Goal: Task Accomplishment & Management: Use online tool/utility

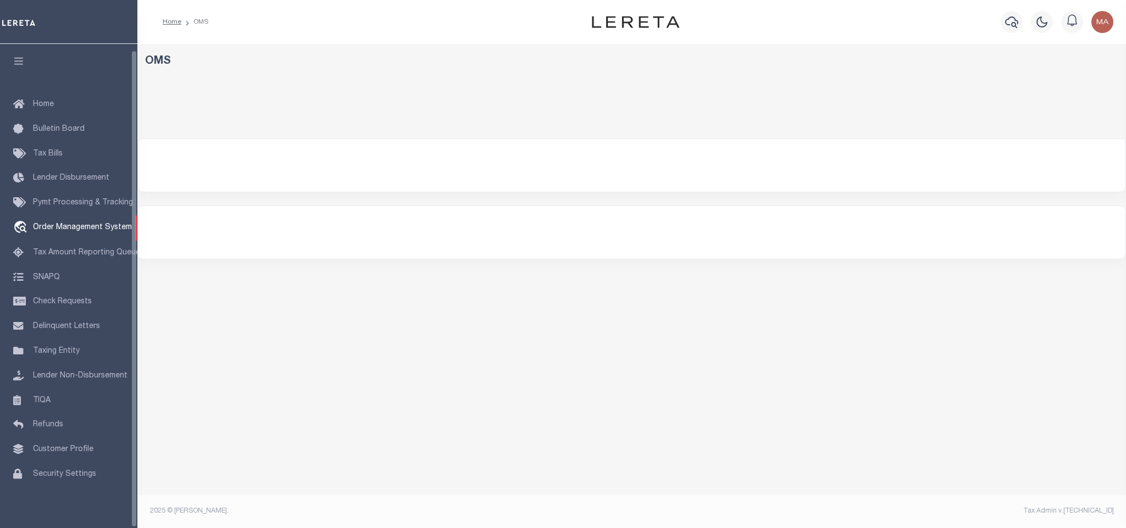
select select "200"
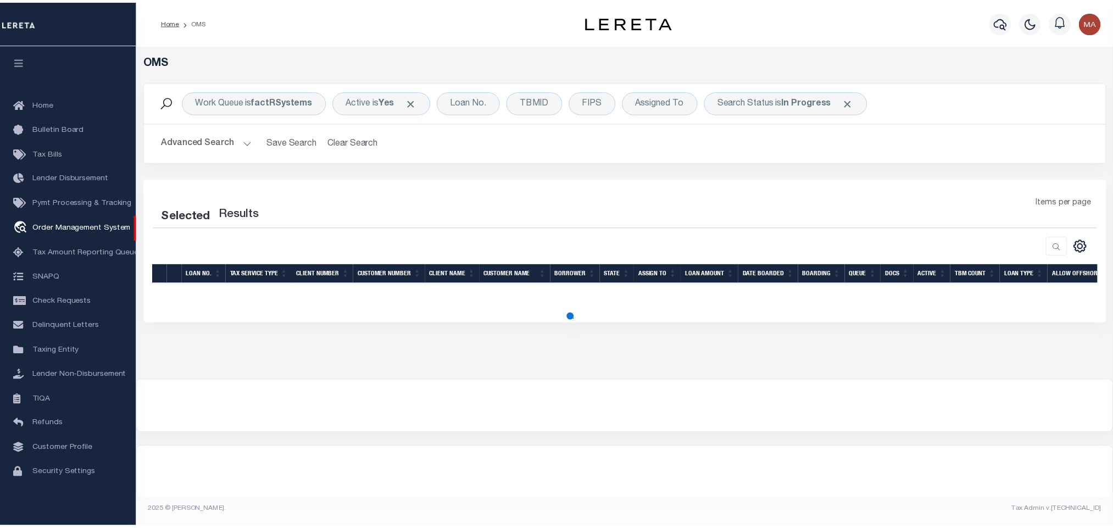
scroll to position [7, 0]
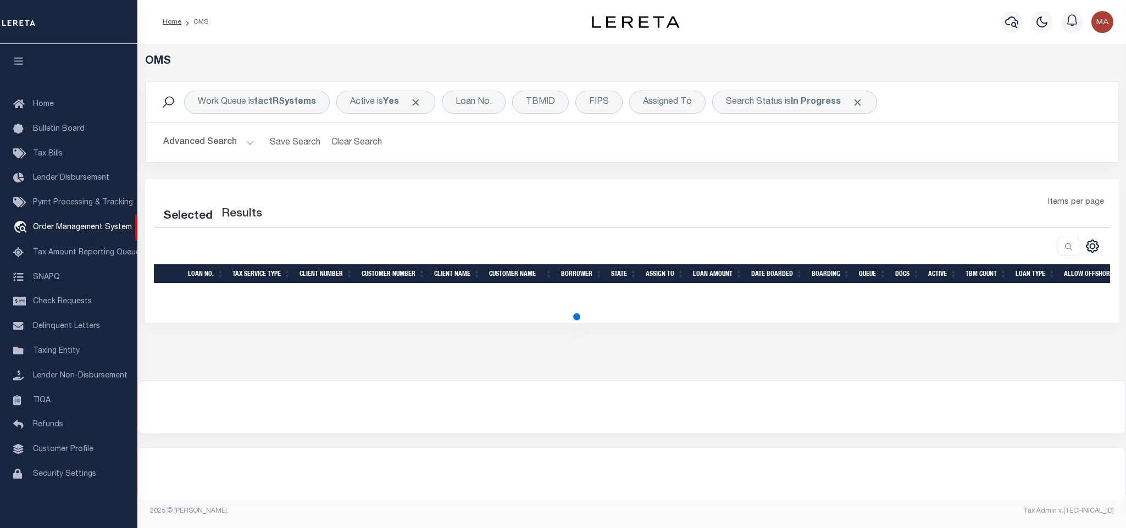
select select "200"
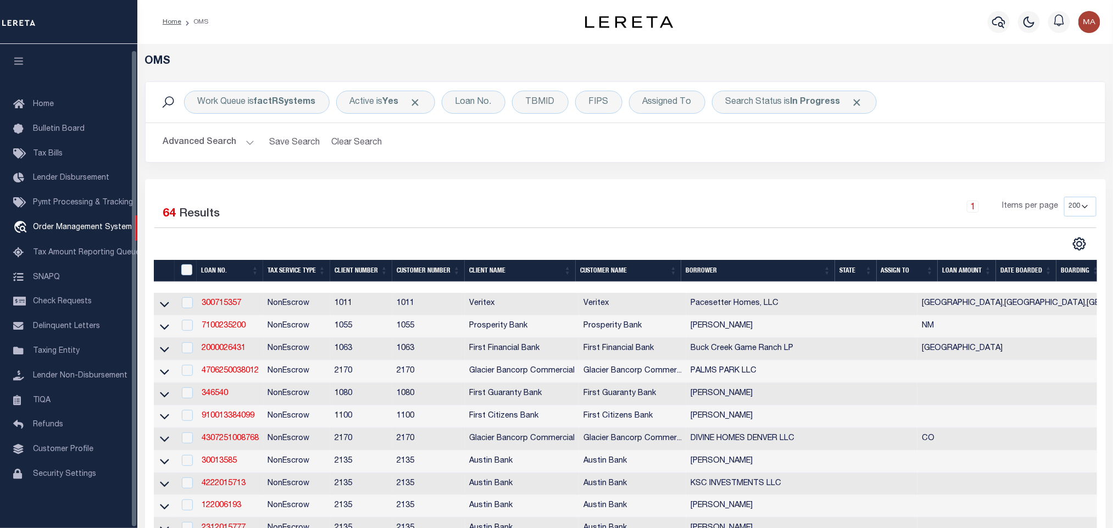
click at [15, 56] on icon "button" at bounding box center [19, 61] width 13 height 10
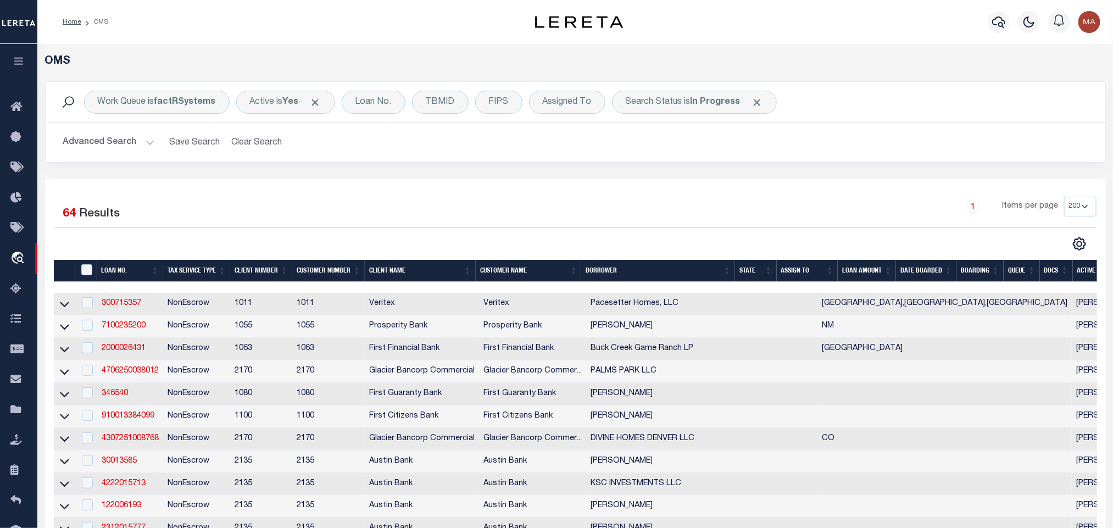
click at [751, 274] on th "State" at bounding box center [755, 271] width 41 height 23
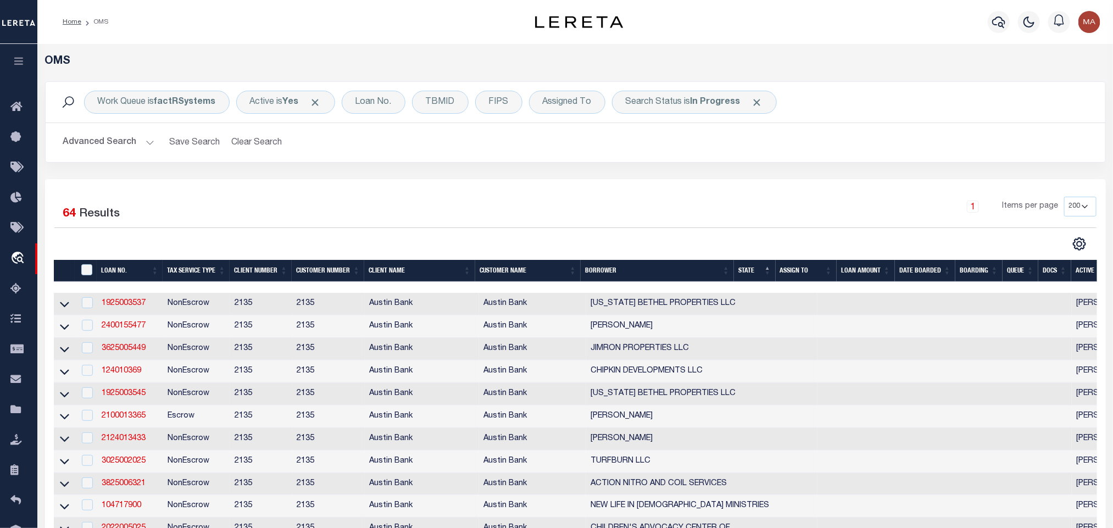
scroll to position [82, 0]
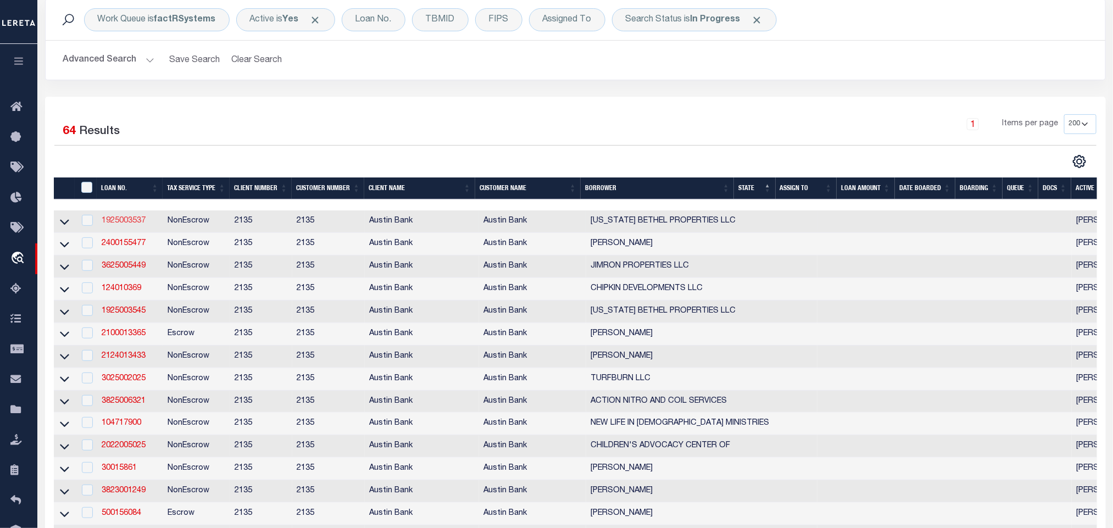
click at [130, 223] on link "1925003537" at bounding box center [124, 221] width 44 height 8
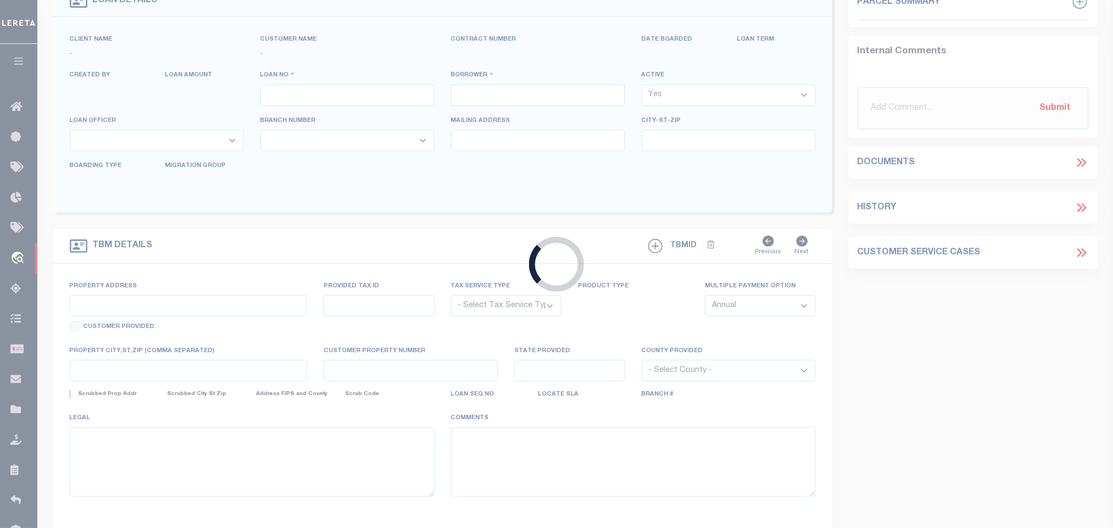
type input "1925003537"
type input "[US_STATE] BETHEL PROPERTIES LLC"
select select
type input "[STREET_ADDRESS]"
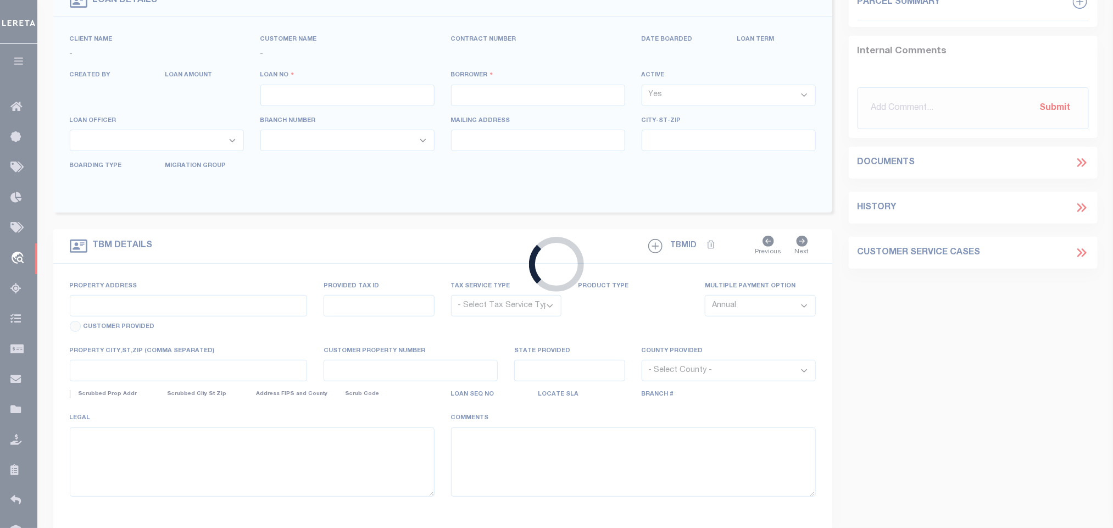
type input "[GEOGRAPHIC_DATA], [GEOGRAPHIC_DATA] 75704-6816"
select select "700"
select select "NonEscrow"
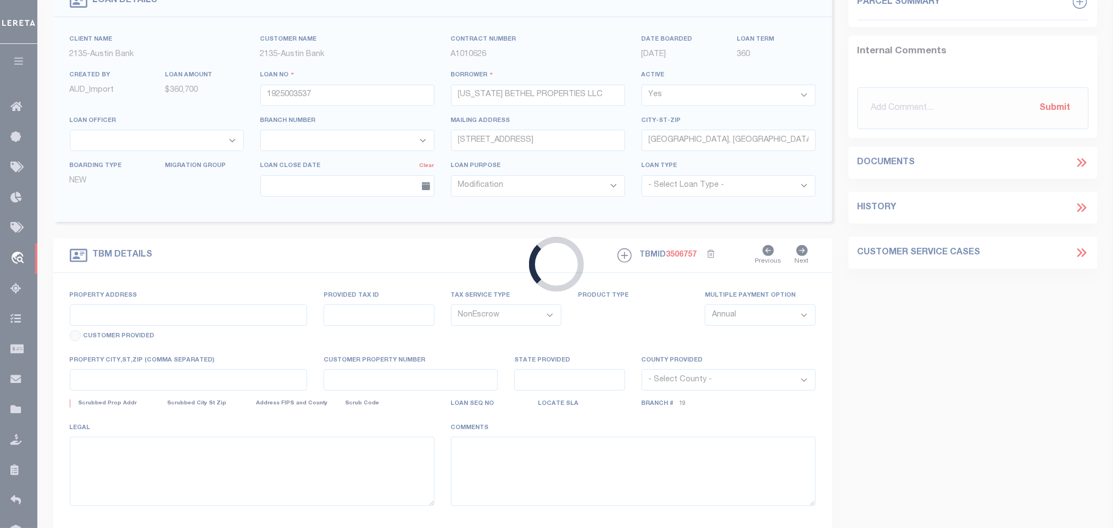
scroll to position [3, 0]
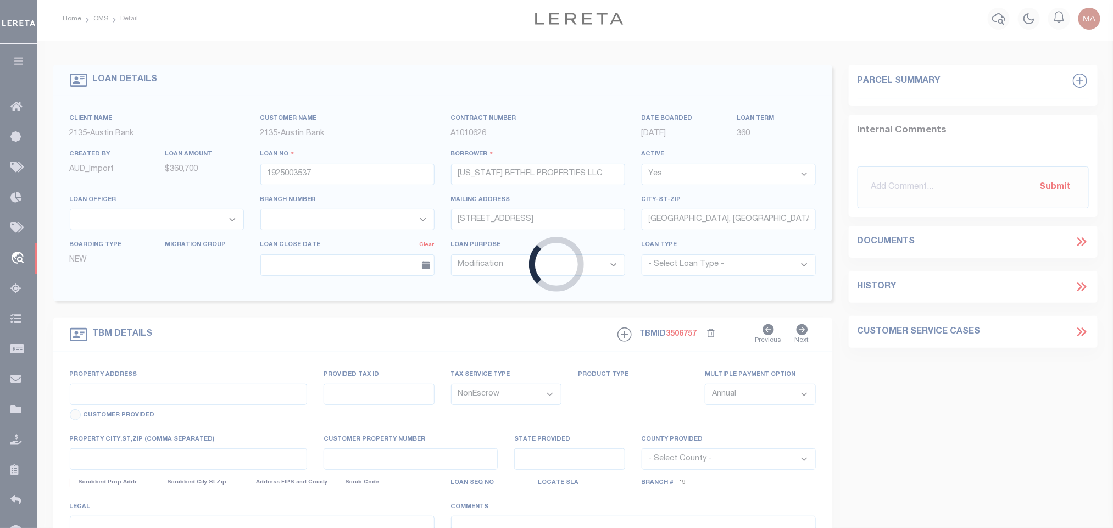
select select "8018"
select select "2599"
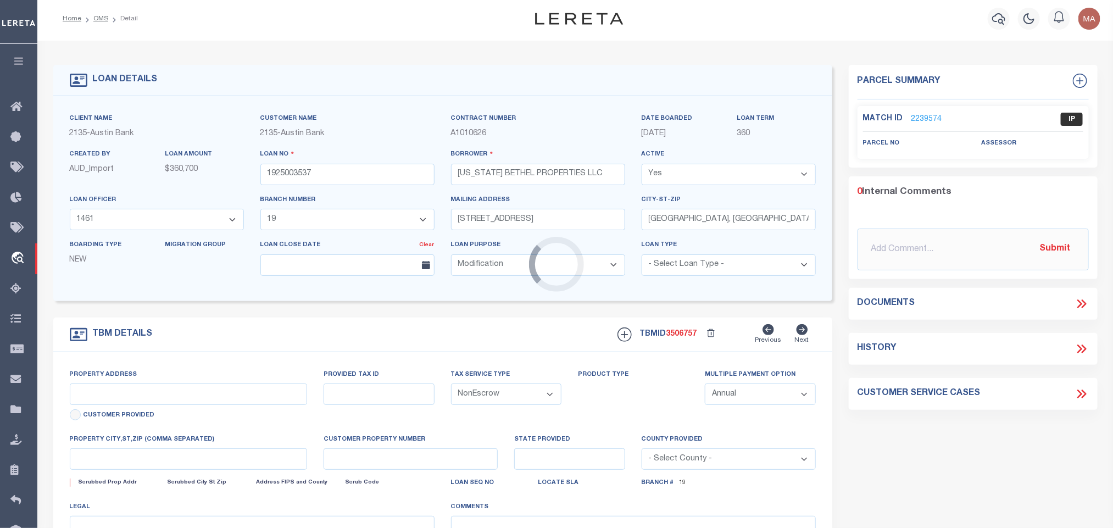
type input "[STREET_ADDRESS]"
select select
type input "TYLER TX 75706"
type textarea "DT LT 5 BLK G CYPRESS RIDGE ADD PHS 3"
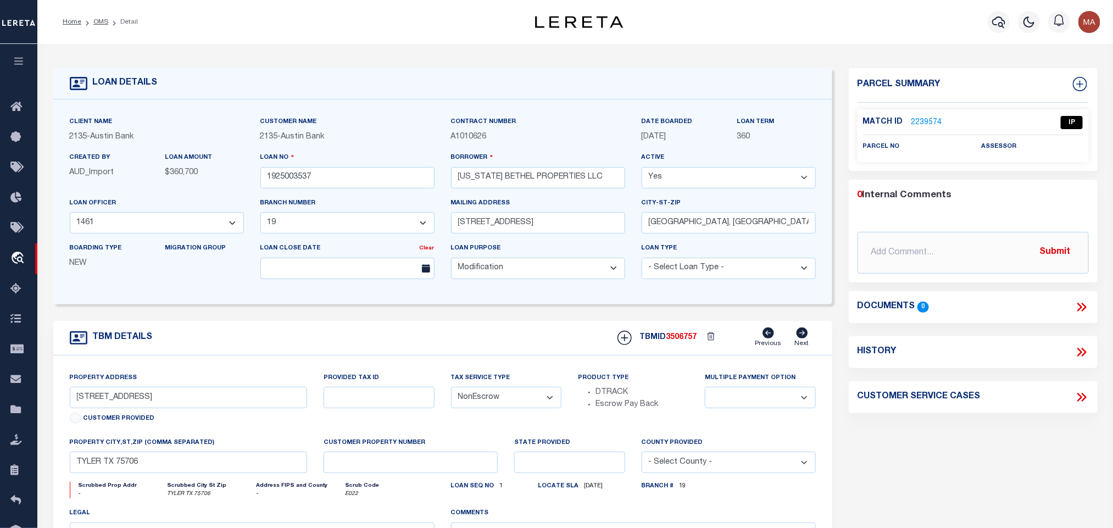
scroll to position [82, 0]
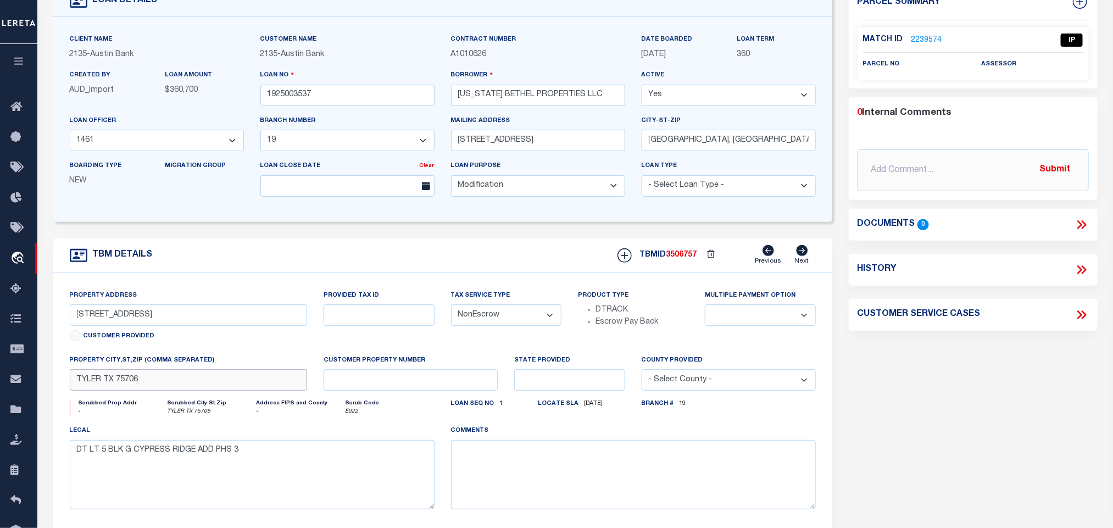
click at [216, 385] on input "TYLER TX 75706" at bounding box center [189, 379] width 238 height 21
drag, startPoint x: 76, startPoint y: 325, endPoint x: 146, endPoint y: 327, distance: 69.3
click at [146, 326] on input "[STREET_ADDRESS]" at bounding box center [189, 314] width 238 height 21
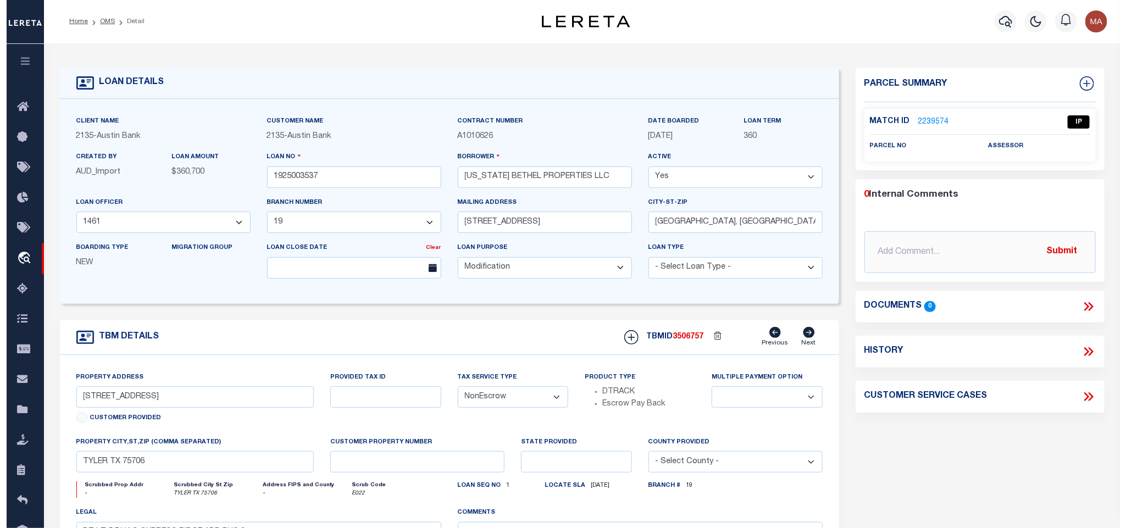
scroll to position [0, 0]
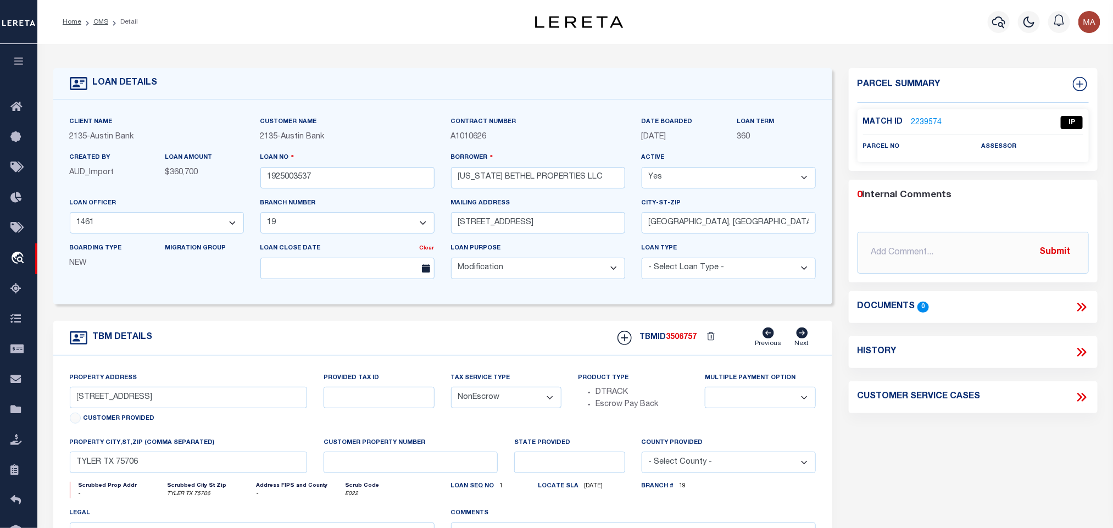
click at [933, 120] on link "2239574" at bounding box center [927, 123] width 31 height 12
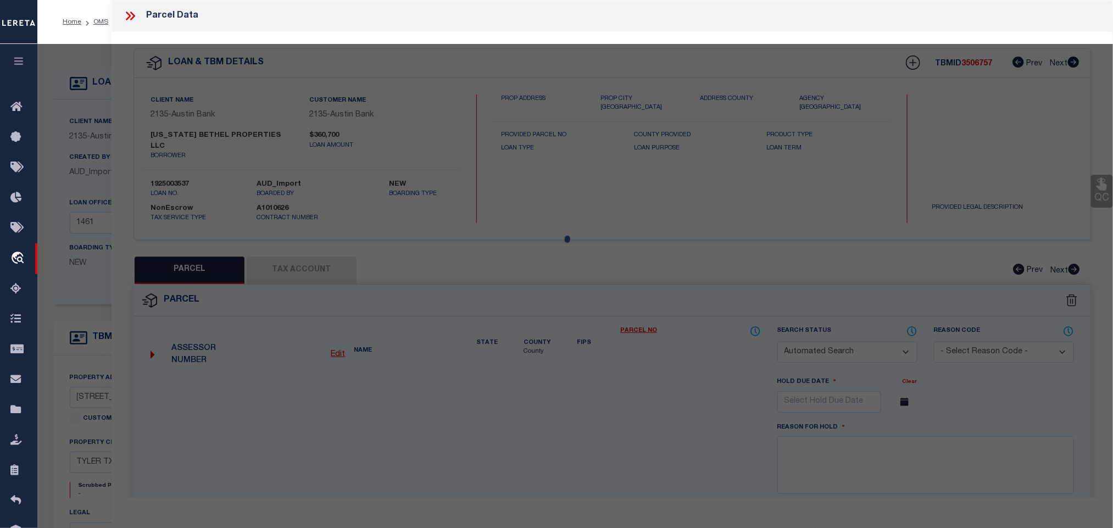
checkbox input "false"
select select "IP"
checkbox input "false"
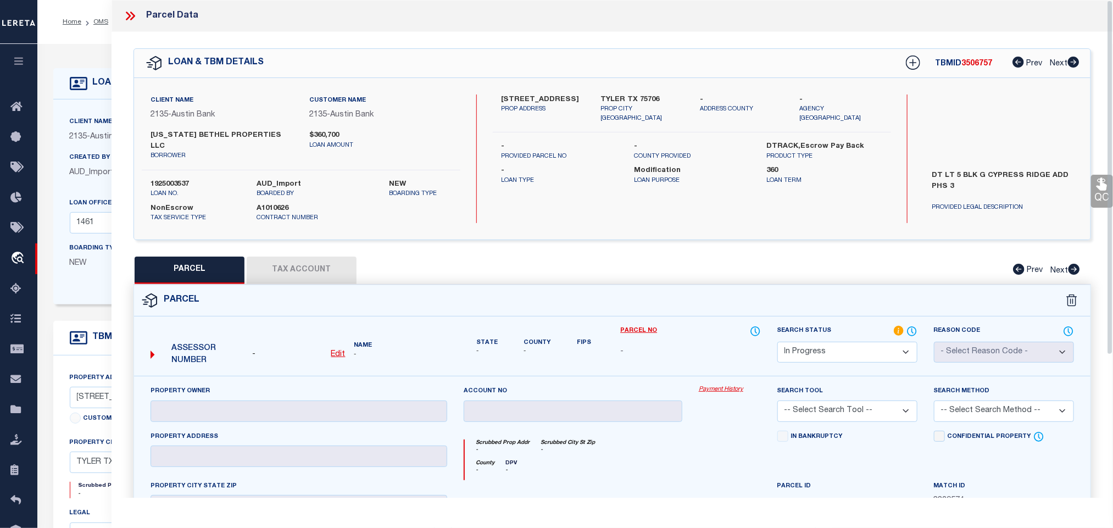
click at [338, 351] on u "Edit" at bounding box center [338, 355] width 14 height 8
select select "IP"
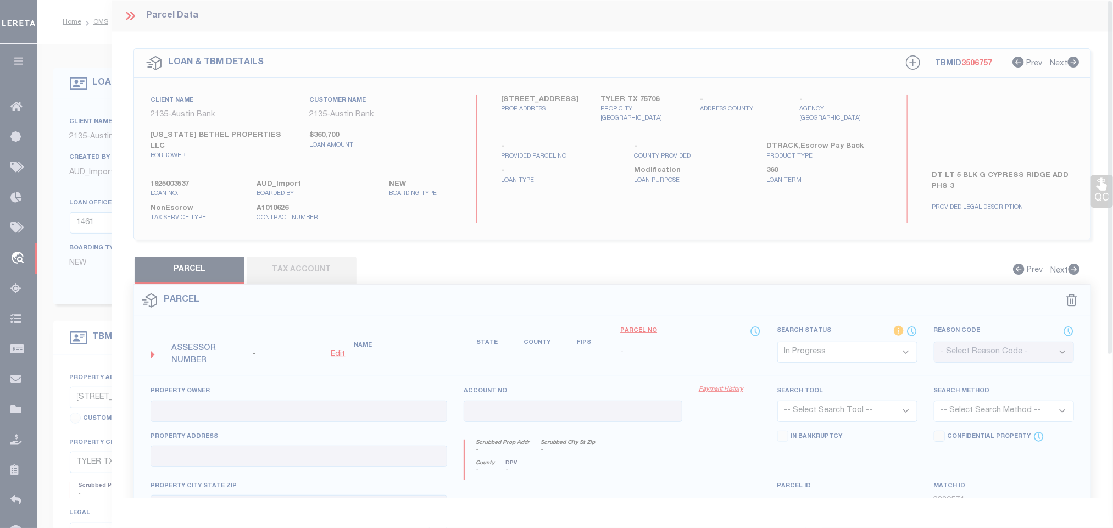
type textarea "-"
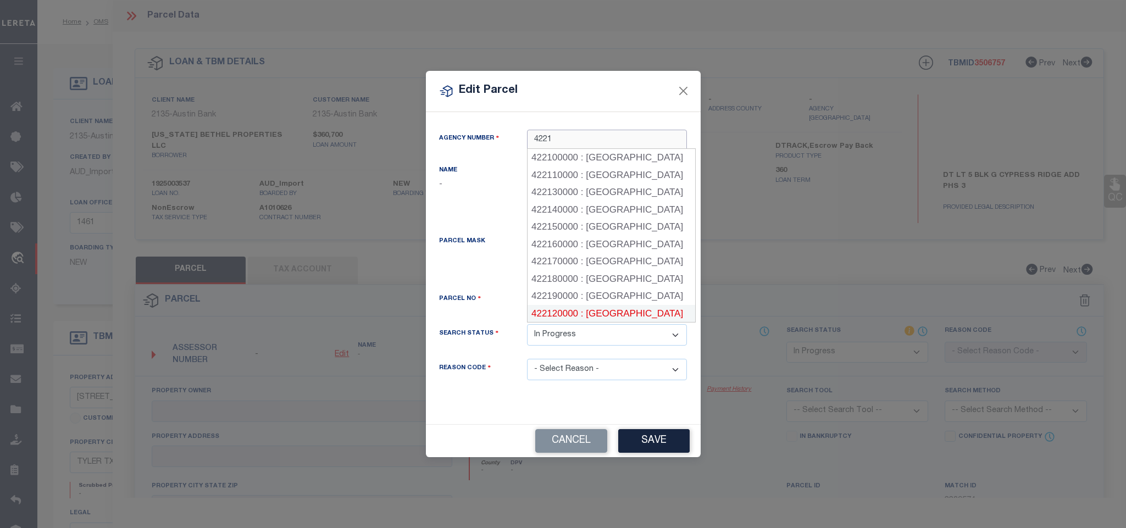
click at [645, 312] on div "422120000 : [GEOGRAPHIC_DATA]" at bounding box center [612, 314] width 168 height 18
type input "422120000"
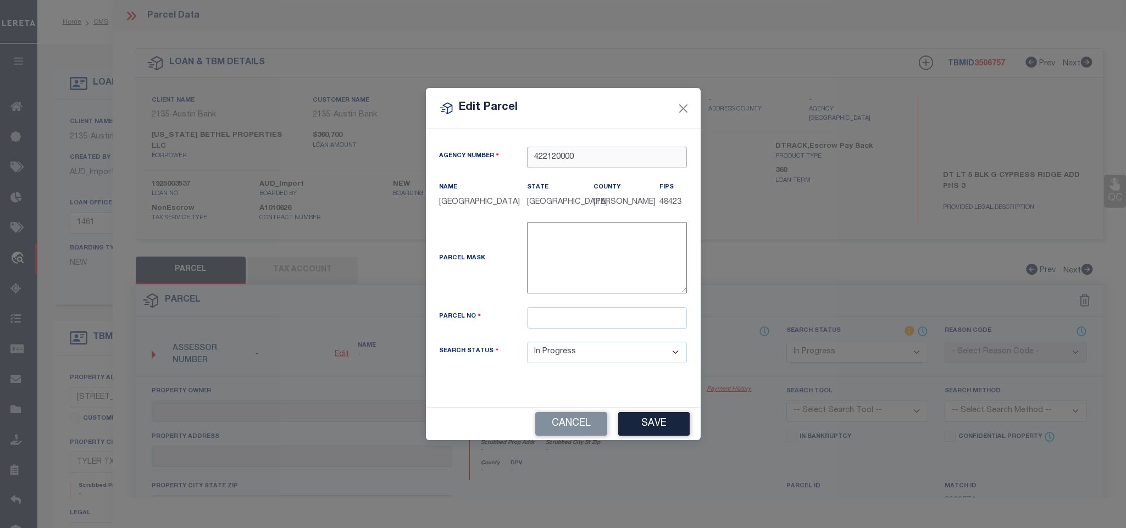
type input "422120000"
click at [653, 327] on input "text" at bounding box center [607, 317] width 160 height 21
paste input "R223897"
type input "R223897"
click at [654, 426] on button "Save" at bounding box center [653, 424] width 71 height 24
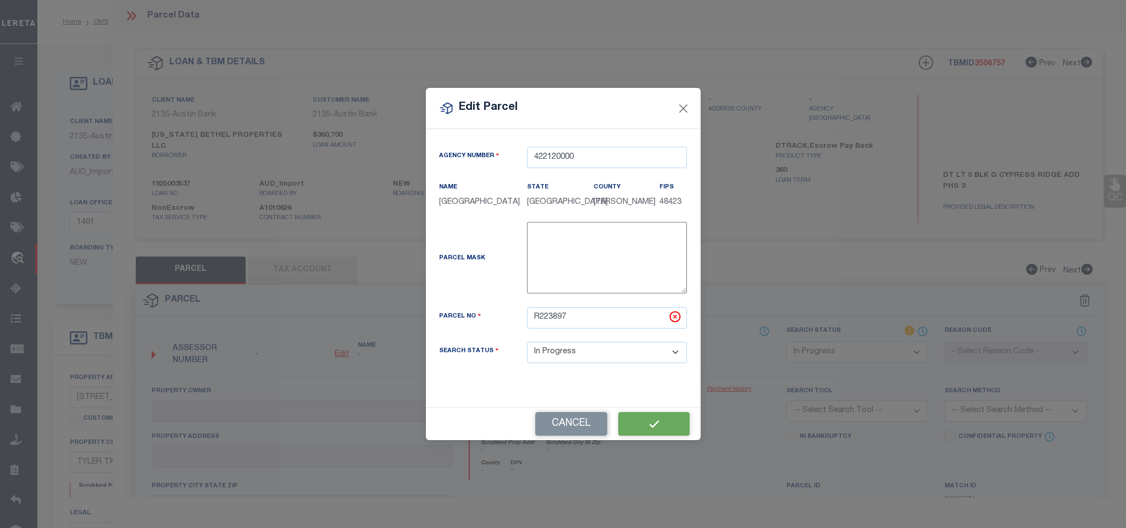
select select "IP"
checkbox input "false"
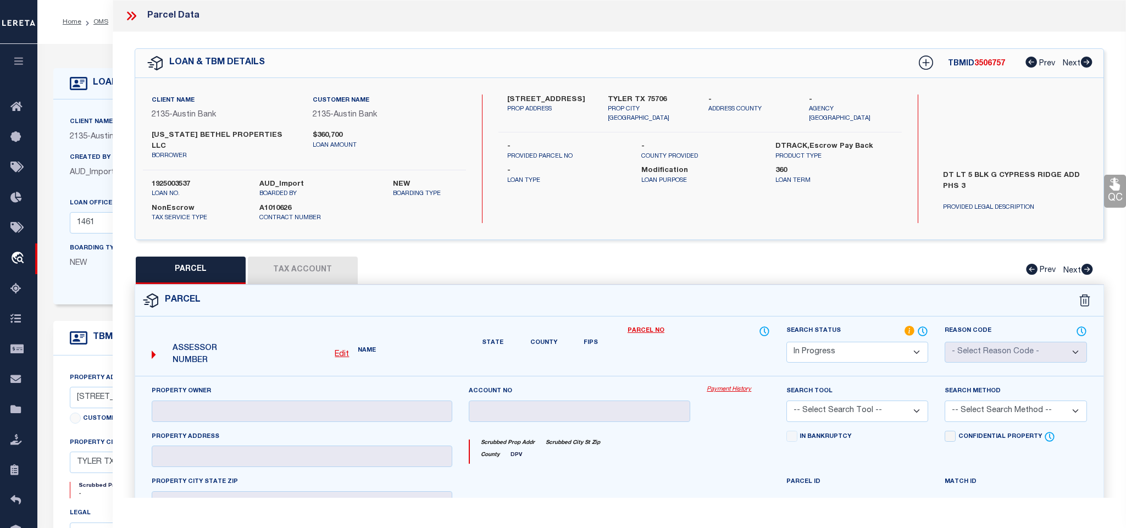
checkbox input "false"
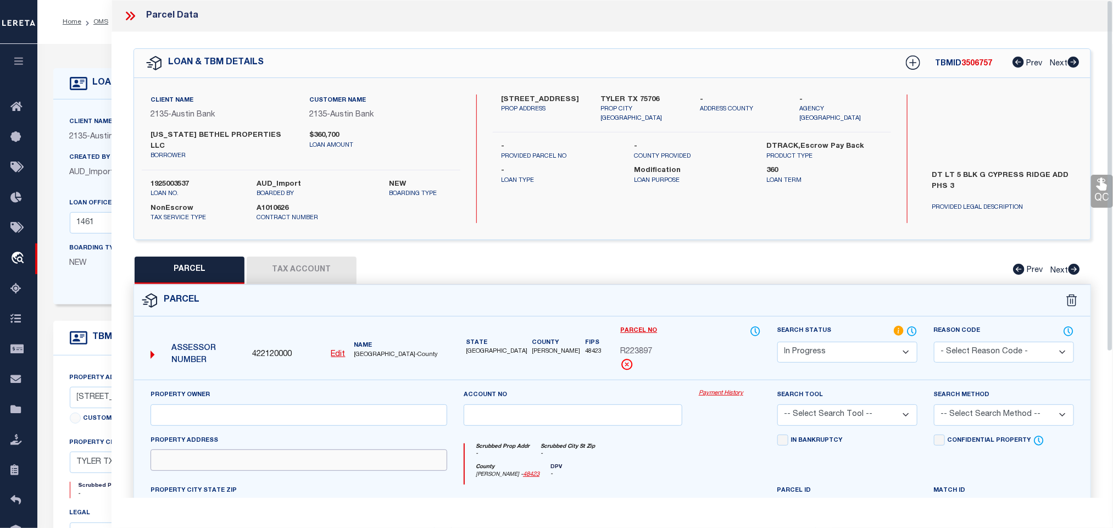
drag, startPoint x: 261, startPoint y: 451, endPoint x: 267, endPoint y: 443, distance: 9.4
click at [261, 451] on input "text" at bounding box center [299, 459] width 297 height 21
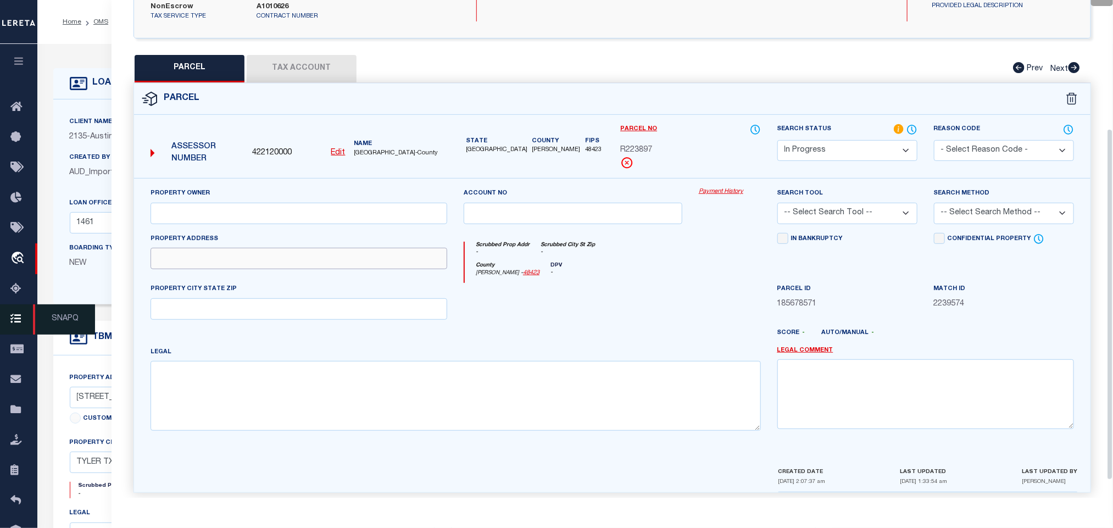
scroll to position [206, 0]
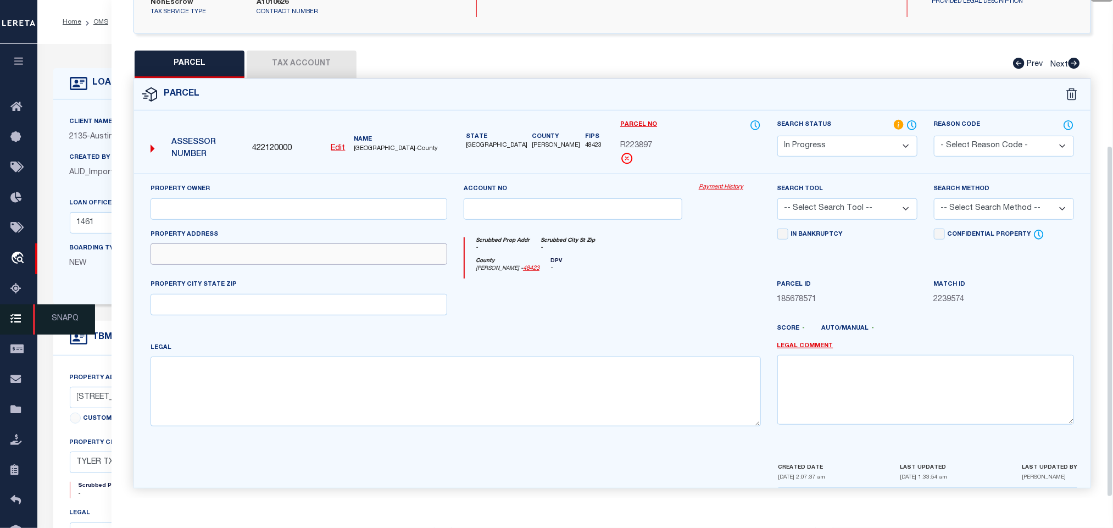
paste input "[STREET_ADDRESS]"
type input "[STREET_ADDRESS]"
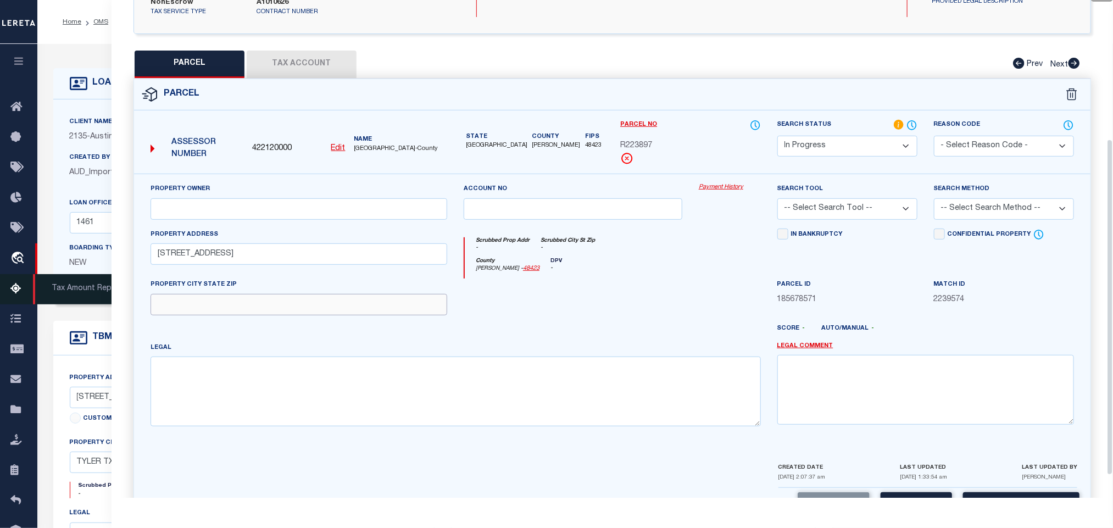
drag, startPoint x: 232, startPoint y: 296, endPoint x: 32, endPoint y: 295, distance: 200.6
click at [232, 296] on input "text" at bounding box center [299, 304] width 297 height 21
paste input "[GEOGRAPHIC_DATA], [GEOGRAPHIC_DATA] 75706"
type input "[GEOGRAPHIC_DATA], [GEOGRAPHIC_DATA] 75706"
click at [404, 198] on input "text" at bounding box center [299, 208] width 297 height 21
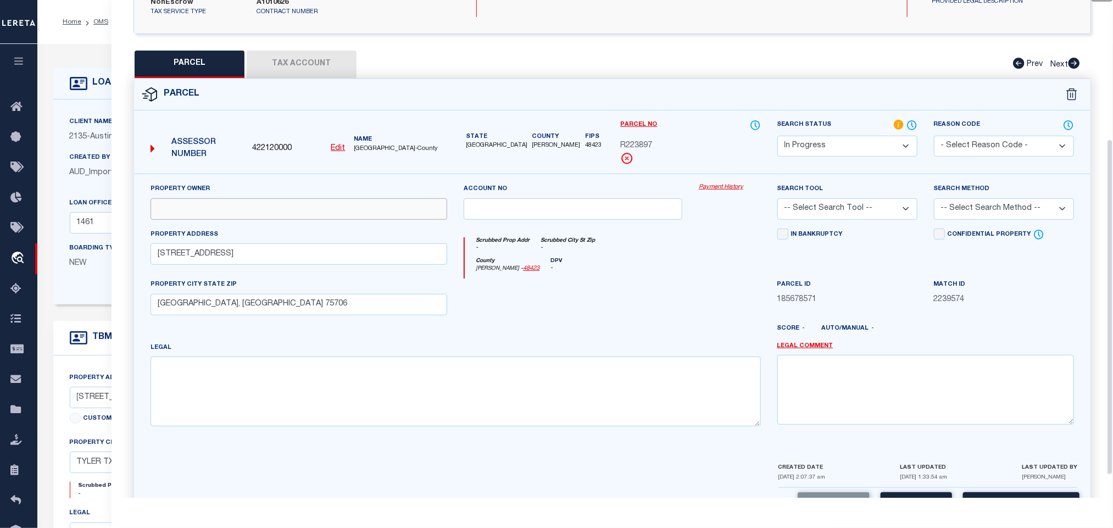
paste input "[US_STATE] BETHEL PROPERTIES LLC"
type input "[US_STATE] BETHEL PROPERTIES LLC"
click at [365, 378] on textarea at bounding box center [456, 391] width 611 height 69
paste textarea "CYPRESS RIDGE ADDN U-3 BLOCK G LOT 5"
type textarea "CYPRESS RIDGE ADDN U-3 BLOCK G LOT 5"
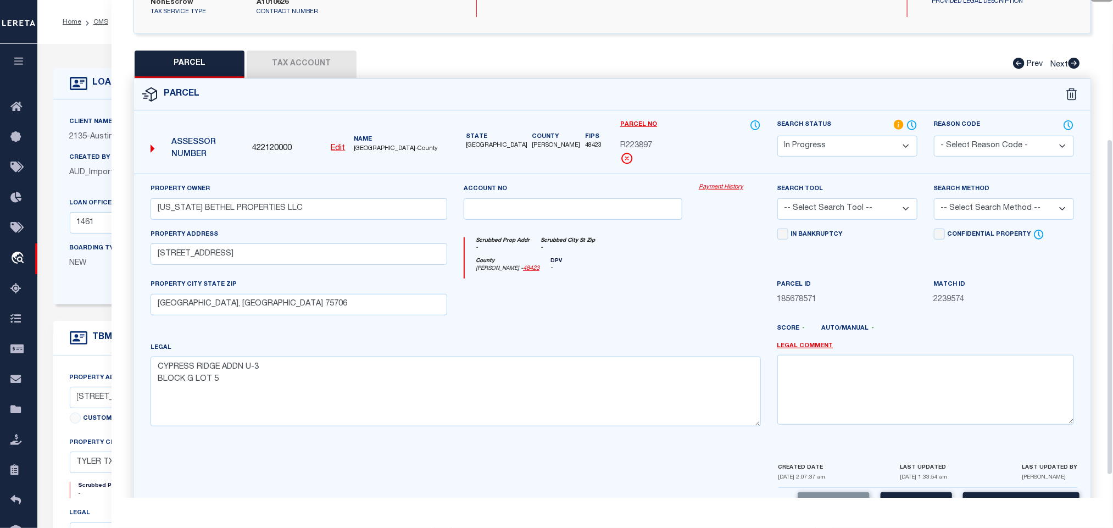
click at [846, 205] on select "-- Select Search Tool -- 3rd Party Website Agency File Agency Website ATLS CNV-…" at bounding box center [848, 208] width 140 height 21
select select "AGW"
click at [778, 198] on select "-- Select Search Tool -- 3rd Party Website Agency File Agency Website ATLS CNV-…" at bounding box center [848, 208] width 140 height 21
click at [987, 210] on select "-- Select Search Method -- Property Address Legal Liability Info Provided" at bounding box center [1004, 208] width 140 height 21
select select "LEG"
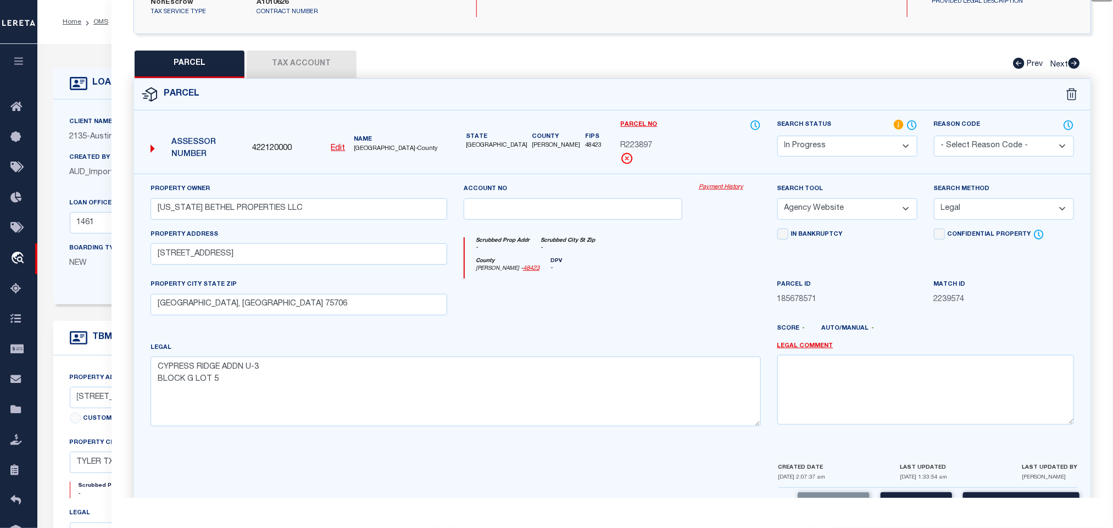
click at [934, 198] on select "-- Select Search Method -- Property Address Legal Liability Info Provided" at bounding box center [1004, 208] width 140 height 21
click at [912, 498] on button "Save" at bounding box center [916, 504] width 71 height 24
click at [322, 61] on button "Tax Account" at bounding box center [302, 64] width 110 height 27
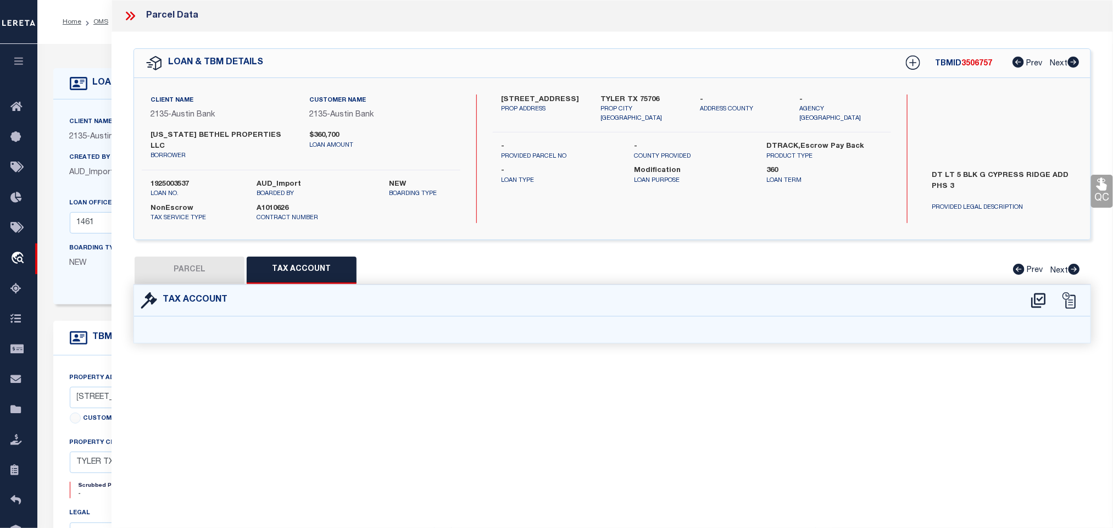
select select "100"
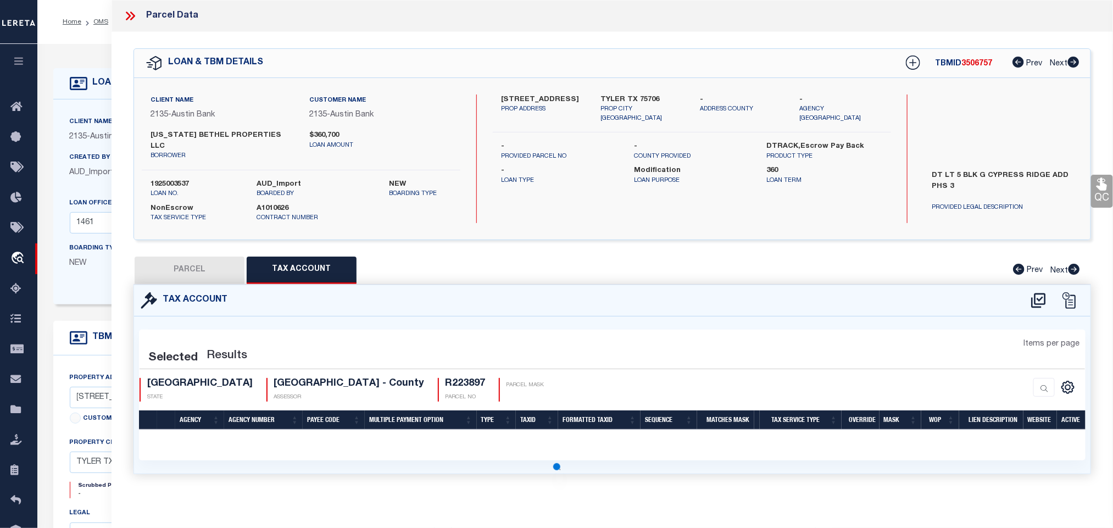
select select "100"
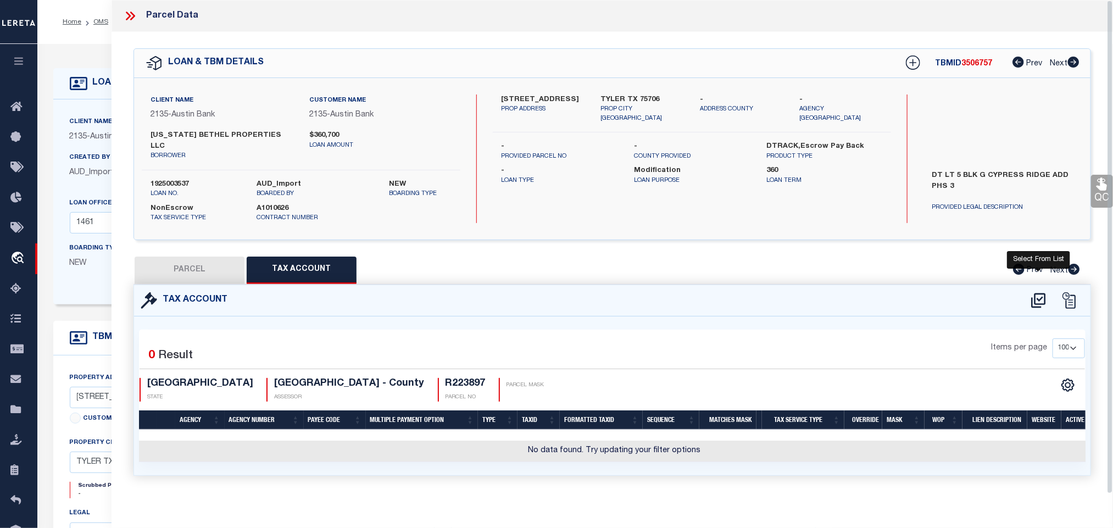
click at [1037, 292] on icon at bounding box center [1039, 301] width 18 height 18
select select "200"
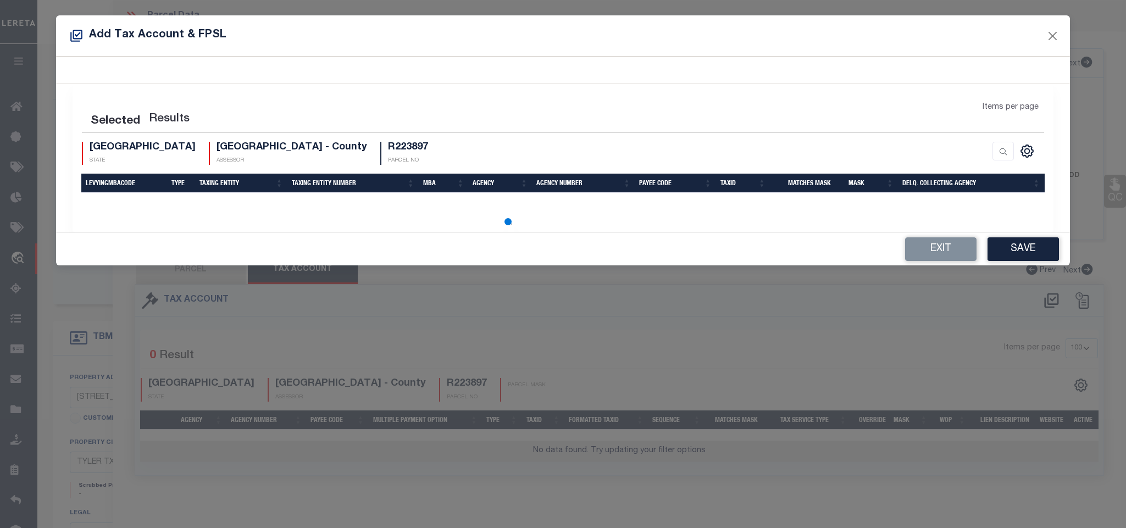
select select "200"
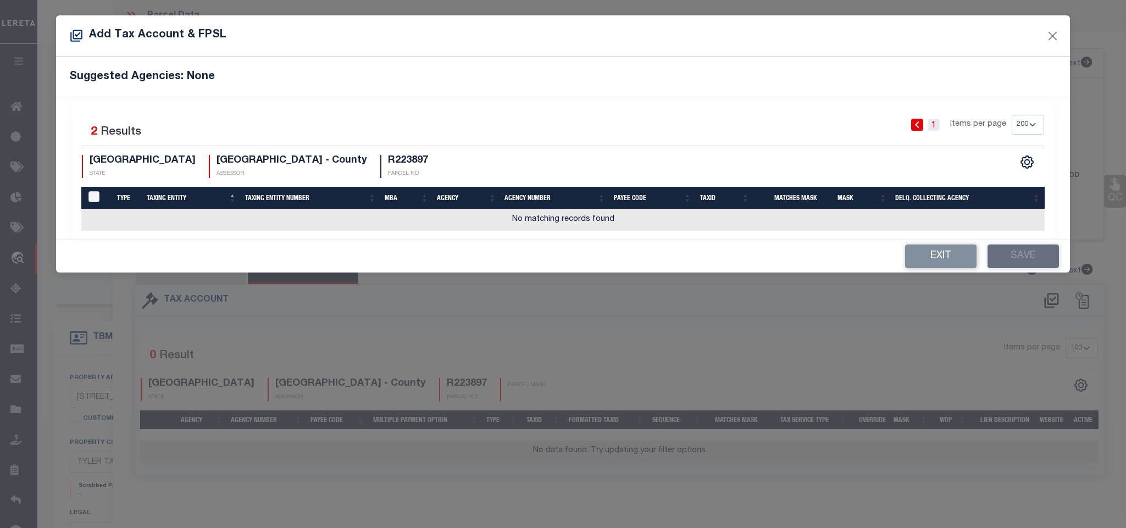
click at [932, 124] on link "1" at bounding box center [934, 125] width 12 height 12
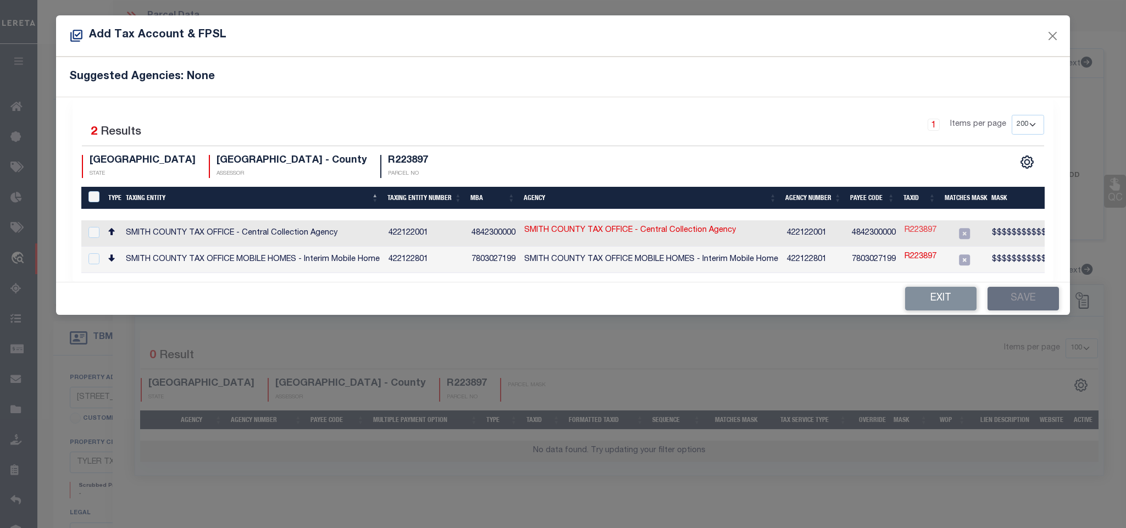
click at [930, 231] on link "R223897" at bounding box center [920, 231] width 32 height 12
type input "R223897"
type textarea "$$$$$$$$$$$$&$$$$$X,$$$$$&&&XXXXX"
checkbox input "true"
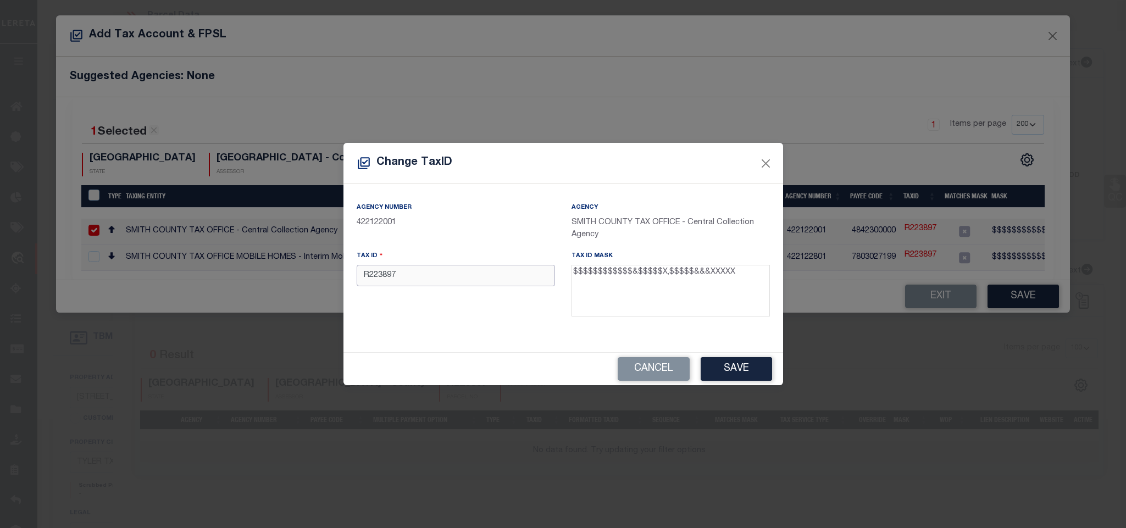
click at [470, 269] on input "R223897" at bounding box center [456, 275] width 198 height 21
paste input "119950000703005000"
type input "119950000703005000"
click at [718, 373] on button "Save" at bounding box center [736, 369] width 71 height 24
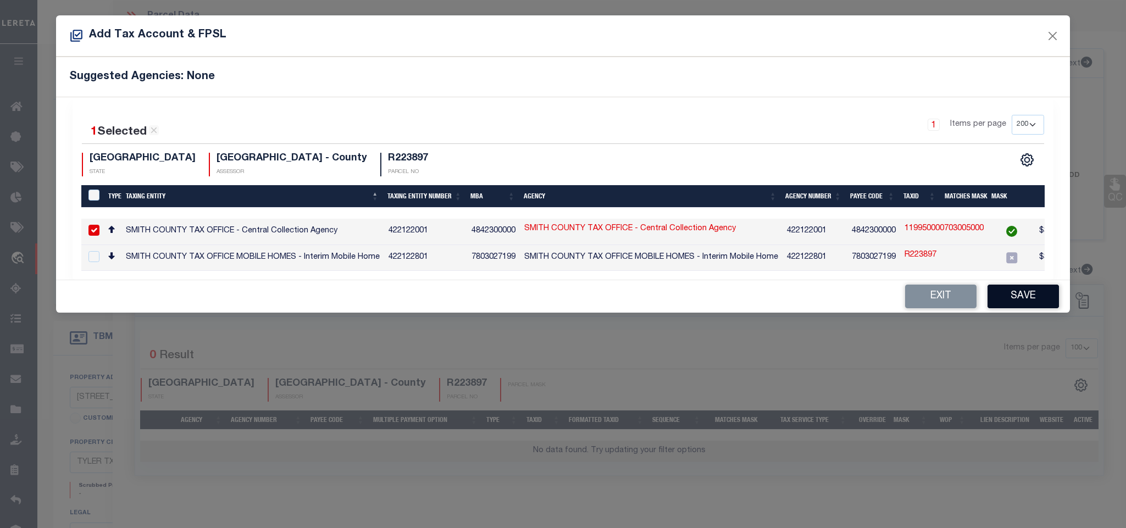
click at [1006, 308] on button "Save" at bounding box center [1022, 297] width 71 height 24
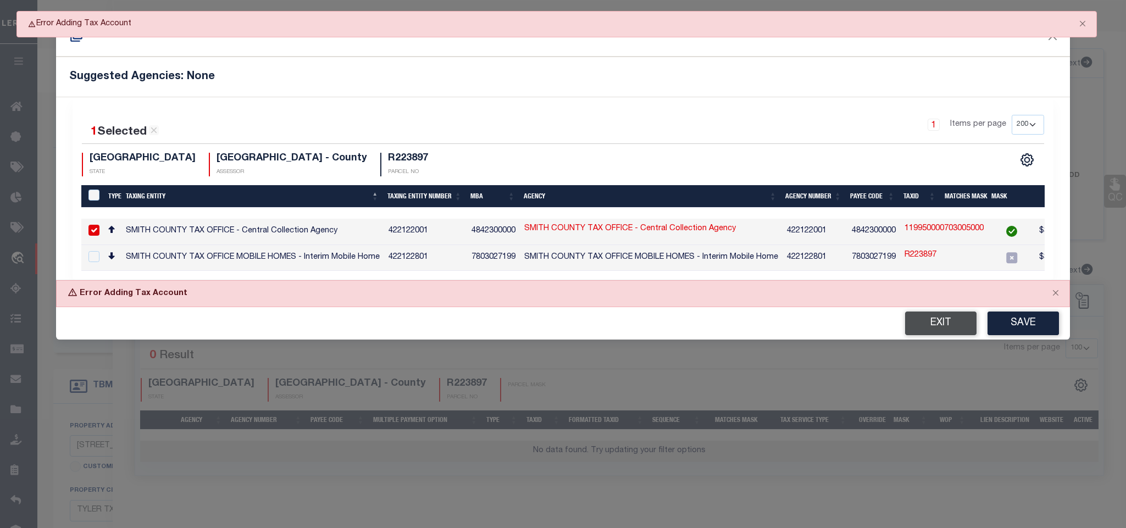
click at [962, 327] on button "Exit" at bounding box center [940, 324] width 71 height 24
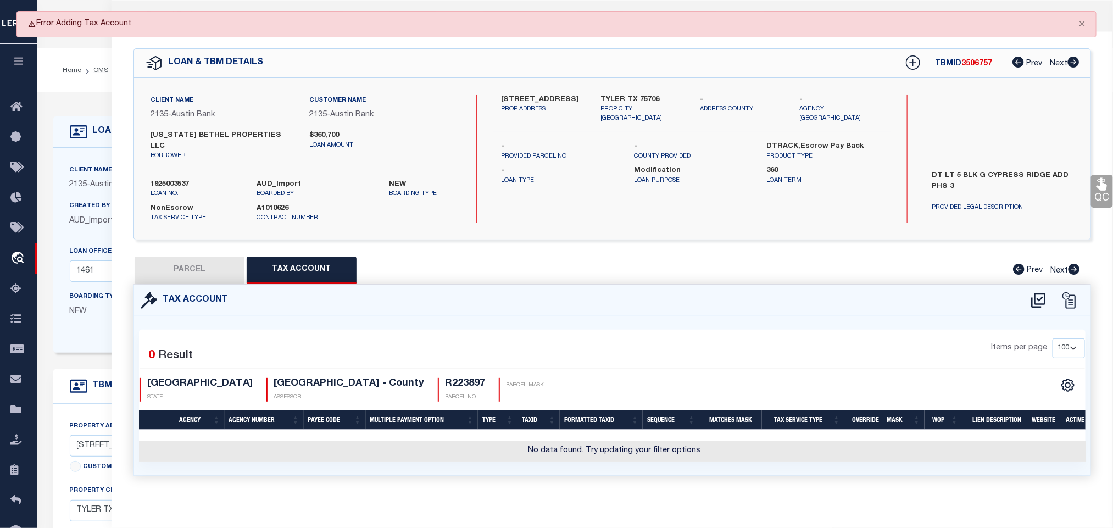
click at [188, 259] on button "PARCEL" at bounding box center [190, 270] width 110 height 27
select select "AS"
select select
checkbox input "false"
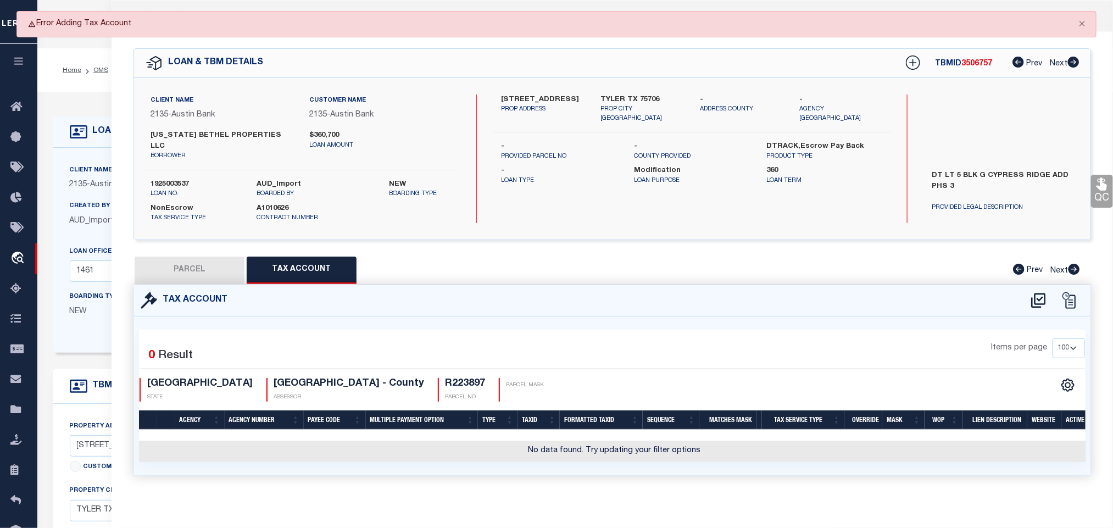
checkbox input "false"
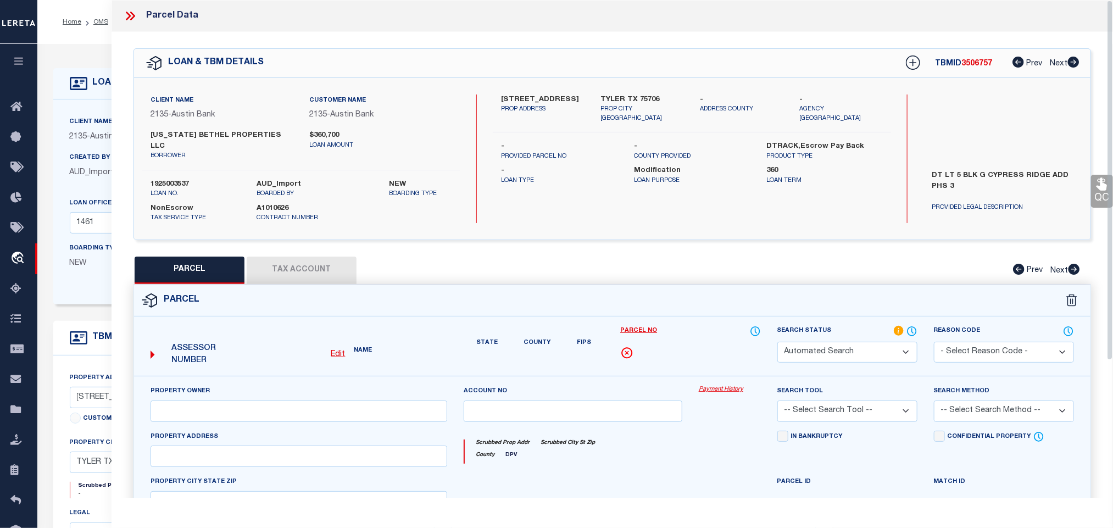
select select "IP"
type input "[US_STATE] BETHEL PROPERTIES LLC"
select select "AGW"
select select "LEG"
type input "[STREET_ADDRESS]"
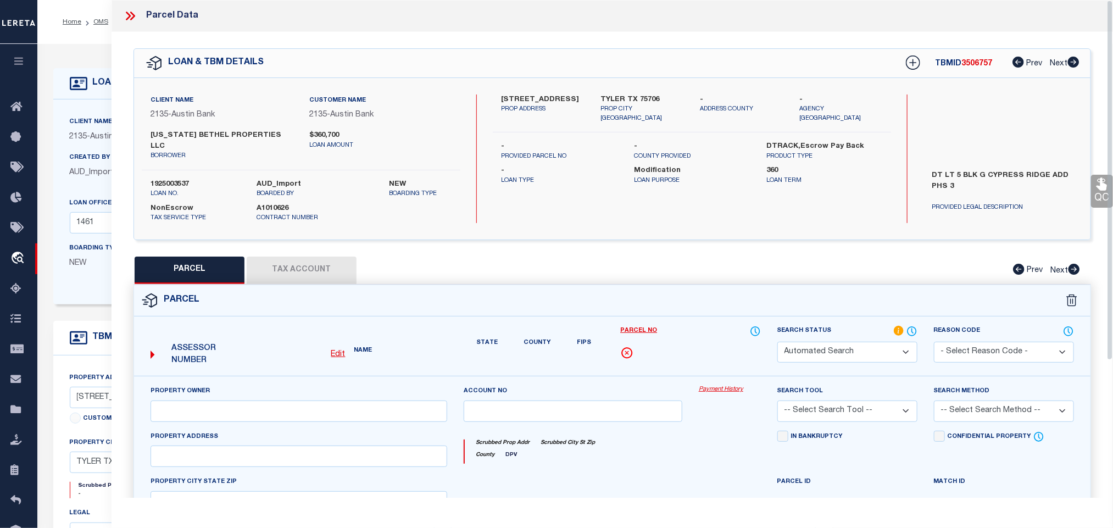
type input "[GEOGRAPHIC_DATA], [GEOGRAPHIC_DATA] 75706"
type textarea "CYPRESS RIDGE ADDN U-3 BLOCK G LOT 5"
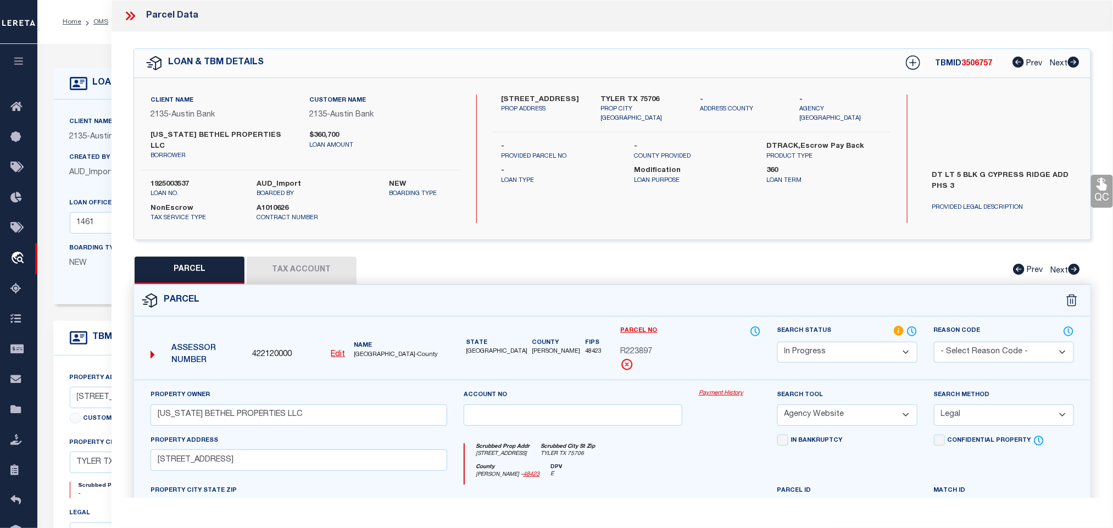
drag, startPoint x: 828, startPoint y: 342, endPoint x: 828, endPoint y: 333, distance: 8.8
click at [828, 342] on select "Automated Search Bad Parcel Complete Duplicate Parcel High Dollar Reporting In …" at bounding box center [848, 352] width 140 height 21
select select "PC"
click at [778, 342] on select "Automated Search Bad Parcel Complete Duplicate Parcel High Dollar Reporting In …" at bounding box center [848, 352] width 140 height 21
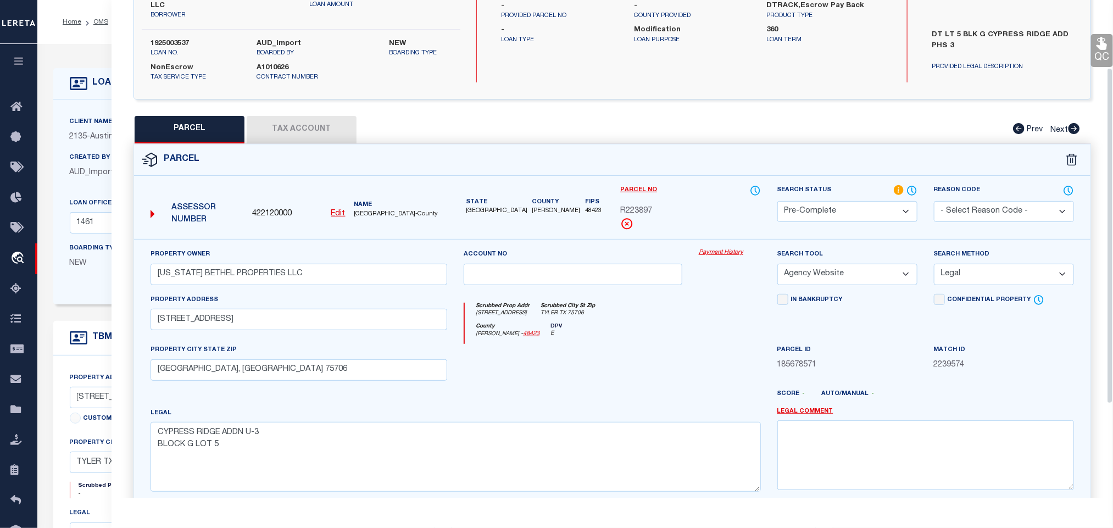
scroll to position [239, 0]
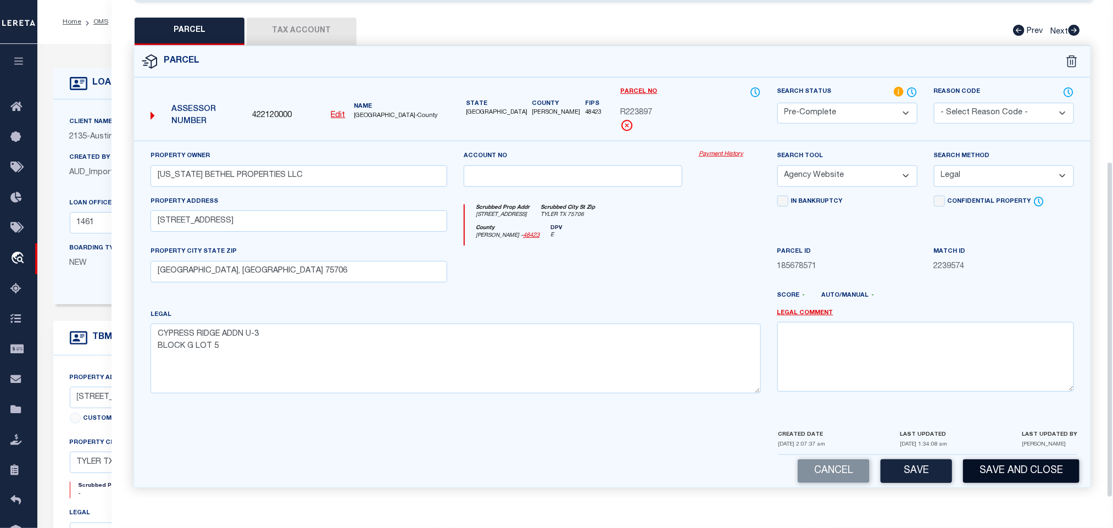
click at [1008, 472] on button "Save and Close" at bounding box center [1021, 471] width 116 height 24
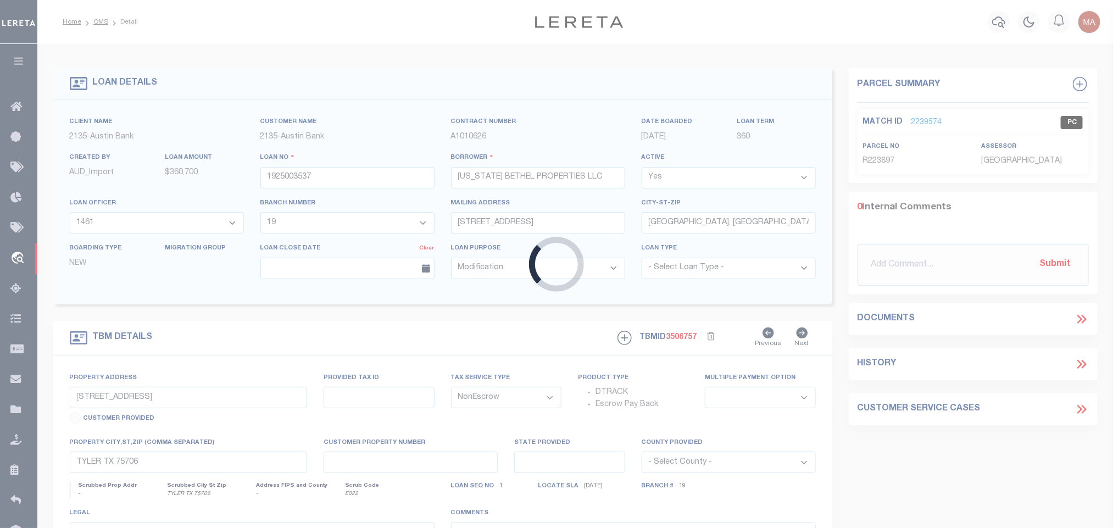
select select
select select "8018"
select select "2599"
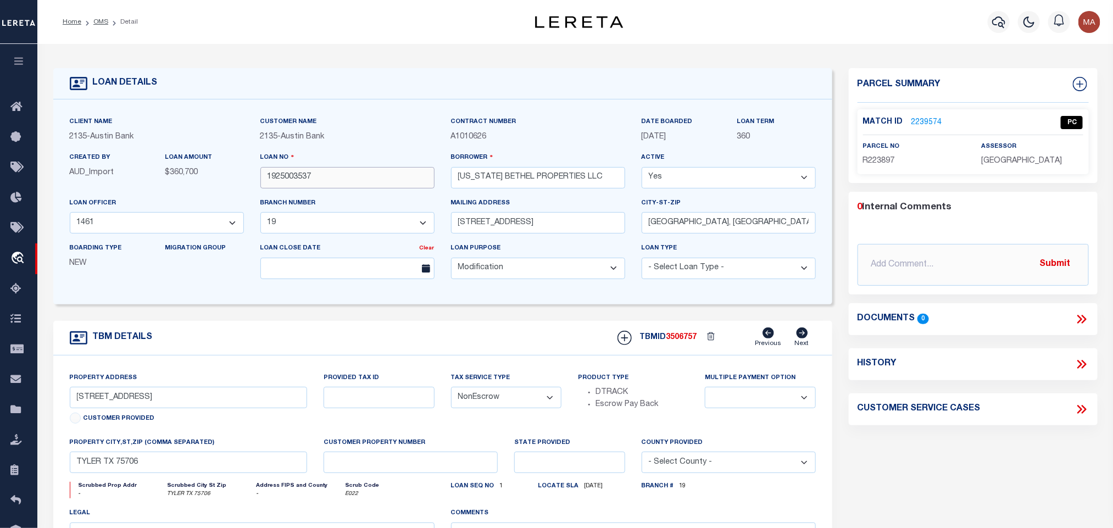
click at [291, 179] on input "1925003537" at bounding box center [347, 177] width 174 height 21
click at [684, 341] on span "3506757" at bounding box center [682, 338] width 31 height 8
copy span "3506757"
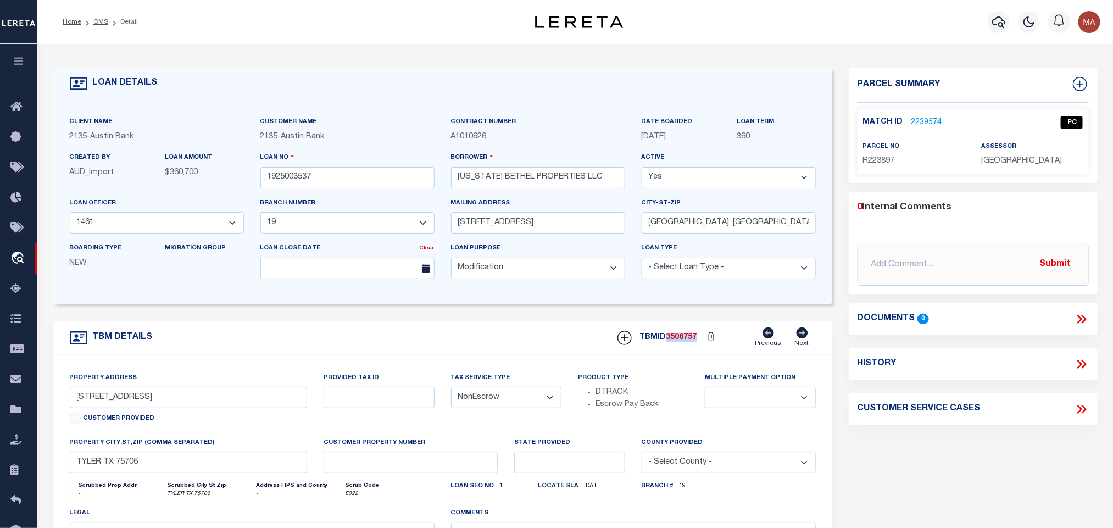
click at [1005, 162] on span "[GEOGRAPHIC_DATA]" at bounding box center [1021, 161] width 81 height 8
copy div "[GEOGRAPHIC_DATA]"
click at [887, 160] on span "R223897" at bounding box center [879, 161] width 32 height 8
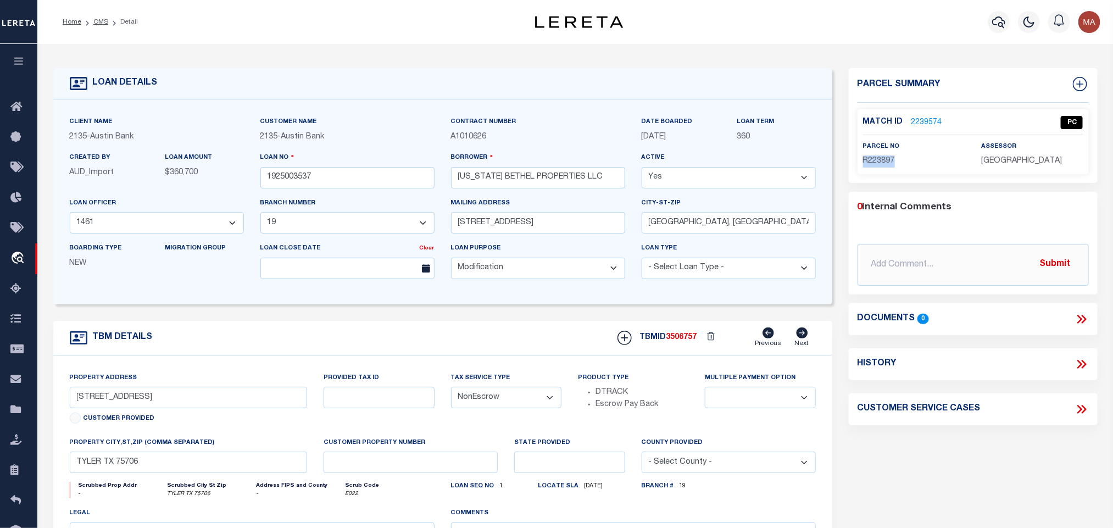
click at [887, 160] on span "R223897" at bounding box center [879, 161] width 32 height 8
copy span "R223897"
click at [101, 19] on link "OMS" at bounding box center [100, 22] width 15 height 7
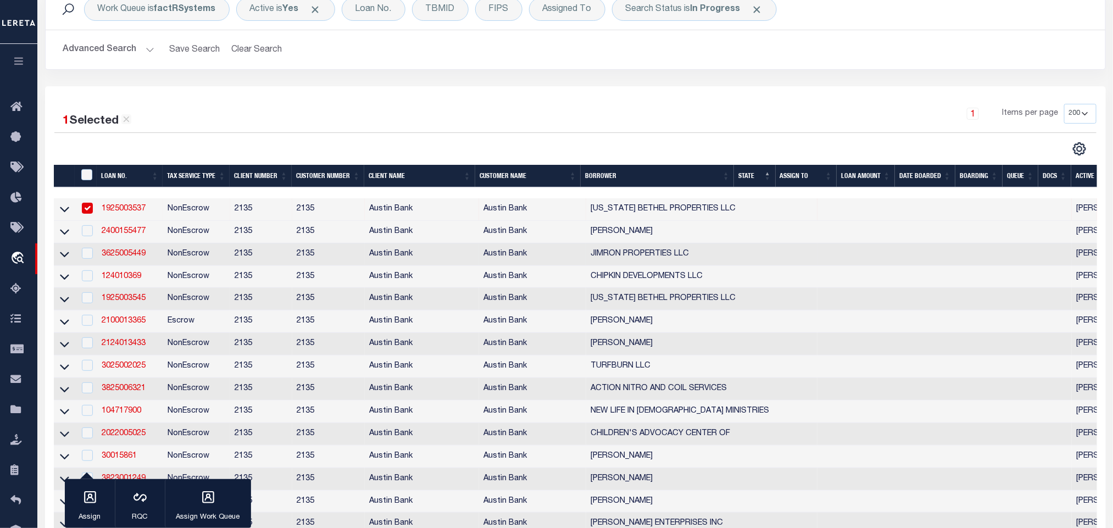
scroll to position [165, 0]
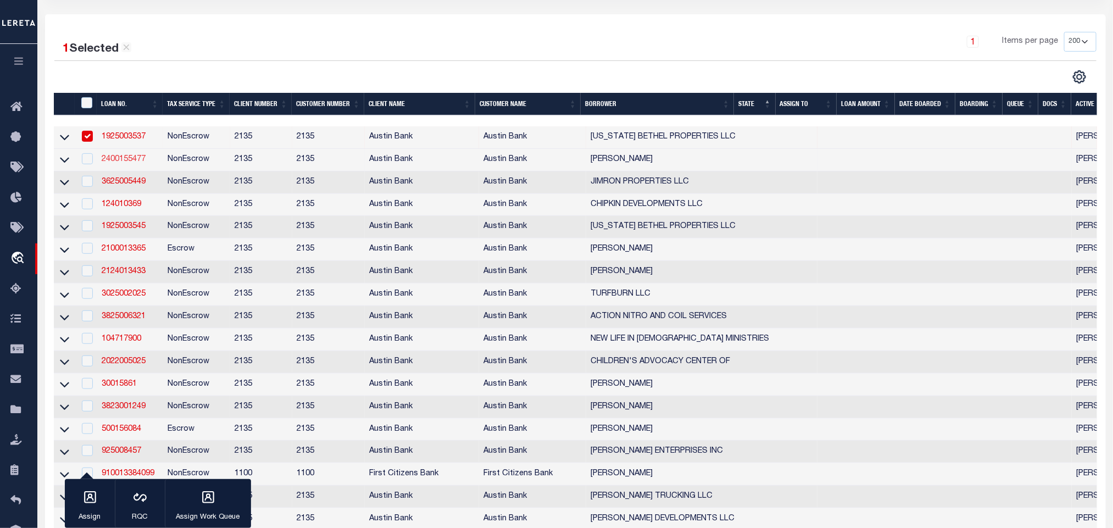
click at [124, 159] on link "2400155477" at bounding box center [124, 160] width 44 height 8
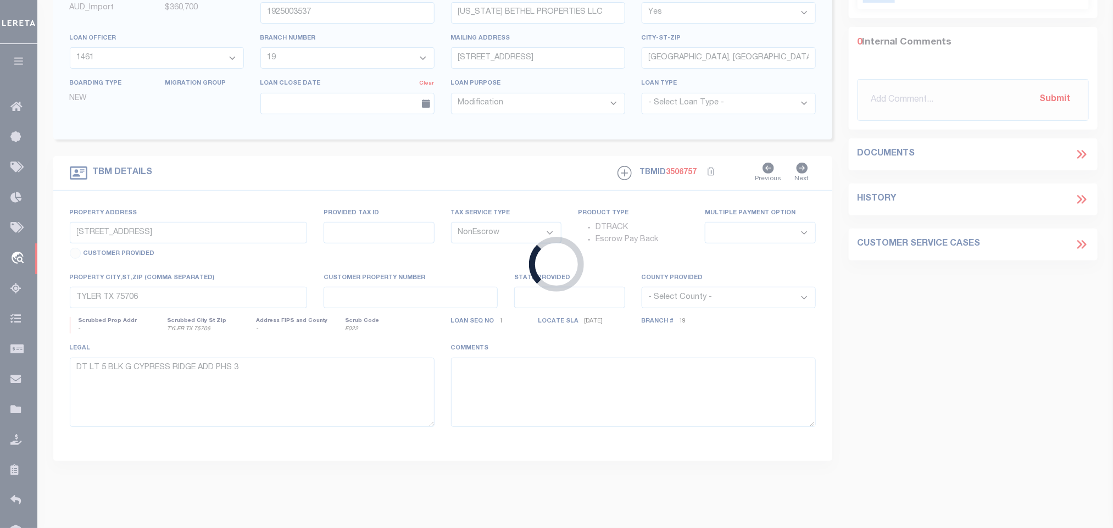
type input "2400155477"
type input "[PERSON_NAME]"
select select "44006"
select select "2572"
type input "[STREET_ADDRESS]"
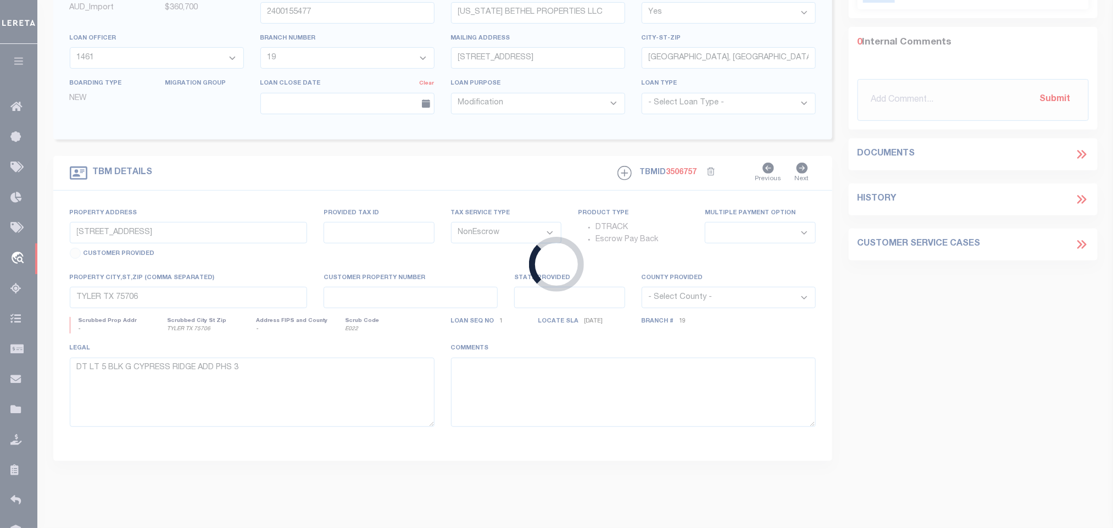
type input "[GEOGRAPHIC_DATA]-5257"
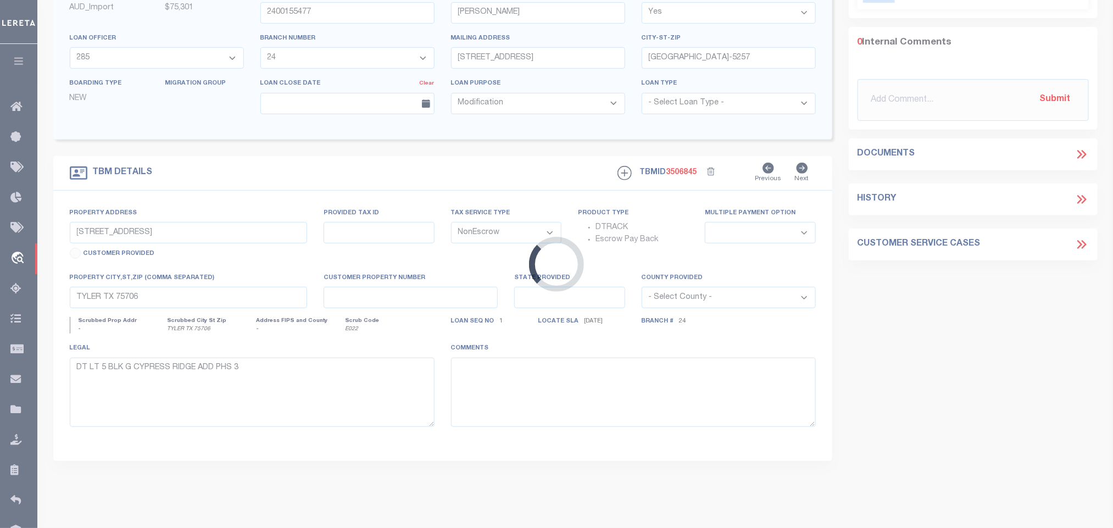
scroll to position [35, 0]
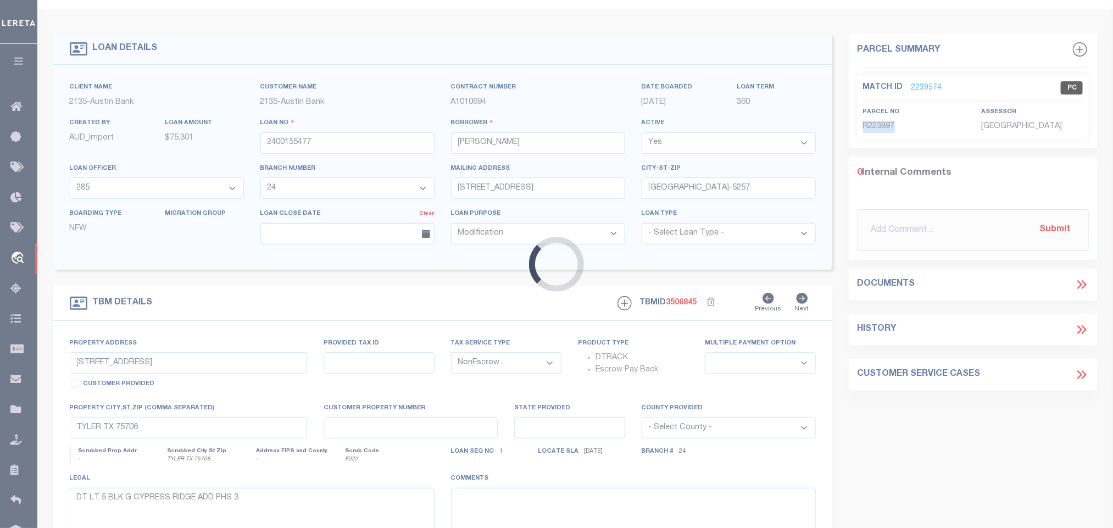
type input "4.58 ACRES [GEOGRAPHIC_DATA]"
select select
type input "[GEOGRAPHIC_DATA]"
type textarea "DT 4.58 AC TR 10 V PEDRASO SVY A-540"
select select "44006"
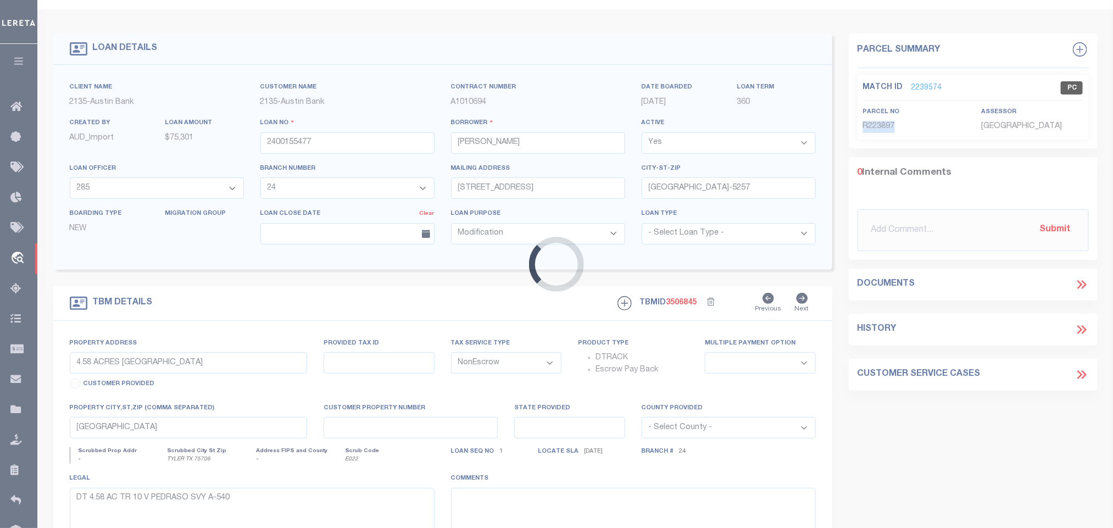
select select "2572"
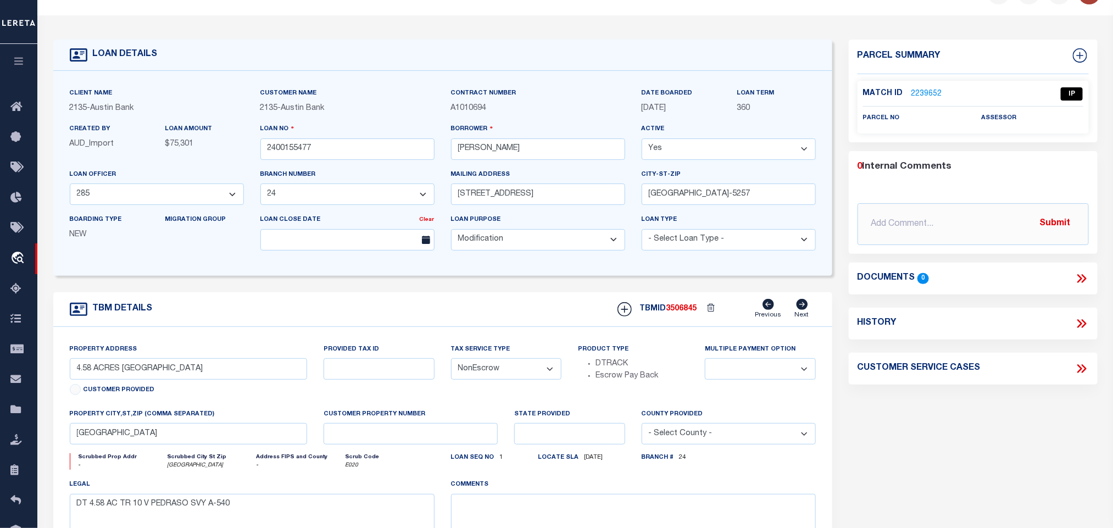
scroll to position [0, 0]
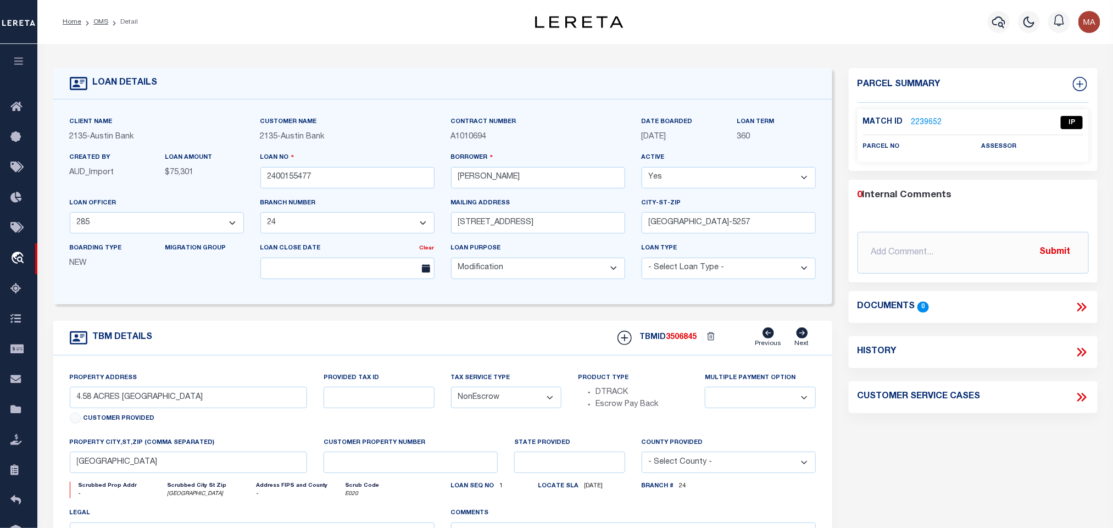
click at [930, 124] on link "2239652" at bounding box center [927, 123] width 31 height 12
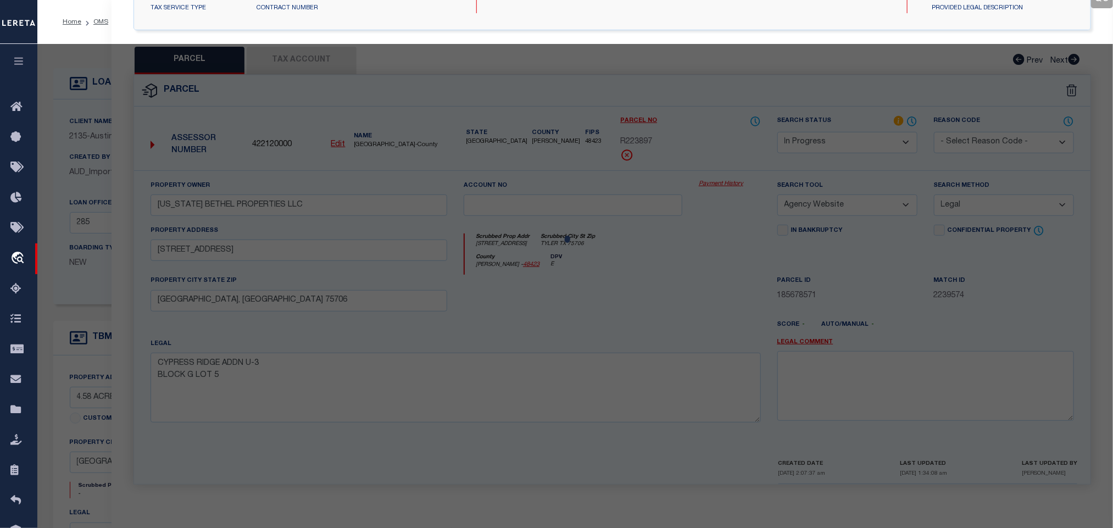
select select "AS"
select select
checkbox input "false"
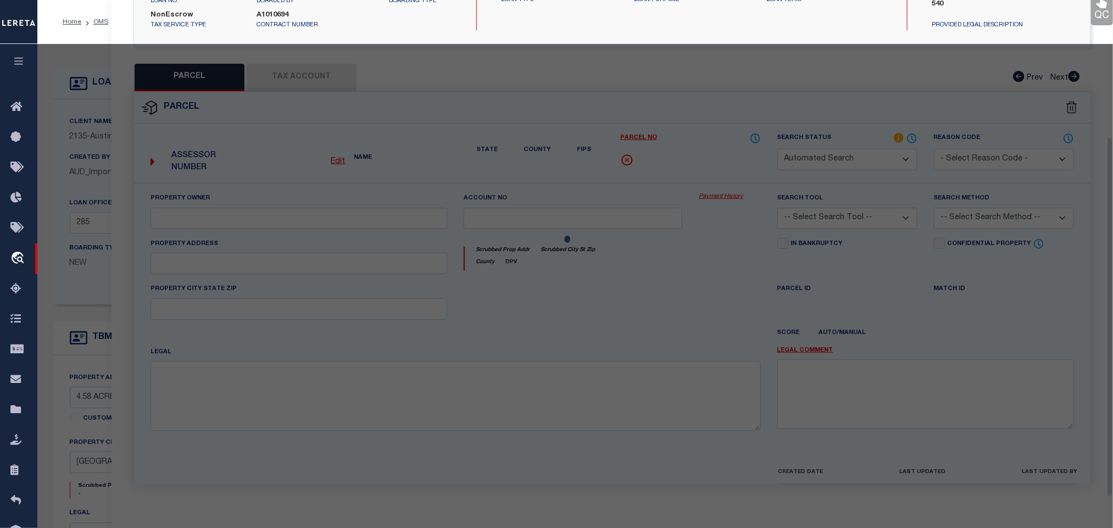
select select "IP"
checkbox input "false"
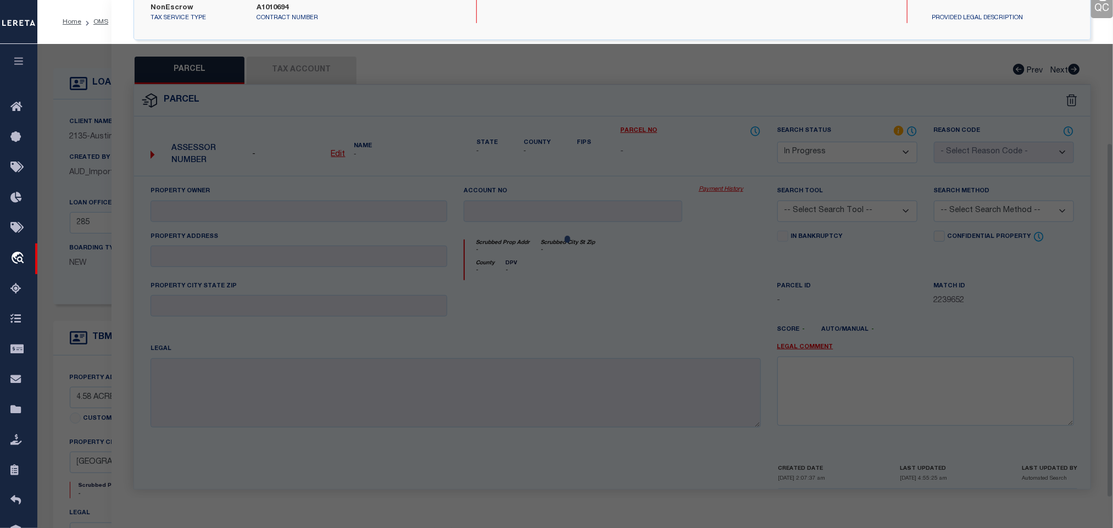
scroll to position [201, 0]
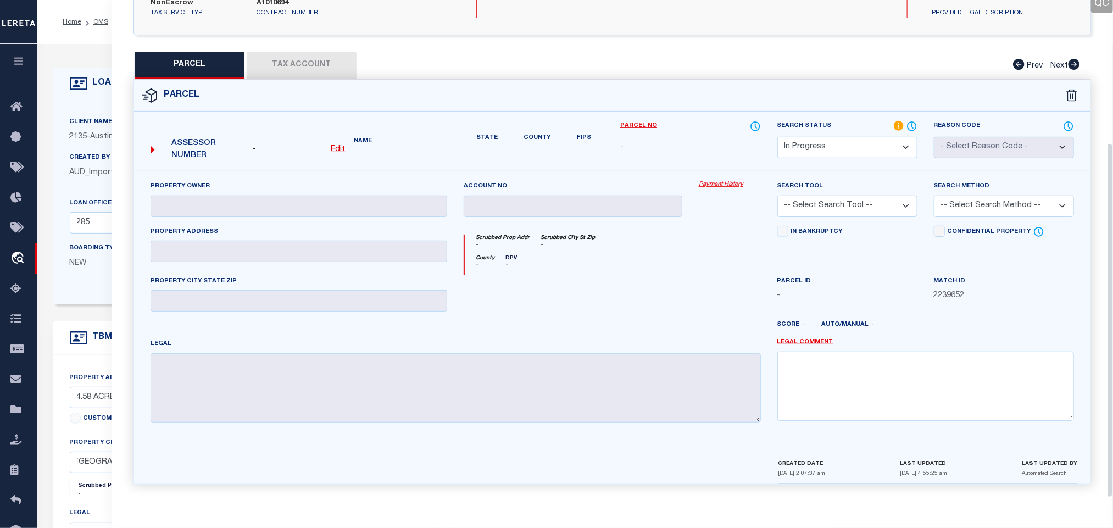
click at [863, 139] on select "Automated Search Bad Parcel Complete Duplicate Parcel High Dollar Reporting In …" at bounding box center [848, 147] width 140 height 21
select select "ND"
click at [863, 139] on select "Automated Search Bad Parcel Complete Duplicate Parcel High Dollar Reporting In …" at bounding box center [848, 147] width 140 height 21
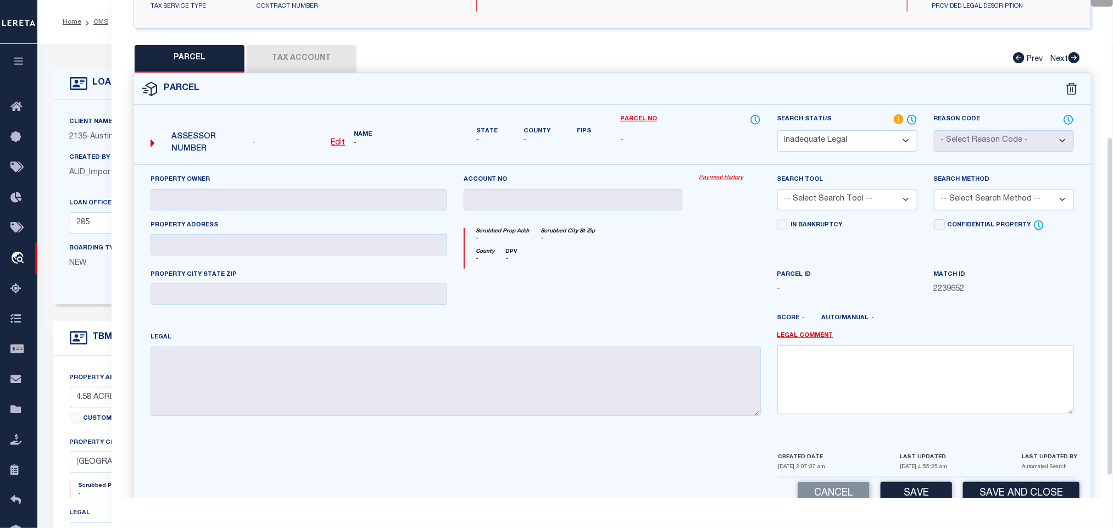
click at [818, 314] on div "Parcel ID -" at bounding box center [847, 291] width 157 height 45
click at [814, 340] on link "Legal Comment" at bounding box center [806, 335] width 56 height 9
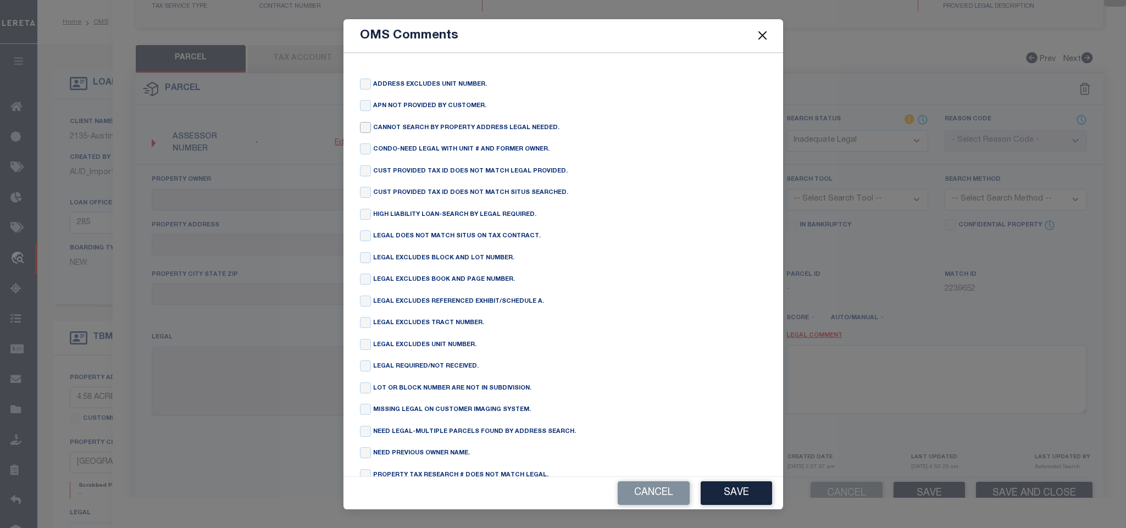
click at [361, 127] on input "checkbox" at bounding box center [365, 127] width 11 height 11
checkbox input "true"
click at [722, 495] on button "Save" at bounding box center [736, 493] width 71 height 24
type textarea "CANNOT SEARCH BY PROPERTY ADDRESS LEGAL NEEDED."
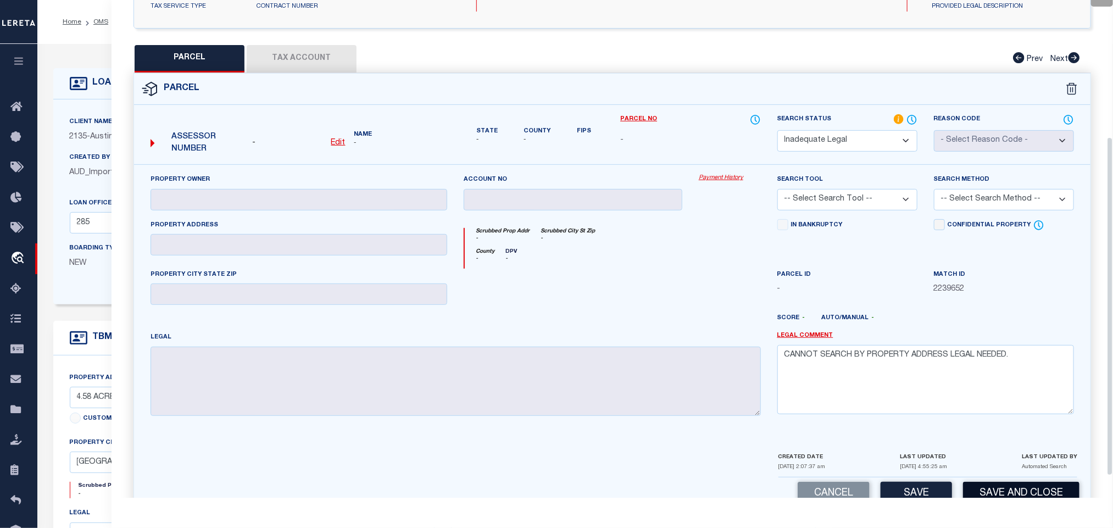
click at [1008, 493] on button "Save and Close" at bounding box center [1021, 494] width 116 height 24
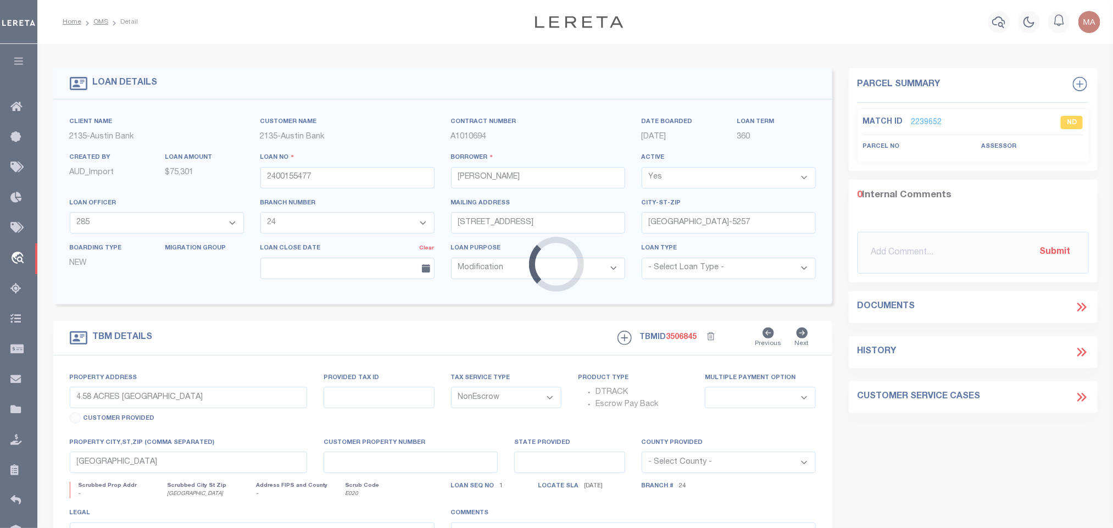
select select
select select "44006"
select select "2572"
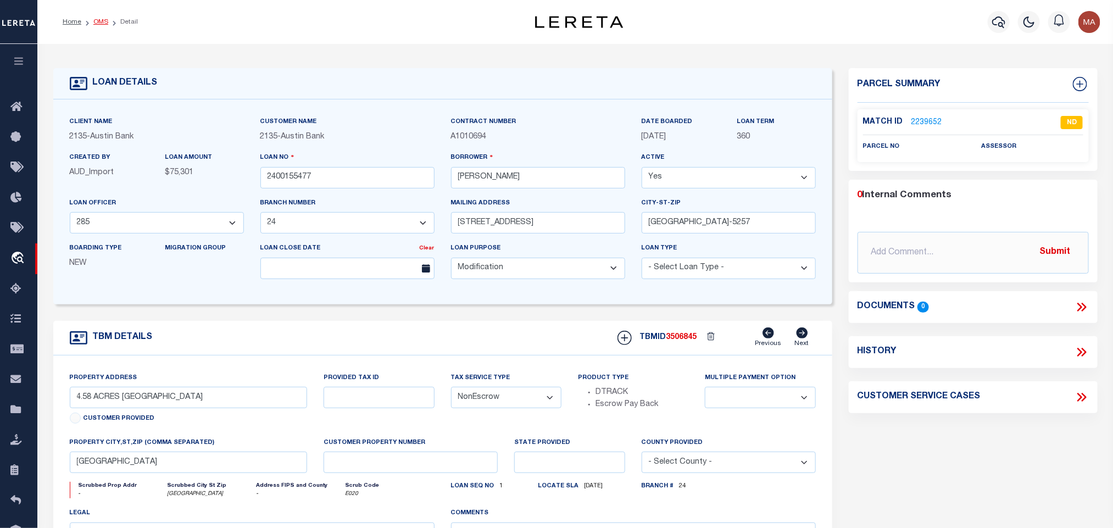
click at [101, 22] on link "OMS" at bounding box center [100, 22] width 15 height 7
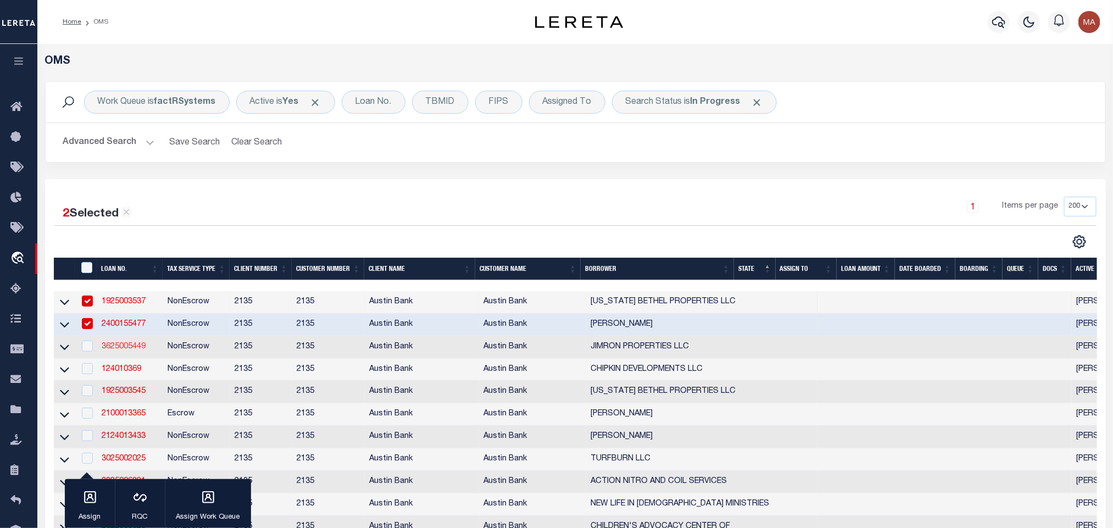
click at [136, 348] on link "3625005449" at bounding box center [124, 347] width 44 height 8
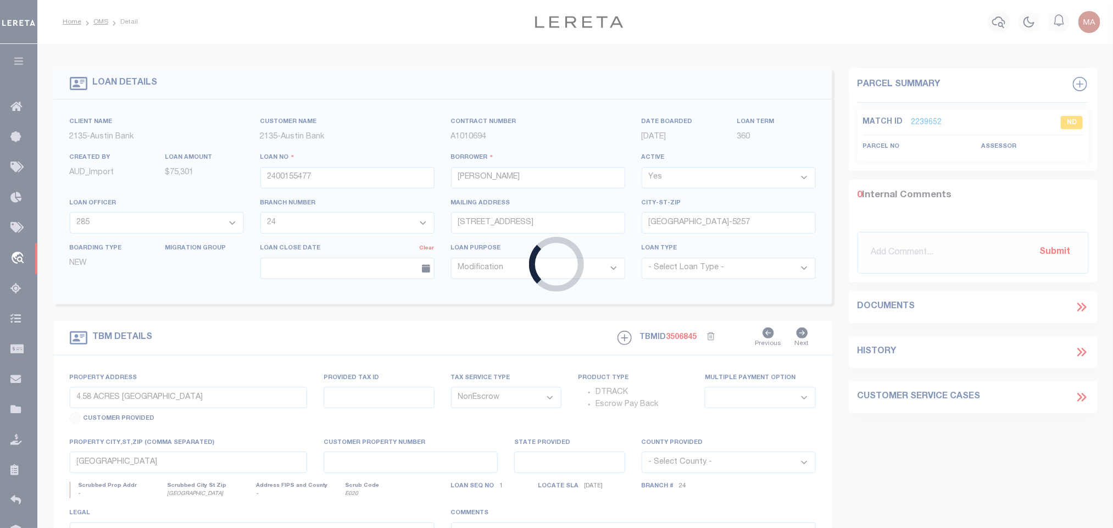
type input "3625005449"
type input "JIMRON PROPERTIES LLC"
select select "43981"
select select "2580"
type input "PO BOX 659"
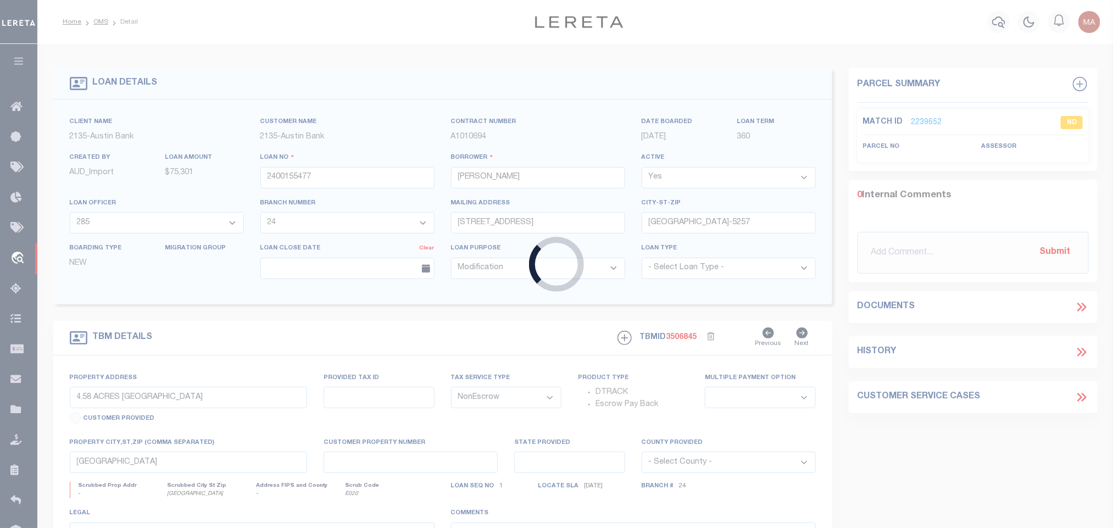
type input "[GEOGRAPHIC_DATA]-0659"
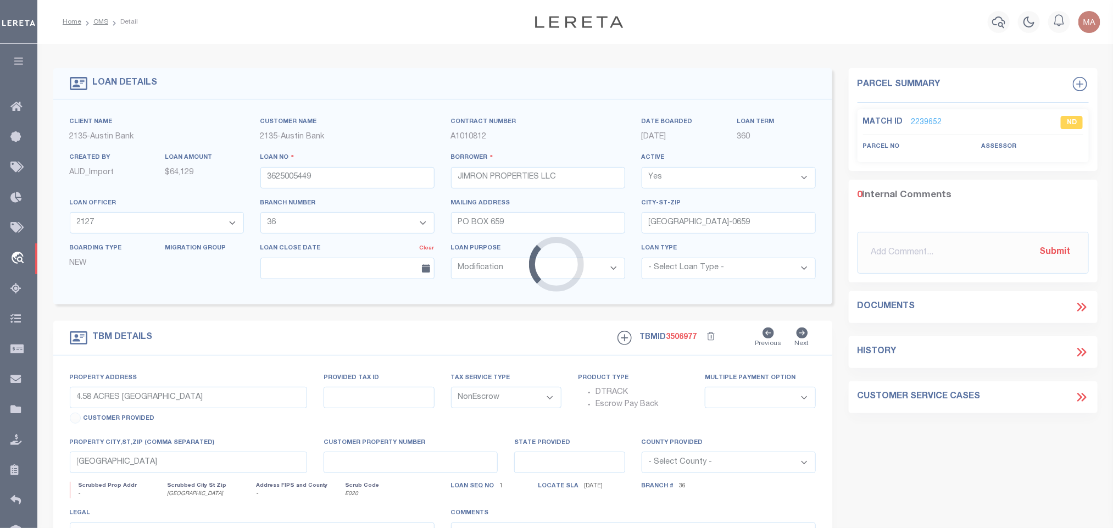
type input "LOOP 281"
select select
type input "[GEOGRAPHIC_DATA]"
type textarea "(CP) DT 9.778 AC [PERSON_NAME] SVY A300"
select select "43981"
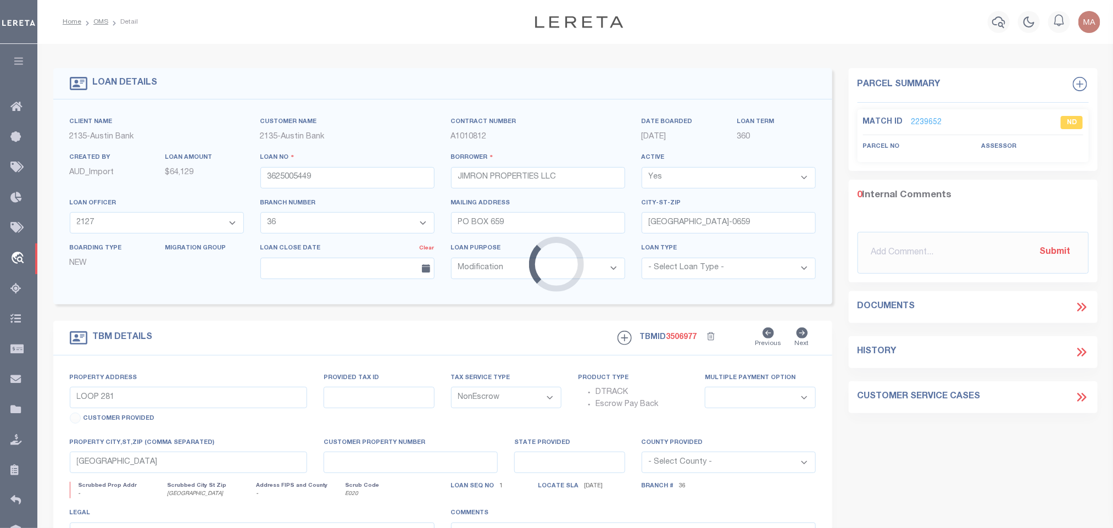
select select "2580"
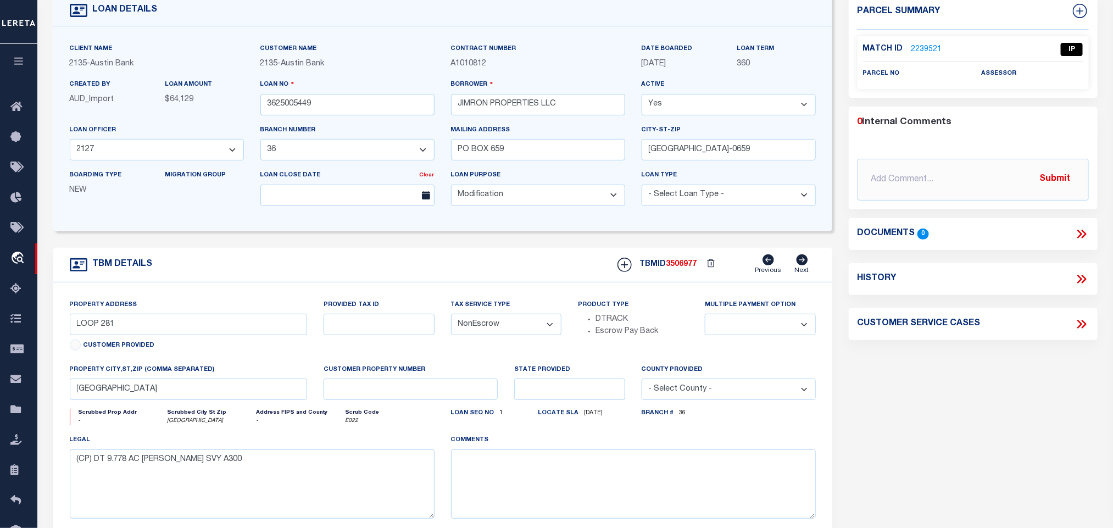
scroll to position [82, 0]
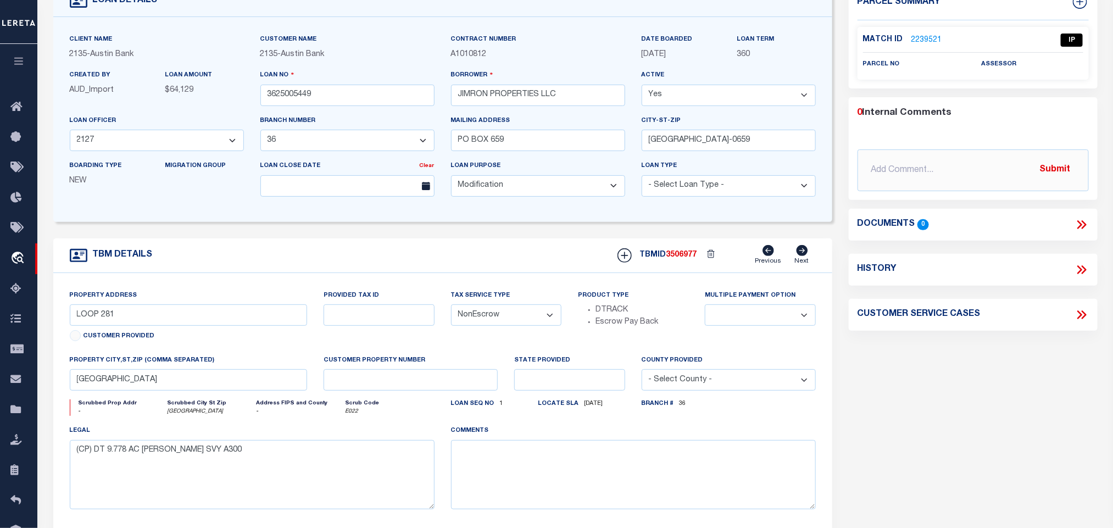
click at [925, 35] on link "2239521" at bounding box center [927, 41] width 31 height 12
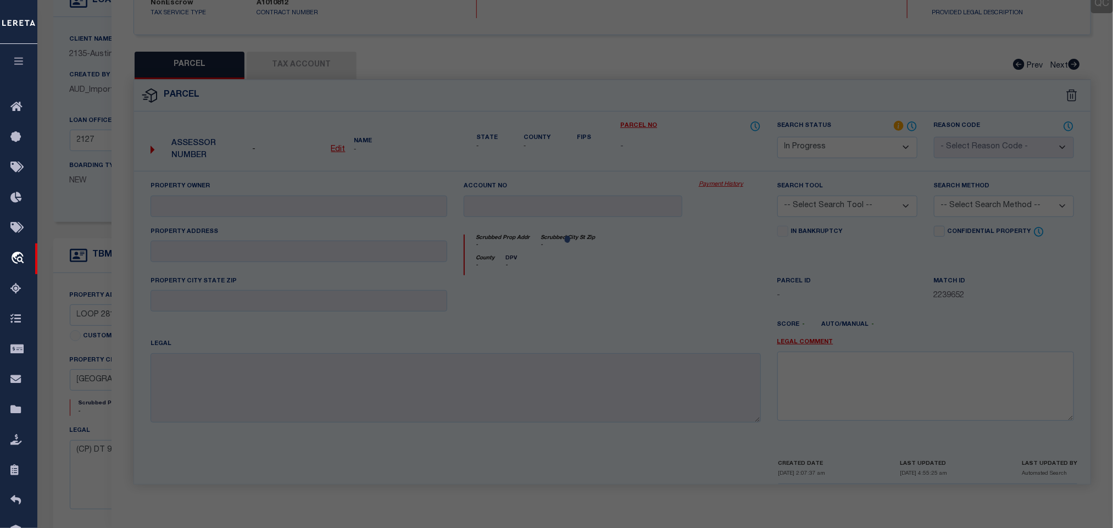
select select "AS"
checkbox input "false"
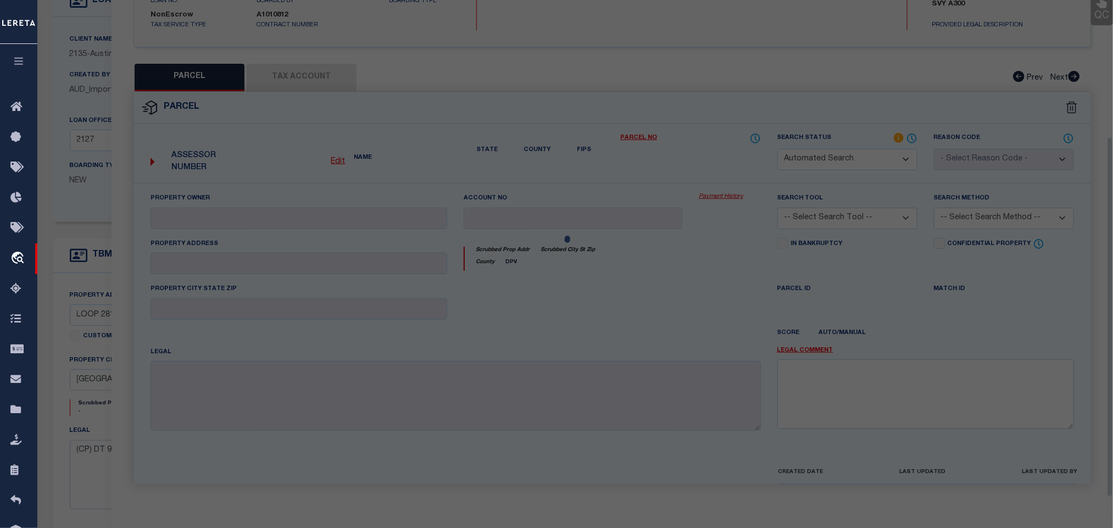
select select "IP"
checkbox input "false"
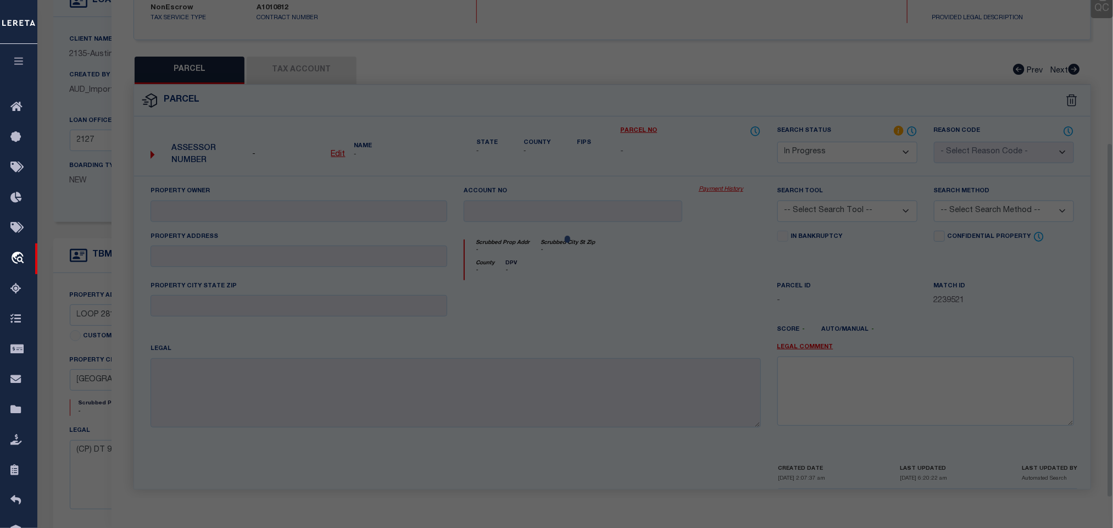
scroll to position [201, 0]
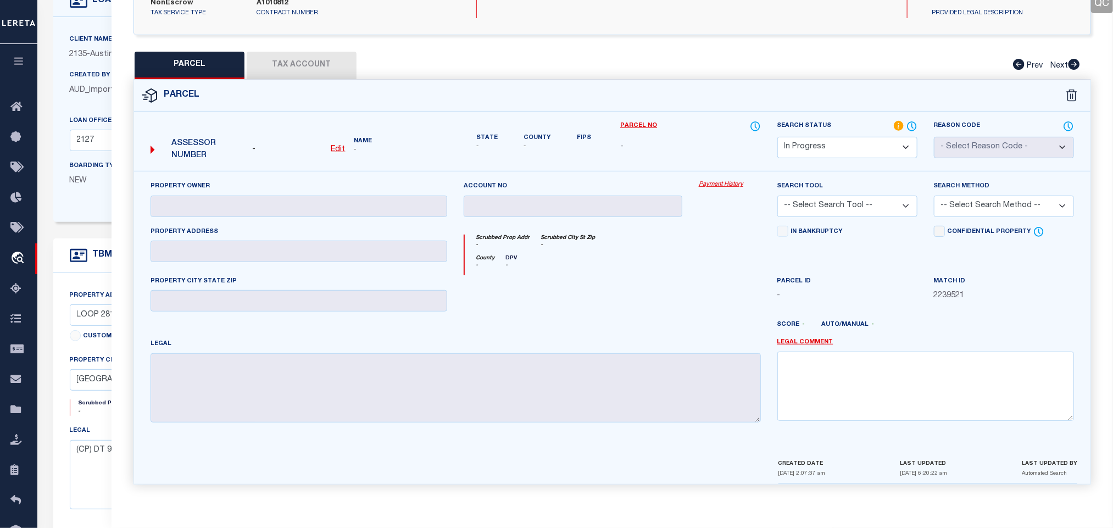
click at [861, 147] on select "Automated Search Bad Parcel Complete Duplicate Parcel High Dollar Reporting In …" at bounding box center [848, 147] width 140 height 21
select select "ND"
click at [778, 137] on select "Automated Search Bad Parcel Complete Duplicate Parcel High Dollar Reporting In …" at bounding box center [848, 147] width 140 height 21
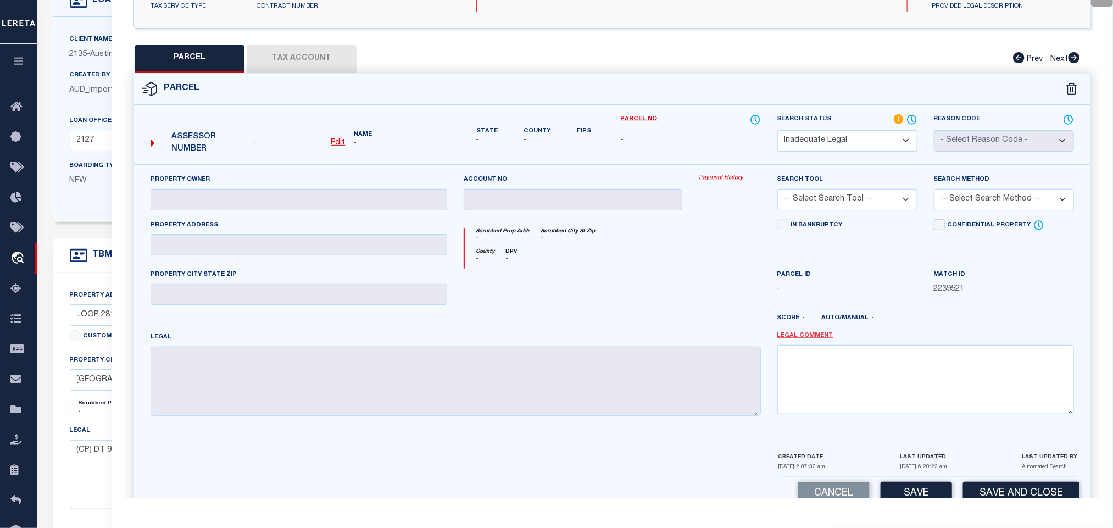
click at [800, 340] on link "Legal Comment" at bounding box center [806, 335] width 56 height 9
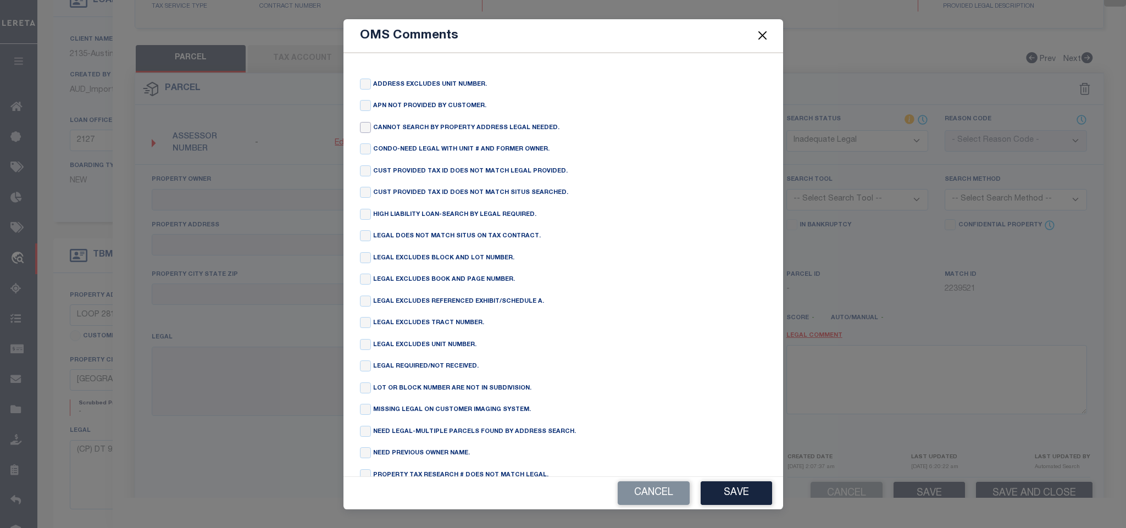
click at [370, 132] on input "checkbox" at bounding box center [365, 127] width 11 height 11
checkbox input "true"
click at [755, 490] on button "Save" at bounding box center [736, 493] width 71 height 24
type textarea "CANNOT SEARCH BY PROPERTY ADDRESS LEGAL NEEDED."
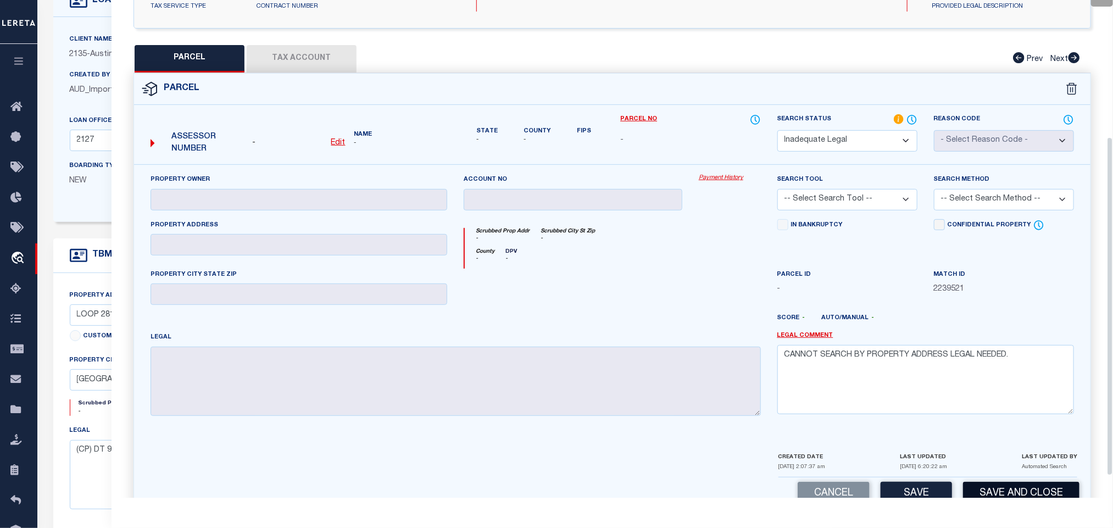
click at [1055, 495] on button "Save and Close" at bounding box center [1021, 494] width 116 height 24
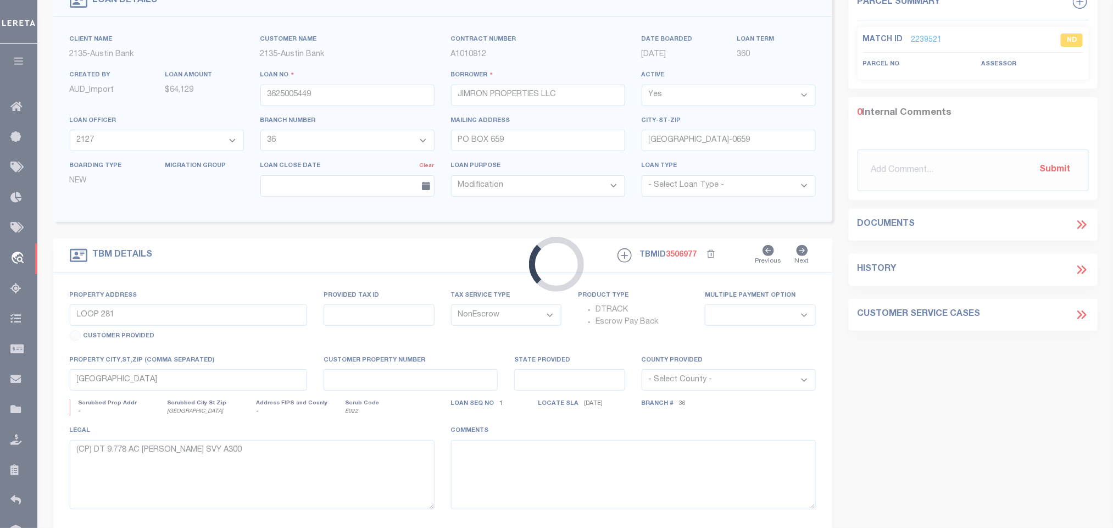
select select
select select "43981"
select select "2580"
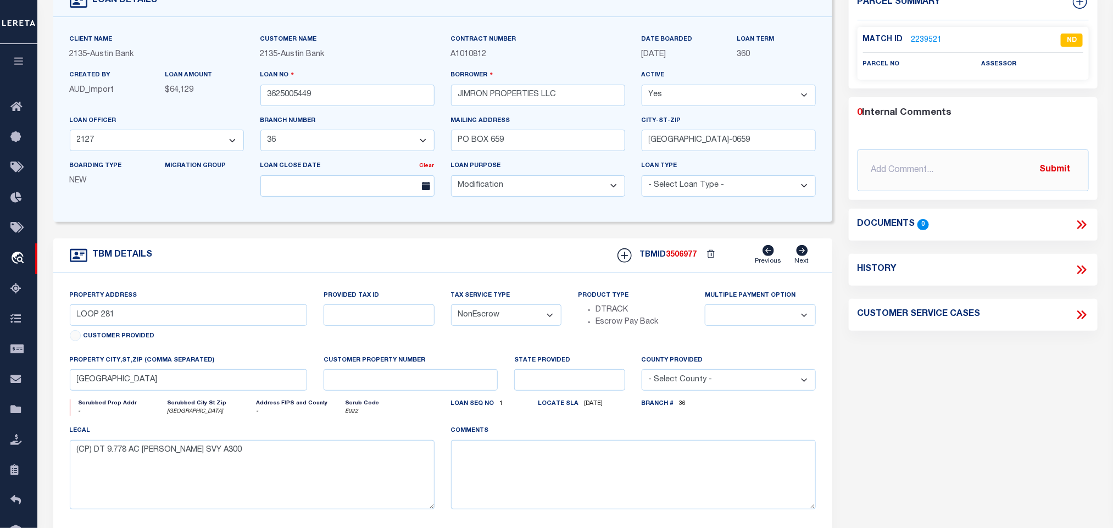
scroll to position [0, 0]
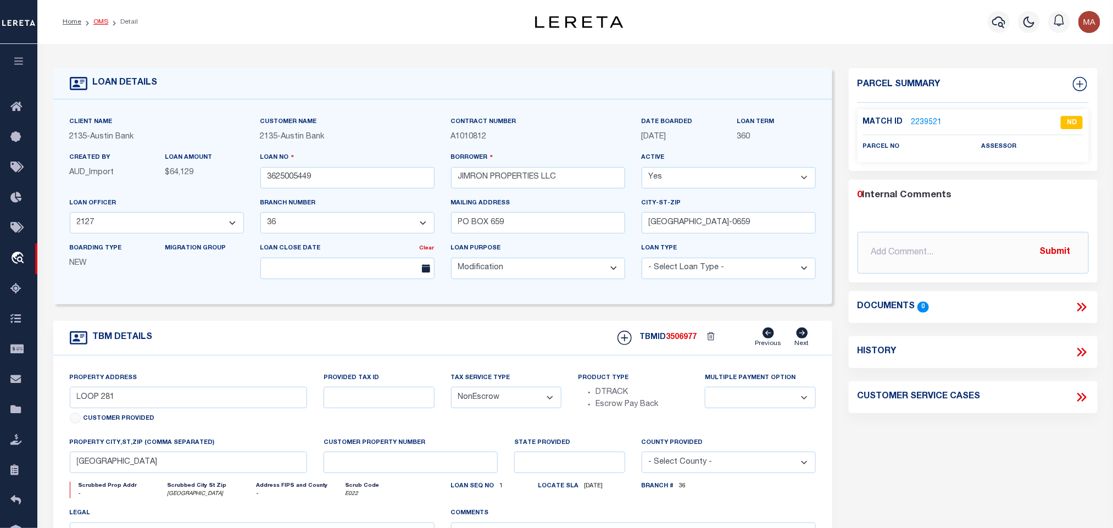
click at [103, 24] on link "OMS" at bounding box center [100, 22] width 15 height 7
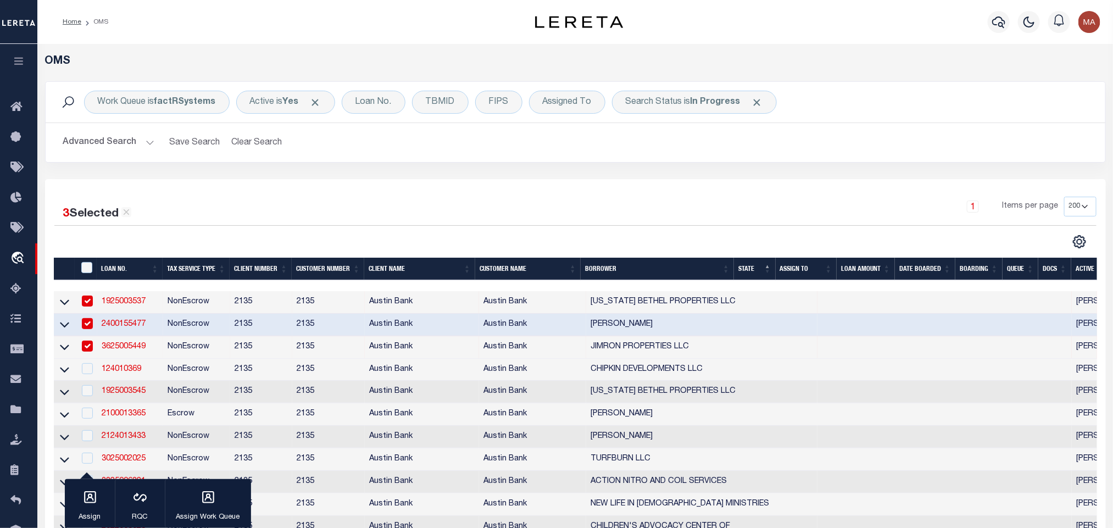
scroll to position [82, 0]
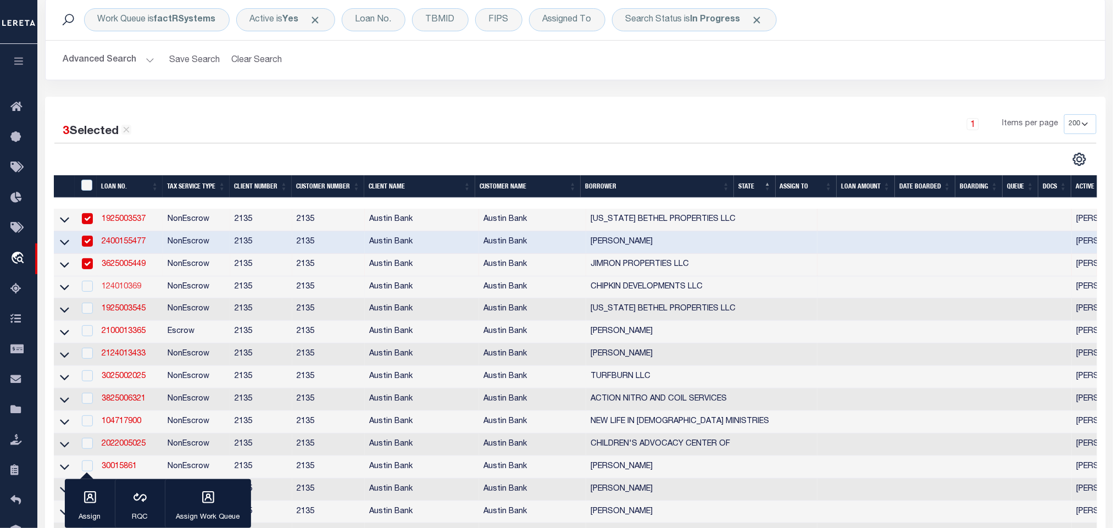
click at [120, 291] on link "124010369" at bounding box center [122, 287] width 40 height 8
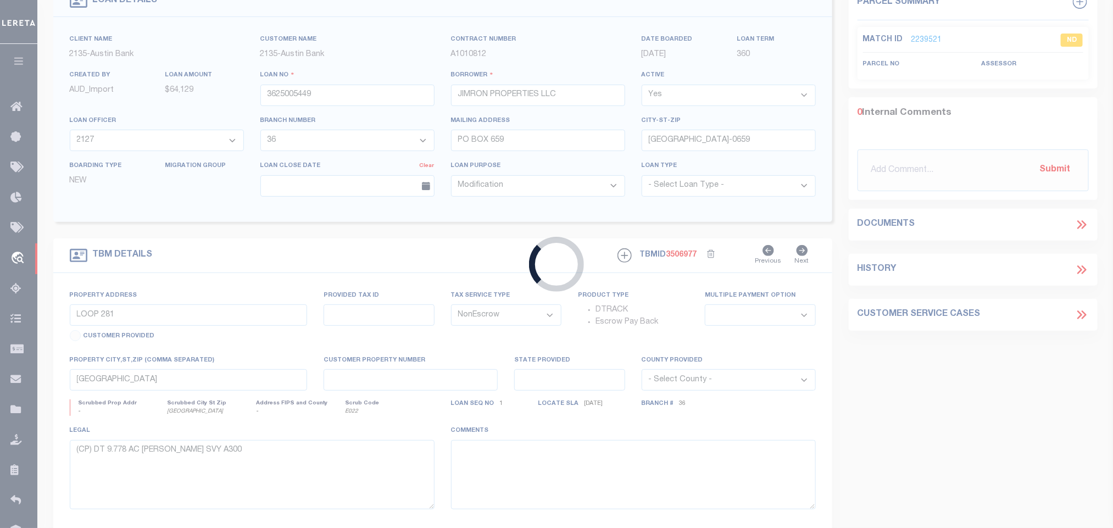
type input "124010369"
type input "CHIPKIN DEVELOPMENTS LLC"
select select "46851"
select select "2586"
type input "[STREET_ADDRESS]"
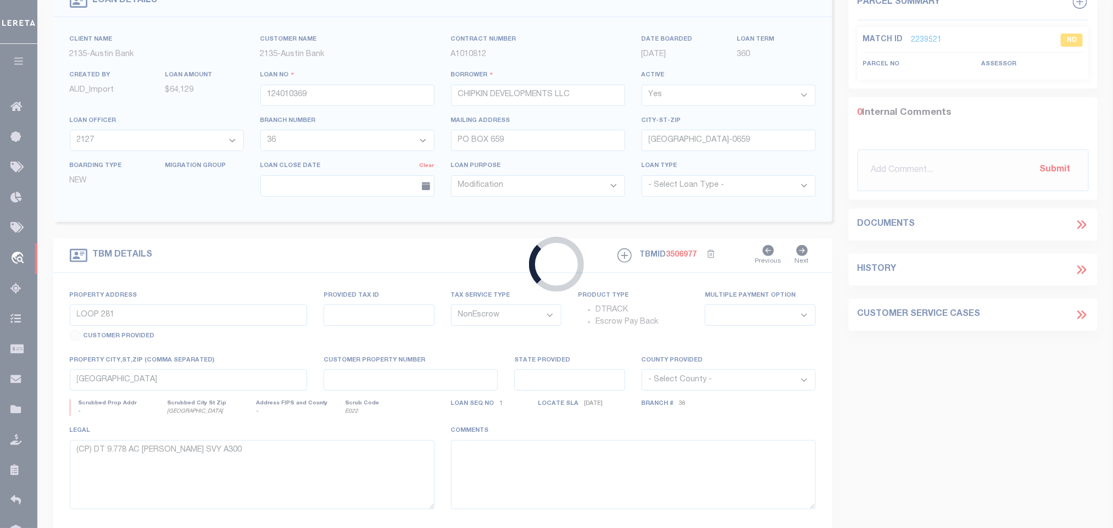
type input "[PERSON_NAME], [GEOGRAPHIC_DATA] 75789"
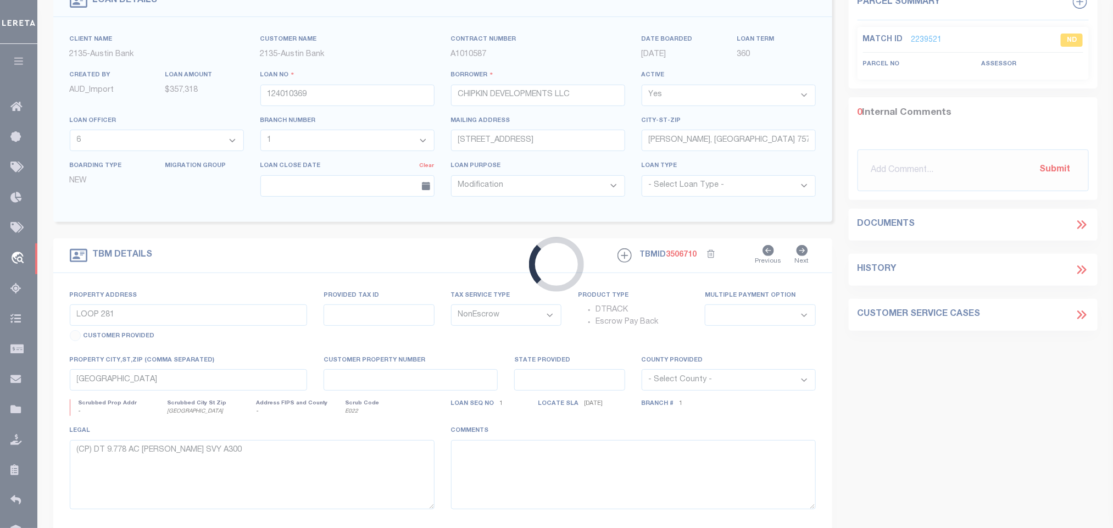
scroll to position [80, 0]
type input "17 PROPOSED LOTS IN THE [GEOGRAPHIC_DATA]"
select select
type input "TYLER TX 75703"
type textarea "DT 11.75 AC (17 LOTS) [PERSON_NAME] SVY A-14"
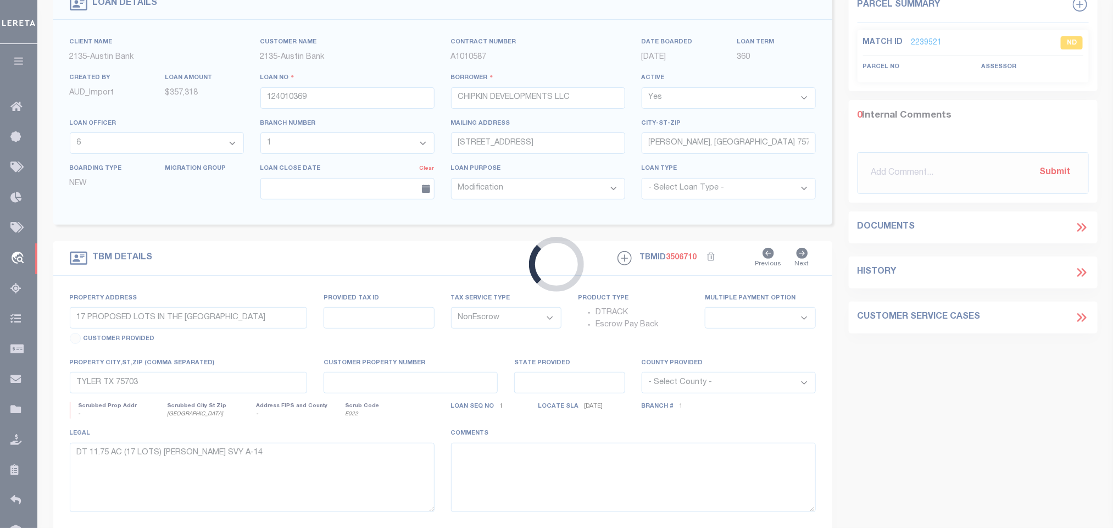
select select "46851"
select select "2586"
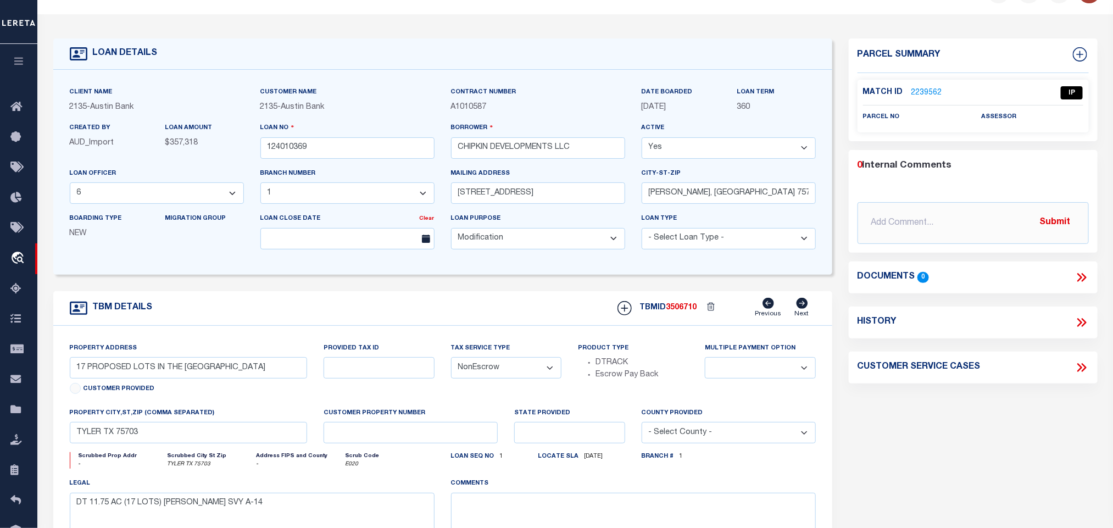
scroll to position [82, 0]
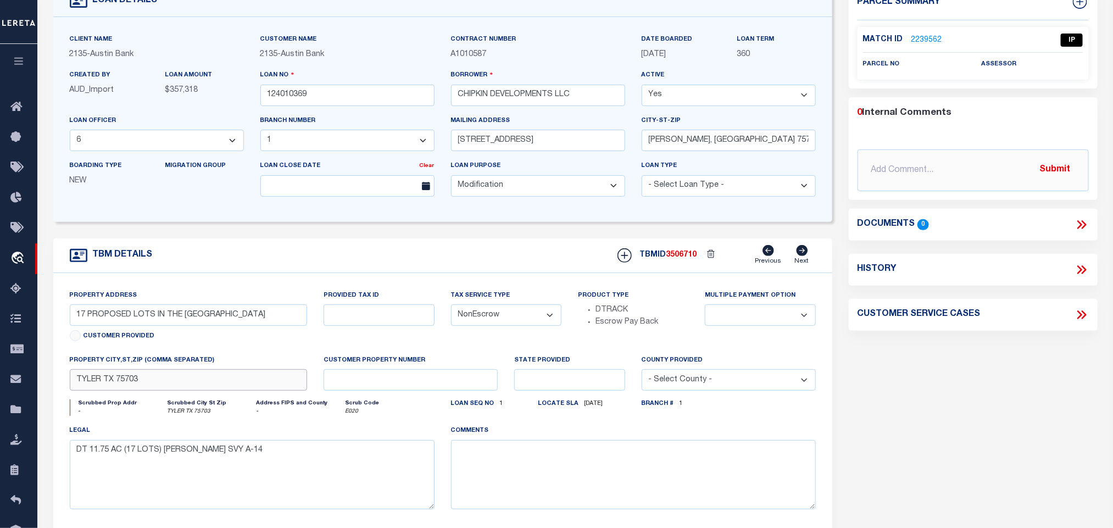
click at [252, 391] on input "TYLER TX 75703" at bounding box center [189, 379] width 238 height 21
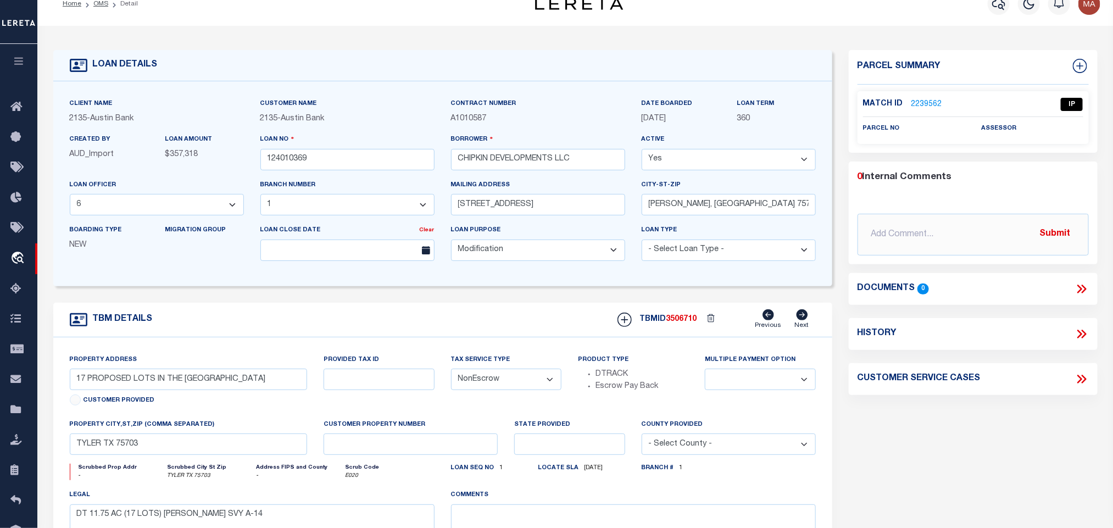
scroll to position [0, 0]
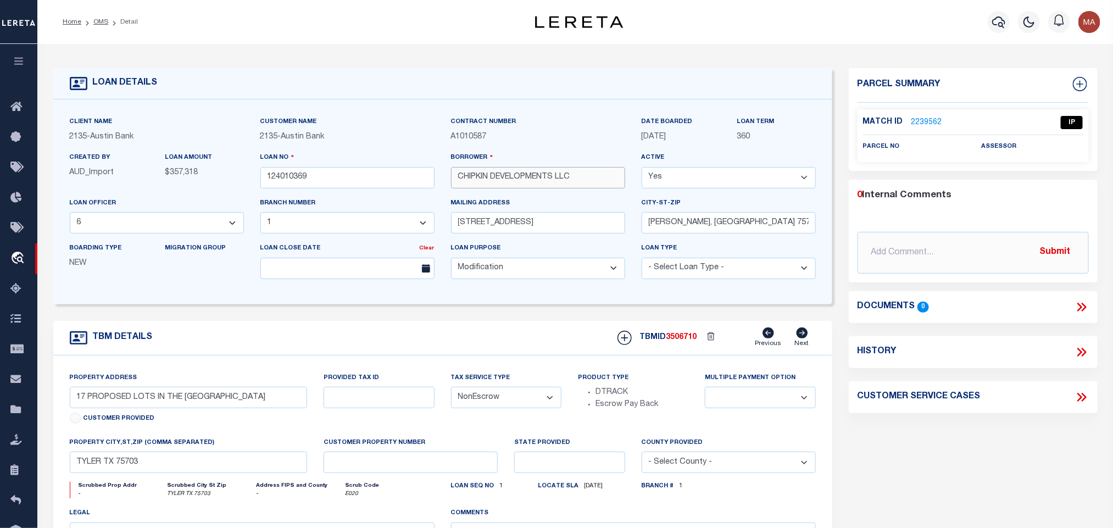
click at [526, 170] on input "CHIPKIN DEVELOPMENTS LLC" at bounding box center [538, 177] width 174 height 21
click at [940, 119] on div "Match ID 2239562" at bounding box center [914, 122] width 102 height 12
click at [926, 119] on link "2239562" at bounding box center [927, 123] width 31 height 12
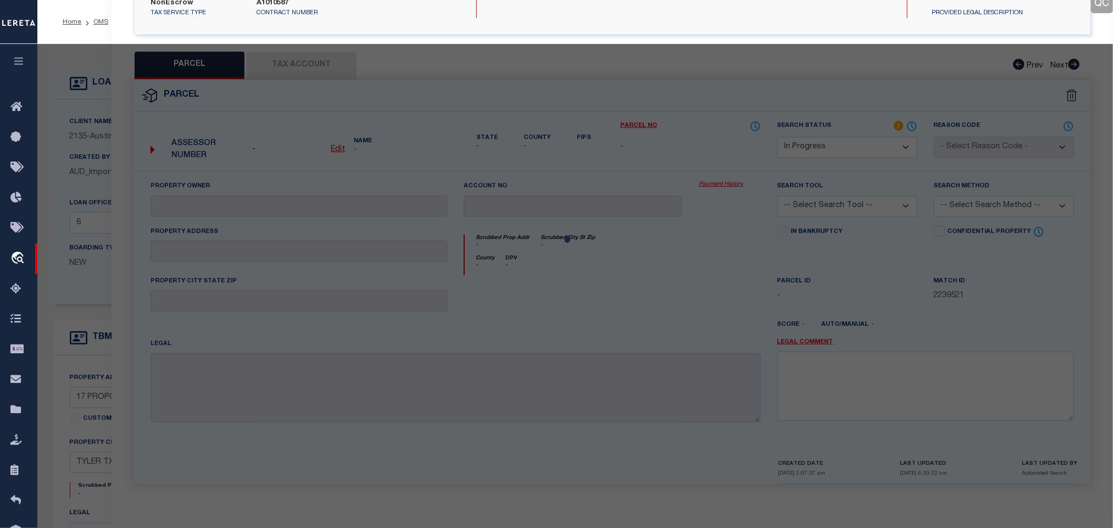
select select "AS"
checkbox input "false"
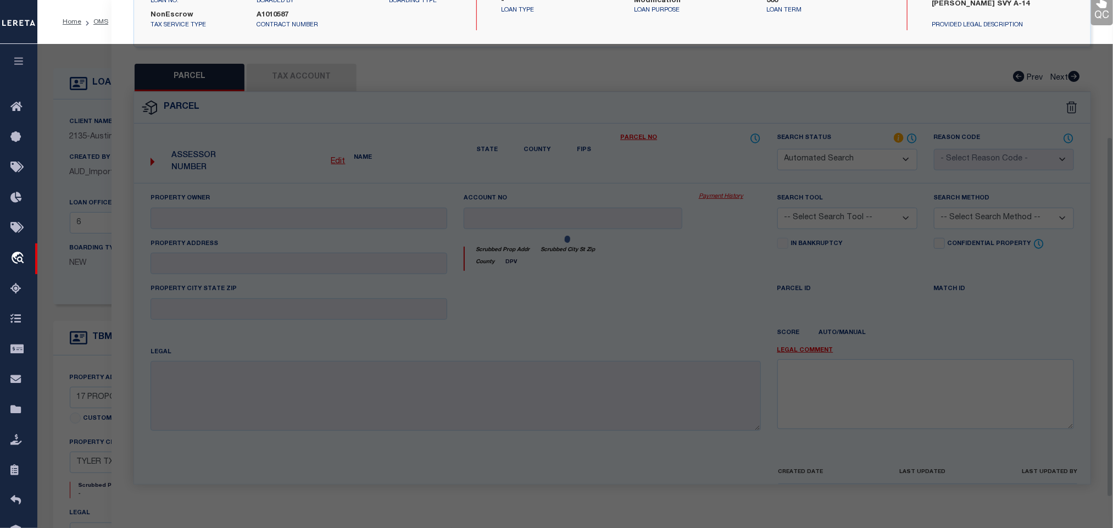
select select "IP"
checkbox input "false"
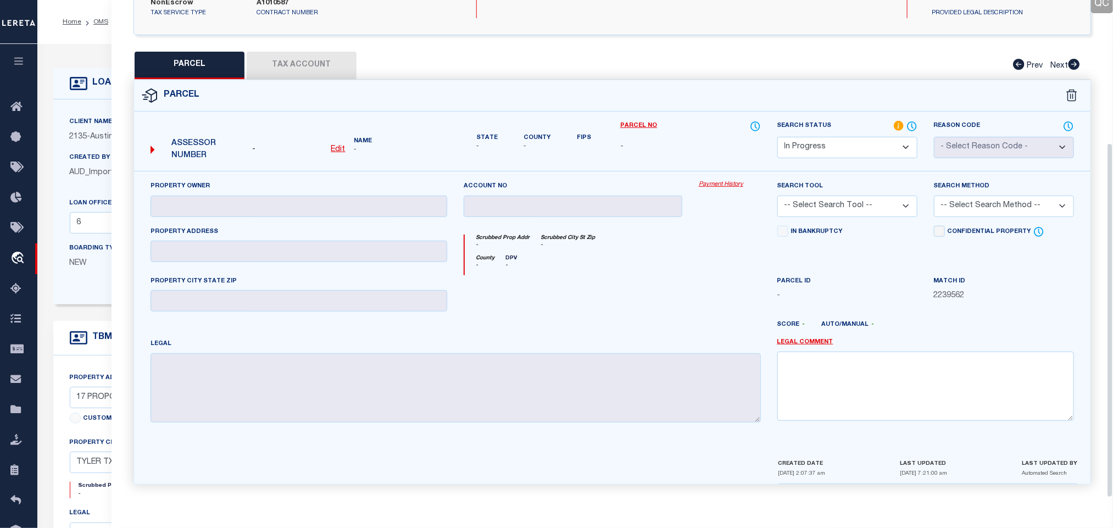
click at [839, 142] on select "Automated Search Bad Parcel Complete Duplicate Parcel High Dollar Reporting In …" at bounding box center [848, 147] width 140 height 21
select select "ND"
click at [778, 137] on select "Automated Search Bad Parcel Complete Duplicate Parcel High Dollar Reporting In …" at bounding box center [848, 147] width 140 height 21
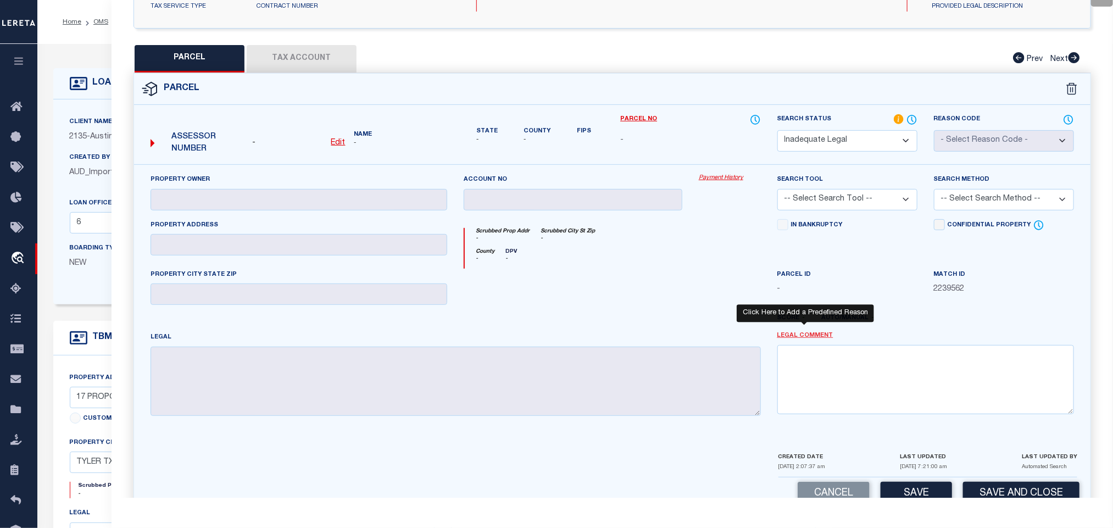
click at [806, 338] on link "Legal Comment" at bounding box center [806, 335] width 56 height 9
checkbox input "false"
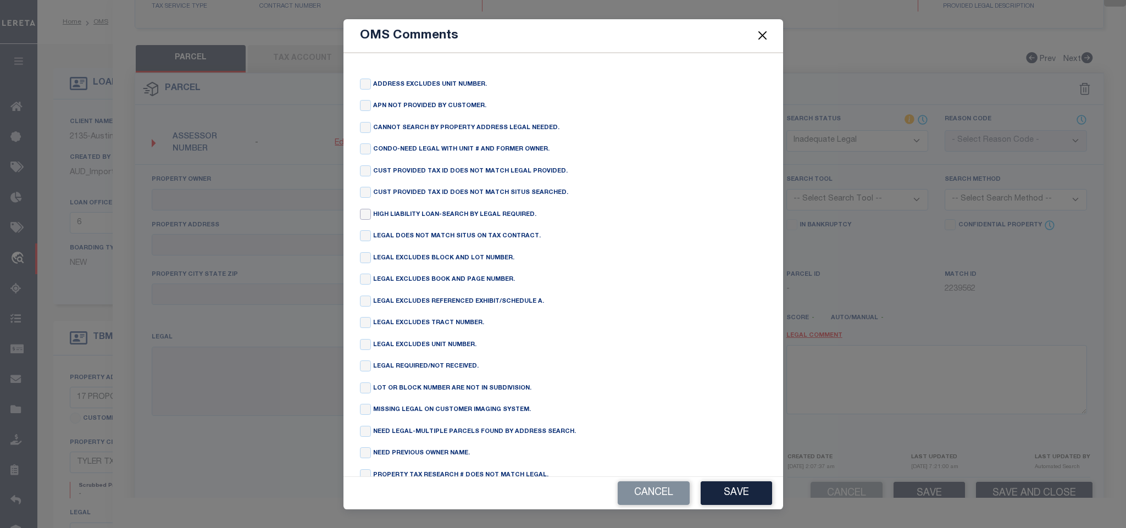
click at [365, 217] on input "checkbox" at bounding box center [365, 214] width 11 height 11
checkbox input "true"
click at [731, 485] on button "Save" at bounding box center [736, 493] width 71 height 24
type textarea "HIGH LIABILITY LOAN-SEARCH BY LEGAL REQUIRED."
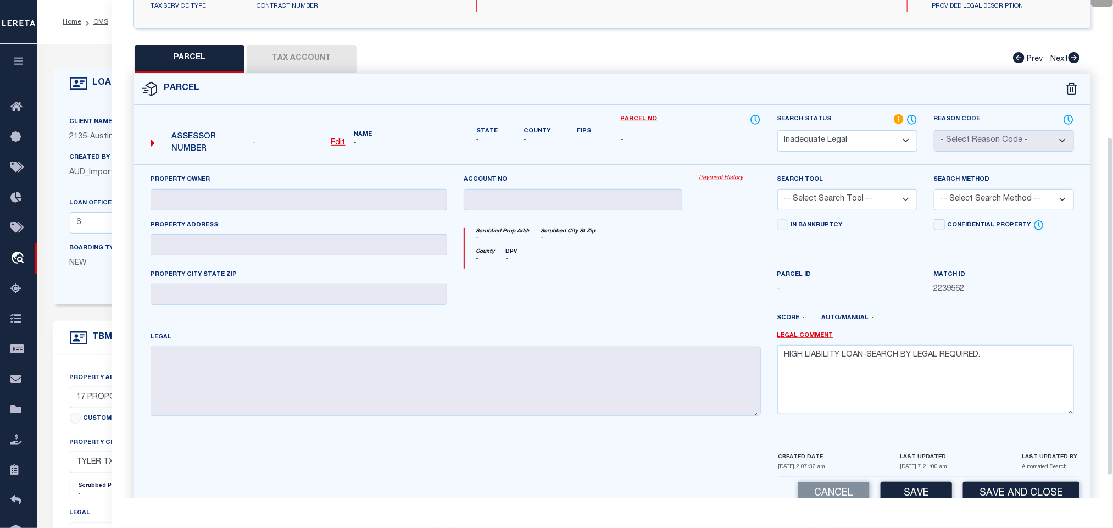
click at [1064, 486] on div "Cancel Save Save and Close" at bounding box center [612, 494] width 957 height 32
click at [1069, 490] on button "Save and Close" at bounding box center [1021, 494] width 116 height 24
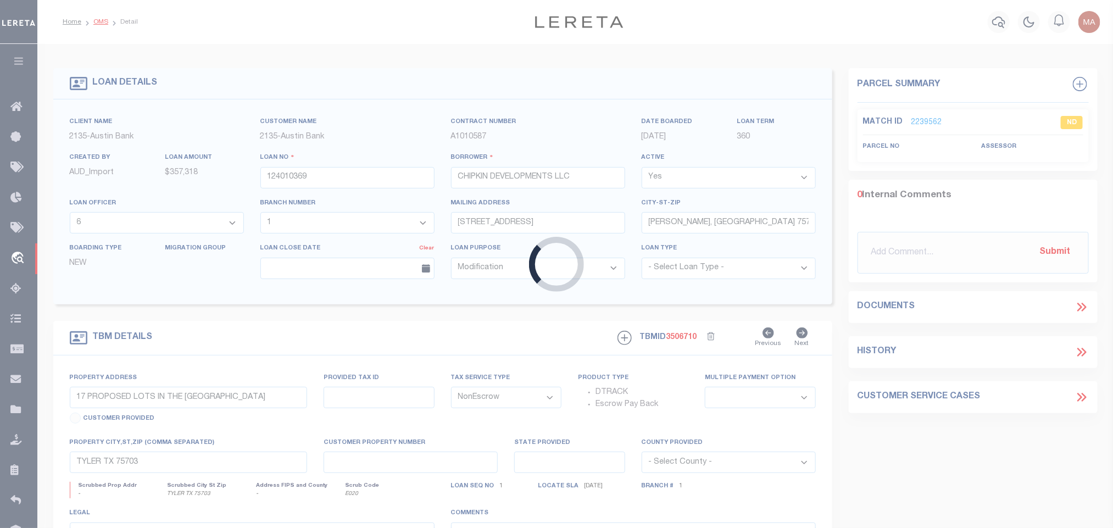
select select
select select "46851"
select select "2586"
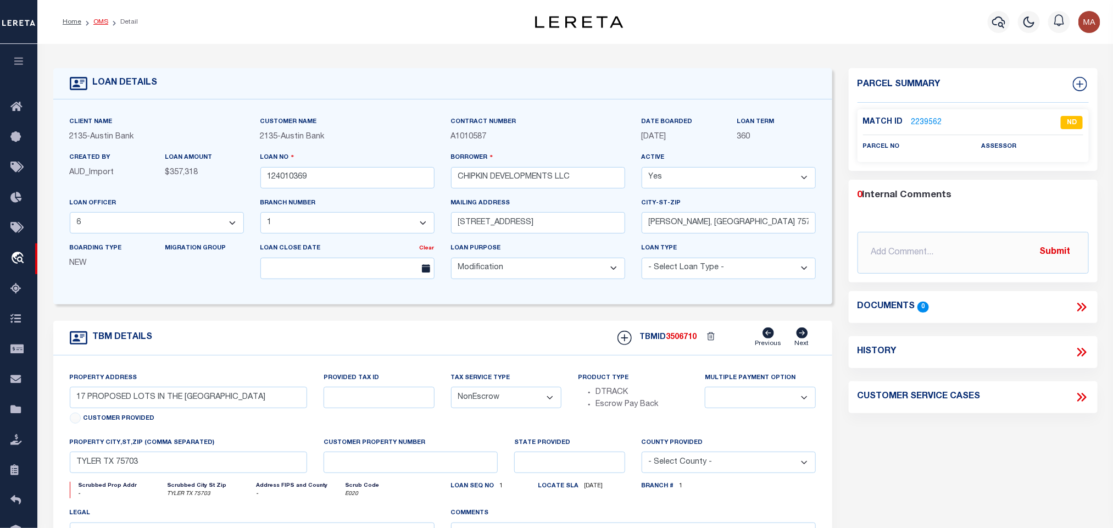
click at [99, 22] on link "OMS" at bounding box center [100, 22] width 15 height 7
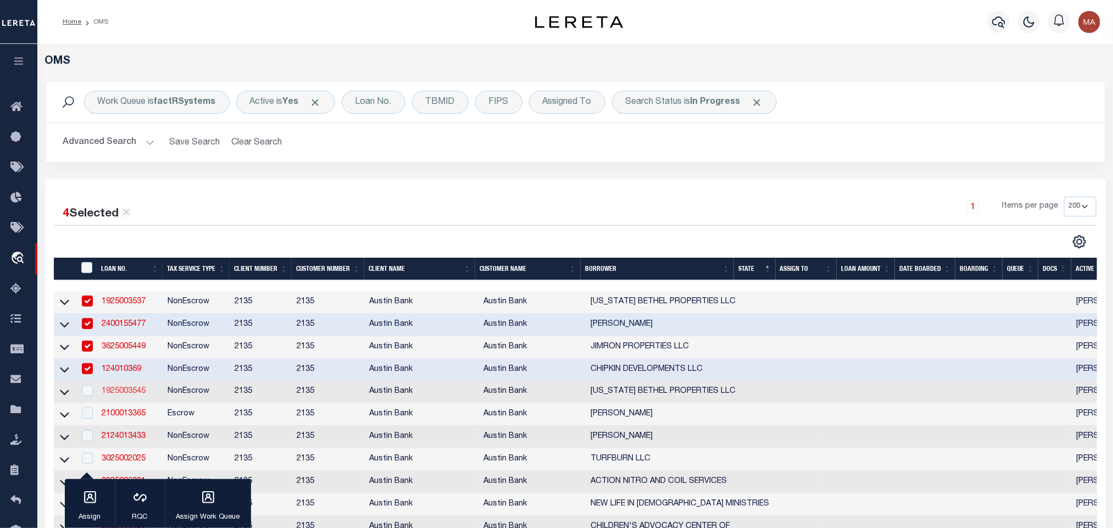
click at [121, 394] on link "1925003545" at bounding box center [124, 391] width 44 height 8
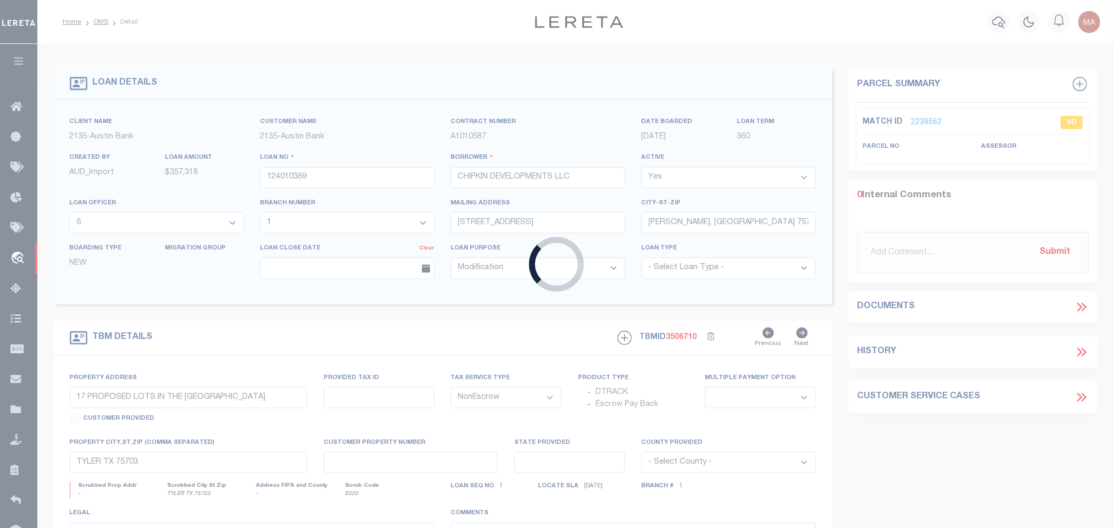
type input "1925003545"
type input "[US_STATE] BETHEL PROPERTIES LLC"
select select "8018"
select select "2599"
type input "[STREET_ADDRESS]"
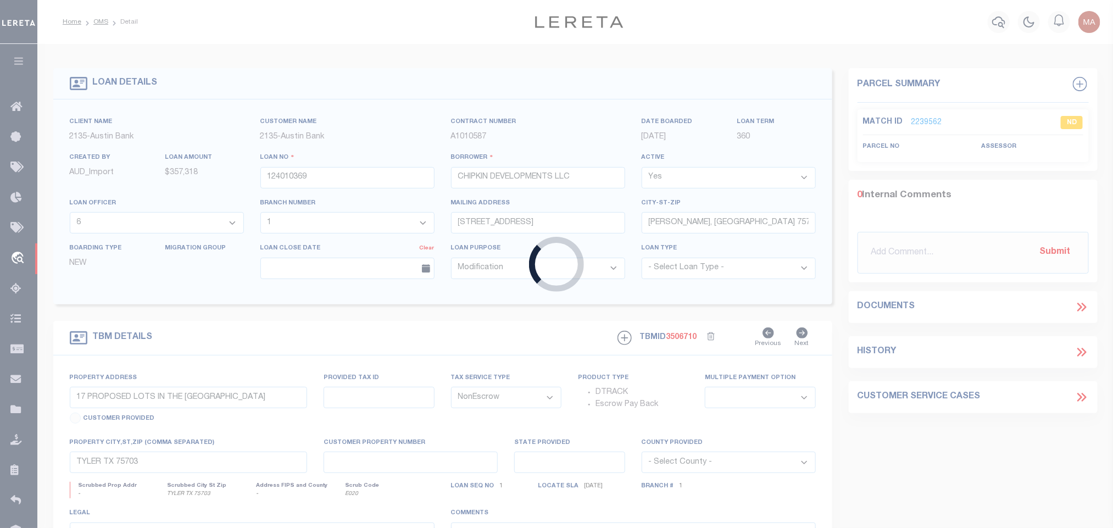
type input "[GEOGRAPHIC_DATA], [GEOGRAPHIC_DATA] 75704-6816"
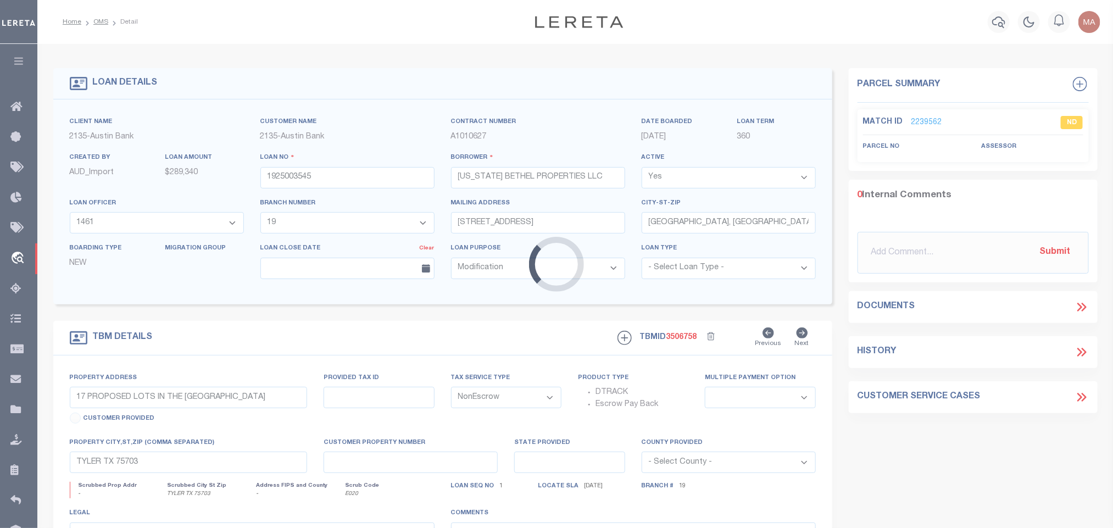
type input "[STREET_ADDRESS]"
select select
type input "TYLER TX 75706"
type textarea "DT LT 6 BLK G CYPRESS RIDGE ADD PHS 3"
select select "8018"
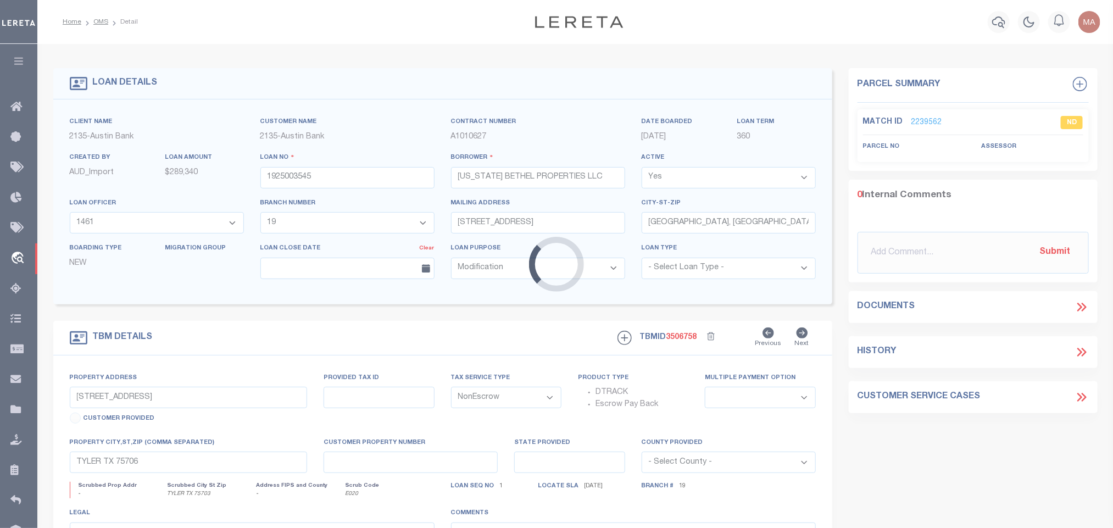
select select "2599"
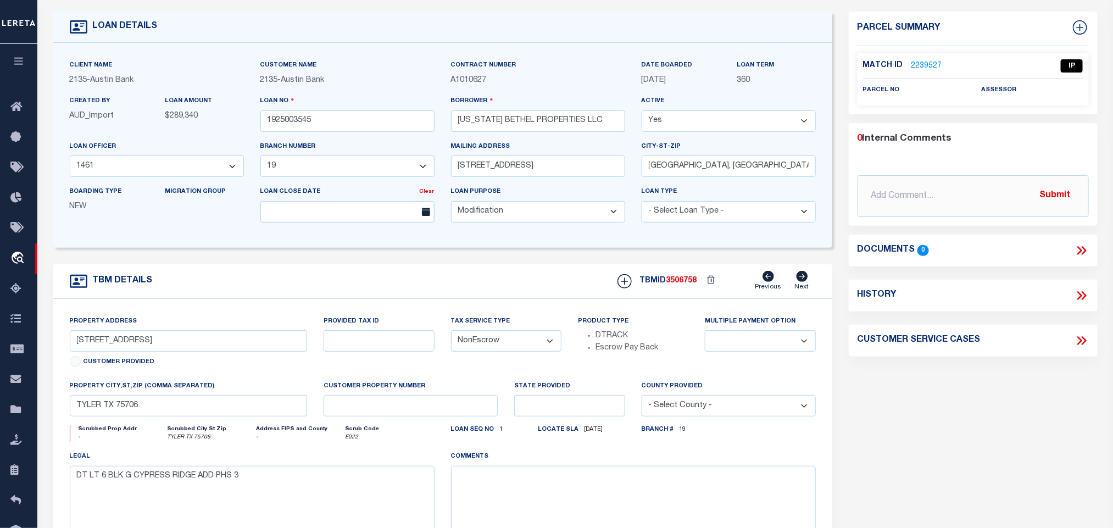
scroll to position [82, 0]
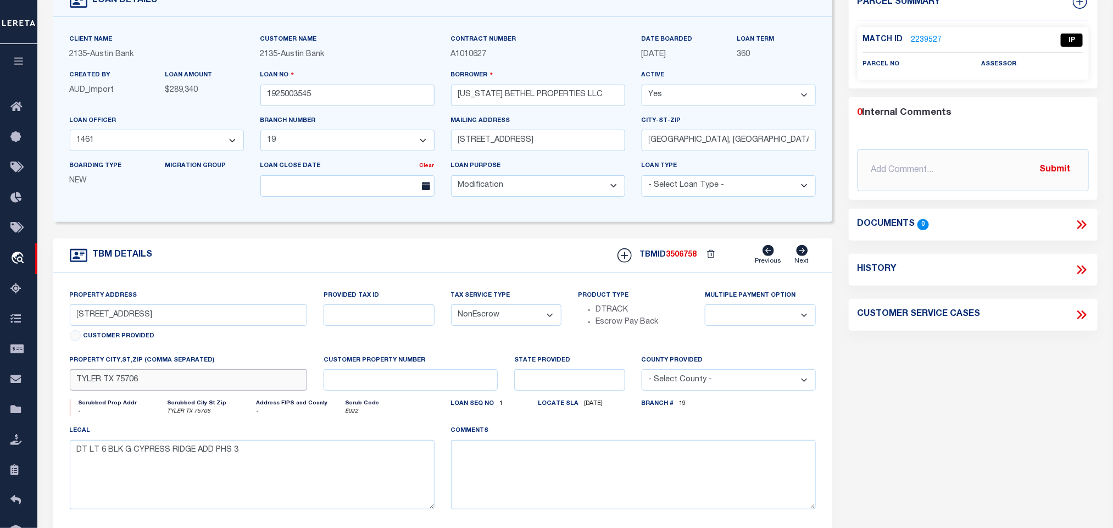
click at [246, 389] on input "TYLER TX 75706" at bounding box center [189, 379] width 238 height 21
drag, startPoint x: 76, startPoint y: 318, endPoint x: 147, endPoint y: 331, distance: 72.1
click at [147, 326] on input "[STREET_ADDRESS]" at bounding box center [189, 314] width 238 height 21
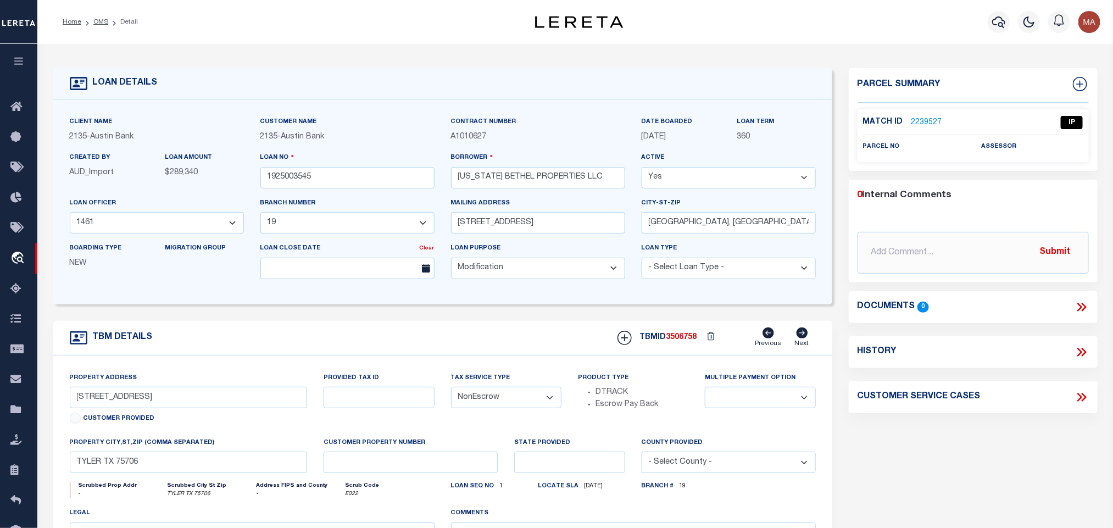
click at [931, 116] on p "2239527" at bounding box center [927, 122] width 31 height 12
click at [930, 124] on link "2239527" at bounding box center [927, 123] width 31 height 12
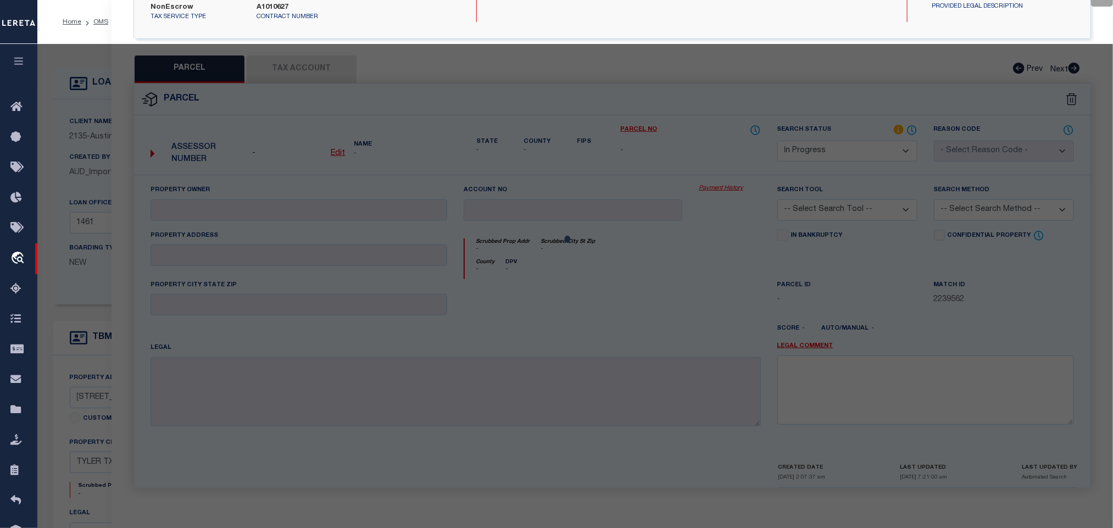
select select "AS"
checkbox input "false"
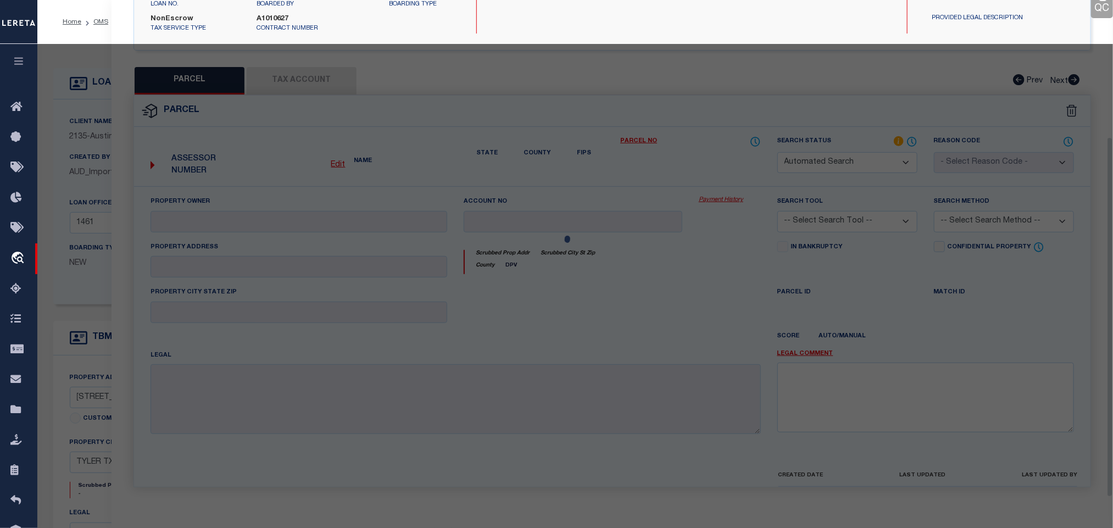
select select "IP"
checkbox input "false"
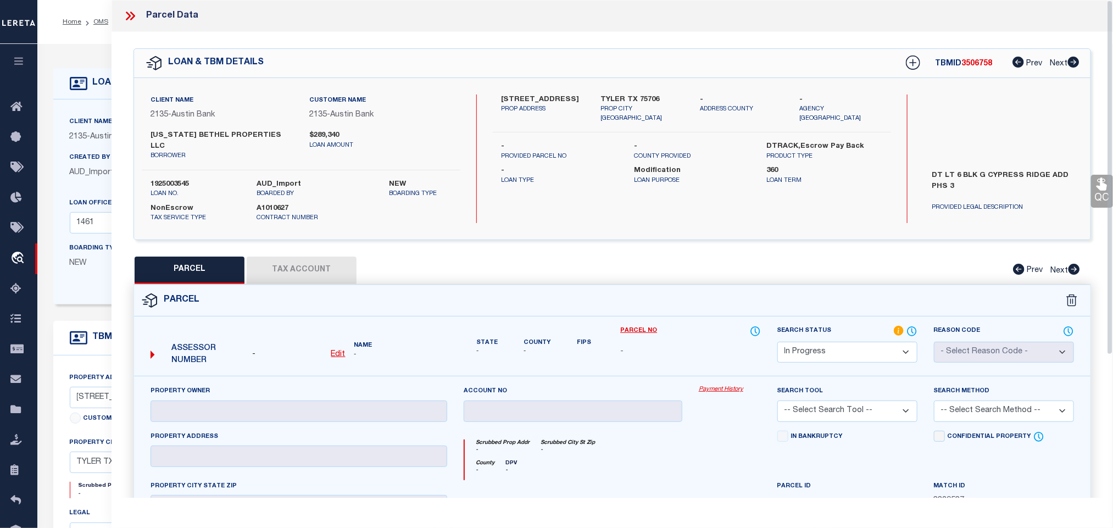
click at [342, 349] on link "Edit" at bounding box center [338, 355] width 14 height 12
select select "IP"
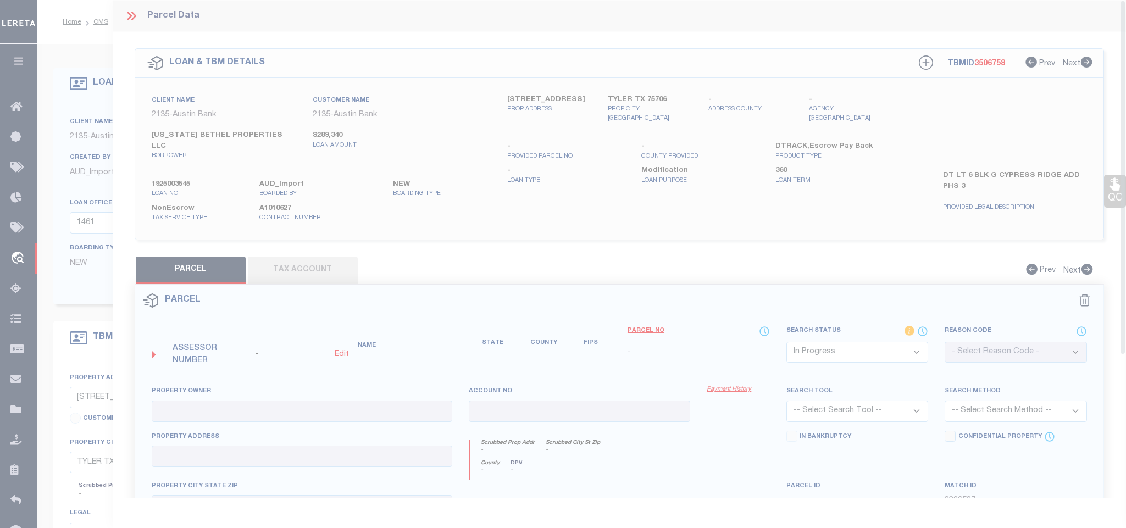
type textarea "-"
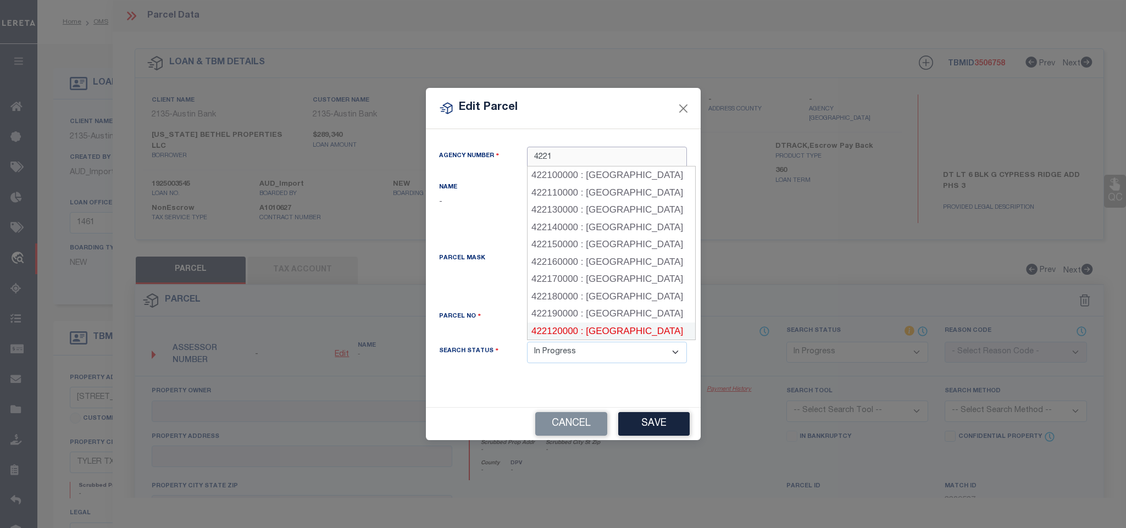
click at [631, 333] on div "422120000 : [GEOGRAPHIC_DATA]" at bounding box center [612, 332] width 168 height 18
type input "422120000"
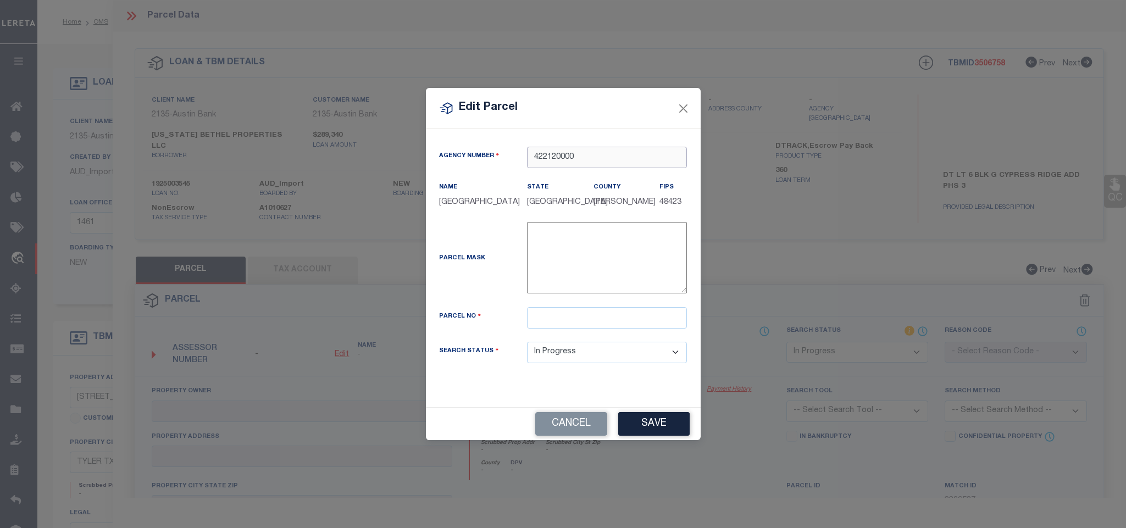
type input "422120000"
click at [622, 327] on input "text" at bounding box center [607, 317] width 160 height 21
paste input "R223898"
type input "R223898"
click at [642, 426] on button "Save" at bounding box center [653, 424] width 71 height 24
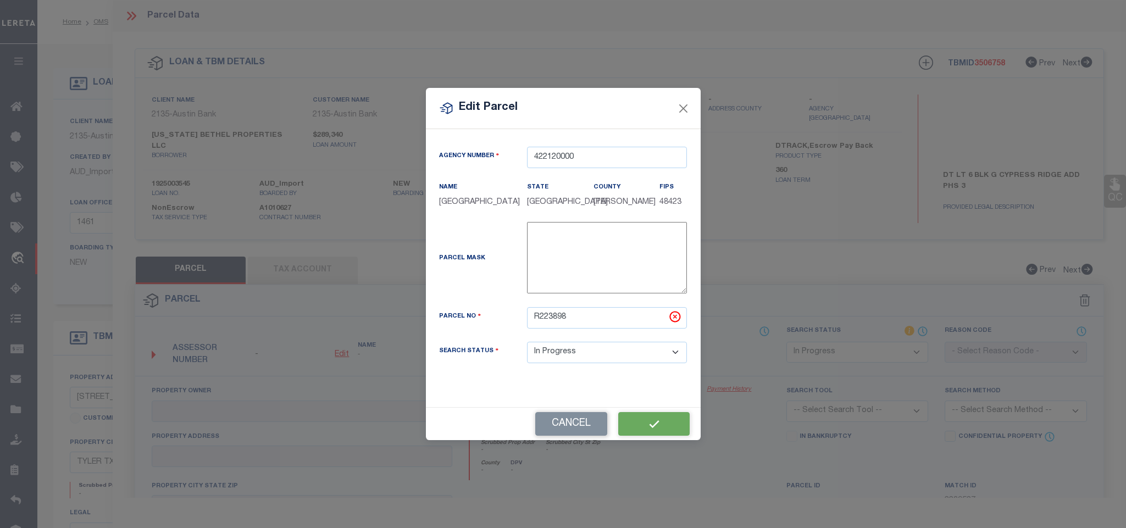
select select "IP"
checkbox input "false"
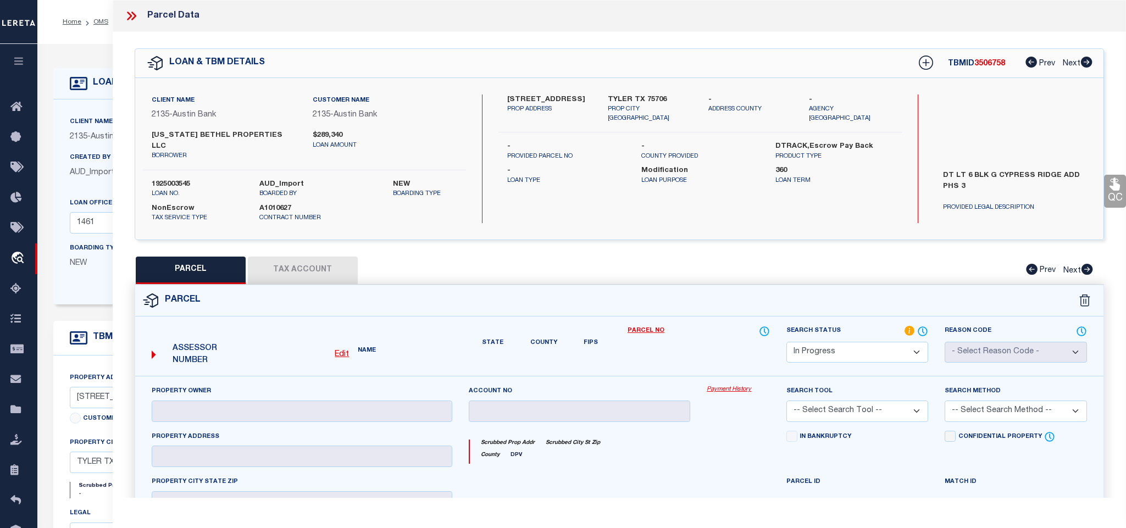
checkbox input "false"
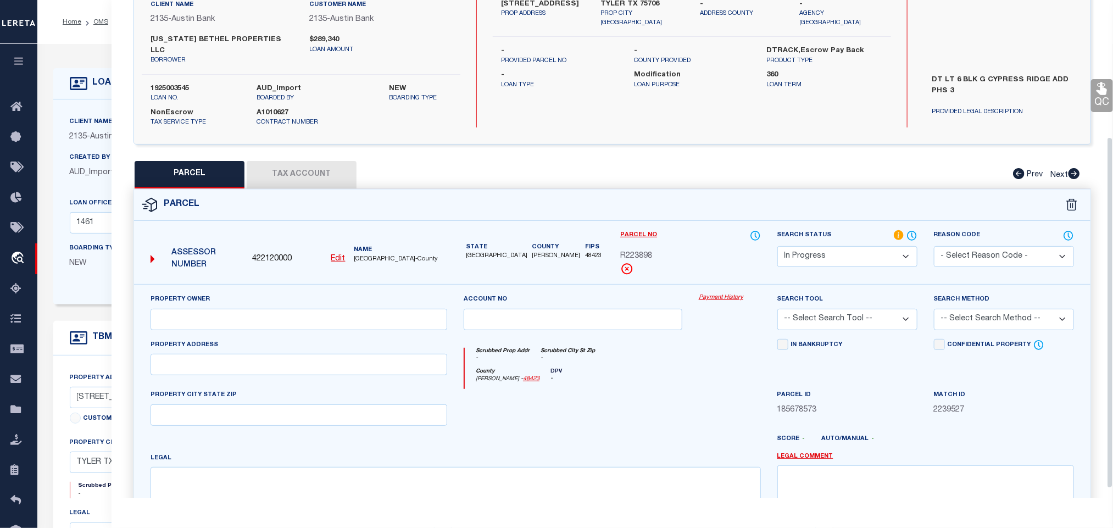
scroll to position [206, 0]
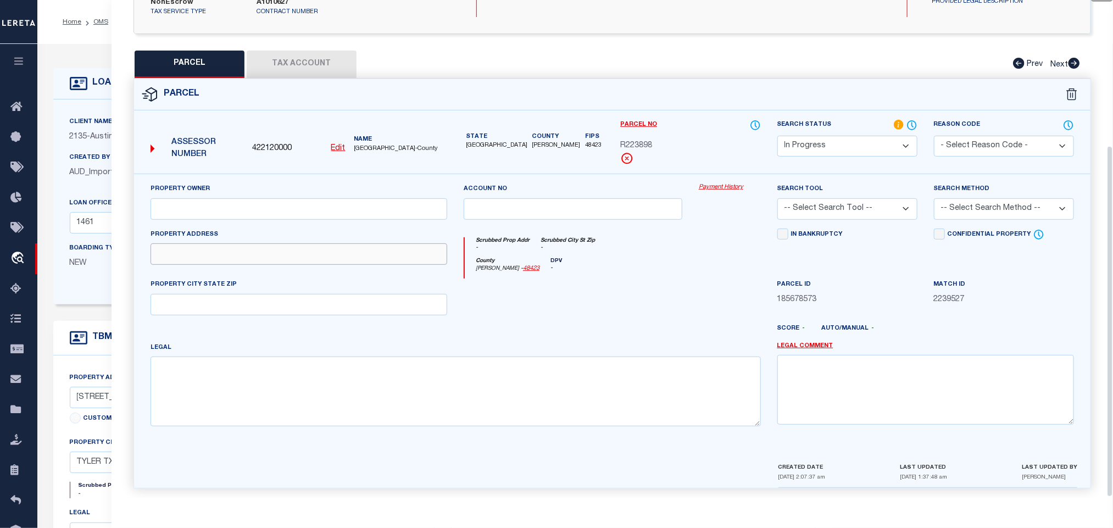
click at [202, 243] on input "text" at bounding box center [299, 253] width 297 height 21
paste input "[STREET_ADDRESS]"
type input "[STREET_ADDRESS]"
drag, startPoint x: 233, startPoint y: 294, endPoint x: 110, endPoint y: 299, distance: 122.6
click at [233, 294] on input "text" at bounding box center [299, 304] width 297 height 21
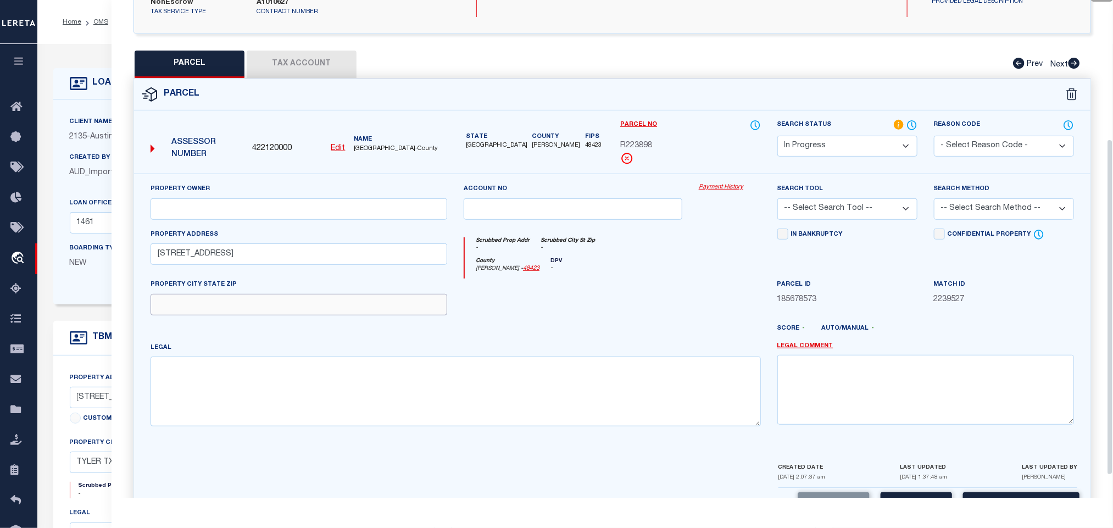
paste input "[GEOGRAPHIC_DATA], [GEOGRAPHIC_DATA] 75706"
type input "[GEOGRAPHIC_DATA], [GEOGRAPHIC_DATA] 75706"
click at [343, 198] on input "text" at bounding box center [299, 208] width 297 height 21
paste input "[US_STATE] BETHEL PROPERTIES LLC"
type input "[US_STATE] BETHEL PROPERTIES LLC"
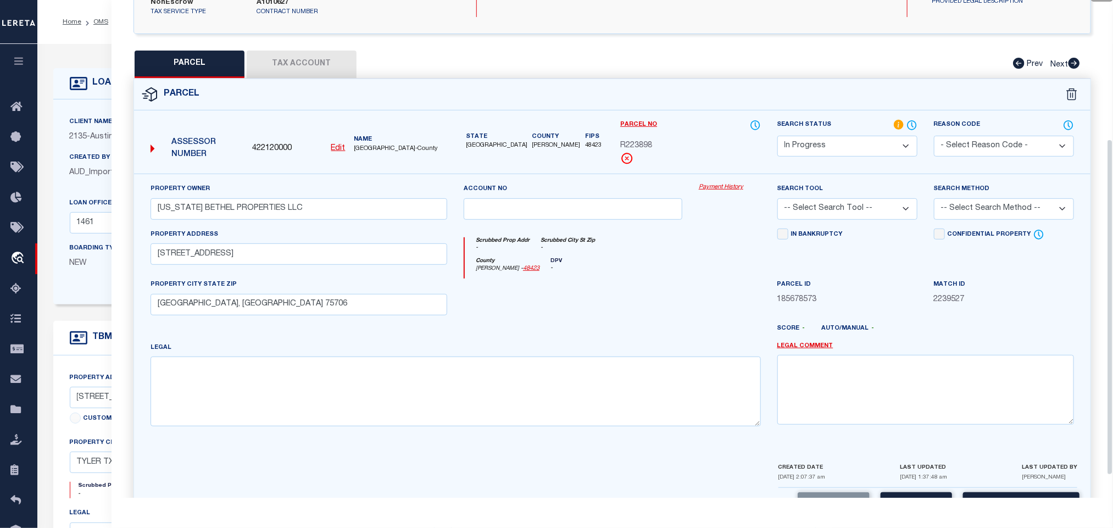
click at [359, 428] on div "Legal" at bounding box center [455, 388] width 627 height 93
click at [359, 417] on textarea at bounding box center [456, 391] width 611 height 69
paste textarea "CYPRESS RIDGE ADDN U-3 BLOCK G LOT 6"
type textarea "CYPRESS RIDGE ADDN U-3 BLOCK G LOT 6"
click at [831, 214] on div "Search Tool -- Select Search Tool -- 3rd Party Website Agency File Agency Websi…" at bounding box center [847, 205] width 157 height 45
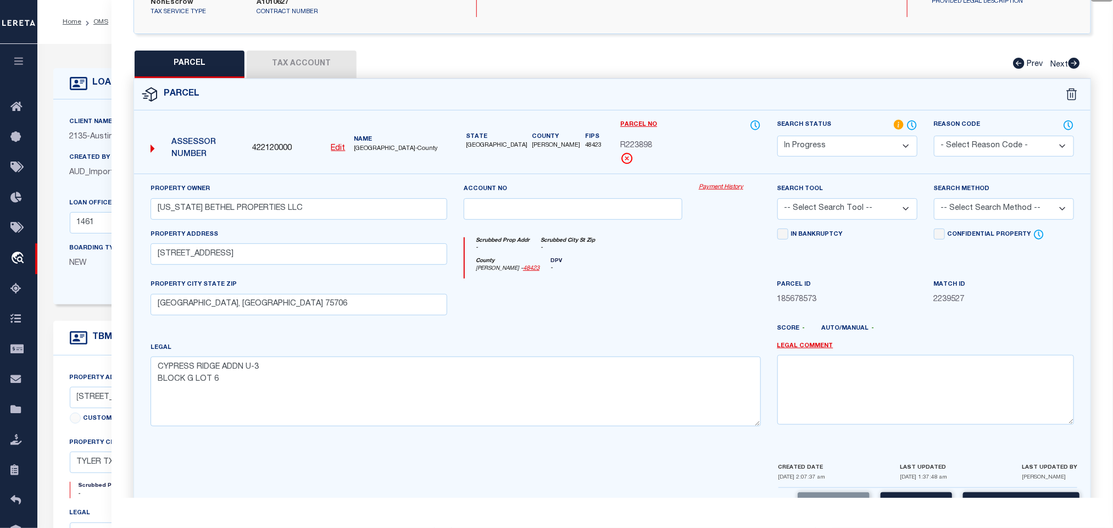
drag, startPoint x: 836, startPoint y: 203, endPoint x: 836, endPoint y: 212, distance: 8.2
click at [836, 203] on select "-- Select Search Tool -- 3rd Party Website Agency File Agency Website ATLS CNV-…" at bounding box center [848, 208] width 140 height 21
select select "AGW"
click at [778, 198] on select "-- Select Search Tool -- 3rd Party Website Agency File Agency Website ATLS CNV-…" at bounding box center [848, 208] width 140 height 21
click at [978, 203] on select "-- Select Search Method -- Property Address Legal Liability Info Provided" at bounding box center [1004, 208] width 140 height 21
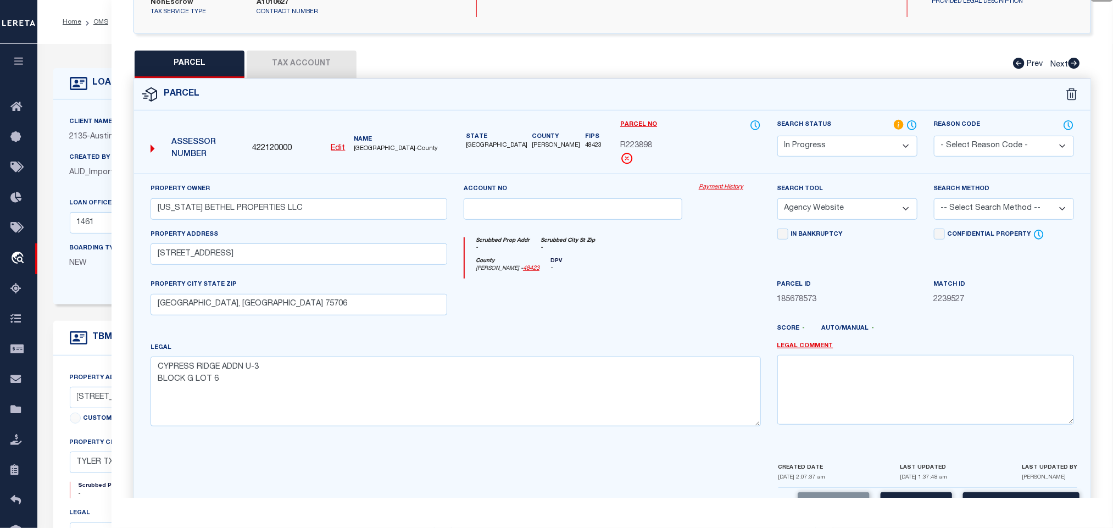
select select "LEG"
click at [934, 198] on select "-- Select Search Method -- Property Address Legal Liability Info Provided" at bounding box center [1004, 208] width 140 height 21
click at [917, 497] on button "Save" at bounding box center [916, 504] width 71 height 24
click at [299, 53] on button "Tax Account" at bounding box center [302, 64] width 110 height 27
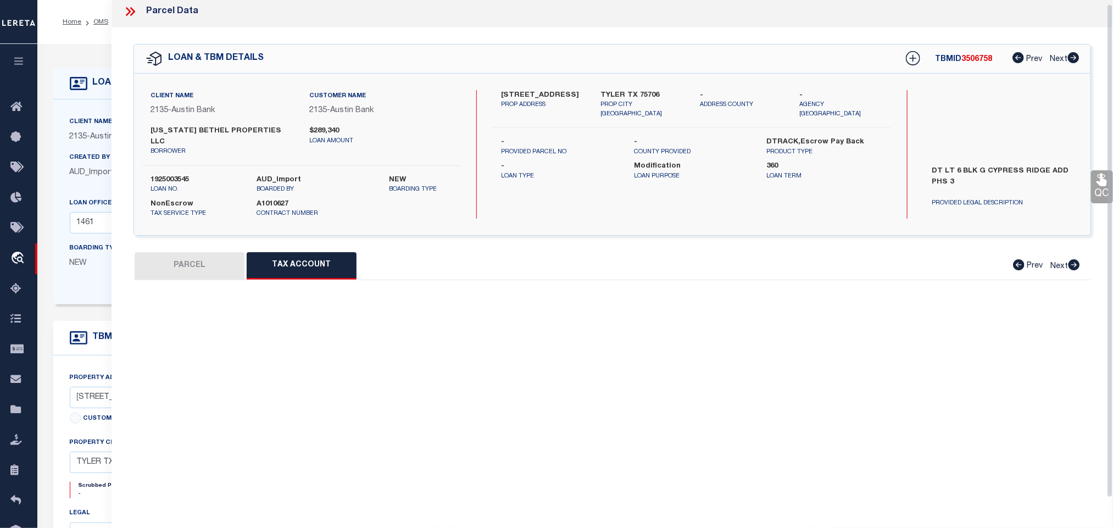
scroll to position [4, 0]
select select "100"
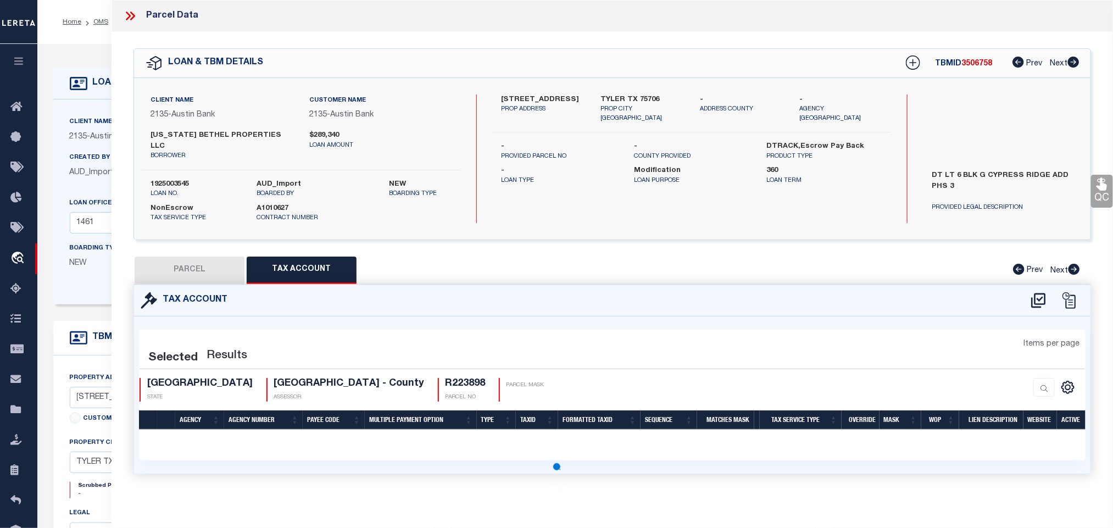
scroll to position [0, 0]
select select "100"
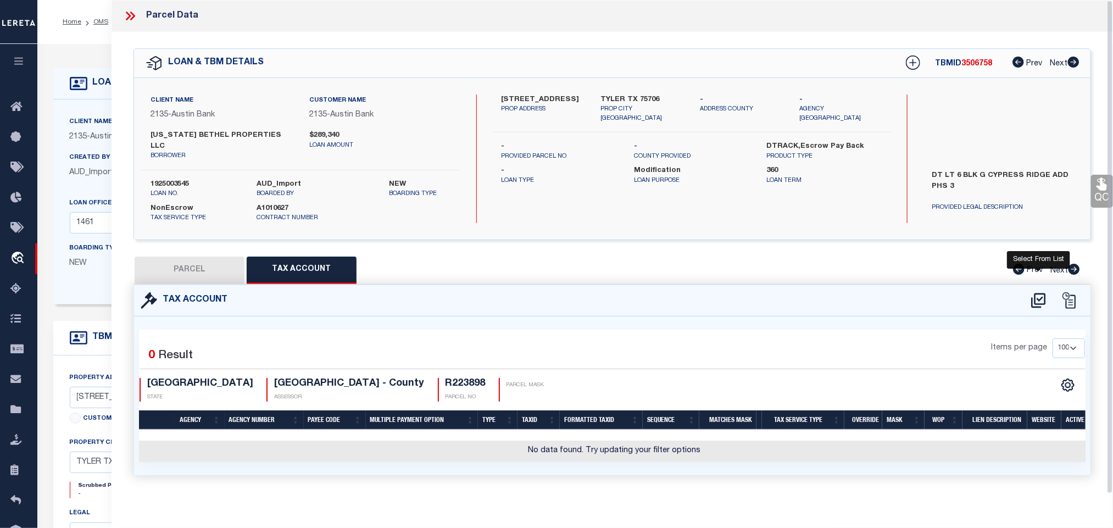
click at [1042, 292] on icon at bounding box center [1039, 301] width 18 height 18
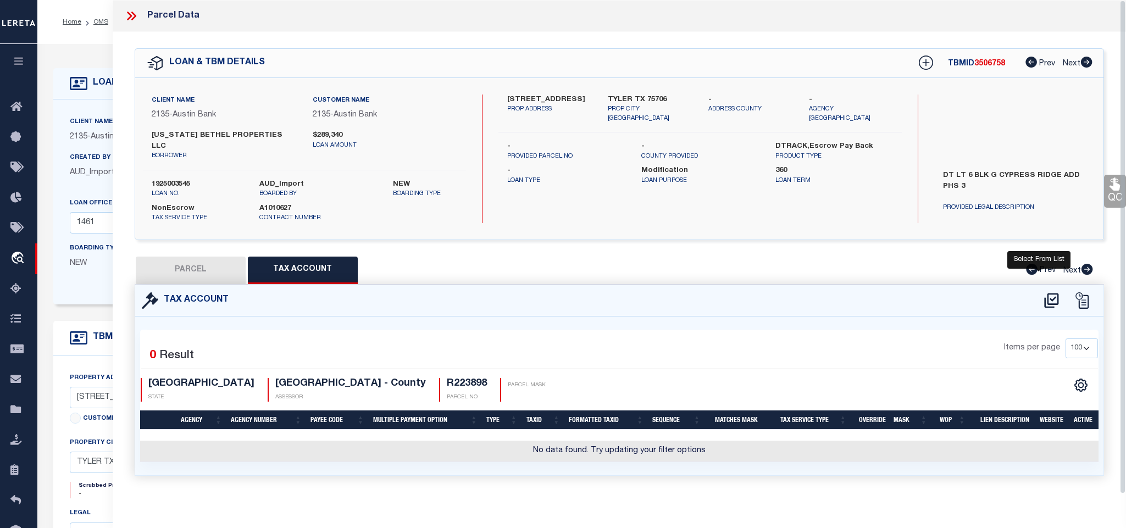
select select "200"
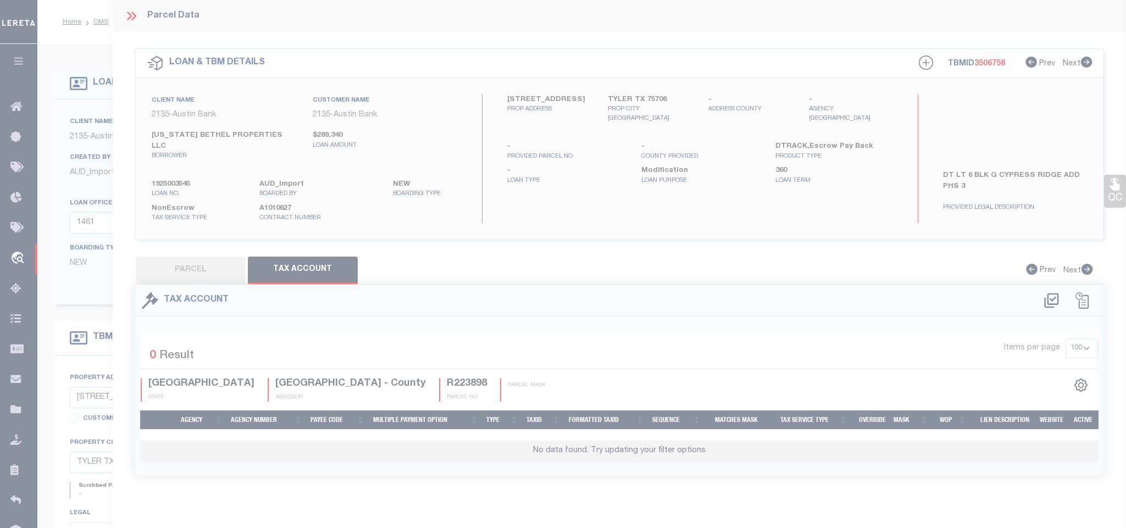
select select "200"
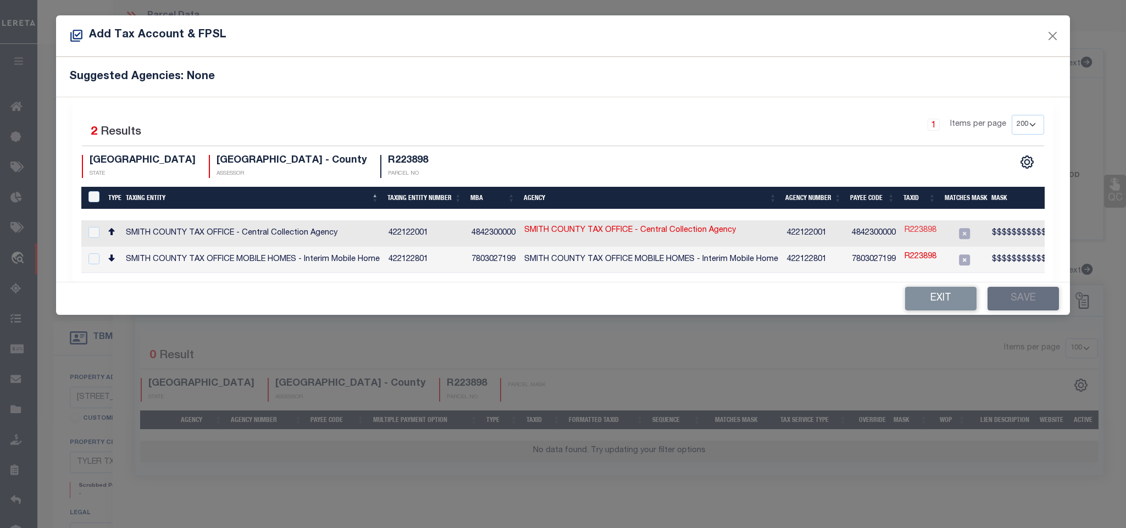
click at [911, 229] on link "R223898" at bounding box center [920, 231] width 32 height 12
checkbox input "true"
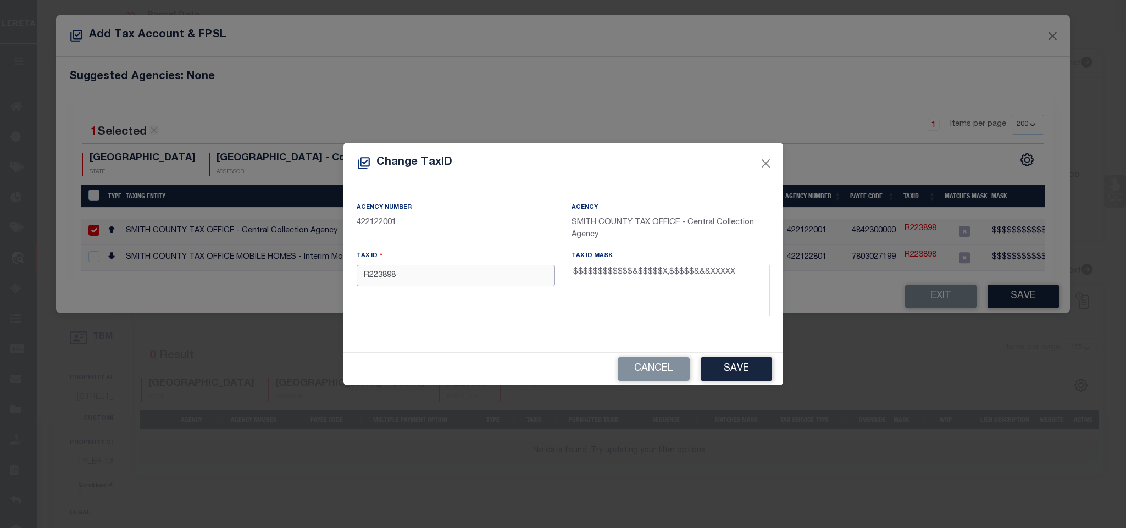
click at [480, 282] on input "R223898" at bounding box center [456, 275] width 198 height 21
paste input "119950000703006000"
type input "119950000703006000"
click at [745, 366] on button "Save" at bounding box center [736, 369] width 71 height 24
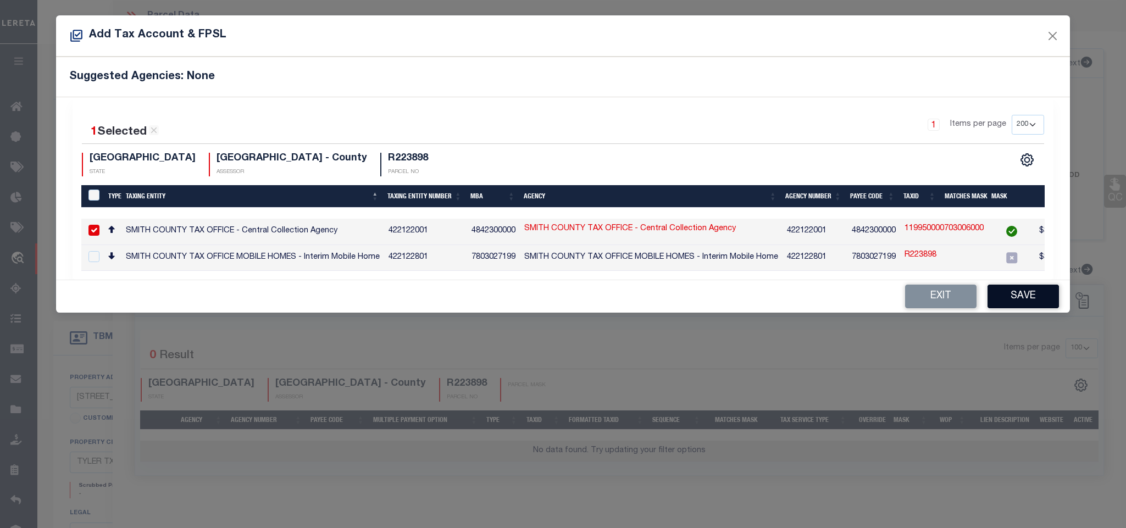
click at [1014, 308] on button "Save" at bounding box center [1022, 297] width 71 height 24
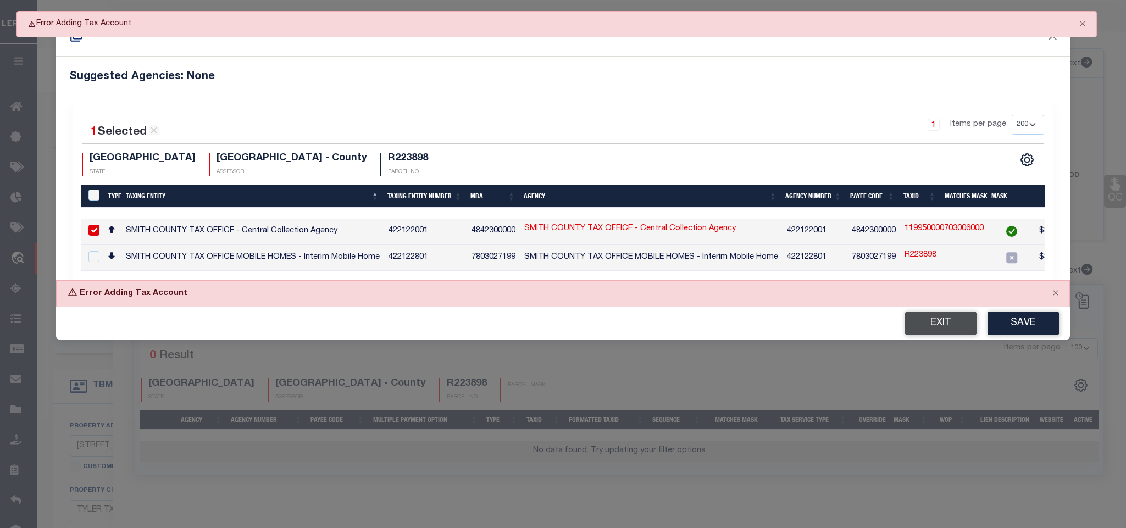
drag, startPoint x: 942, startPoint y: 334, endPoint x: 928, endPoint y: 337, distance: 14.1
click at [942, 334] on button "Exit" at bounding box center [940, 324] width 71 height 24
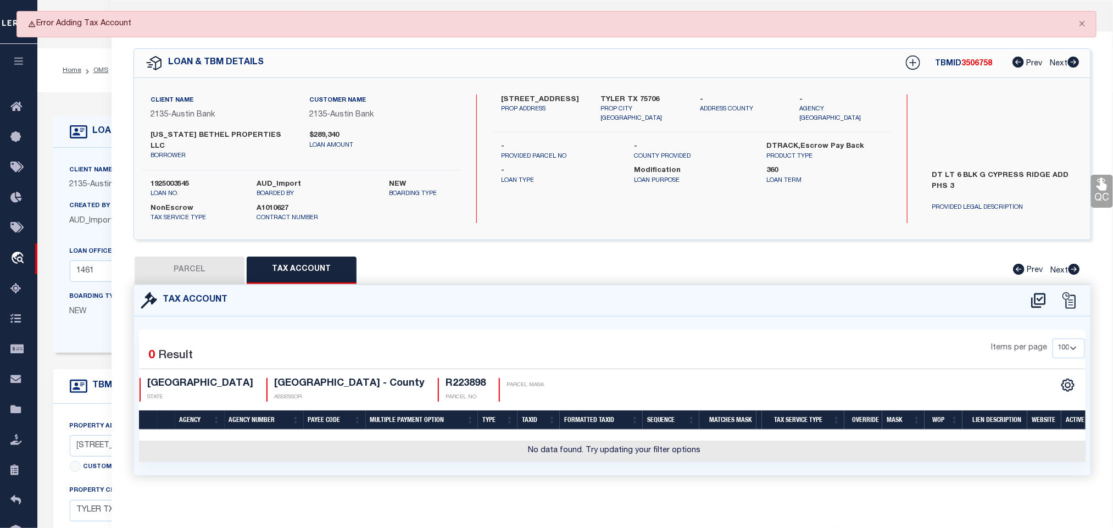
click at [186, 266] on button "PARCEL" at bounding box center [190, 270] width 110 height 27
select select "AS"
select select
checkbox input "false"
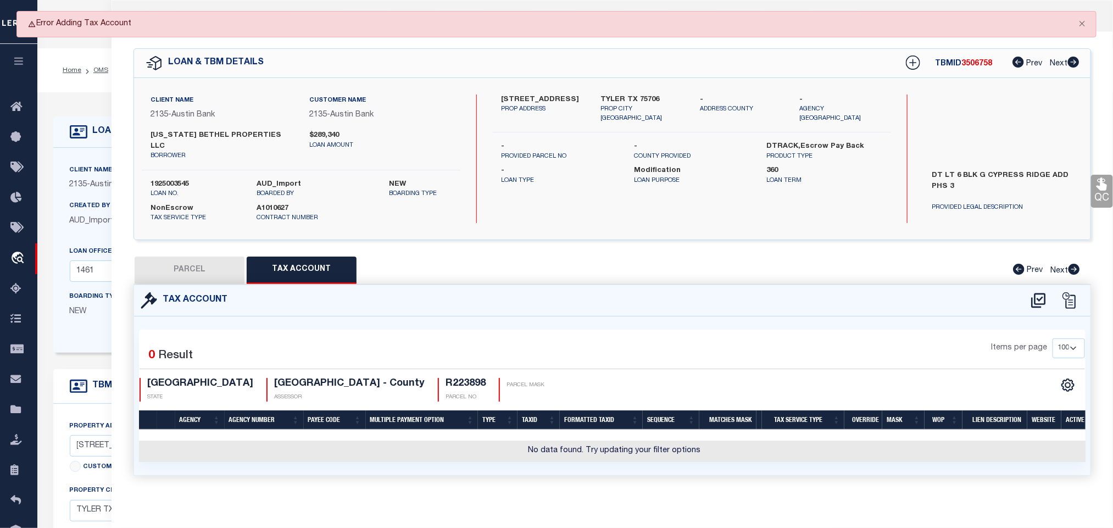
checkbox input "false"
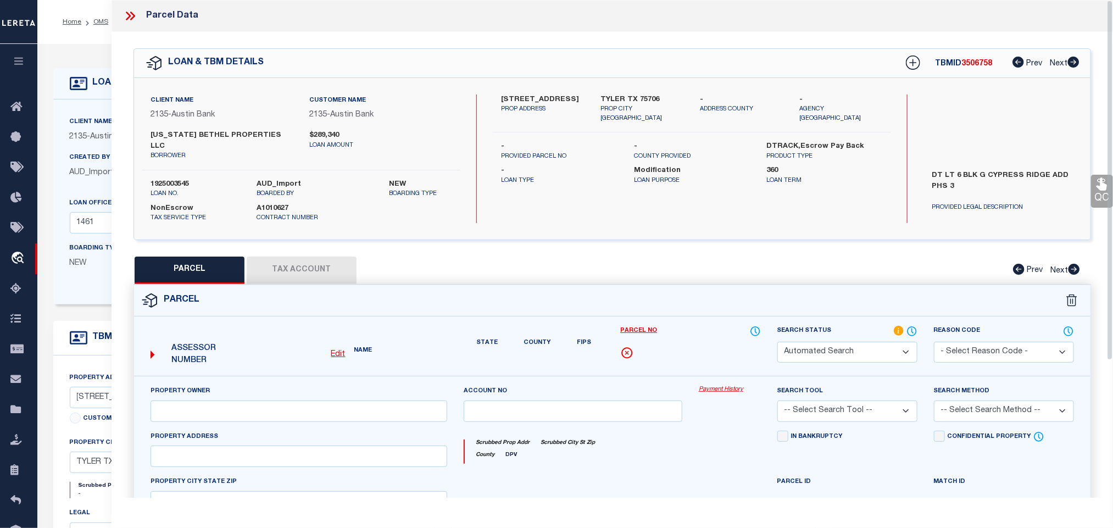
select select "IP"
type input "[US_STATE] BETHEL PROPERTIES LLC"
select select "AGW"
select select "LEG"
type input "[STREET_ADDRESS]"
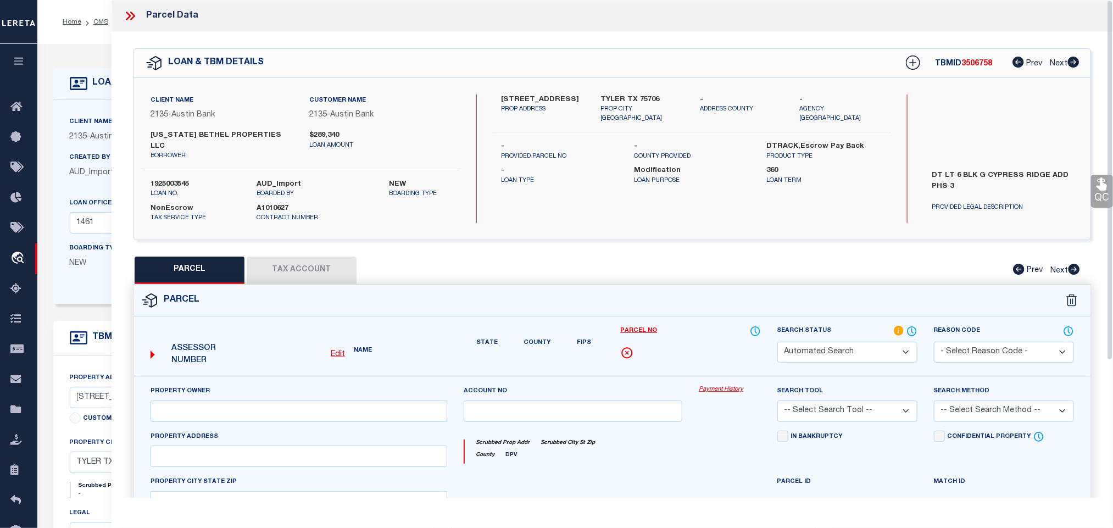
type input "[GEOGRAPHIC_DATA], [GEOGRAPHIC_DATA] 75706"
type textarea "CYPRESS RIDGE ADDN U-3 BLOCK G LOT 6"
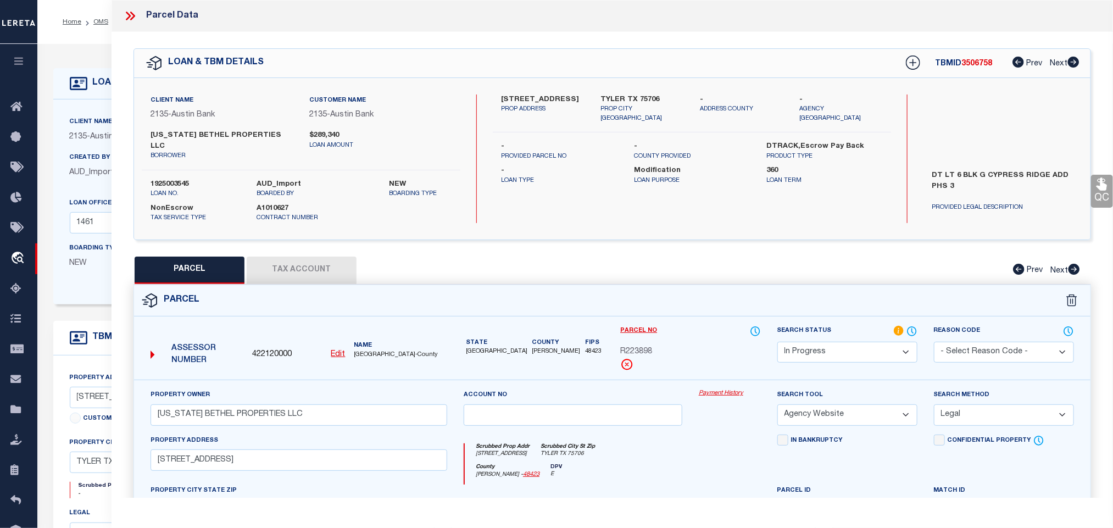
click at [850, 342] on select "Automated Search Bad Parcel Complete Duplicate Parcel High Dollar Reporting In …" at bounding box center [848, 352] width 140 height 21
select select "PC"
click at [778, 342] on select "Automated Search Bad Parcel Complete Duplicate Parcel High Dollar Reporting In …" at bounding box center [848, 352] width 140 height 21
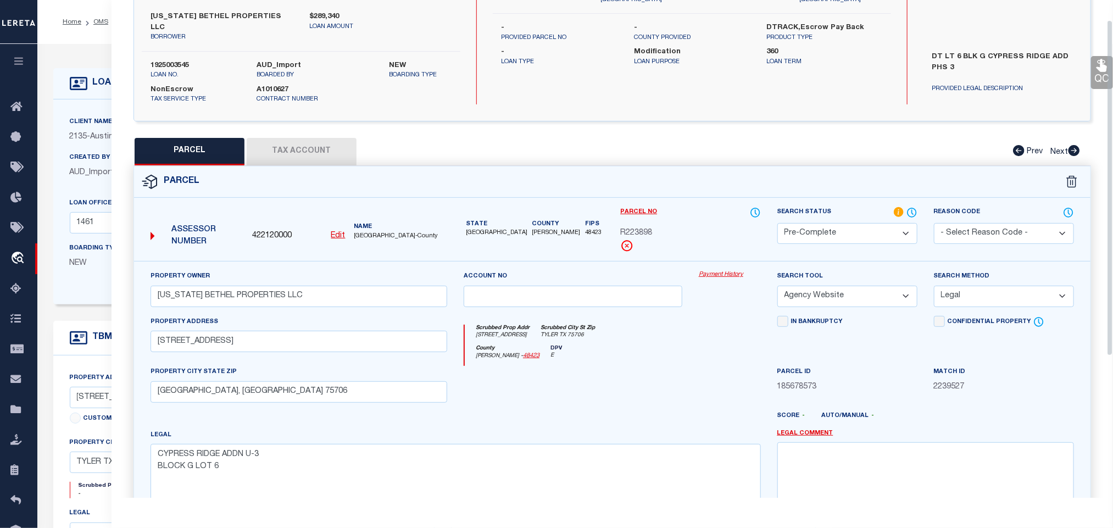
scroll to position [239, 0]
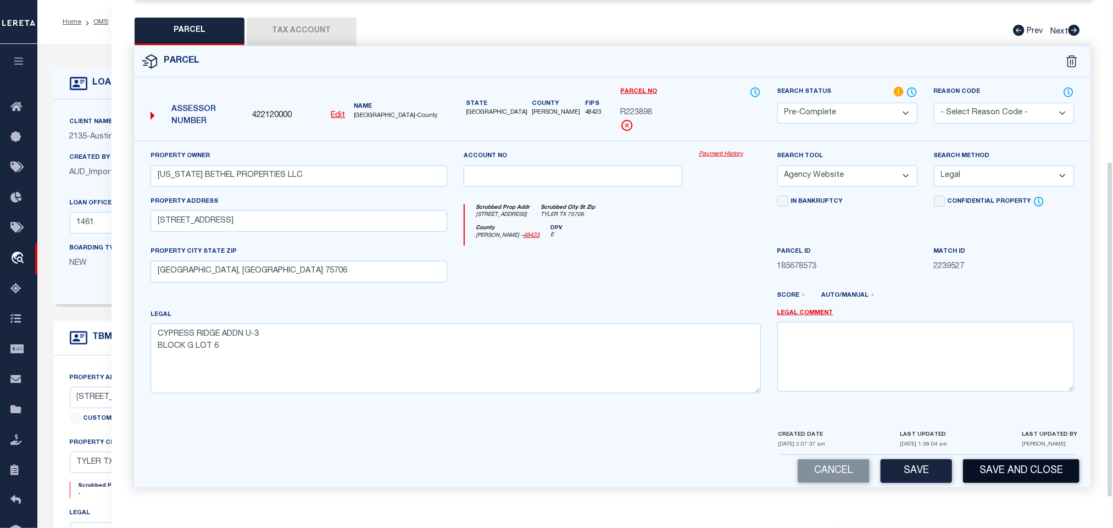
click at [968, 460] on button "Save and Close" at bounding box center [1021, 471] width 116 height 24
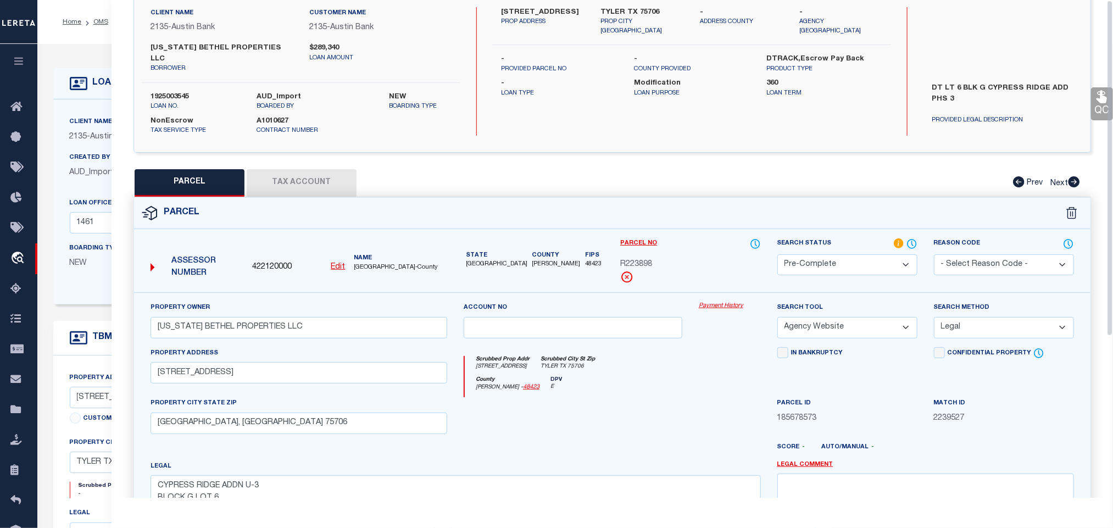
scroll to position [0, 0]
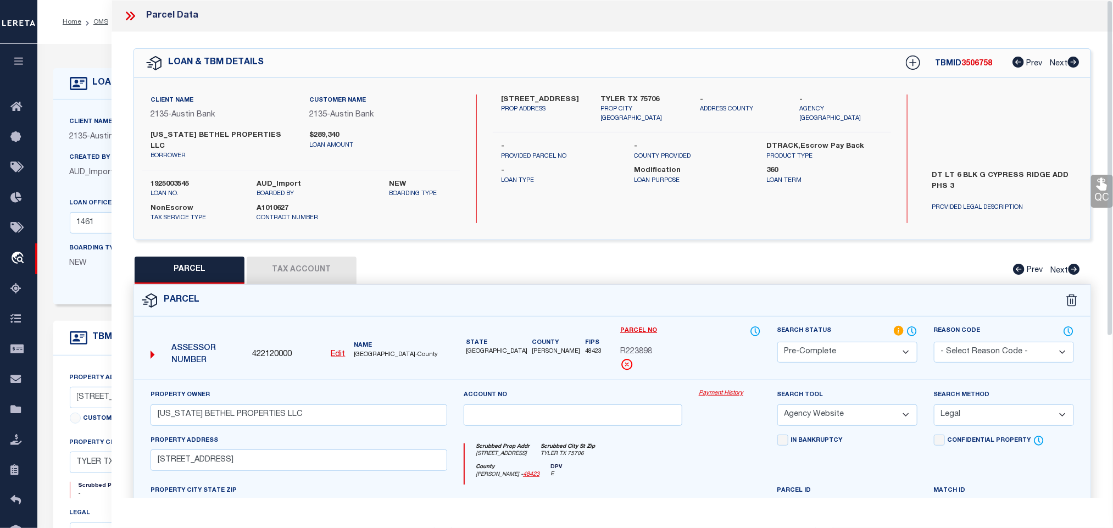
click at [180, 164] on div "Client Name 2135 - Austin Bank Customer Name 2135 - Austin Bank [US_STATE] BETH…" at bounding box center [301, 159] width 319 height 129
copy label "1925003545"
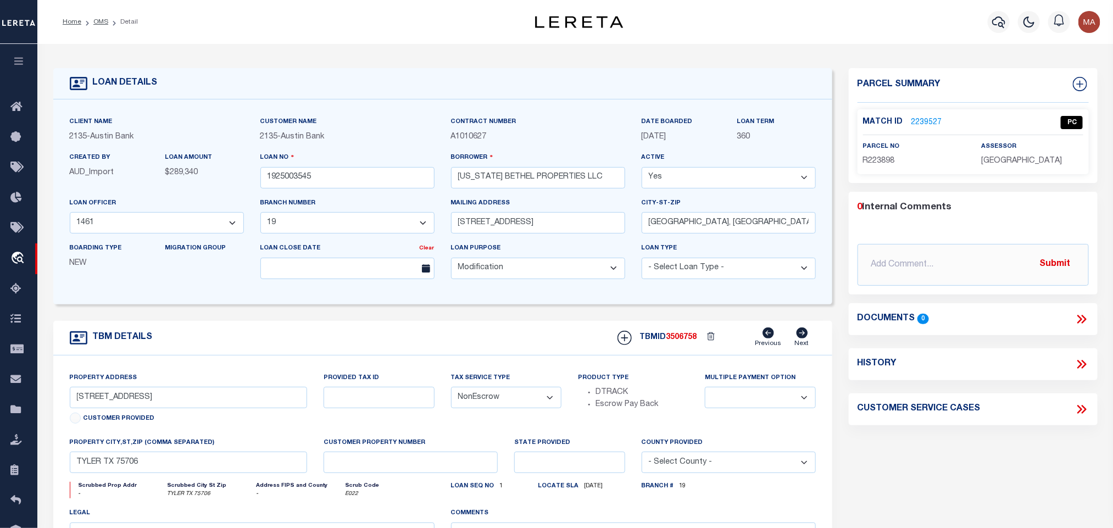
click at [681, 336] on div "TBMID 3506758 Previous Next" at bounding box center [712, 338] width 207 height 21
copy span "3506758"
click at [1001, 165] on span "[GEOGRAPHIC_DATA]" at bounding box center [1021, 161] width 81 height 8
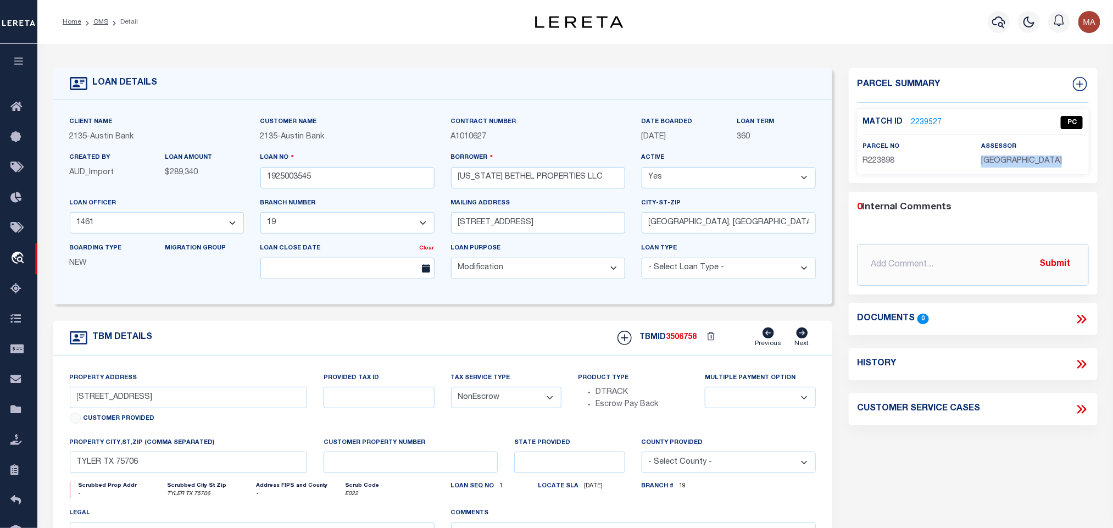
click at [1001, 165] on span "[GEOGRAPHIC_DATA]" at bounding box center [1021, 161] width 81 height 8
copy div "[GEOGRAPHIC_DATA]"
click at [872, 162] on span "R223898" at bounding box center [879, 161] width 32 height 8
copy span "R223898"
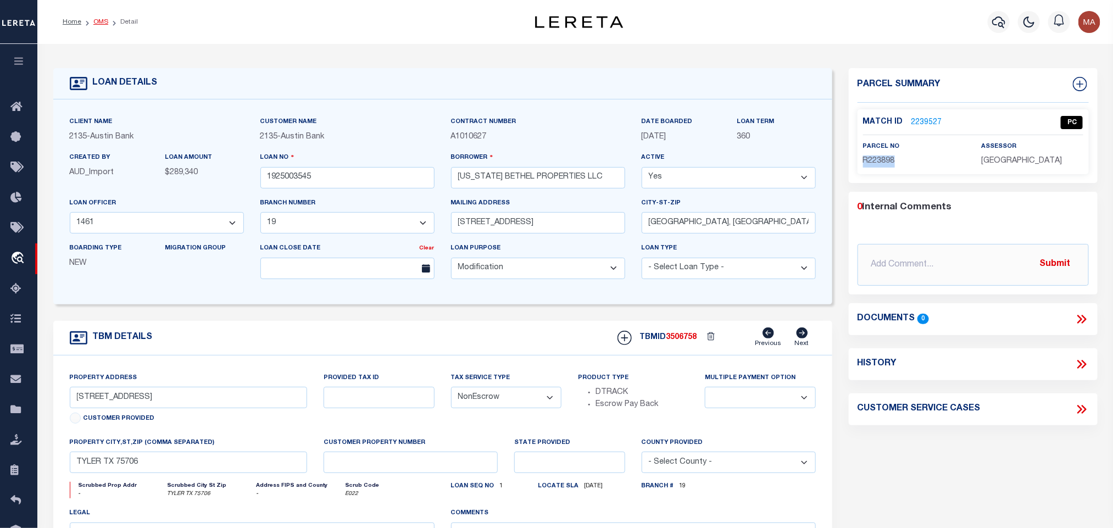
click at [102, 19] on link "OMS" at bounding box center [100, 22] width 15 height 7
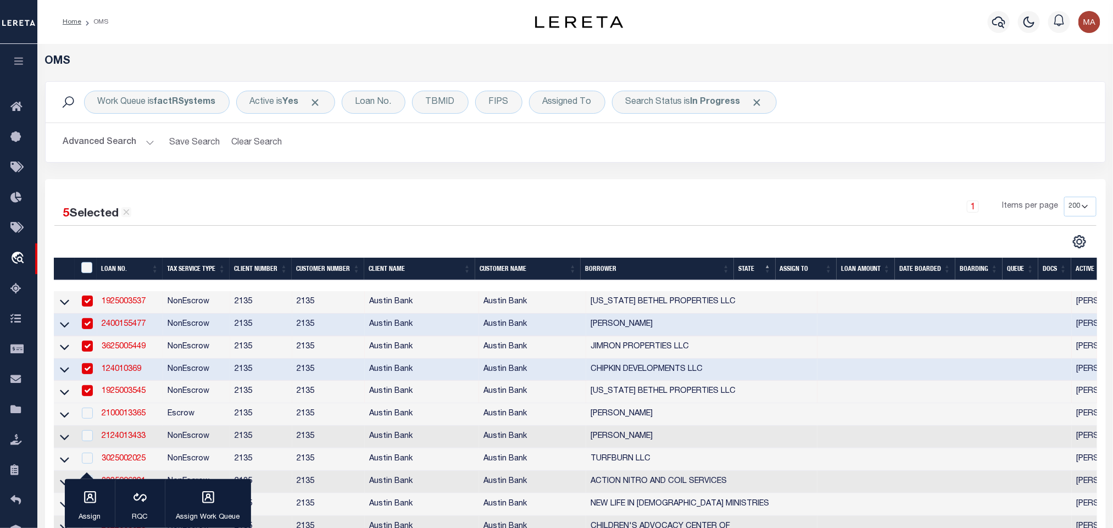
scroll to position [165, 0]
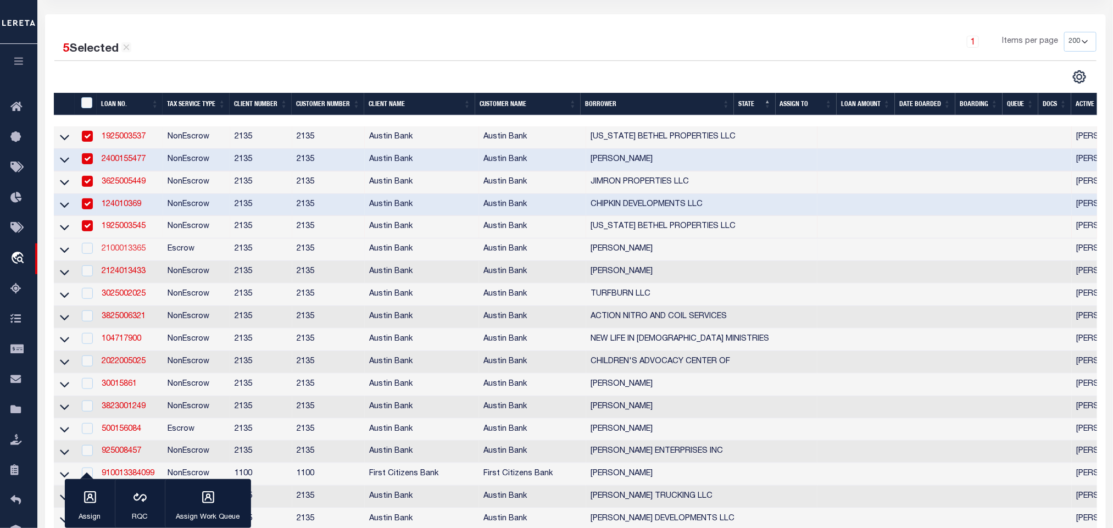
click at [119, 252] on link "2100013365" at bounding box center [124, 249] width 44 height 8
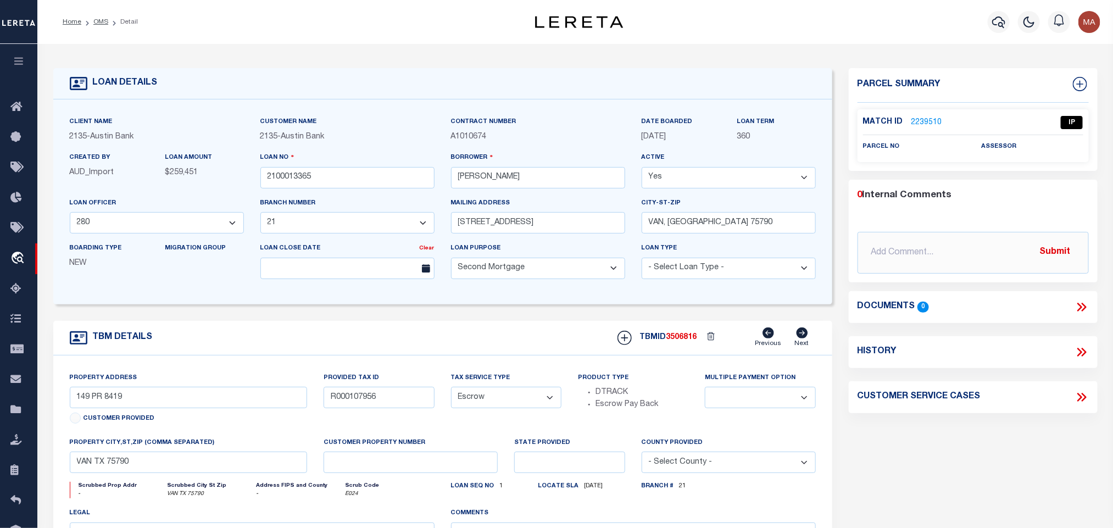
scroll to position [82, 0]
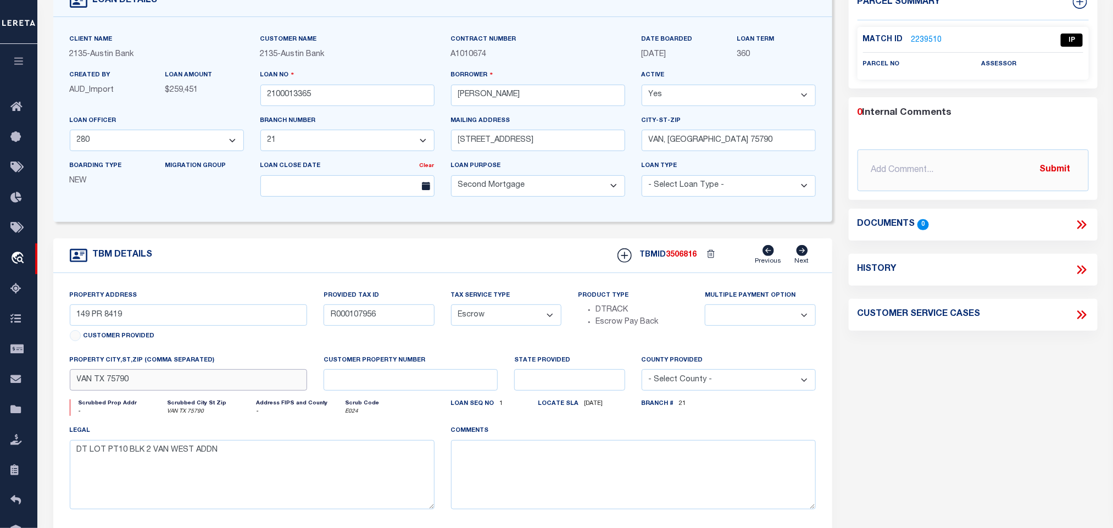
click at [277, 384] on input "VAN TX 75790" at bounding box center [189, 379] width 238 height 21
click at [355, 321] on input "R000107956" at bounding box center [379, 314] width 110 height 21
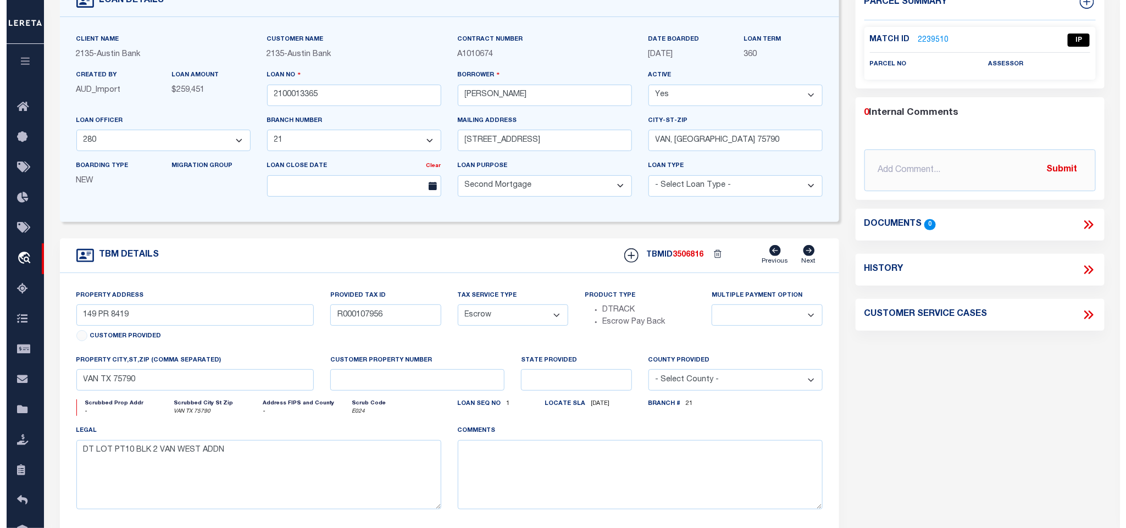
scroll to position [0, 0]
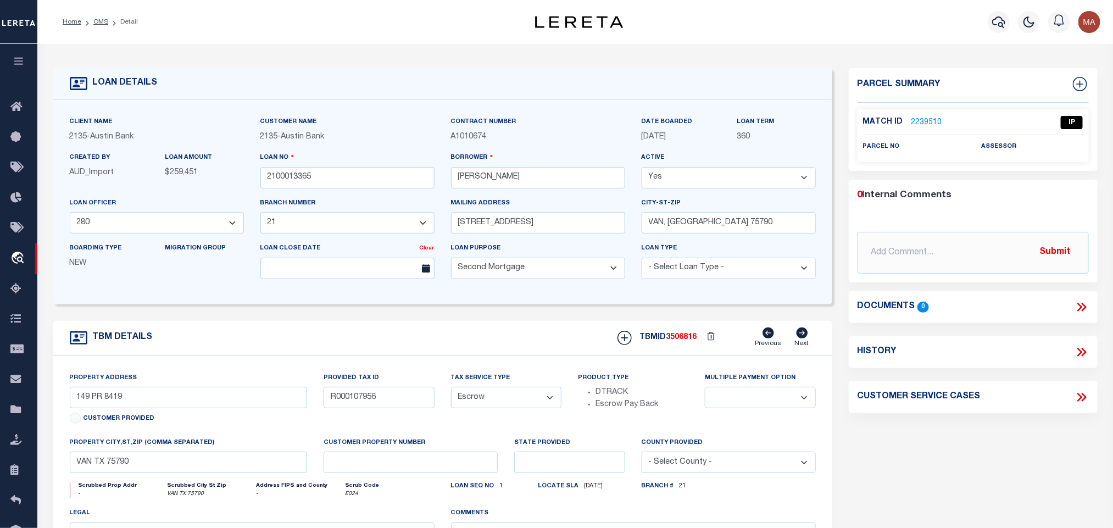
click at [919, 124] on link "2239510" at bounding box center [927, 123] width 31 height 12
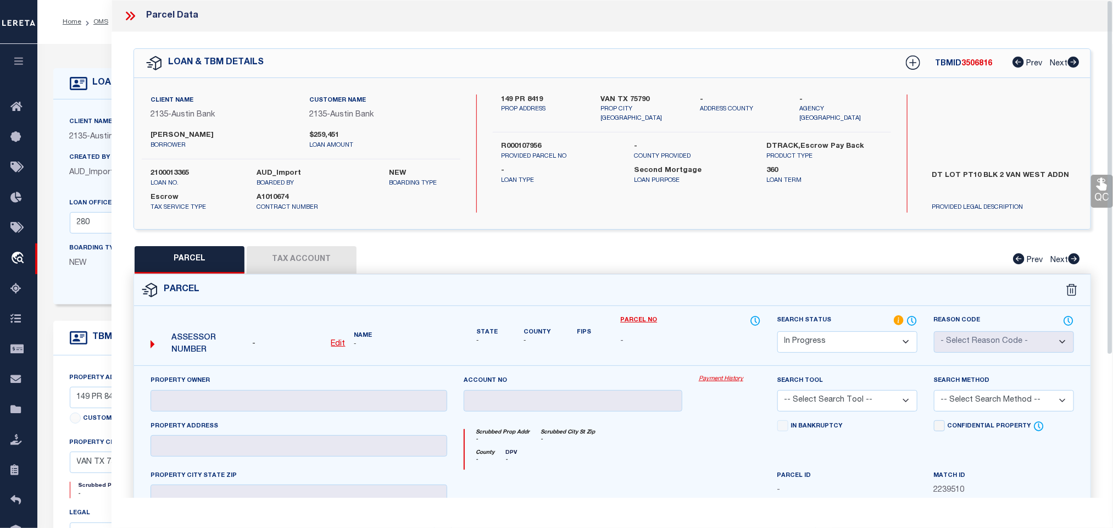
click at [335, 347] on u "Edit" at bounding box center [338, 344] width 14 height 8
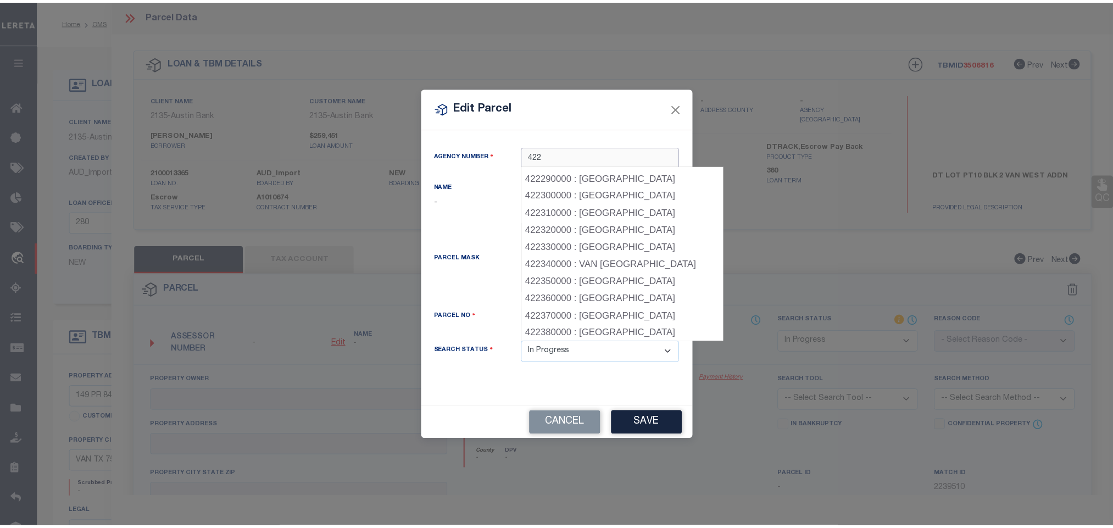
scroll to position [495, 0]
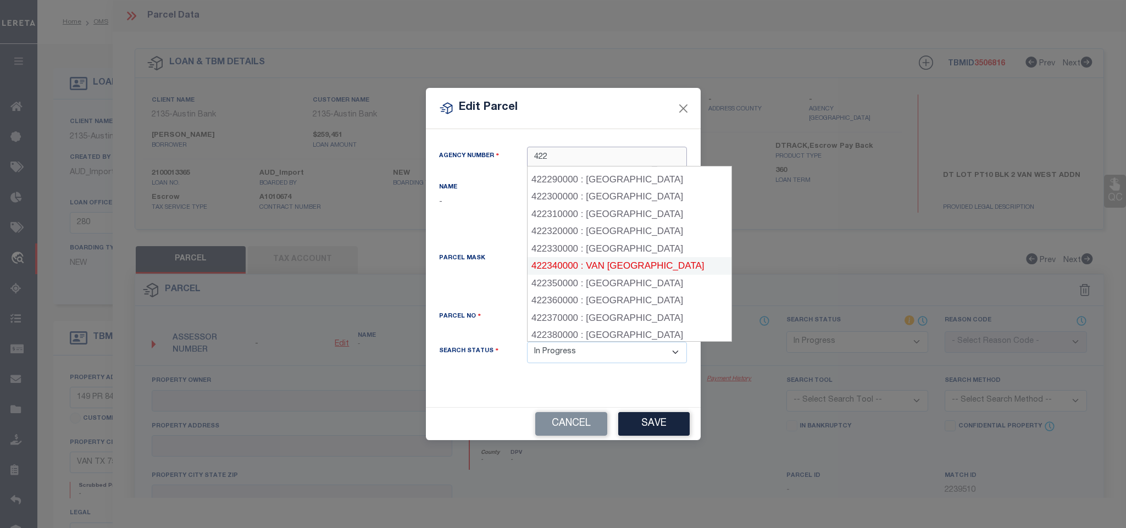
click at [637, 257] on div "422340000 : VAN [GEOGRAPHIC_DATA]" at bounding box center [629, 266] width 203 height 18
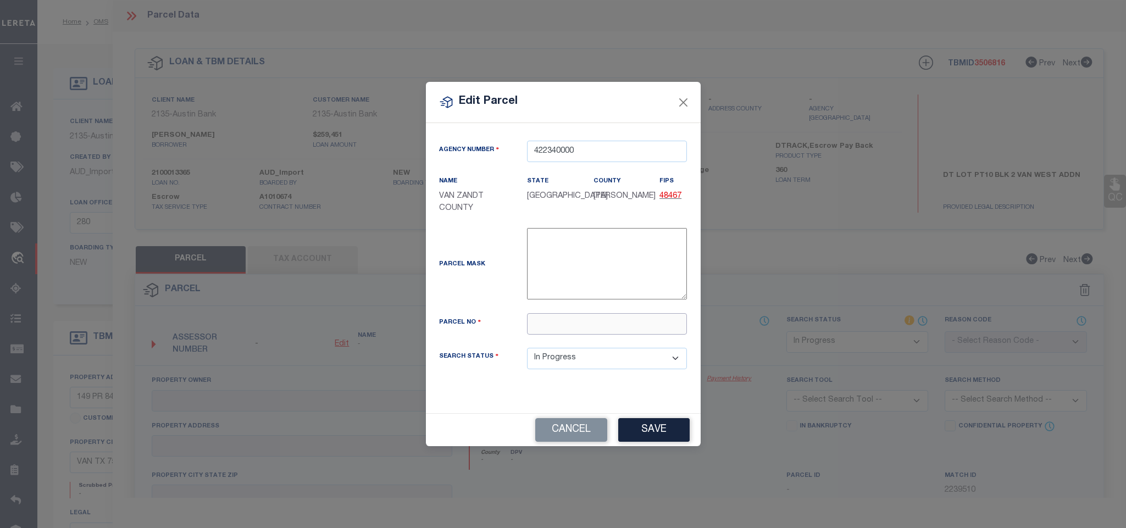
click at [637, 323] on input "text" at bounding box center [607, 323] width 160 height 21
paste input "R000107956"
click at [652, 430] on button "Save" at bounding box center [653, 430] width 71 height 24
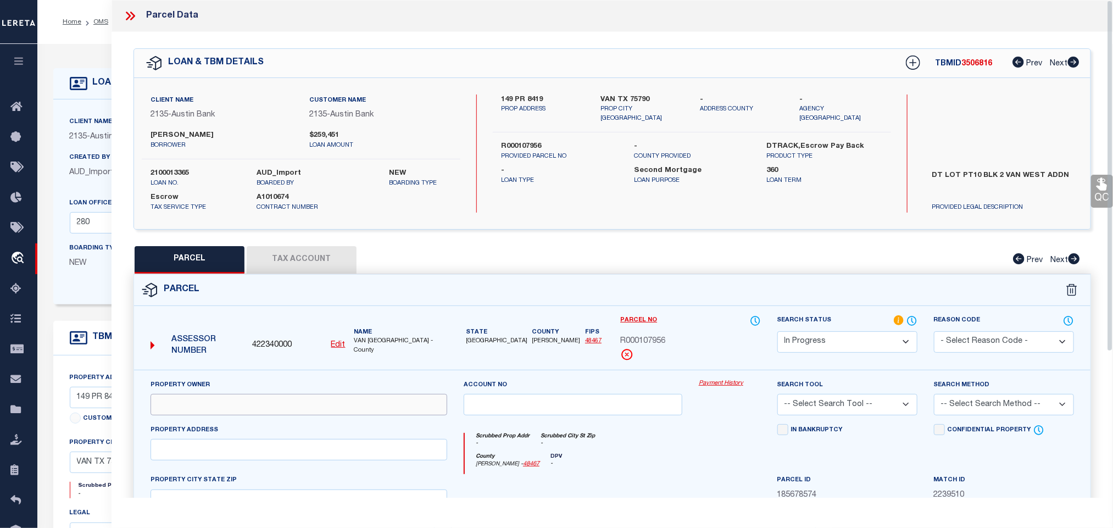
click at [288, 408] on input "text" at bounding box center [299, 404] width 297 height 21
paste input "[PERSON_NAME]"
click at [320, 460] on input "text" at bounding box center [299, 449] width 297 height 21
paste input "[STREET_ADDRESS]"
click at [338, 458] on input "[STREET_ADDRESS]" at bounding box center [299, 449] width 297 height 21
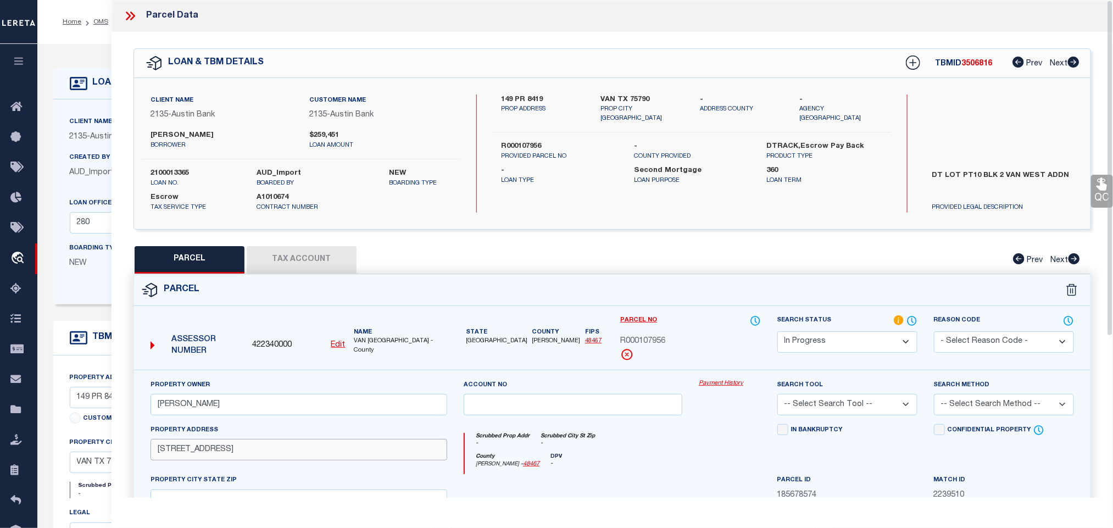
click at [338, 458] on input "[STREET_ADDRESS]" at bounding box center [299, 449] width 297 height 21
click at [631, 89] on div "Client Name 2135 - Austin Bank Customer Name 2135 - Austin Bank [PERSON_NAME] $…" at bounding box center [612, 153] width 957 height 151
copy div "VAN TX 75790"
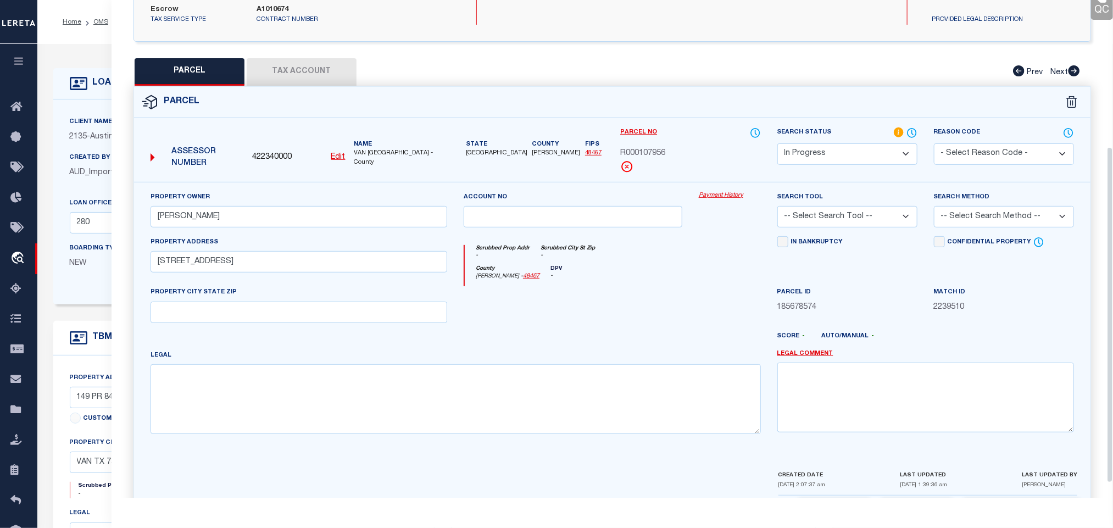
scroll to position [239, 0]
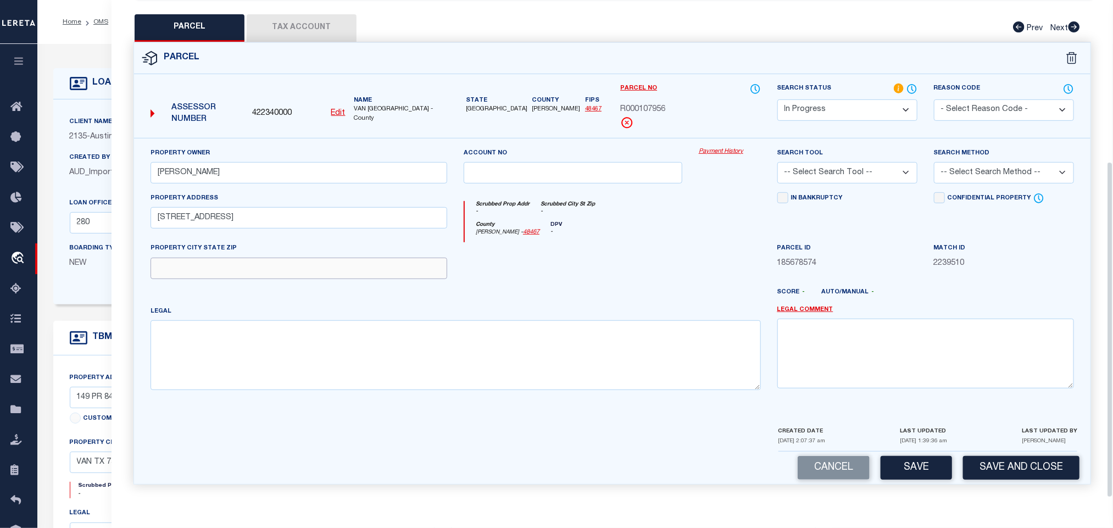
drag, startPoint x: 397, startPoint y: 259, endPoint x: 331, endPoint y: 276, distance: 68.1
click at [397, 259] on input "text" at bounding box center [299, 268] width 297 height 21
paste input "VAN TX 75790"
click at [385, 325] on textarea at bounding box center [456, 354] width 611 height 69
paste textarea "Acres 0.200, BLK: 2, LOT: PT 10, ADDN: VAN WEST"
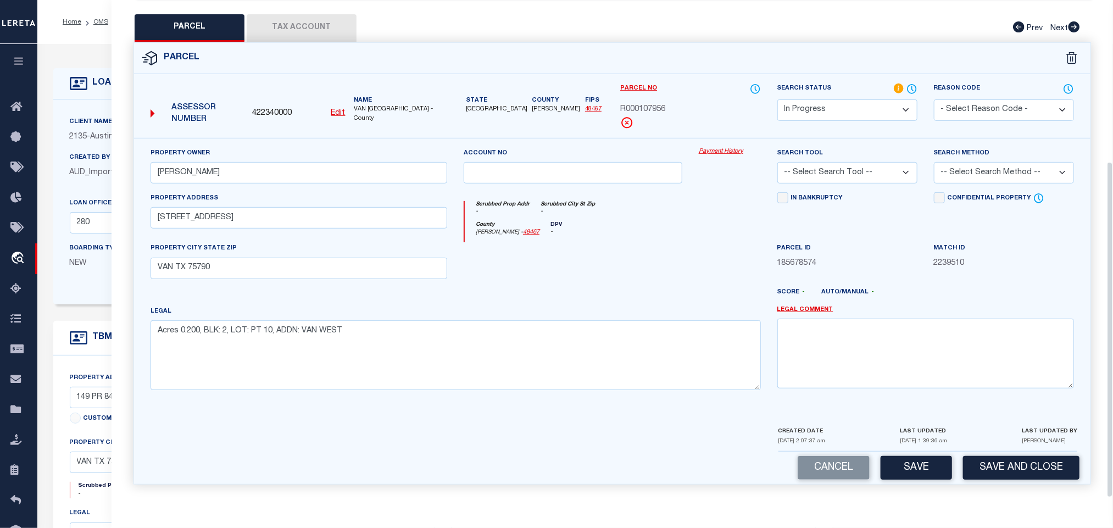
drag, startPoint x: 892, startPoint y: 170, endPoint x: 891, endPoint y: 177, distance: 7.3
click at [892, 170] on select "-- Select Search Tool -- 3rd Party Website Agency File Agency Website ATLS CNV-…" at bounding box center [848, 172] width 140 height 21
click at [778, 162] on select "-- Select Search Tool -- 3rd Party Website Agency File Agency Website ATLS CNV-…" at bounding box center [848, 172] width 140 height 21
click at [966, 162] on select "-- Select Search Method -- Property Address Legal Liability Info Provided" at bounding box center [1004, 172] width 140 height 21
click at [934, 162] on select "-- Select Search Method -- Property Address Legal Liability Info Provided" at bounding box center [1004, 172] width 140 height 21
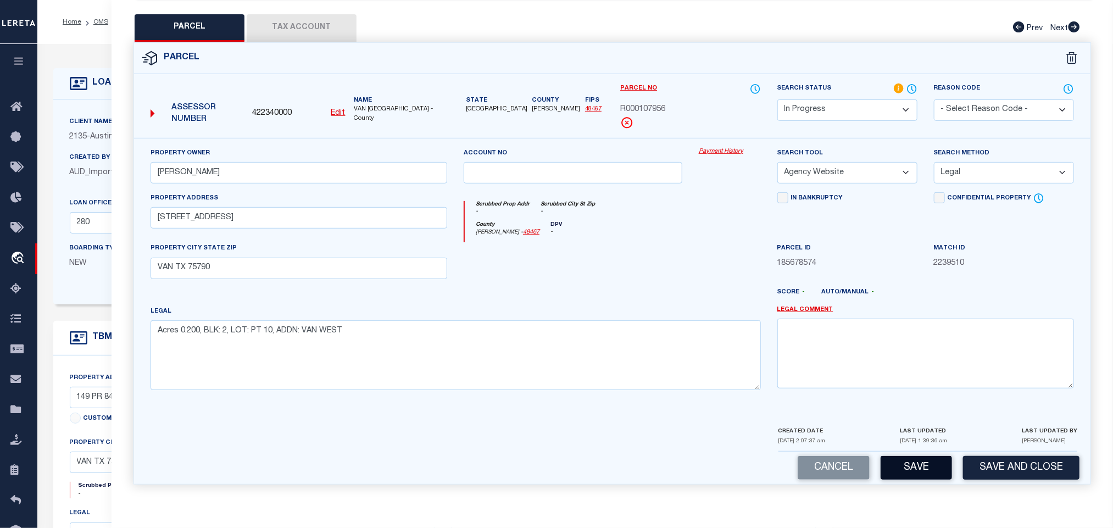
click at [905, 470] on button "Save" at bounding box center [916, 468] width 71 height 24
click at [312, 15] on button "Tax Account" at bounding box center [302, 27] width 110 height 27
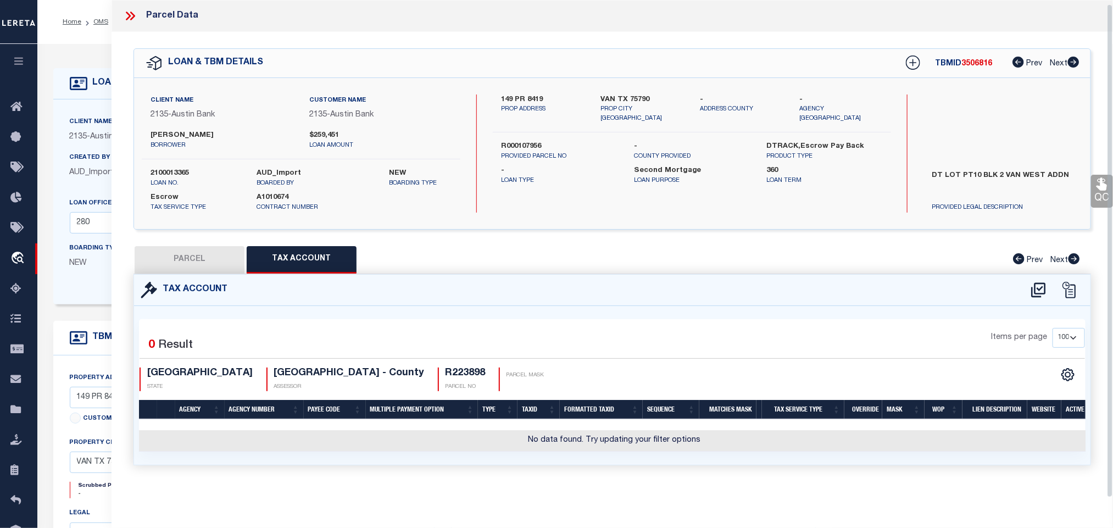
scroll to position [0, 0]
click at [1044, 282] on icon at bounding box center [1039, 290] width 18 height 18
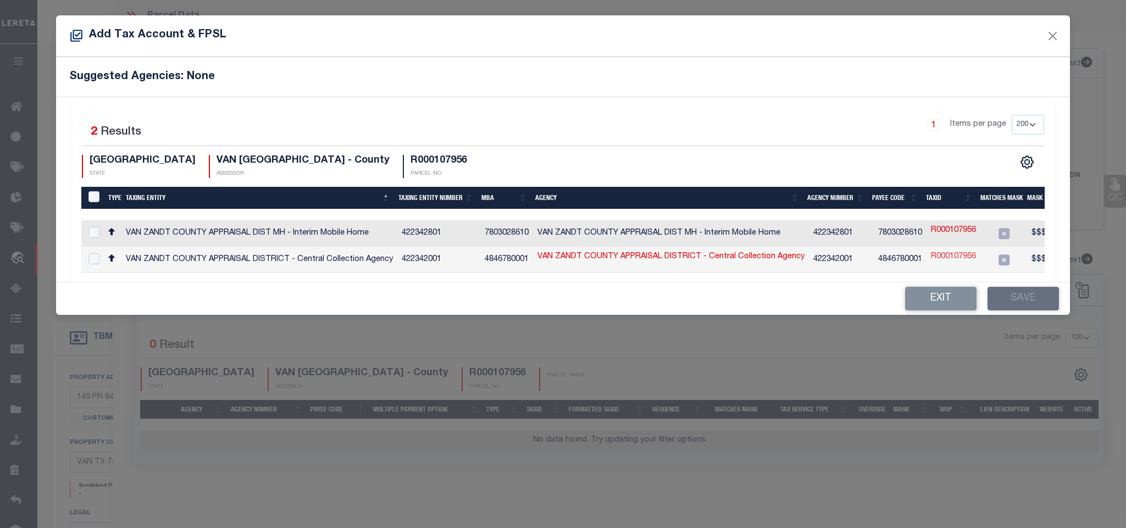
click at [943, 257] on link "R000107956" at bounding box center [953, 257] width 45 height 12
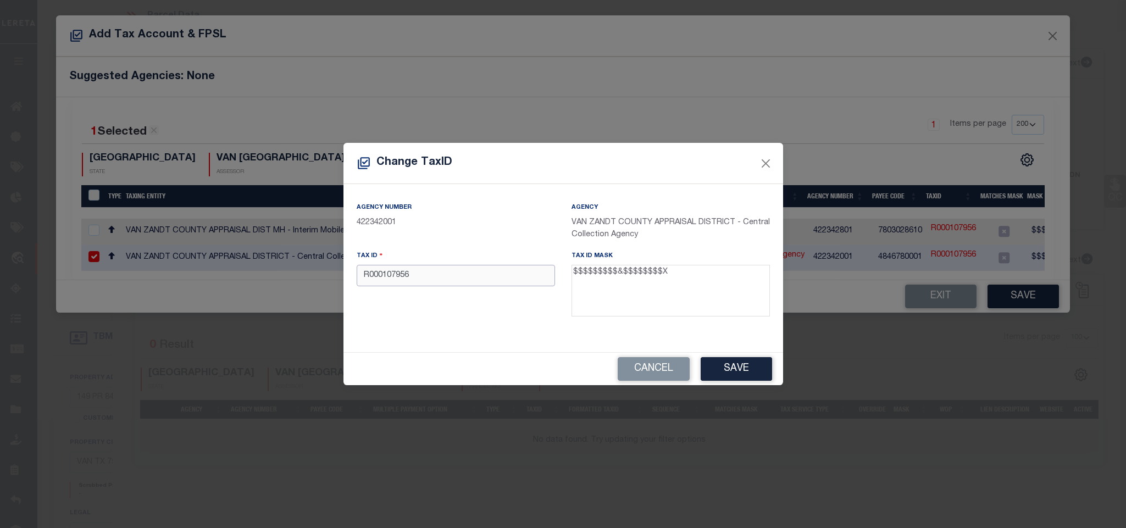
click at [462, 279] on input "R000107956" at bounding box center [456, 275] width 198 height 21
paste input "064.4310.0002.0010.0000"
click at [743, 361] on button "Save" at bounding box center [736, 369] width 71 height 24
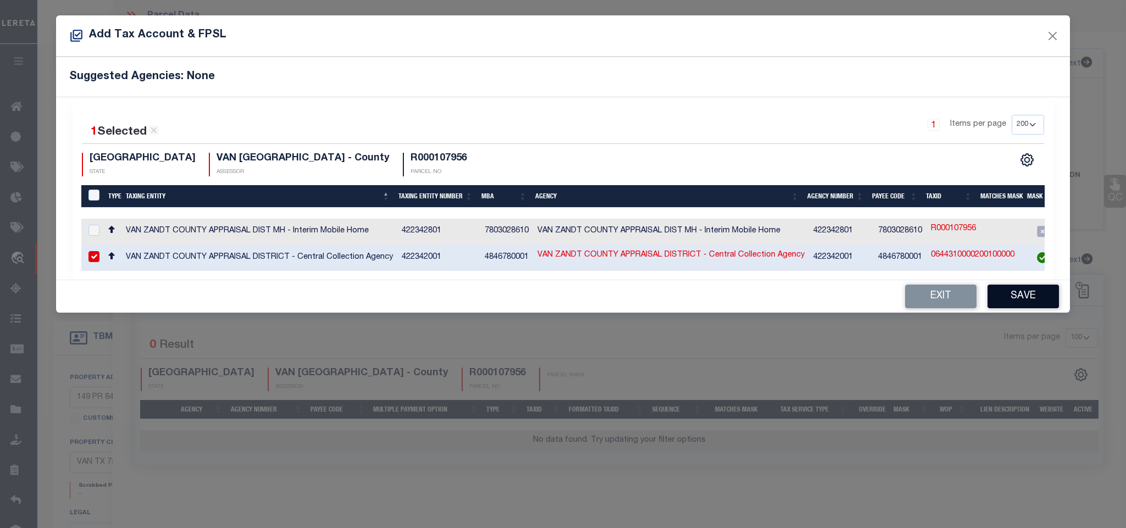
click at [1013, 302] on button "Save" at bounding box center [1022, 297] width 71 height 24
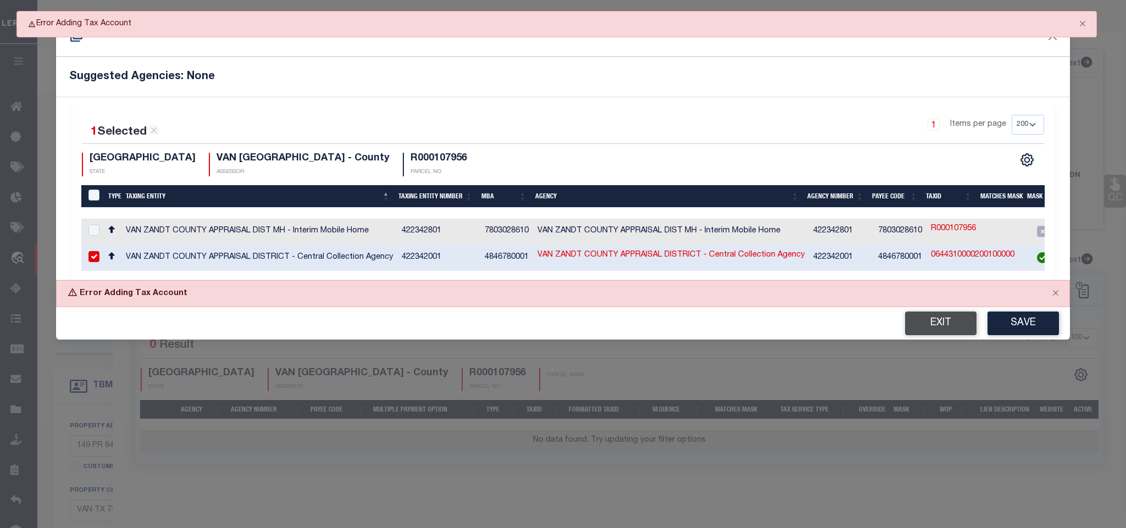
click at [930, 319] on button "Exit" at bounding box center [940, 324] width 71 height 24
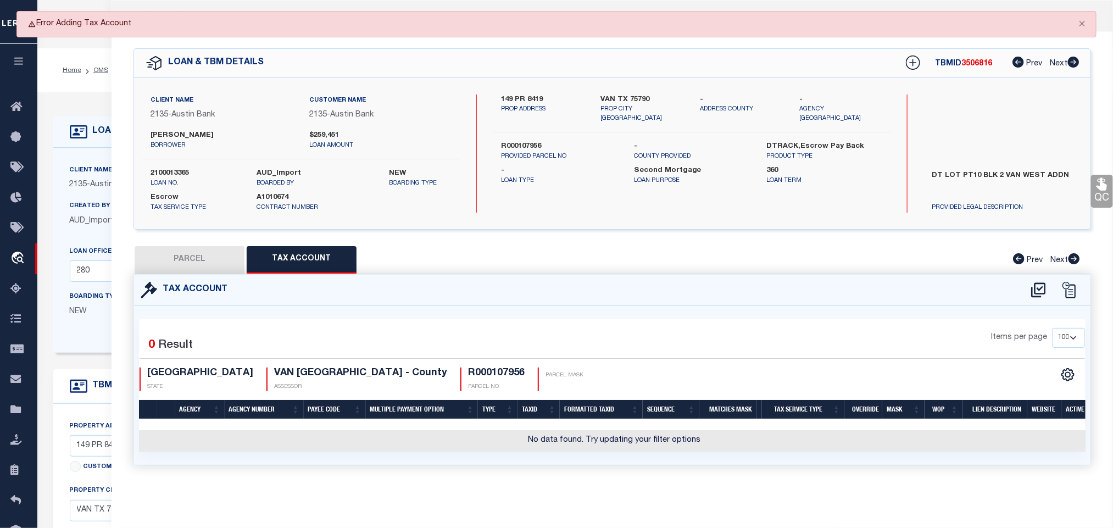
click at [204, 260] on button "PARCEL" at bounding box center [190, 259] width 110 height 27
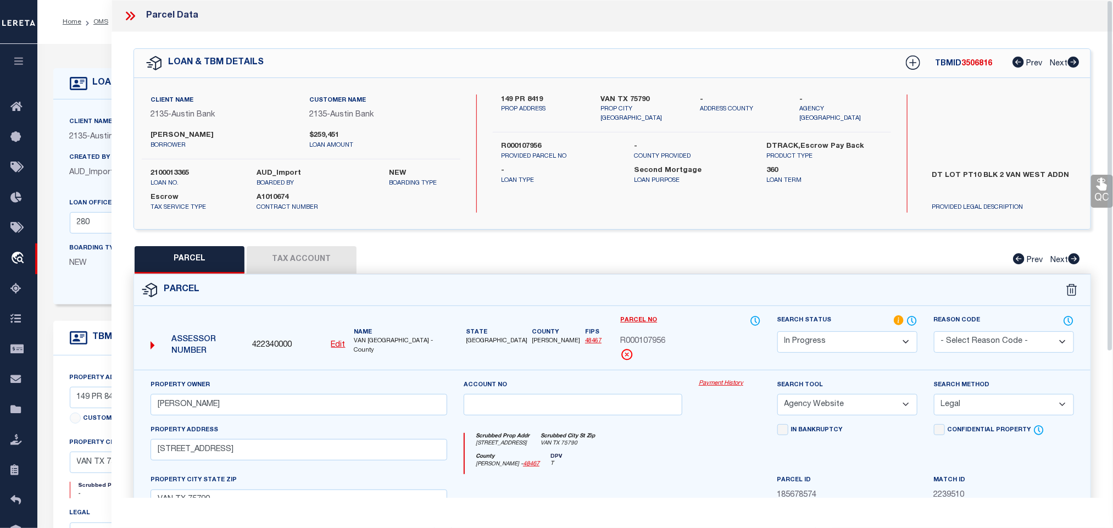
drag, startPoint x: 850, startPoint y: 352, endPoint x: 850, endPoint y: 334, distance: 18.1
click at [850, 352] on select "Automated Search Bad Parcel Complete Duplicate Parcel High Dollar Reporting In …" at bounding box center [848, 341] width 140 height 21
click at [778, 332] on select "Automated Search Bad Parcel Complete Duplicate Parcel High Dollar Reporting In …" at bounding box center [848, 341] width 140 height 21
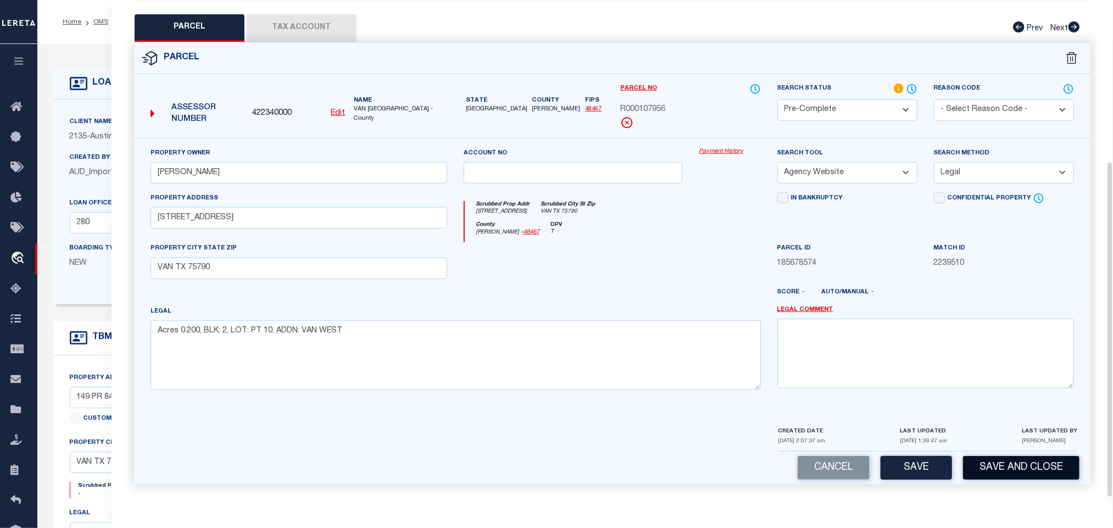
click at [1024, 457] on button "Save and Close" at bounding box center [1021, 468] width 116 height 24
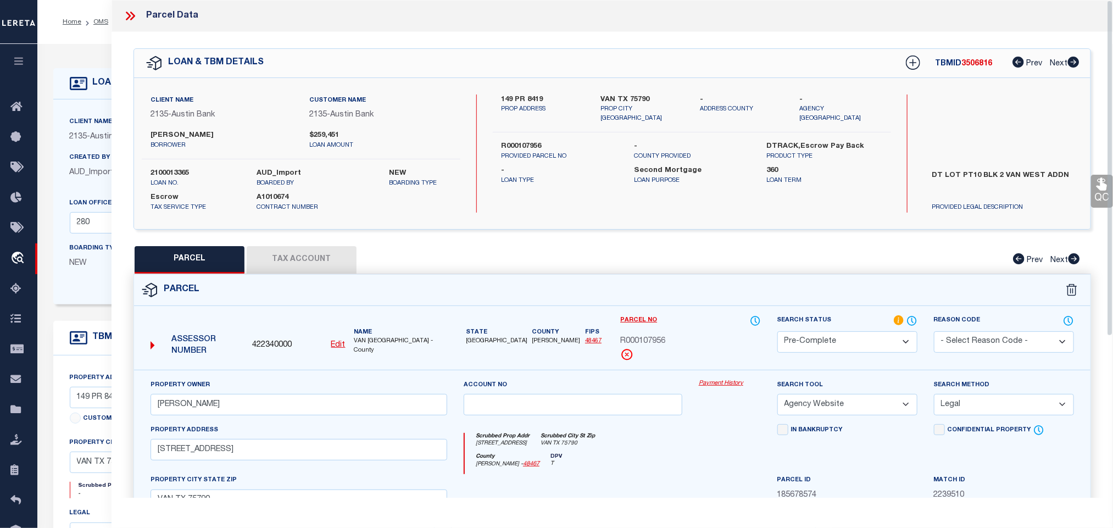
click at [156, 157] on div "Client Name 2135 - Austin Bank Customer Name 2135 - Austin Bank [PERSON_NAME] $…" at bounding box center [301, 127] width 319 height 65
click at [165, 168] on div "Client Name 2135 - Austin Bank Customer Name 2135 - Austin Bank [PERSON_NAME] $…" at bounding box center [301, 154] width 319 height 118
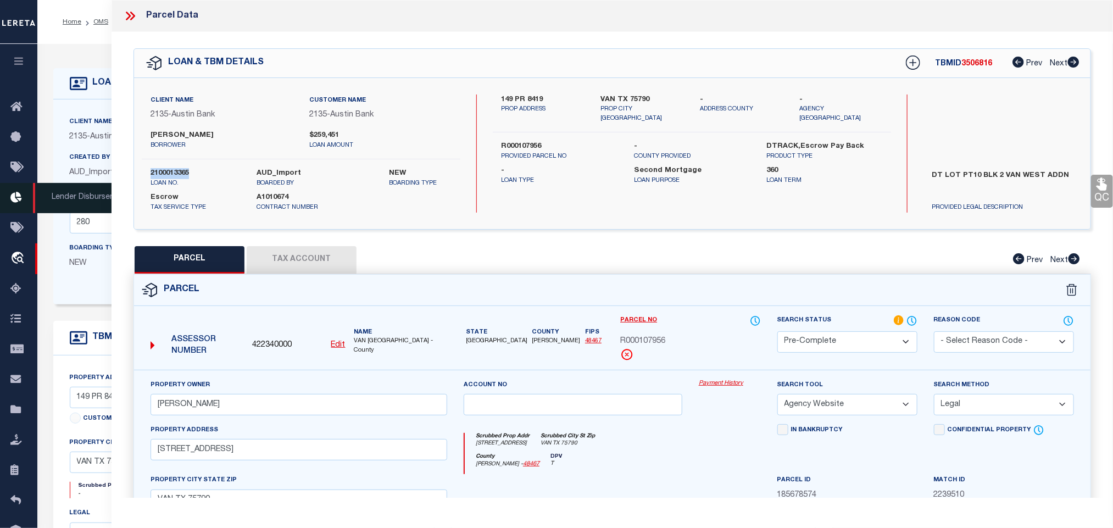
copy label "2100013365"
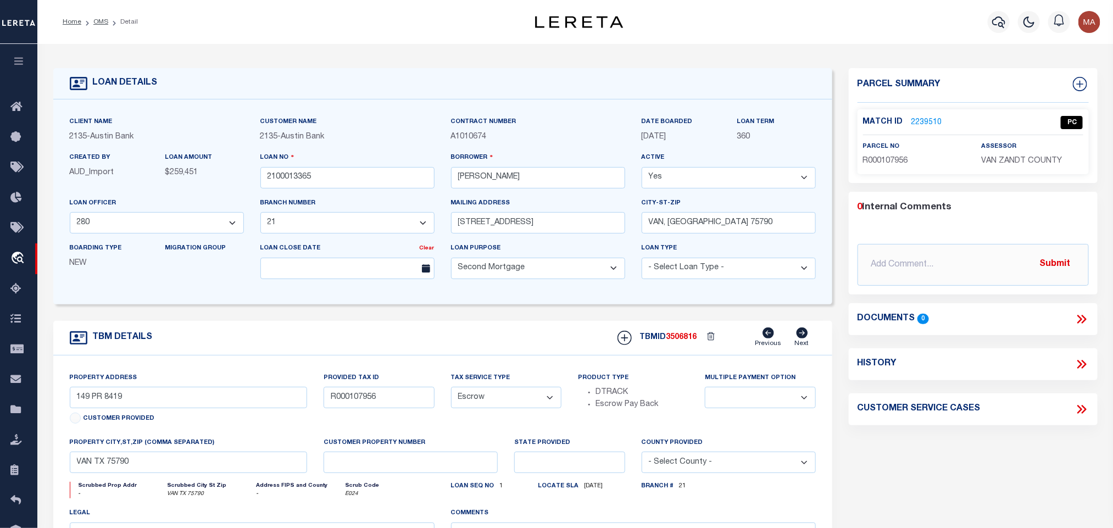
click at [682, 341] on span "3506816" at bounding box center [682, 338] width 31 height 8
copy span "3506816"
click at [996, 160] on span "VAN ZANDT COUNTY" at bounding box center [1021, 161] width 81 height 8
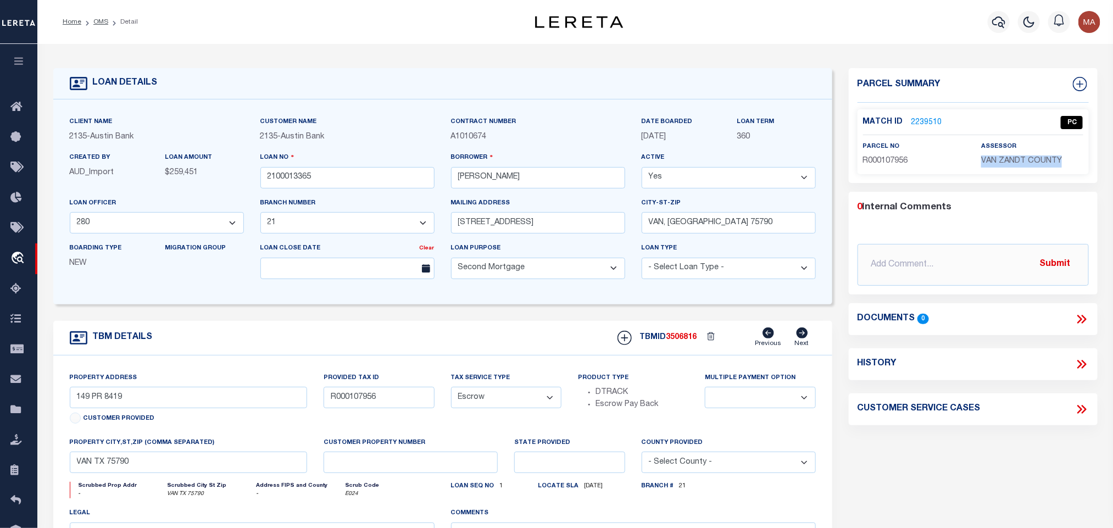
click at [996, 160] on span "VAN ZANDT COUNTY" at bounding box center [1021, 161] width 81 height 8
click at [897, 150] on label "parcel no" at bounding box center [881, 146] width 37 height 9
click at [890, 163] on span "R000107956" at bounding box center [885, 161] width 45 height 8
click at [93, 20] on link "OMS" at bounding box center [100, 22] width 15 height 7
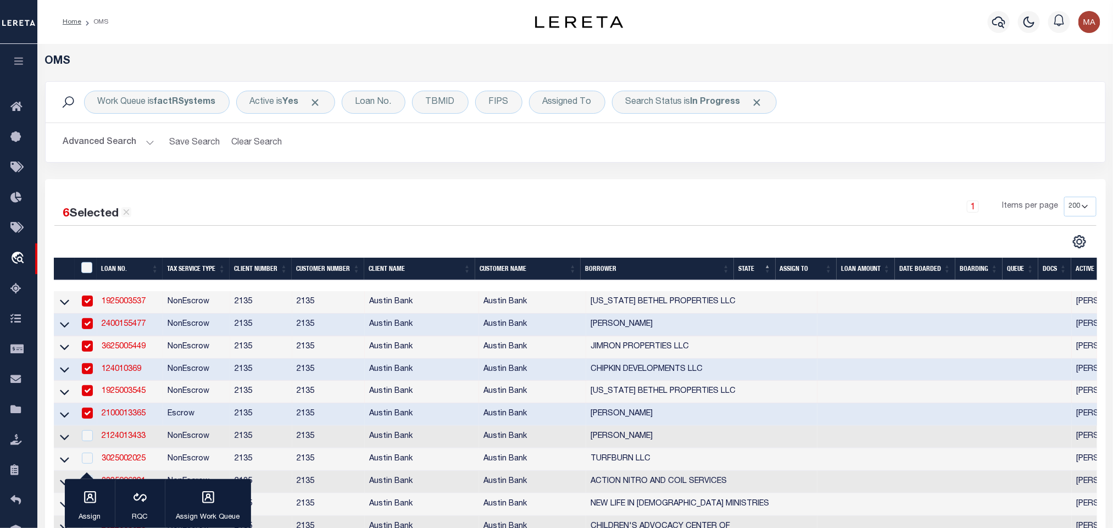
scroll to position [165, 0]
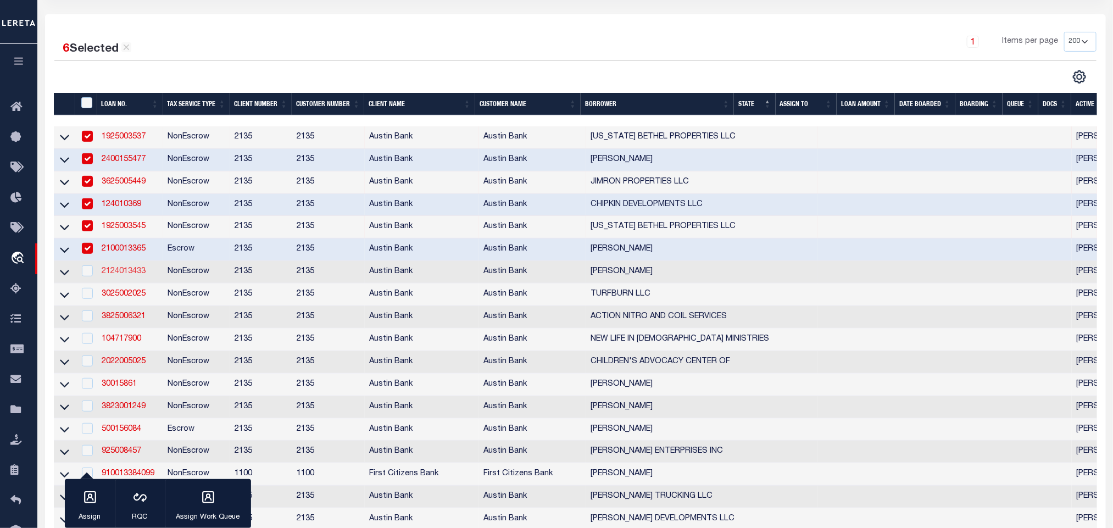
click at [129, 274] on link "2124013433" at bounding box center [124, 272] width 44 height 8
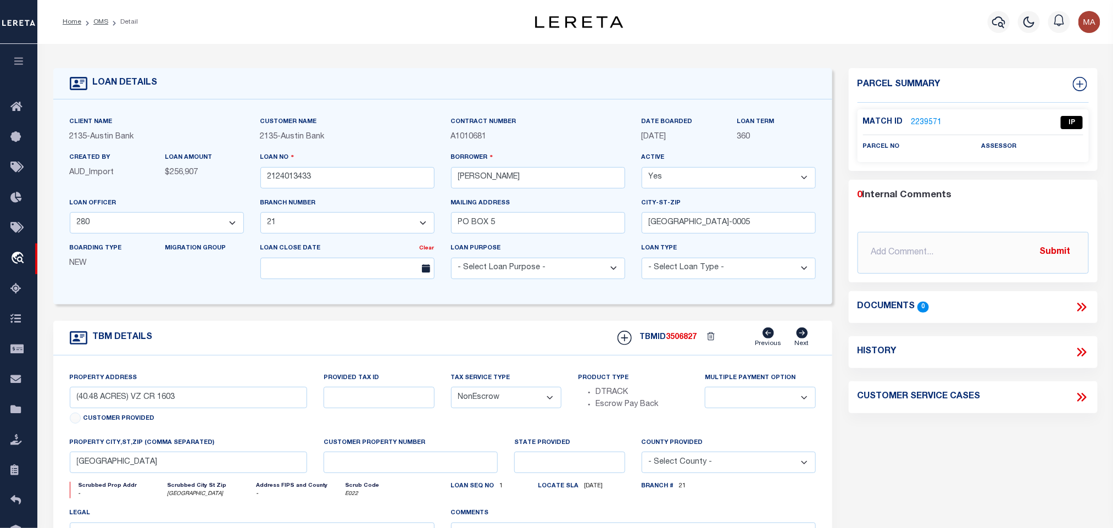
scroll to position [82, 0]
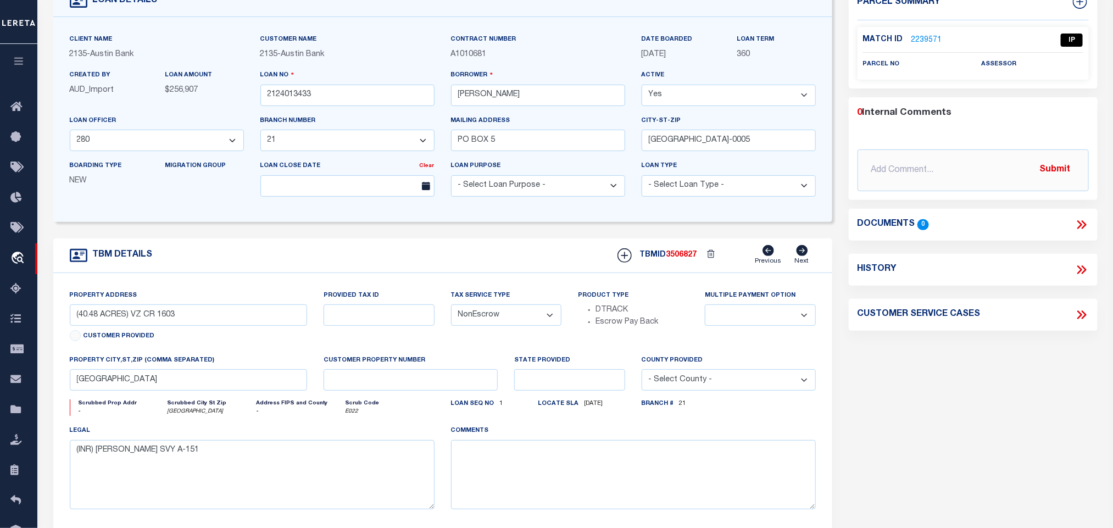
click at [926, 36] on link "2239571" at bounding box center [927, 41] width 31 height 12
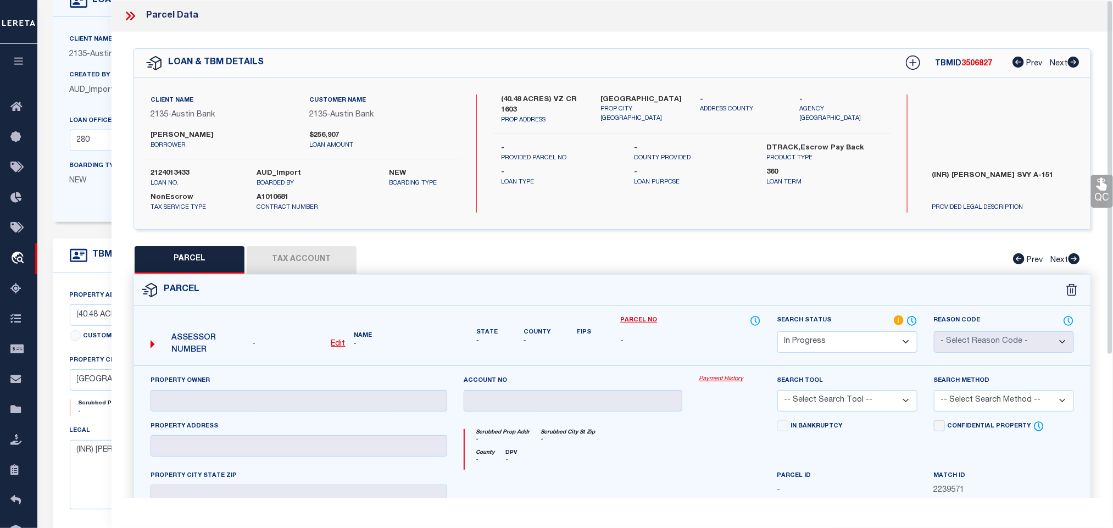
click at [845, 338] on select "Automated Search Bad Parcel Complete Duplicate Parcel High Dollar Reporting In …" at bounding box center [848, 341] width 140 height 21
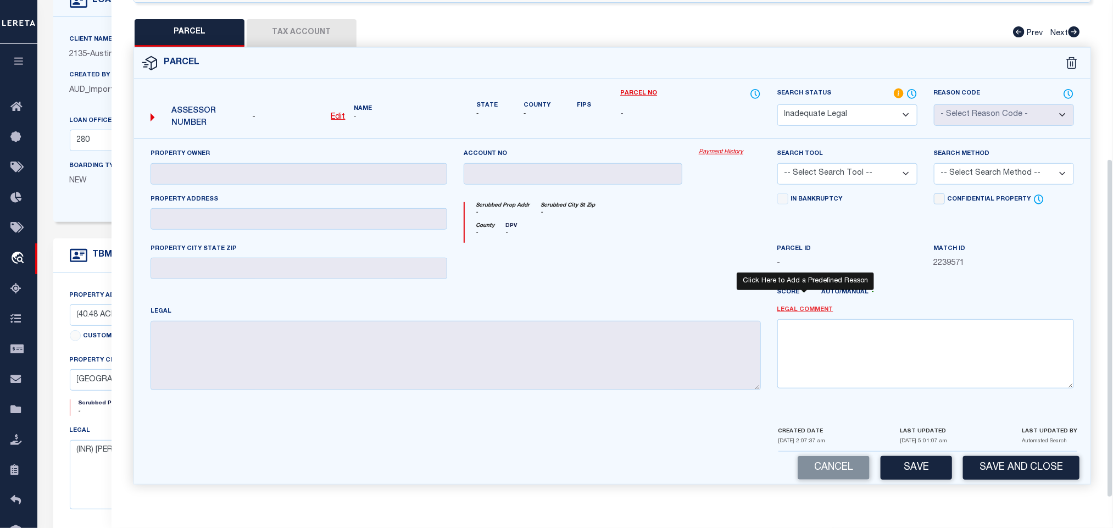
click at [810, 309] on link "Legal Comment" at bounding box center [806, 310] width 56 height 9
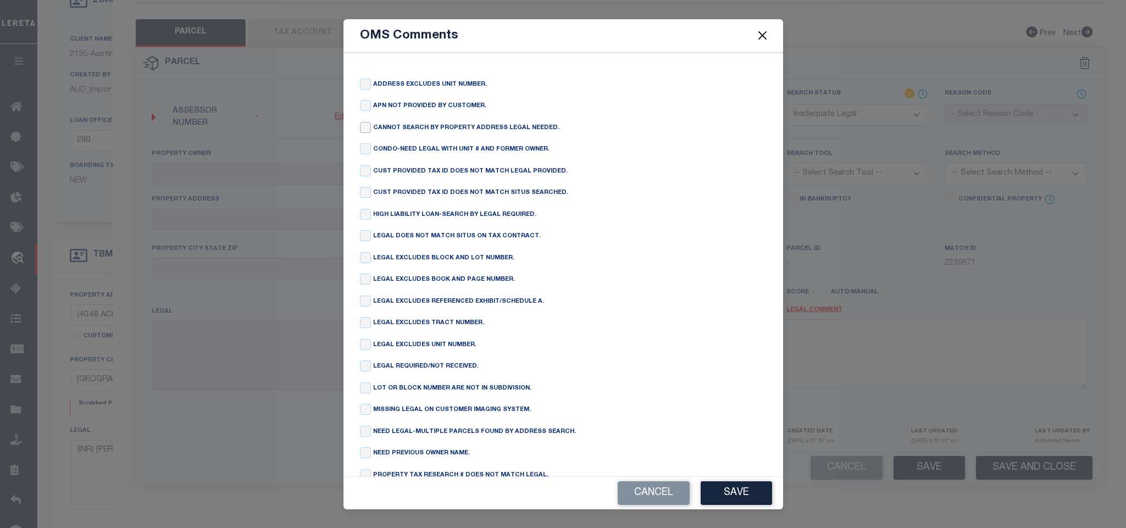
click at [364, 129] on input "checkbox" at bounding box center [365, 127] width 11 height 11
click at [714, 491] on button "Save" at bounding box center [736, 493] width 71 height 24
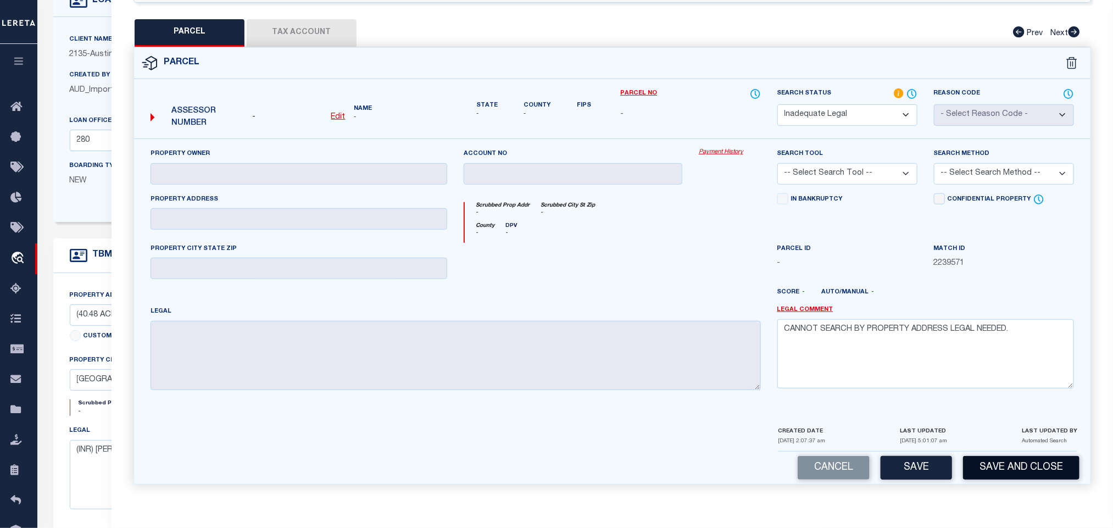
click at [1014, 458] on button "Save and Close" at bounding box center [1021, 468] width 116 height 24
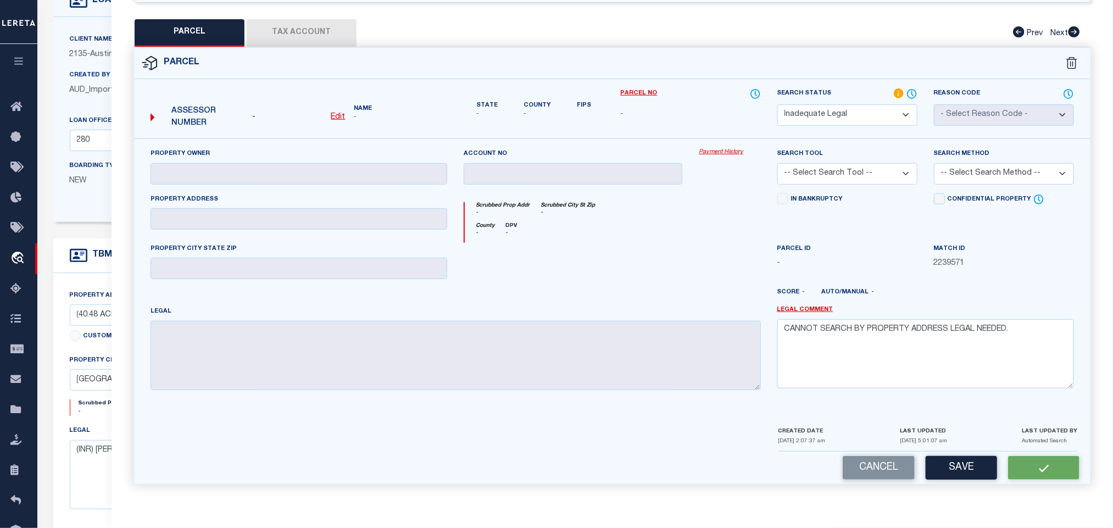
scroll to position [0, 0]
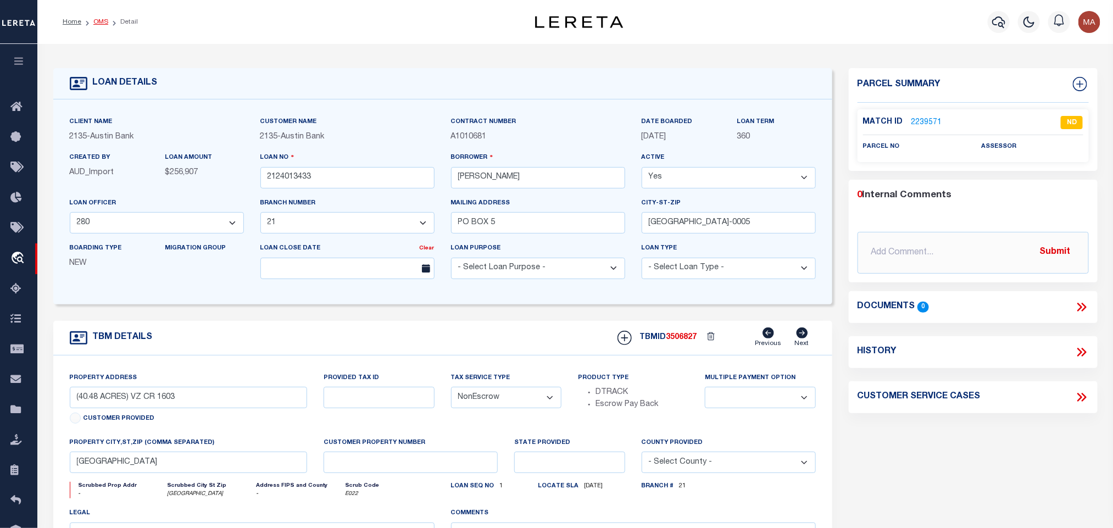
click at [99, 20] on link "OMS" at bounding box center [100, 22] width 15 height 7
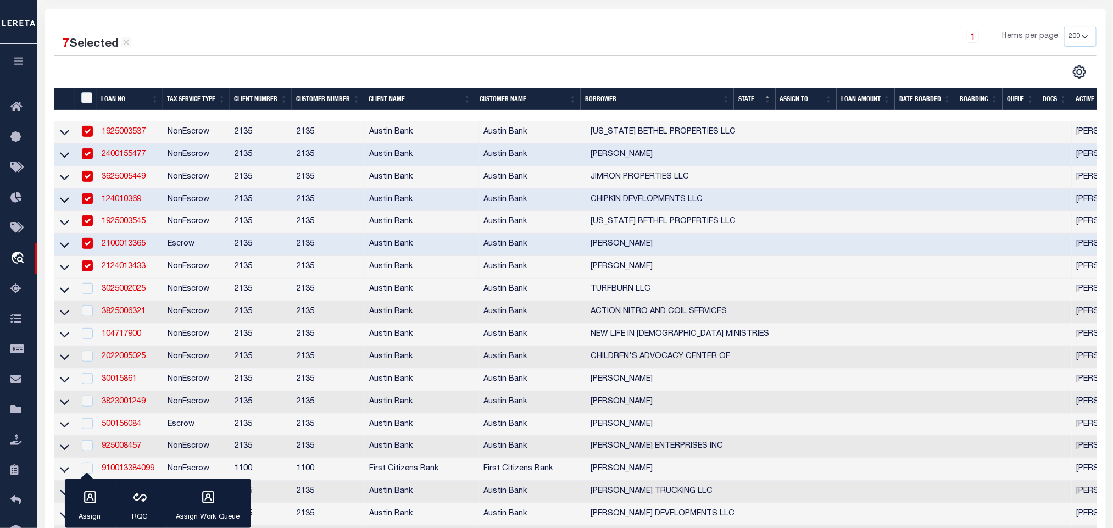
scroll to position [247, 0]
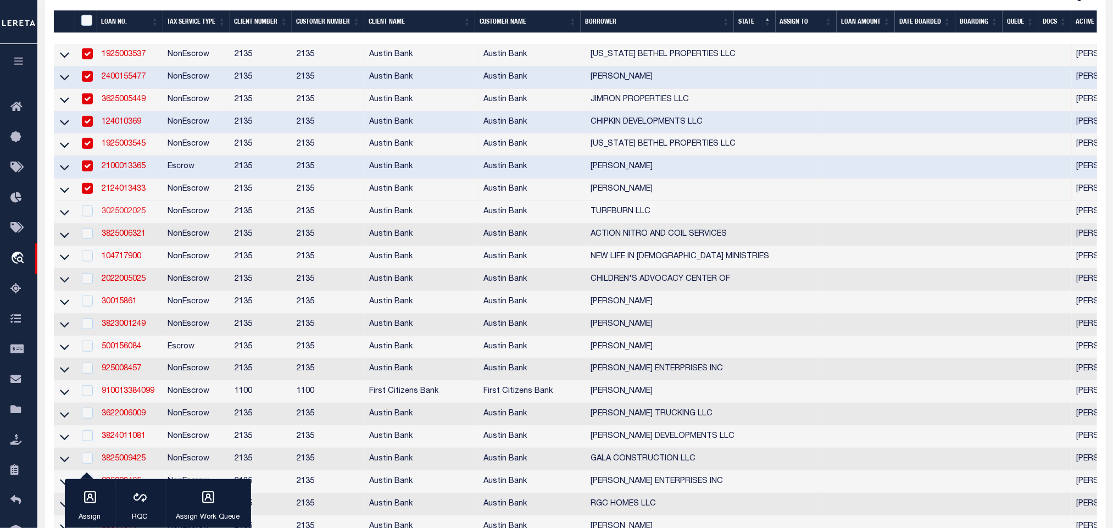
click at [134, 215] on link "3025002025" at bounding box center [124, 212] width 44 height 8
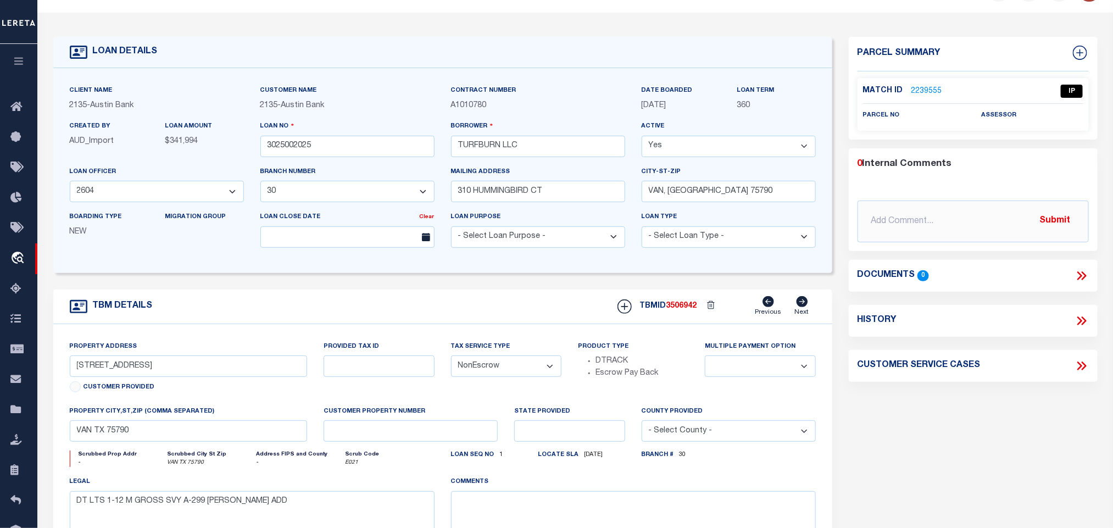
scroll to position [82, 0]
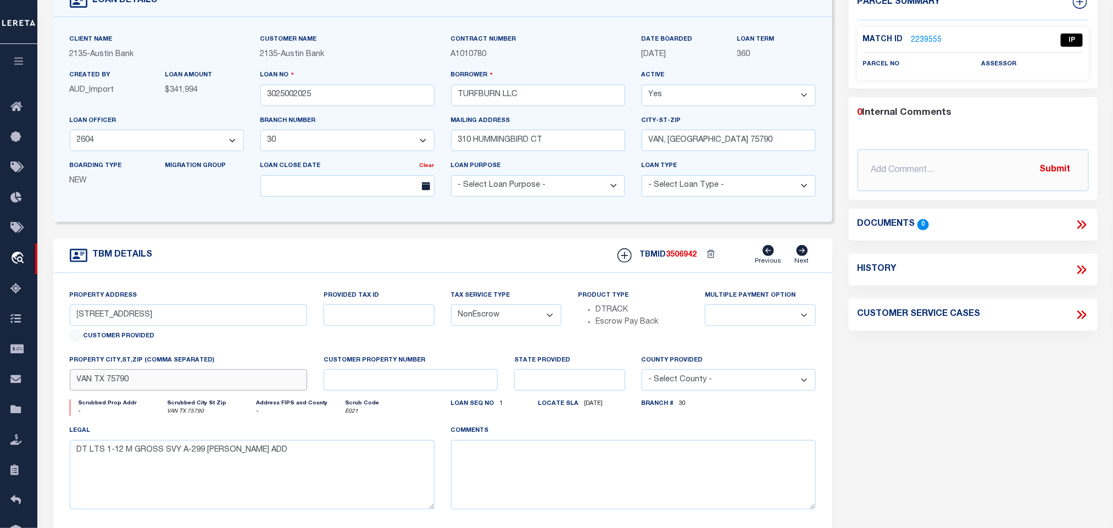
click at [213, 386] on input "VAN TX 75790" at bounding box center [189, 379] width 238 height 21
click at [497, 91] on input "TURFBURN LLC" at bounding box center [538, 95] width 174 height 21
drag, startPoint x: 99, startPoint y: 330, endPoint x: 150, endPoint y: 327, distance: 51.2
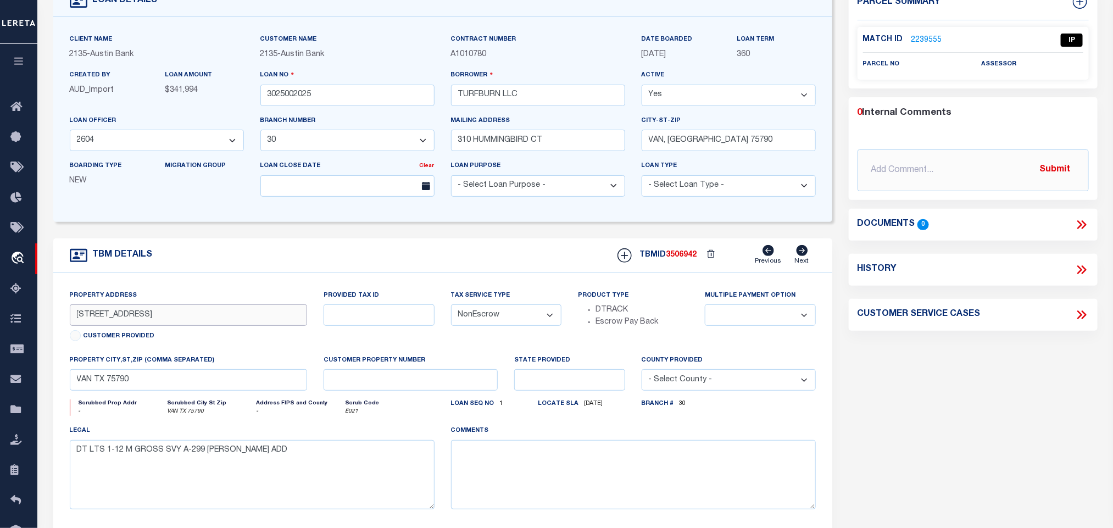
click at [150, 326] on input "[STREET_ADDRESS]" at bounding box center [189, 314] width 238 height 21
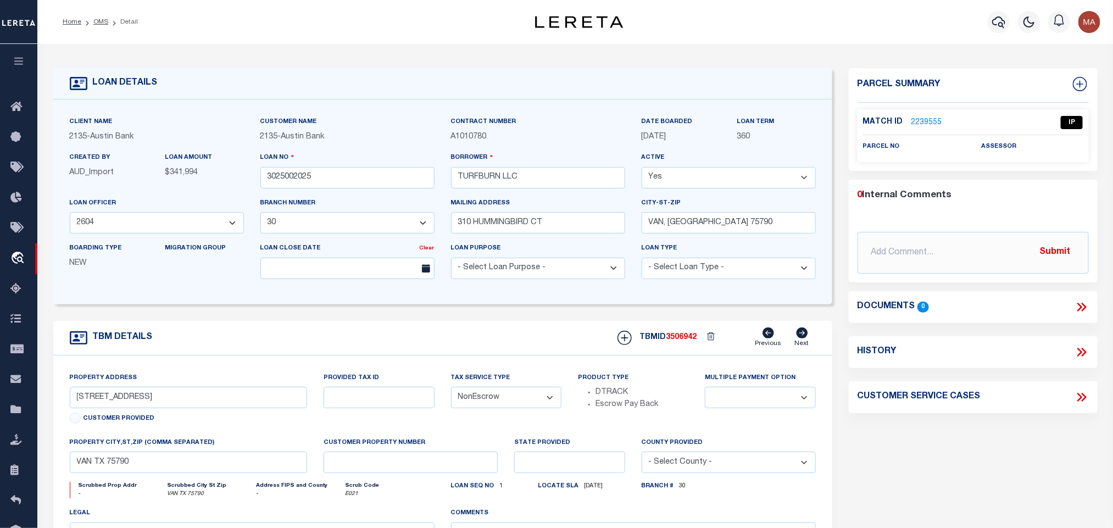
click at [926, 124] on link "2239555" at bounding box center [927, 123] width 31 height 12
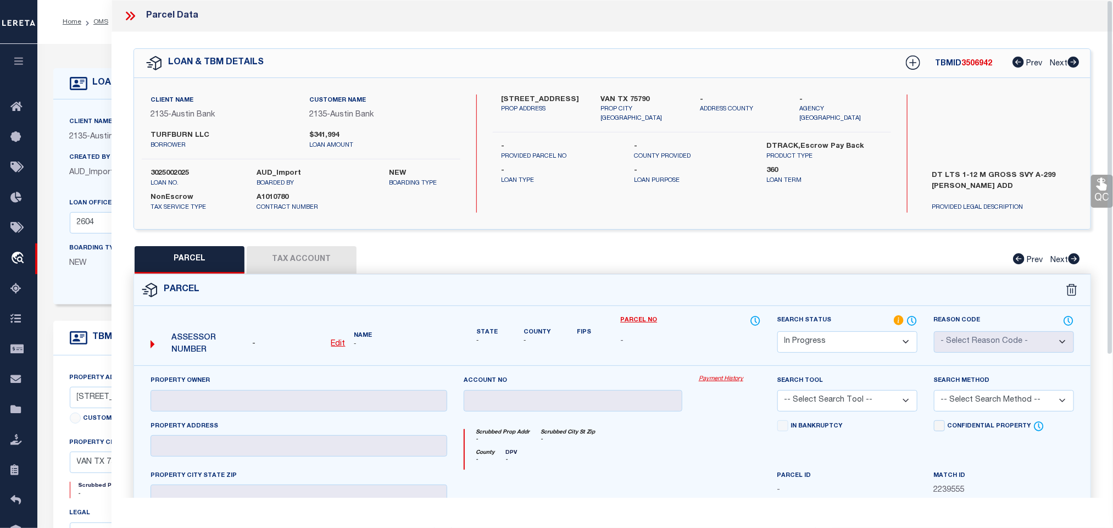
click at [340, 343] on u "Edit" at bounding box center [338, 344] width 14 height 8
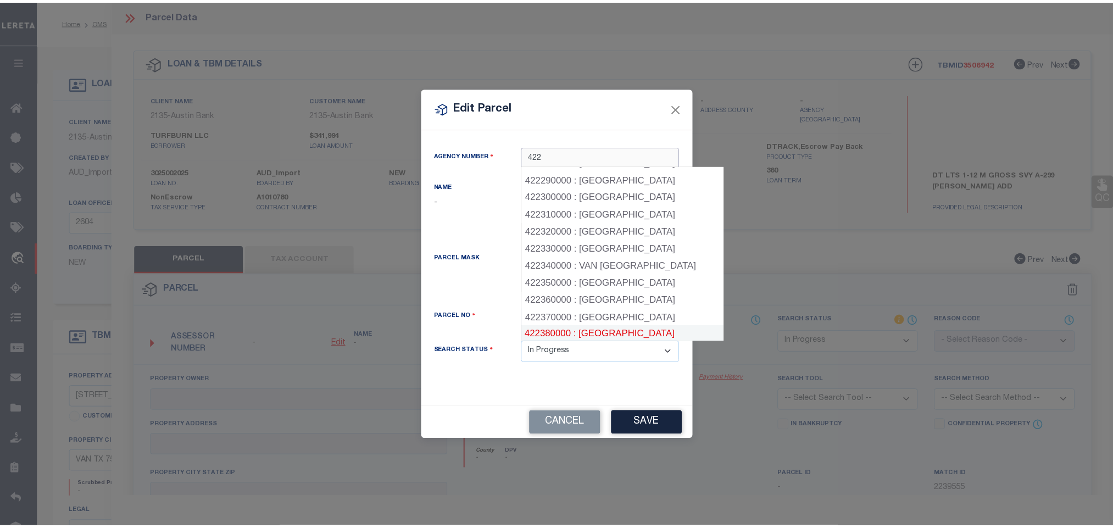
scroll to position [500, 0]
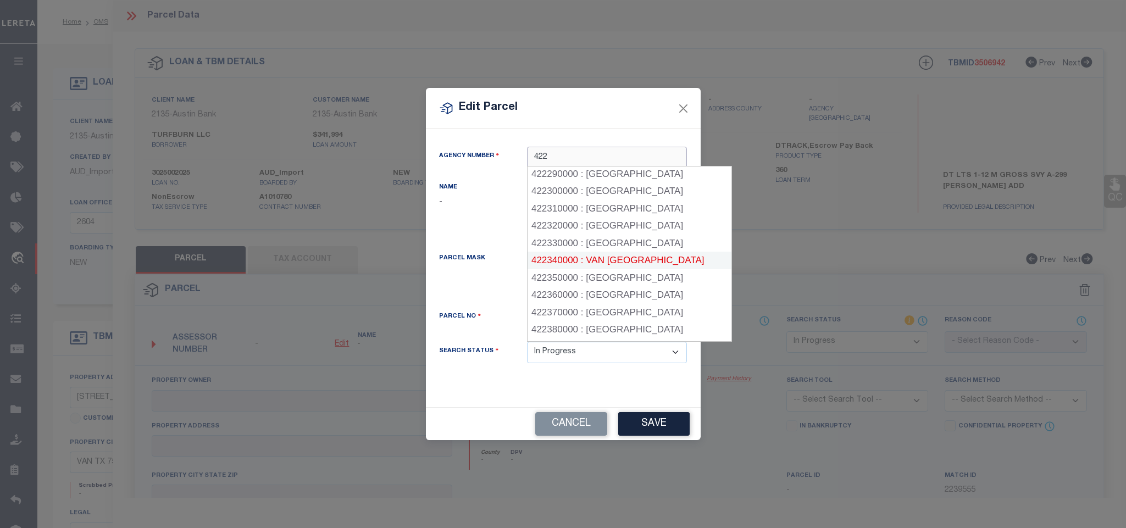
click at [648, 252] on div "422340000 : VAN [GEOGRAPHIC_DATA]" at bounding box center [629, 261] width 203 height 18
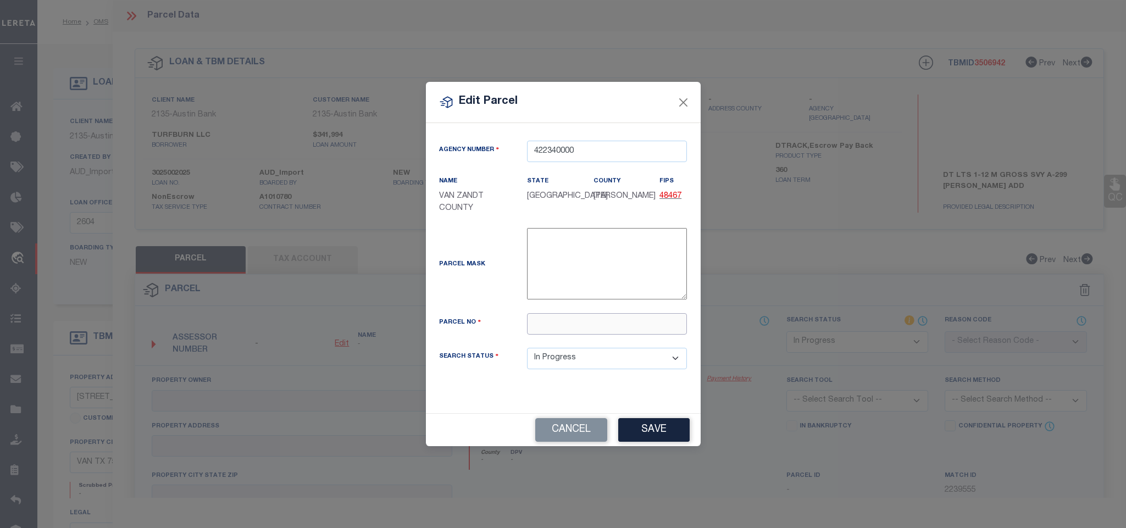
click at [652, 321] on input "text" at bounding box center [607, 323] width 160 height 21
paste input "R000104698"
click at [658, 427] on button "Save" at bounding box center [653, 430] width 71 height 24
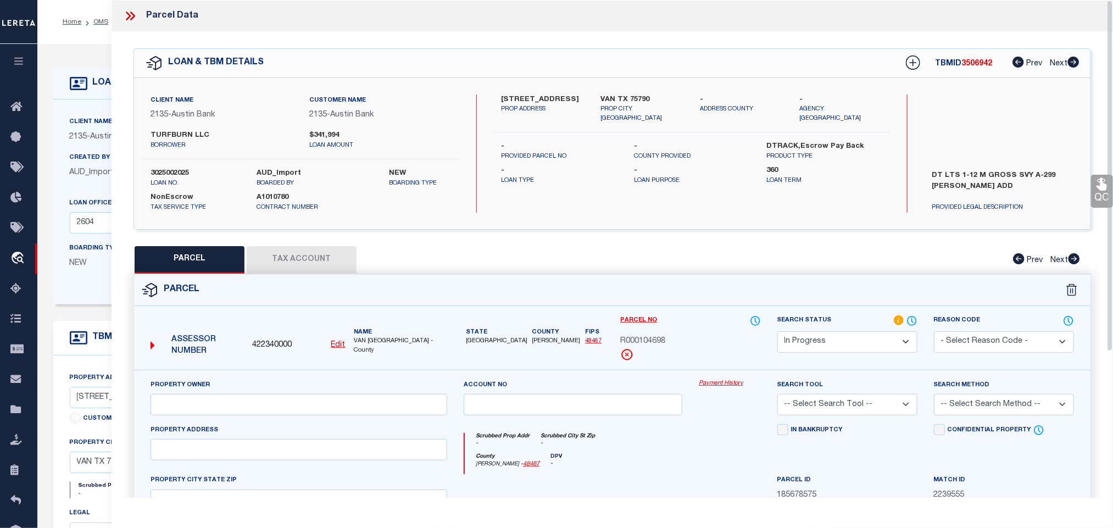
drag, startPoint x: 226, startPoint y: 421, endPoint x: 226, endPoint y: 401, distance: 19.8
click at [226, 421] on div "Property Owner" at bounding box center [298, 401] width 313 height 45
click at [226, 401] on input "text" at bounding box center [299, 404] width 297 height 21
paste input "TURFBURN LLC"
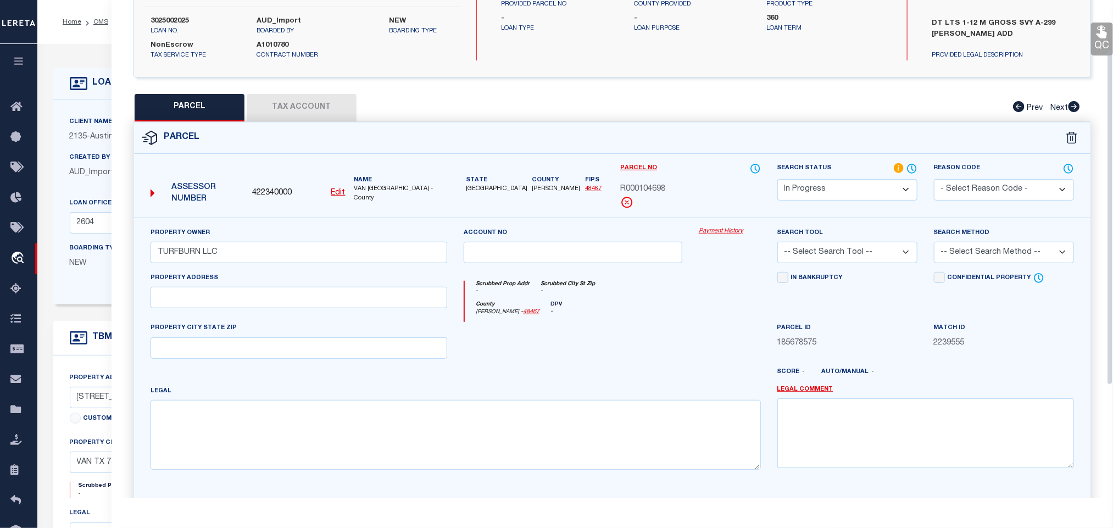
scroll to position [239, 0]
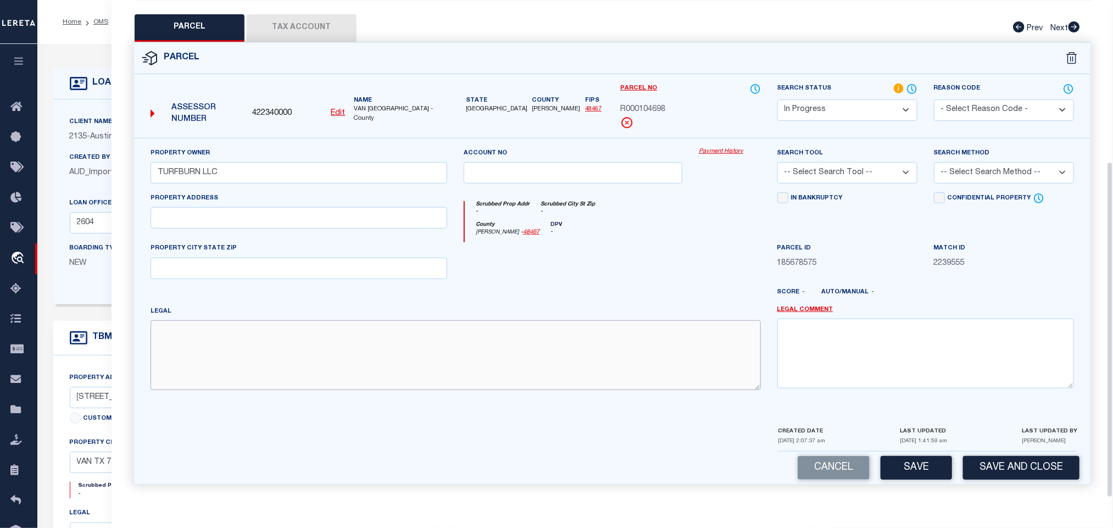
click at [312, 358] on textarea at bounding box center [456, 354] width 611 height 69
paste textarea "Acres 0.230, BLK: LOT 1, ADDN: [PERSON_NAME] ADDN 2023"
click at [306, 265] on input "text" at bounding box center [299, 268] width 297 height 21
click at [831, 164] on select "-- Select Search Tool -- 3rd Party Website Agency File Agency Website ATLS CNV-…" at bounding box center [848, 172] width 140 height 21
click at [778, 162] on select "-- Select Search Tool -- 3rd Party Website Agency File Agency Website ATLS CNV-…" at bounding box center [848, 172] width 140 height 21
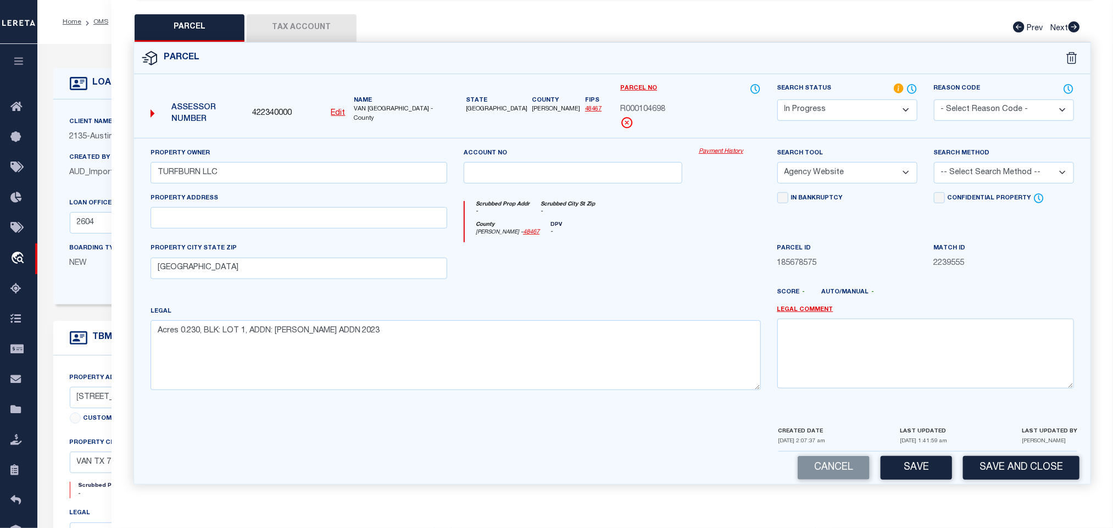
drag, startPoint x: 990, startPoint y: 170, endPoint x: 990, endPoint y: 178, distance: 7.7
click at [990, 170] on select "-- Select Search Method -- Property Address Legal Liability Info Provided" at bounding box center [1004, 172] width 140 height 21
click at [934, 162] on select "-- Select Search Method -- Property Address Legal Liability Info Provided" at bounding box center [1004, 172] width 140 height 21
click at [920, 468] on button "Save" at bounding box center [916, 468] width 71 height 24
click at [325, 30] on button "Tax Account" at bounding box center [302, 27] width 110 height 27
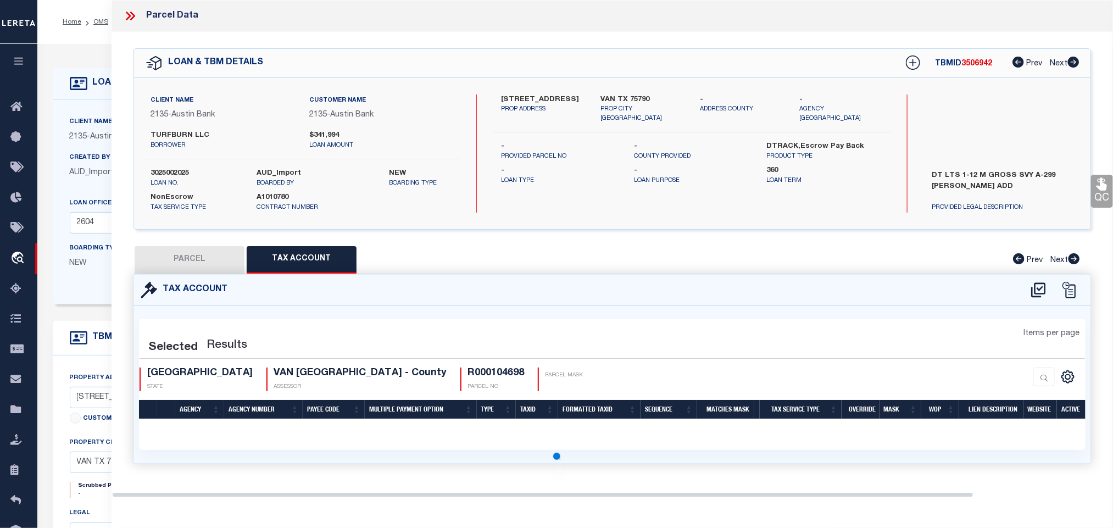
scroll to position [0, 0]
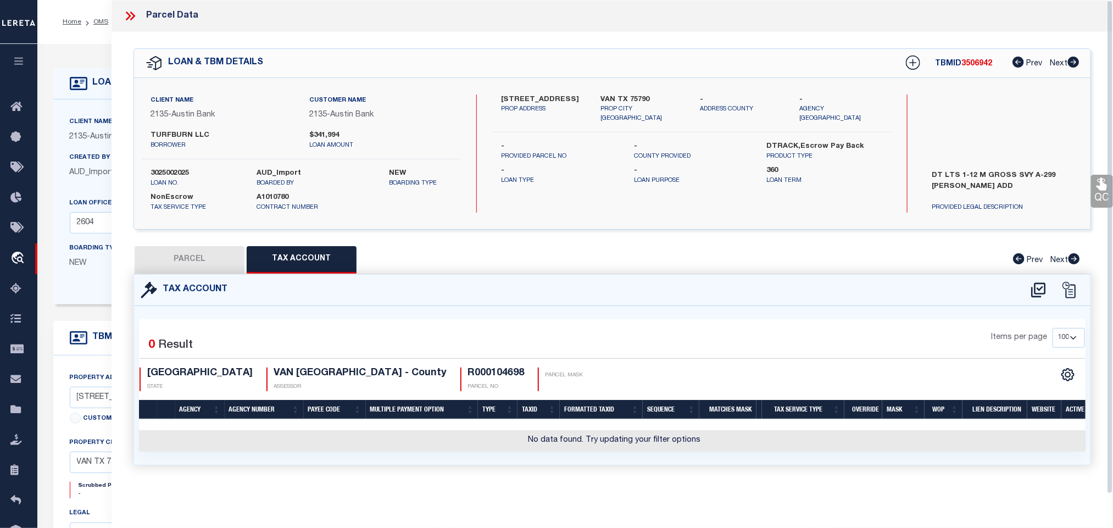
click at [1039, 292] on icon at bounding box center [1038, 289] width 14 height 15
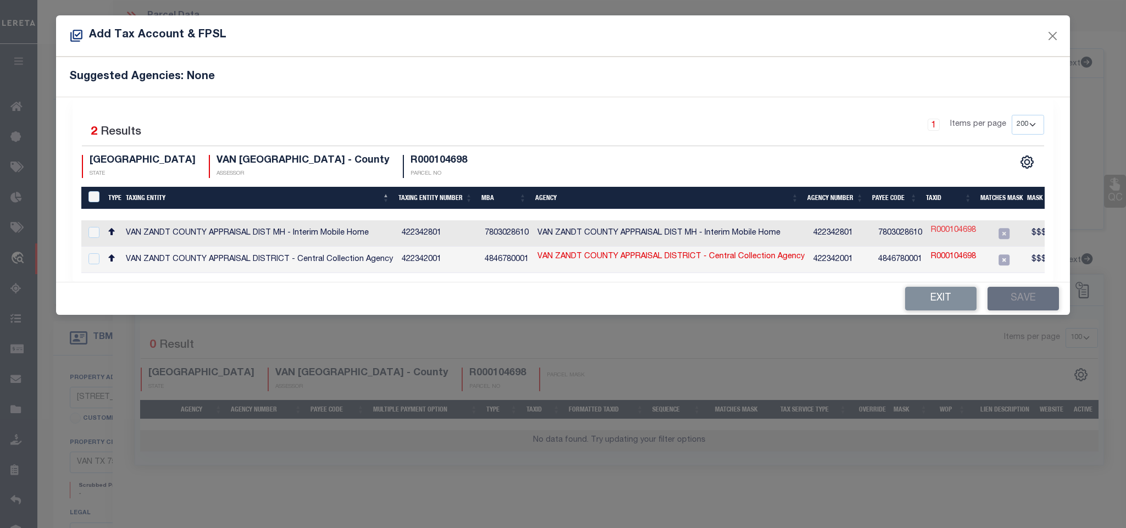
click at [950, 232] on link "R000104698" at bounding box center [953, 231] width 45 height 12
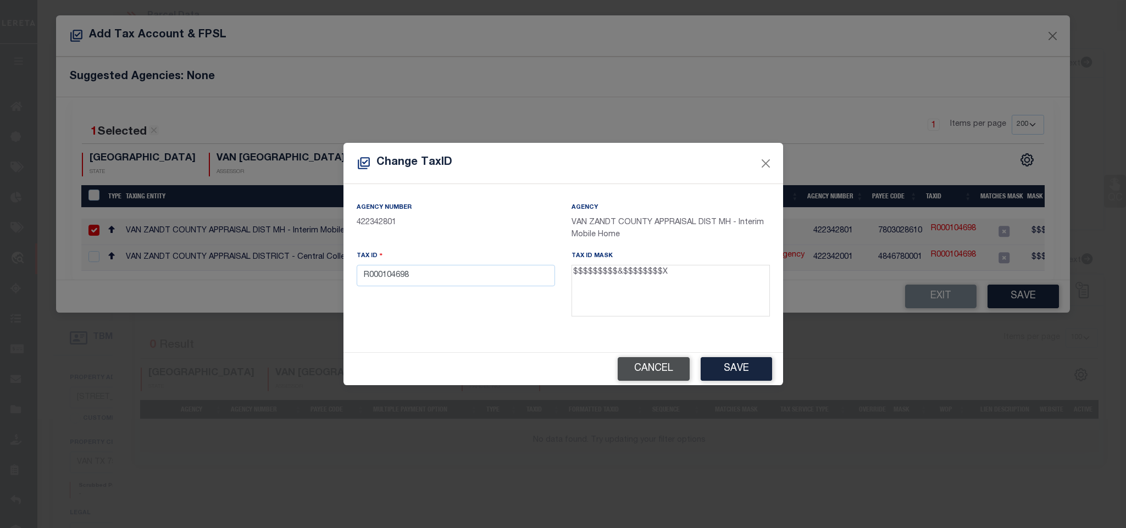
click at [662, 369] on button "Cancel" at bounding box center [654, 369] width 72 height 24
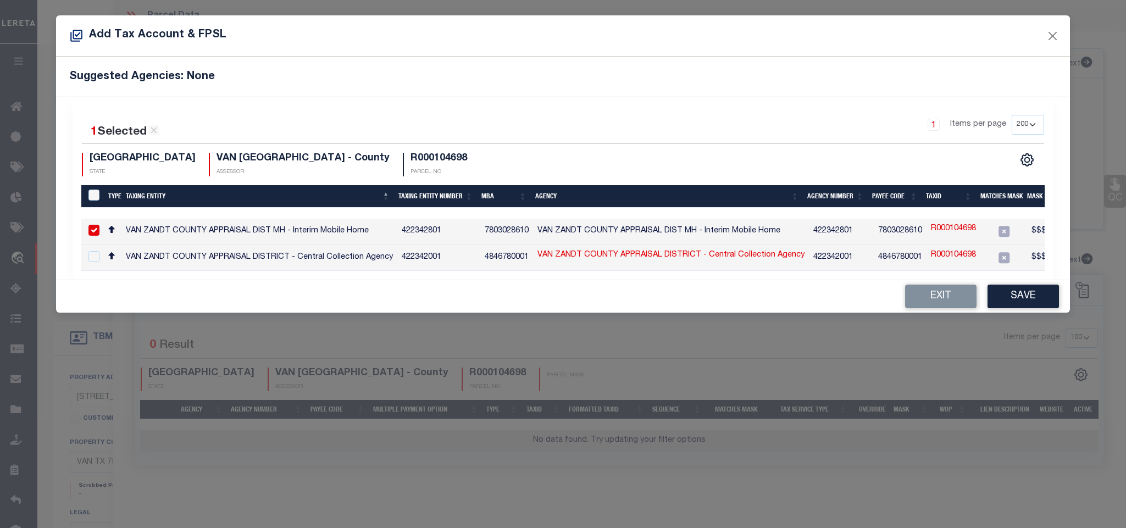
click at [892, 233] on td "7803028610" at bounding box center [900, 232] width 53 height 26
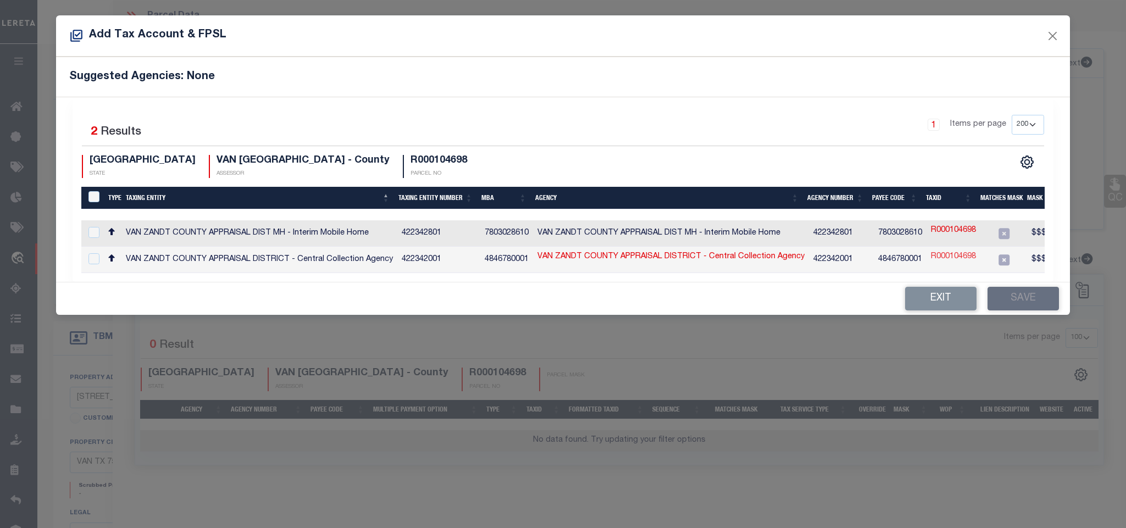
click at [948, 259] on link "R000104698" at bounding box center [953, 257] width 45 height 12
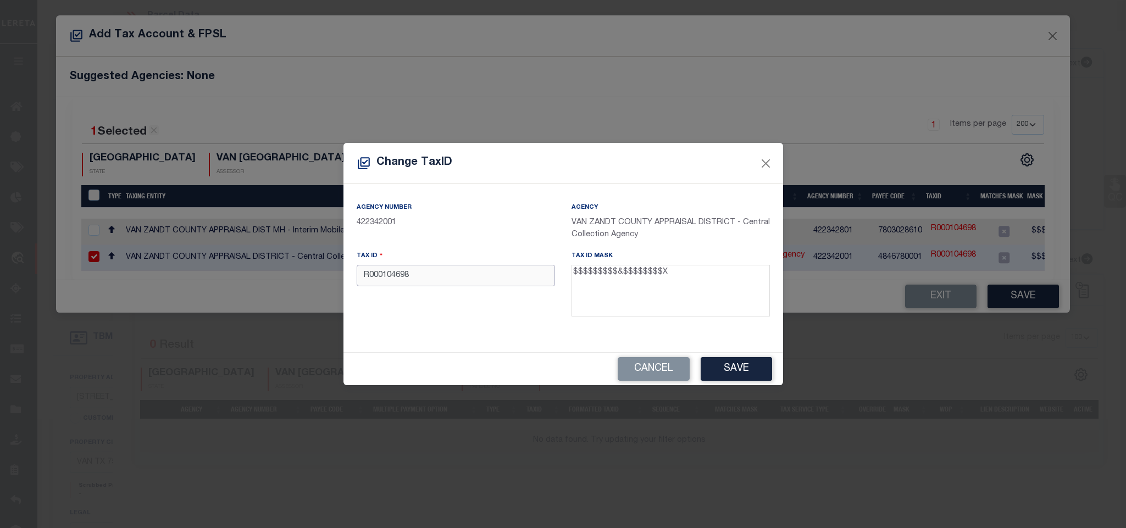
click at [479, 267] on input "R000104698" at bounding box center [456, 275] width 198 height 21
click at [484, 271] on input "R000104698" at bounding box center [456, 275] width 198 height 21
paste input "064.3500.0000.0001.0000"
drag, startPoint x: 787, startPoint y: 380, endPoint x: 765, endPoint y: 381, distance: 22.0
click at [782, 380] on div "Change TaxID Agency Number 422342001 Agency VAN ZANDT COUNTY APPRAISAL DISTRICT…" at bounding box center [563, 264] width 1126 height 528
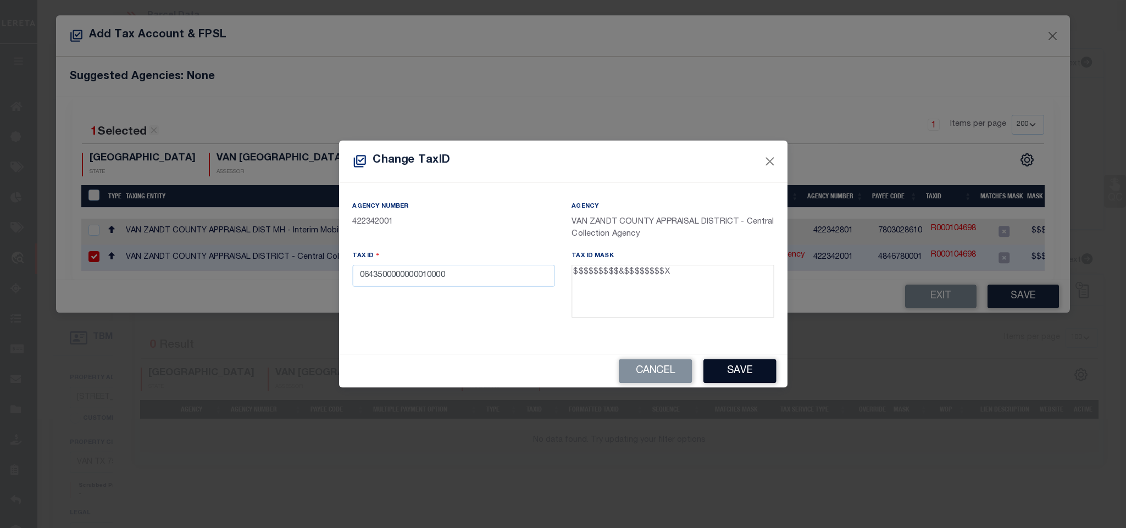
click at [732, 374] on button "Save" at bounding box center [739, 371] width 73 height 24
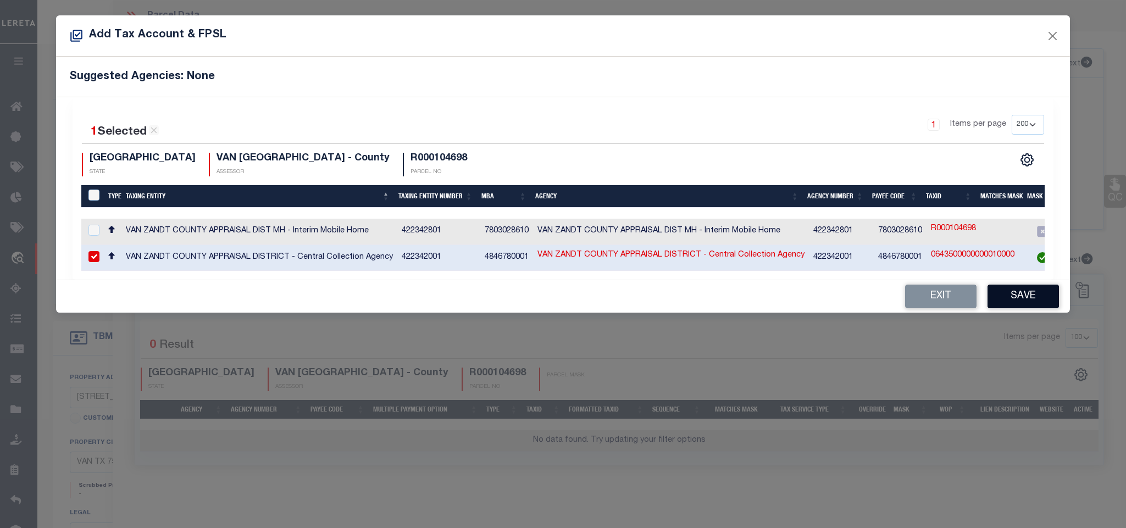
click at [1019, 302] on button "Save" at bounding box center [1022, 297] width 71 height 24
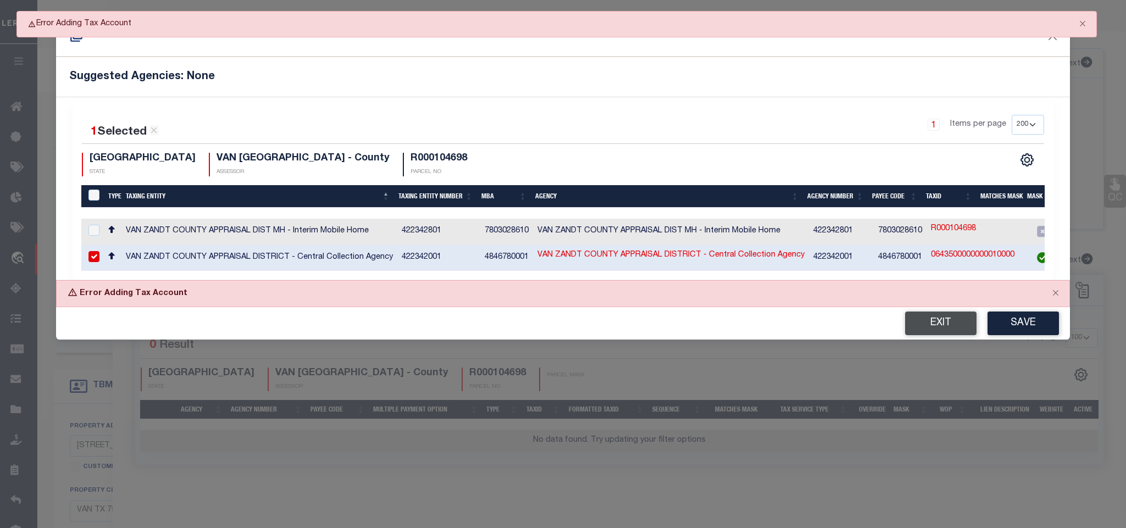
drag, startPoint x: 901, startPoint y: 332, endPoint x: 907, endPoint y: 331, distance: 6.6
click at [902, 331] on div "Exit Save" at bounding box center [562, 323] width 1013 height 32
click at [915, 330] on button "Exit" at bounding box center [940, 324] width 71 height 24
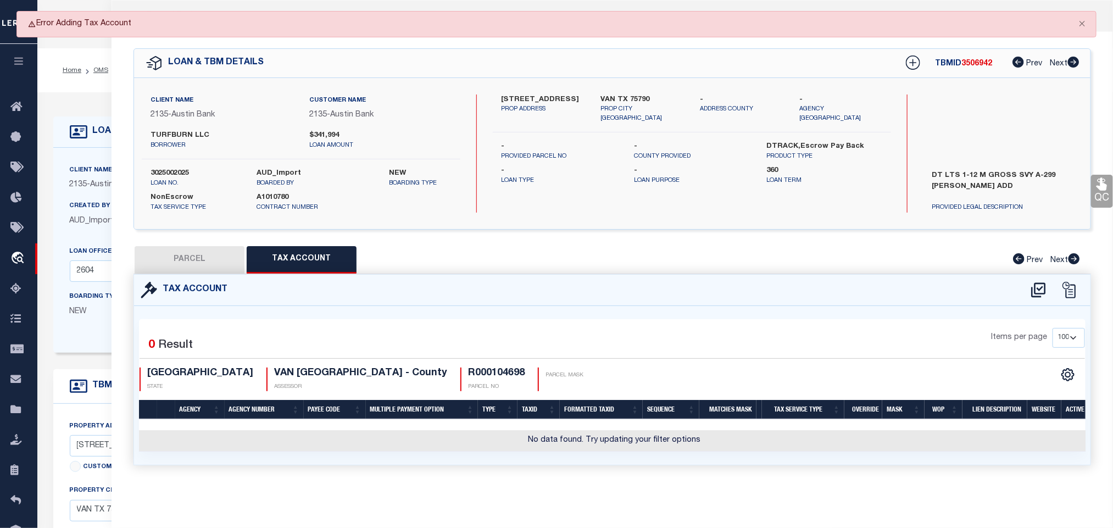
click at [231, 264] on button "PARCEL" at bounding box center [190, 259] width 110 height 27
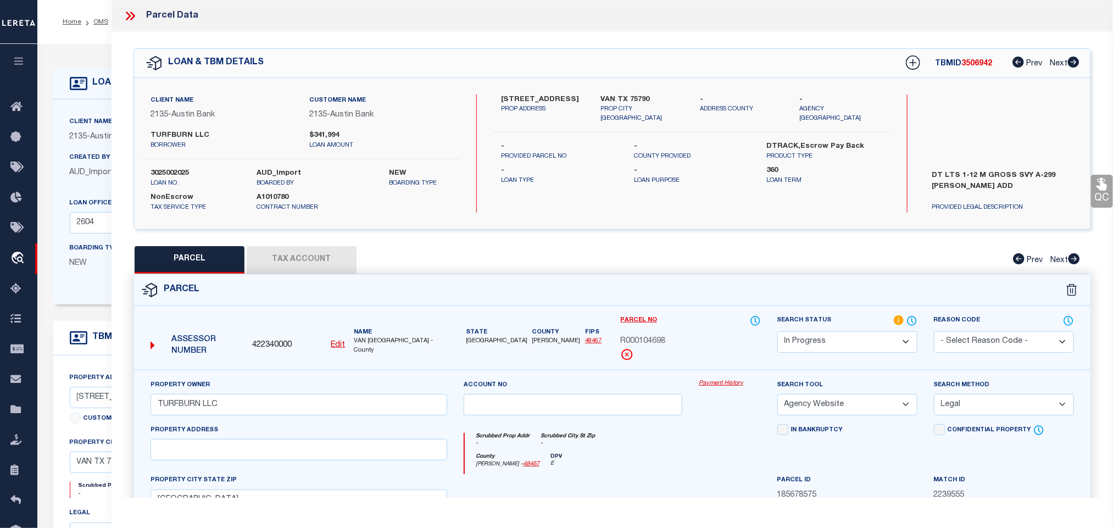
click at [875, 343] on select "Automated Search Bad Parcel Complete Duplicate Parcel High Dollar Reporting In …" at bounding box center [848, 341] width 140 height 21
click at [778, 332] on select "Automated Search Bad Parcel Complete Duplicate Parcel High Dollar Reporting In …" at bounding box center [848, 341] width 140 height 21
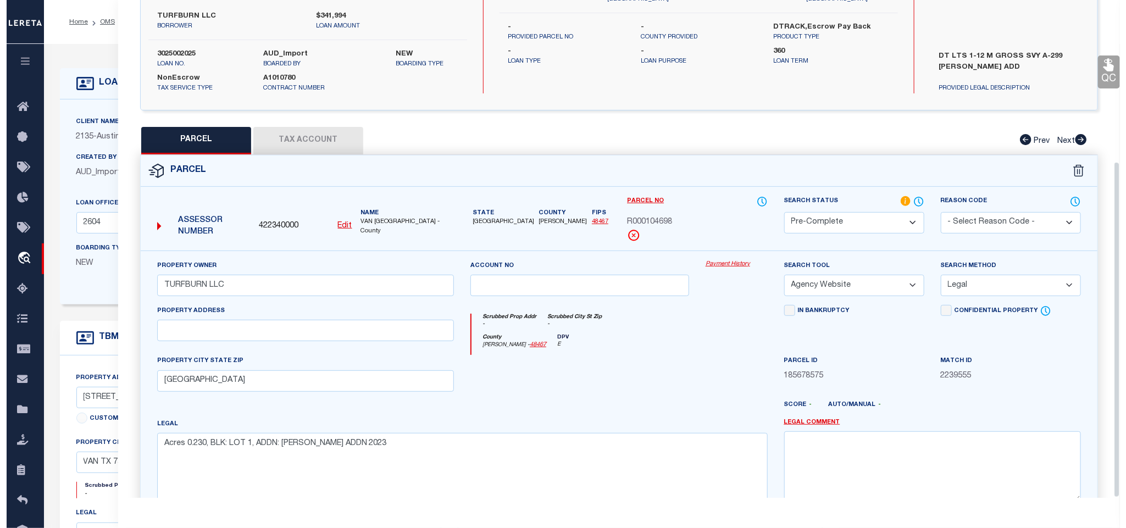
scroll to position [239, 0]
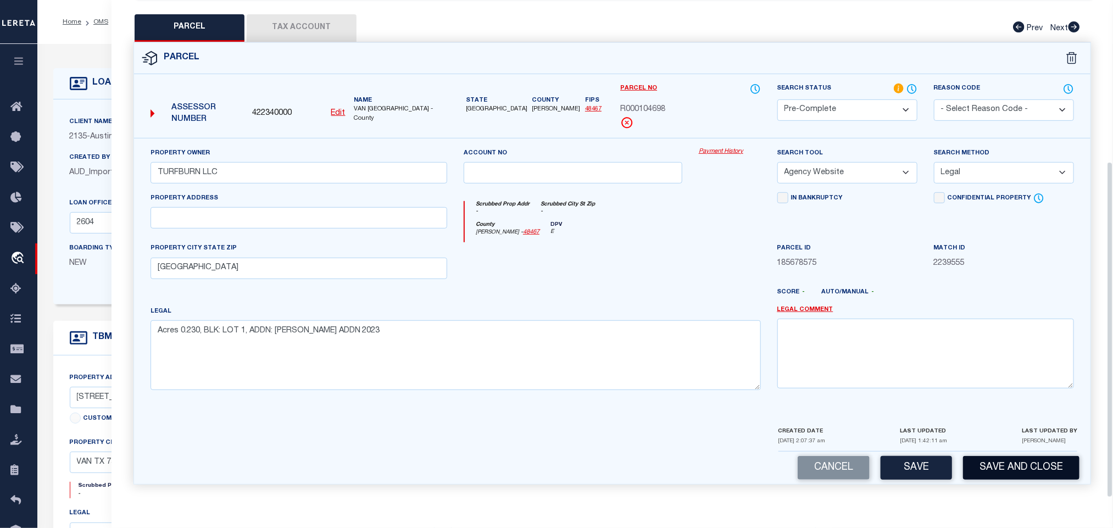
click at [998, 467] on button "Save and Close" at bounding box center [1021, 468] width 116 height 24
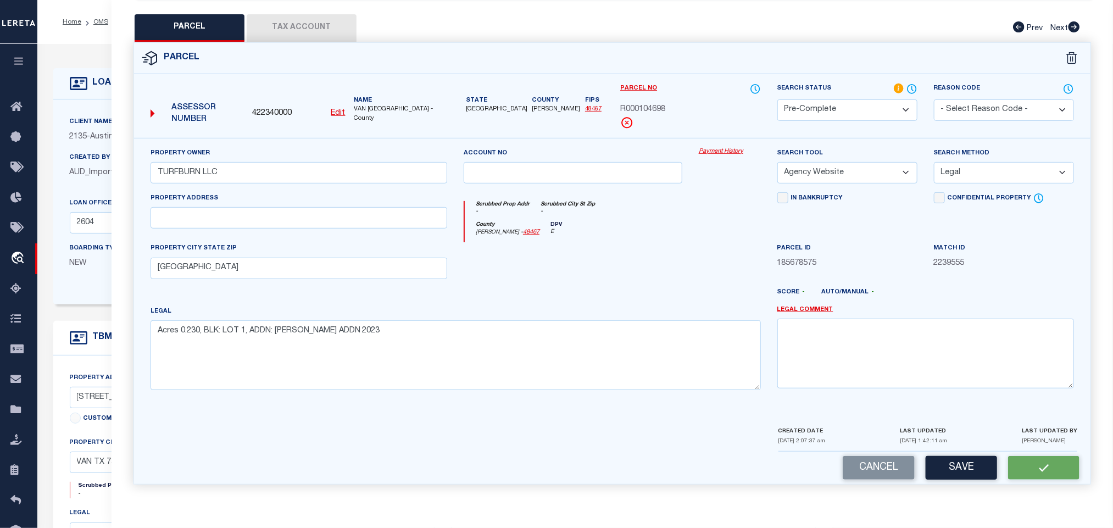
click at [287, 108] on span "422340000" at bounding box center [272, 114] width 40 height 12
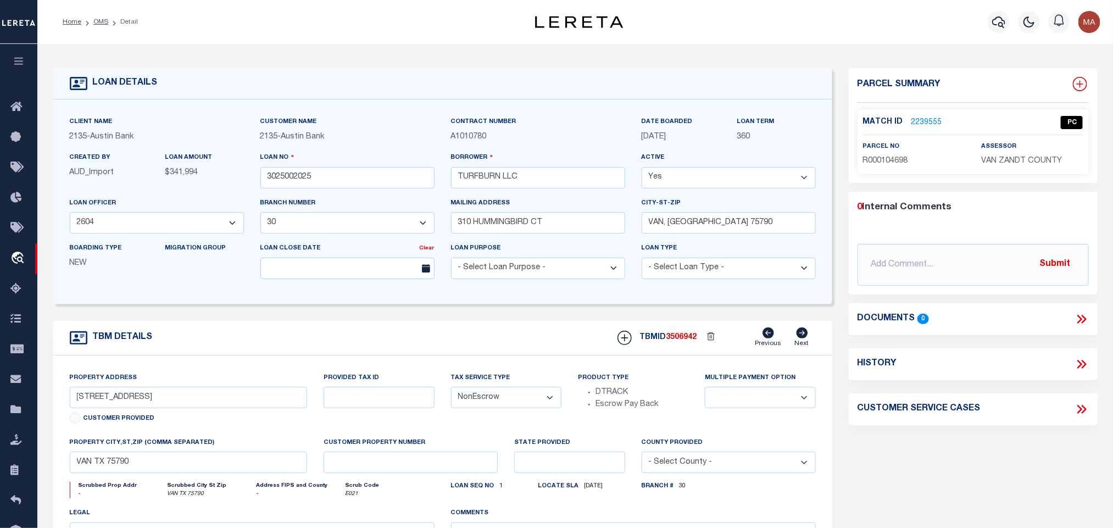
click at [1077, 85] on icon at bounding box center [1080, 84] width 14 height 14
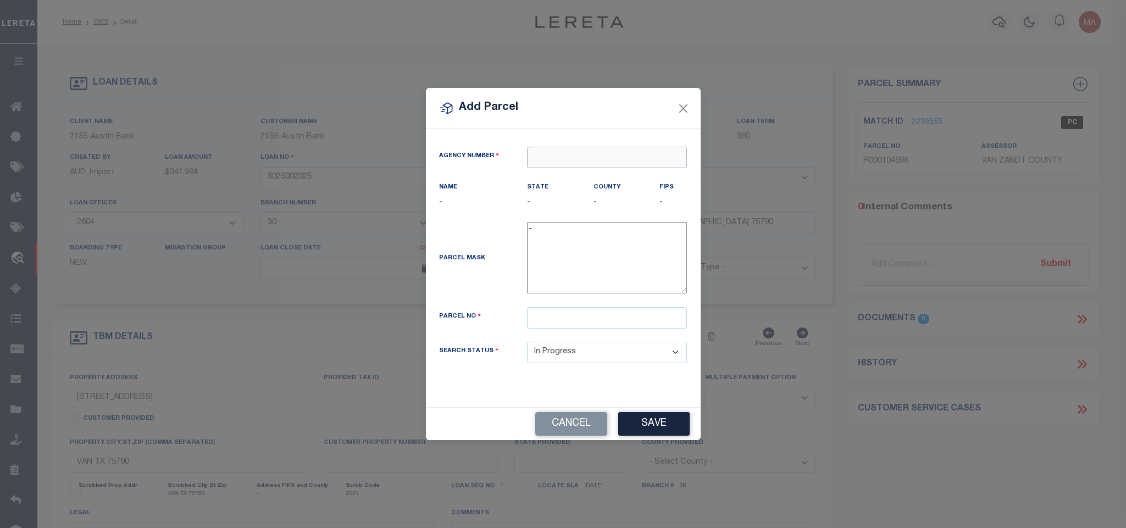
paste input "422340000"
click at [569, 157] on input "text" at bounding box center [607, 157] width 160 height 21
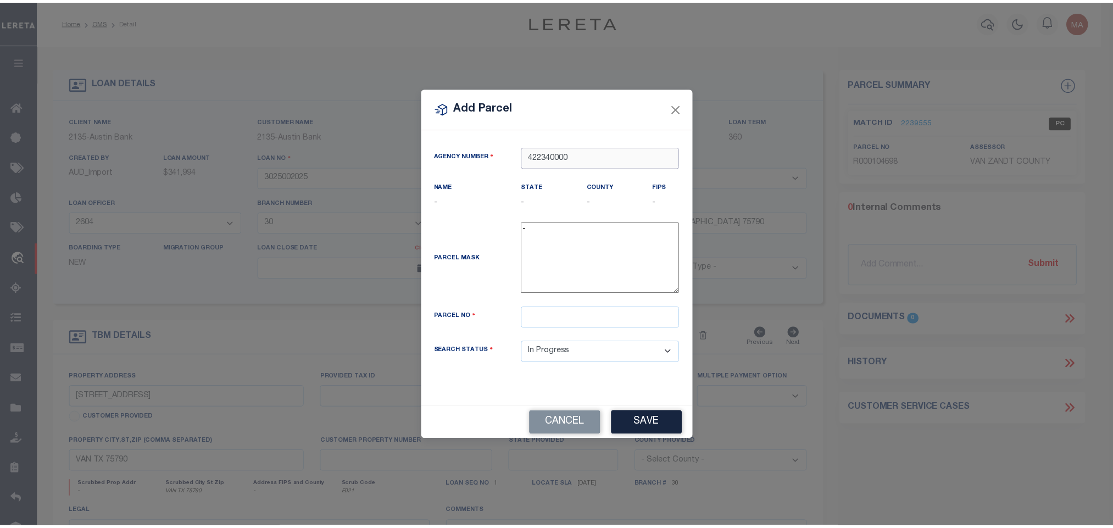
scroll to position [0, 0]
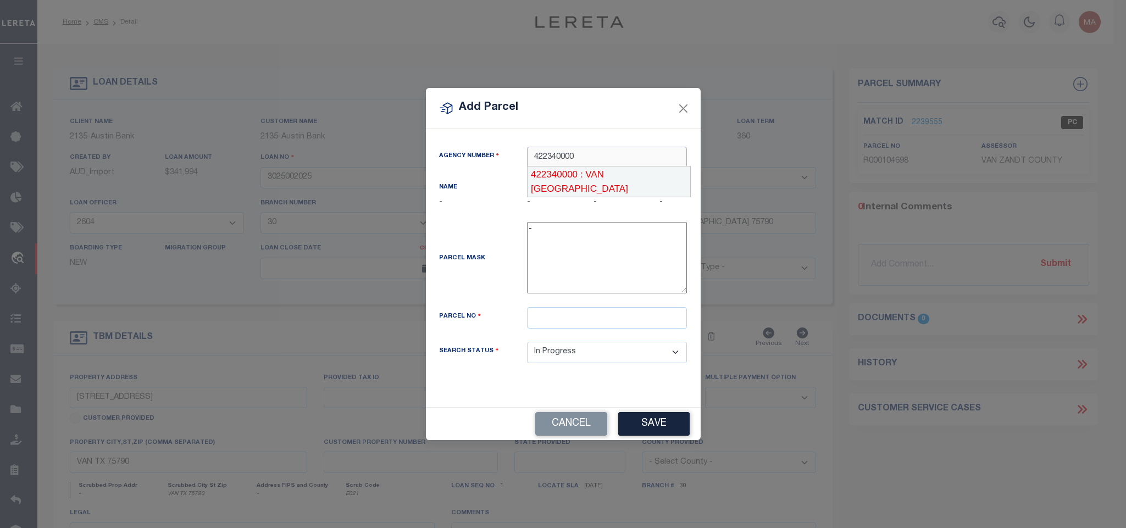
click at [584, 175] on div "422340000 : VAN [GEOGRAPHIC_DATA]" at bounding box center [609, 181] width 164 height 31
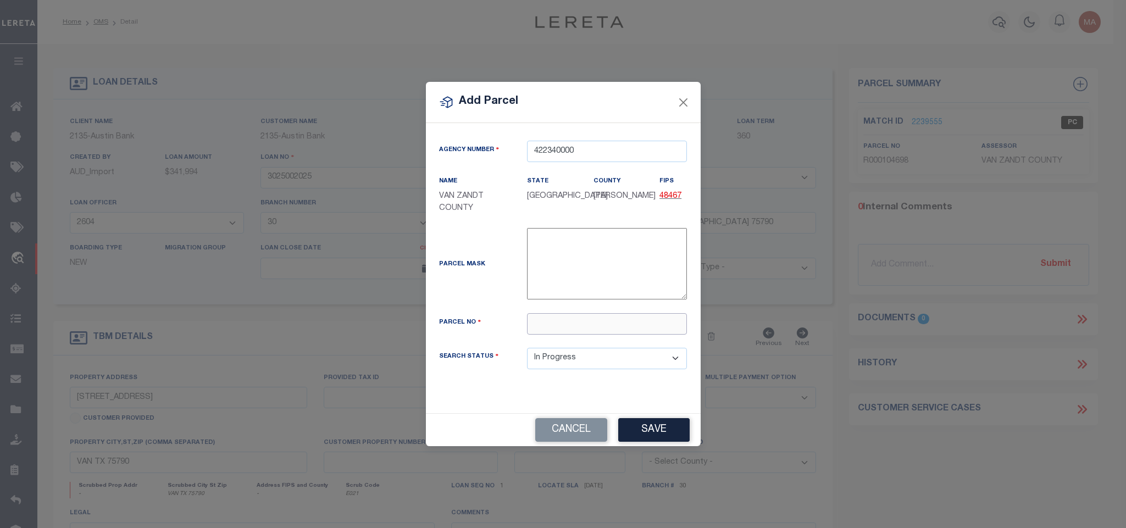
click at [643, 317] on input "text" at bounding box center [607, 323] width 160 height 21
paste input "R000114410"
click at [653, 432] on button "Save" at bounding box center [653, 430] width 71 height 24
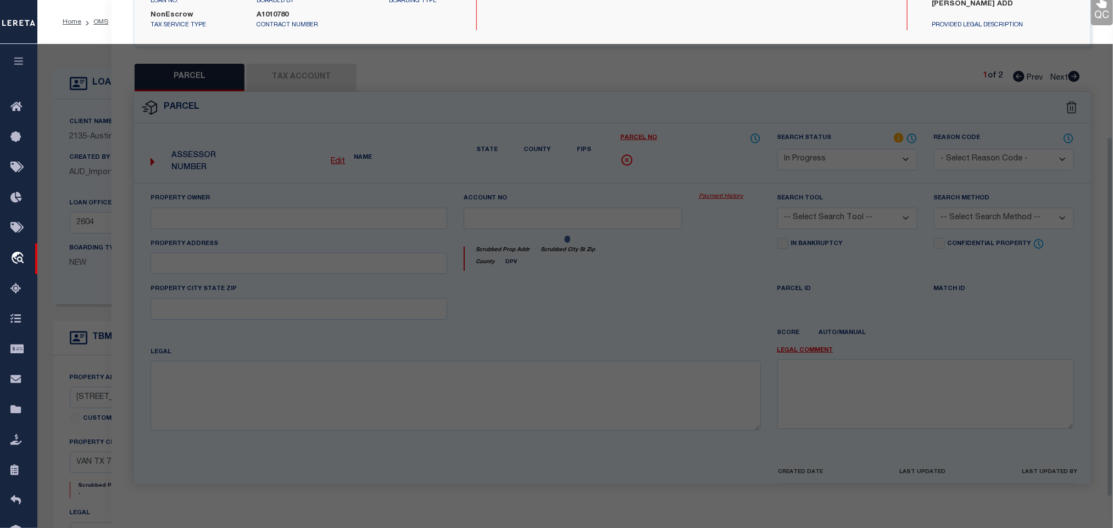
scroll to position [206, 0]
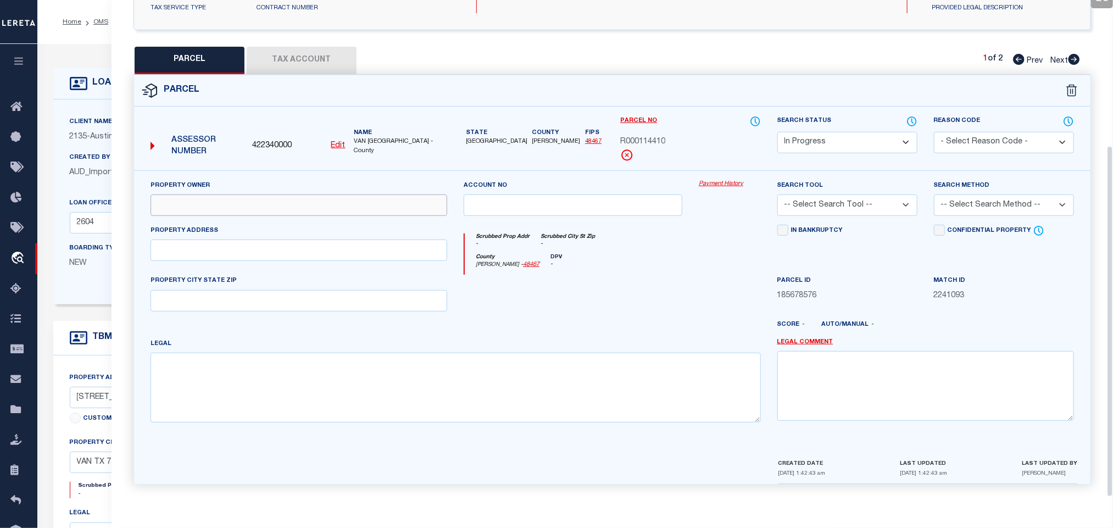
click at [251, 198] on input "text" at bounding box center [299, 205] width 297 height 21
paste input "[PERSON_NAME] CUSTOM HOMES LLC"
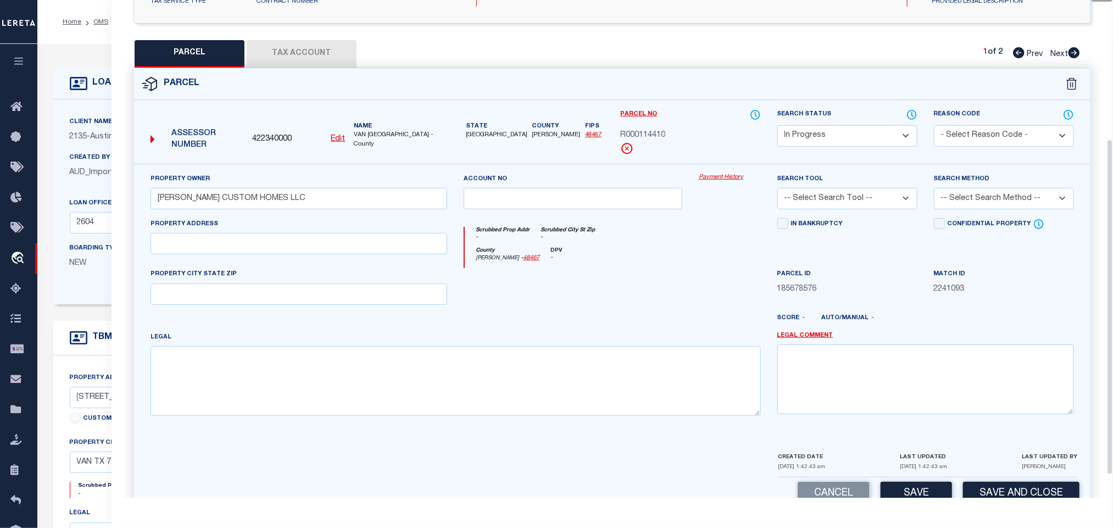
click at [294, 348] on div "Legal" at bounding box center [456, 373] width 611 height 85
drag, startPoint x: 307, startPoint y: 411, endPoint x: 305, endPoint y: 323, distance: 87.9
click at [303, 396] on textarea at bounding box center [456, 380] width 611 height 69
paste textarea "Acres 0.360, BLK: LOT 2, ADDN: [PERSON_NAME] ADDN 2023"
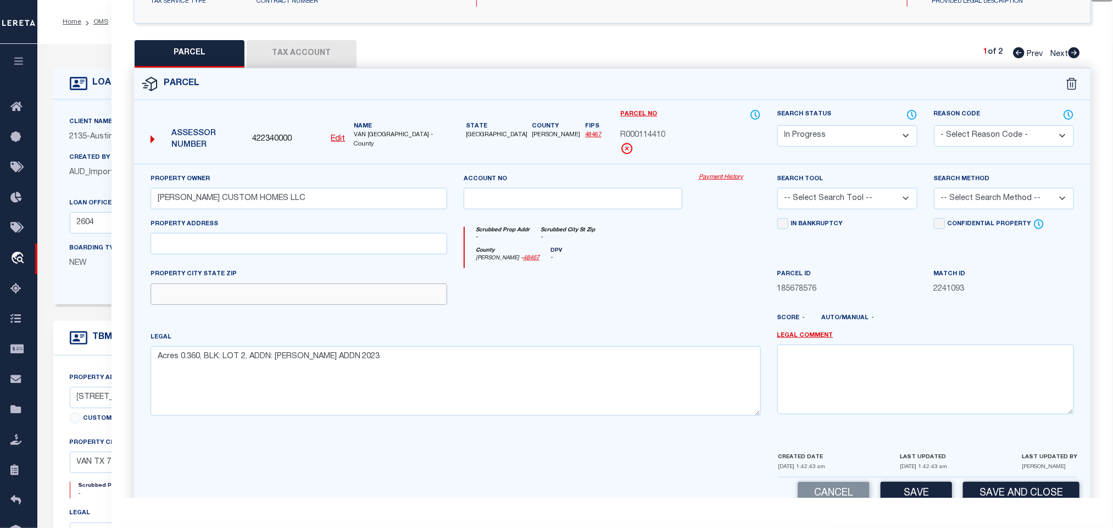
click at [304, 305] on input "text" at bounding box center [299, 294] width 297 height 21
click at [897, 204] on select "-- Select Search Tool -- 3rd Party Website Agency File Agency Website ATLS CNV-…" at bounding box center [848, 198] width 140 height 21
click at [778, 191] on select "-- Select Search Tool -- 3rd Party Website Agency File Agency Website ATLS CNV-…" at bounding box center [848, 198] width 140 height 21
drag, startPoint x: 968, startPoint y: 206, endPoint x: 970, endPoint y: 213, distance: 6.8
click at [968, 206] on select "-- Select Search Method -- Property Address Legal Liability Info Provided" at bounding box center [1004, 198] width 140 height 21
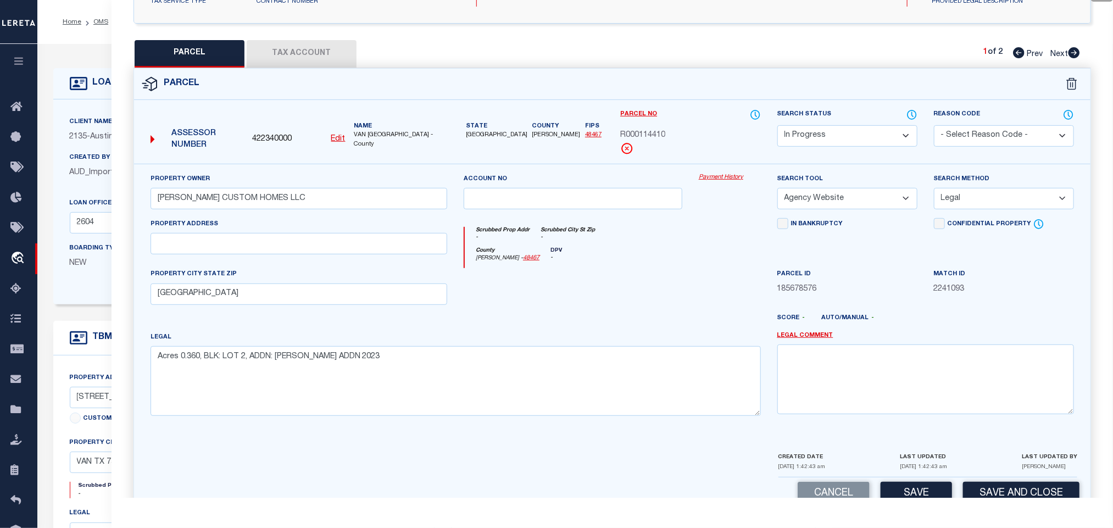
click at [934, 191] on select "-- Select Search Method -- Property Address Legal Liability Info Provided" at bounding box center [1004, 198] width 140 height 21
click at [928, 489] on button "Save" at bounding box center [916, 494] width 71 height 24
click at [315, 63] on button "Tax Account" at bounding box center [302, 53] width 110 height 27
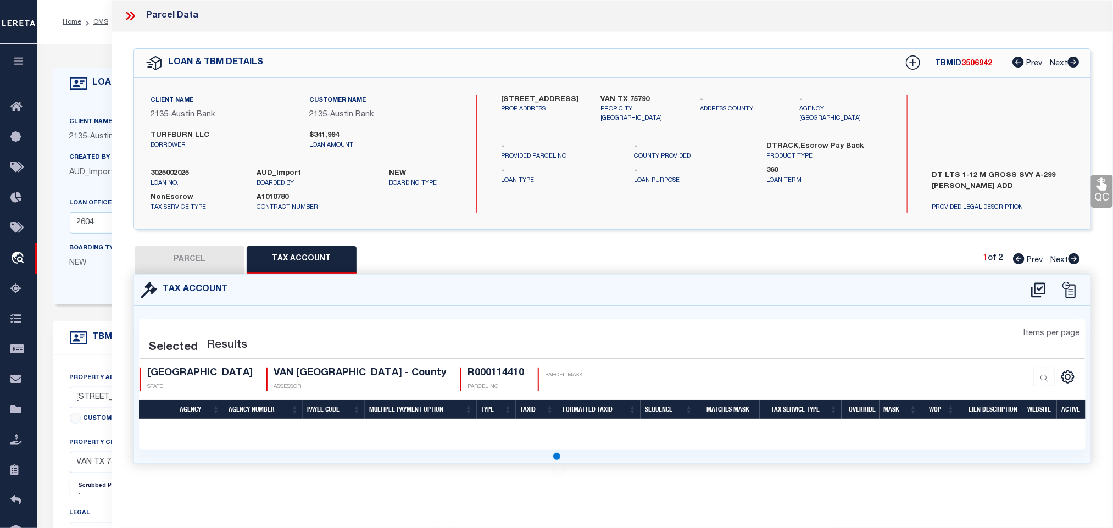
scroll to position [0, 0]
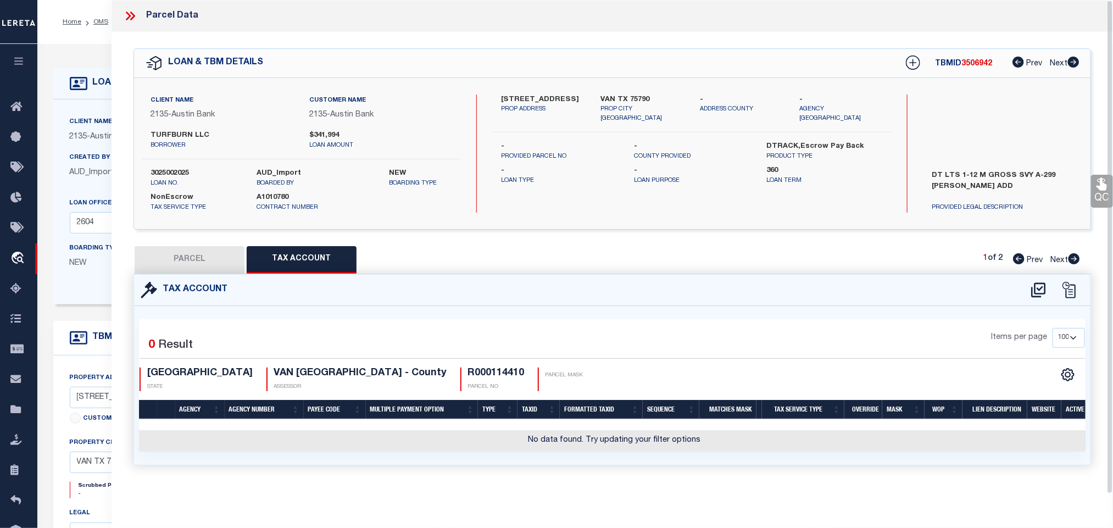
click at [1027, 291] on div at bounding box center [1053, 290] width 61 height 18
click at [1033, 292] on icon at bounding box center [1038, 289] width 14 height 15
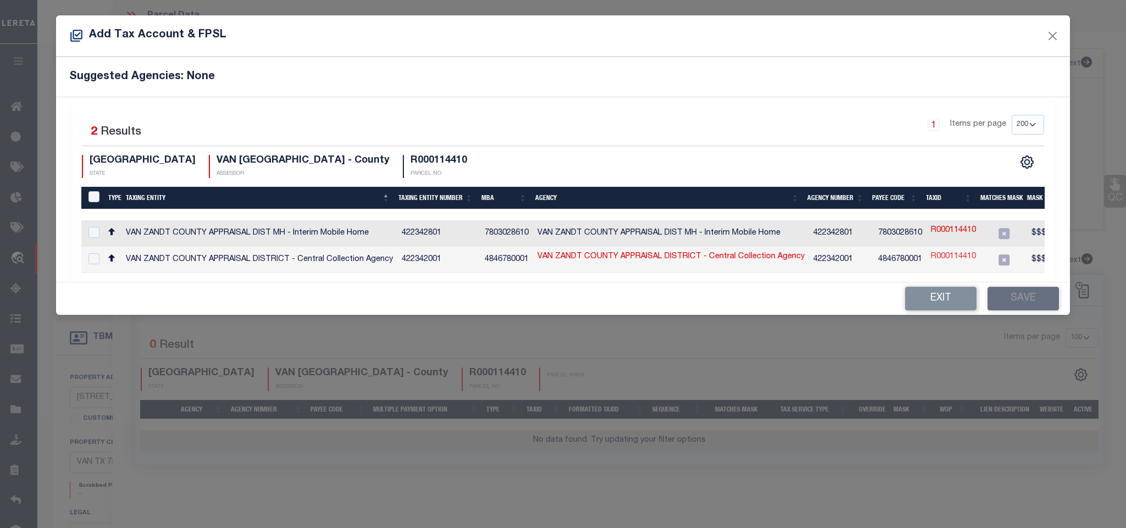
click at [964, 259] on link "R000114410" at bounding box center [953, 257] width 45 height 12
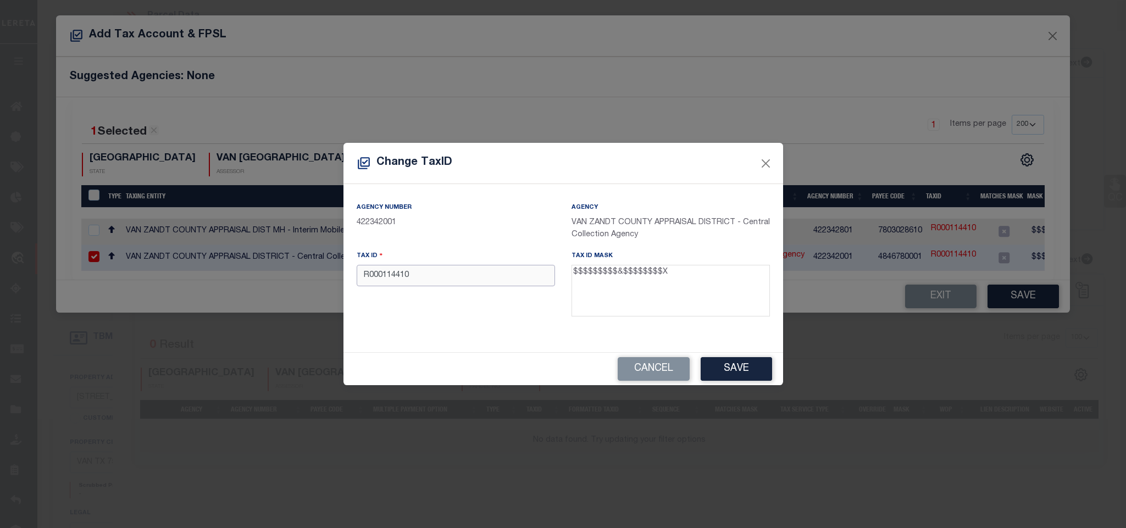
click at [508, 269] on input "R000114410" at bounding box center [456, 275] width 198 height 21
paste input "064.3500.0000.0002.000"
click at [761, 370] on button "Save" at bounding box center [736, 369] width 71 height 24
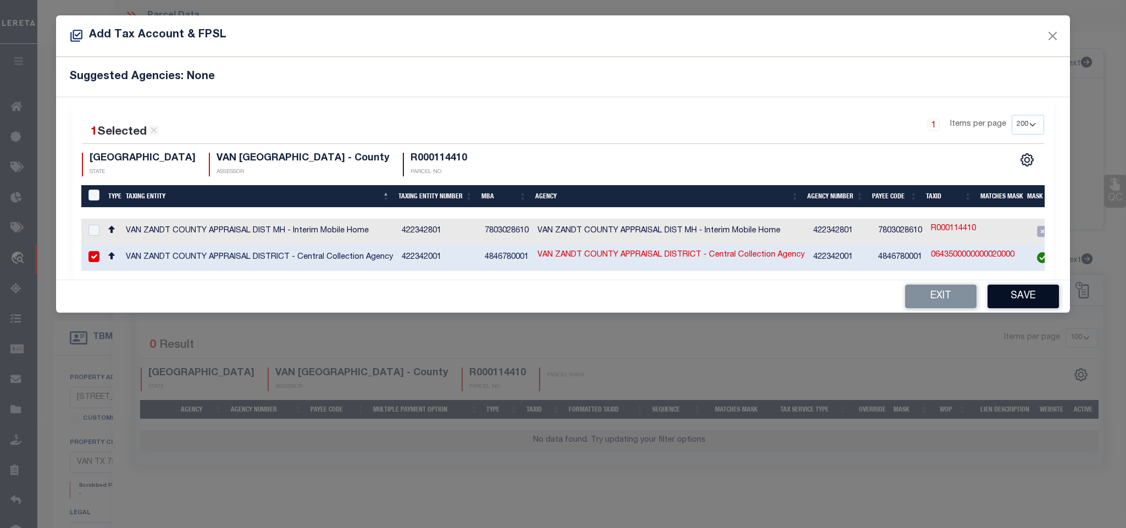
click at [1023, 303] on button "Save" at bounding box center [1022, 297] width 71 height 24
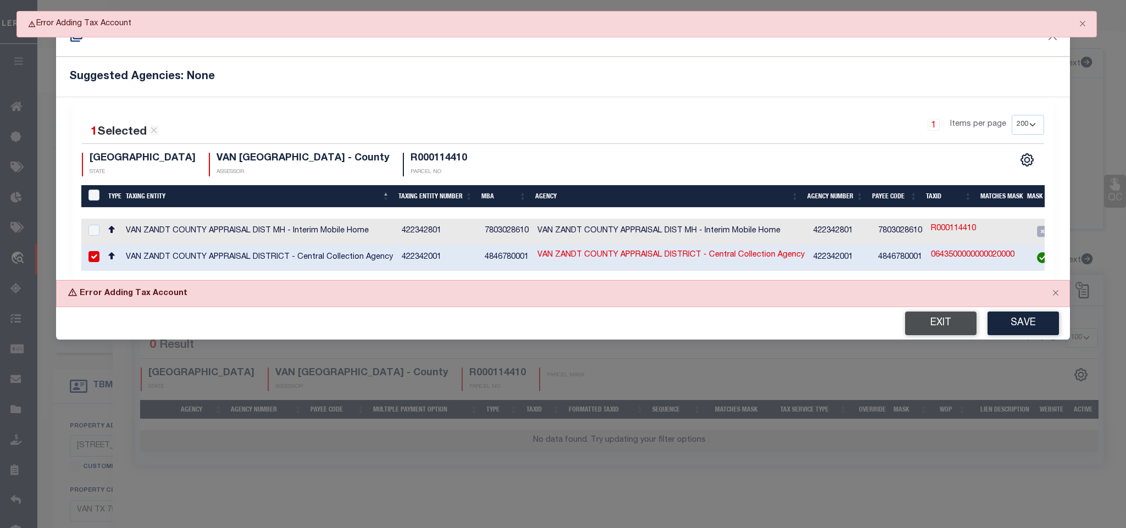
click at [930, 335] on button "Exit" at bounding box center [940, 324] width 71 height 24
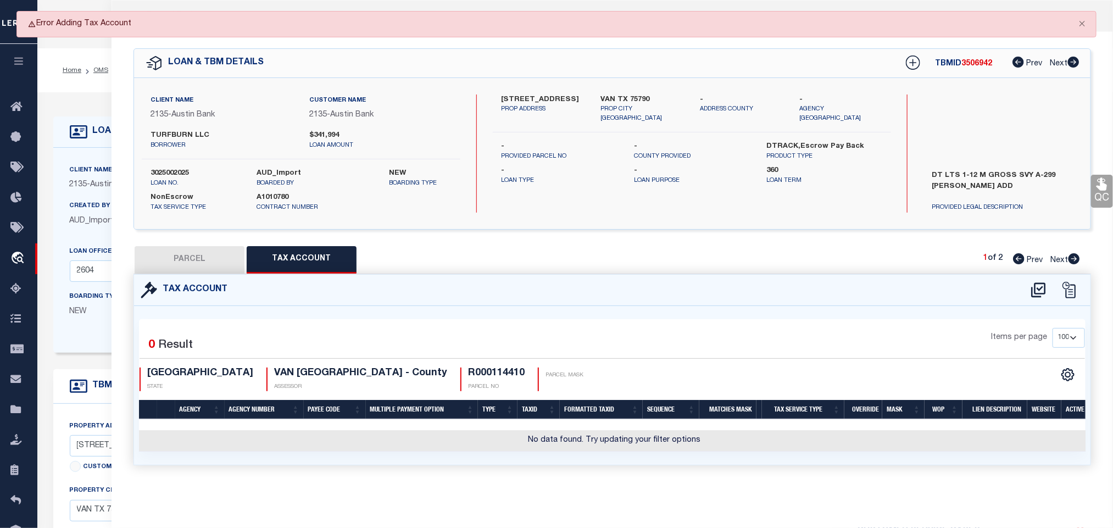
click at [183, 264] on button "PARCEL" at bounding box center [190, 259] width 110 height 27
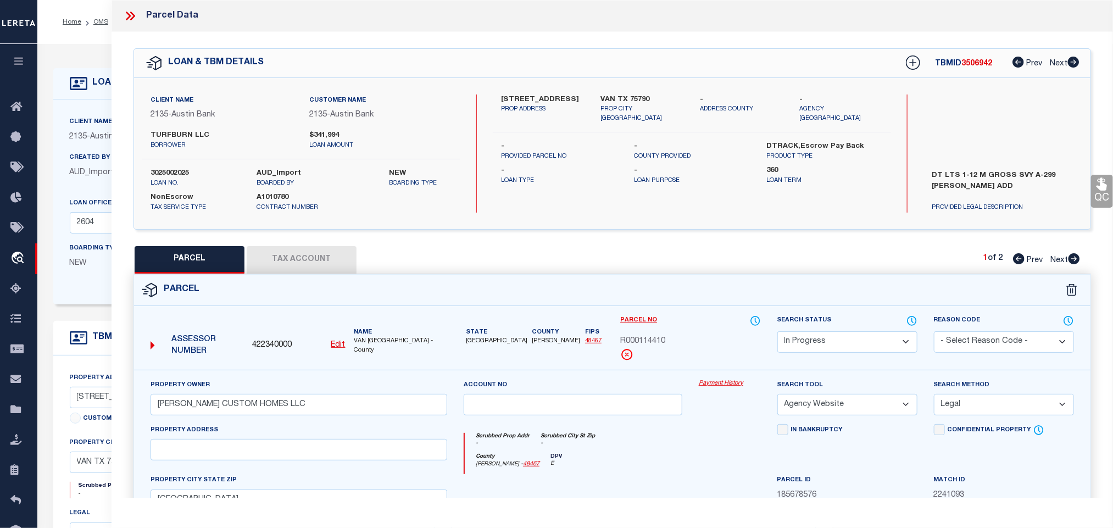
drag, startPoint x: 831, startPoint y: 348, endPoint x: 831, endPoint y: 334, distance: 14.3
click at [828, 346] on select "Automated Search Bad Parcel Complete Duplicate Parcel High Dollar Reporting In …" at bounding box center [848, 341] width 140 height 21
click at [778, 332] on select "Automated Search Bad Parcel Complete Duplicate Parcel High Dollar Reporting In …" at bounding box center [848, 341] width 140 height 21
click at [830, 340] on select "Automated Search Bad Parcel Complete Duplicate Parcel High Dollar Reporting In …" at bounding box center [848, 341] width 140 height 21
click at [778, 332] on select "Automated Search Bad Parcel Complete Duplicate Parcel High Dollar Reporting In …" at bounding box center [848, 341] width 140 height 21
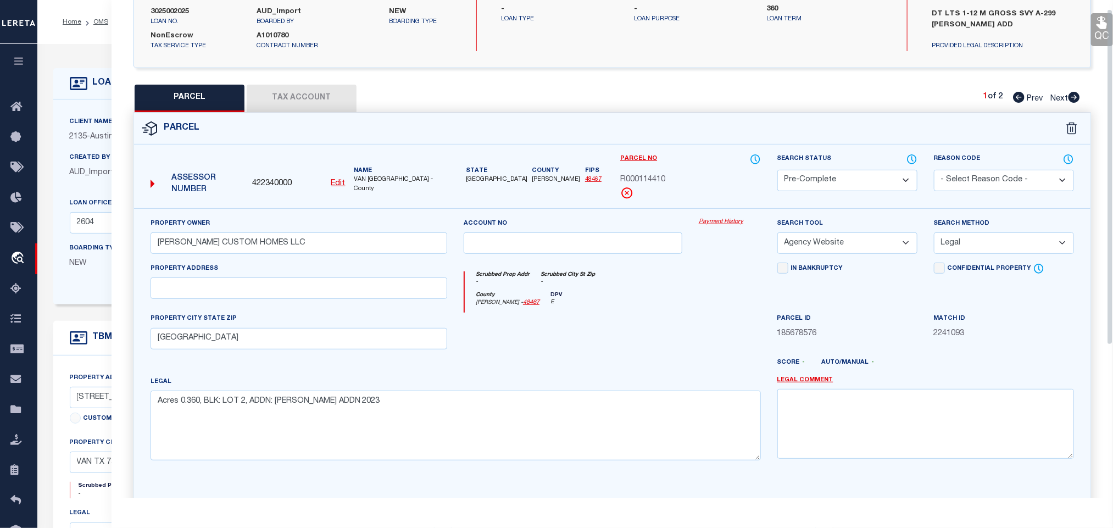
scroll to position [239, 0]
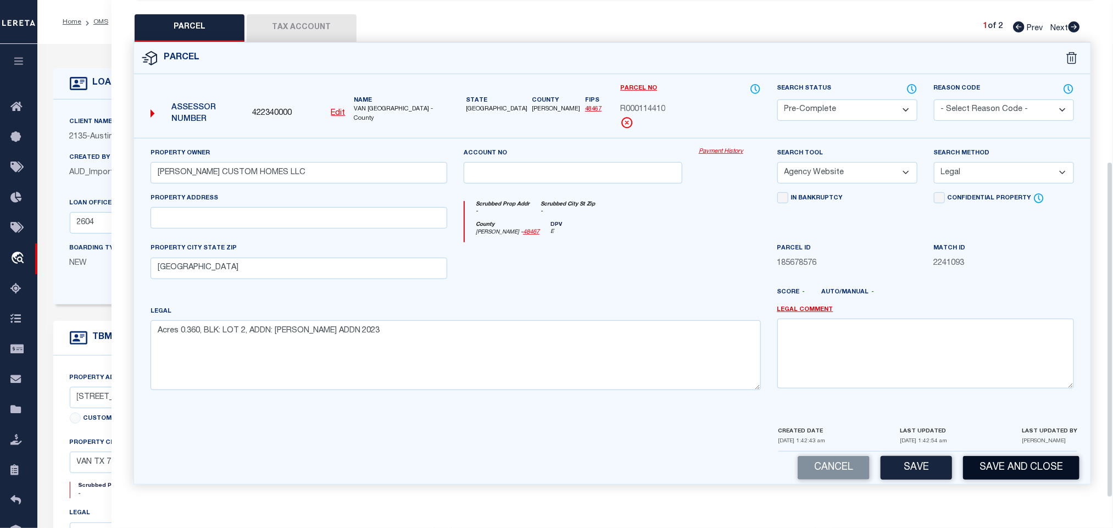
click at [1001, 472] on button "Save and Close" at bounding box center [1021, 468] width 116 height 24
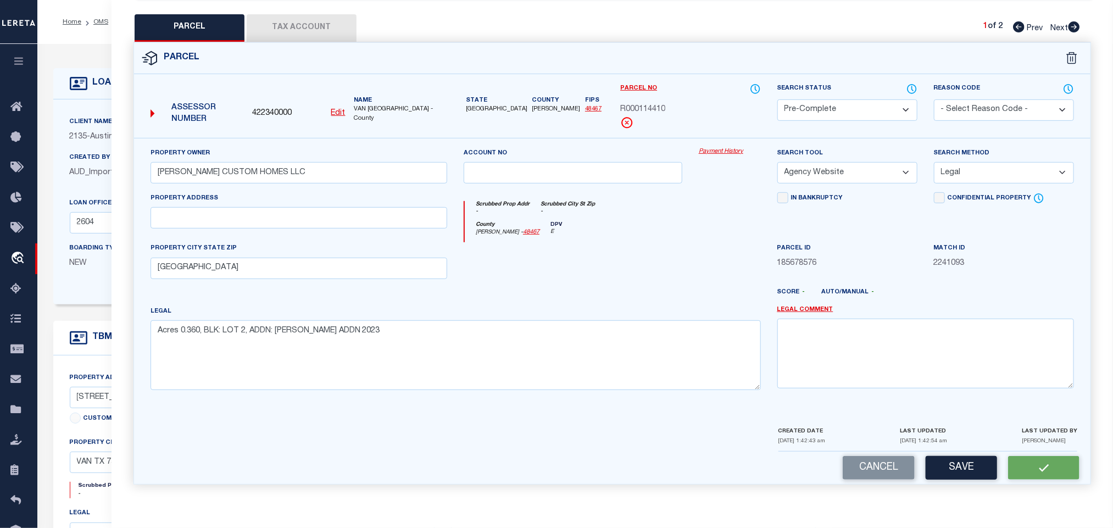
click at [278, 108] on span "422340000" at bounding box center [272, 114] width 40 height 12
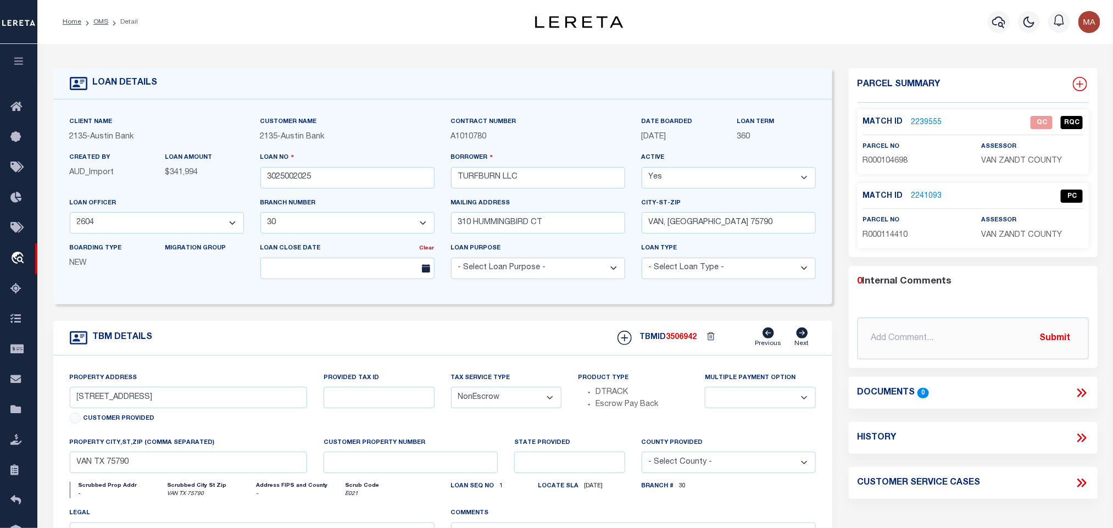
click at [1075, 88] on icon at bounding box center [1080, 84] width 14 height 14
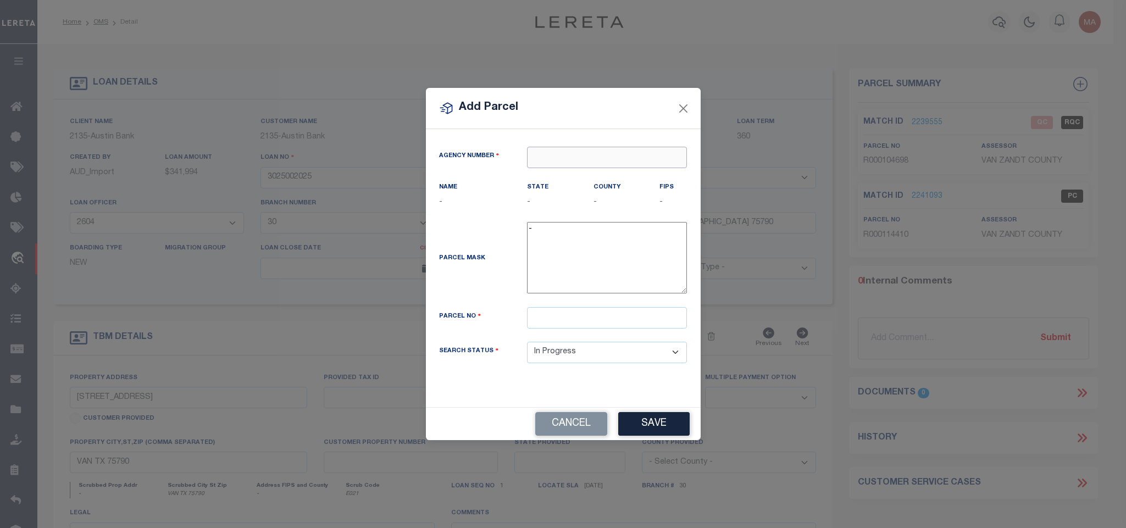
click at [613, 160] on input "text" at bounding box center [607, 157] width 160 height 21
paste input "422340000"
click at [608, 175] on div "422340000 : VAN [GEOGRAPHIC_DATA]" at bounding box center [609, 182] width 163 height 31
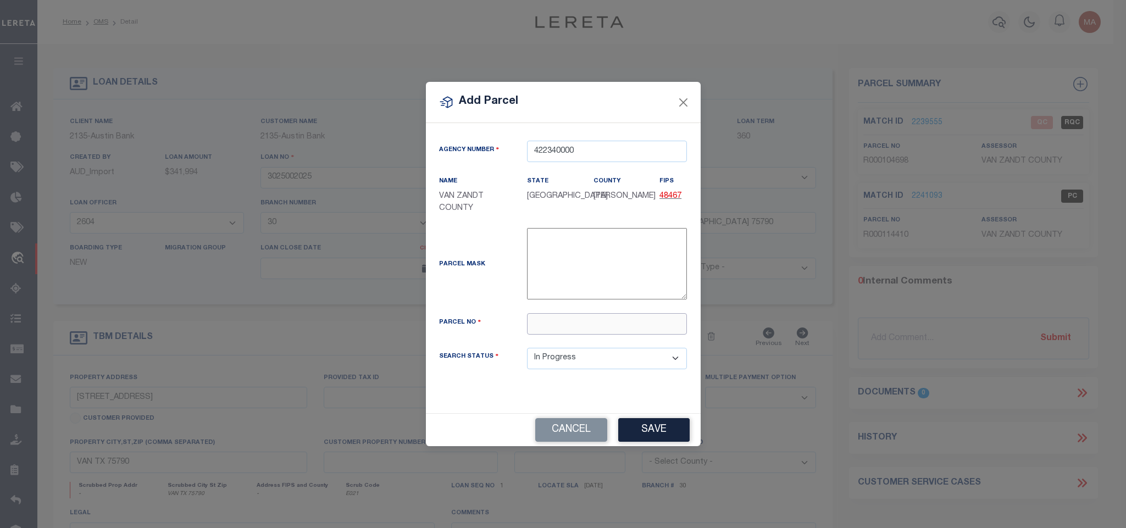
drag, startPoint x: 553, startPoint y: 321, endPoint x: 590, endPoint y: 343, distance: 43.1
click at [553, 321] on input "text" at bounding box center [607, 323] width 160 height 21
paste input "R000114411"
click at [651, 425] on button "Save" at bounding box center [653, 430] width 71 height 24
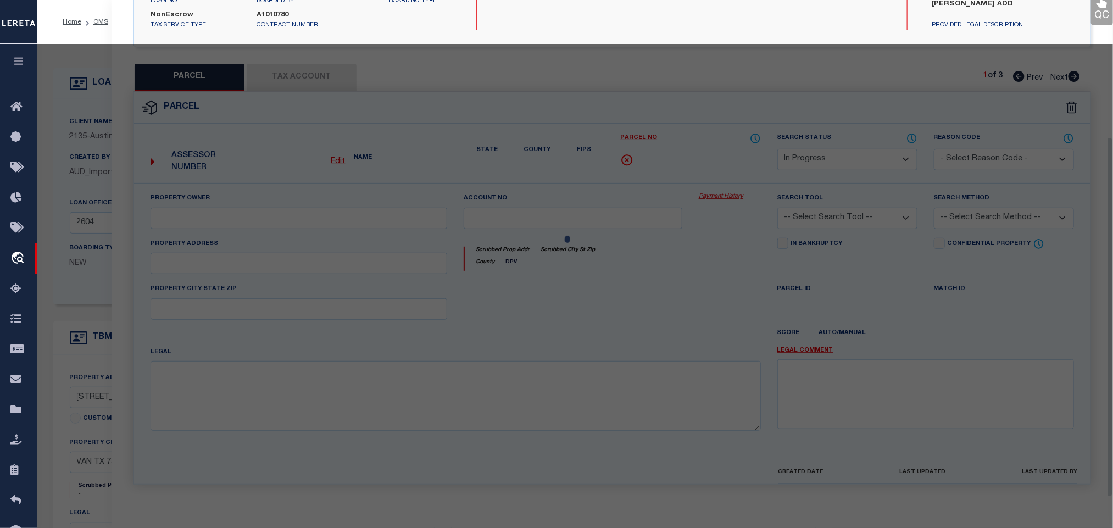
scroll to position [206, 0]
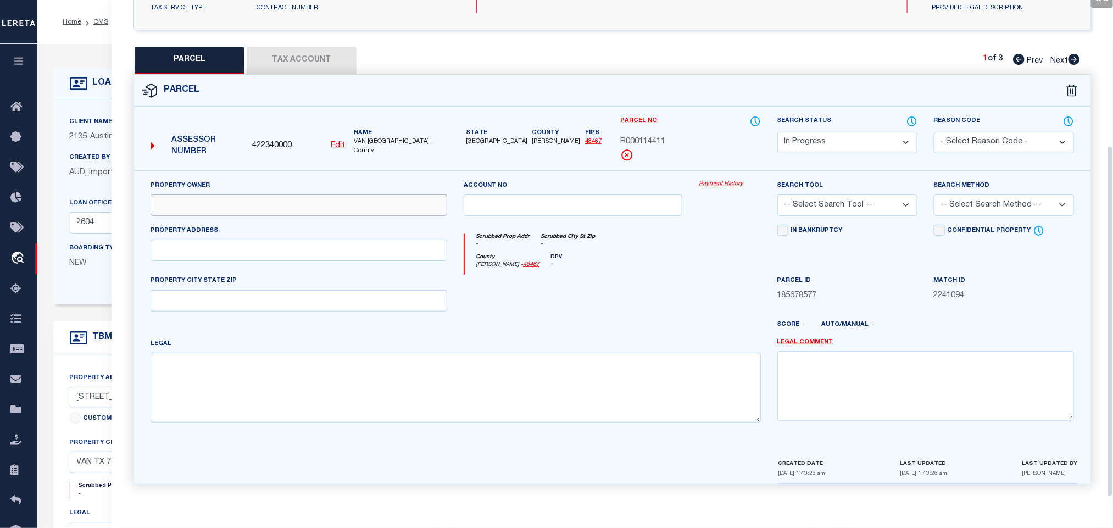
click at [231, 201] on input "text" at bounding box center [299, 205] width 297 height 21
paste input "TURFBURN LLC"
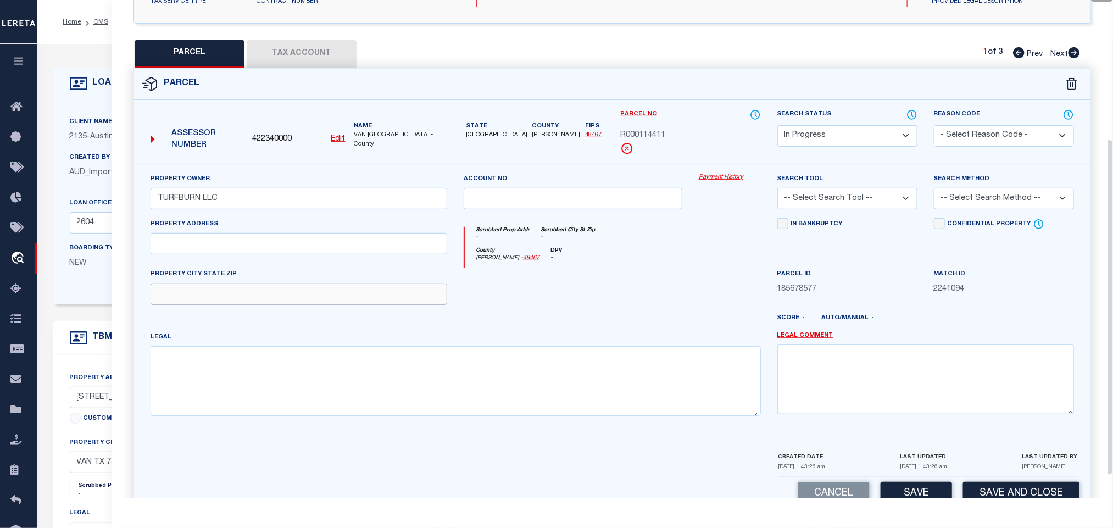
click at [301, 293] on input "text" at bounding box center [299, 294] width 297 height 21
click at [485, 399] on textarea at bounding box center [456, 380] width 611 height 69
paste textarea "Acres 0.360, BLK: LOT 3, ADDN: [PERSON_NAME] ADDN 2023"
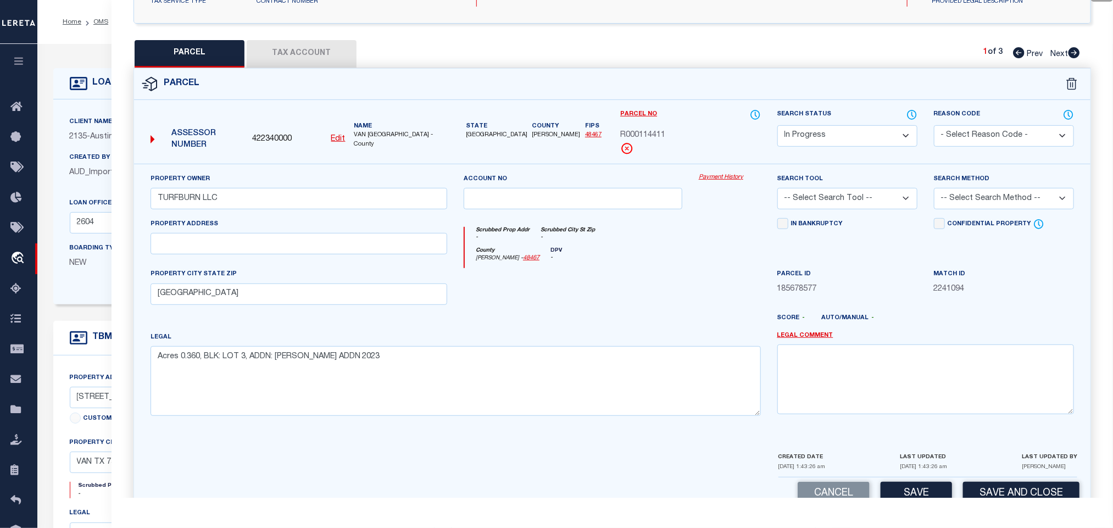
click at [862, 207] on select "-- Select Search Tool -- 3rd Party Website Agency File Agency Website ATLS CNV-…" at bounding box center [848, 198] width 140 height 21
click at [778, 191] on select "-- Select Search Tool -- 3rd Party Website Agency File Agency Website ATLS CNV-…" at bounding box center [848, 198] width 140 height 21
click at [975, 205] on select "-- Select Search Method -- Property Address Legal Liability Info Provided" at bounding box center [1004, 198] width 140 height 21
click at [934, 191] on select "-- Select Search Method -- Property Address Legal Liability Info Provided" at bounding box center [1004, 198] width 140 height 21
click at [940, 490] on button "Save" at bounding box center [916, 494] width 71 height 24
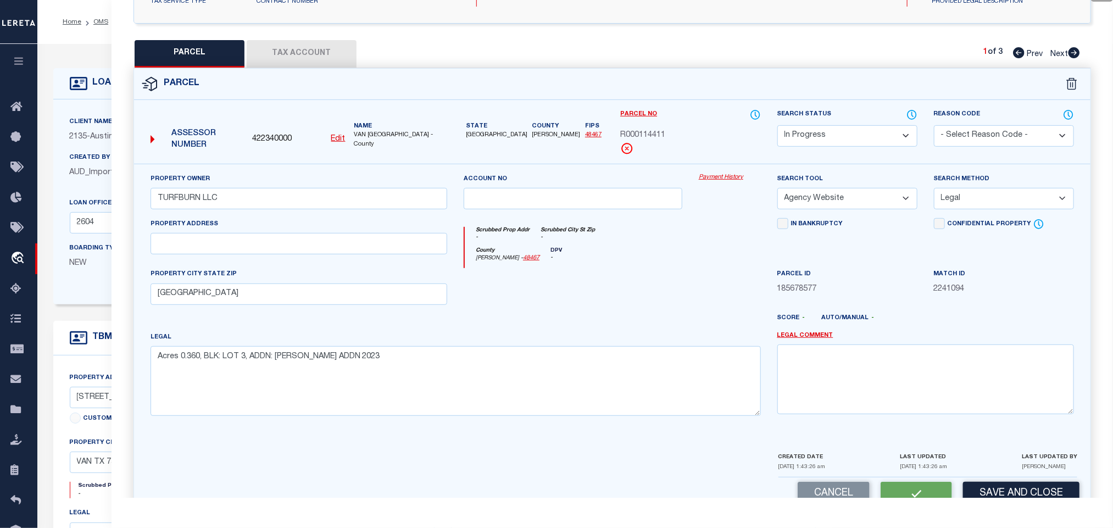
click at [338, 53] on button "Tax Account" at bounding box center [302, 53] width 110 height 27
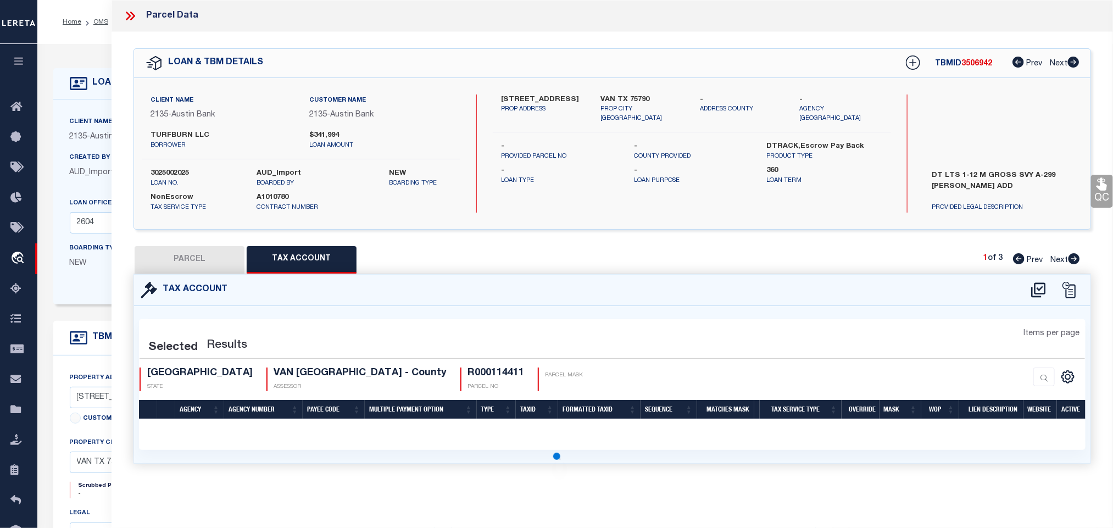
scroll to position [0, 0]
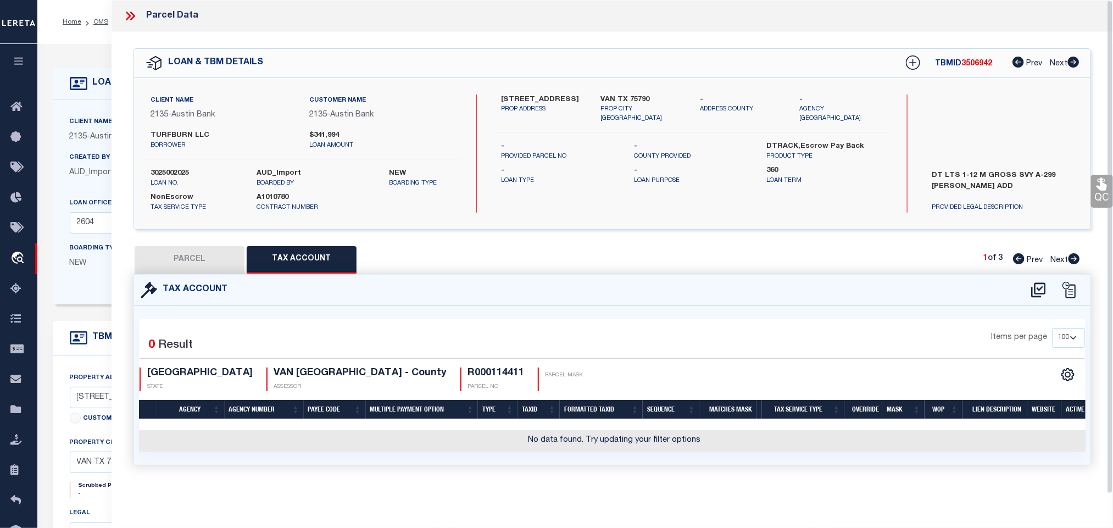
click at [1036, 278] on div "Tax Account" at bounding box center [612, 290] width 957 height 31
click at [1042, 299] on icon at bounding box center [1039, 290] width 18 height 18
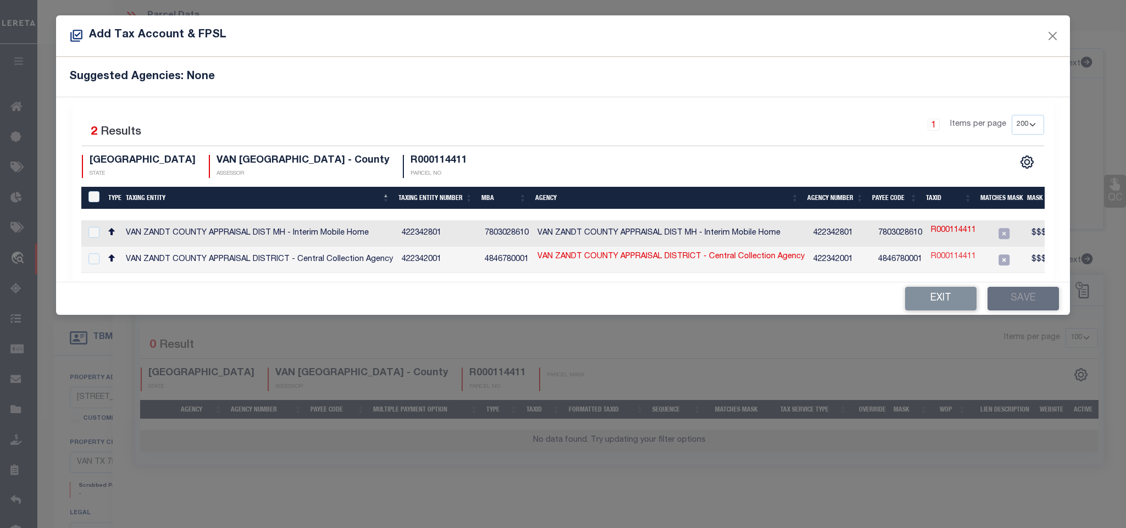
click at [951, 262] on link "R000114411" at bounding box center [953, 257] width 45 height 12
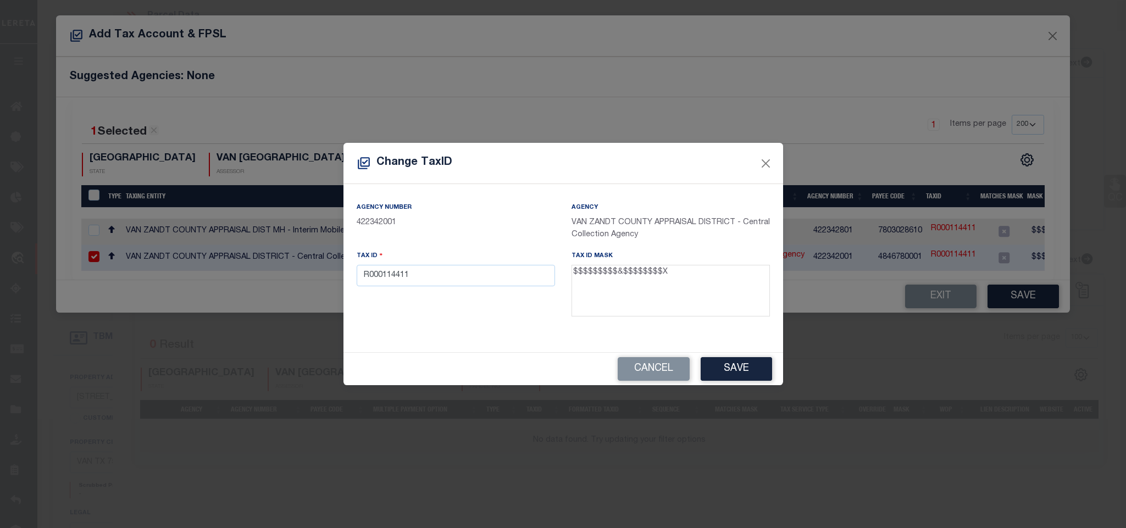
click at [472, 259] on div "Tax ID R000114411" at bounding box center [456, 268] width 198 height 36
click at [477, 265] on input "R000114411" at bounding box center [456, 275] width 198 height 21
paste input "064.3500.0000.0003.0000"
click at [723, 362] on button "Save" at bounding box center [736, 369] width 71 height 24
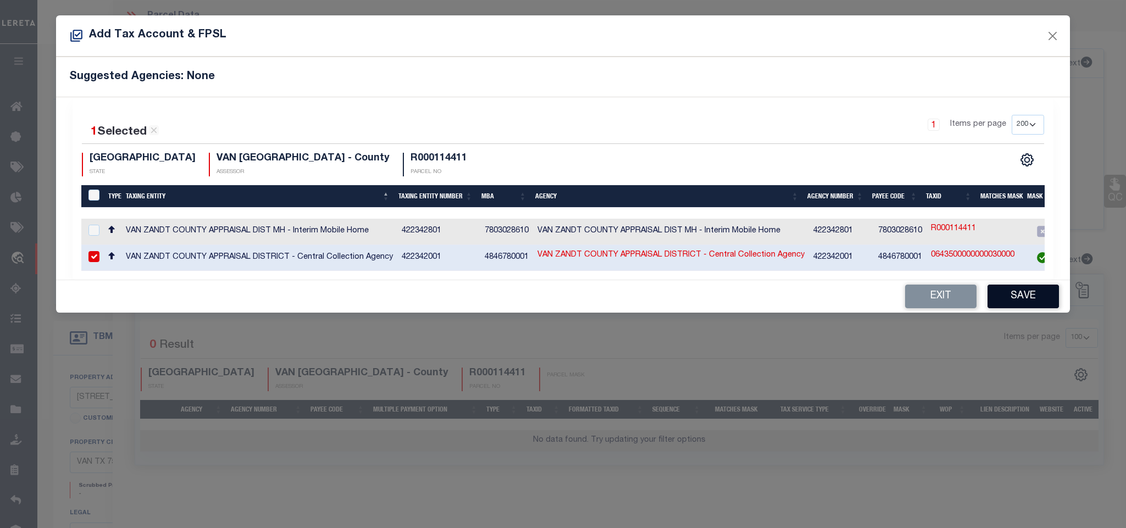
click at [1021, 303] on button "Save" at bounding box center [1022, 297] width 71 height 24
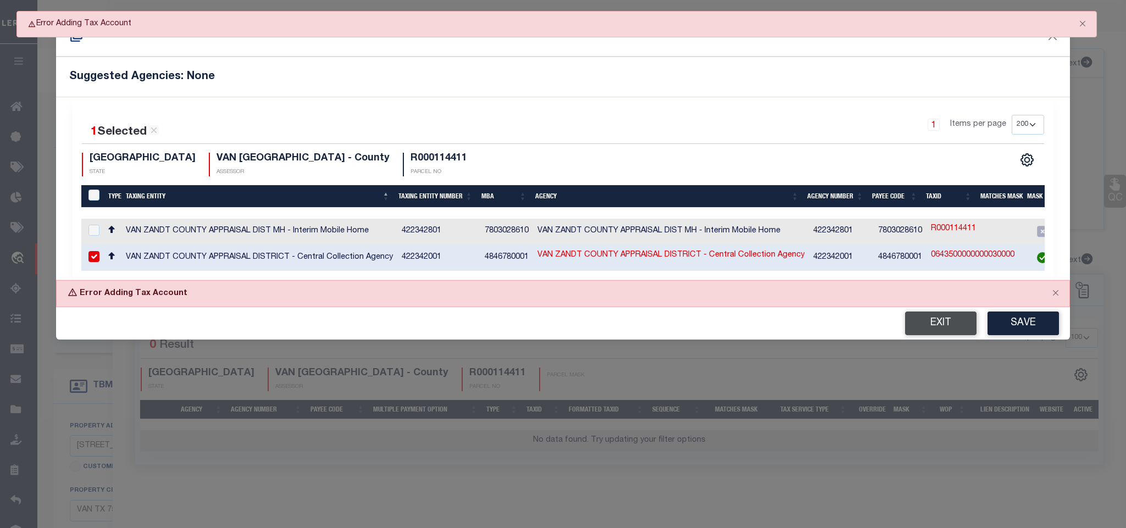
click at [938, 330] on button "Exit" at bounding box center [940, 324] width 71 height 24
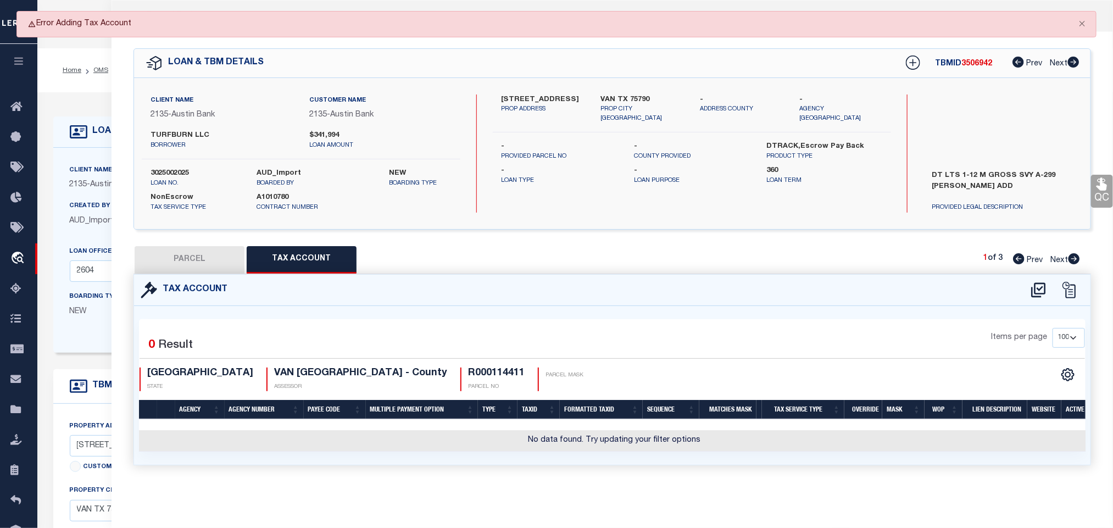
click at [182, 248] on button "PARCEL" at bounding box center [190, 259] width 110 height 27
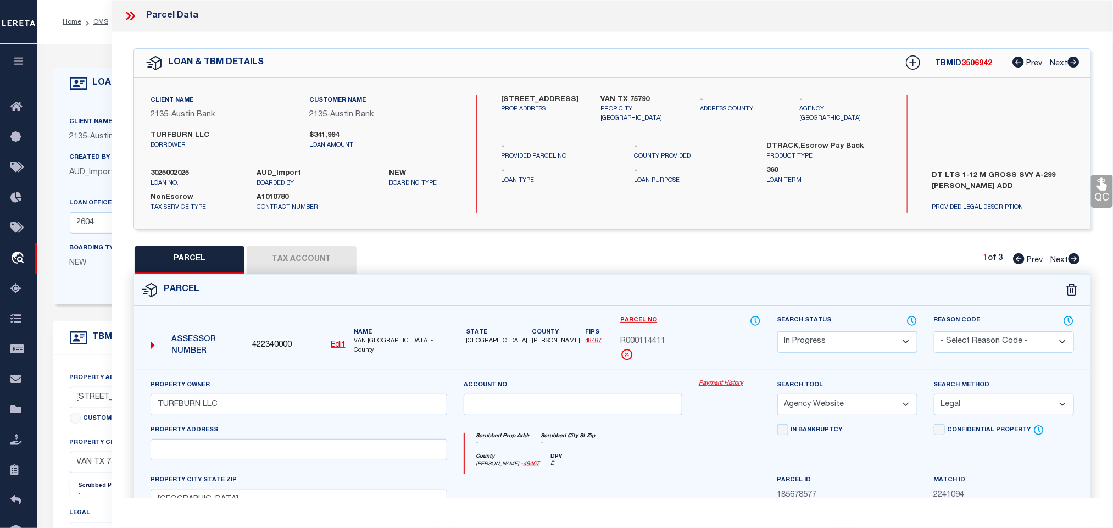
click at [834, 343] on select "Automated Search Bad Parcel Complete Duplicate Parcel High Dollar Reporting In …" at bounding box center [848, 341] width 140 height 21
click at [778, 332] on select "Automated Search Bad Parcel Complete Duplicate Parcel High Dollar Reporting In …" at bounding box center [848, 341] width 140 height 21
click at [843, 335] on select "Automated Search Bad Parcel Complete Duplicate Parcel High Dollar Reporting In …" at bounding box center [848, 341] width 140 height 21
click at [778, 332] on select "Automated Search Bad Parcel Complete Duplicate Parcel High Dollar Reporting In …" at bounding box center [848, 341] width 140 height 21
drag, startPoint x: 846, startPoint y: 350, endPoint x: 846, endPoint y: 336, distance: 13.7
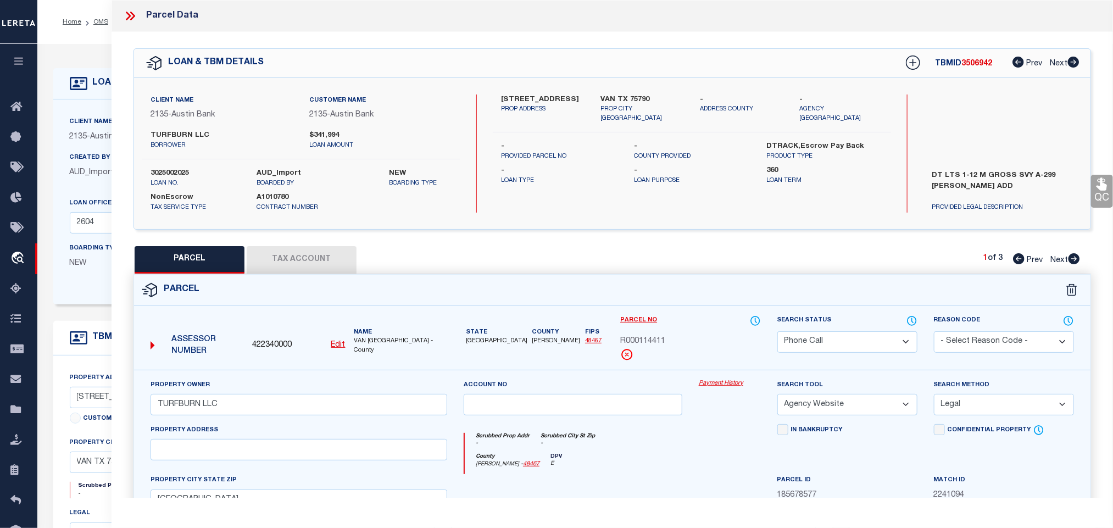
click at [846, 350] on select "Automated Search Bad Parcel Complete Duplicate Parcel High Dollar Reporting In …" at bounding box center [848, 341] width 140 height 21
click at [778, 332] on select "Automated Search Bad Parcel Complete Duplicate Parcel High Dollar Reporting In …" at bounding box center [848, 341] width 140 height 21
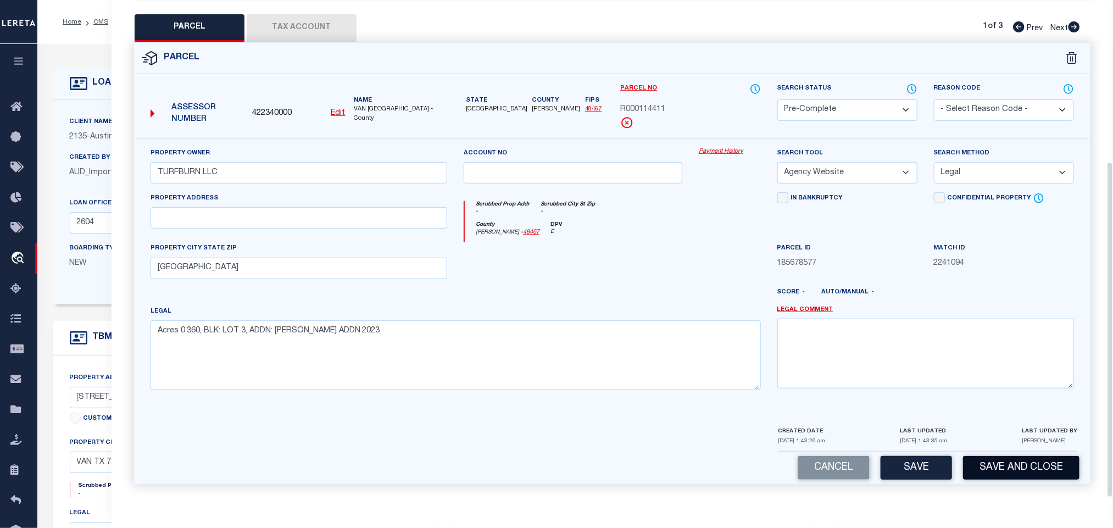
click at [1022, 462] on button "Save and Close" at bounding box center [1021, 468] width 116 height 24
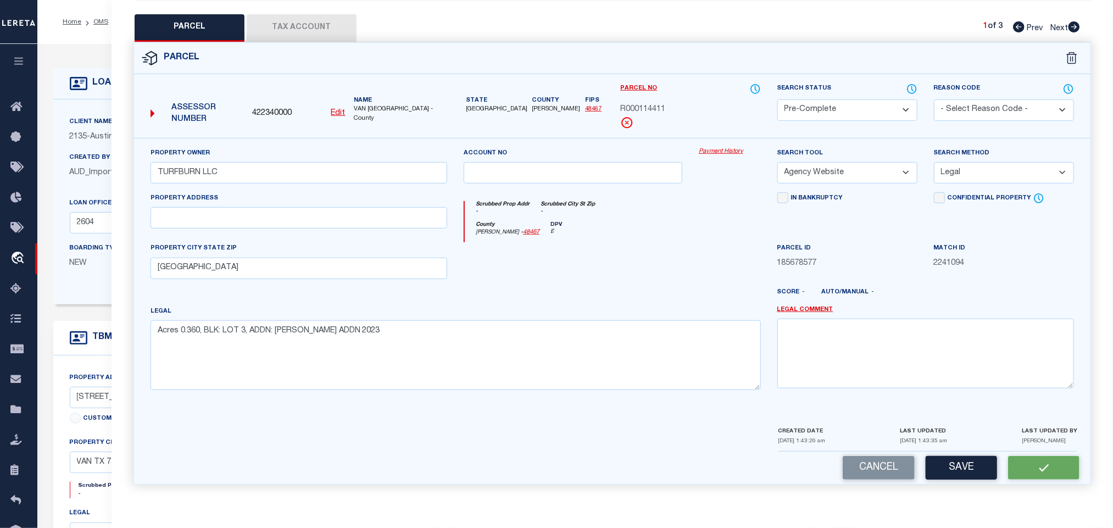
click at [273, 109] on span "422340000" at bounding box center [272, 114] width 40 height 12
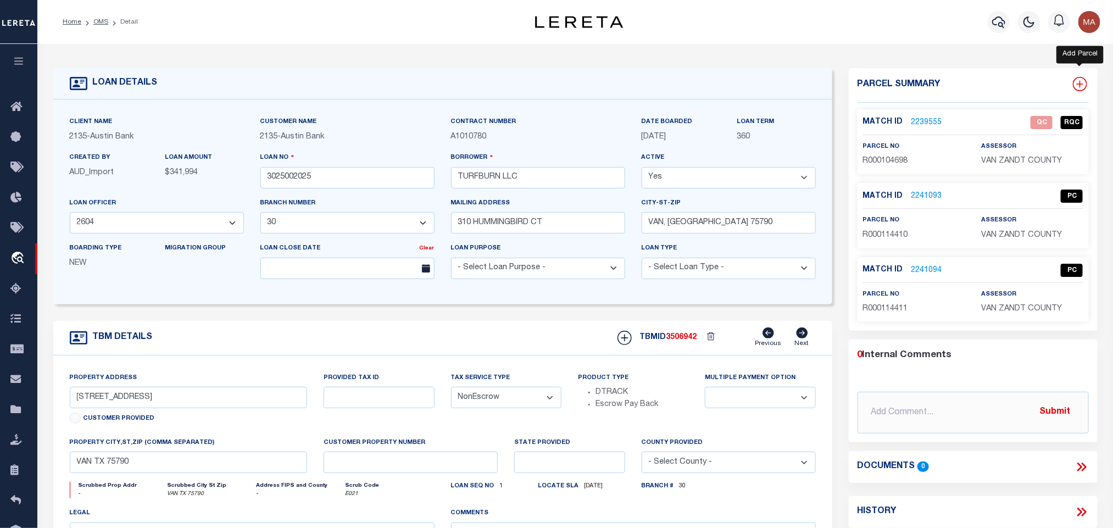
click at [1082, 86] on icon at bounding box center [1080, 84] width 14 height 14
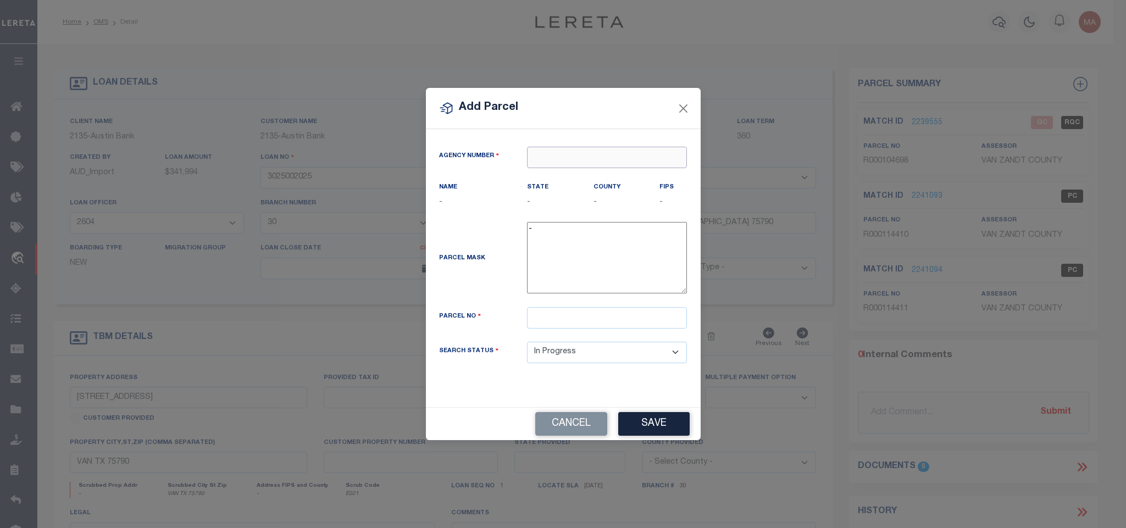
click at [648, 160] on input "text" at bounding box center [607, 157] width 160 height 21
paste input "422340000"
click at [582, 178] on div "422340000 : VAN [GEOGRAPHIC_DATA]" at bounding box center [609, 182] width 163 height 31
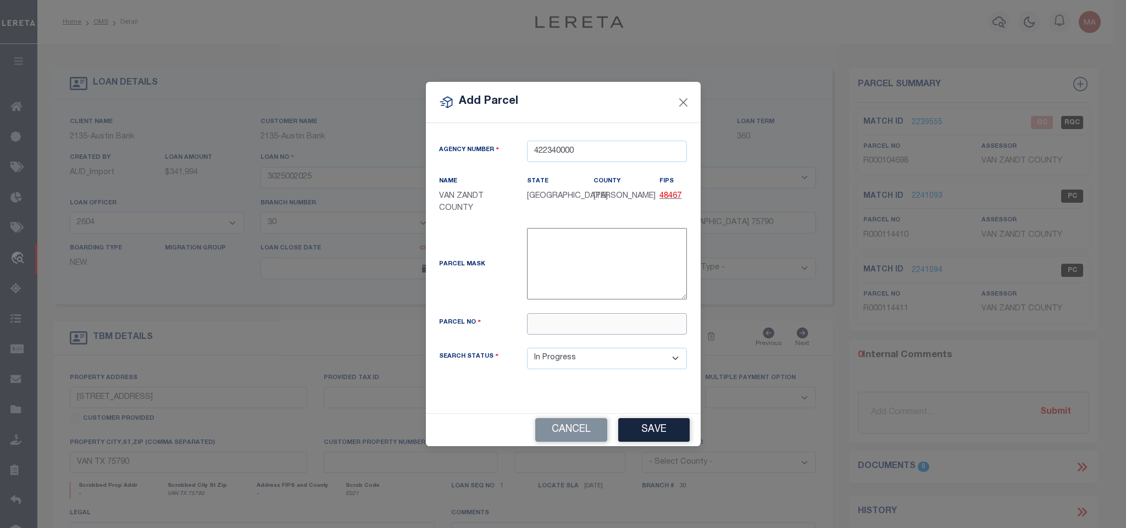
drag, startPoint x: 613, startPoint y: 326, endPoint x: 626, endPoint y: 338, distance: 17.9
click at [613, 326] on input "text" at bounding box center [607, 323] width 160 height 21
paste input "R000114412"
click at [653, 431] on button "Save" at bounding box center [653, 430] width 71 height 24
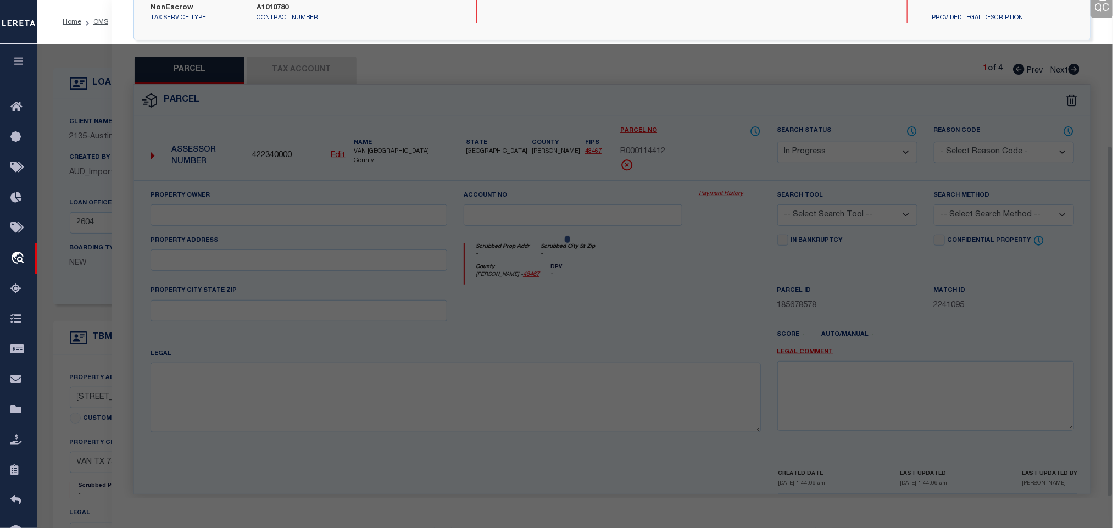
scroll to position [206, 0]
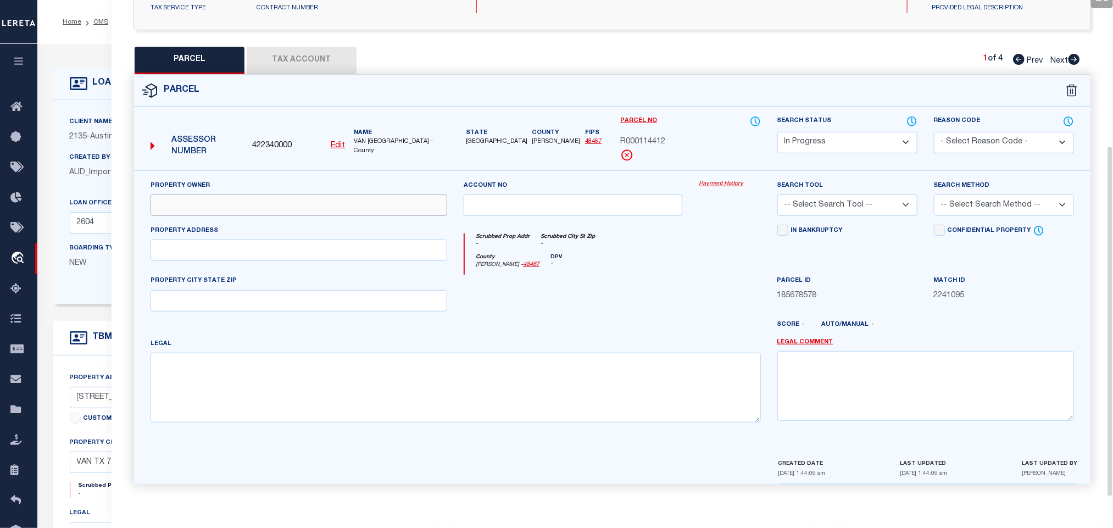
drag, startPoint x: 263, startPoint y: 193, endPoint x: 247, endPoint y: 202, distance: 17.5
click at [263, 195] on input "text" at bounding box center [299, 205] width 297 height 21
paste input "TURFBURN LLC"
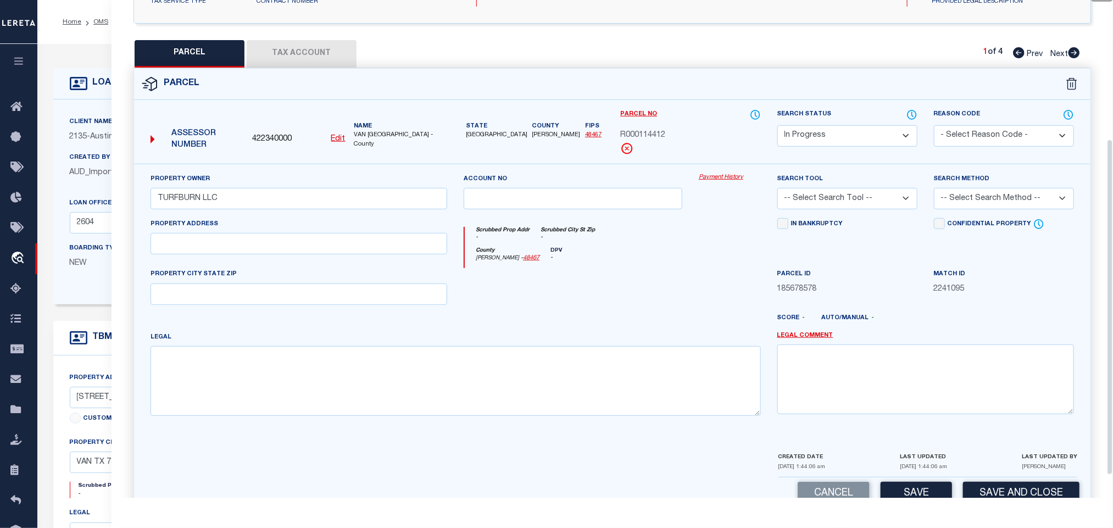
click at [212, 286] on div "PROPERTY CITY STATE ZIP" at bounding box center [299, 286] width 297 height 36
drag, startPoint x: 214, startPoint y: 300, endPoint x: 246, endPoint y: 310, distance: 33.4
click at [214, 300] on input "text" at bounding box center [299, 294] width 297 height 21
click at [397, 396] on textarea at bounding box center [456, 380] width 611 height 69
paste textarea "Acres 0.810, BLK: LOT 4, ADDN: [PERSON_NAME] ADDN 2023"
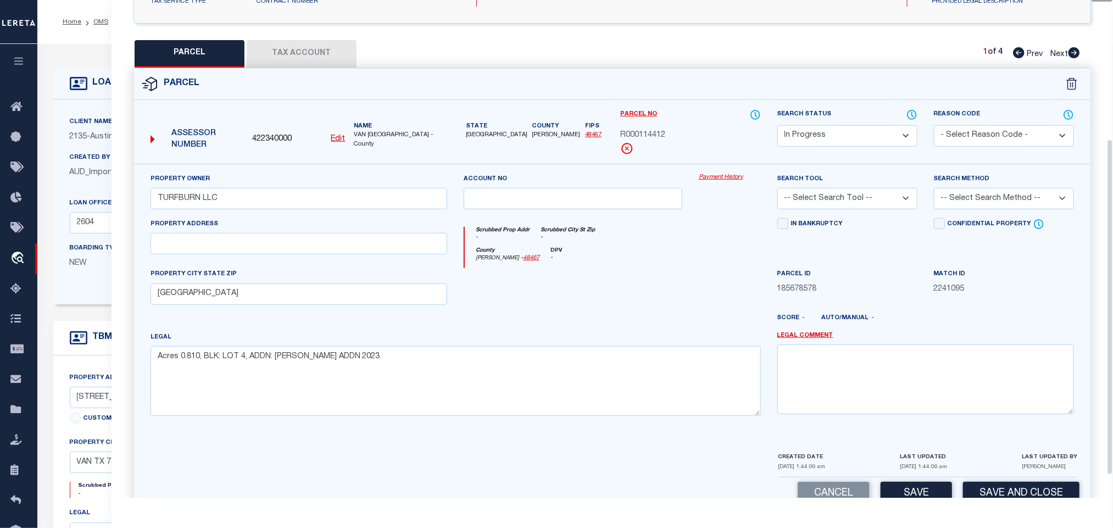
drag, startPoint x: 891, startPoint y: 200, endPoint x: 887, endPoint y: 208, distance: 8.9
click at [891, 200] on select "-- Select Search Tool -- 3rd Party Website Agency File Agency Website ATLS CNV-…" at bounding box center [848, 198] width 140 height 21
click at [778, 191] on select "-- Select Search Tool -- 3rd Party Website Agency File Agency Website ATLS CNV-…" at bounding box center [848, 198] width 140 height 21
click at [986, 202] on select "-- Select Search Method -- Property Address Legal Liability Info Provided" at bounding box center [1004, 198] width 140 height 21
click at [934, 191] on select "-- Select Search Method -- Property Address Legal Liability Info Provided" at bounding box center [1004, 198] width 140 height 21
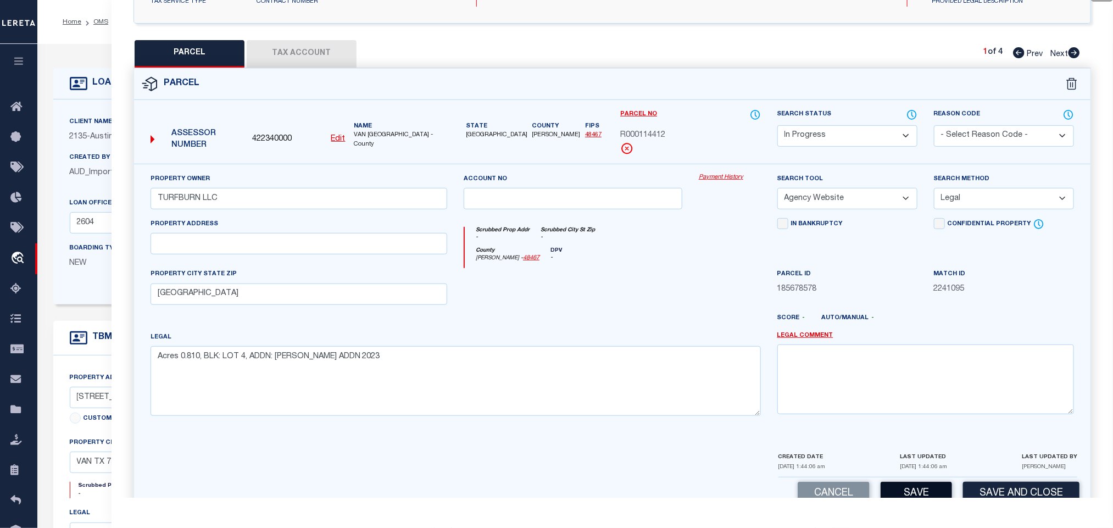
click at [909, 492] on button "Save" at bounding box center [916, 494] width 71 height 24
click at [317, 53] on button "Tax Account" at bounding box center [302, 53] width 110 height 27
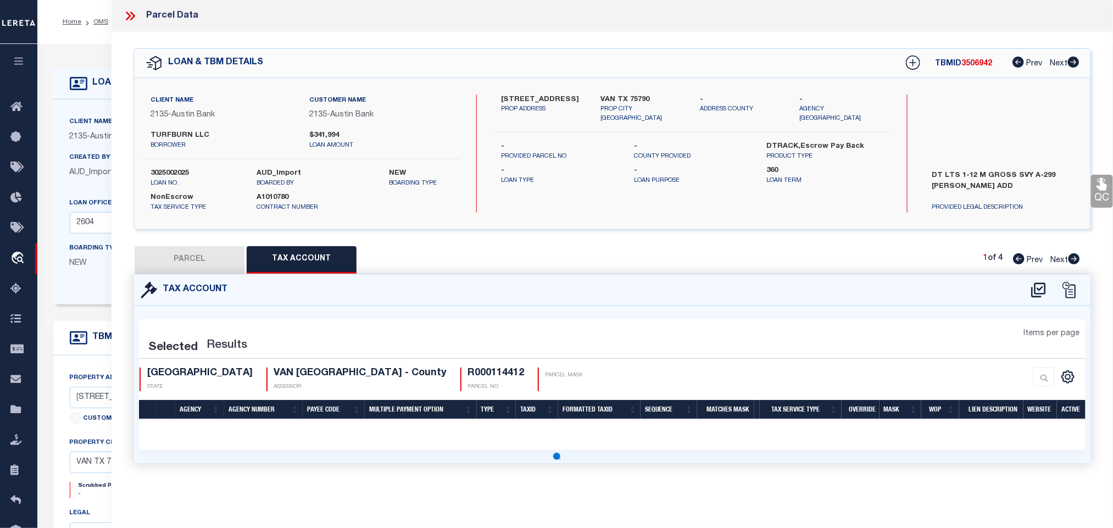
scroll to position [0, 0]
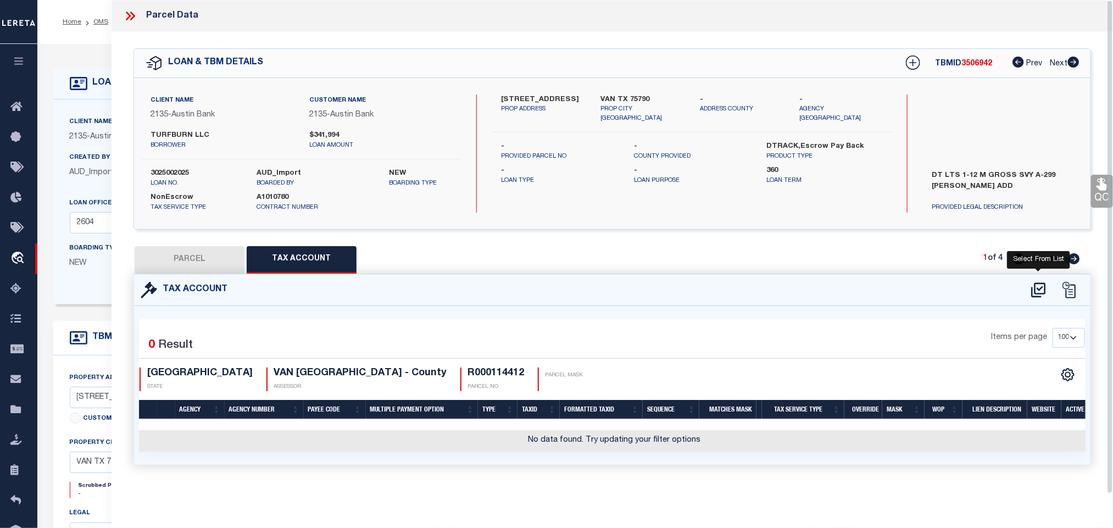
click at [1037, 291] on icon at bounding box center [1039, 290] width 18 height 18
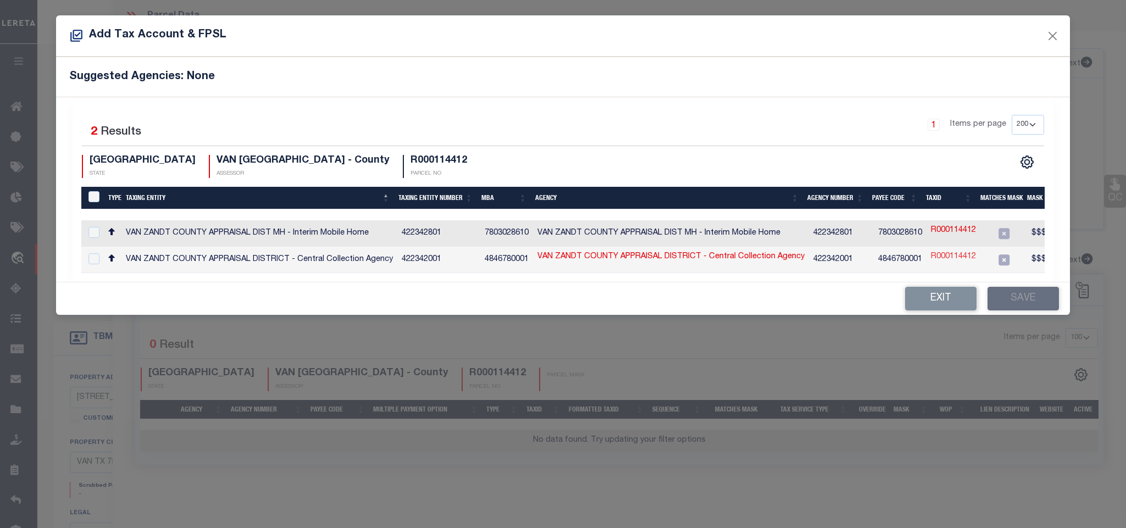
click at [945, 259] on link "R000114412" at bounding box center [953, 257] width 45 height 12
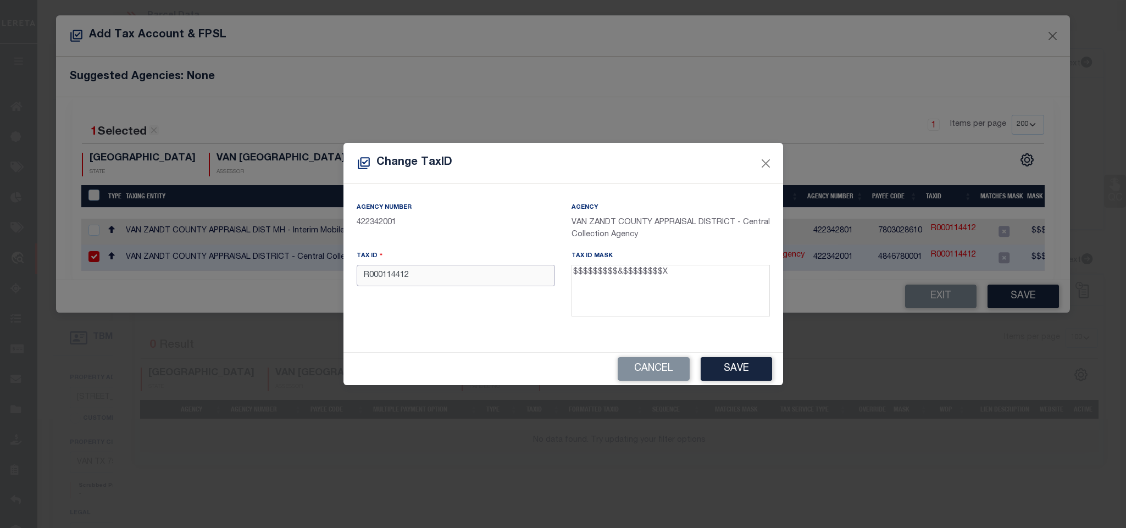
click at [514, 286] on input "R000114412" at bounding box center [456, 275] width 198 height 21
paste input "064.3500.0000.0004.0000"
drag, startPoint x: 723, startPoint y: 363, endPoint x: 723, endPoint y: 370, distance: 7.1
click at [724, 363] on button "Save" at bounding box center [736, 369] width 71 height 24
click at [490, 288] on div "Tax ID 0643500000000040000" at bounding box center [455, 285] width 215 height 71
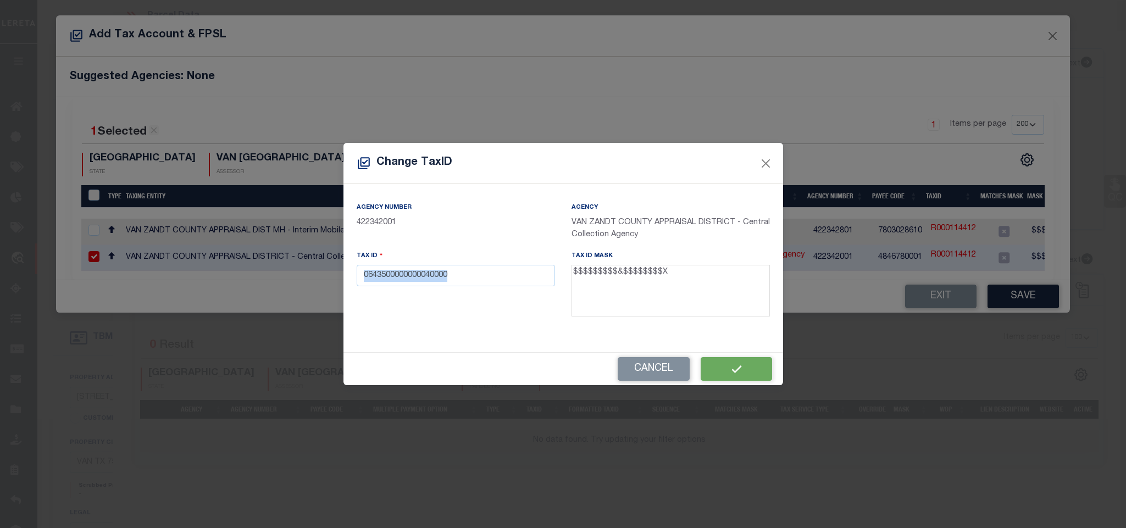
click at [490, 288] on div "Tax ID 0643500000000040000" at bounding box center [455, 285] width 215 height 71
click at [492, 278] on input "0643500000000040000" at bounding box center [456, 275] width 198 height 21
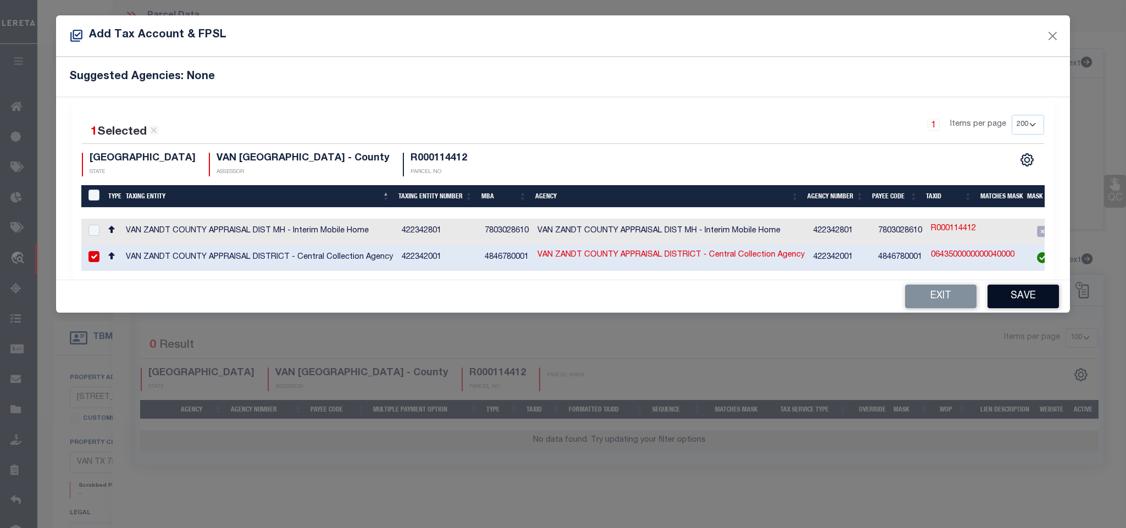
click at [1003, 304] on button "Save" at bounding box center [1022, 297] width 71 height 24
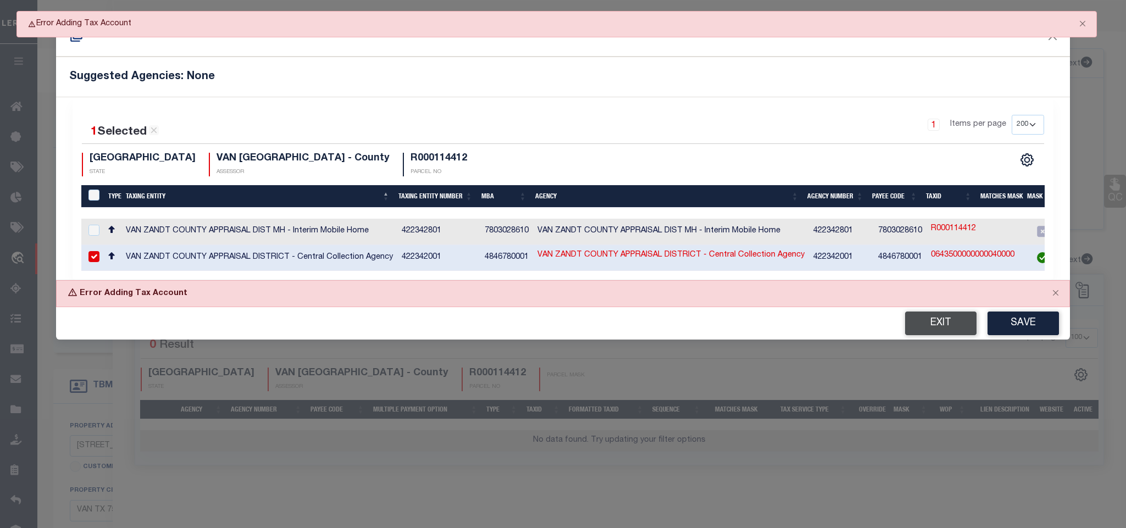
click at [920, 321] on button "Exit" at bounding box center [940, 324] width 71 height 24
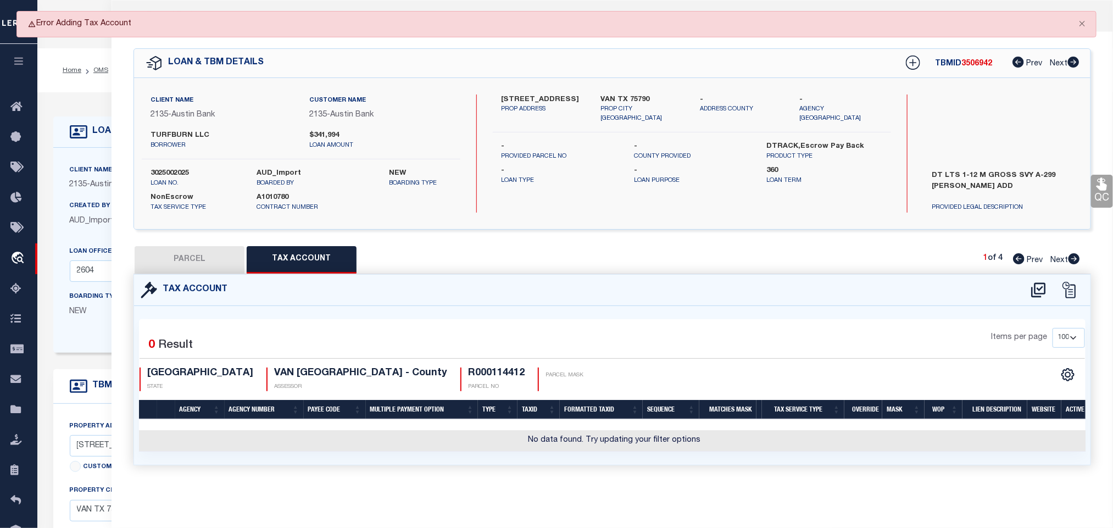
click at [171, 252] on button "PARCEL" at bounding box center [190, 259] width 110 height 27
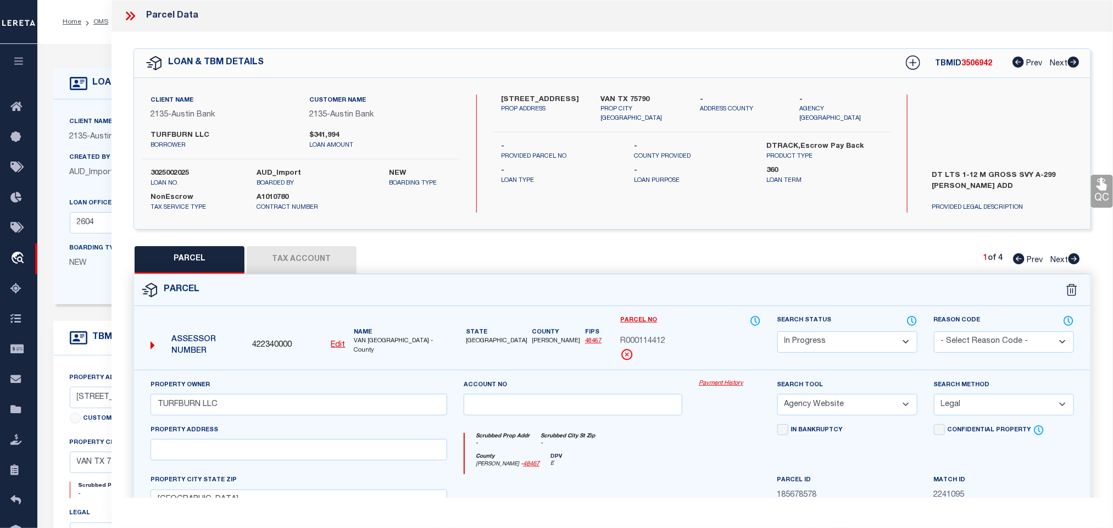
click at [833, 343] on select "Automated Search Bad Parcel Complete Duplicate Parcel High Dollar Reporting In …" at bounding box center [848, 341] width 140 height 21
click at [778, 332] on select "Automated Search Bad Parcel Complete Duplicate Parcel High Dollar Reporting In …" at bounding box center [848, 341] width 140 height 21
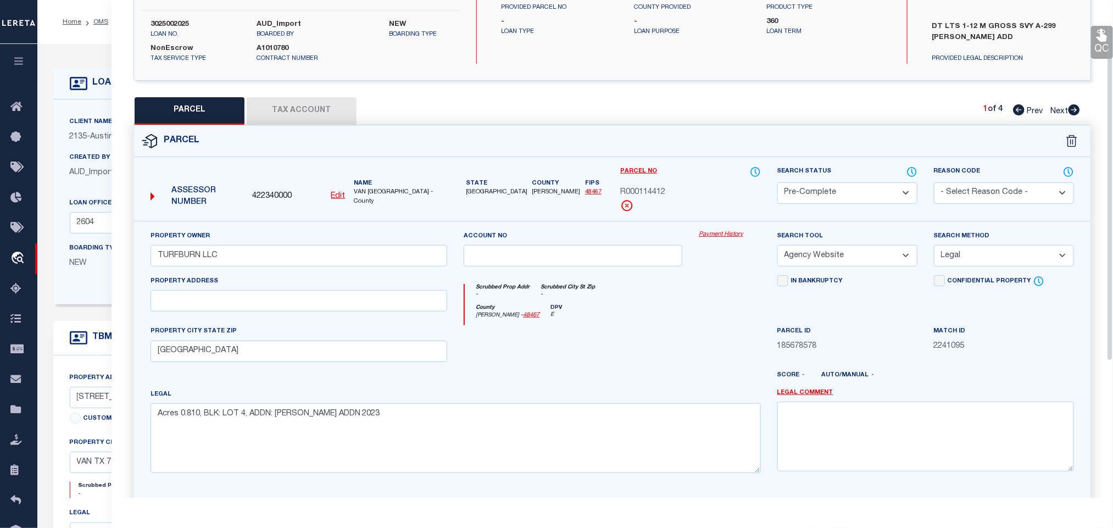
scroll to position [239, 0]
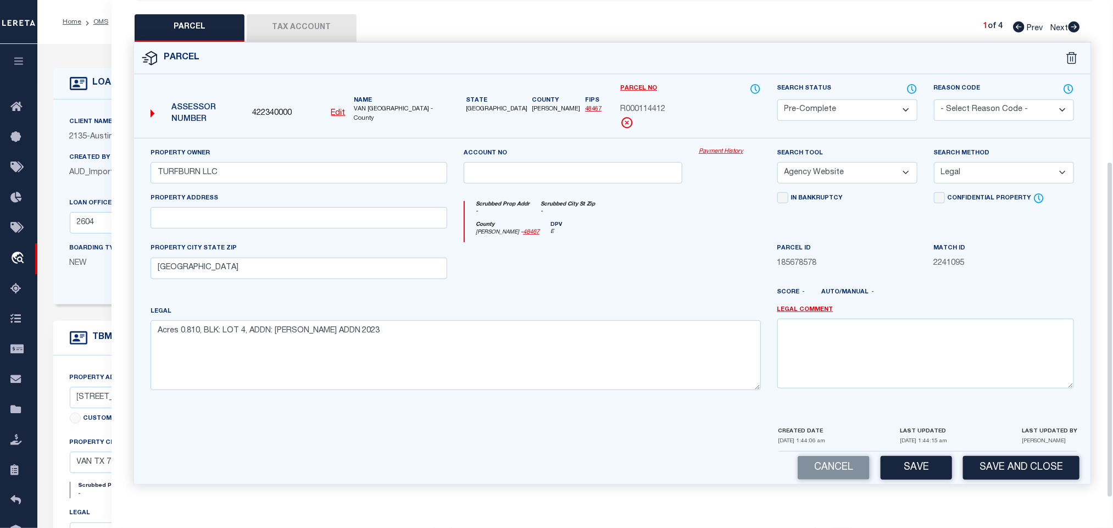
click at [973, 448] on div "CREATED DATE [DATE] 1:44:06 am LAST UPDATED [DATE] 1:44:15 am LAST UPDATED BY […" at bounding box center [928, 438] width 299 height 26
click at [985, 460] on button "Save and Close" at bounding box center [1021, 468] width 116 height 24
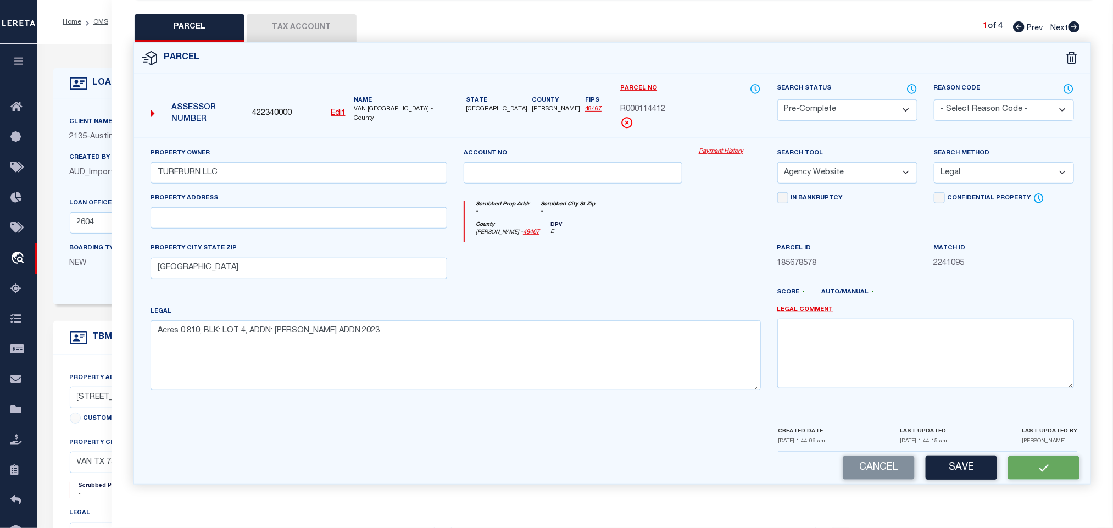
click at [267, 109] on span "422340000" at bounding box center [272, 114] width 40 height 12
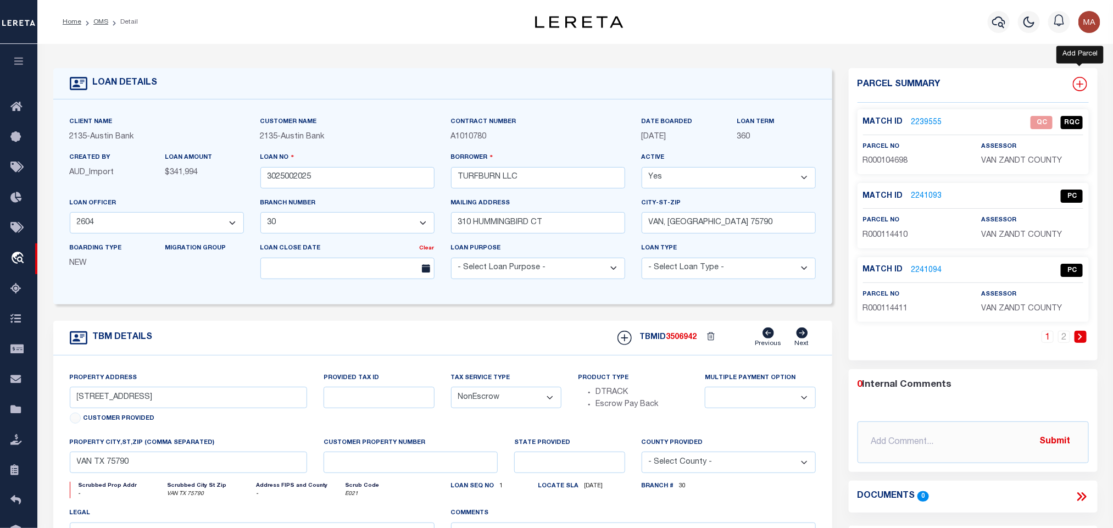
click at [1084, 82] on icon at bounding box center [1080, 84] width 14 height 14
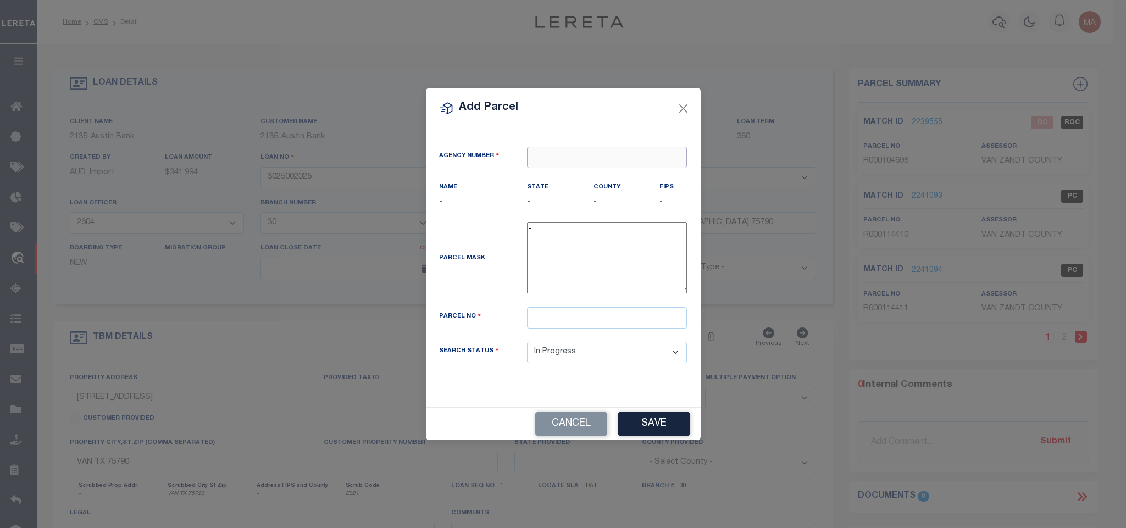
click at [617, 163] on input "text" at bounding box center [607, 157] width 160 height 21
paste input "422340000"
click at [601, 172] on div "422340000 : VAN [GEOGRAPHIC_DATA]" at bounding box center [609, 182] width 163 height 31
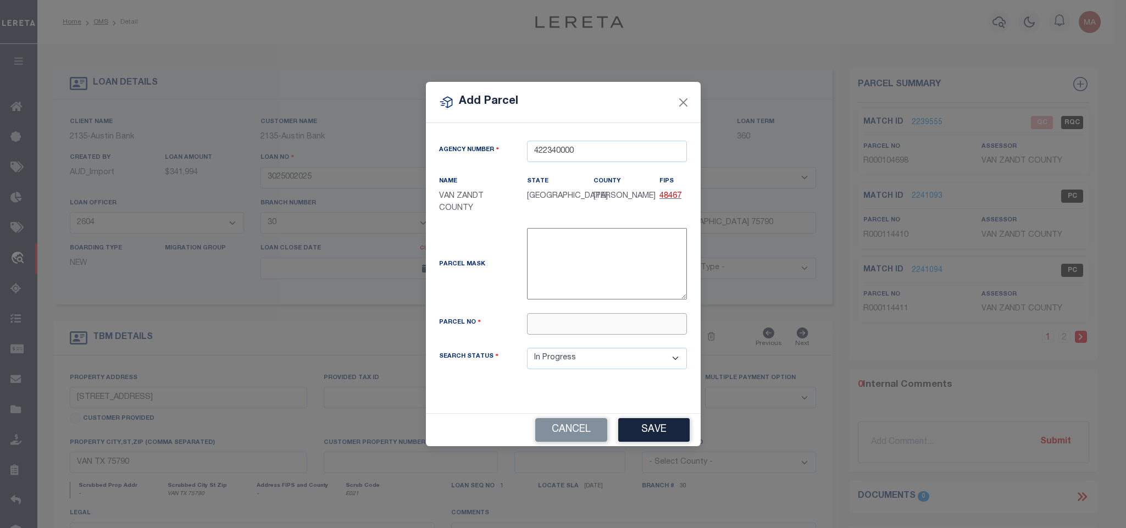
click at [604, 330] on input "text" at bounding box center [607, 323] width 160 height 21
paste input "R000114413"
click at [653, 437] on button "Save" at bounding box center [653, 430] width 71 height 24
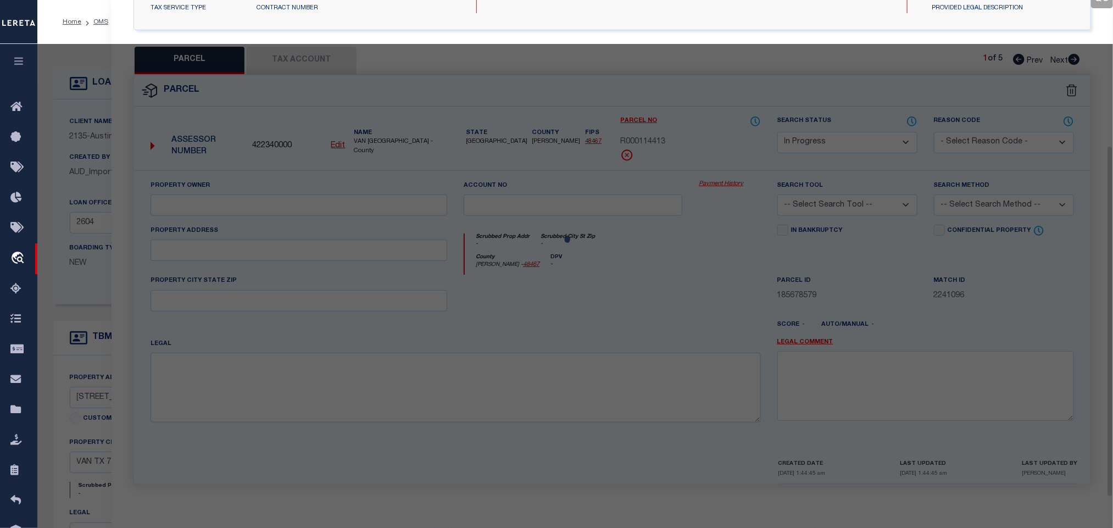
scroll to position [206, 0]
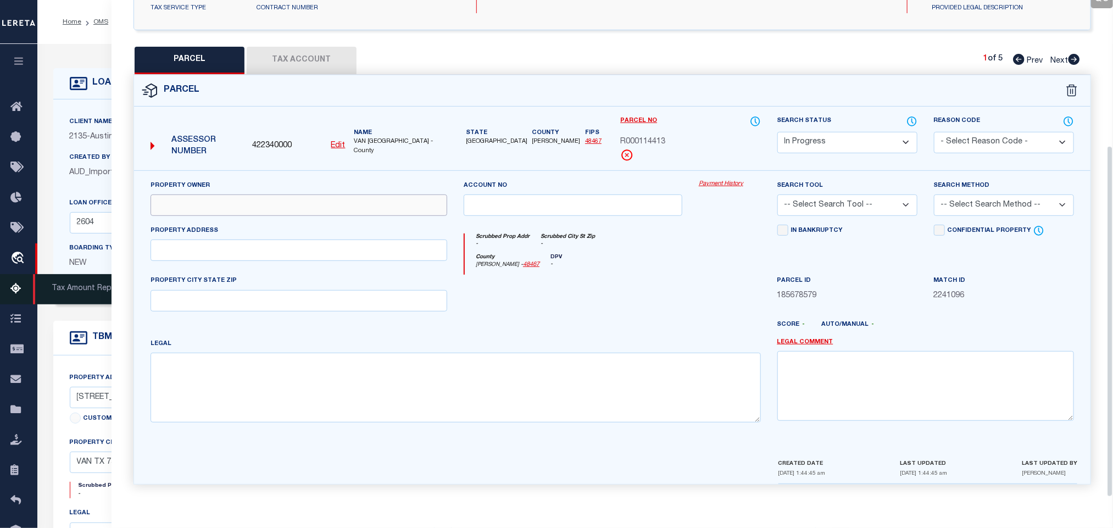
drag, startPoint x: 284, startPoint y: 204, endPoint x: 18, endPoint y: 299, distance: 282.3
click at [284, 204] on input "text" at bounding box center [299, 205] width 297 height 21
paste input "TURFBURN LLC"
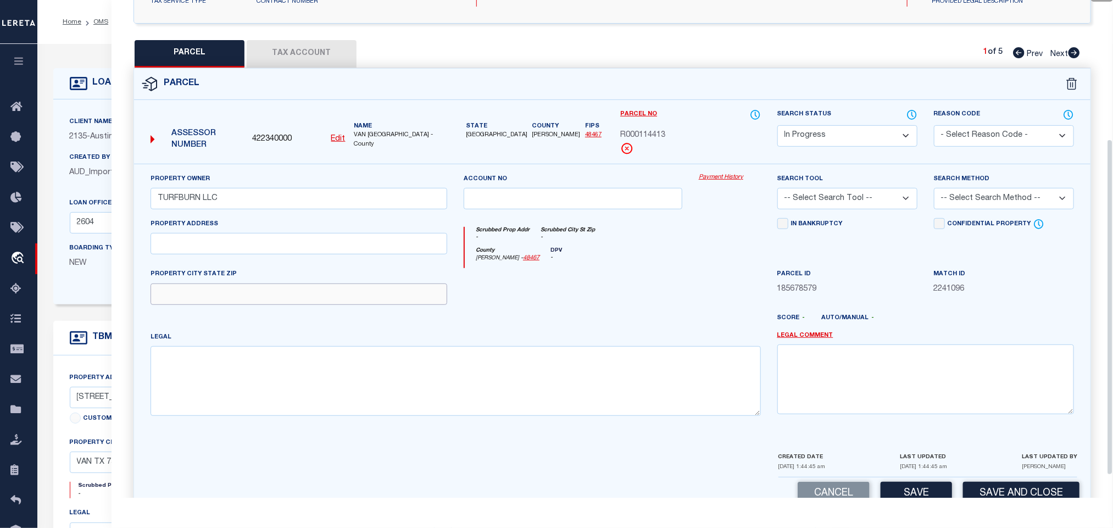
click at [240, 303] on input "text" at bounding box center [299, 294] width 297 height 21
click at [429, 376] on textarea at bounding box center [456, 380] width 611 height 69
paste textarea "Acres 0.810, BLK: LOT 5, ADDN: [PERSON_NAME] ADDN 2023"
drag, startPoint x: 882, startPoint y: 198, endPoint x: 884, endPoint y: 210, distance: 12.3
click at [882, 198] on select "-- Select Search Tool -- 3rd Party Website Agency File Agency Website ATLS CNV-…" at bounding box center [848, 198] width 140 height 21
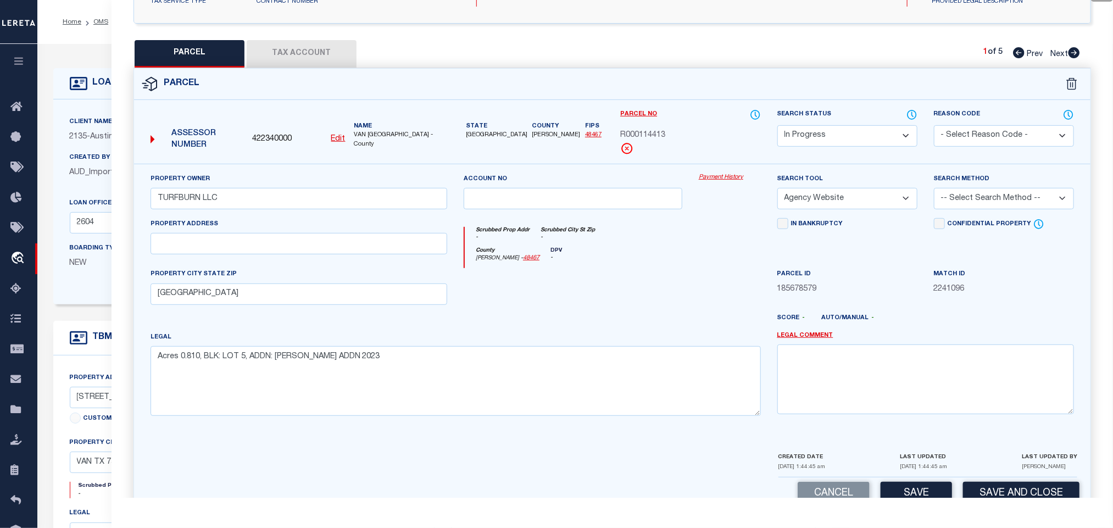
click at [778, 191] on select "-- Select Search Tool -- 3rd Party Website Agency File Agency Website ATLS CNV-…" at bounding box center [848, 198] width 140 height 21
click at [967, 206] on select "-- Select Search Method -- Property Address Legal Liability Info Provided" at bounding box center [1004, 198] width 140 height 21
click at [934, 191] on select "-- Select Search Method -- Property Address Legal Liability Info Provided" at bounding box center [1004, 198] width 140 height 21
click at [907, 495] on button "Save" at bounding box center [916, 494] width 71 height 24
click at [276, 55] on button "Tax Account" at bounding box center [302, 53] width 110 height 27
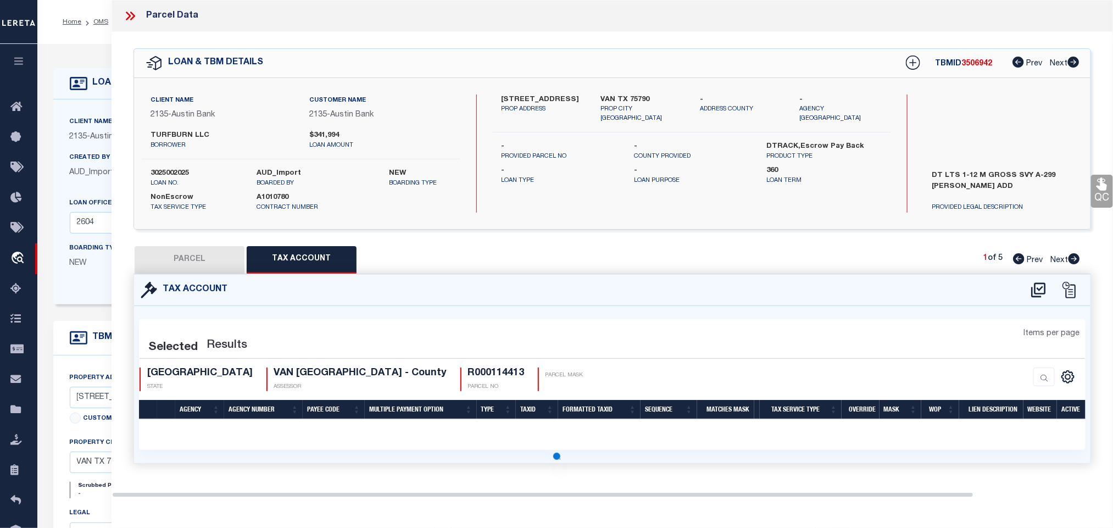
scroll to position [0, 0]
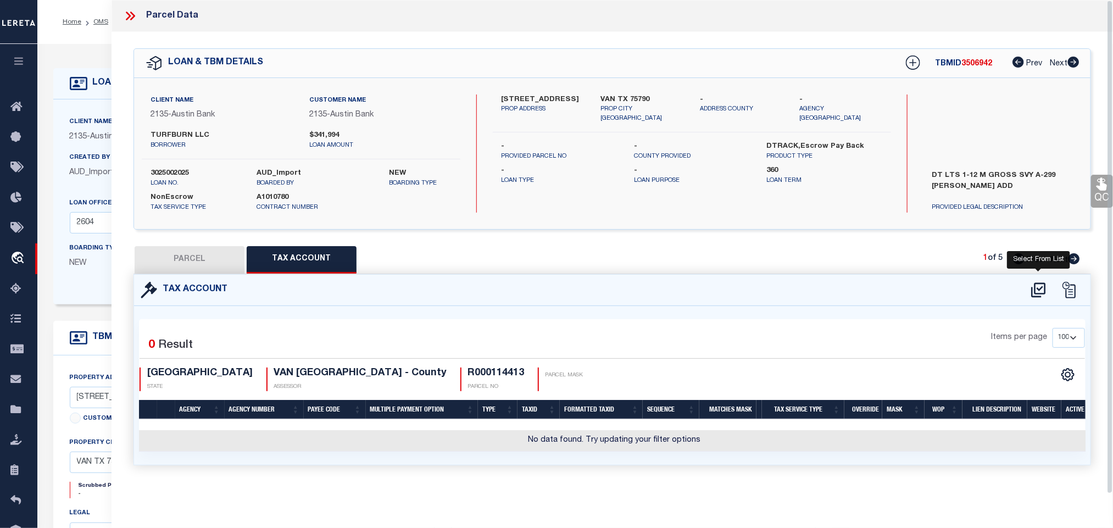
click at [1034, 284] on icon at bounding box center [1039, 290] width 18 height 18
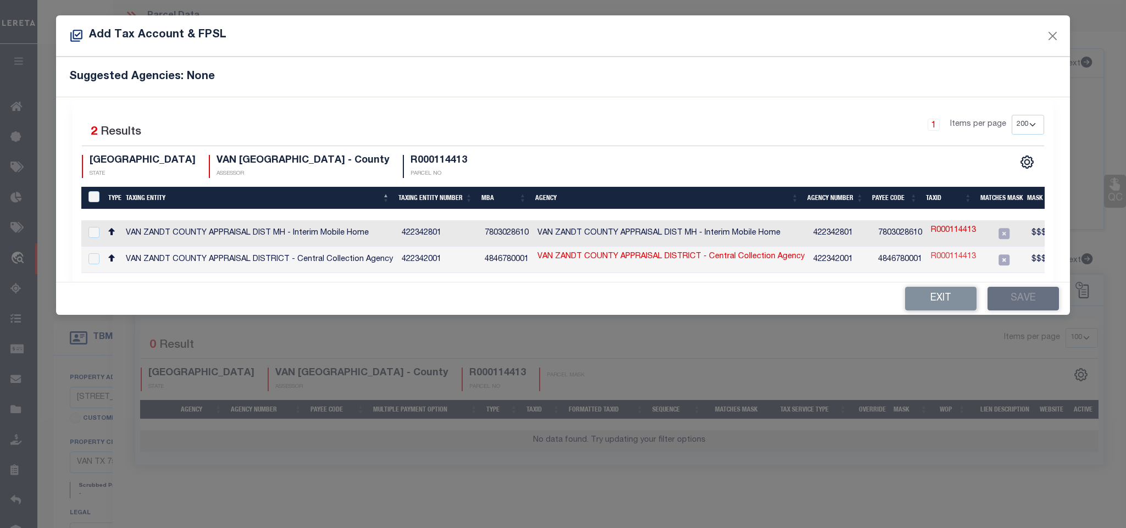
click at [945, 258] on link "R000114413" at bounding box center [953, 257] width 45 height 12
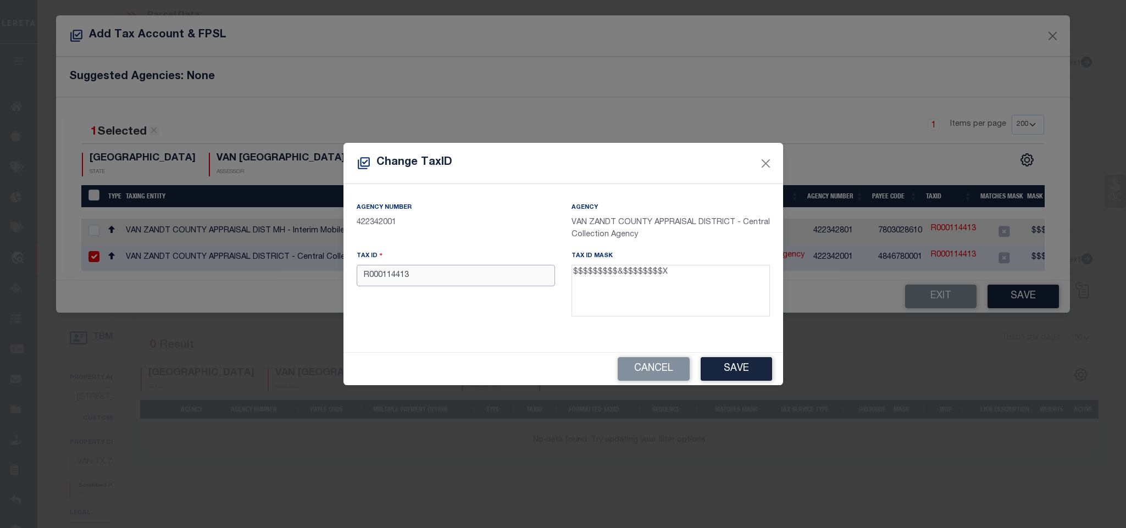
click at [489, 278] on input "R000114413" at bounding box center [456, 275] width 198 height 21
paste input "064.3500.0000.0005.0000"
click at [732, 367] on button "Save" at bounding box center [736, 369] width 71 height 24
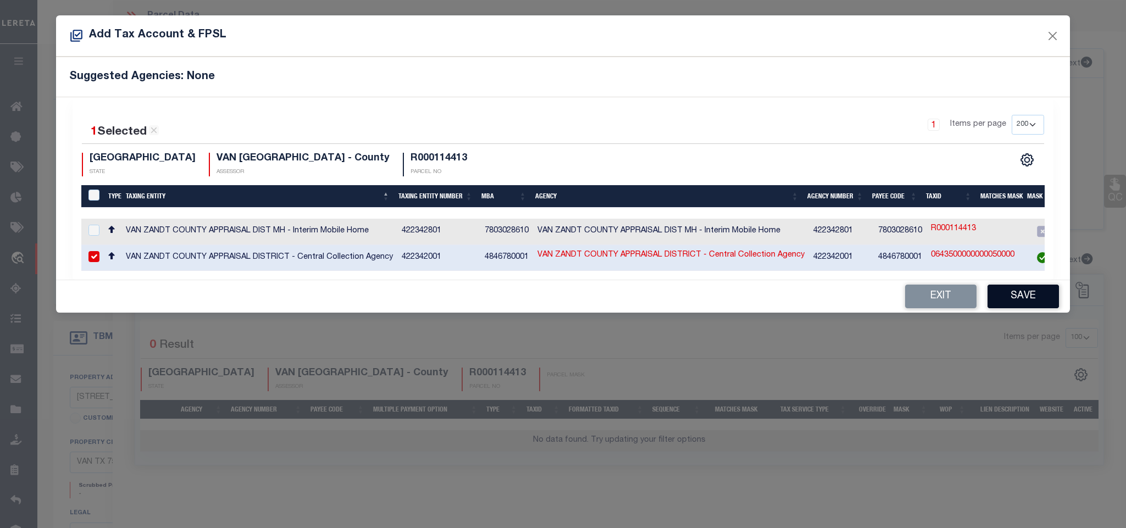
click at [1016, 300] on button "Save" at bounding box center [1022, 297] width 71 height 24
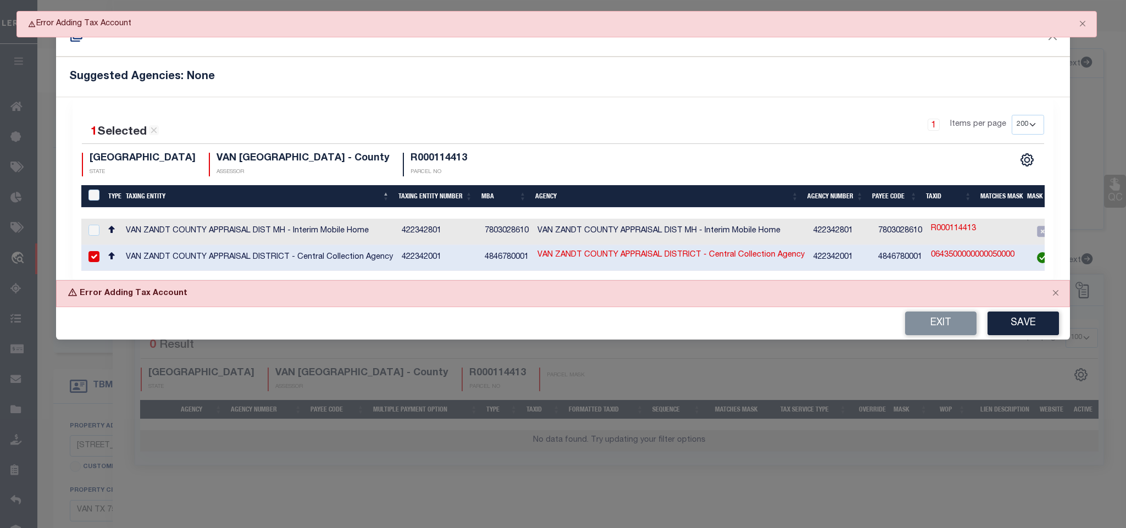
drag, startPoint x: 954, startPoint y: 326, endPoint x: 737, endPoint y: 336, distance: 217.3
click at [953, 326] on button "Exit" at bounding box center [940, 324] width 71 height 24
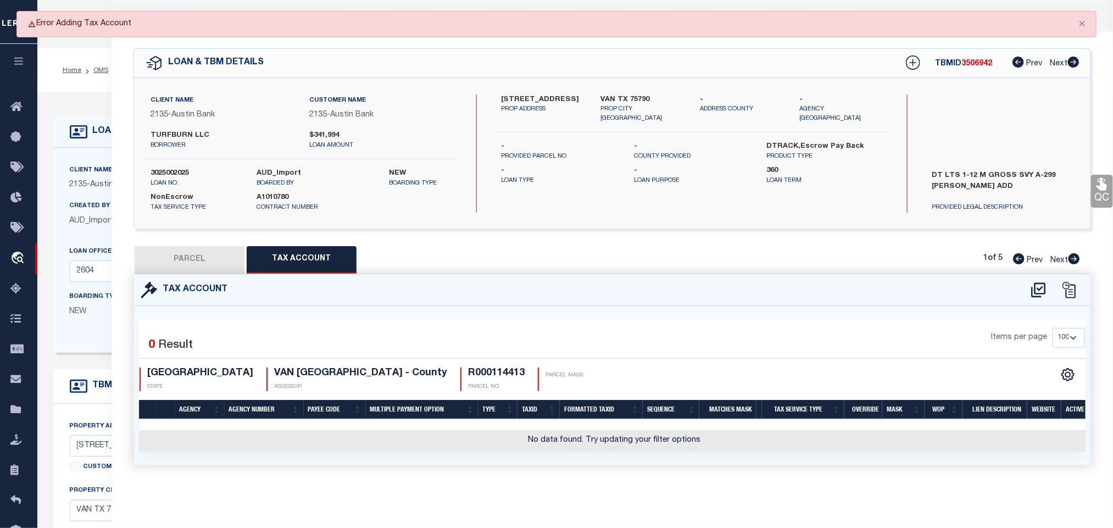
click at [249, 256] on button "Tax Account" at bounding box center [302, 259] width 110 height 27
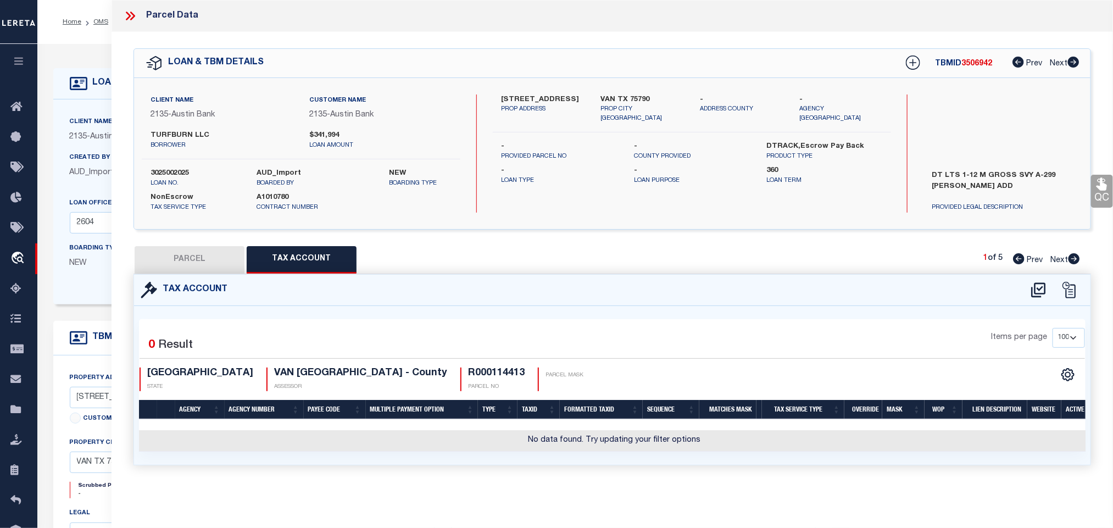
click at [226, 260] on button "PARCEL" at bounding box center [190, 259] width 110 height 27
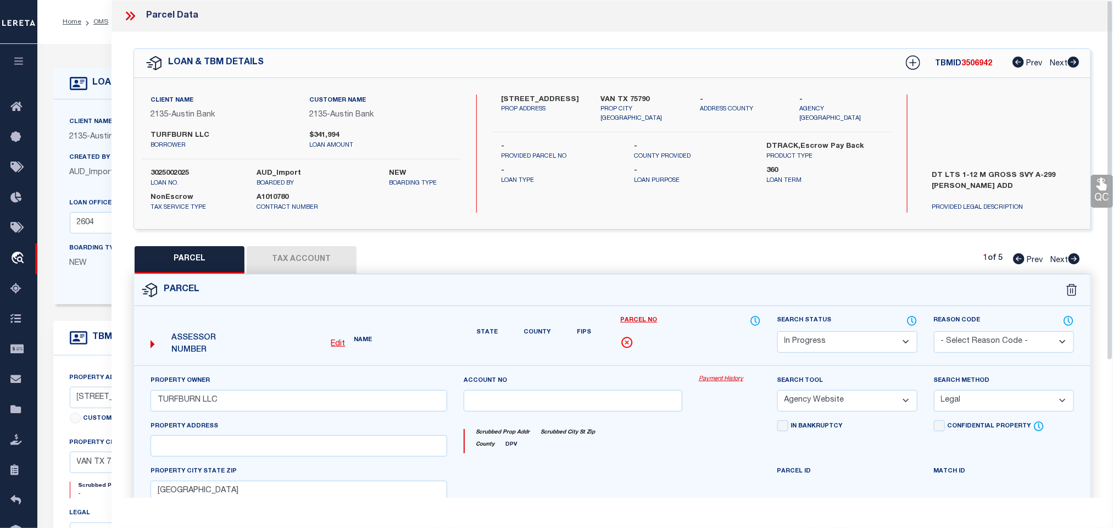
click at [297, 266] on button "Tax Account" at bounding box center [302, 259] width 110 height 27
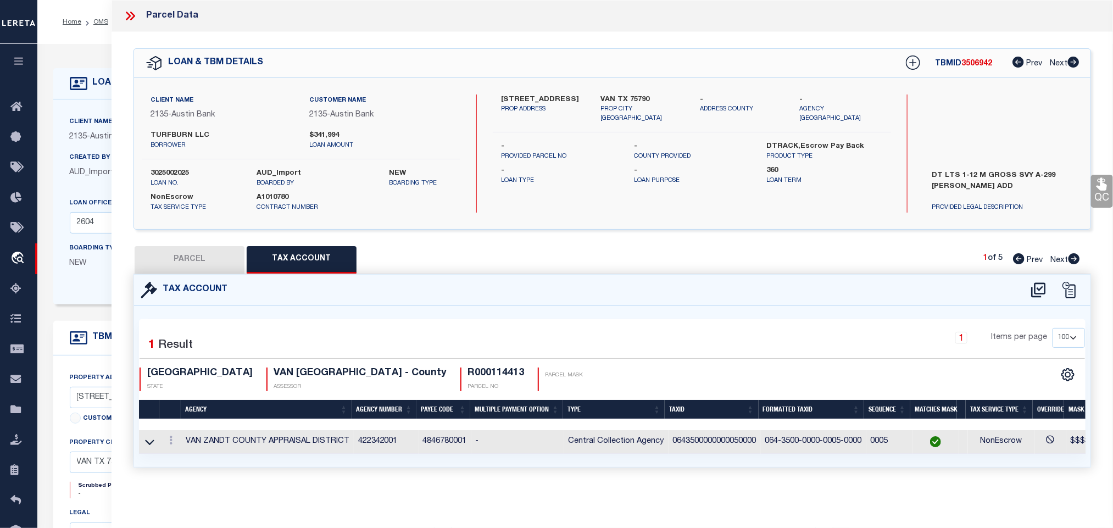
click at [231, 262] on button "PARCEL" at bounding box center [190, 259] width 110 height 27
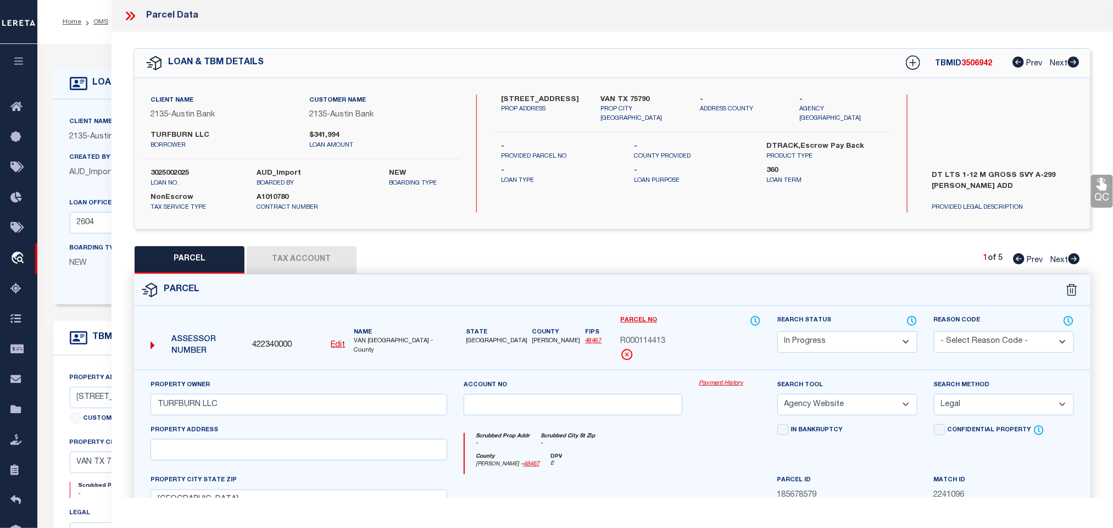
drag, startPoint x: 864, startPoint y: 345, endPoint x: 856, endPoint y: 336, distance: 12.1
click at [859, 343] on select "Automated Search Bad Parcel Complete Duplicate Parcel High Dollar Reporting In …" at bounding box center [848, 341] width 140 height 21
click at [778, 332] on select "Automated Search Bad Parcel Complete Duplicate Parcel High Dollar Reporting In …" at bounding box center [848, 341] width 140 height 21
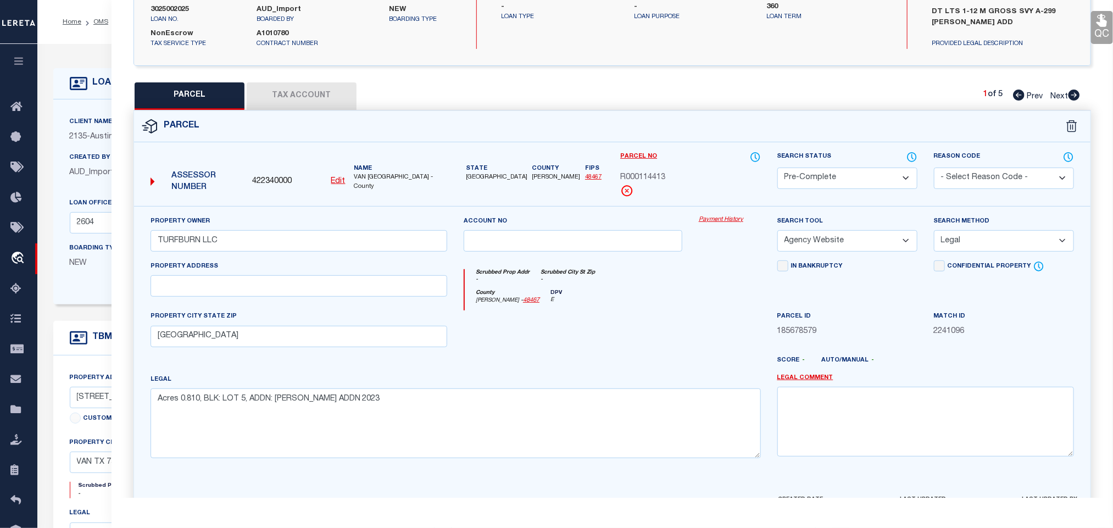
scroll to position [239, 0]
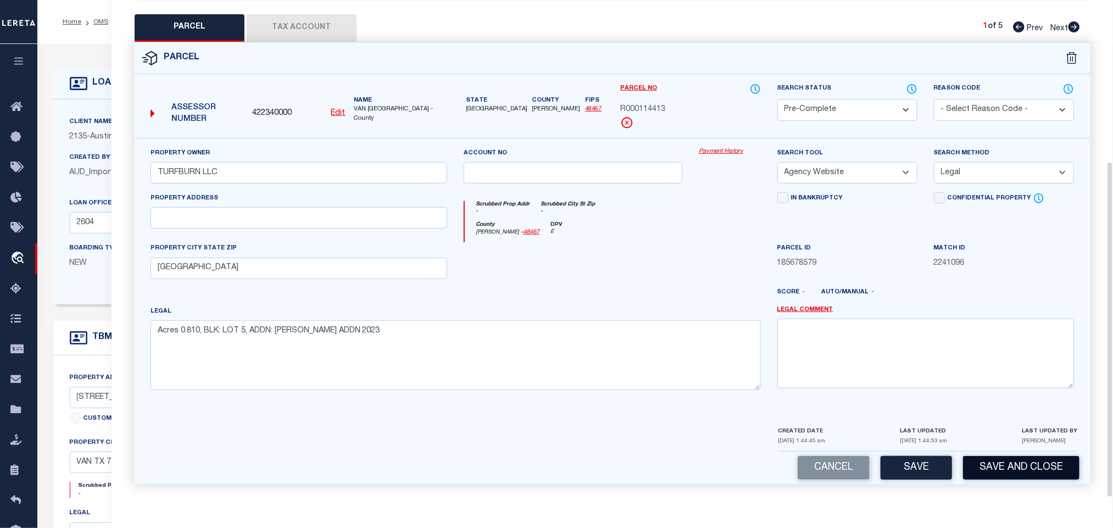
click at [973, 463] on button "Save and Close" at bounding box center [1021, 468] width 116 height 24
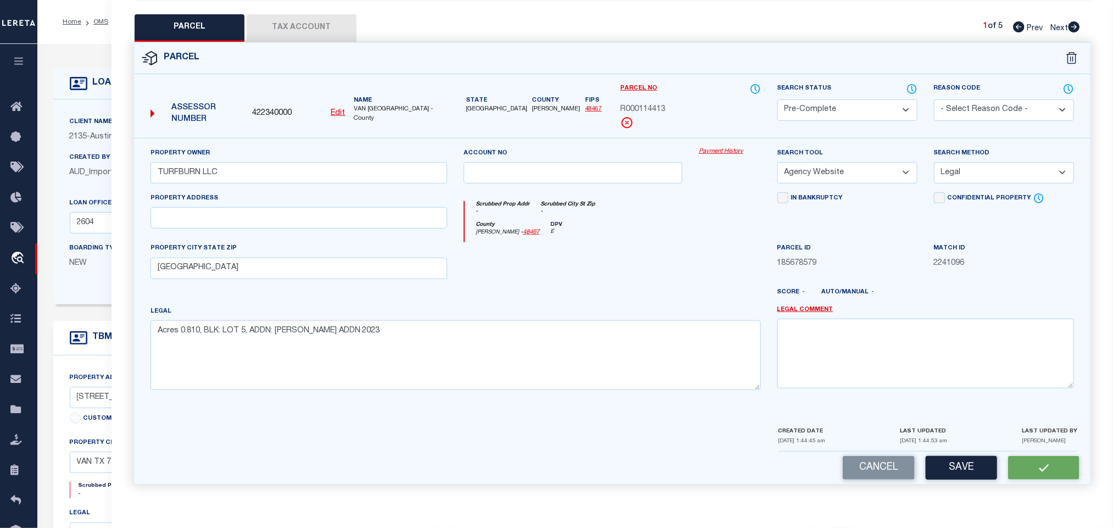
click at [270, 108] on span "422340000" at bounding box center [272, 114] width 40 height 12
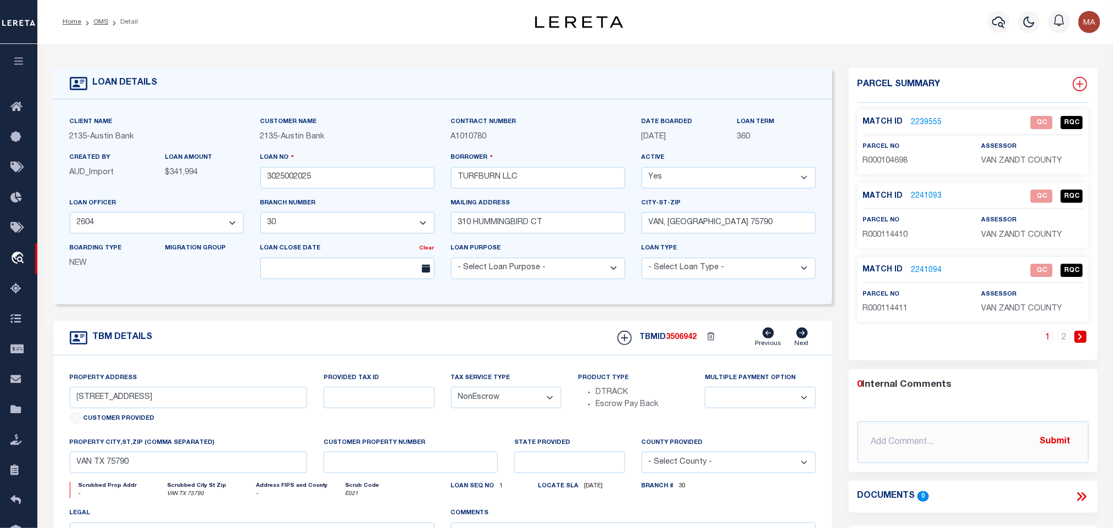
click at [1077, 84] on icon at bounding box center [1079, 84] width 7 height 7
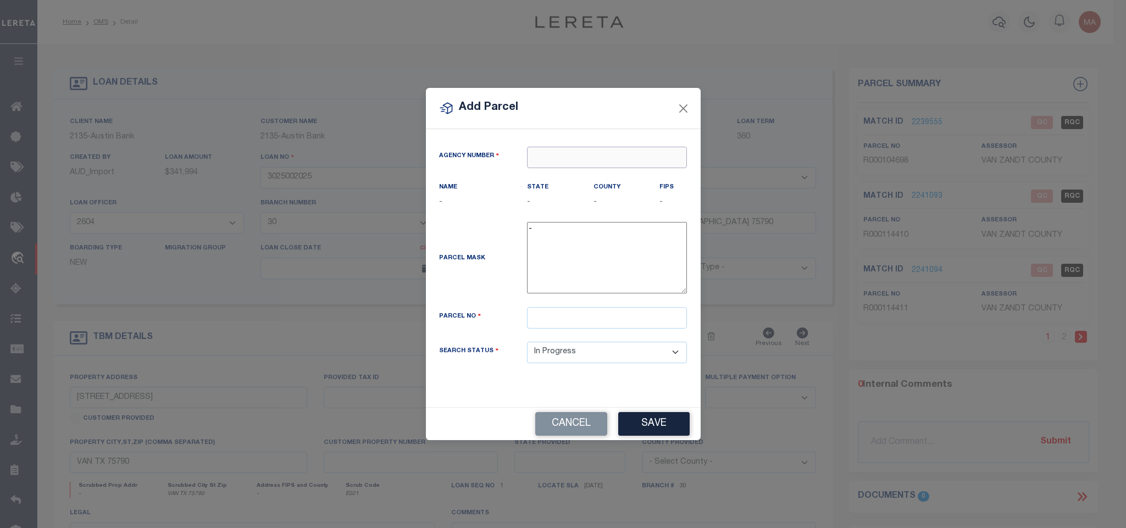
click at [620, 151] on input "text" at bounding box center [607, 157] width 160 height 21
paste input "422340000"
click at [601, 169] on div "422340000 : VAN [GEOGRAPHIC_DATA]" at bounding box center [609, 181] width 164 height 31
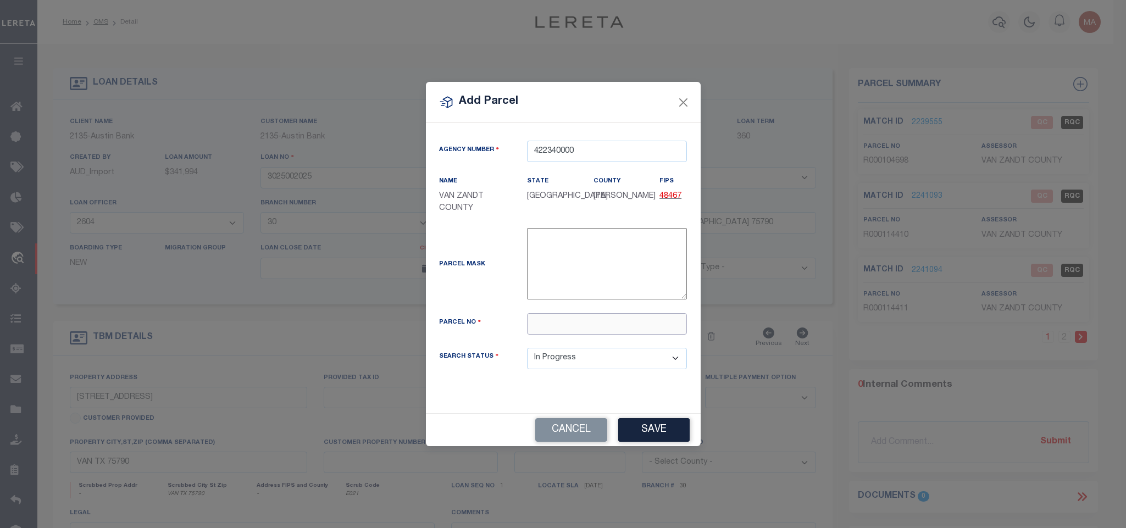
drag, startPoint x: 636, startPoint y: 330, endPoint x: 640, endPoint y: 341, distance: 12.0
click at [636, 330] on input "text" at bounding box center [607, 323] width 160 height 21
paste input "R000114414"
click at [648, 434] on button "Save" at bounding box center [653, 430] width 71 height 24
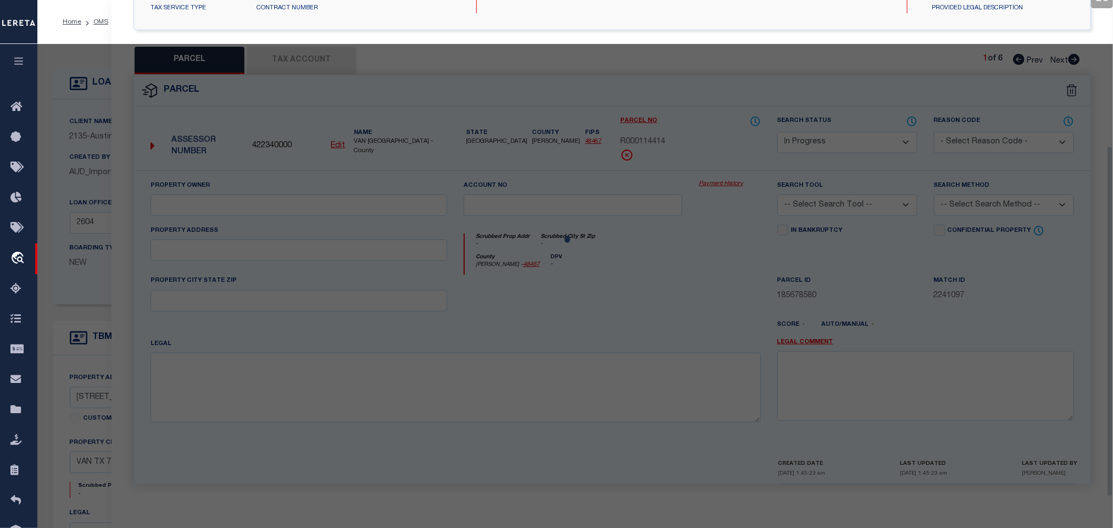
scroll to position [206, 0]
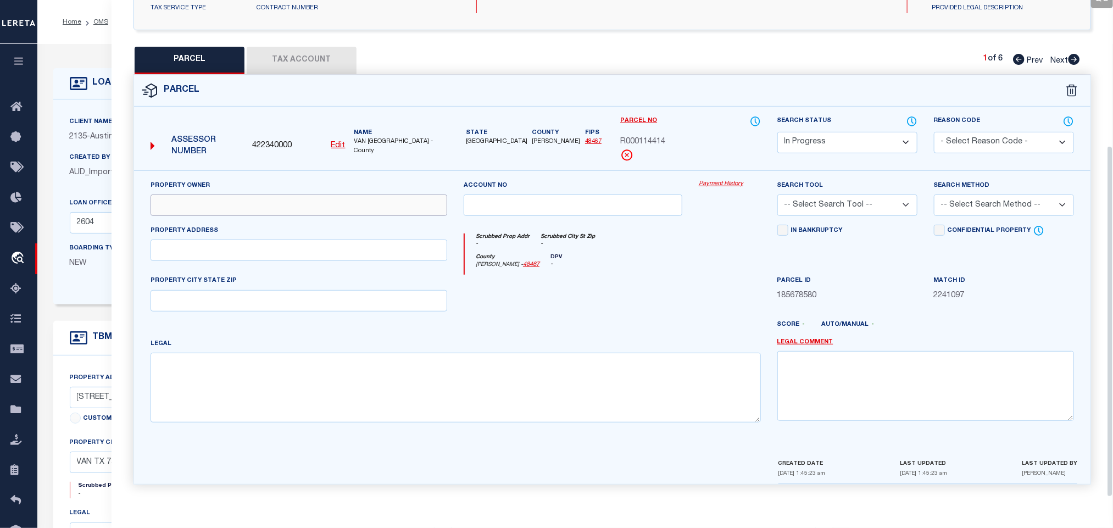
drag, startPoint x: 266, startPoint y: 203, endPoint x: 253, endPoint y: 212, distance: 15.9
click at [266, 203] on input "text" at bounding box center [299, 205] width 297 height 21
paste input "TURFBURN LLC"
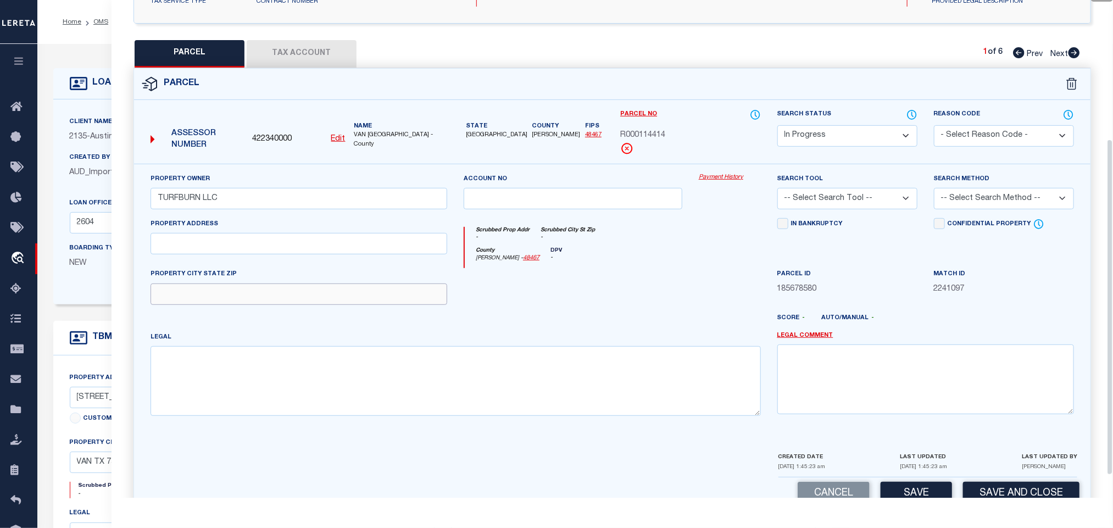
click at [275, 305] on input "text" at bounding box center [299, 294] width 297 height 21
drag, startPoint x: 440, startPoint y: 375, endPoint x: 842, endPoint y: 240, distance: 424.3
click at [443, 376] on textarea at bounding box center [456, 380] width 611 height 69
paste textarea "Acres 0.810, BLK: LOT 6, ADDN: [PERSON_NAME] ADDN 2023"
click at [877, 204] on select "-- Select Search Tool -- 3rd Party Website Agency File Agency Website ATLS CNV-…" at bounding box center [848, 198] width 140 height 21
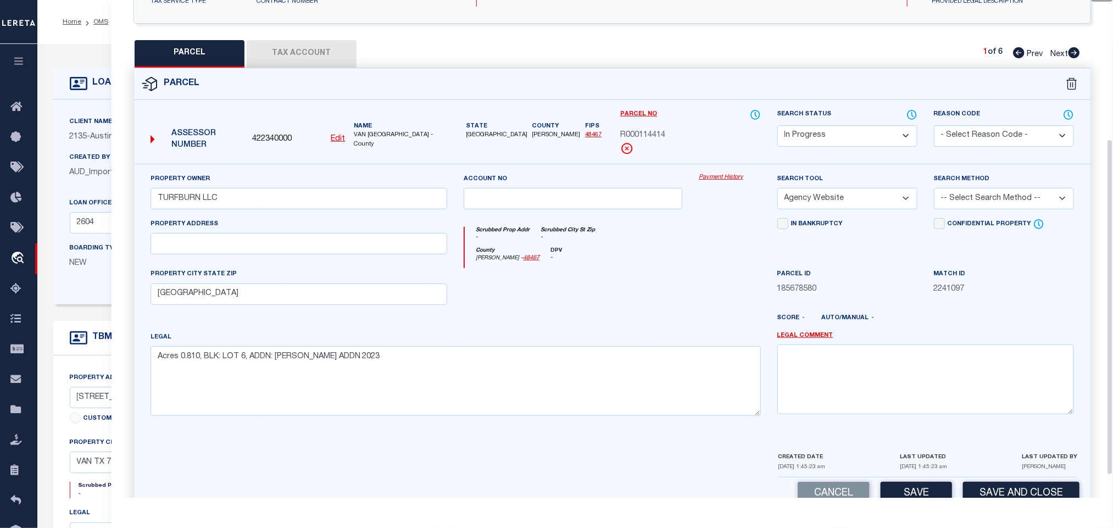
click at [778, 191] on select "-- Select Search Tool -- 3rd Party Website Agency File Agency Website ATLS CNV-…" at bounding box center [848, 198] width 140 height 21
drag, startPoint x: 955, startPoint y: 200, endPoint x: 955, endPoint y: 212, distance: 11.5
click at [955, 200] on select "-- Select Search Method -- Property Address Legal Liability Info Provided" at bounding box center [1004, 198] width 140 height 21
click at [934, 191] on select "-- Select Search Method -- Property Address Legal Liability Info Provided" at bounding box center [1004, 198] width 140 height 21
click at [911, 487] on div "Cancel Save Save and Close" at bounding box center [612, 494] width 957 height 32
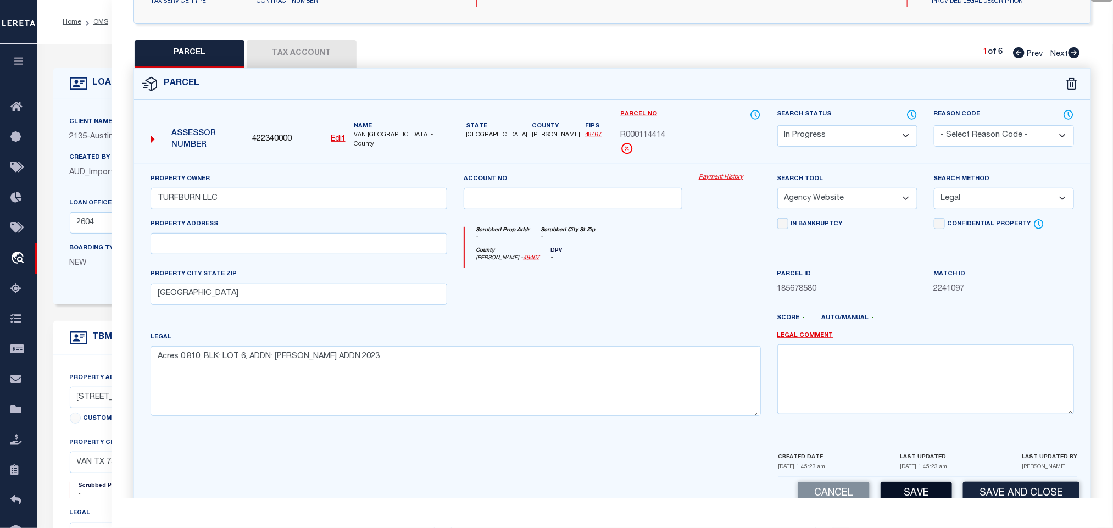
click at [912, 492] on button "Save" at bounding box center [916, 494] width 71 height 24
click at [310, 30] on div "QC QC QC" at bounding box center [613, 175] width 1002 height 698
click at [317, 66] on button "Tax Account" at bounding box center [302, 53] width 110 height 27
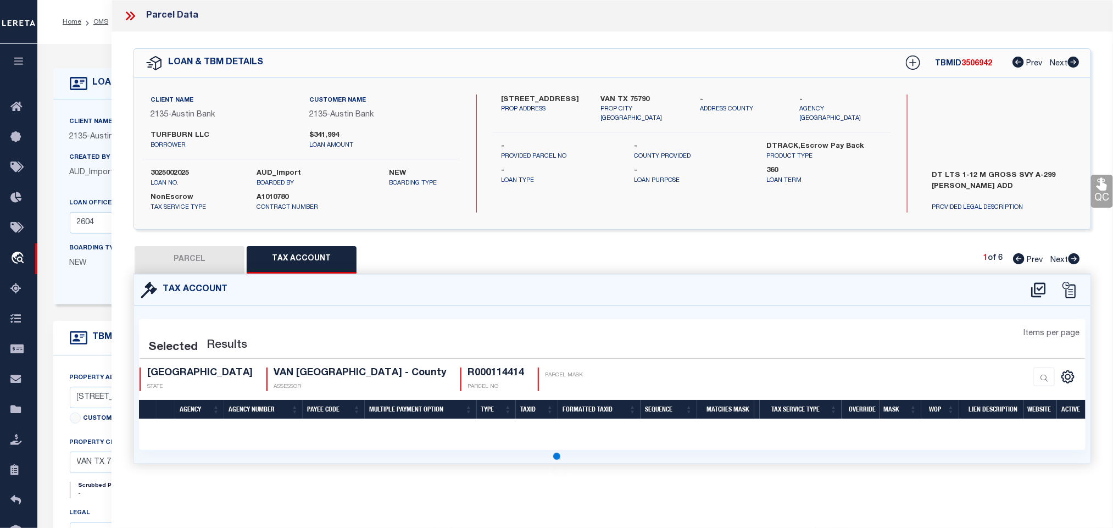
scroll to position [0, 0]
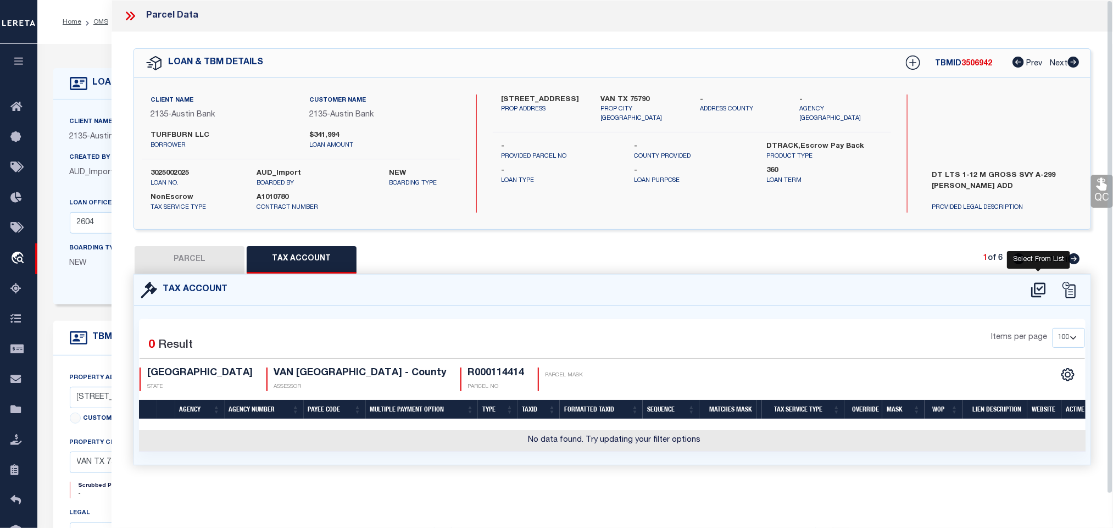
click at [1040, 293] on icon at bounding box center [1039, 290] width 18 height 18
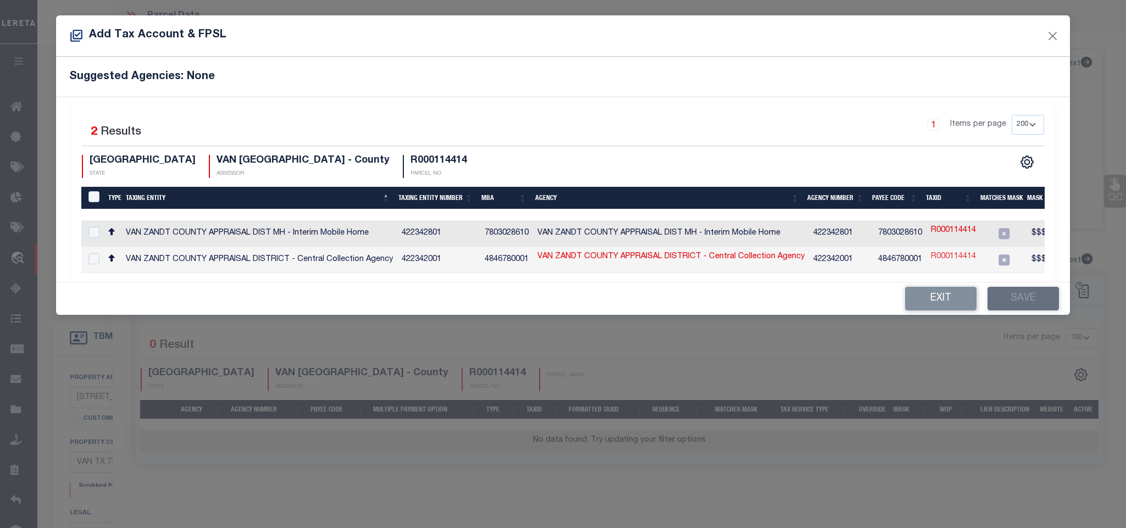
click at [950, 258] on link "R000114414" at bounding box center [953, 257] width 45 height 12
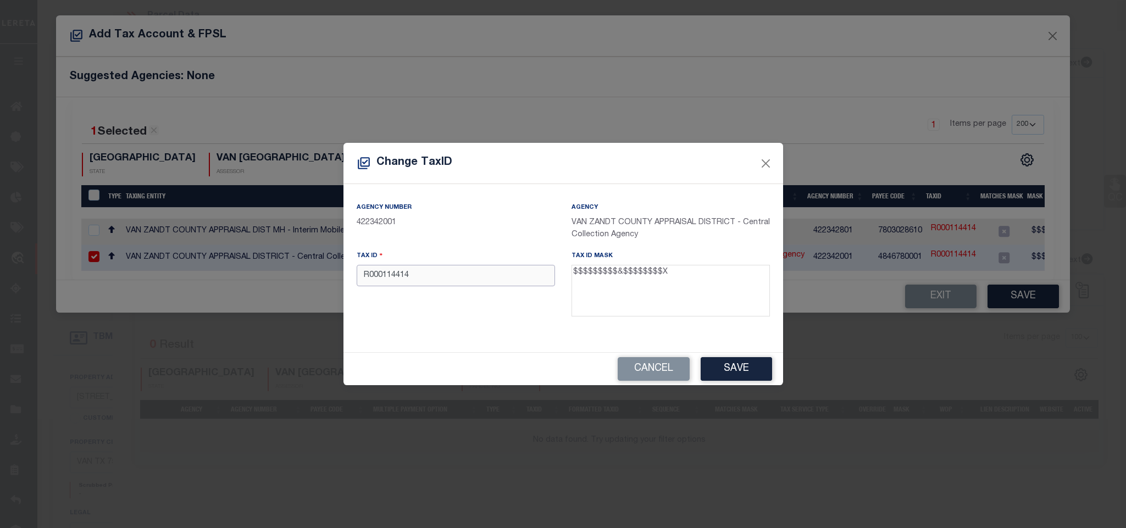
click at [477, 276] on input "R000114414" at bounding box center [456, 275] width 198 height 21
paste input "064.3500.0000.0006.0000"
click at [744, 370] on button "Save" at bounding box center [736, 369] width 71 height 24
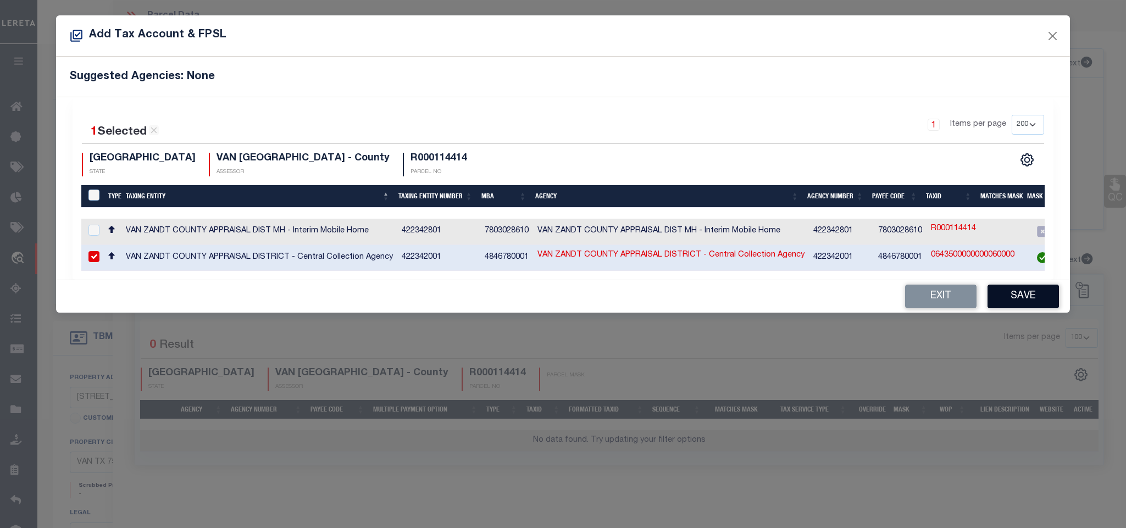
click at [1018, 303] on button "Save" at bounding box center [1022, 297] width 71 height 24
click at [937, 307] on button "Exit" at bounding box center [926, 297] width 71 height 24
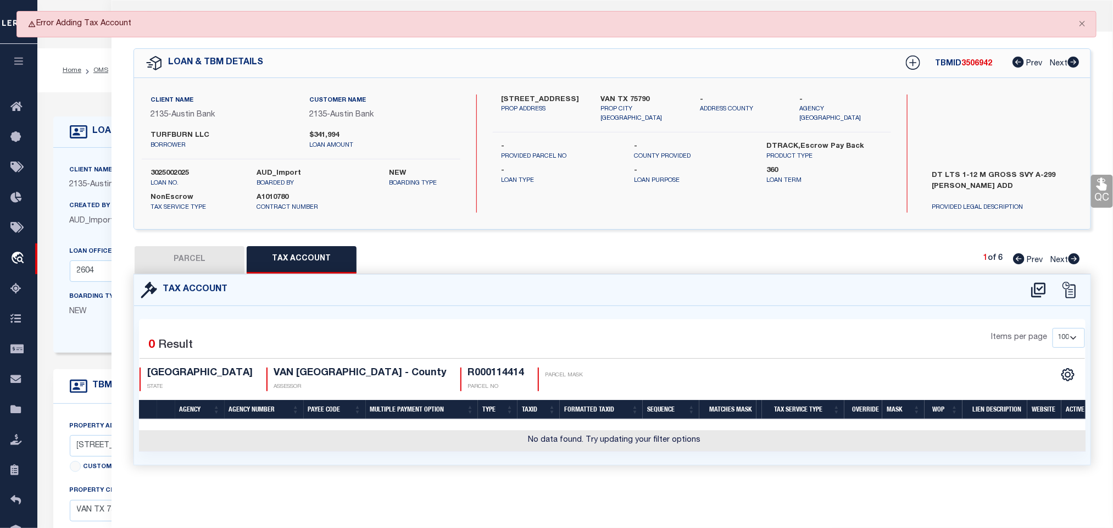
click at [235, 268] on button "PARCEL" at bounding box center [190, 259] width 110 height 27
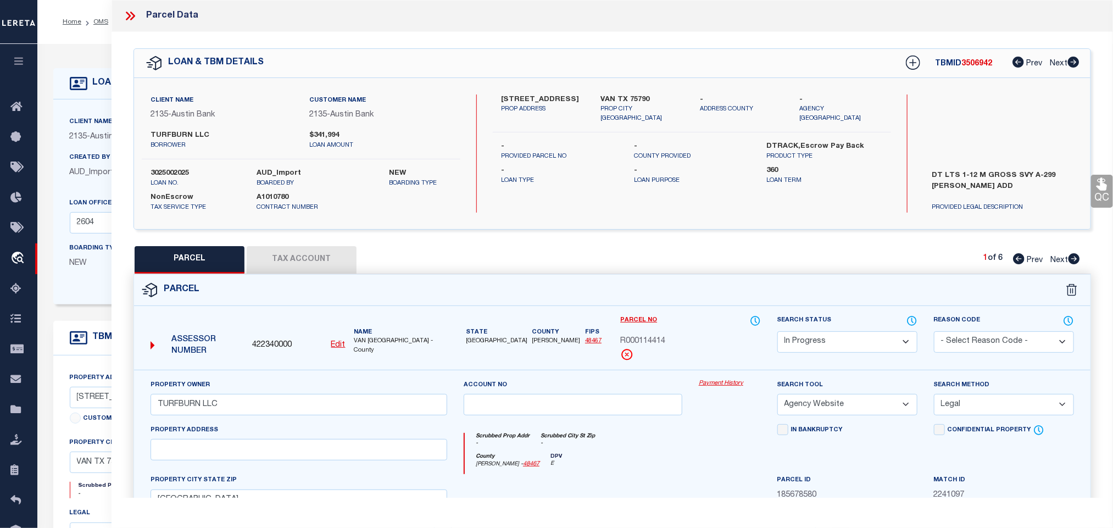
click at [291, 261] on button "Tax Account" at bounding box center [302, 259] width 110 height 27
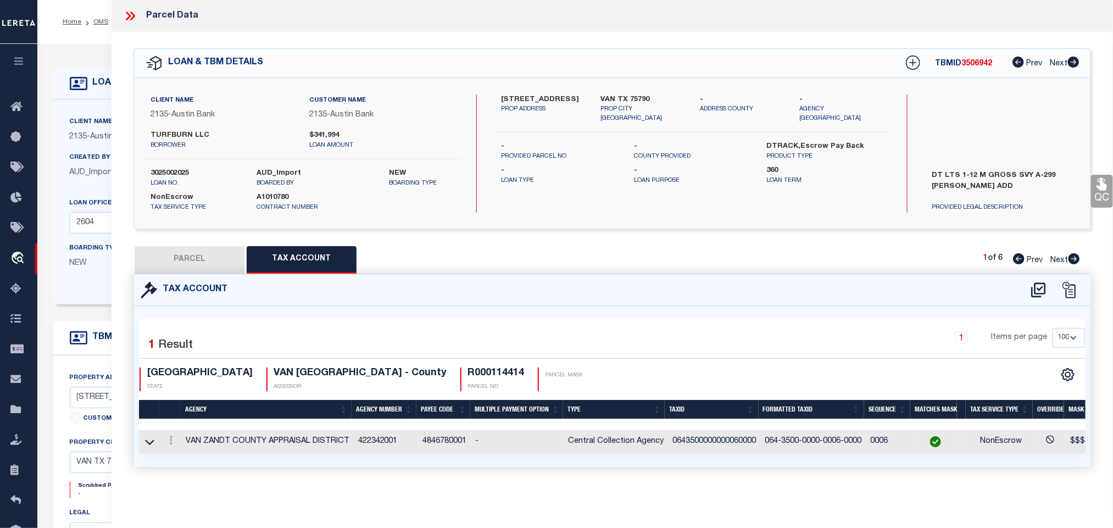
click at [213, 262] on button "PARCEL" at bounding box center [190, 259] width 110 height 27
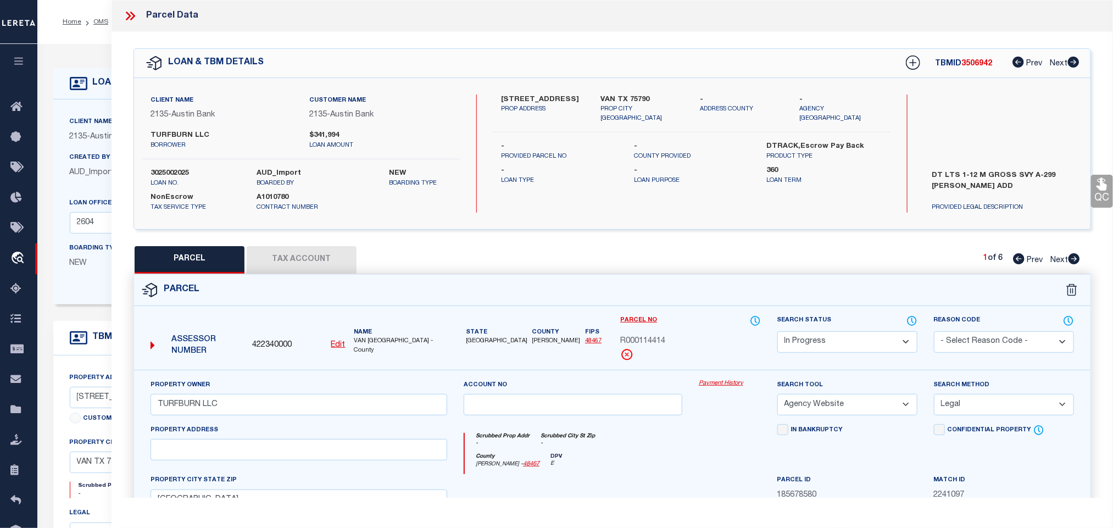
click at [837, 338] on select "Automated Search Bad Parcel Complete Duplicate Parcel High Dollar Reporting In …" at bounding box center [848, 341] width 140 height 21
click at [778, 332] on select "Automated Search Bad Parcel Complete Duplicate Parcel High Dollar Reporting In …" at bounding box center [848, 341] width 140 height 21
drag, startPoint x: 850, startPoint y: 340, endPoint x: 844, endPoint y: 335, distance: 7.8
click at [844, 335] on select "Automated Search Bad Parcel Complete Duplicate Parcel High Dollar Reporting In …" at bounding box center [848, 341] width 140 height 21
click at [778, 332] on select "Automated Search Bad Parcel Complete Duplicate Parcel High Dollar Reporting In …" at bounding box center [848, 341] width 140 height 21
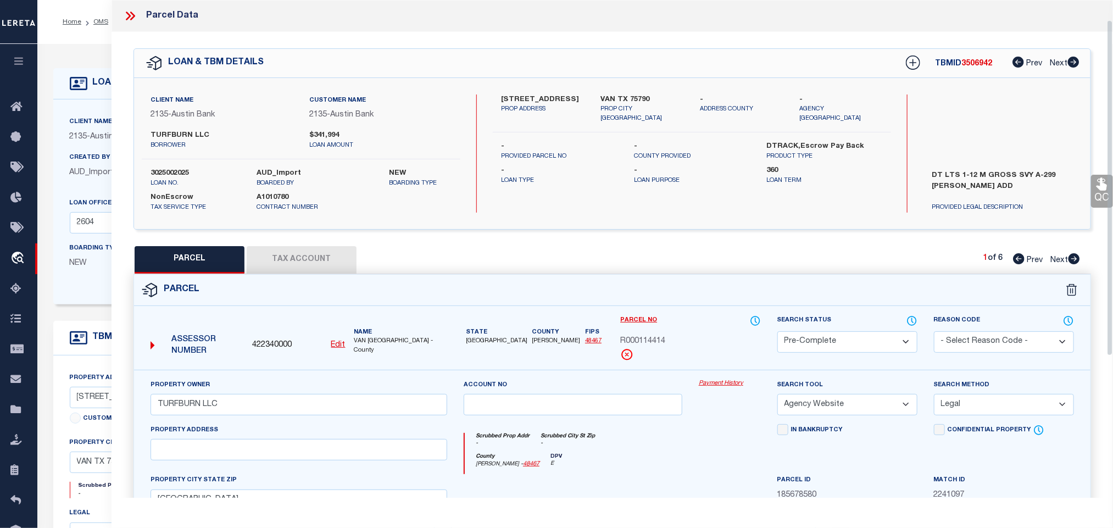
scroll to position [239, 0]
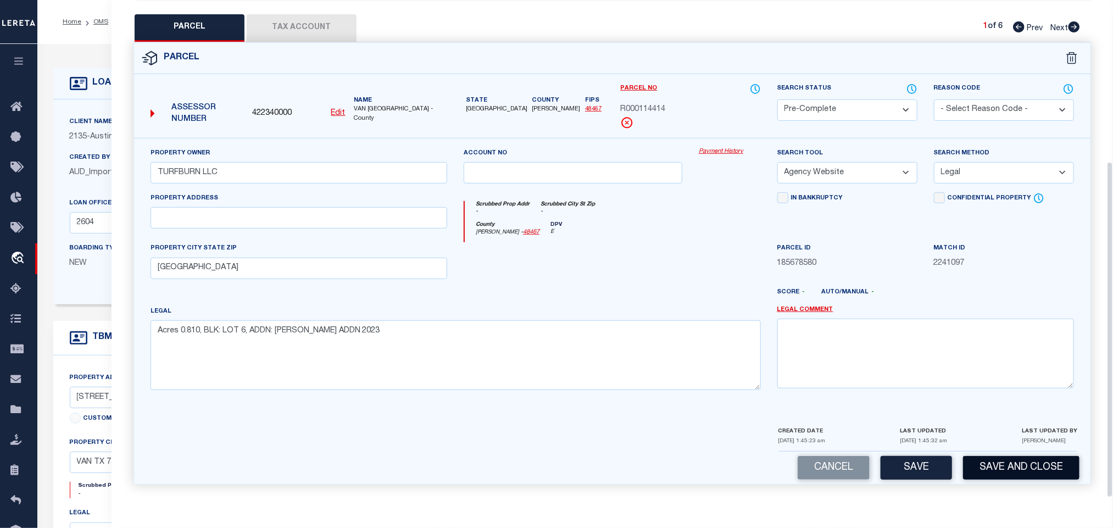
click at [1011, 460] on button "Save and Close" at bounding box center [1021, 468] width 116 height 24
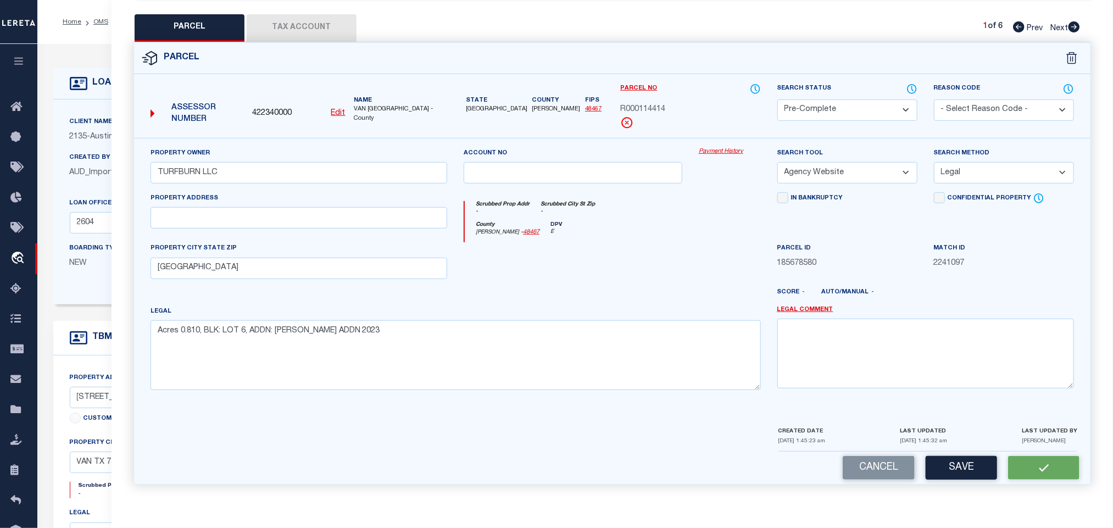
click at [274, 108] on span "422340000" at bounding box center [272, 114] width 40 height 12
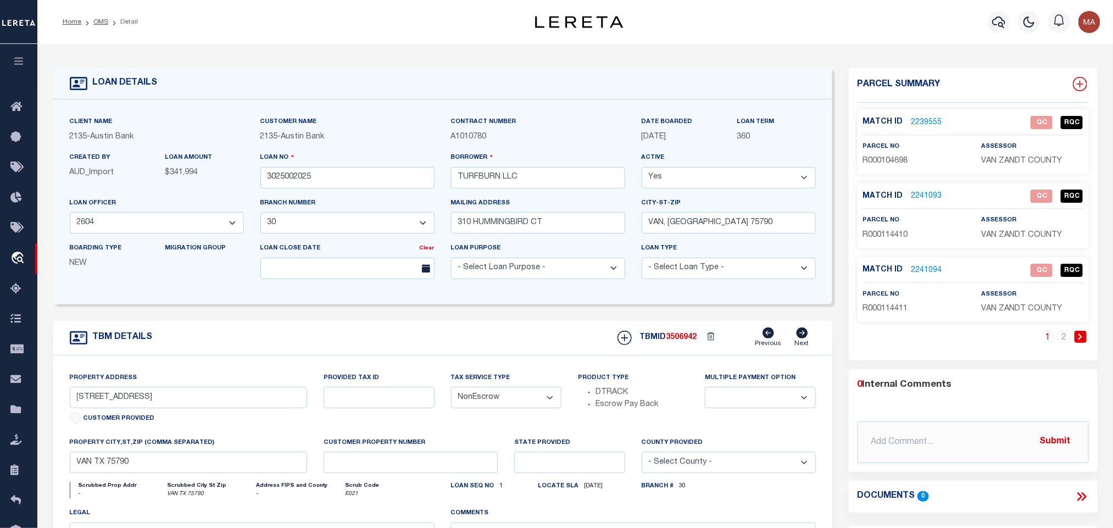
click at [1074, 86] on icon at bounding box center [1080, 84] width 14 height 14
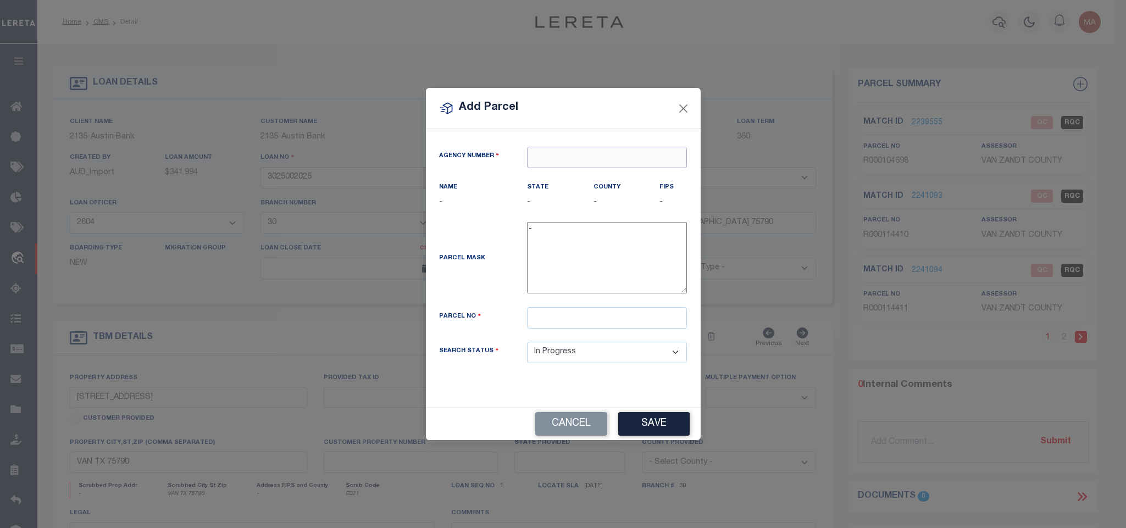
click at [582, 147] on input "text" at bounding box center [607, 157] width 160 height 21
paste input "422340000"
click at [578, 170] on div "422340000 : VAN [GEOGRAPHIC_DATA]" at bounding box center [609, 182] width 163 height 31
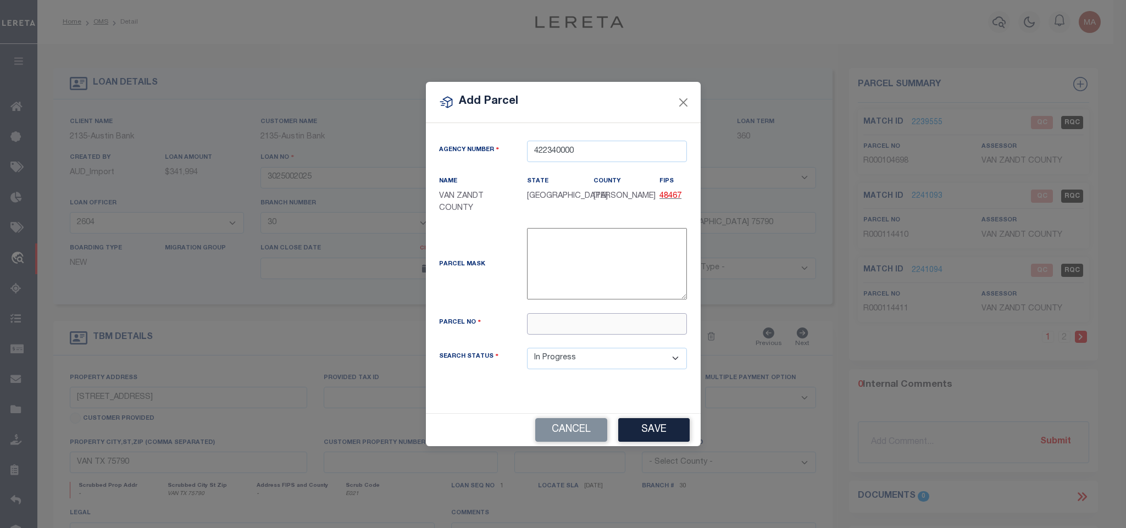
click at [651, 332] on input "text" at bounding box center [607, 323] width 160 height 21
paste input "R000114415"
click at [667, 434] on button "Save" at bounding box center [653, 430] width 71 height 24
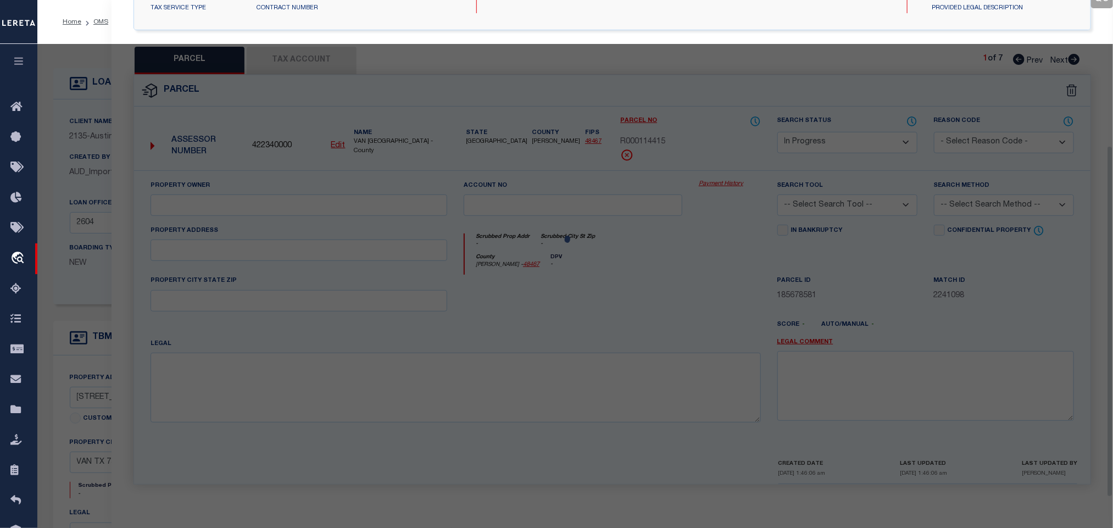
scroll to position [206, 0]
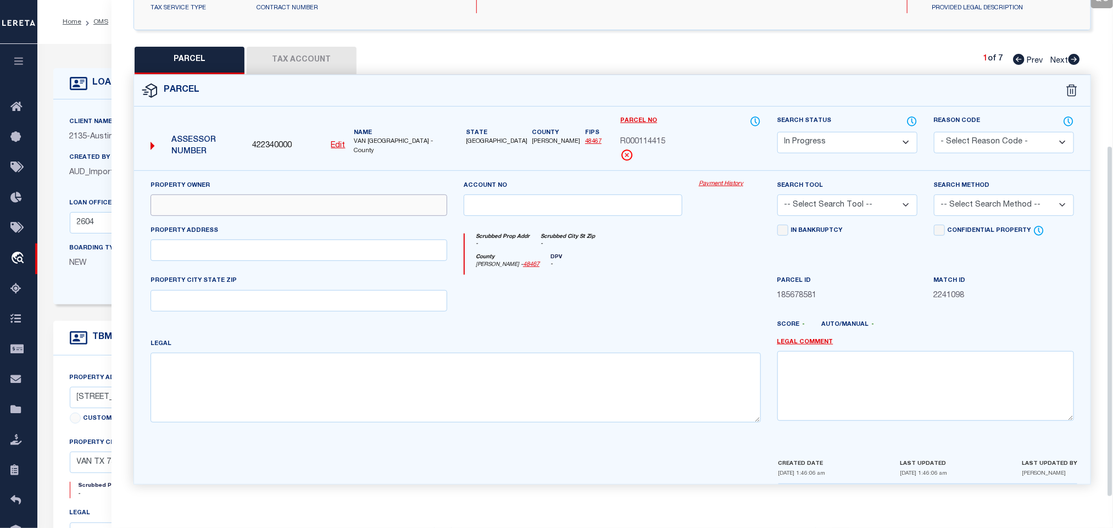
drag, startPoint x: 248, startPoint y: 200, endPoint x: 241, endPoint y: 203, distance: 7.4
click at [248, 200] on input "text" at bounding box center [299, 205] width 297 height 21
paste input "TURFBURN LLC"
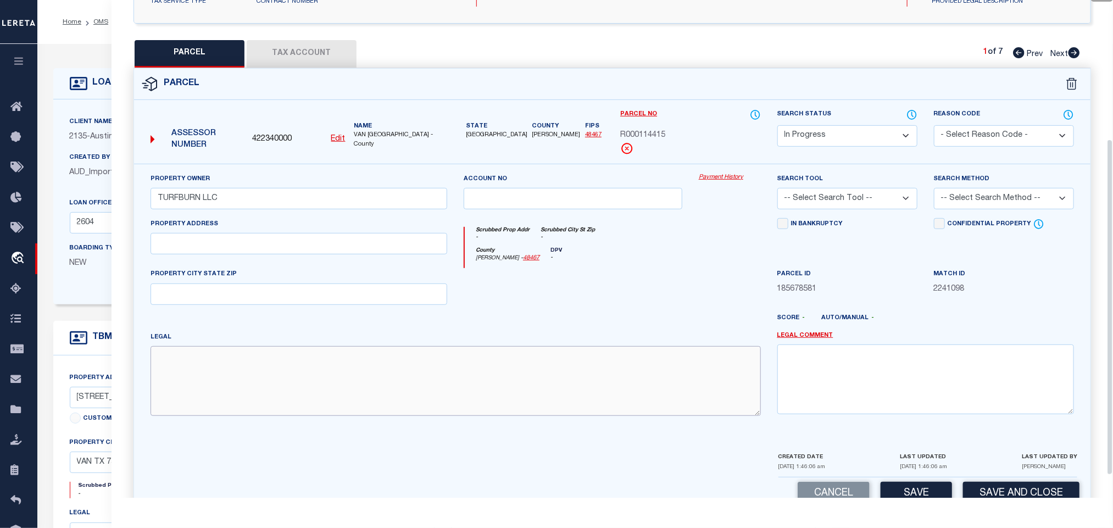
click at [231, 373] on textarea at bounding box center [456, 380] width 611 height 69
paste textarea "Acres 0.810, BLK: LOT 7, ADDN: [PERSON_NAME] ADDN 2023"
click at [290, 294] on input "text" at bounding box center [299, 294] width 297 height 21
click at [846, 199] on select "-- Select Search Tool -- 3rd Party Website Agency File Agency Website ATLS CNV-…" at bounding box center [848, 198] width 140 height 21
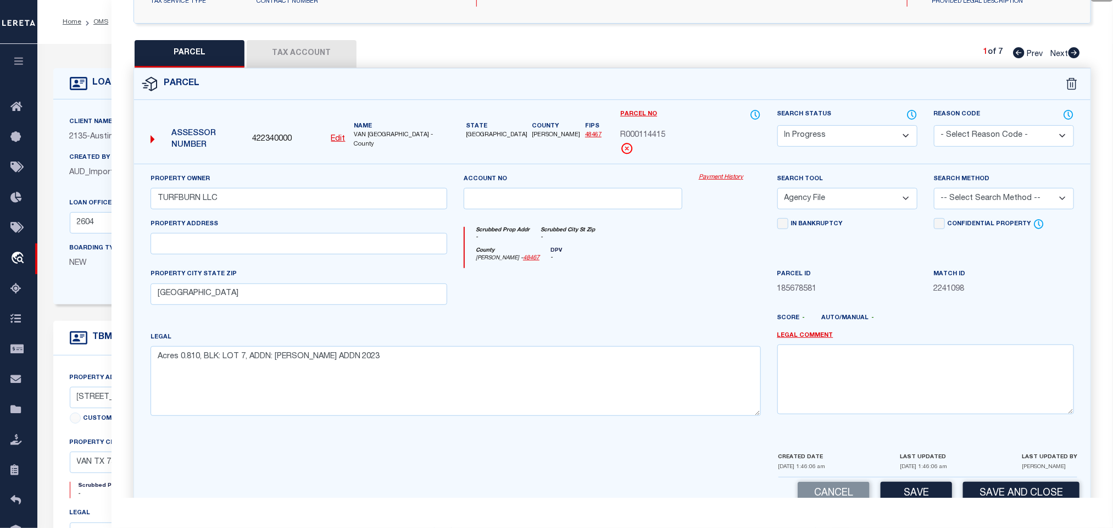
click at [778, 191] on select "-- Select Search Tool -- 3rd Party Website Agency File Agency Website ATLS CNV-…" at bounding box center [848, 198] width 140 height 21
click at [846, 205] on select "-- Select Search Tool -- 3rd Party Website Agency File Agency Website ATLS CNV-…" at bounding box center [848, 198] width 140 height 21
click at [778, 191] on select "-- Select Search Tool -- 3rd Party Website Agency File Agency Website ATLS CNV-…" at bounding box center [848, 198] width 140 height 21
click at [942, 214] on div "Search Method -- Select Search Method -- Property Address Legal Liability Info …" at bounding box center [1004, 195] width 157 height 45
drag, startPoint x: 958, startPoint y: 200, endPoint x: 961, endPoint y: 213, distance: 13.1
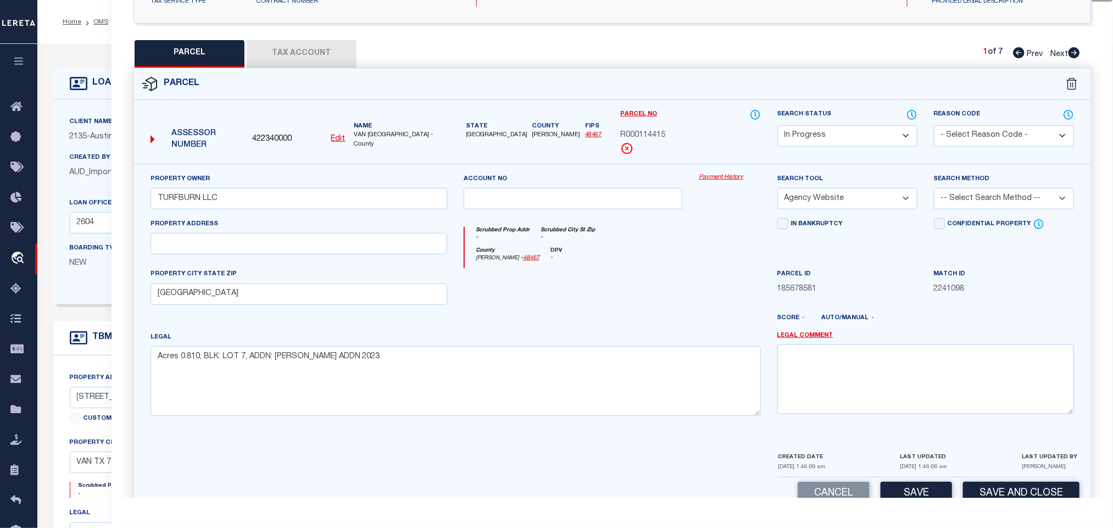
click at [958, 200] on select "-- Select Search Method -- Property Address Legal Liability Info Provided" at bounding box center [1004, 198] width 140 height 21
click at [934, 191] on select "-- Select Search Method -- Property Address Legal Liability Info Provided" at bounding box center [1004, 198] width 140 height 21
click at [858, 129] on select "Automated Search Bad Parcel Complete Duplicate Parcel High Dollar Reporting In …" at bounding box center [848, 135] width 140 height 21
click at [778, 126] on select "Automated Search Bad Parcel Complete Duplicate Parcel High Dollar Reporting In …" at bounding box center [848, 135] width 140 height 21
click at [919, 492] on button "Save" at bounding box center [916, 494] width 71 height 24
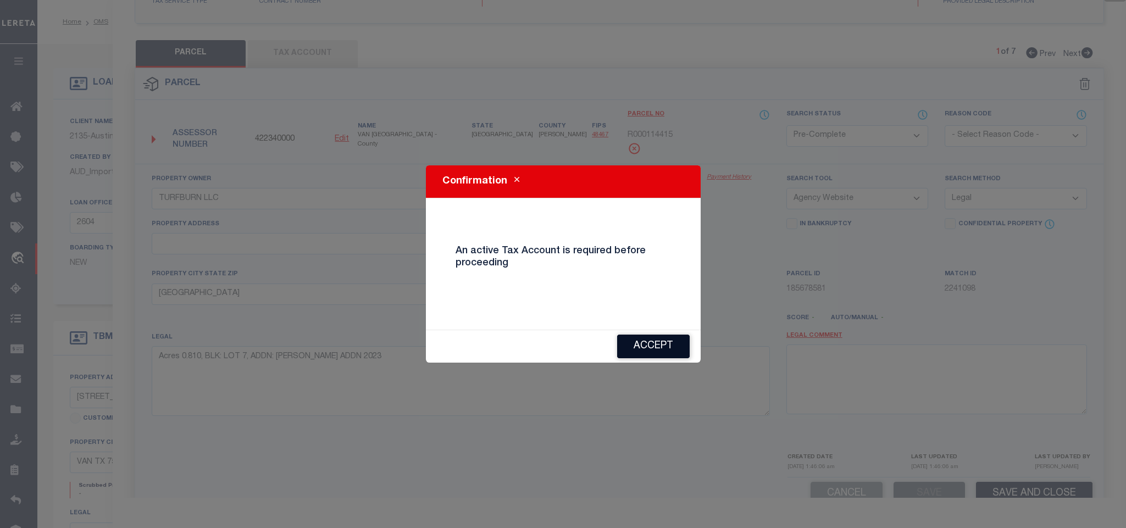
click at [643, 351] on button "Accept" at bounding box center [653, 347] width 73 height 24
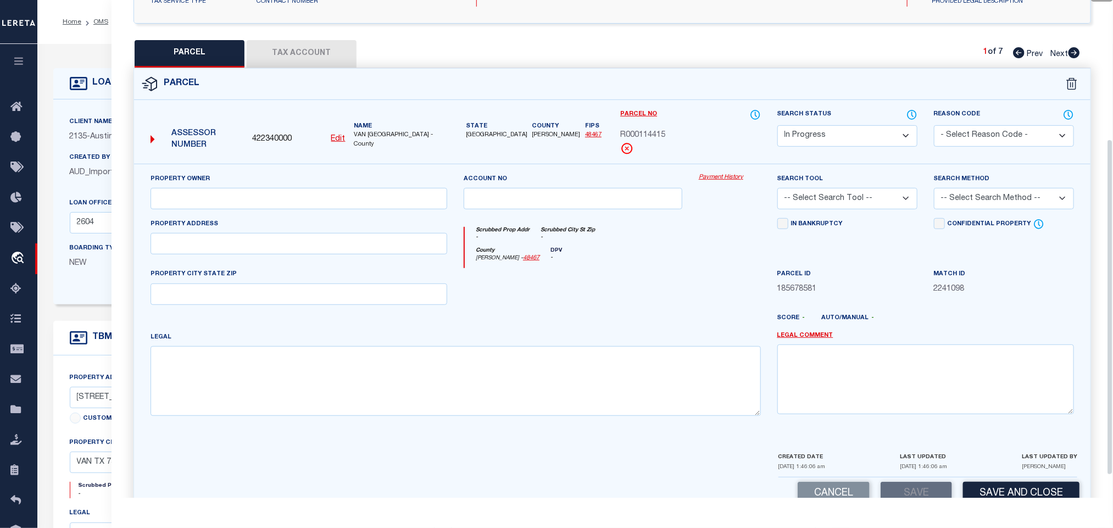
click at [315, 54] on button "Tax Account" at bounding box center [302, 53] width 110 height 27
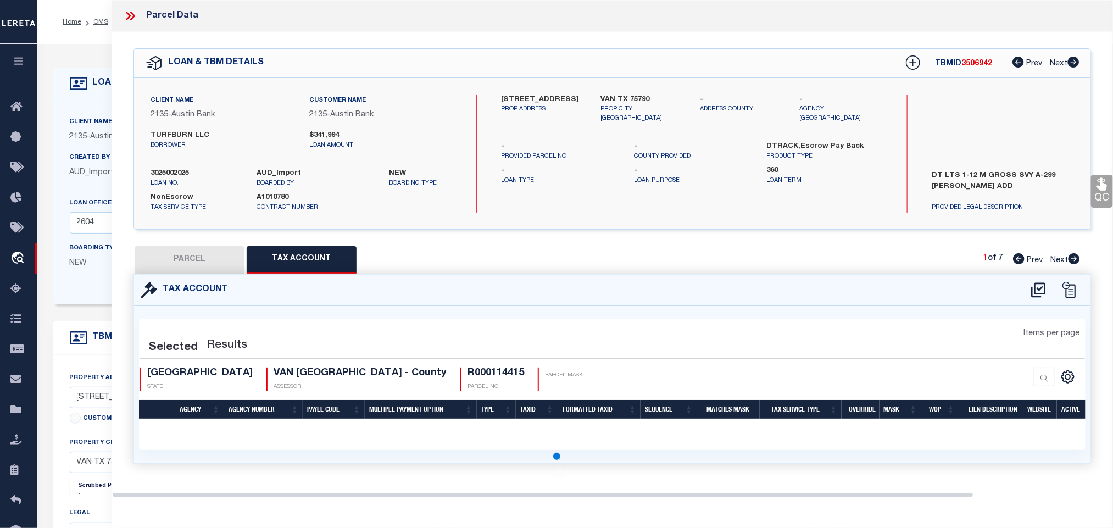
scroll to position [0, 0]
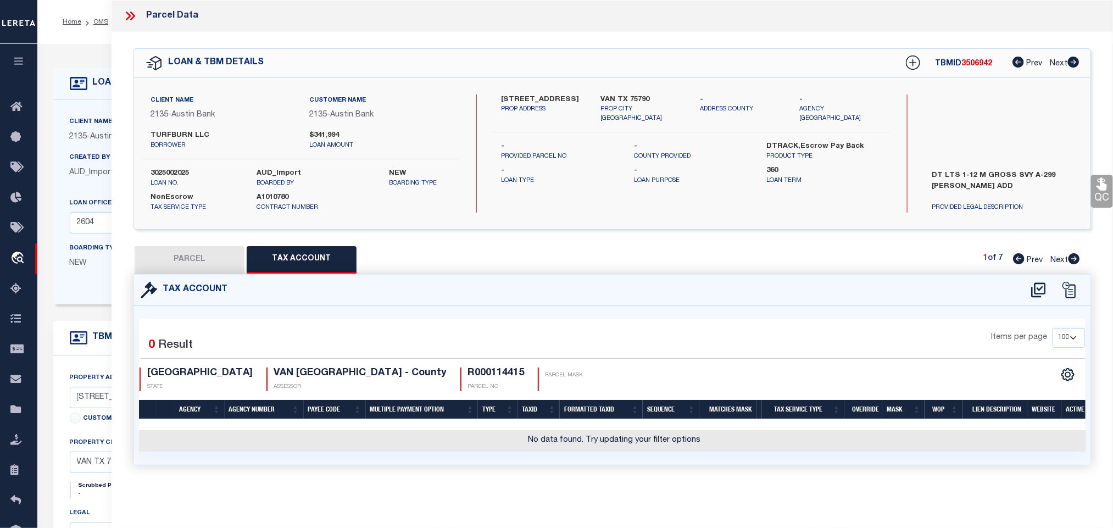
click at [214, 266] on button "PARCEL" at bounding box center [190, 259] width 110 height 27
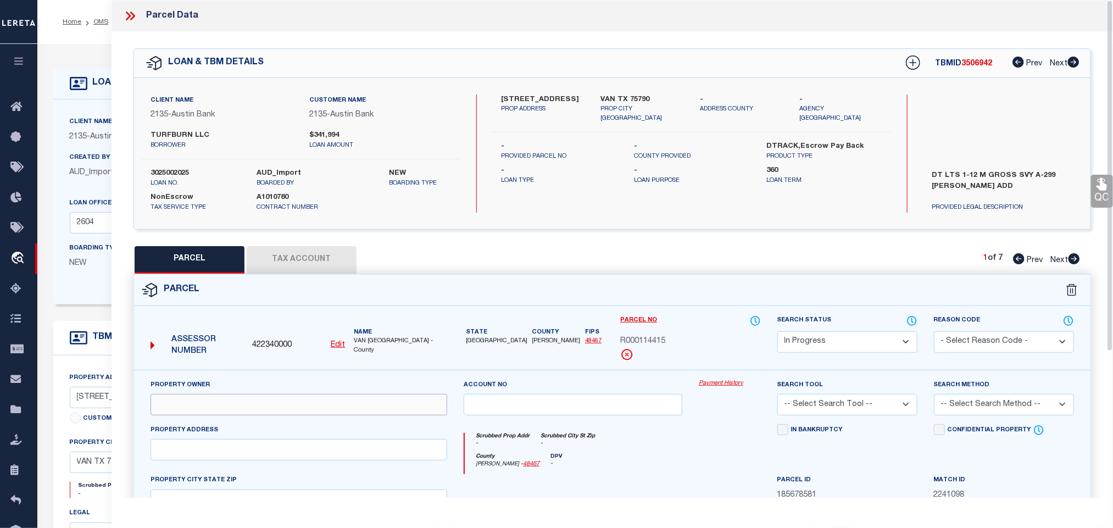
drag, startPoint x: 279, startPoint y: 418, endPoint x: 274, endPoint y: 413, distance: 6.6
click at [279, 415] on input "text" at bounding box center [299, 404] width 297 height 21
paste input "TURFBURN LLC"
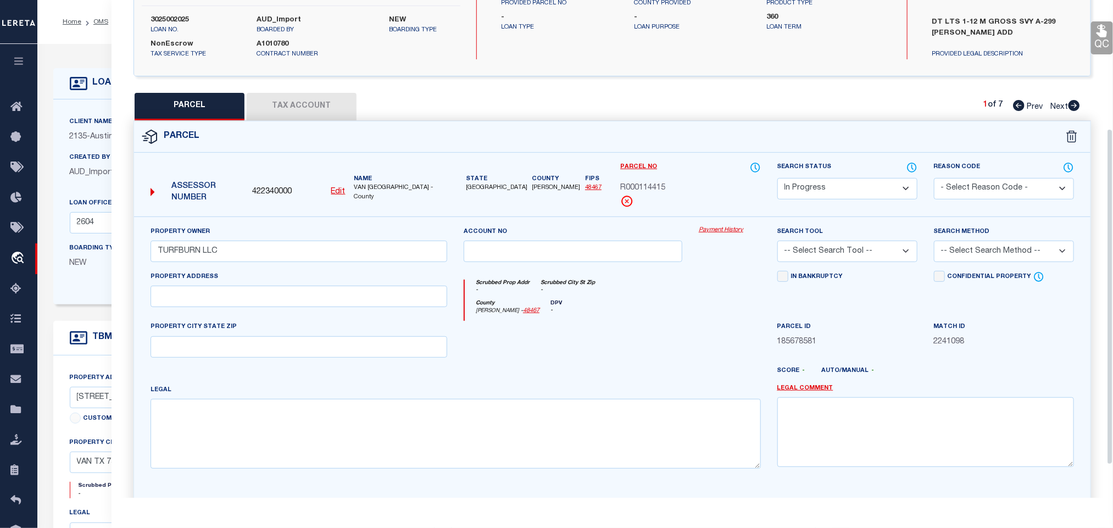
scroll to position [239, 0]
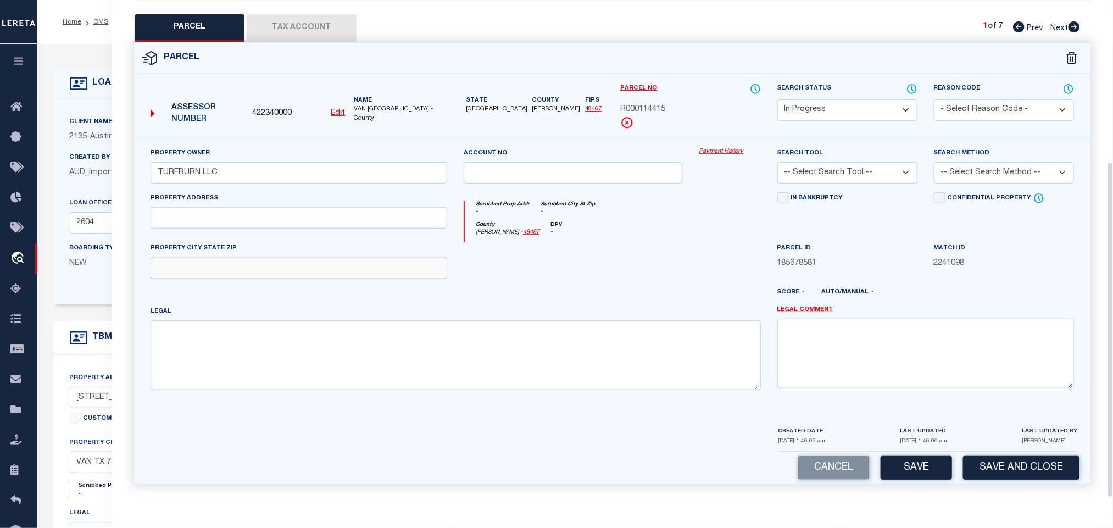
click at [286, 274] on input "text" at bounding box center [299, 268] width 297 height 21
click at [536, 348] on textarea at bounding box center [456, 354] width 611 height 69
paste textarea "Acres 0.810, BLK: LOT 7, ADDN: [PERSON_NAME] ADDN 2023"
click at [866, 167] on select "-- Select Search Tool -- 3rd Party Website Agency File Agency Website ATLS CNV-…" at bounding box center [848, 172] width 140 height 21
click at [778, 162] on select "-- Select Search Tool -- 3rd Party Website Agency File Agency Website ATLS CNV-…" at bounding box center [848, 172] width 140 height 21
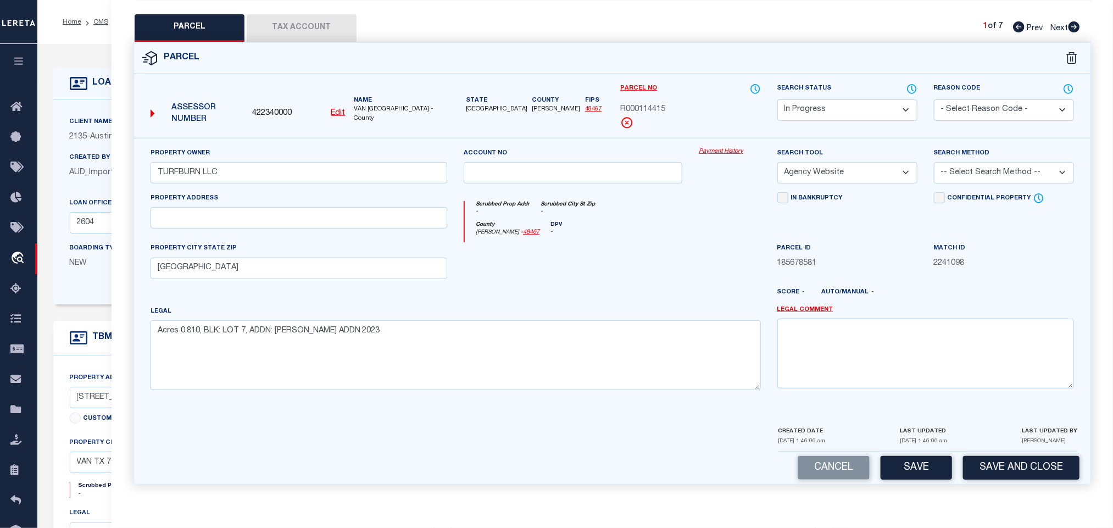
click at [1001, 176] on select "-- Select Search Method -- Property Address Legal Liability Info Provided" at bounding box center [1004, 172] width 140 height 21
click at [934, 162] on select "-- Select Search Method -- Property Address Legal Liability Info Provided" at bounding box center [1004, 172] width 140 height 21
click at [979, 156] on div "Search Method -- Select Search Method -- Property Address Legal Liability Info …" at bounding box center [1004, 165] width 140 height 36
drag, startPoint x: 975, startPoint y: 168, endPoint x: 975, endPoint y: 177, distance: 8.8
click at [975, 168] on select "-- Select Search Method -- Property Address Legal Liability Info Provided" at bounding box center [1004, 172] width 140 height 21
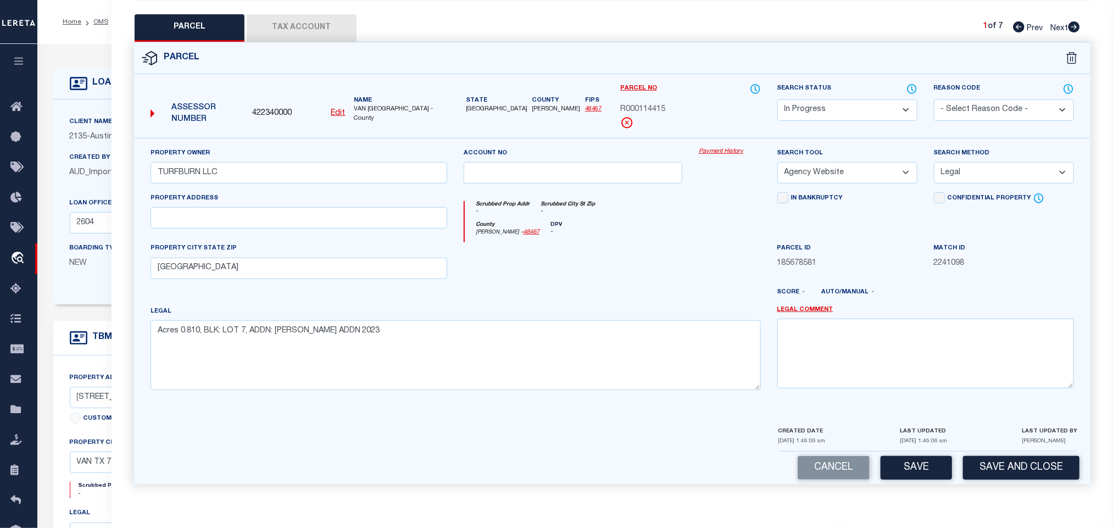
click at [934, 162] on select "-- Select Search Method -- Property Address Legal Liability Info Provided" at bounding box center [1004, 172] width 140 height 21
click at [906, 467] on button "Save" at bounding box center [916, 468] width 71 height 24
click at [315, 26] on button "Tax Account" at bounding box center [302, 27] width 110 height 27
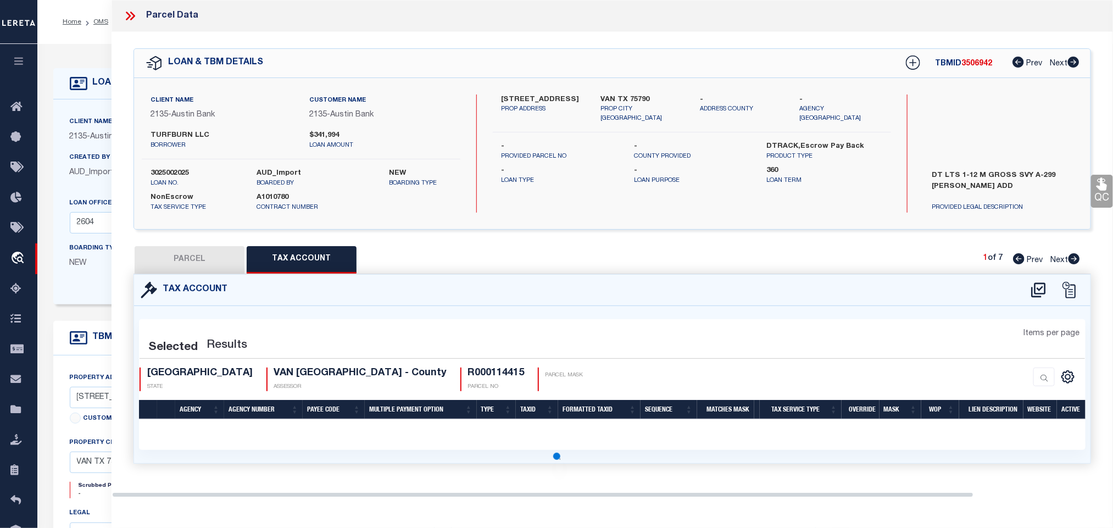
scroll to position [0, 0]
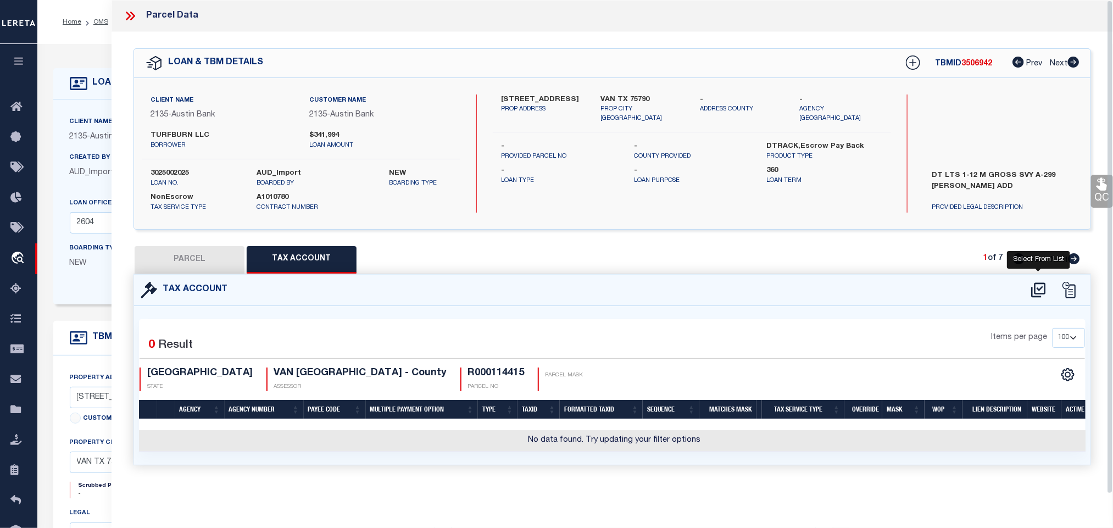
click at [1037, 295] on icon at bounding box center [1038, 289] width 14 height 15
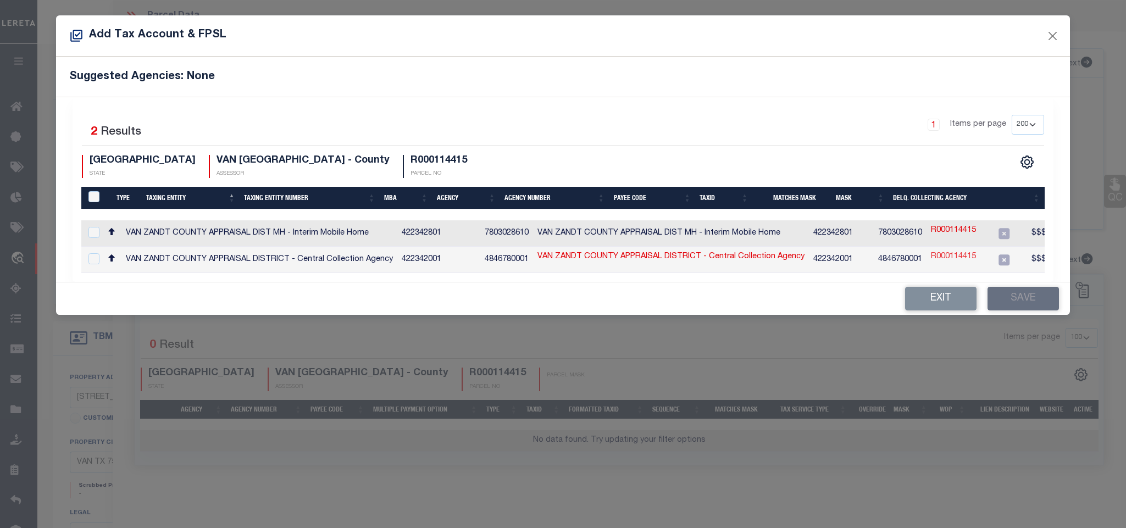
click at [944, 256] on link "R000114415" at bounding box center [953, 257] width 45 height 12
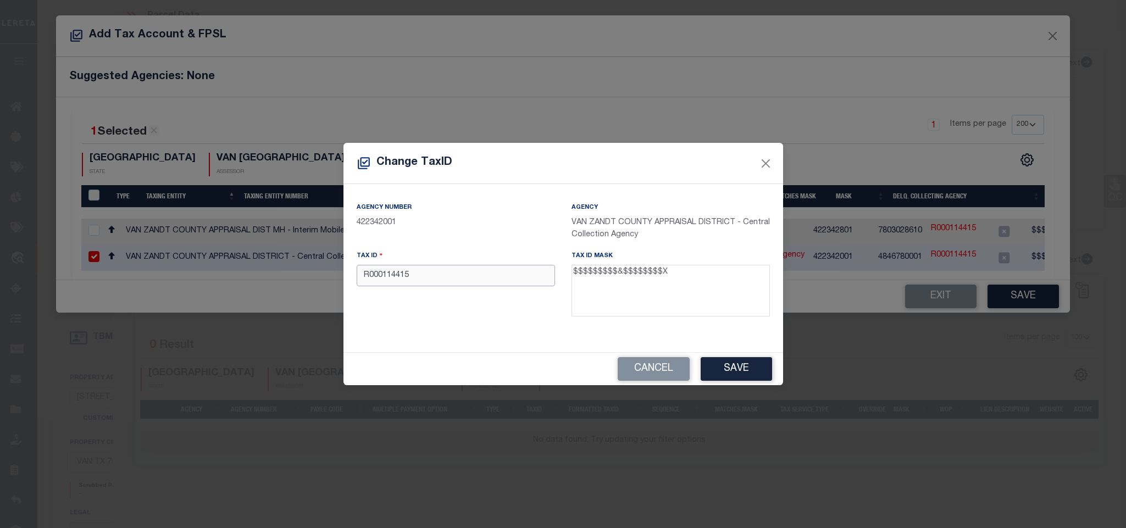
click at [391, 279] on input "R000114415" at bounding box center [456, 275] width 198 height 21
paste input "064.3500.0000.0007.0000"
click at [714, 371] on button "Save" at bounding box center [736, 369] width 71 height 24
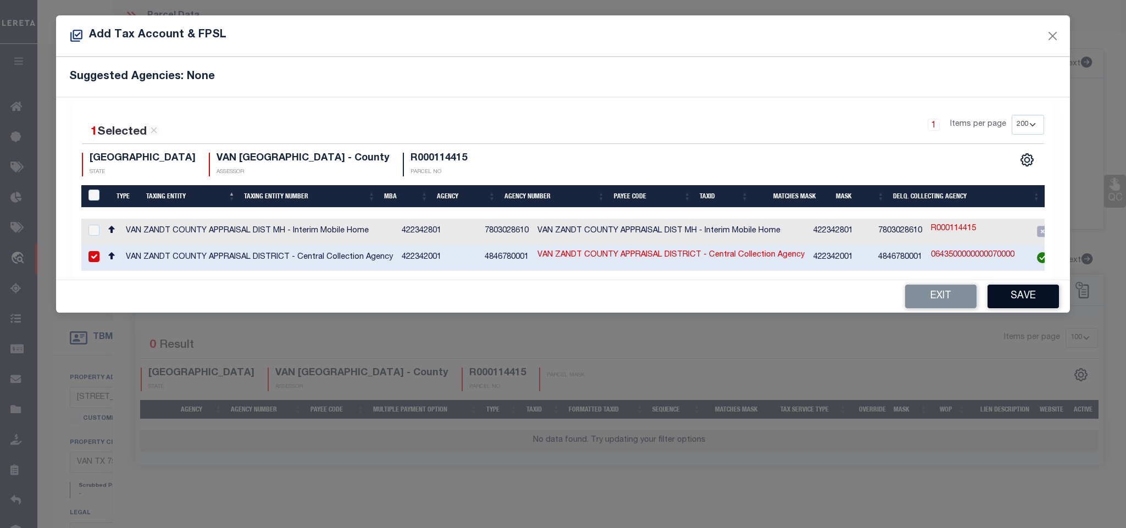
click at [1006, 292] on button "Save" at bounding box center [1022, 297] width 71 height 24
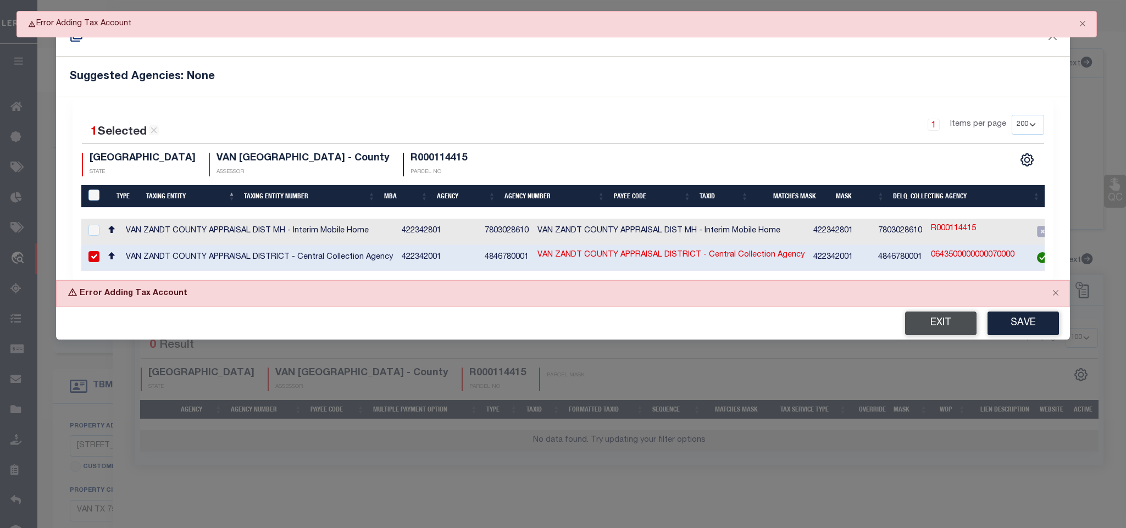
click at [940, 329] on button "Exit" at bounding box center [940, 324] width 71 height 24
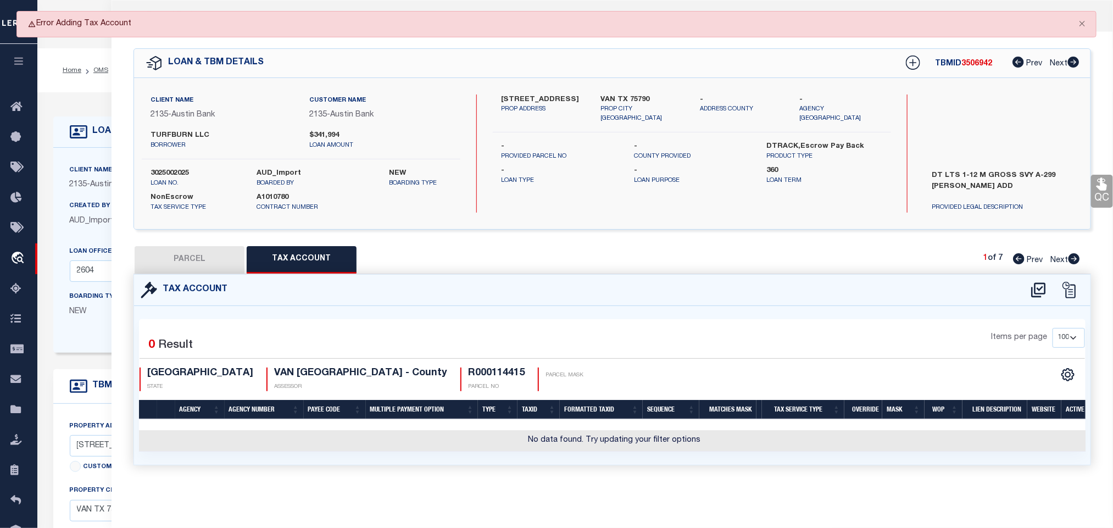
click at [229, 264] on button "PARCEL" at bounding box center [190, 259] width 110 height 27
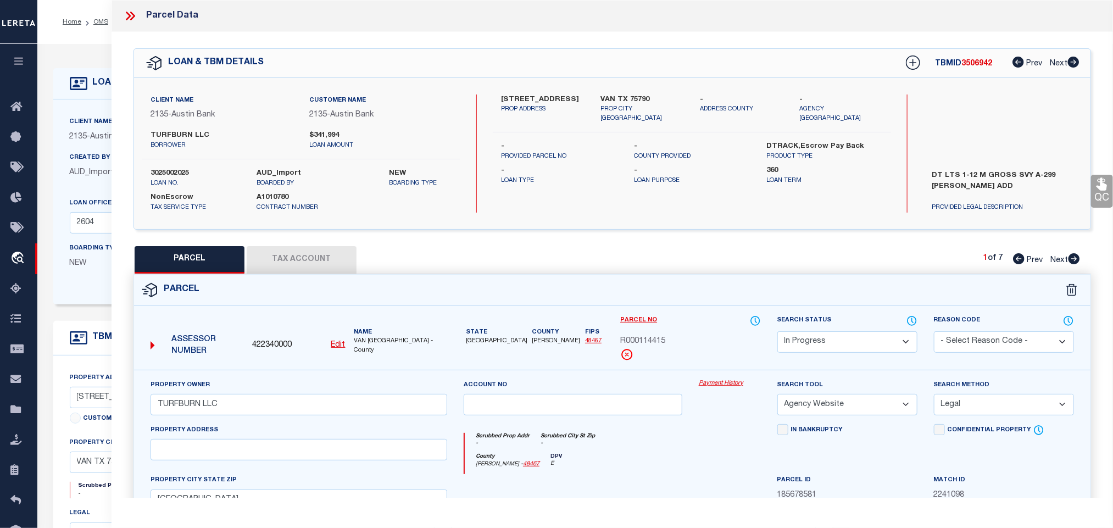
click at [798, 335] on select "Automated Search Bad Parcel Complete Duplicate Parcel High Dollar Reporting In …" at bounding box center [848, 341] width 140 height 21
click at [778, 332] on select "Automated Search Bad Parcel Complete Duplicate Parcel High Dollar Reporting In …" at bounding box center [848, 341] width 140 height 21
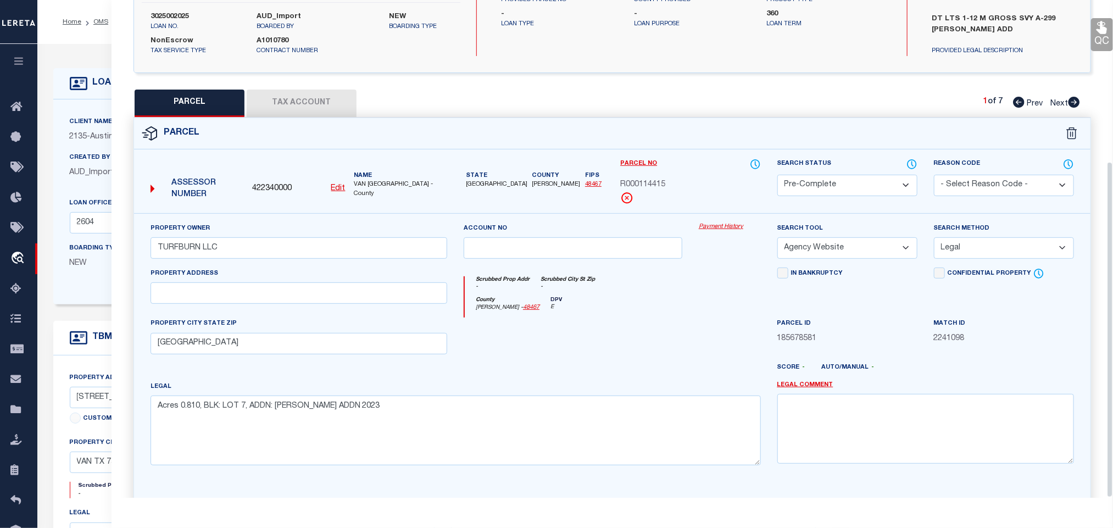
scroll to position [239, 0]
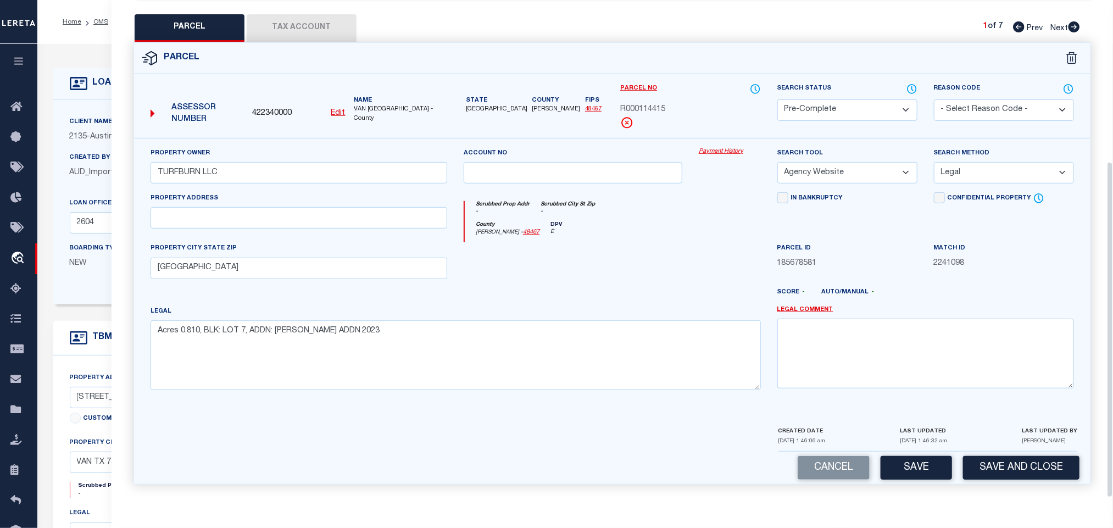
click at [1001, 489] on div "Parcel 422340000 Edit" at bounding box center [612, 270] width 974 height 456
click at [998, 469] on button "Save and Close" at bounding box center [1021, 468] width 116 height 24
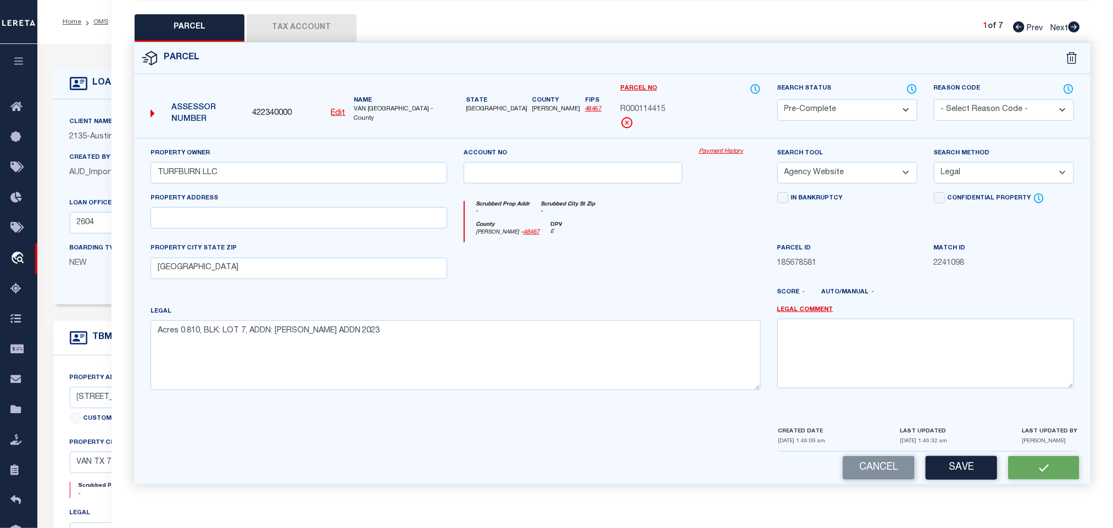
click at [262, 108] on span "422340000" at bounding box center [272, 114] width 40 height 12
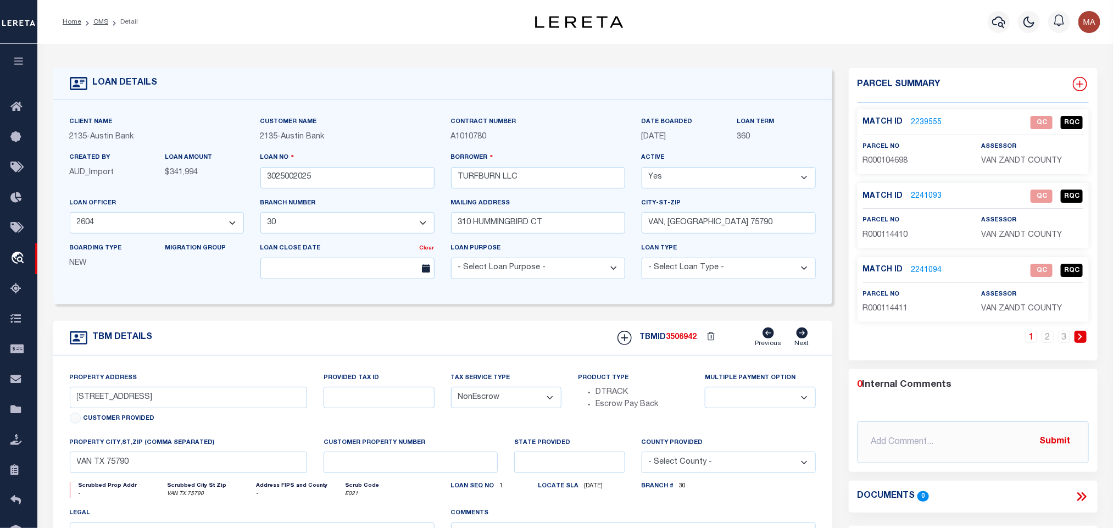
click at [1080, 82] on icon at bounding box center [1079, 84] width 7 height 7
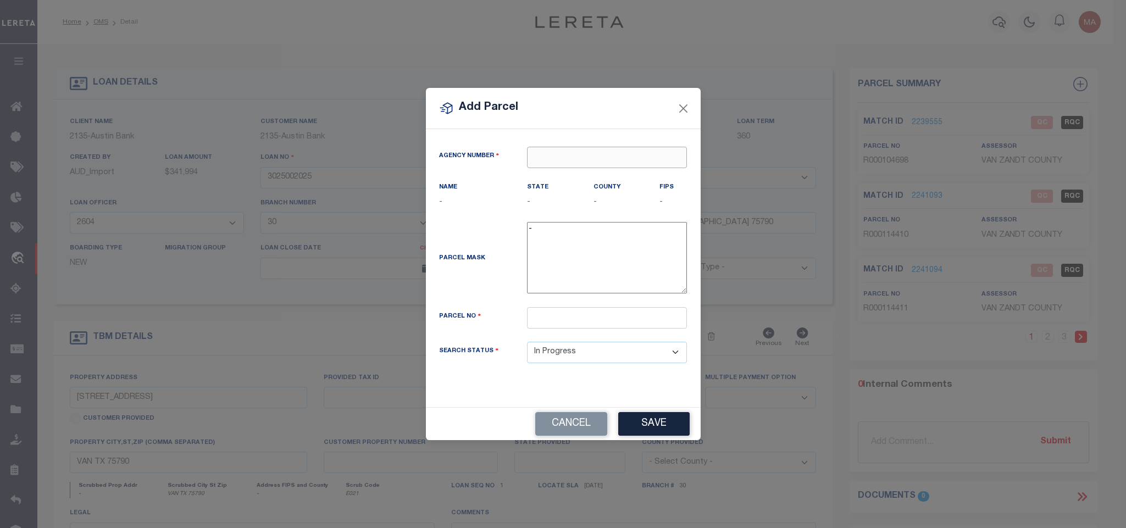
click at [652, 157] on input "text" at bounding box center [607, 157] width 160 height 21
paste input "422340000"
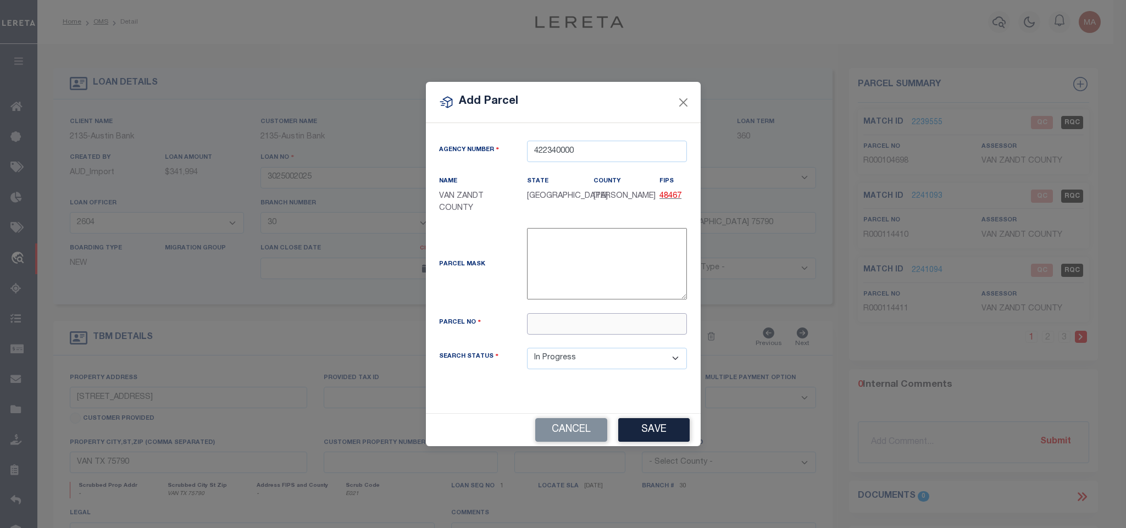
click at [613, 327] on input "text" at bounding box center [607, 323] width 160 height 21
paste input "R000114416"
click at [657, 416] on div "Cancel Save" at bounding box center [563, 430] width 275 height 32
click at [657, 430] on button "Save" at bounding box center [653, 430] width 71 height 24
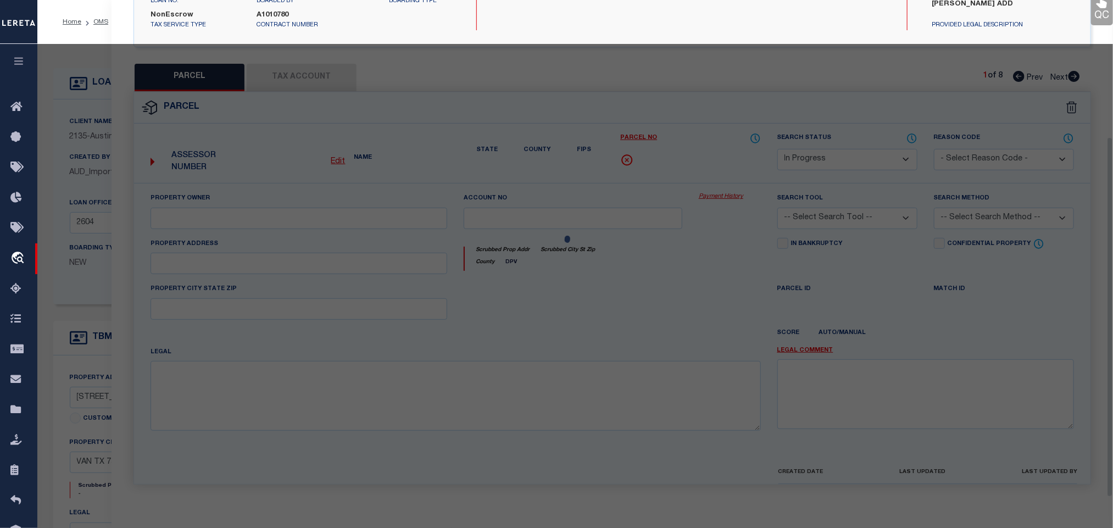
scroll to position [206, 0]
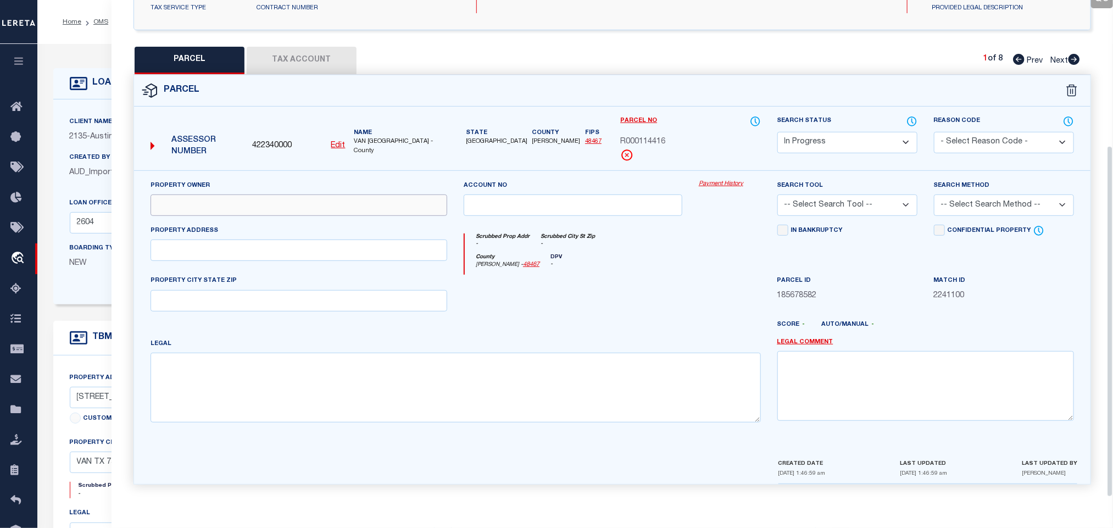
drag, startPoint x: 335, startPoint y: 203, endPoint x: 325, endPoint y: 205, distance: 10.7
click at [335, 203] on input "text" at bounding box center [299, 205] width 297 height 21
paste input "TURFBURN LLC"
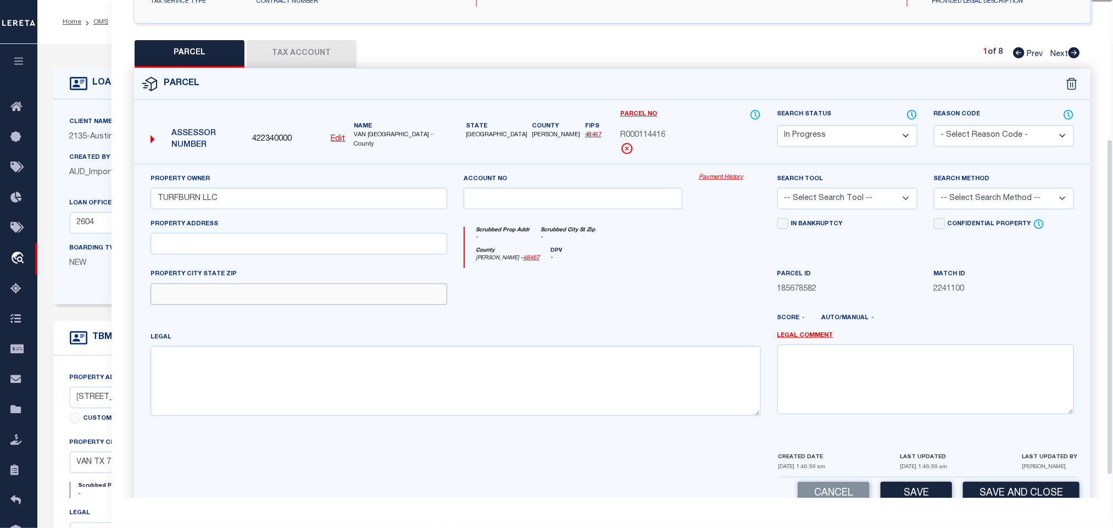
click at [308, 292] on input "text" at bounding box center [299, 294] width 297 height 21
drag, startPoint x: 386, startPoint y: 367, endPoint x: 880, endPoint y: 242, distance: 509.9
click at [386, 367] on textarea at bounding box center [456, 380] width 611 height 69
paste textarea "Acres 0.750, BLK: LOT 8, ADDN: [PERSON_NAME] ADDN 2023"
click at [902, 202] on select "-- Select Search Tool -- 3rd Party Website Agency File Agency Website ATLS CNV-…" at bounding box center [848, 198] width 140 height 21
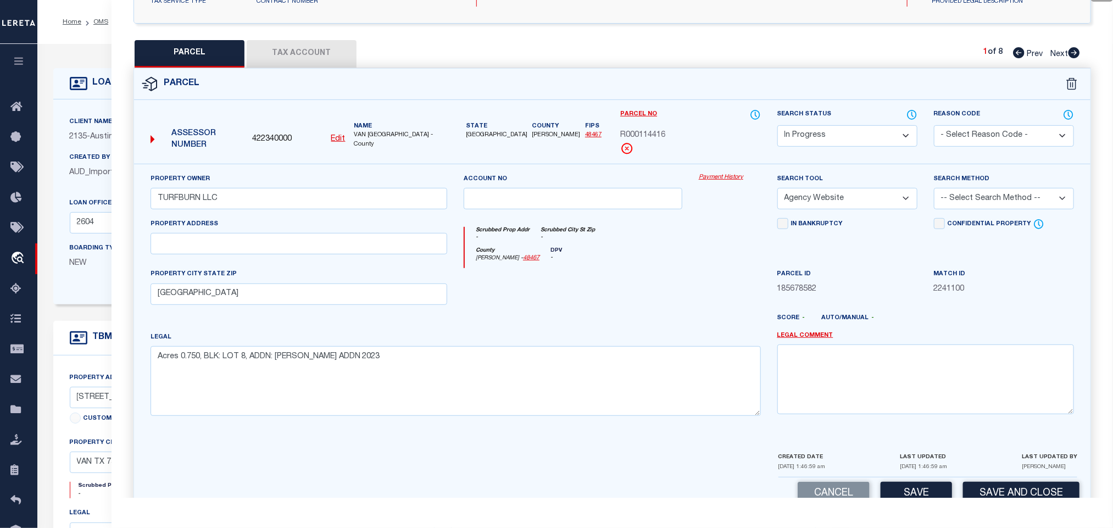
click at [778, 191] on select "-- Select Search Tool -- 3rd Party Website Agency File Agency Website ATLS CNV-…" at bounding box center [848, 198] width 140 height 21
click at [987, 203] on select "-- Select Search Method -- Property Address Legal Liability Info Provided" at bounding box center [1004, 198] width 140 height 21
click at [934, 191] on select "-- Select Search Method -- Property Address Legal Liability Info Provided" at bounding box center [1004, 198] width 140 height 21
click at [902, 487] on div "Cancel Save Save and Close" at bounding box center [612, 494] width 957 height 32
click at [906, 495] on button "Save" at bounding box center [916, 494] width 71 height 24
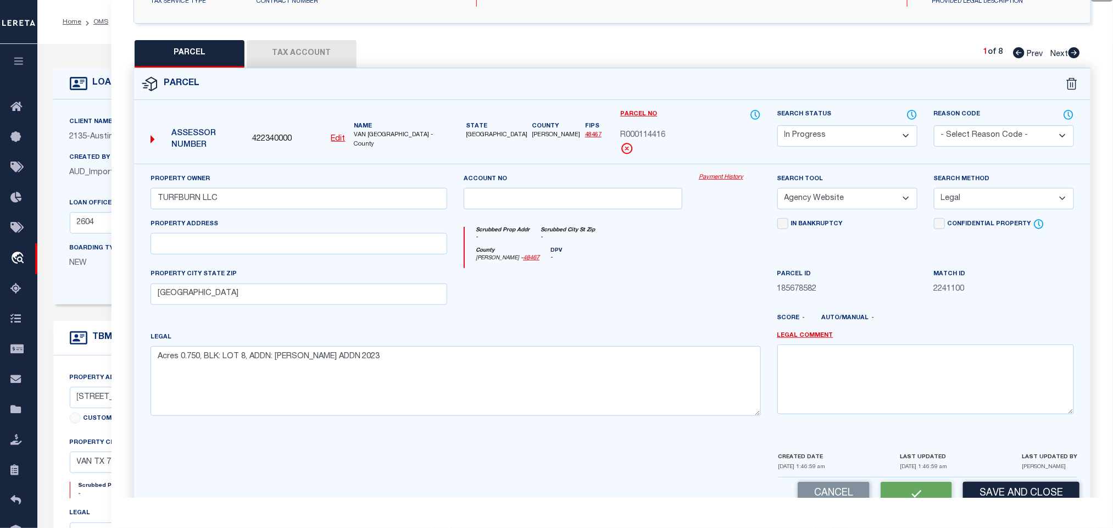
click at [321, 47] on button "Tax Account" at bounding box center [302, 53] width 110 height 27
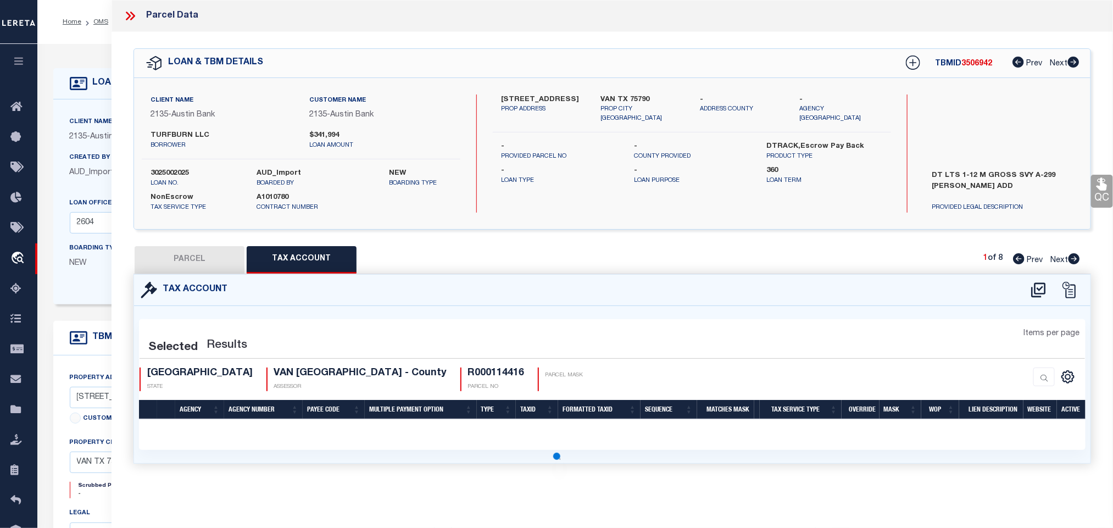
scroll to position [0, 0]
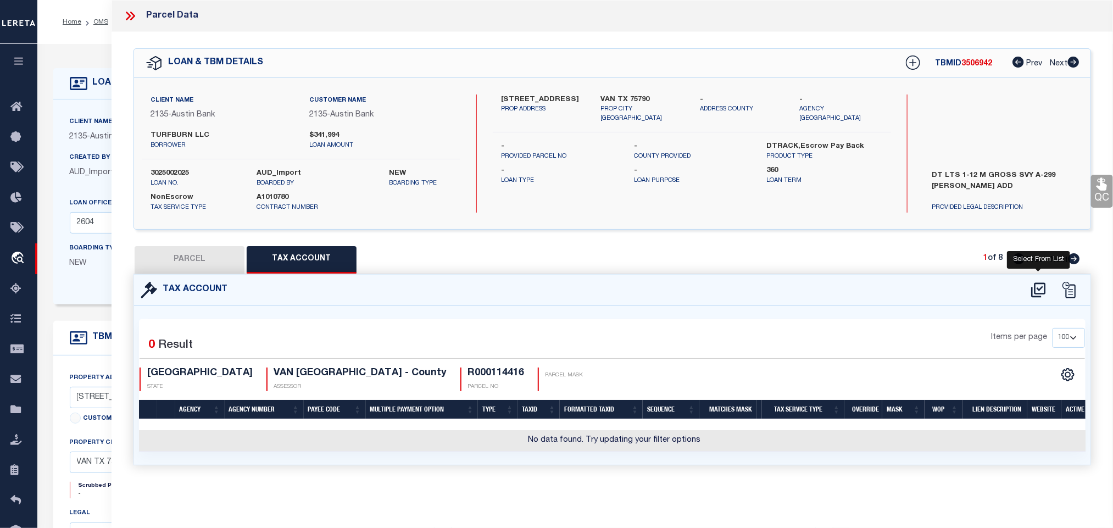
click at [1041, 294] on icon at bounding box center [1039, 290] width 18 height 18
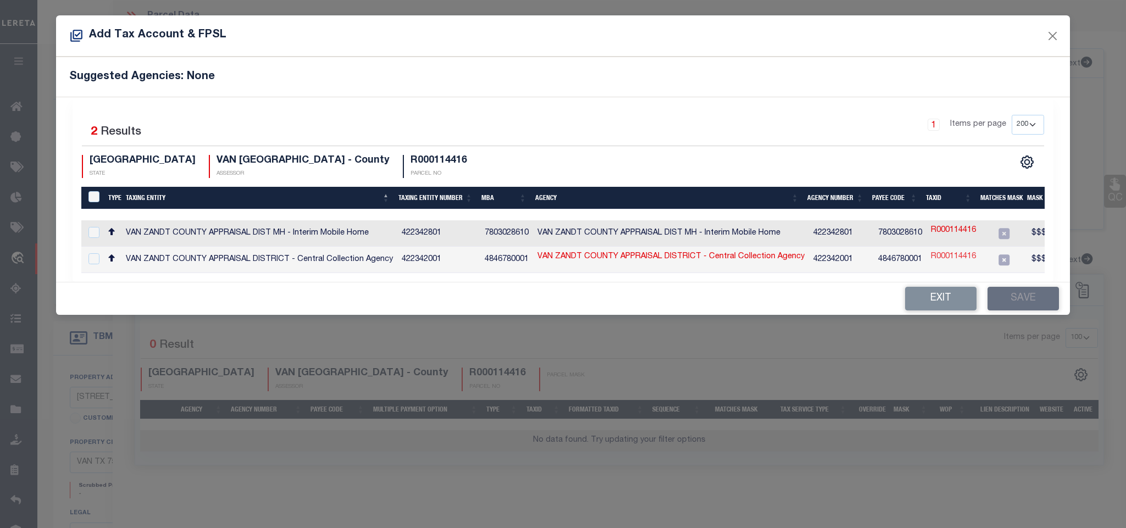
click at [948, 252] on link "R000114416" at bounding box center [953, 257] width 45 height 12
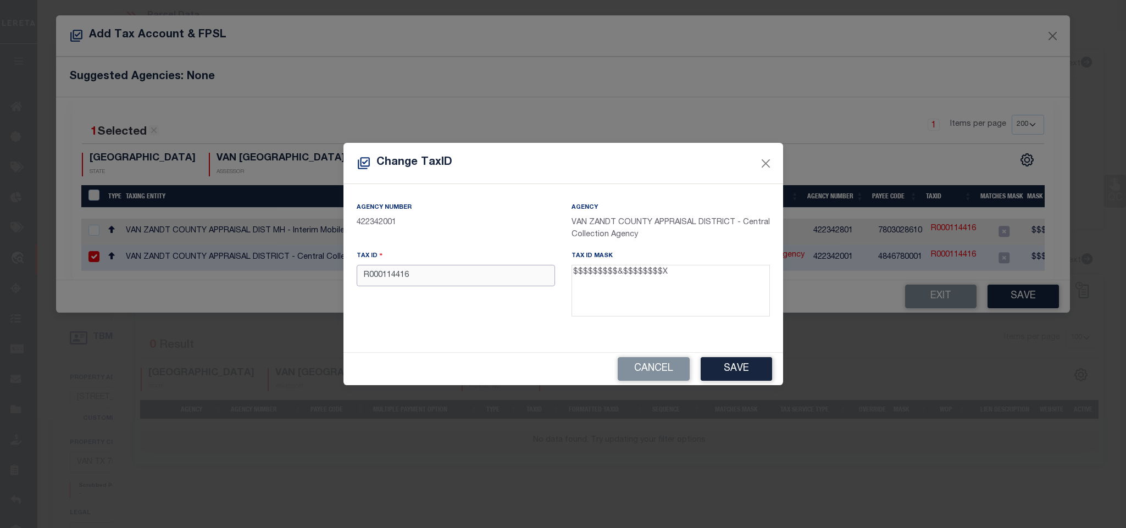
click at [530, 282] on input "R000114416" at bounding box center [456, 275] width 198 height 21
paste input "064.3500.0000.0008.0000"
click at [730, 359] on button "Save" at bounding box center [736, 369] width 71 height 24
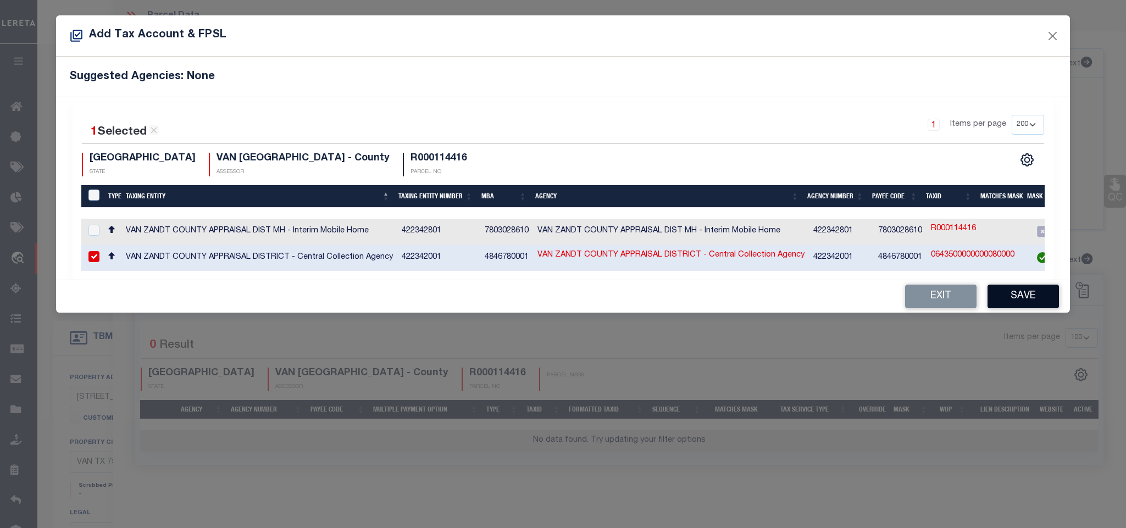
click at [1023, 304] on button "Save" at bounding box center [1022, 297] width 71 height 24
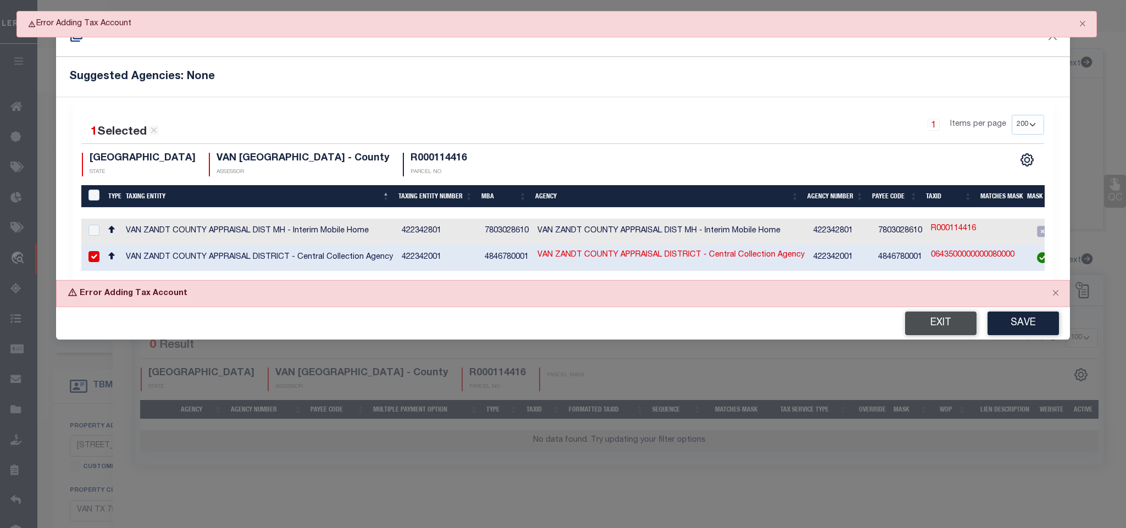
click at [910, 325] on button "Exit" at bounding box center [940, 324] width 71 height 24
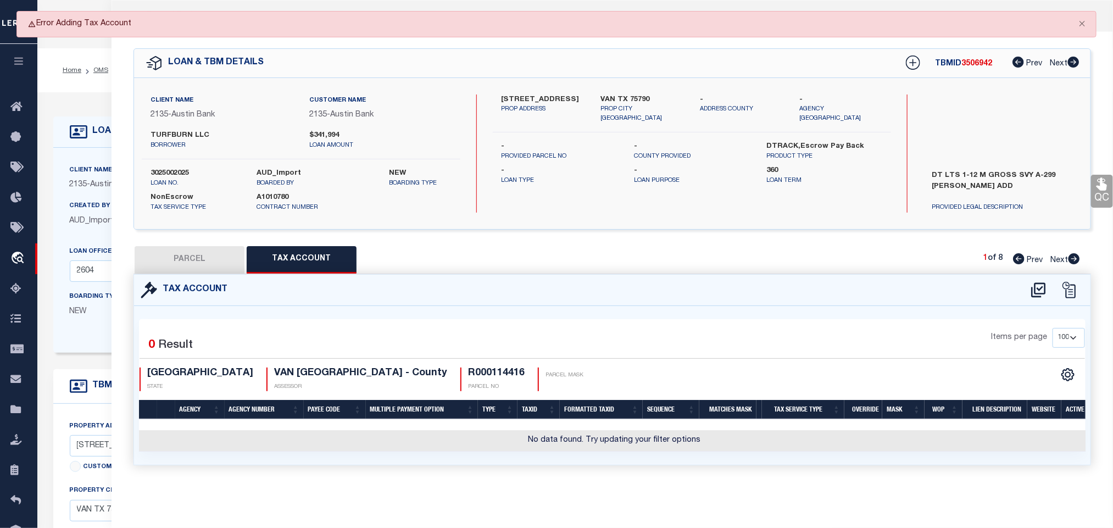
click at [188, 261] on button "PARCEL" at bounding box center [190, 259] width 110 height 27
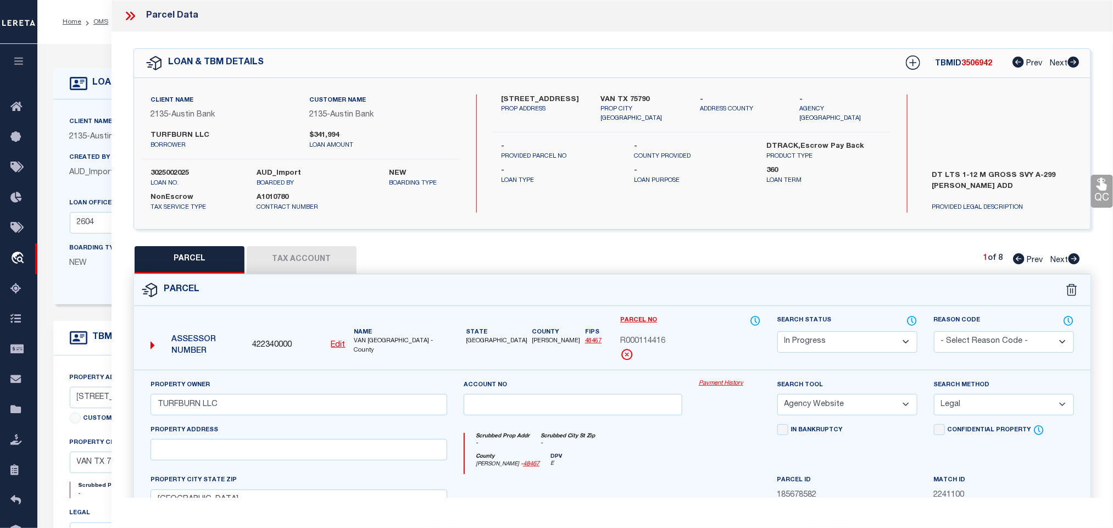
click at [887, 337] on select "Automated Search Bad Parcel Complete Duplicate Parcel High Dollar Reporting In …" at bounding box center [848, 341] width 140 height 21
click at [778, 332] on select "Automated Search Bad Parcel Complete Duplicate Parcel High Dollar Reporting In …" at bounding box center [848, 341] width 140 height 21
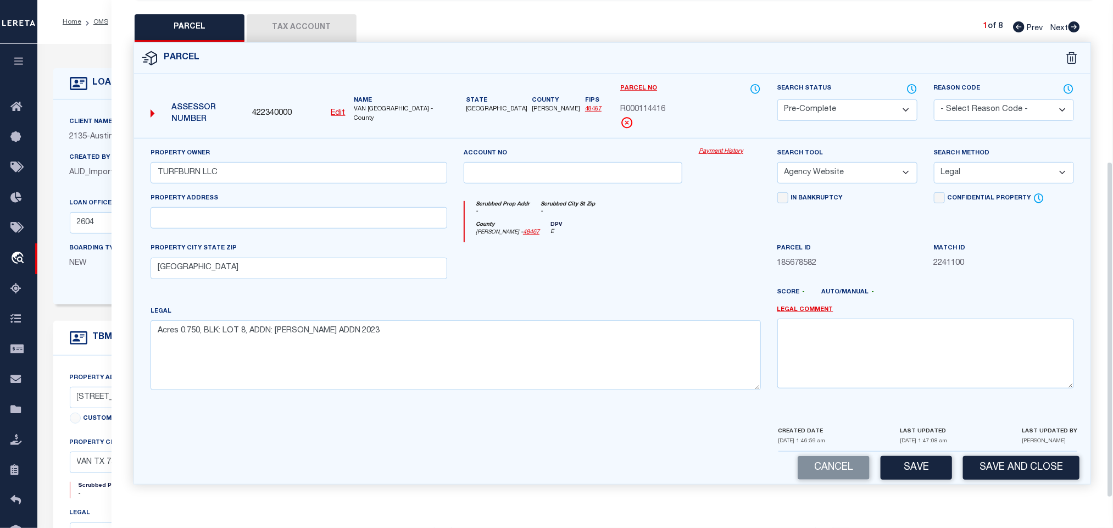
click at [1027, 452] on div "Cancel Save Save and Close" at bounding box center [612, 468] width 957 height 32
click at [1029, 468] on button "Save and Close" at bounding box center [1021, 468] width 116 height 24
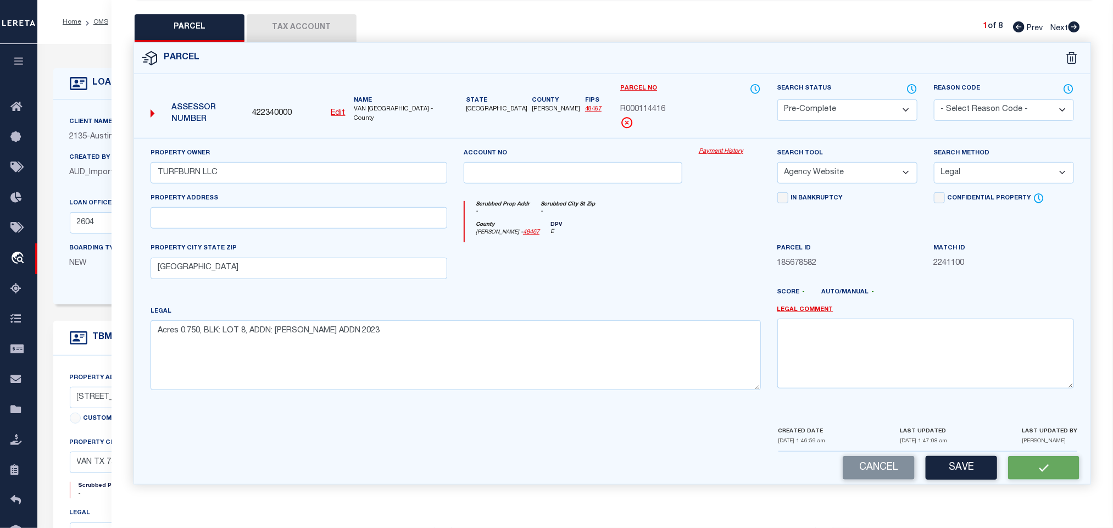
click at [263, 108] on span "422340000" at bounding box center [272, 114] width 40 height 12
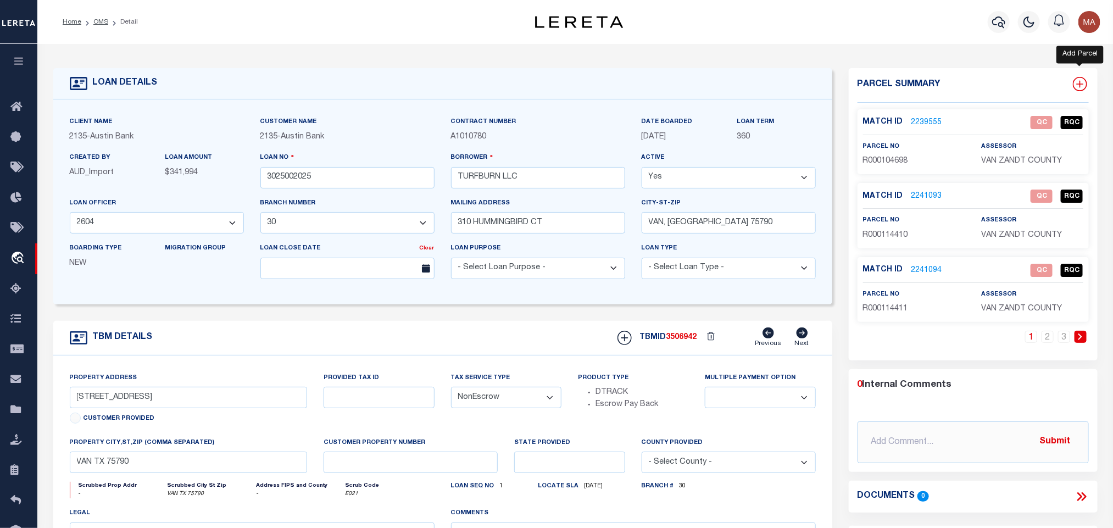
click at [1085, 82] on icon at bounding box center [1080, 84] width 14 height 14
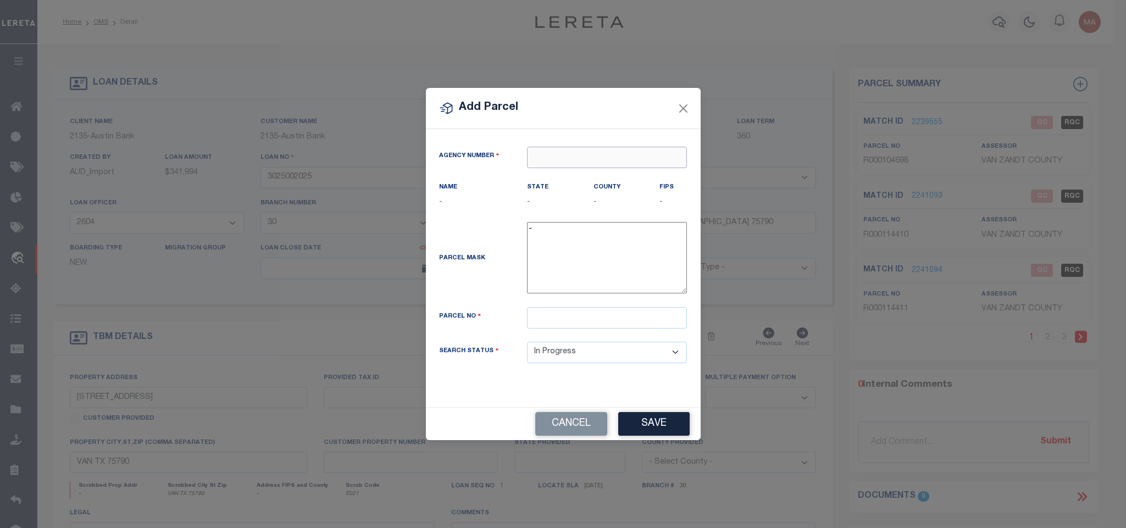
click at [621, 160] on input "text" at bounding box center [607, 157] width 160 height 21
paste input "422340000"
click at [621, 177] on div "422340000 : VAN [GEOGRAPHIC_DATA]" at bounding box center [609, 181] width 164 height 31
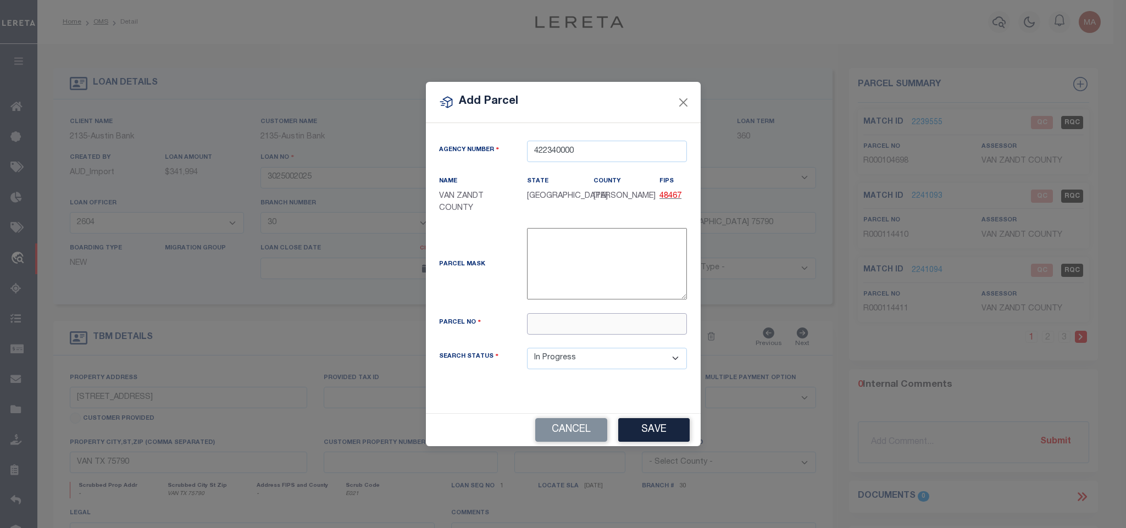
drag, startPoint x: 620, startPoint y: 325, endPoint x: 711, endPoint y: 446, distance: 151.1
click at [620, 325] on input "text" at bounding box center [607, 323] width 160 height 21
paste input "R000114417"
click at [671, 441] on button "Save" at bounding box center [653, 430] width 71 height 24
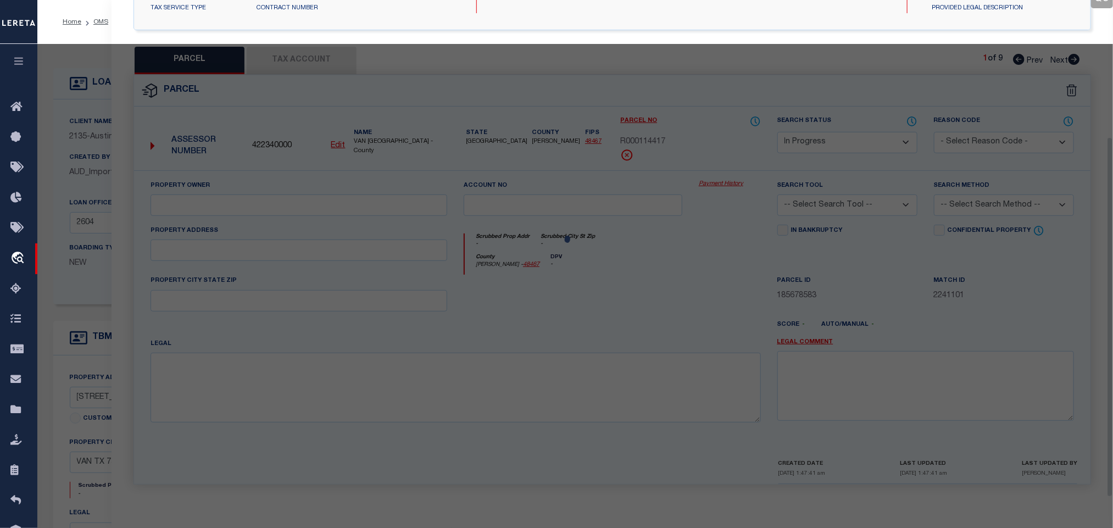
scroll to position [206, 0]
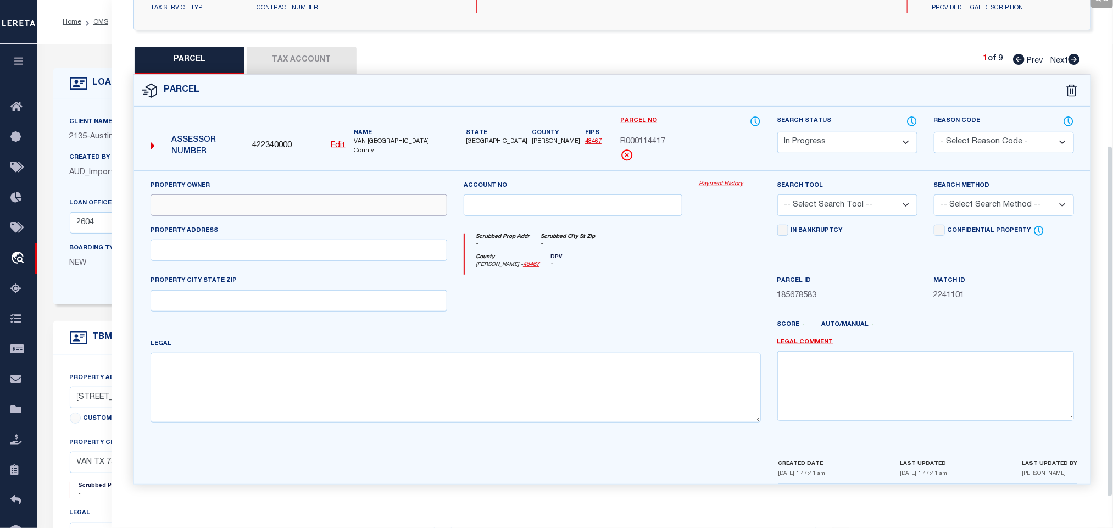
drag, startPoint x: 251, startPoint y: 199, endPoint x: 152, endPoint y: 251, distance: 111.1
click at [251, 199] on input "text" at bounding box center [299, 205] width 297 height 21
paste input "TURFBURN LLC"
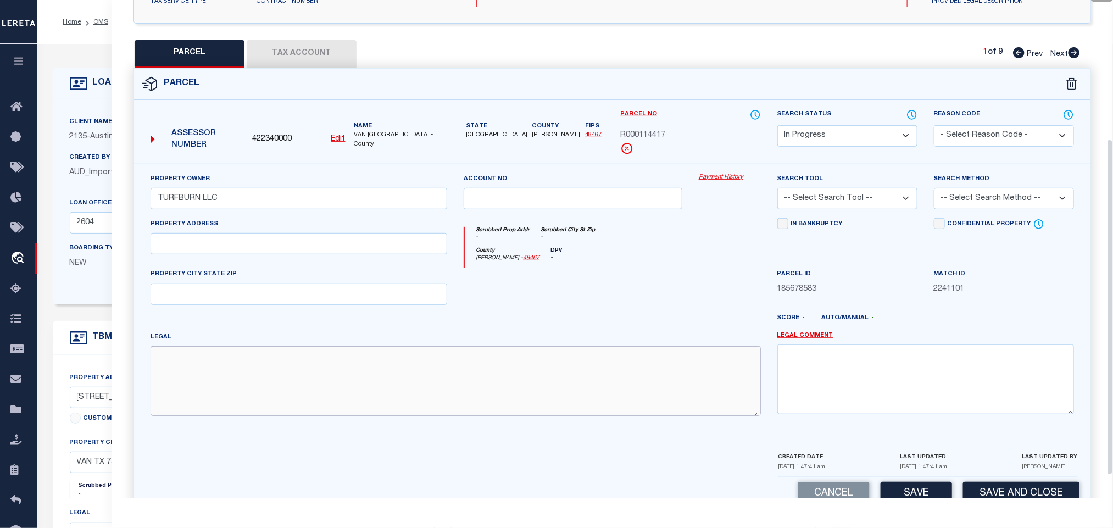
click at [373, 355] on textarea at bounding box center [456, 380] width 611 height 69
click at [361, 382] on textarea at bounding box center [456, 380] width 611 height 69
paste textarea "Acres 0.790, BLK: LOT 9, ADDN: [PERSON_NAME] ADDN 2023"
click at [348, 298] on input "text" at bounding box center [299, 294] width 297 height 21
click at [893, 202] on select "-- Select Search Tool -- 3rd Party Website Agency File Agency Website ATLS CNV-…" at bounding box center [848, 198] width 140 height 21
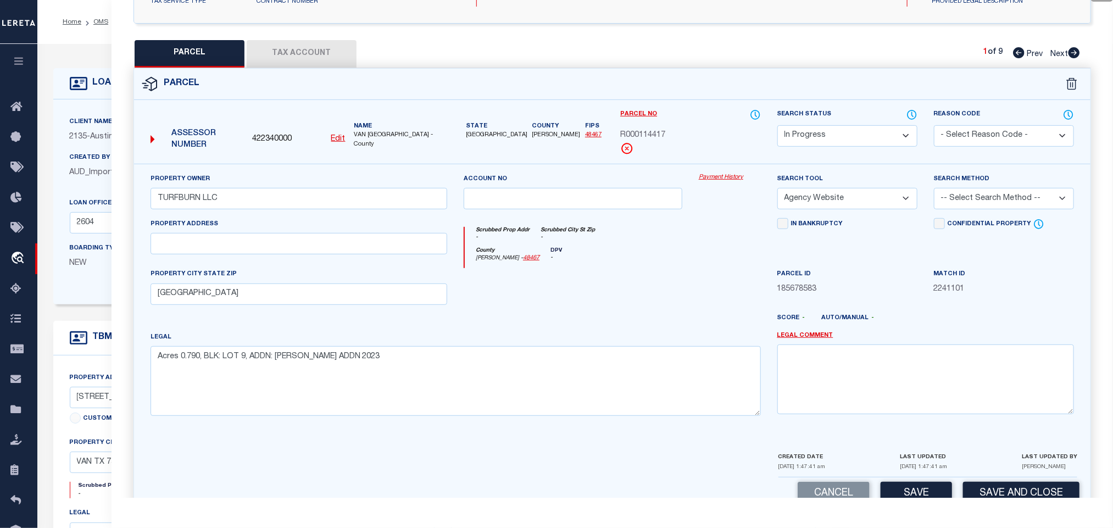
click at [778, 191] on select "-- Select Search Tool -- 3rd Party Website Agency File Agency Website ATLS CNV-…" at bounding box center [848, 198] width 140 height 21
drag, startPoint x: 1001, startPoint y: 198, endPoint x: 999, endPoint y: 213, distance: 14.4
click at [1001, 198] on select "-- Select Search Method -- Property Address Legal Liability Info Provided" at bounding box center [1004, 198] width 140 height 21
click at [934, 191] on select "-- Select Search Method -- Property Address Legal Liability Info Provided" at bounding box center [1004, 198] width 140 height 21
click at [915, 485] on div "Cancel Save Save and Close" at bounding box center [612, 494] width 957 height 32
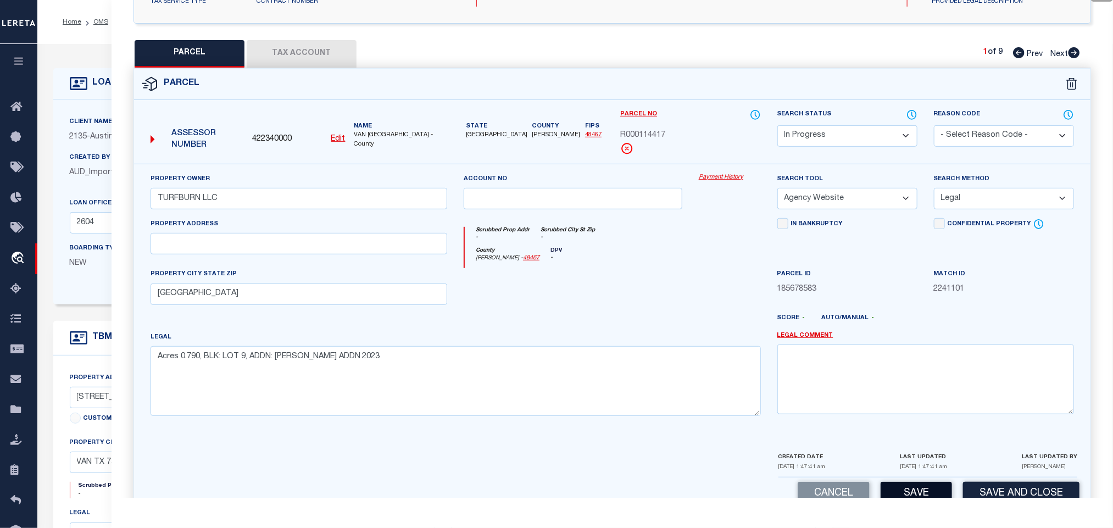
click at [919, 491] on button "Save" at bounding box center [916, 494] width 71 height 24
click at [330, 51] on button "Tax Account" at bounding box center [302, 53] width 110 height 27
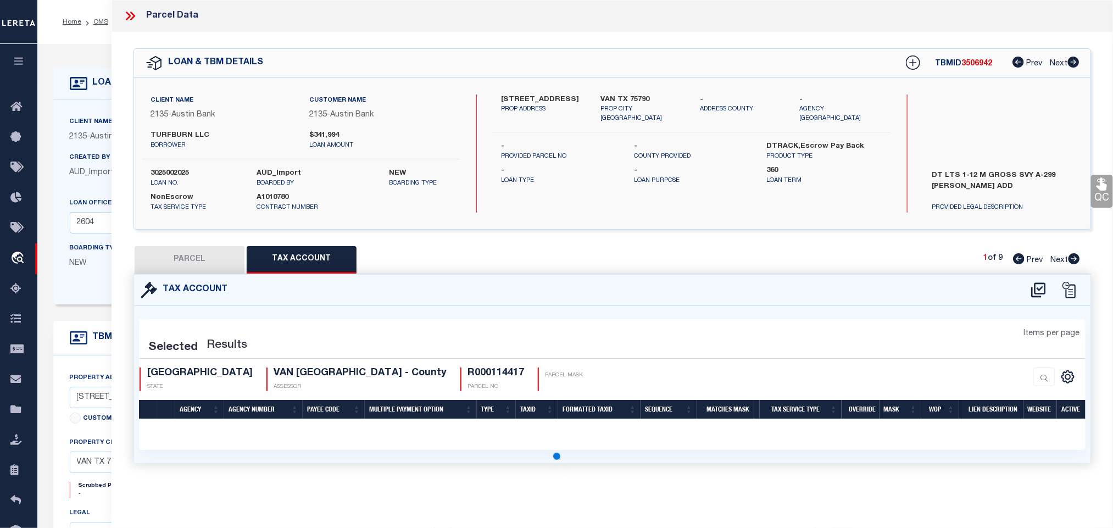
scroll to position [0, 0]
click at [1034, 289] on icon at bounding box center [1039, 290] width 18 height 18
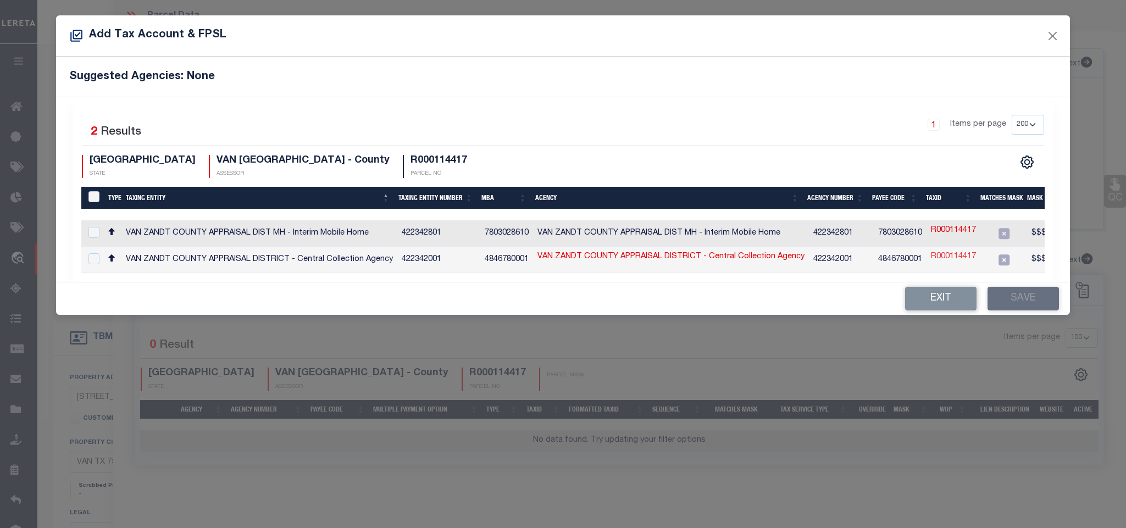
click at [938, 257] on link "R000114417" at bounding box center [953, 257] width 45 height 12
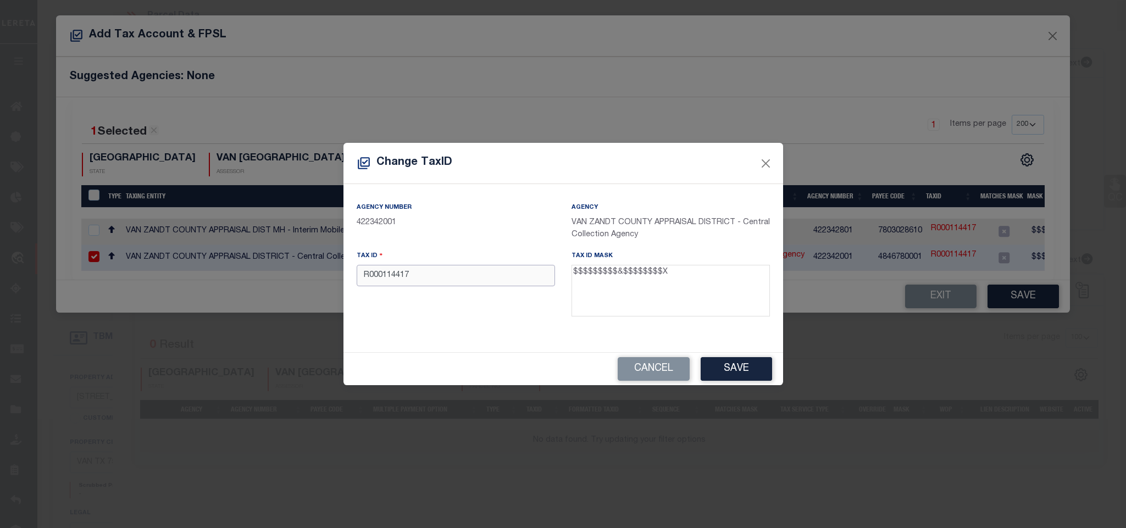
click at [534, 265] on input "R000114417" at bounding box center [456, 275] width 198 height 21
paste input "064.3500.0000.0009.0000"
click at [734, 371] on button "Save" at bounding box center [736, 369] width 71 height 24
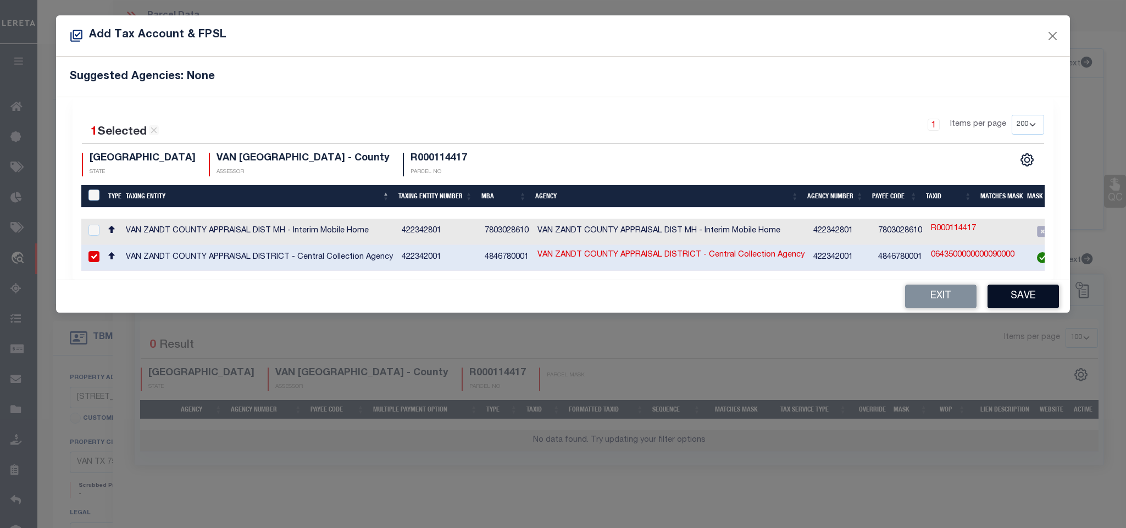
click at [1027, 306] on button "Save" at bounding box center [1022, 297] width 71 height 24
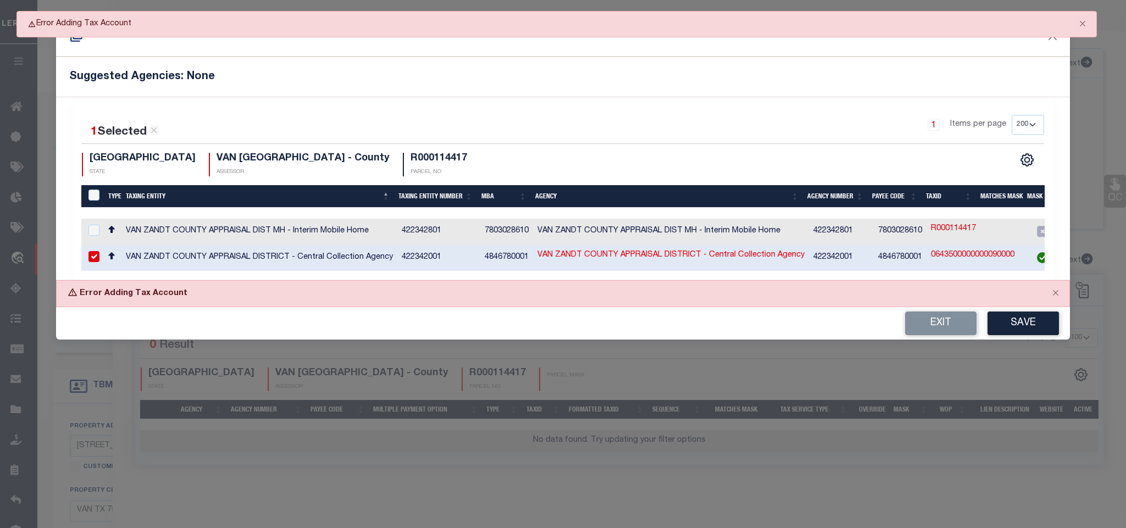
click at [932, 347] on div "Add Tax Account & FPSL Suggested Agencies: None 1 Selected 2 Results 1 Items pe…" at bounding box center [563, 264] width 1126 height 528
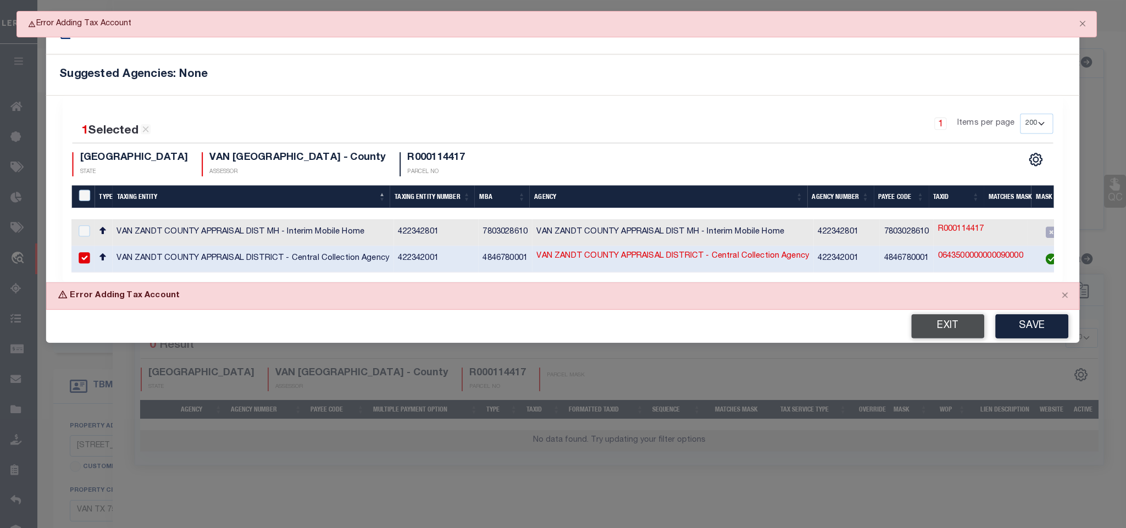
click at [930, 332] on button "Exit" at bounding box center [948, 326] width 73 height 24
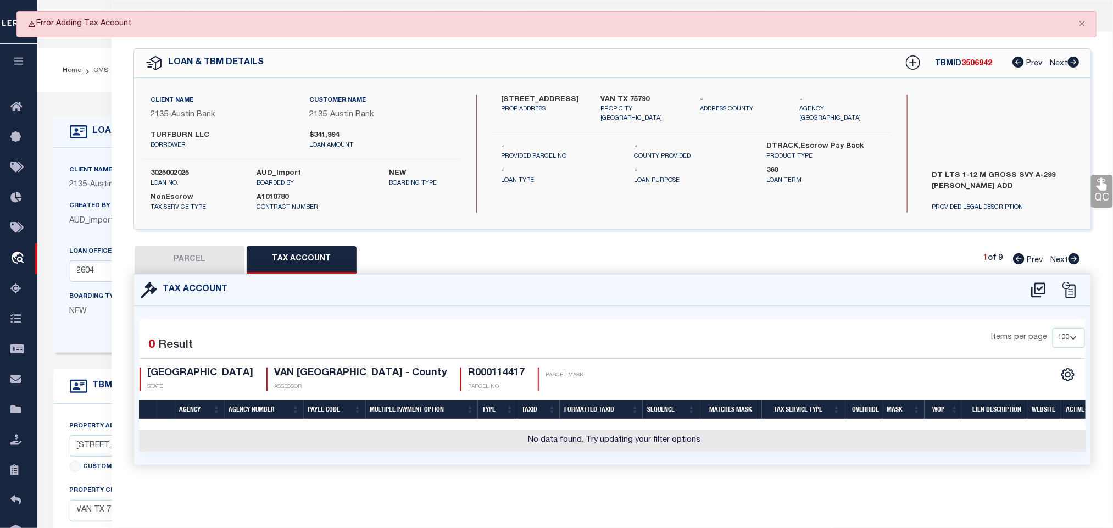
click at [204, 273] on button "PARCEL" at bounding box center [190, 259] width 110 height 27
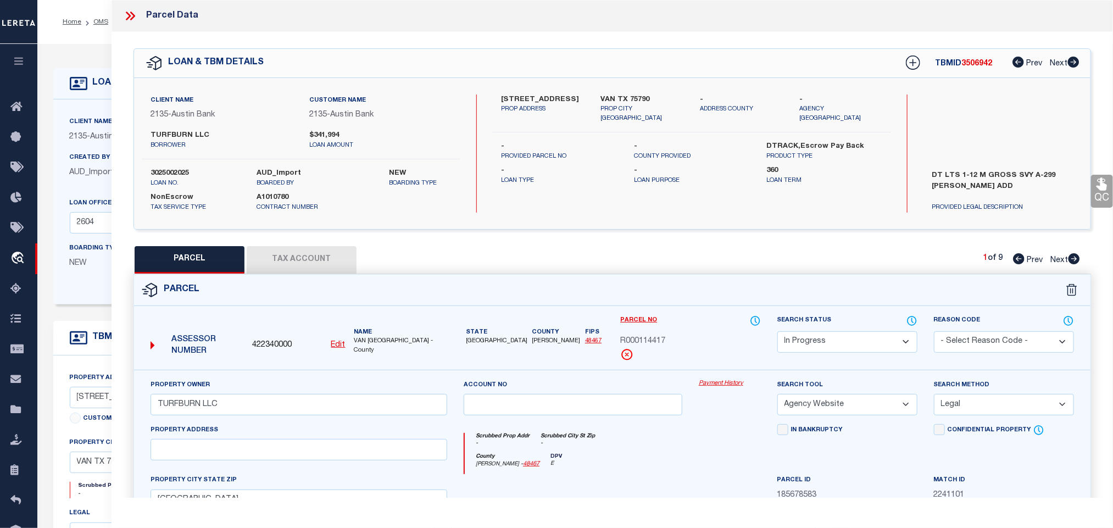
click at [843, 343] on select "Automated Search Bad Parcel Complete Duplicate Parcel High Dollar Reporting In …" at bounding box center [848, 341] width 140 height 21
click at [778, 332] on select "Automated Search Bad Parcel Complete Duplicate Parcel High Dollar Reporting In …" at bounding box center [848, 341] width 140 height 21
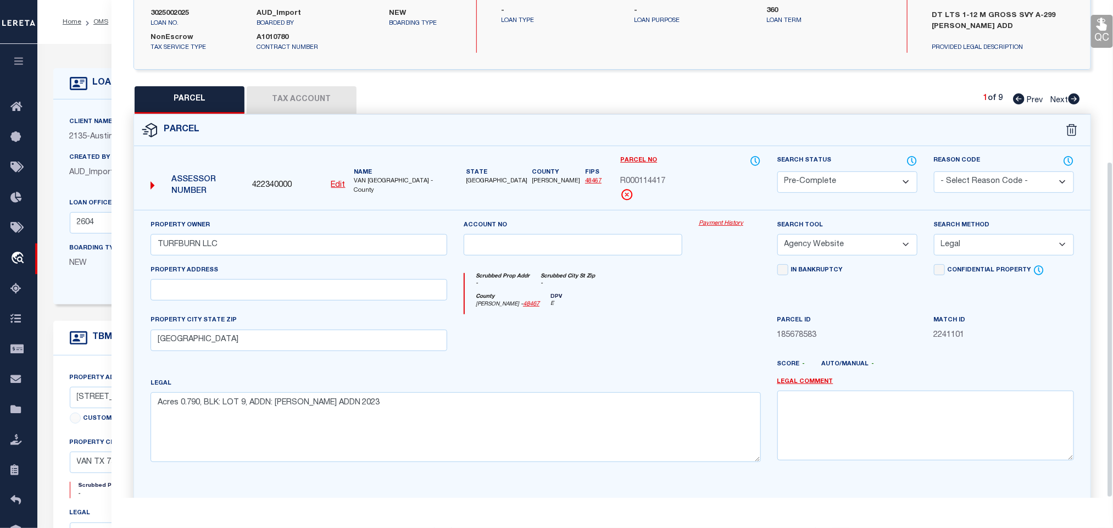
scroll to position [239, 0]
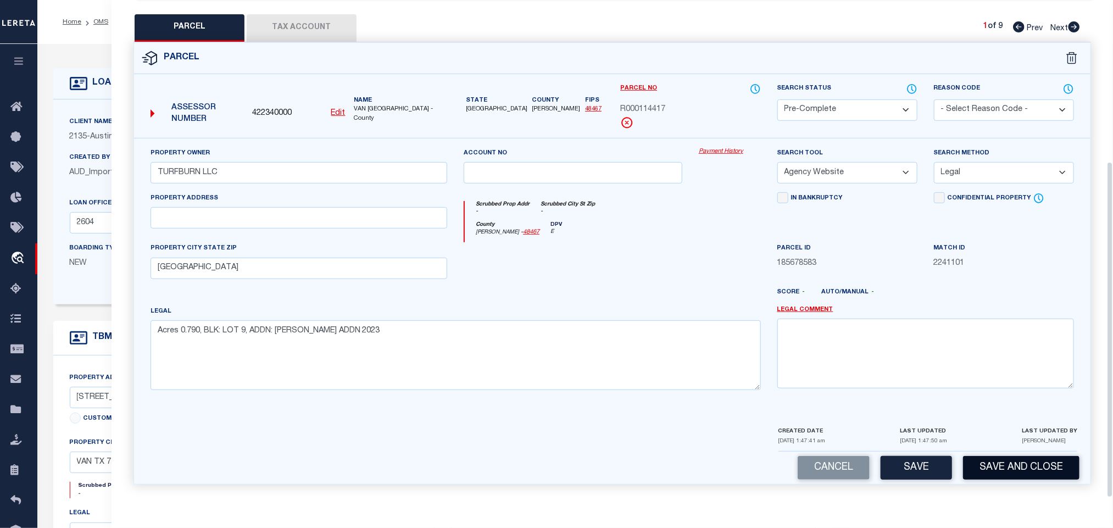
click at [1024, 467] on button "Save and Close" at bounding box center [1021, 468] width 116 height 24
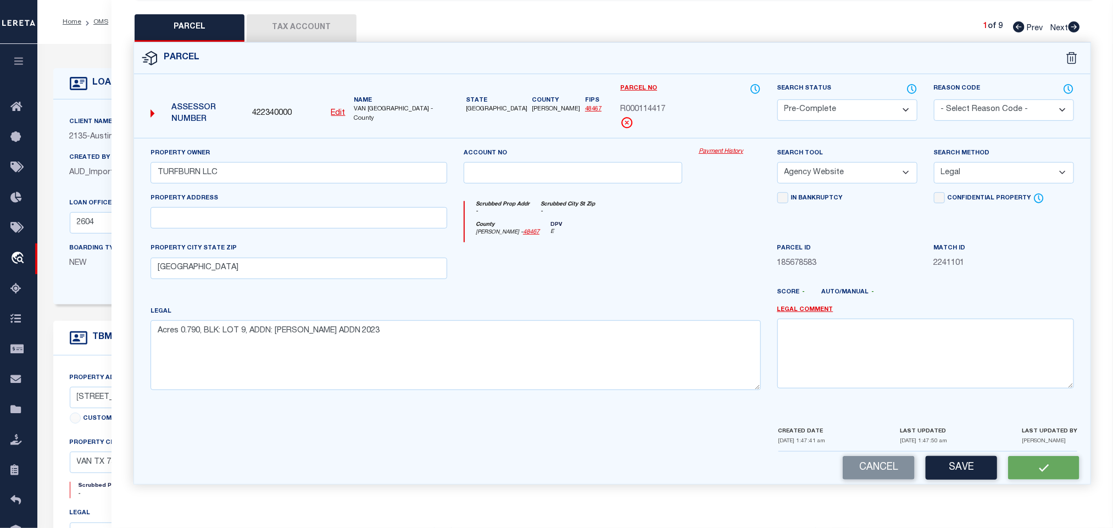
click at [276, 108] on span "422340000" at bounding box center [272, 114] width 40 height 12
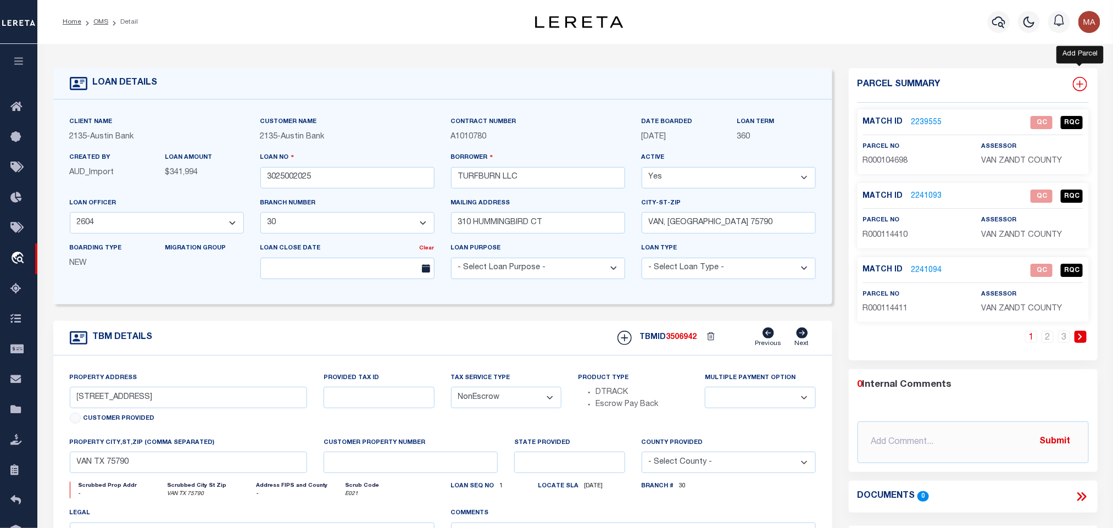
click at [1080, 83] on icon at bounding box center [1080, 84] width 14 height 14
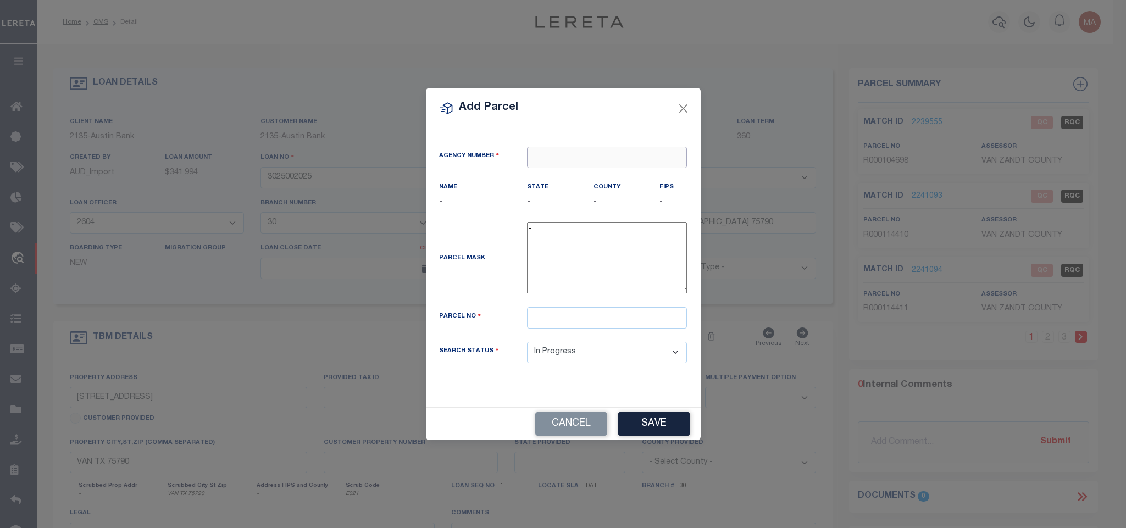
click at [645, 153] on input "text" at bounding box center [607, 157] width 160 height 21
paste input "422340000"
click at [623, 170] on div "422340000 : VAN [GEOGRAPHIC_DATA]" at bounding box center [609, 182] width 163 height 31
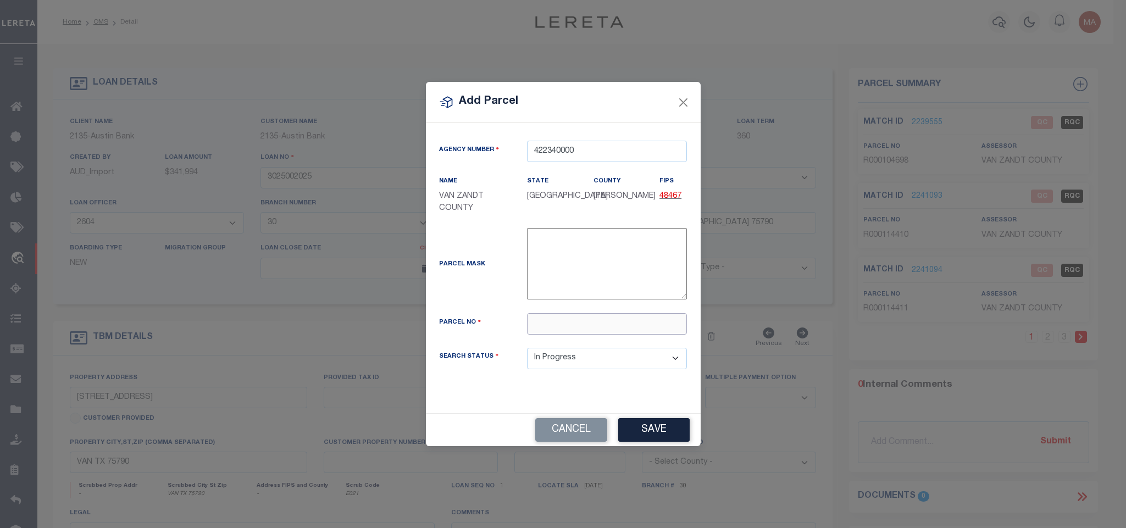
click at [612, 334] on input "text" at bounding box center [607, 323] width 160 height 21
paste input "R000114418"
click at [652, 427] on button "Save" at bounding box center [653, 430] width 71 height 24
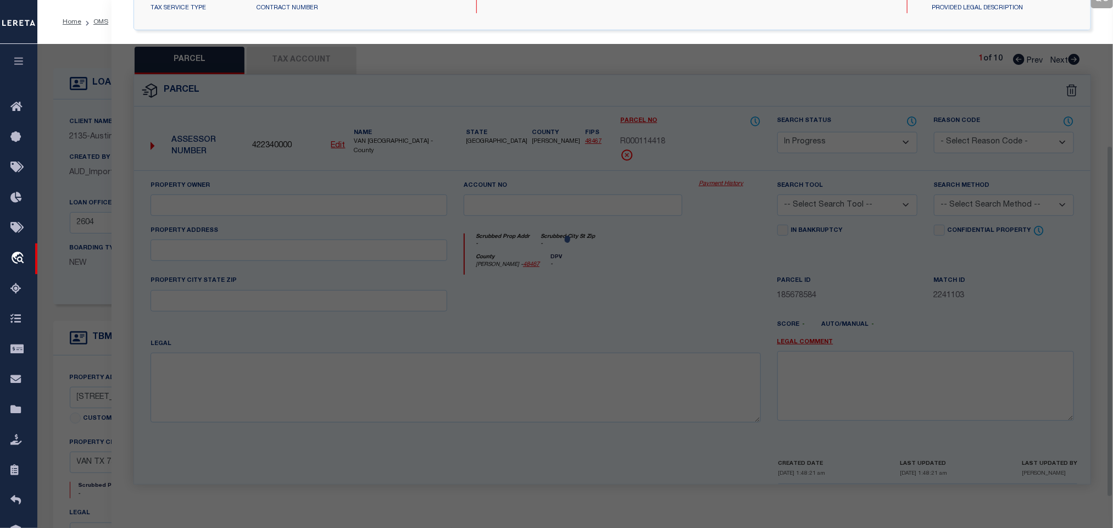
scroll to position [206, 0]
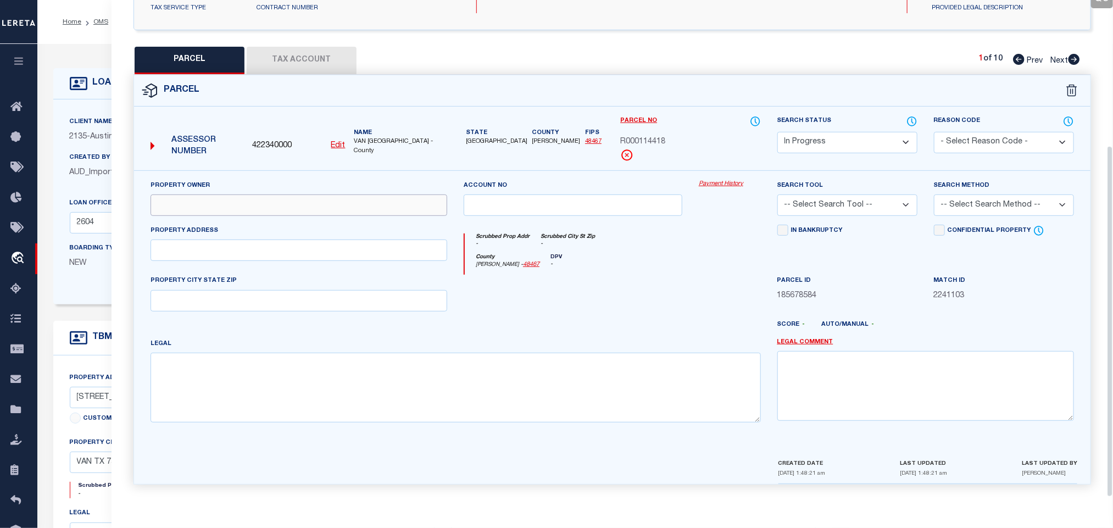
drag, startPoint x: 230, startPoint y: 199, endPoint x: 43, endPoint y: 279, distance: 202.6
click at [230, 199] on input "text" at bounding box center [299, 205] width 297 height 21
paste input "TURFBURN LLC"
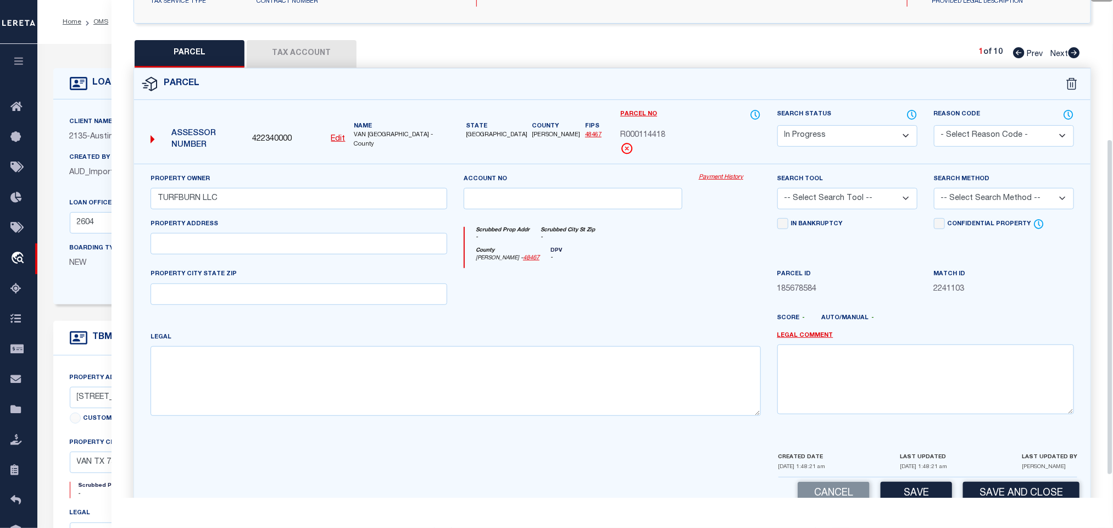
click at [231, 335] on div "Property Owner TURFBURN LLC Account no Payment History Search Tool -- Select Se…" at bounding box center [612, 299] width 940 height 252
click at [232, 375] on textarea at bounding box center [456, 380] width 611 height 69
paste textarea "Acres 0.780, BLK: LOT 10, ADDN: [PERSON_NAME] ADDN 2023"
click at [249, 301] on input "text" at bounding box center [299, 294] width 297 height 21
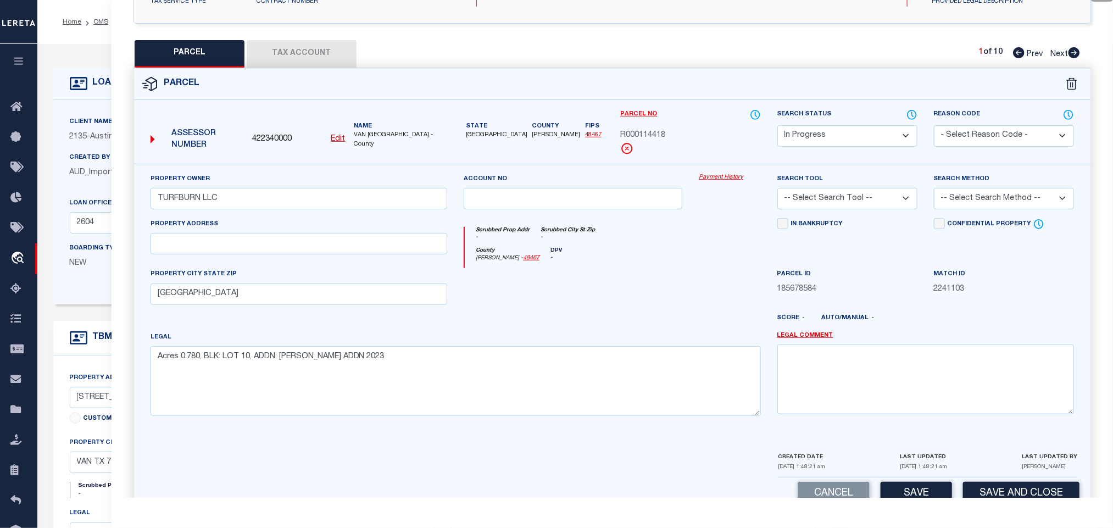
click at [866, 195] on select "-- Select Search Tool -- 3rd Party Website Agency File Agency Website ATLS CNV-…" at bounding box center [848, 198] width 140 height 21
click at [778, 191] on select "-- Select Search Tool -- 3rd Party Website Agency File Agency Website ATLS CNV-…" at bounding box center [848, 198] width 140 height 21
click at [965, 209] on select "-- Select Search Method -- Property Address Legal Liability Info Provided" at bounding box center [1004, 198] width 140 height 21
click at [934, 191] on select "-- Select Search Method -- Property Address Legal Liability Info Provided" at bounding box center [1004, 198] width 140 height 21
click at [900, 486] on div "Cancel Save Save and Close" at bounding box center [612, 494] width 957 height 32
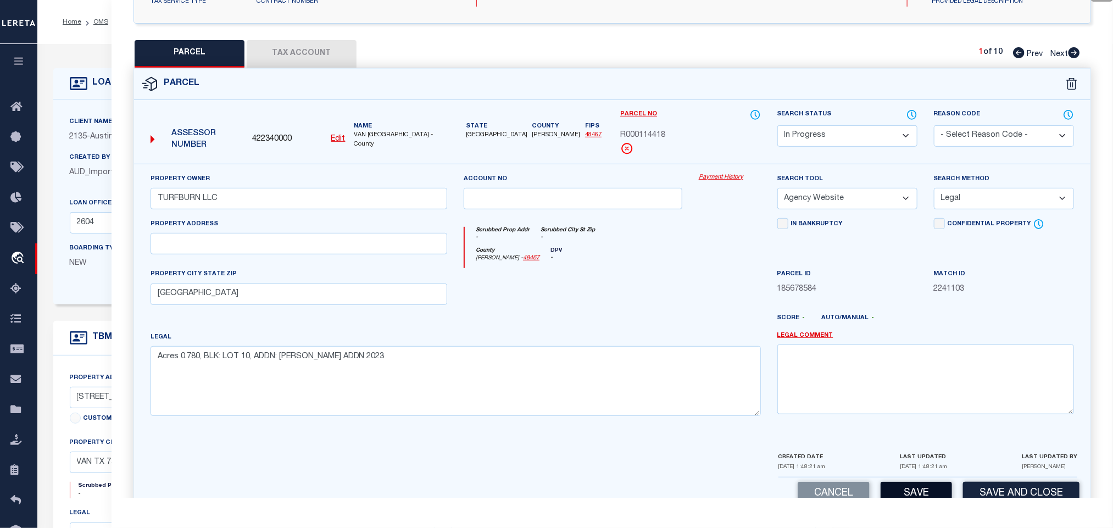
click at [900, 491] on button "Save" at bounding box center [916, 494] width 71 height 24
click at [331, 61] on button "Tax Account" at bounding box center [302, 53] width 110 height 27
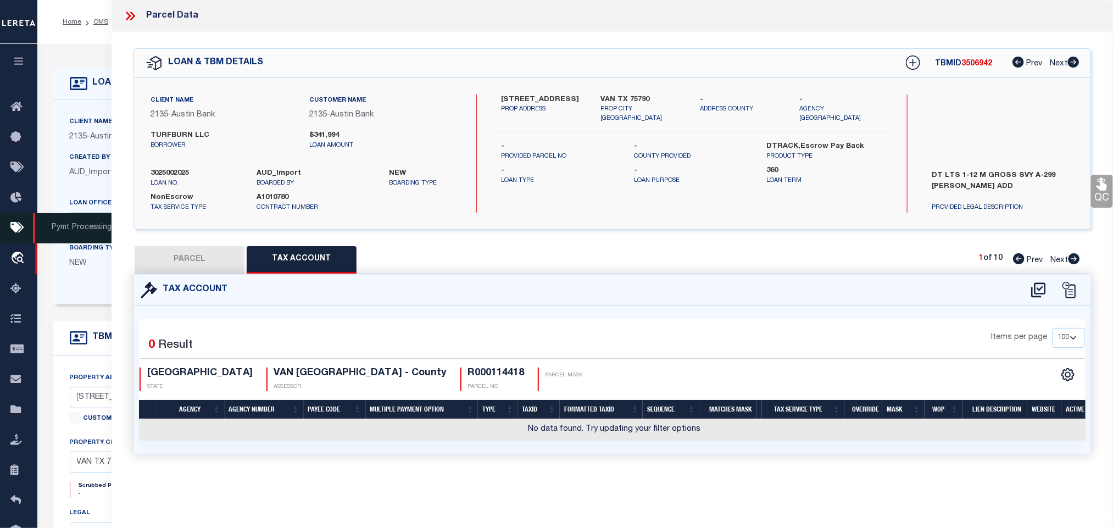
scroll to position [0, 0]
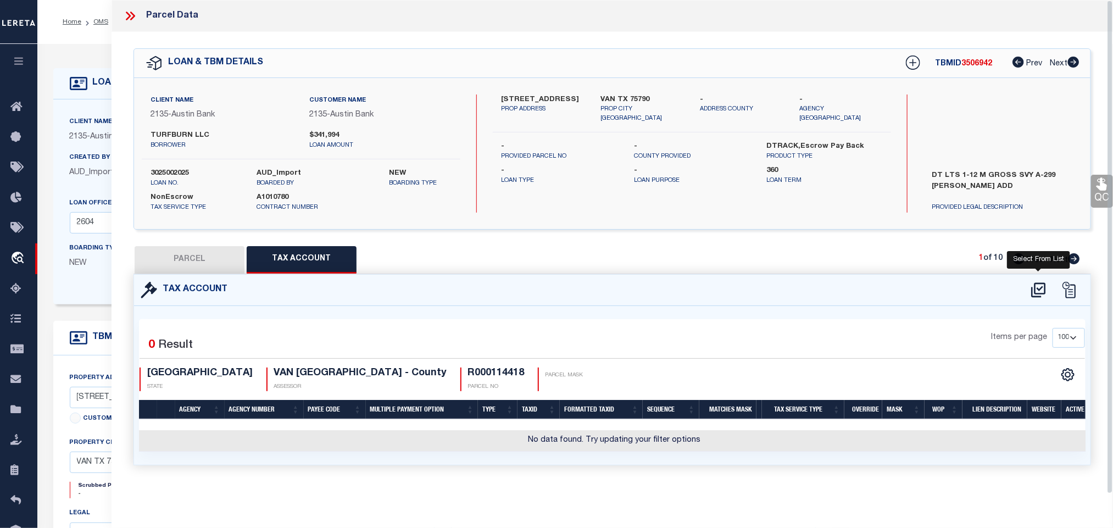
click at [1040, 297] on icon at bounding box center [1038, 289] width 14 height 15
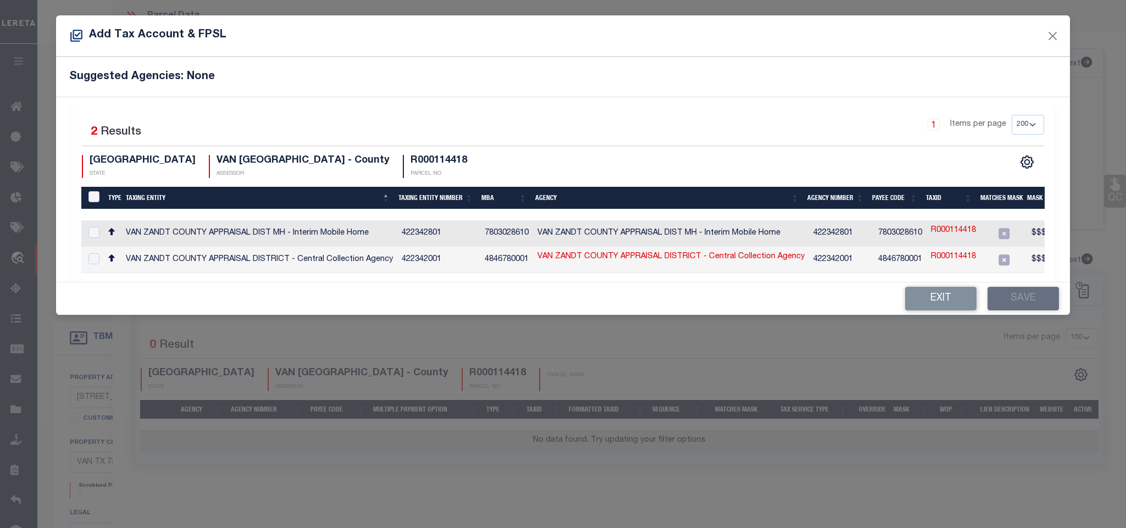
click at [945, 249] on td "R000114418" at bounding box center [953, 260] width 54 height 26
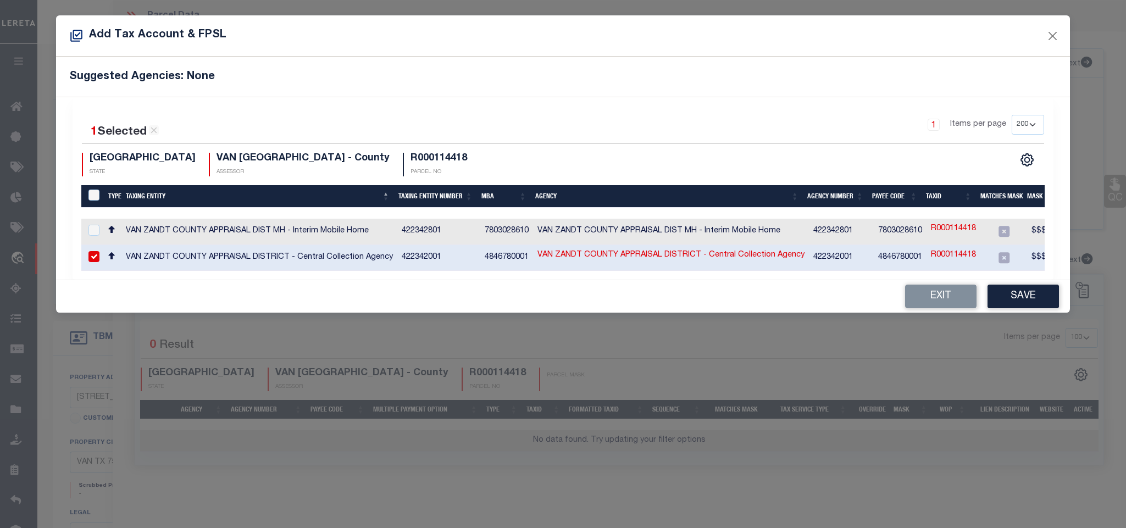
drag, startPoint x: 915, startPoint y: 254, endPoint x: 980, endPoint y: 254, distance: 64.3
click at [923, 254] on tr "VAN [GEOGRAPHIC_DATA] APPRAISAL DISTRICT - Central Collection Agency 422342001 …" at bounding box center [743, 258] width 1325 height 26
click at [953, 254] on link "R000114418" at bounding box center [953, 255] width 45 height 12
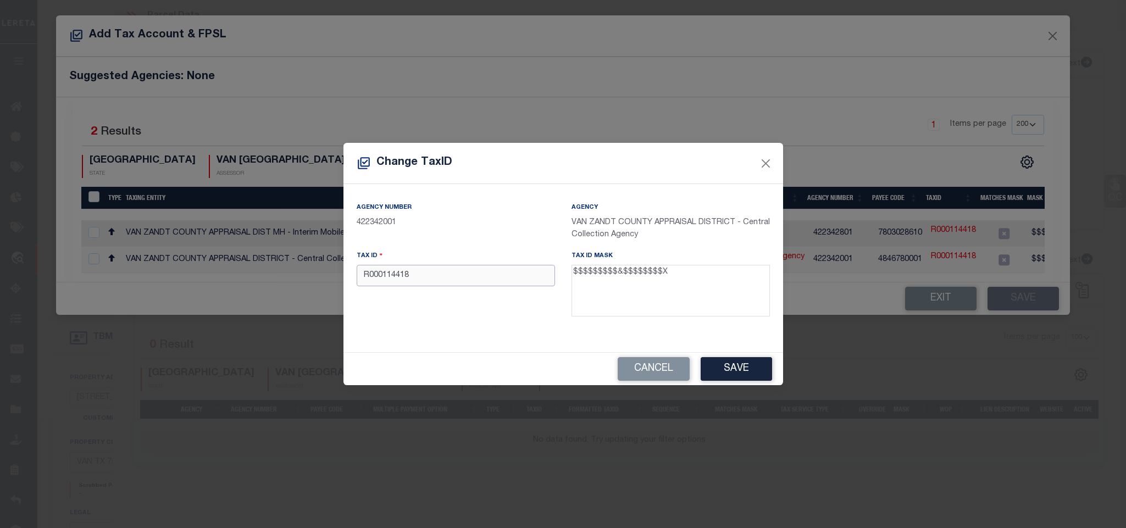
click at [523, 279] on input "R000114418" at bounding box center [456, 275] width 198 height 21
paste input "064.3500.0000.0010.0000"
click at [724, 376] on button "Save" at bounding box center [736, 369] width 71 height 24
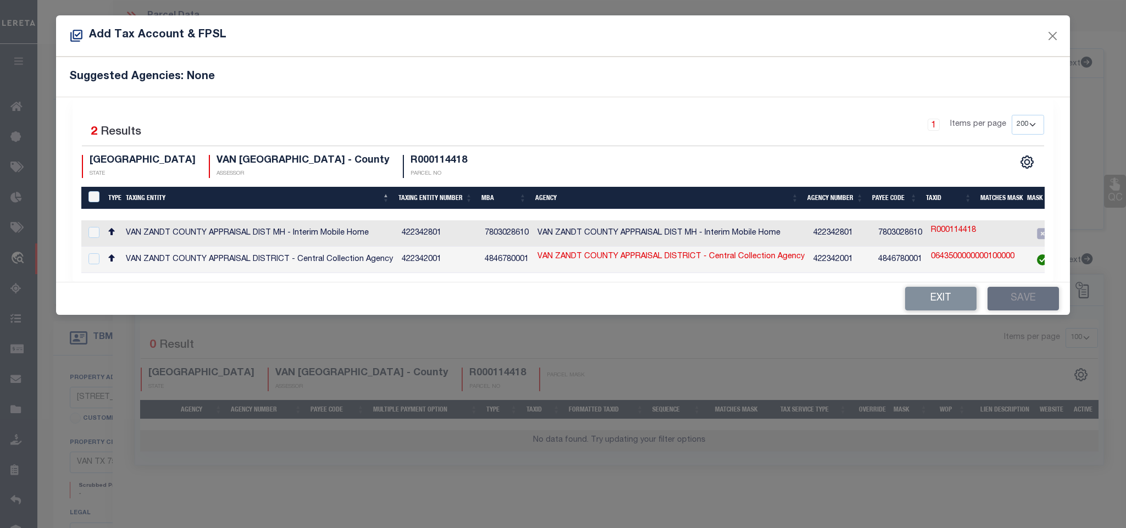
click at [1037, 254] on td at bounding box center [1042, 260] width 47 height 26
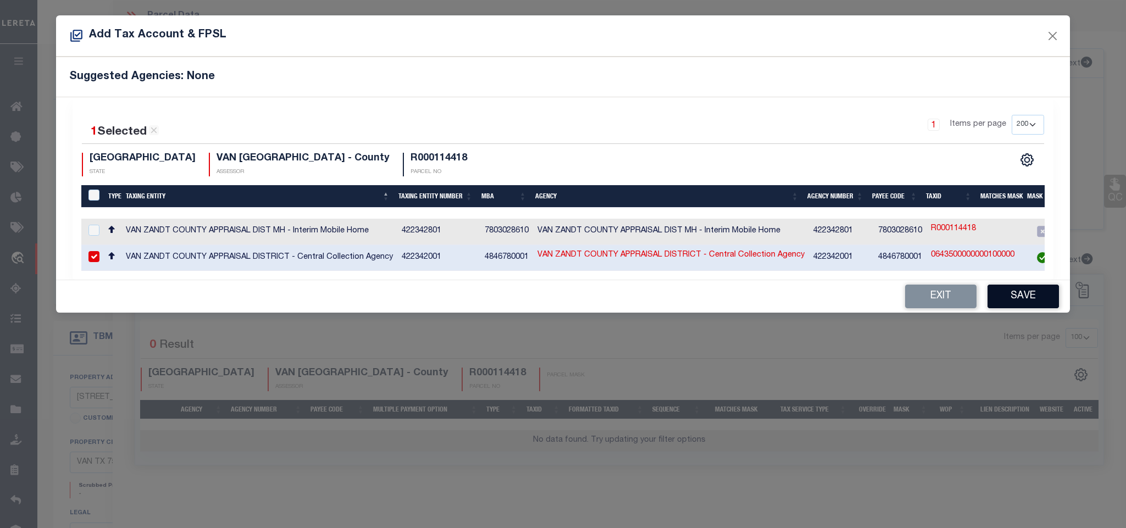
click at [1029, 302] on button "Save" at bounding box center [1022, 297] width 71 height 24
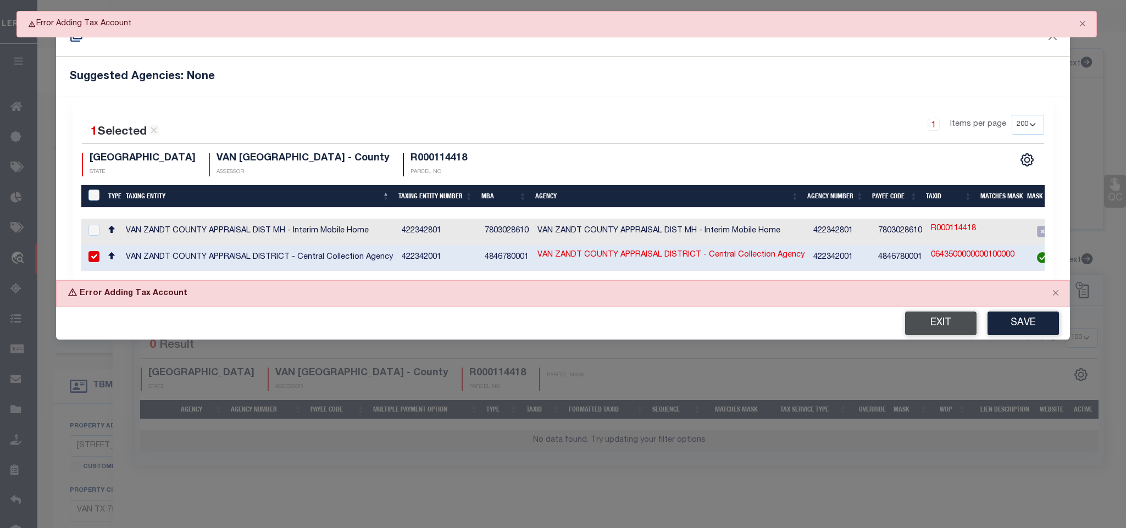
click at [935, 321] on button "Exit" at bounding box center [940, 324] width 71 height 24
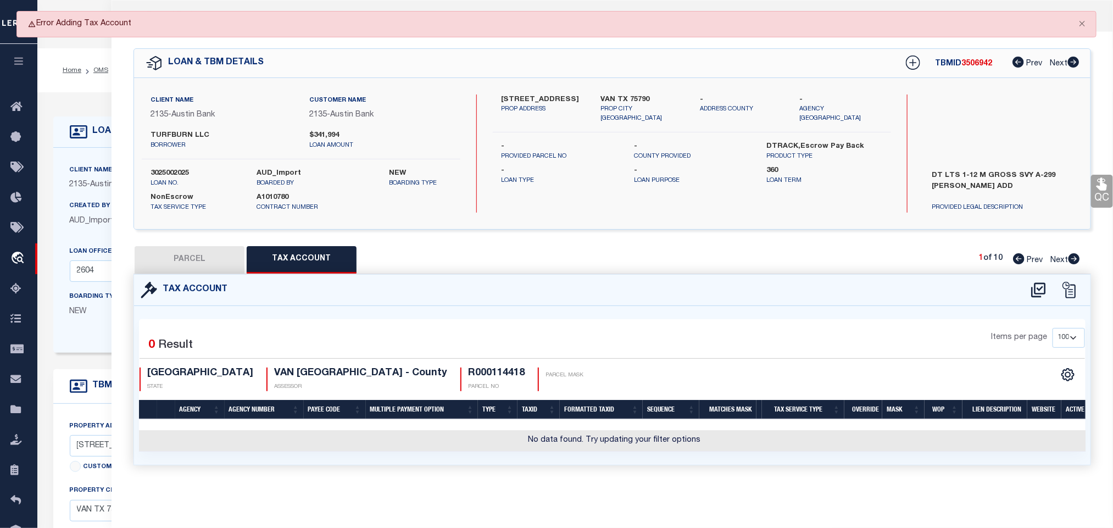
click at [213, 249] on button "PARCEL" at bounding box center [190, 259] width 110 height 27
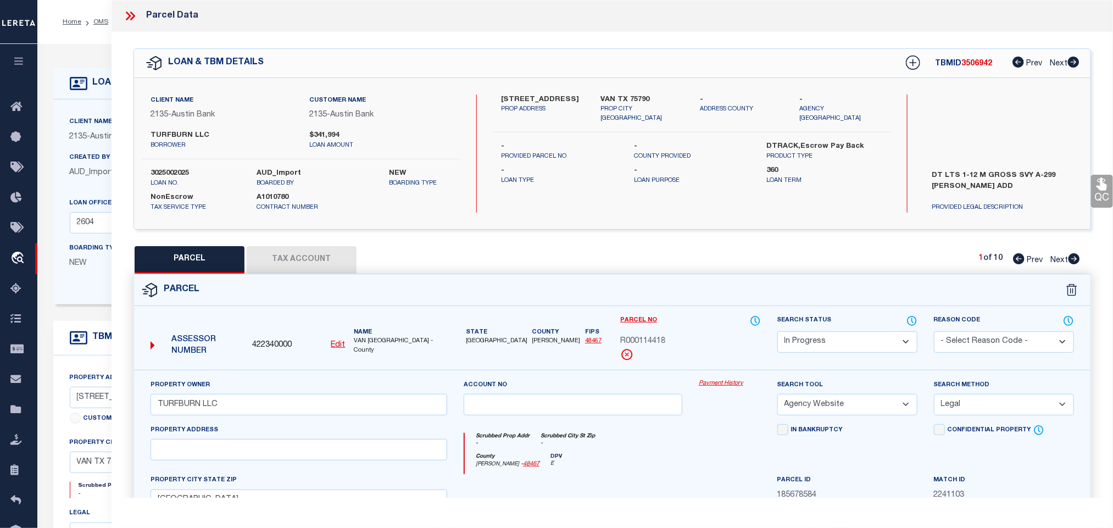
click at [848, 331] on div "Search Status Automated Search Bad Parcel Complete Duplicate Parcel High Dollar…" at bounding box center [848, 334] width 140 height 38
click at [856, 341] on select "Automated Search Bad Parcel Complete Duplicate Parcel High Dollar Reporting In …" at bounding box center [848, 341] width 140 height 21
click at [778, 332] on select "Automated Search Bad Parcel Complete Duplicate Parcel High Dollar Reporting In …" at bounding box center [848, 341] width 140 height 21
click at [831, 335] on select "Automated Search Bad Parcel Complete Duplicate Parcel High Dollar Reporting In …" at bounding box center [848, 341] width 140 height 21
click at [778, 332] on select "Automated Search Bad Parcel Complete Duplicate Parcel High Dollar Reporting In …" at bounding box center [848, 341] width 140 height 21
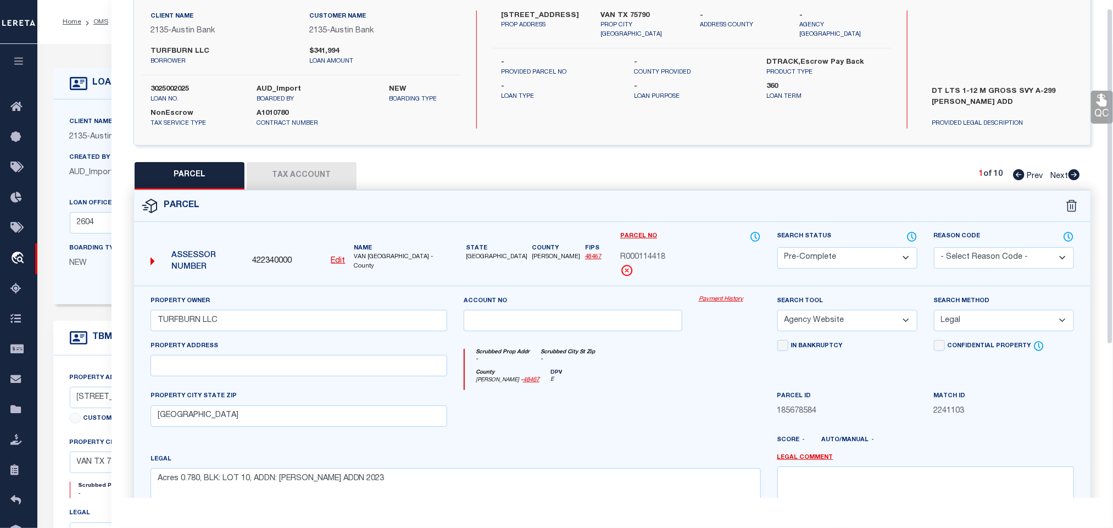
scroll to position [239, 0]
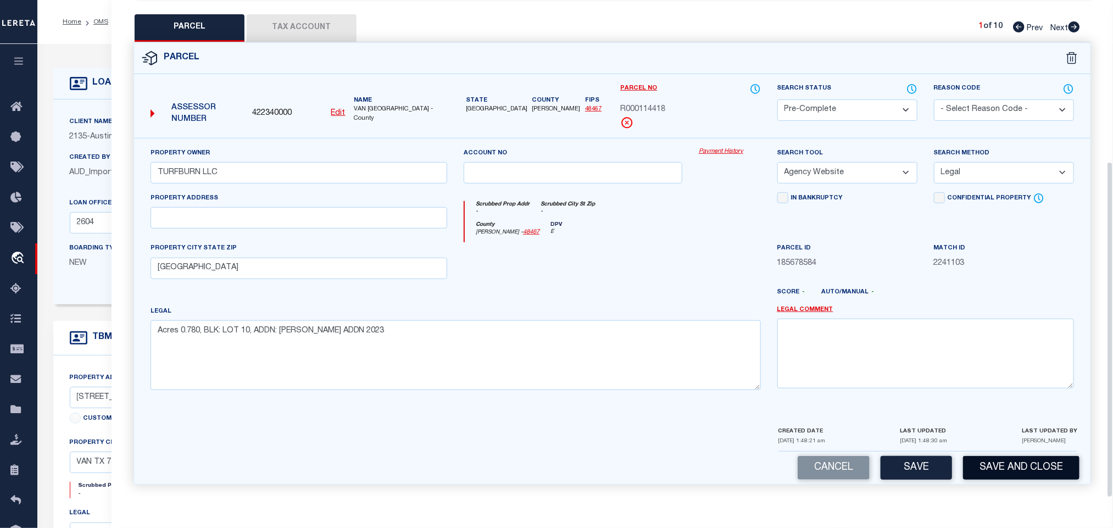
click at [1009, 462] on button "Save and Close" at bounding box center [1021, 468] width 116 height 24
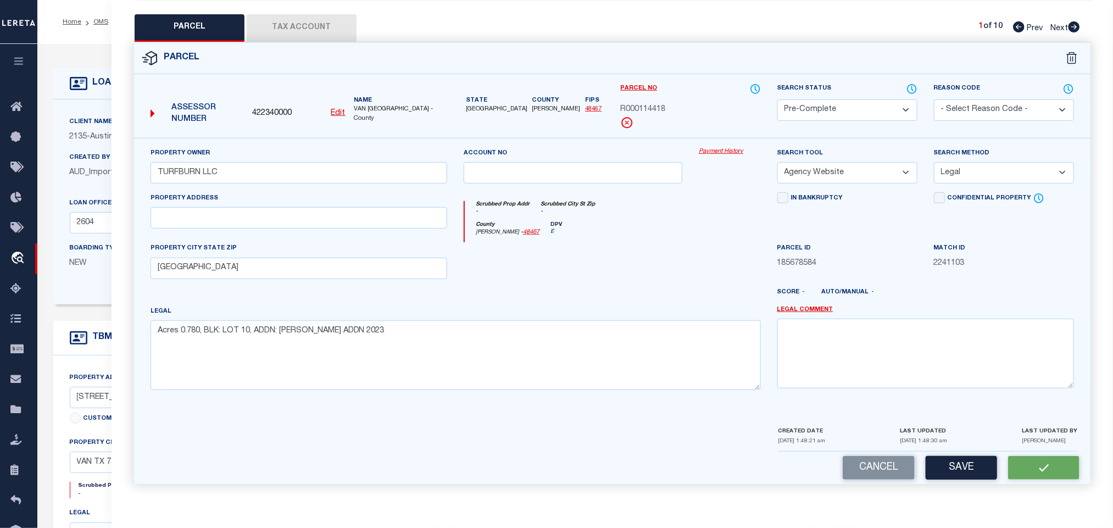
click at [282, 110] on span "422340000" at bounding box center [272, 114] width 40 height 12
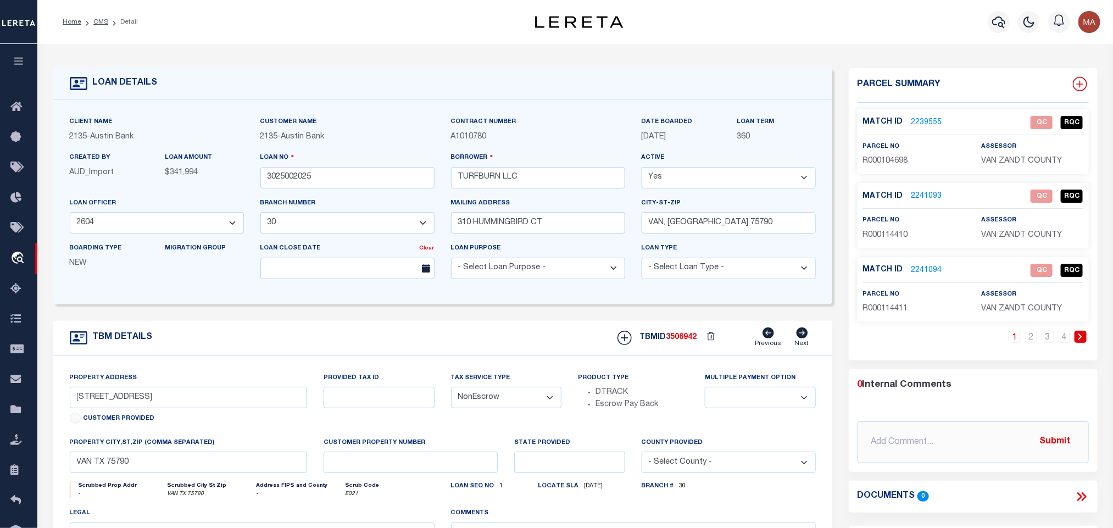
click at [1085, 84] on icon at bounding box center [1080, 84] width 14 height 14
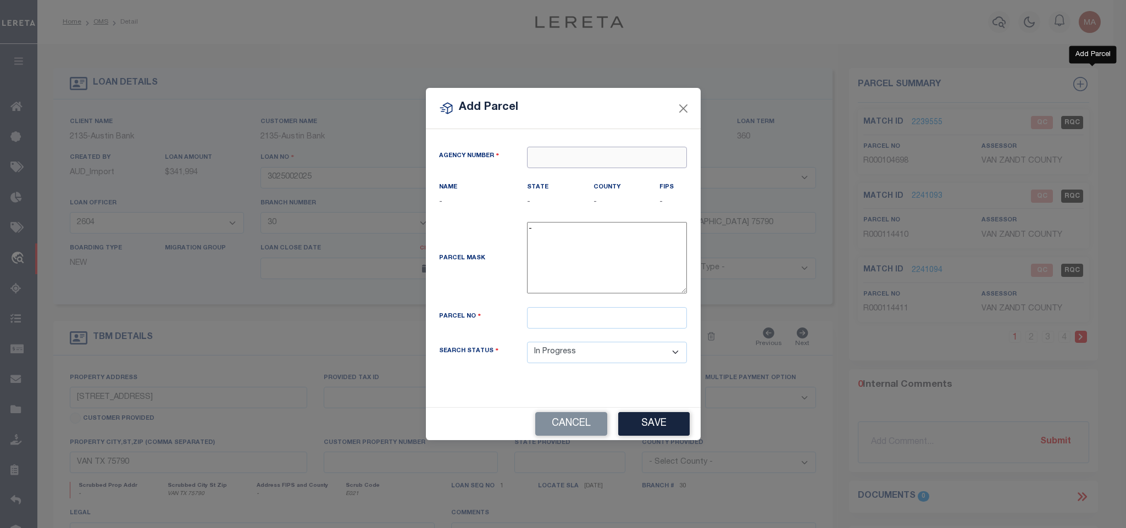
click at [636, 152] on input "text" at bounding box center [607, 157] width 160 height 21
paste input "422340000"
click at [614, 171] on div "422340000 : VAN [GEOGRAPHIC_DATA]" at bounding box center [609, 181] width 164 height 31
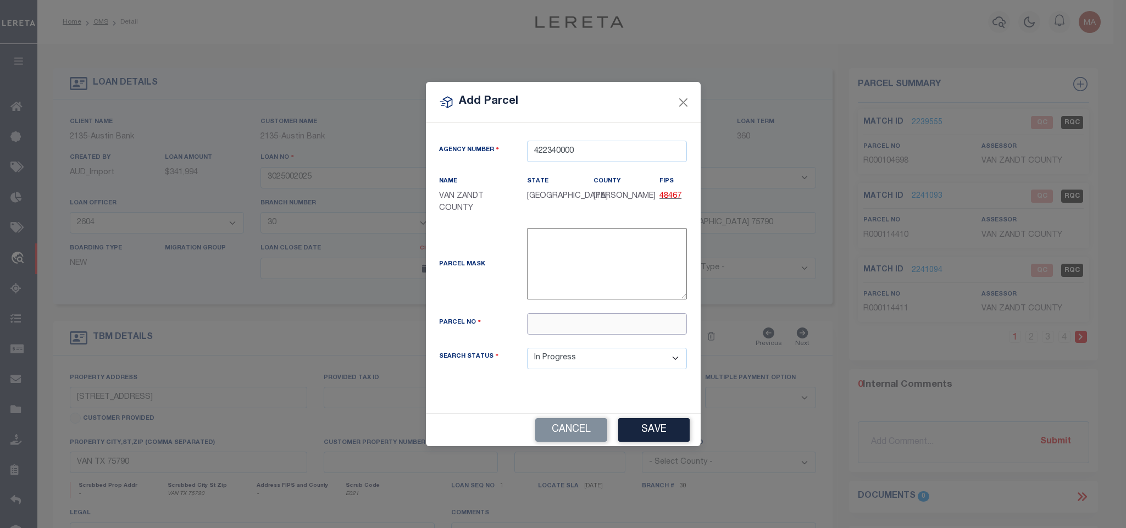
drag, startPoint x: 636, startPoint y: 331, endPoint x: 642, endPoint y: 348, distance: 17.9
click at [636, 331] on input "text" at bounding box center [607, 323] width 160 height 21
paste input "R000114419"
click at [652, 435] on button "Save" at bounding box center [653, 430] width 71 height 24
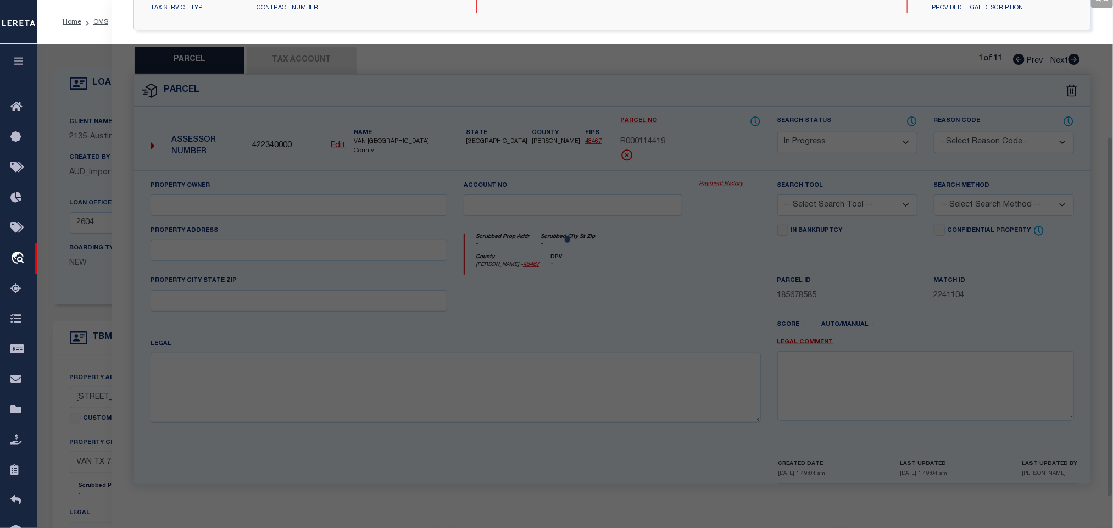
scroll to position [206, 0]
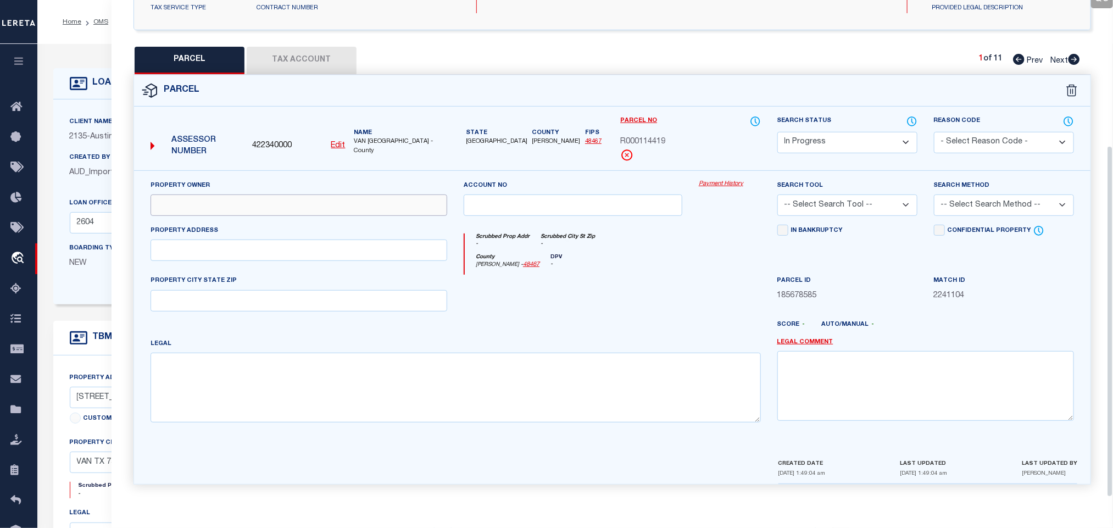
click at [251, 199] on input "text" at bounding box center [299, 205] width 297 height 21
paste input "TURFBURN LLC"
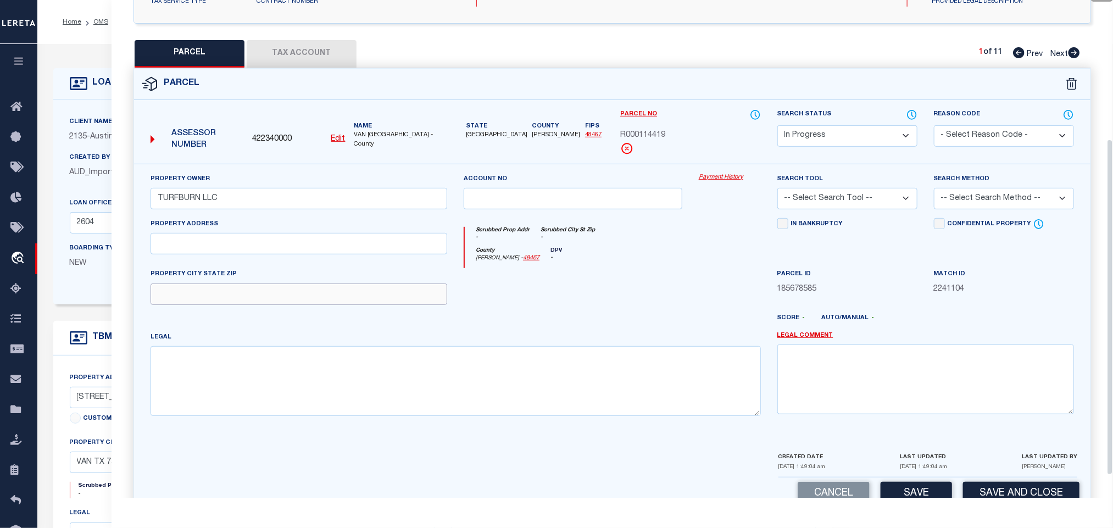
click at [317, 305] on input "text" at bounding box center [299, 294] width 297 height 21
click at [392, 384] on textarea at bounding box center [456, 380] width 611 height 69
paste textarea "Acres 1.010, BLK: LOT 11, ADDN: [PERSON_NAME] ADDN 2023"
click at [874, 204] on select "-- Select Search Tool -- 3rd Party Website Agency File Agency Website ATLS CNV-…" at bounding box center [848, 198] width 140 height 21
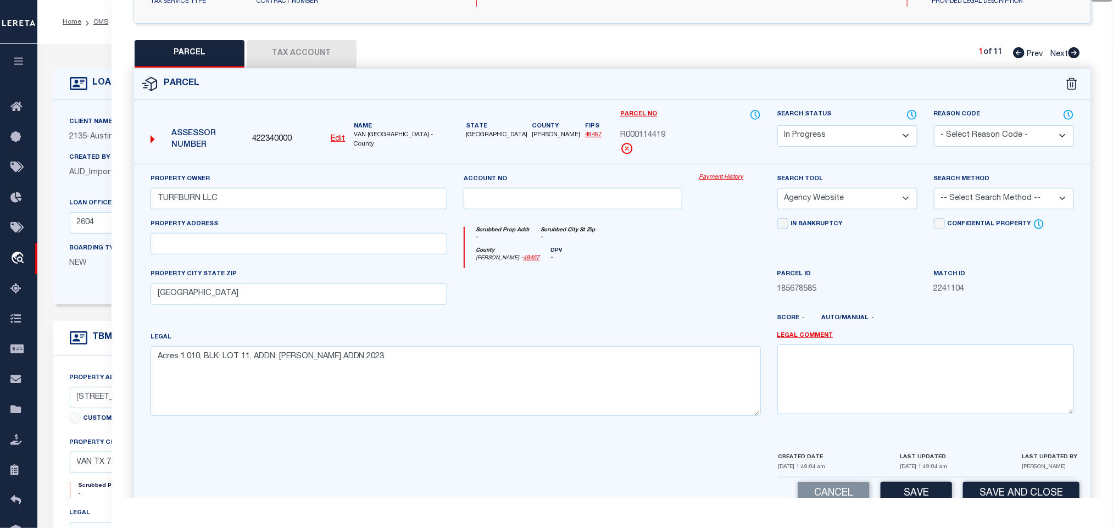
click at [778, 191] on select "-- Select Search Tool -- 3rd Party Website Agency File Agency Website ATLS CNV-…" at bounding box center [848, 198] width 140 height 21
drag, startPoint x: 979, startPoint y: 195, endPoint x: 983, endPoint y: 212, distance: 17.4
click at [979, 195] on select "-- Select Search Method -- Property Address Legal Liability Info Provided" at bounding box center [1004, 198] width 140 height 21
click at [934, 191] on select "-- Select Search Method -- Property Address Legal Liability Info Provided" at bounding box center [1004, 198] width 140 height 21
drag, startPoint x: 961, startPoint y: 188, endPoint x: 976, endPoint y: 247, distance: 60.6
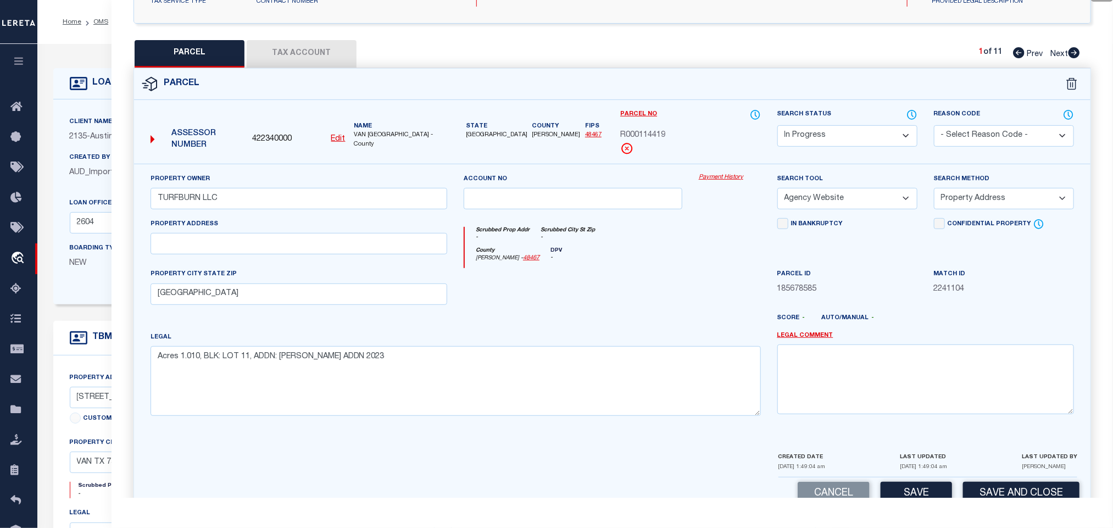
click at [961, 196] on div "Search Method -- Select Search Method -- Property Address Legal Liability Info …" at bounding box center [1004, 191] width 140 height 36
click at [969, 191] on div "Search Method -- Select Search Method -- Property Address Legal Liability Info …" at bounding box center [1004, 191] width 140 height 36
drag, startPoint x: 970, startPoint y: 198, endPoint x: 970, endPoint y: 211, distance: 13.2
click at [970, 198] on select "-- Select Search Method -- Property Address Legal Liability Info Provided" at bounding box center [1004, 198] width 140 height 21
click at [934, 191] on select "-- Select Search Method -- Property Address Legal Liability Info Provided" at bounding box center [1004, 198] width 140 height 21
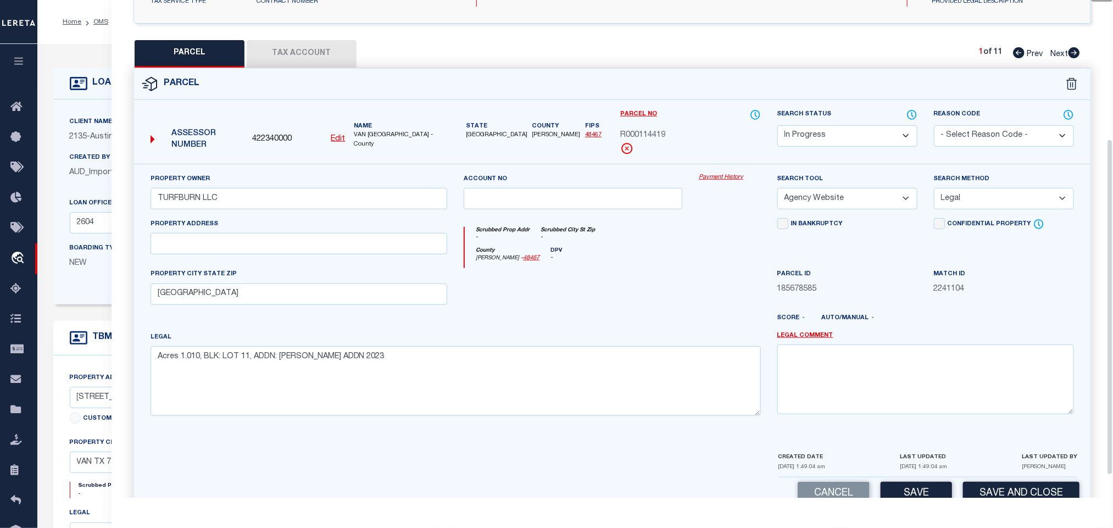
click at [924, 485] on div "Cancel Save Save and Close" at bounding box center [612, 494] width 957 height 32
click at [925, 493] on button "Save" at bounding box center [916, 494] width 71 height 24
click at [325, 63] on button "Tax Account" at bounding box center [302, 53] width 110 height 27
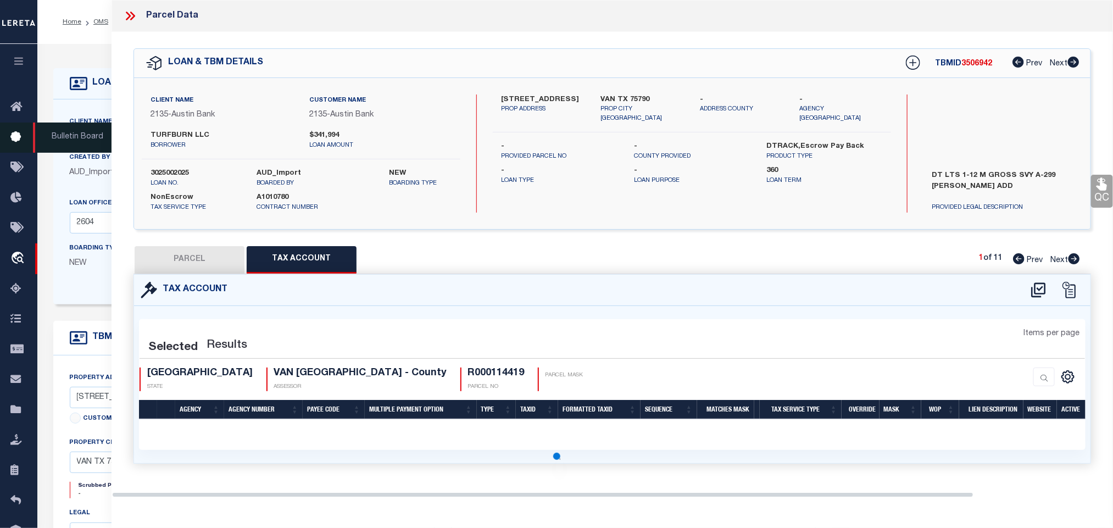
scroll to position [0, 0]
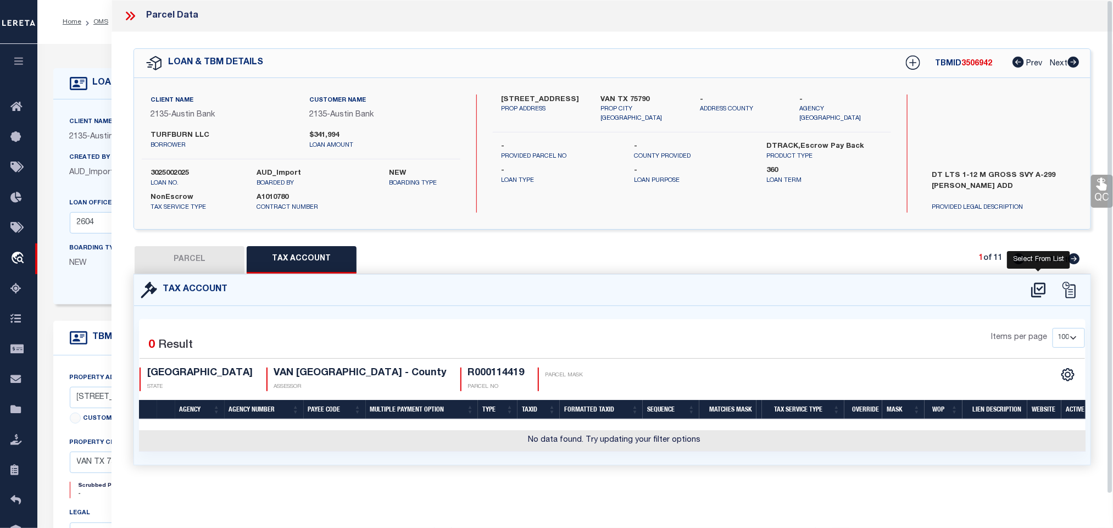
click at [1035, 285] on icon at bounding box center [1038, 289] width 14 height 15
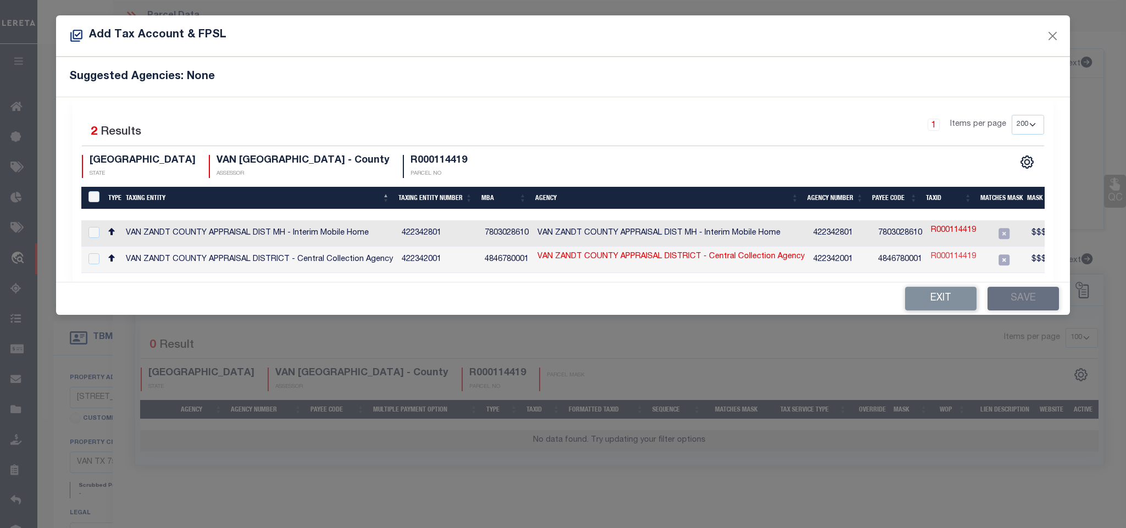
click at [940, 261] on link "R000114419" at bounding box center [953, 257] width 45 height 12
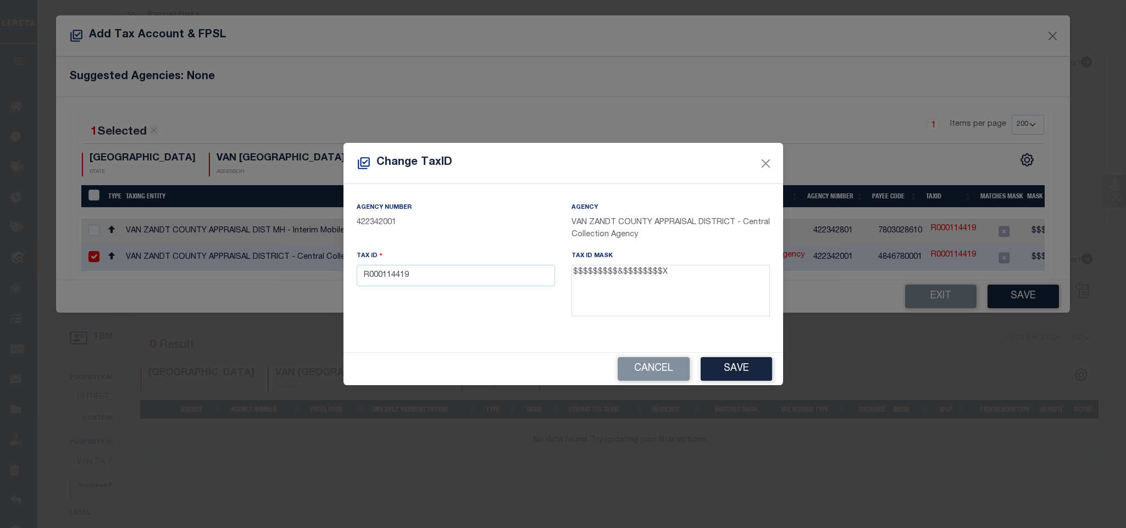
click at [500, 263] on div "Tax ID R000114419" at bounding box center [456, 268] width 198 height 36
click at [503, 273] on input "R000114419" at bounding box center [456, 275] width 198 height 21
paste input "064.3500.0000.0011.0000"
click at [728, 365] on button "Save" at bounding box center [736, 369] width 71 height 24
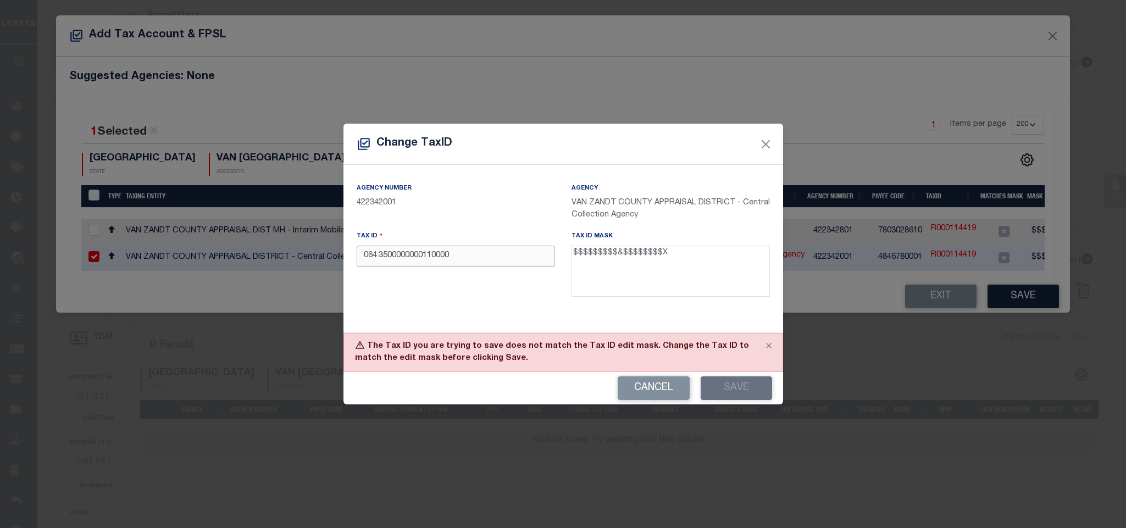
click at [380, 260] on input "064.3500000000110000" at bounding box center [456, 256] width 198 height 21
click at [776, 378] on div "Cancel Save" at bounding box center [563, 388] width 440 height 32
click at [754, 390] on button "Save" at bounding box center [736, 388] width 71 height 24
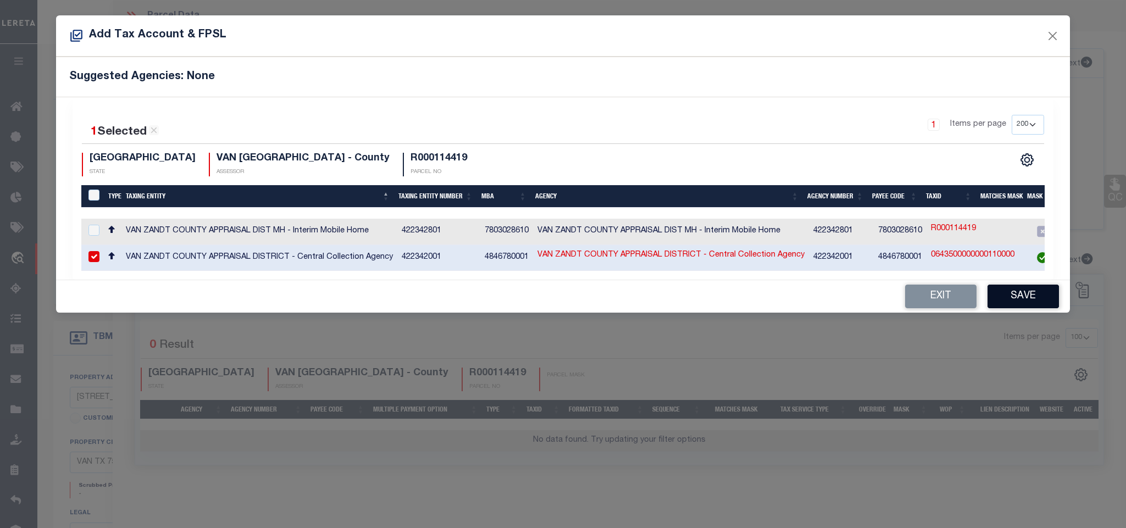
click at [1011, 301] on button "Save" at bounding box center [1022, 297] width 71 height 24
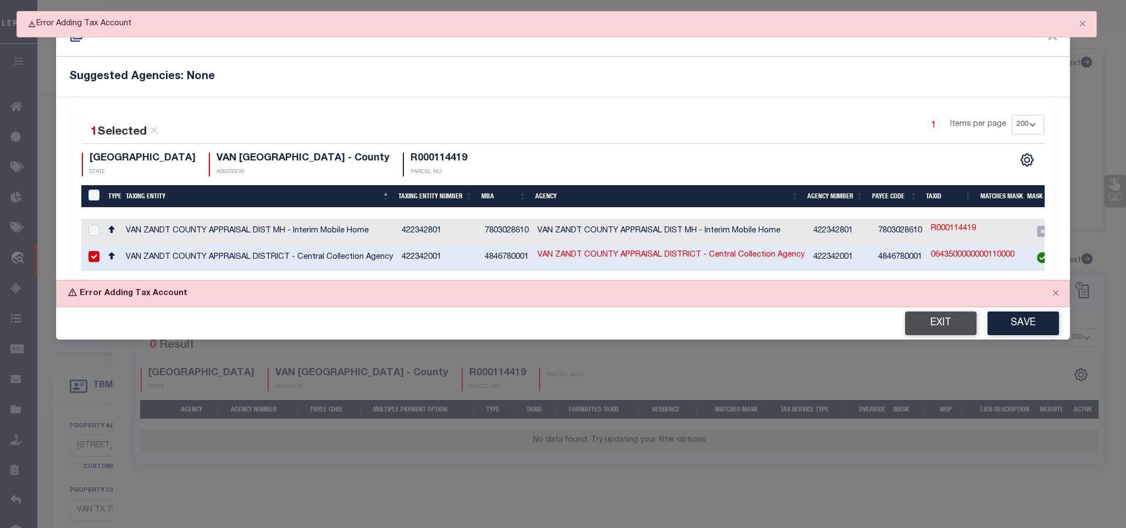
click at [941, 330] on button "Exit" at bounding box center [940, 324] width 71 height 24
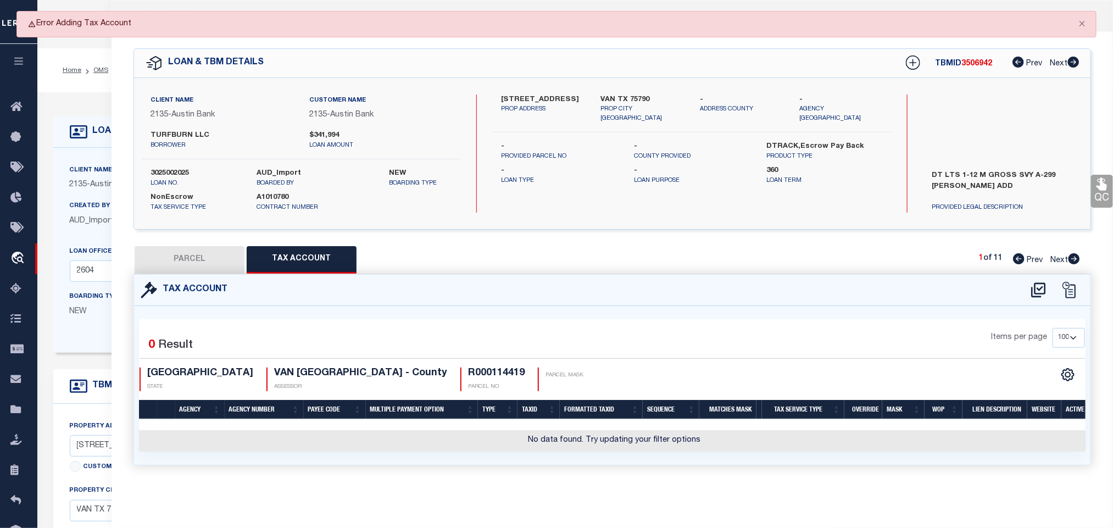
click at [182, 263] on button "PARCEL" at bounding box center [190, 259] width 110 height 27
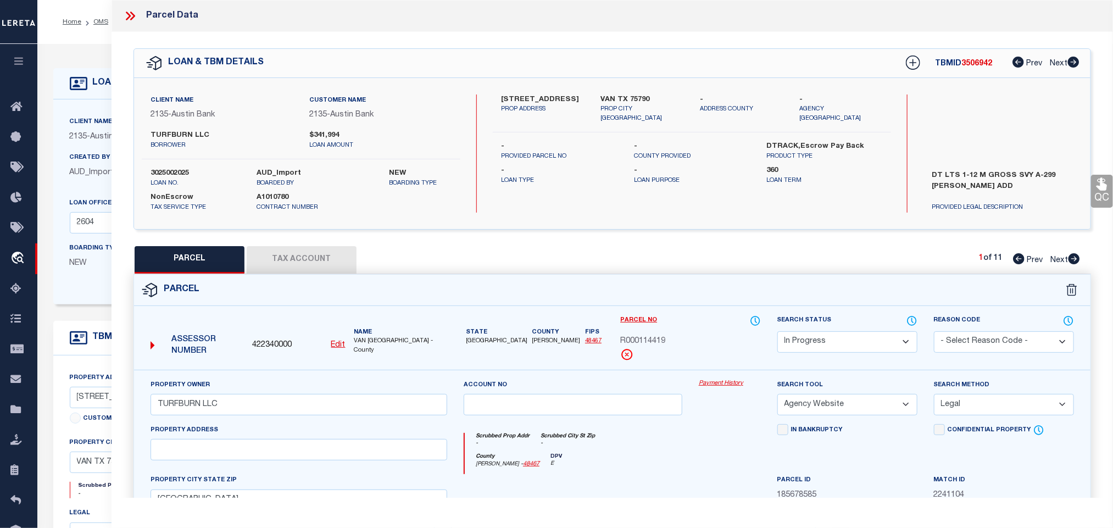
drag, startPoint x: 821, startPoint y: 340, endPoint x: 821, endPoint y: 331, distance: 8.8
click at [821, 331] on div "Search Status Automated Search Bad Parcel Complete Duplicate Parcel High Dollar…" at bounding box center [848, 334] width 140 height 38
click at [778, 332] on select "Automated Search Bad Parcel Complete Duplicate Parcel High Dollar Reporting In …" at bounding box center [848, 341] width 140 height 21
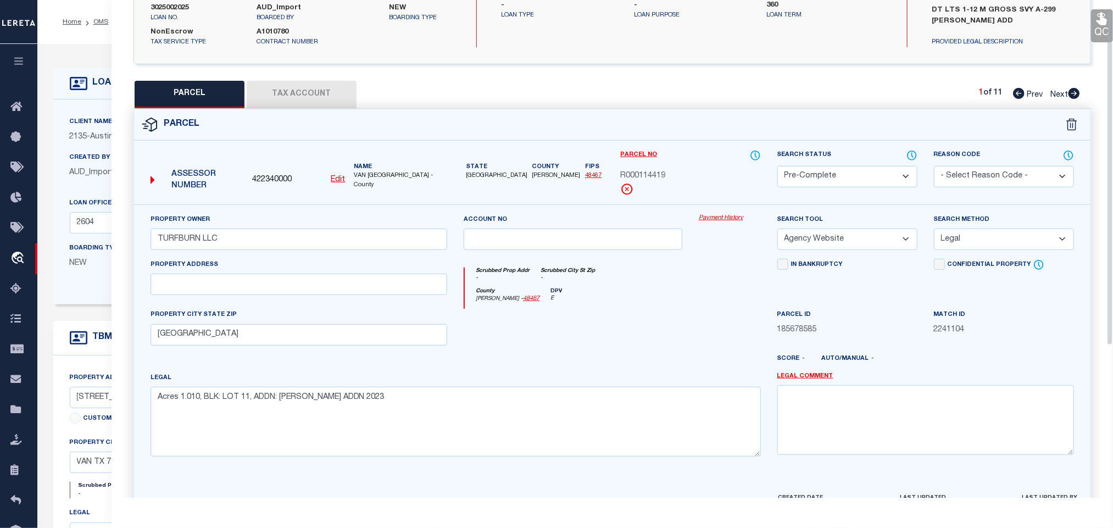
scroll to position [239, 0]
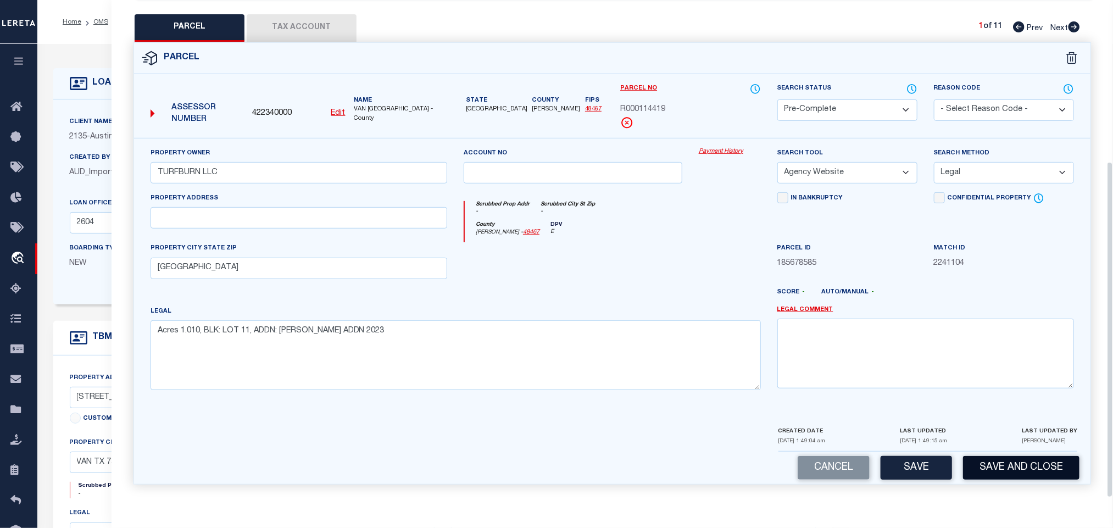
click at [989, 463] on button "Save and Close" at bounding box center [1021, 468] width 116 height 24
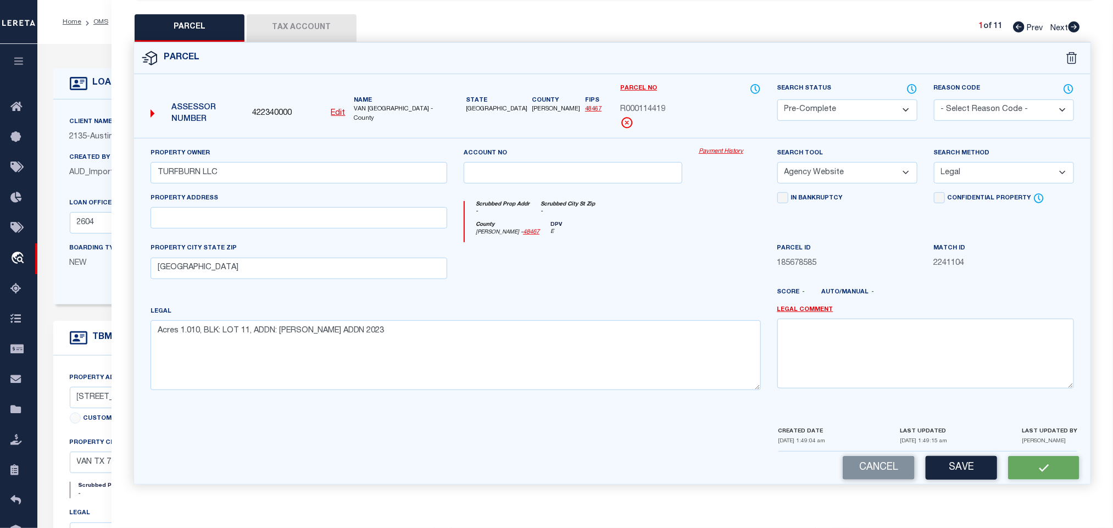
click at [279, 108] on span "422340000" at bounding box center [272, 114] width 40 height 12
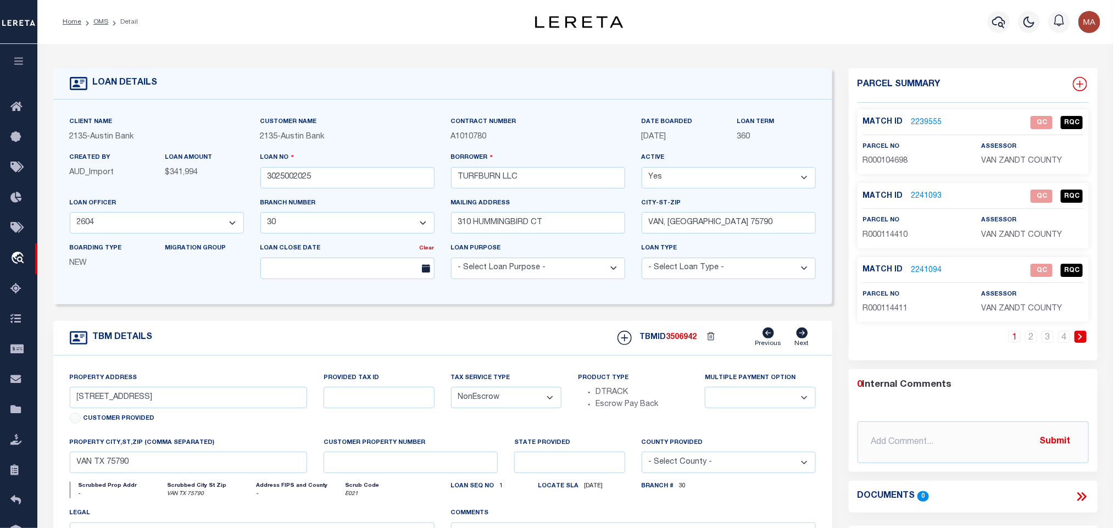
click at [1076, 84] on icon at bounding box center [1080, 84] width 14 height 14
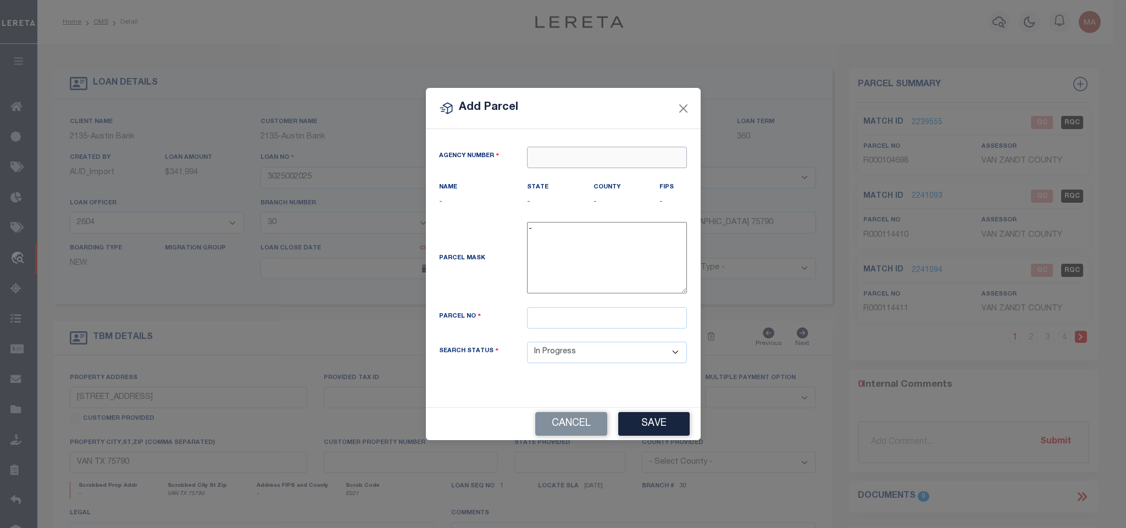
click at [602, 152] on input "text" at bounding box center [607, 157] width 160 height 21
paste input "422340000"
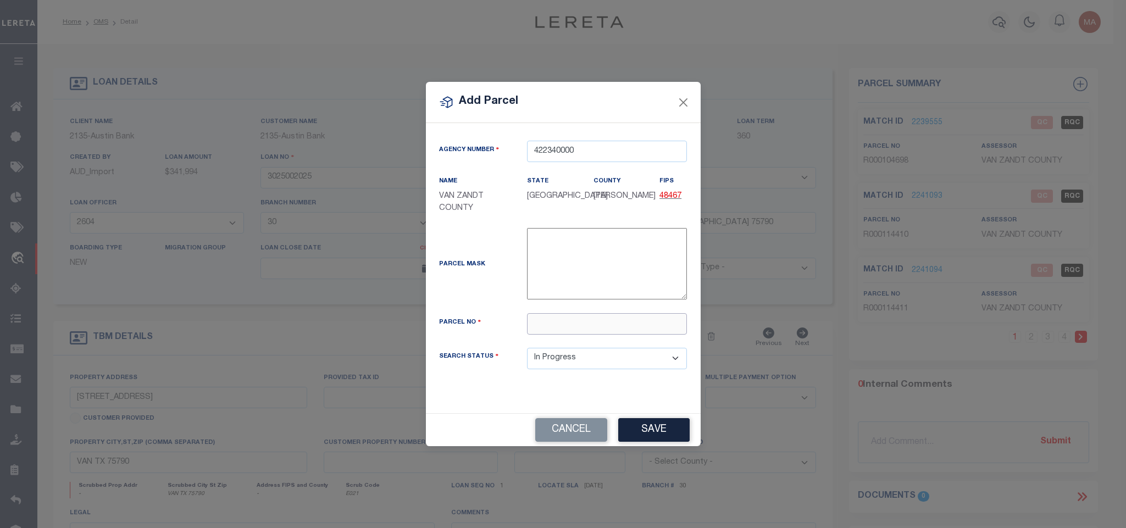
drag, startPoint x: 600, startPoint y: 320, endPoint x: 603, endPoint y: 325, distance: 5.9
click at [600, 320] on input "text" at bounding box center [607, 323] width 160 height 21
paste input "R000114420"
click at [645, 423] on button "Save" at bounding box center [653, 430] width 71 height 24
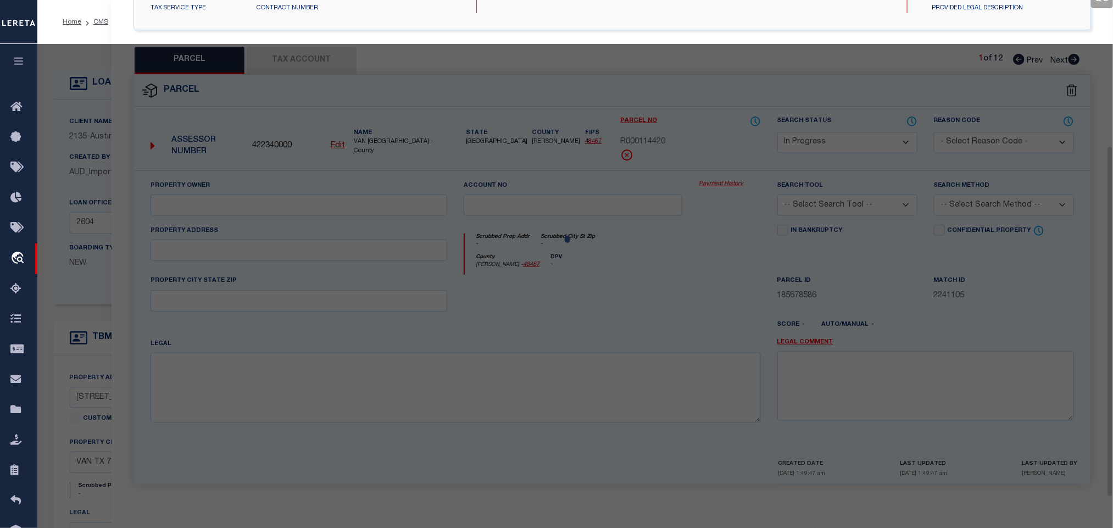
scroll to position [206, 0]
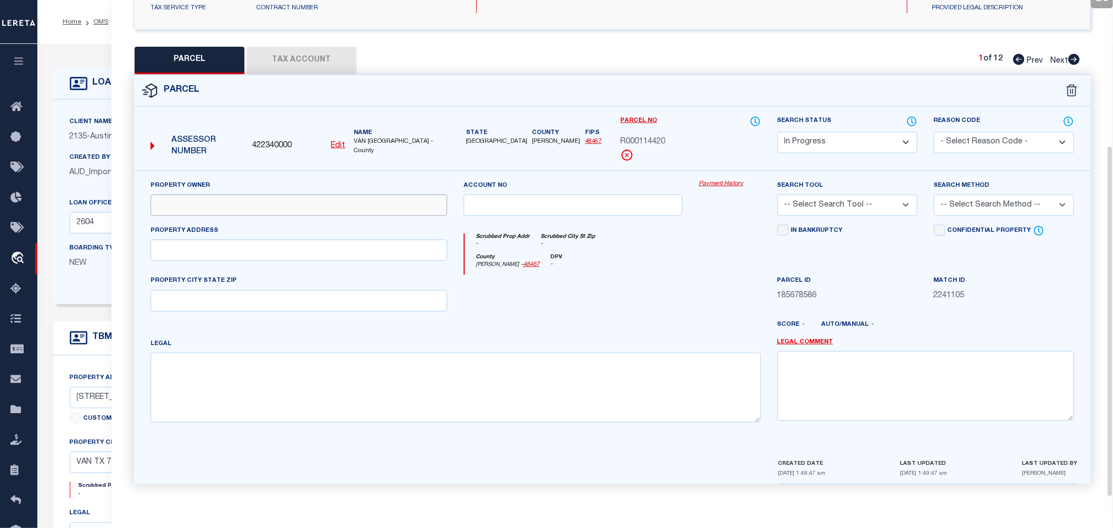
click at [307, 204] on input "text" at bounding box center [299, 205] width 297 height 21
paste input "TURFBURN LLC"
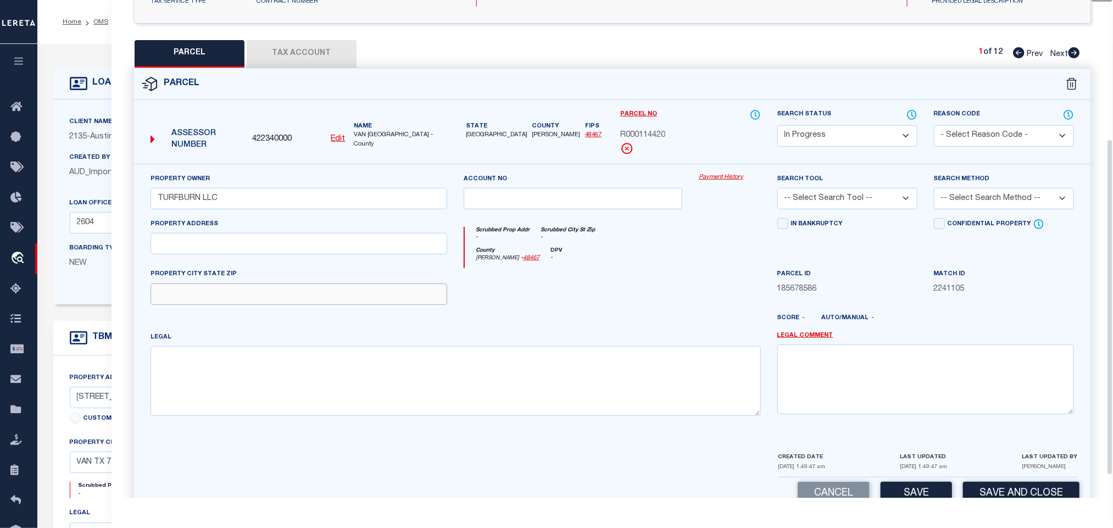
click at [299, 293] on input "text" at bounding box center [299, 294] width 297 height 21
click at [407, 361] on textarea at bounding box center [456, 380] width 611 height 69
paste textarea "Acres 0.580, BLK: LOT 12, ADDN: [PERSON_NAME] ADDN 2023"
click at [902, 201] on select "-- Select Search Tool -- 3rd Party Website Agency File Agency Website ATLS CNV-…" at bounding box center [848, 198] width 140 height 21
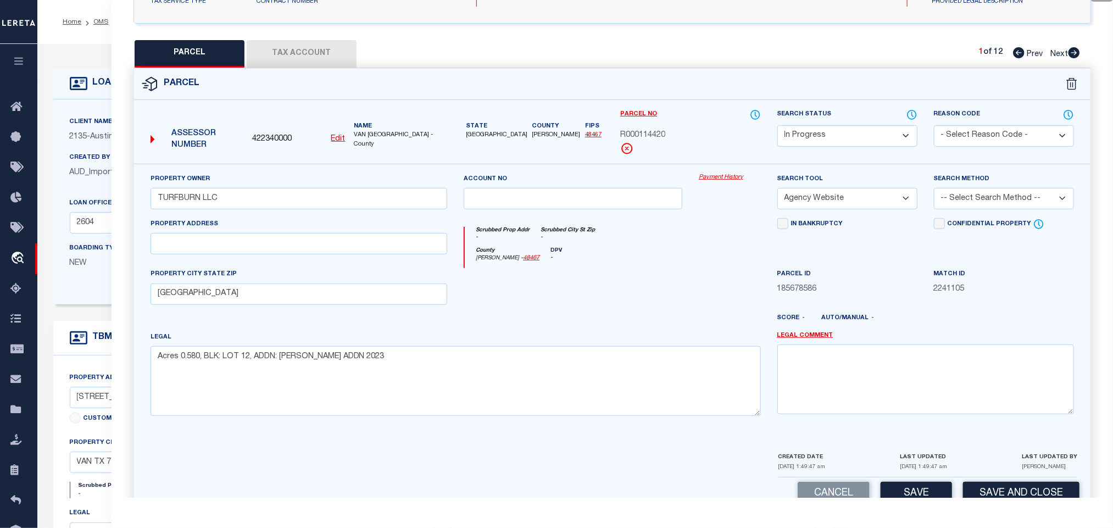
click at [778, 191] on select "-- Select Search Tool -- 3rd Party Website Agency File Agency Website ATLS CNV-…" at bounding box center [848, 198] width 140 height 21
click at [1006, 209] on select "-- Select Search Method -- Property Address Legal Liability Info Provided" at bounding box center [1004, 198] width 140 height 21
click at [934, 191] on select "-- Select Search Method -- Property Address Legal Liability Info Provided" at bounding box center [1004, 198] width 140 height 21
click at [929, 492] on button "Save" at bounding box center [916, 494] width 71 height 24
click at [317, 63] on button "Tax Account" at bounding box center [302, 53] width 110 height 27
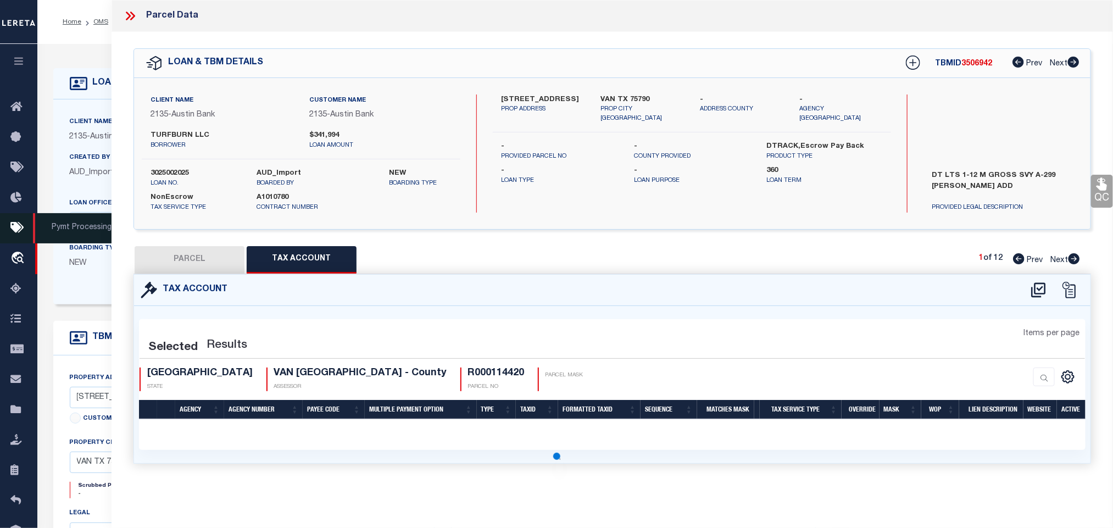
scroll to position [0, 0]
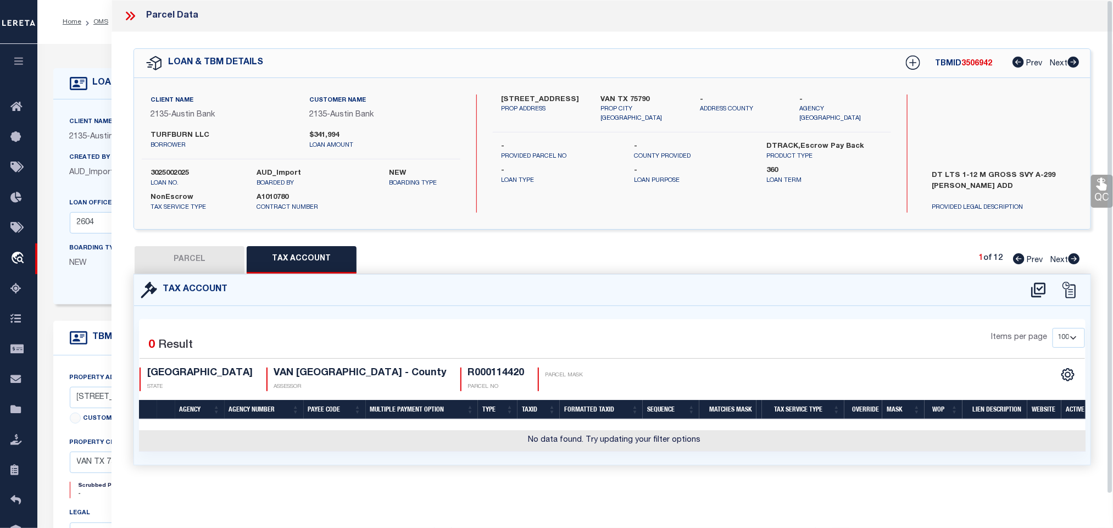
click at [1048, 288] on div at bounding box center [1053, 290] width 61 height 18
click at [1040, 291] on icon at bounding box center [1038, 289] width 14 height 15
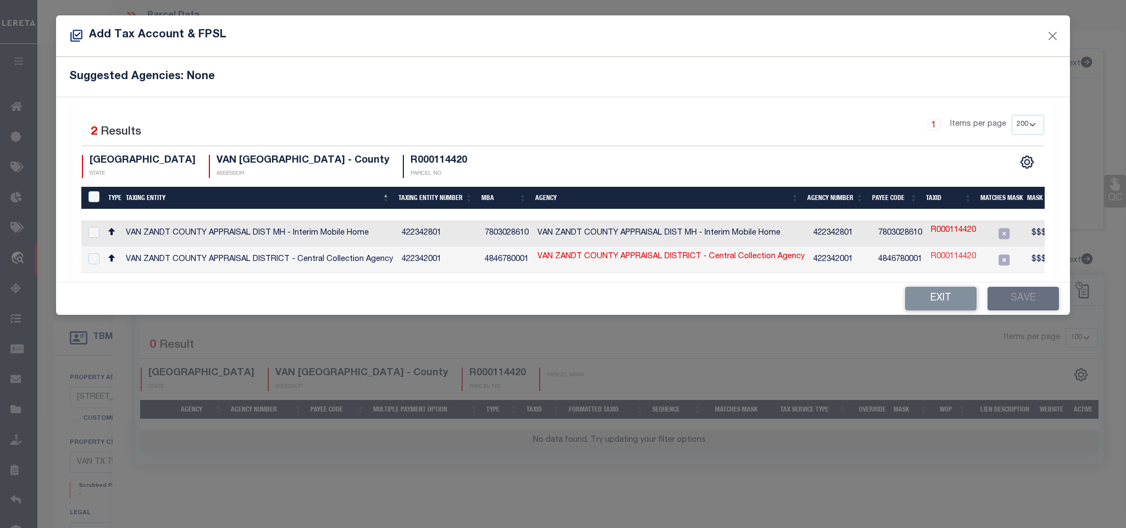
click at [946, 256] on link "R000114420" at bounding box center [953, 257] width 45 height 12
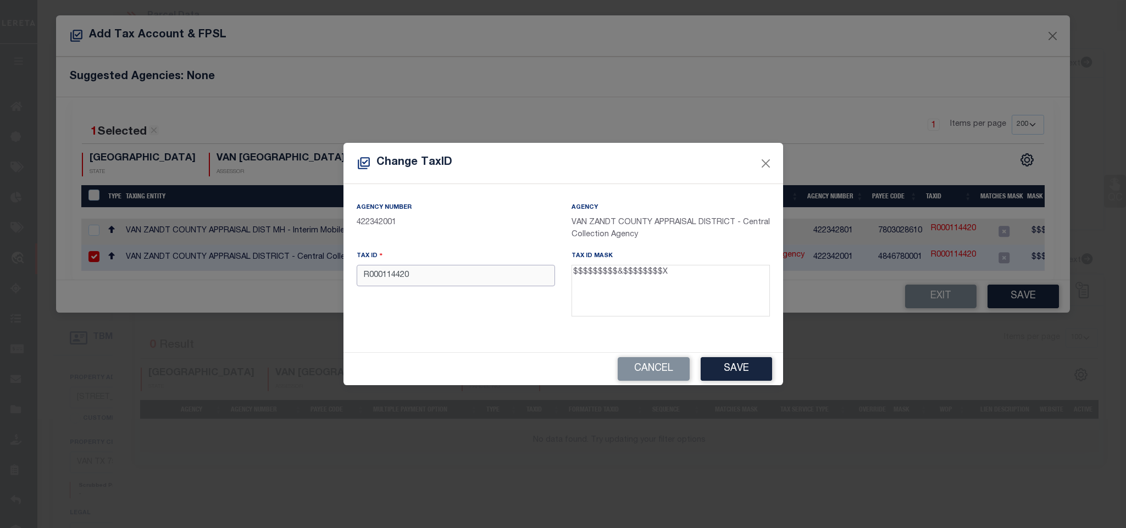
click at [491, 277] on input "R000114420" at bounding box center [456, 275] width 198 height 21
paste input "064.3500.0000.0012.000"
click at [747, 374] on button "Save" at bounding box center [736, 369] width 71 height 24
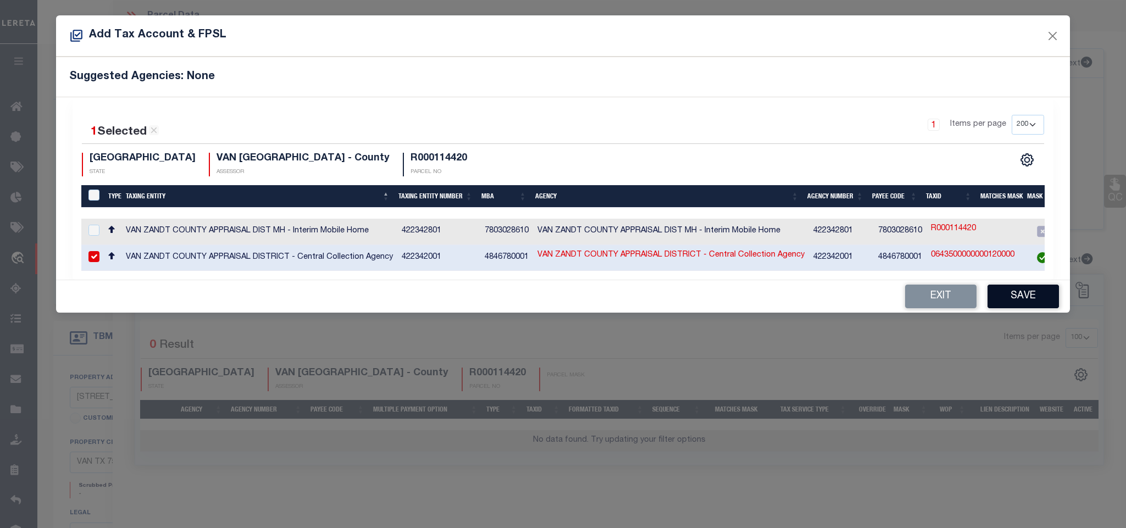
click at [1009, 298] on button "Save" at bounding box center [1022, 297] width 71 height 24
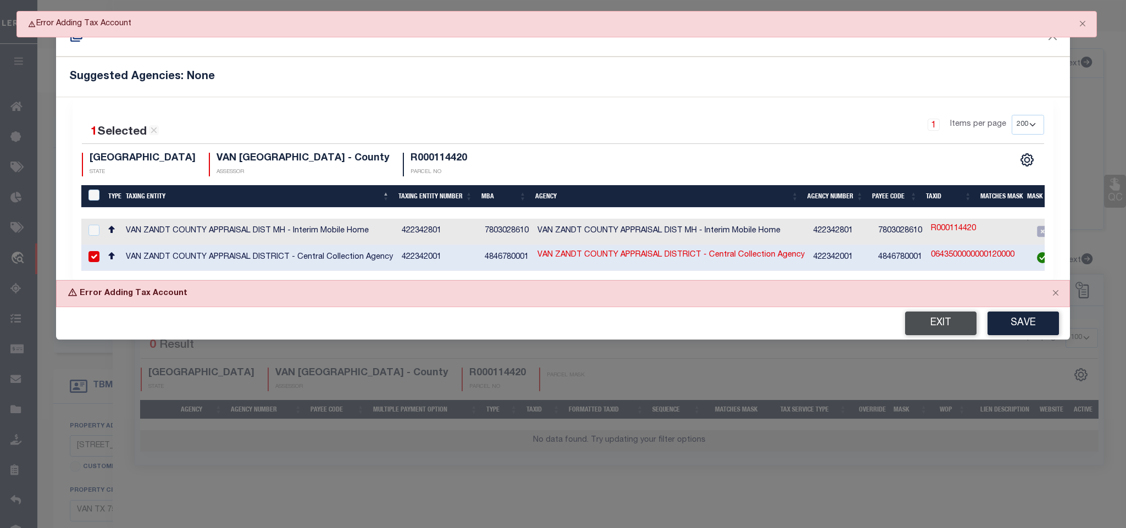
click at [917, 322] on button "Exit" at bounding box center [940, 324] width 71 height 24
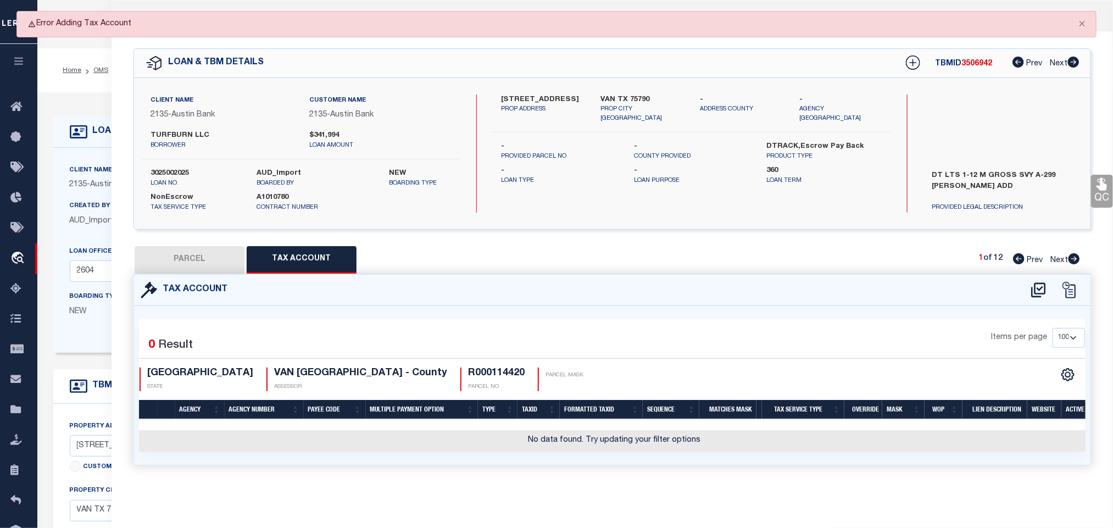
click at [195, 259] on button "PARCEL" at bounding box center [190, 259] width 110 height 27
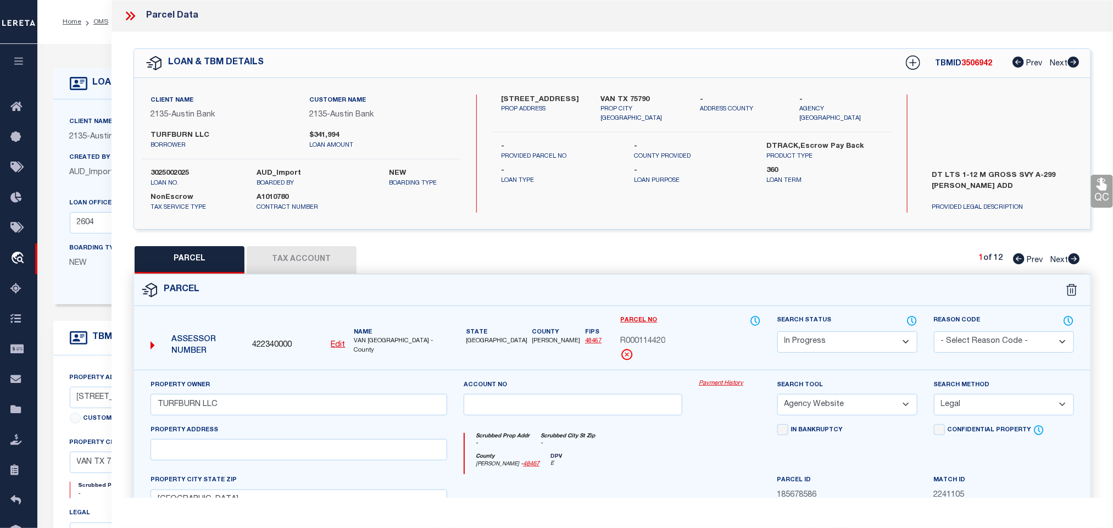
click at [823, 345] on select "Automated Search Bad Parcel Complete Duplicate Parcel High Dollar Reporting In …" at bounding box center [848, 341] width 140 height 21
click at [778, 332] on select "Automated Search Bad Parcel Complete Duplicate Parcel High Dollar Reporting In …" at bounding box center [848, 341] width 140 height 21
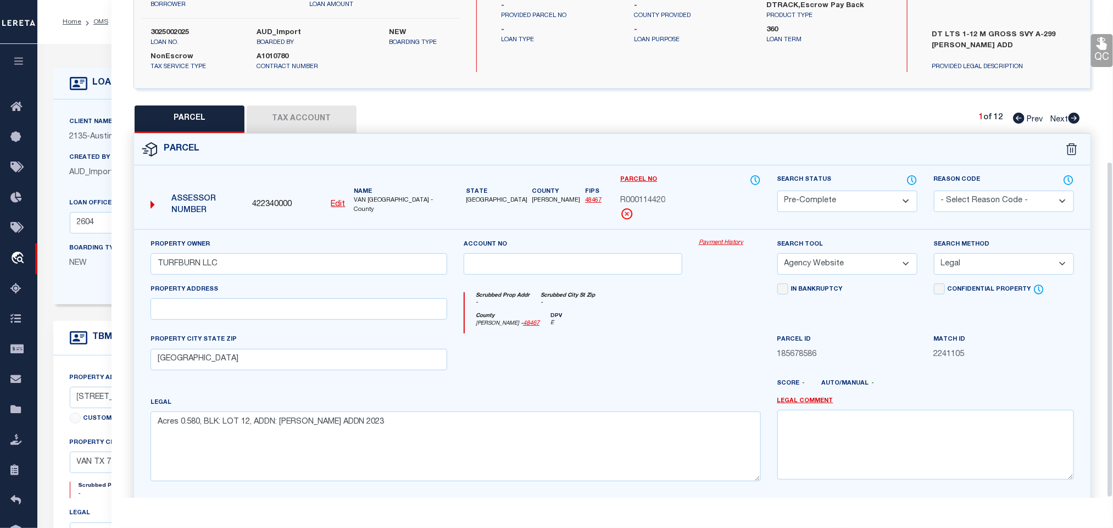
scroll to position [239, 0]
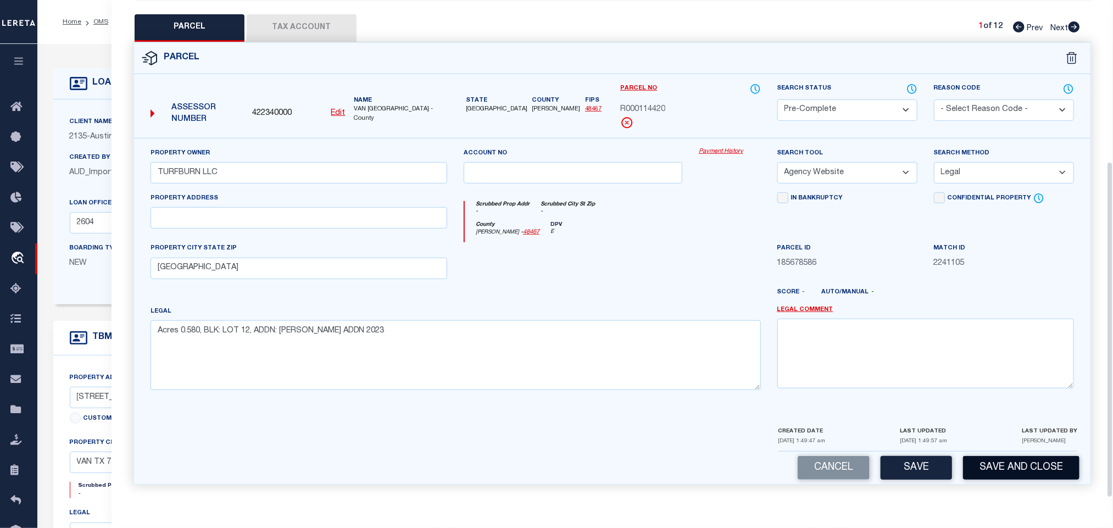
click at [978, 459] on button "Save and Close" at bounding box center [1021, 468] width 116 height 24
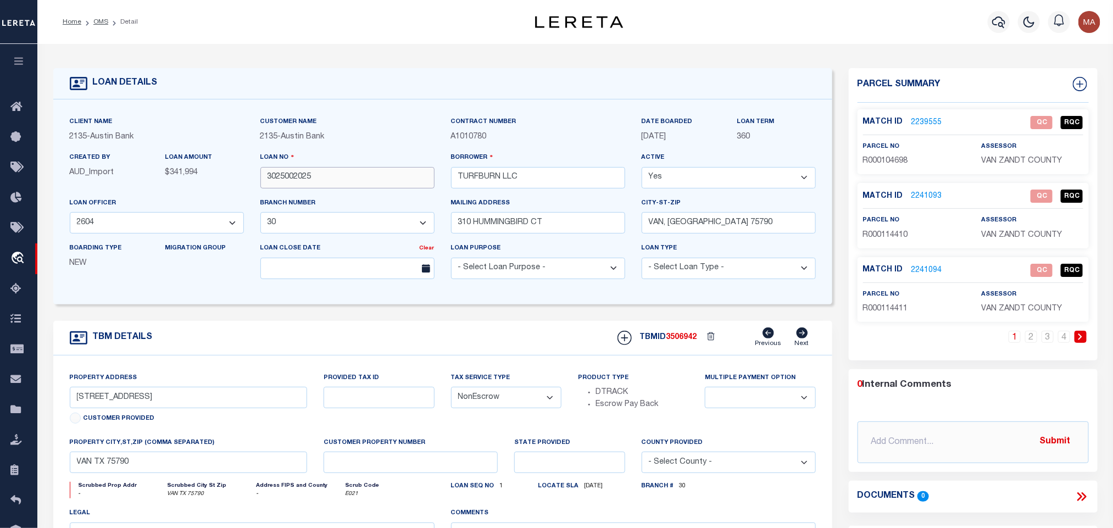
click at [297, 181] on input "3025002025" at bounding box center [347, 177] width 174 height 21
click at [297, 180] on input "3025002025" at bounding box center [347, 177] width 174 height 21
click at [679, 337] on div "TBMID 3506942 Previous Next" at bounding box center [712, 338] width 207 height 21
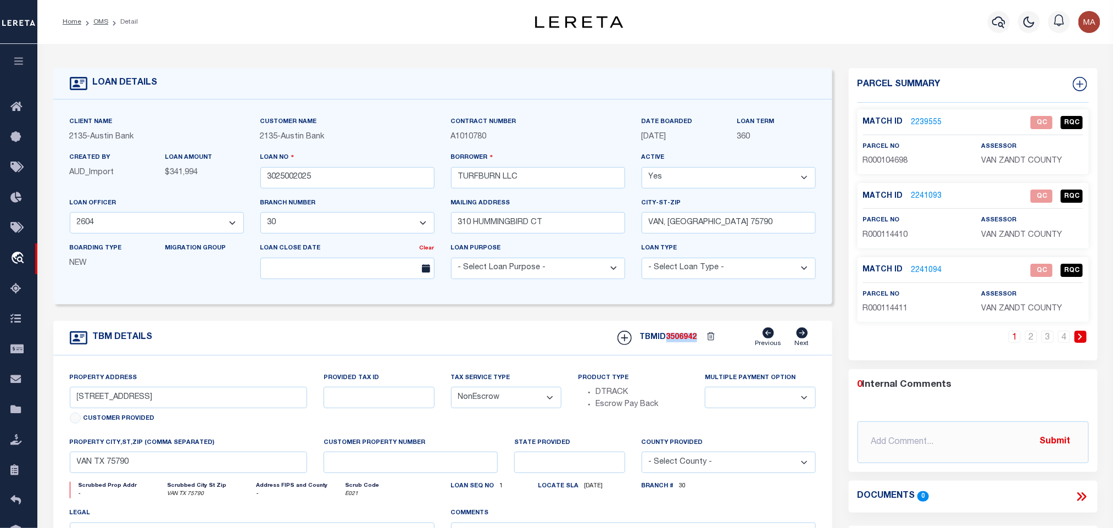
click at [679, 337] on div "TBMID 3506942 Previous Next" at bounding box center [712, 338] width 207 height 21
click at [1041, 165] on p "VAN ZANDT COUNTY" at bounding box center [1032, 162] width 102 height 12
click at [887, 165] on p "R000104698" at bounding box center [914, 162] width 102 height 12
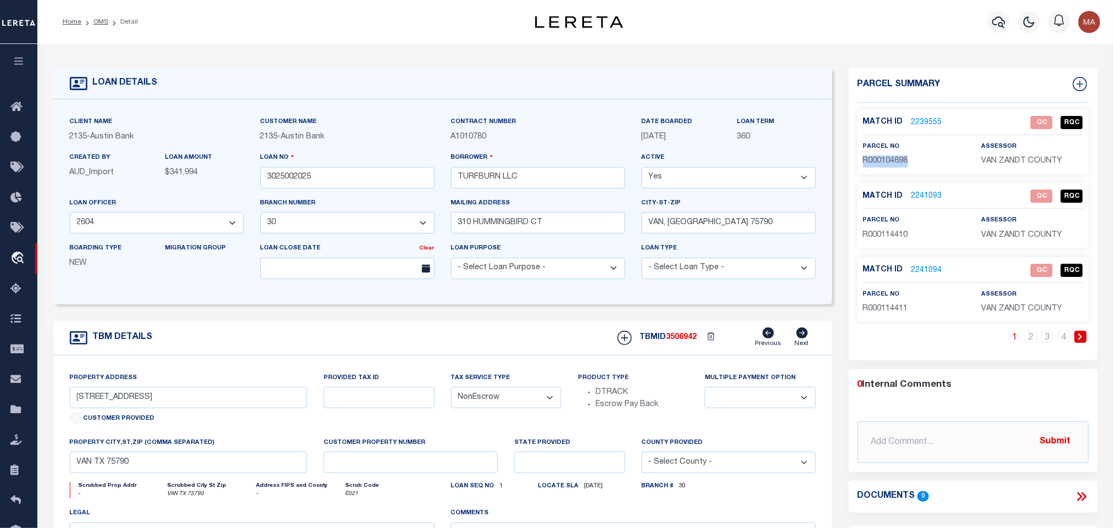
click at [887, 165] on p "R000104698" at bounding box center [914, 162] width 102 height 12
click at [287, 171] on input "3025002025" at bounding box center [347, 177] width 174 height 21
click at [685, 335] on div "TBMID 3506942 Previous Next" at bounding box center [712, 338] width 207 height 21
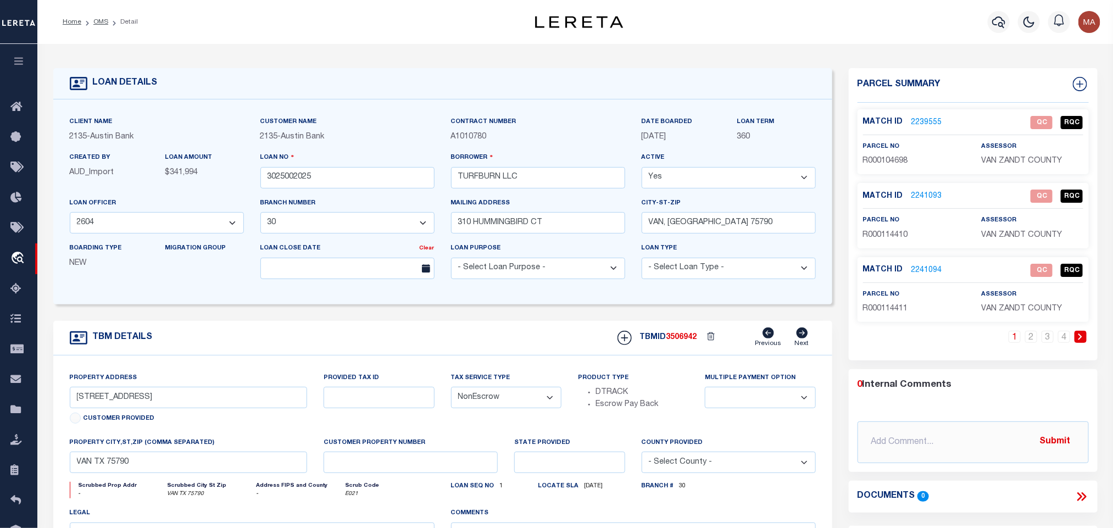
click at [1039, 234] on span "VAN ZANDT COUNTY" at bounding box center [1021, 235] width 81 height 8
click at [887, 228] on div "parcel no R000114410" at bounding box center [914, 227] width 102 height 27
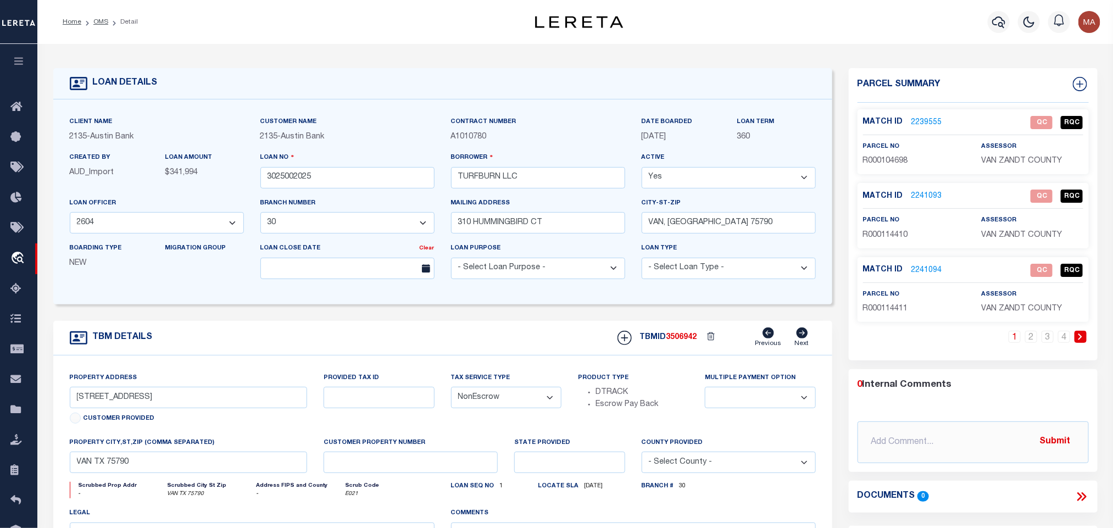
click at [887, 238] on span "R000114410" at bounding box center [885, 235] width 45 height 8
click at [265, 181] on input "3025002025" at bounding box center [347, 177] width 174 height 21
click at [691, 341] on span "3506942" at bounding box center [682, 338] width 31 height 8
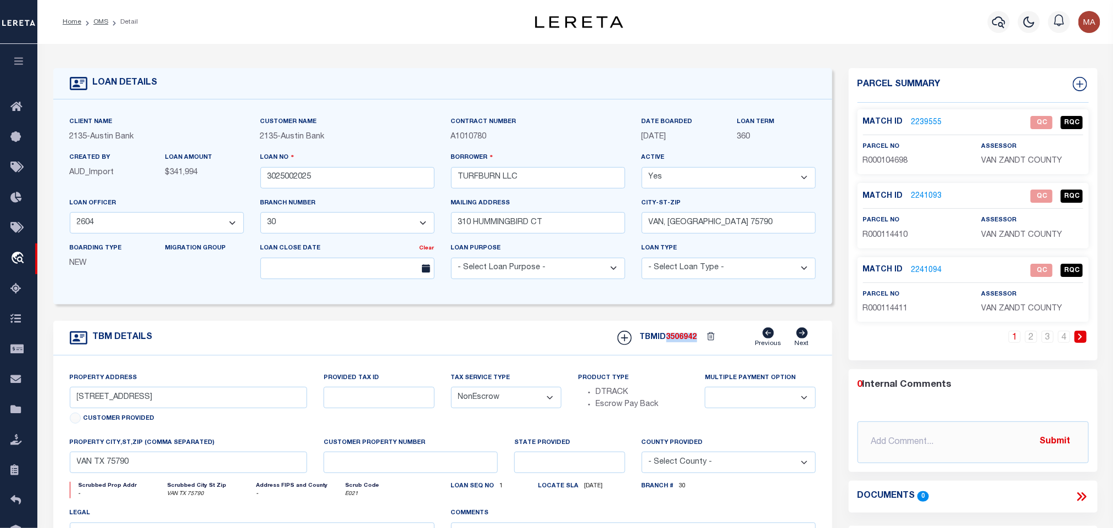
click at [691, 341] on span "3506942" at bounding box center [682, 338] width 31 height 8
click at [874, 310] on span "R000114411" at bounding box center [885, 309] width 45 height 8
click at [274, 185] on input "3025002025" at bounding box center [347, 177] width 174 height 21
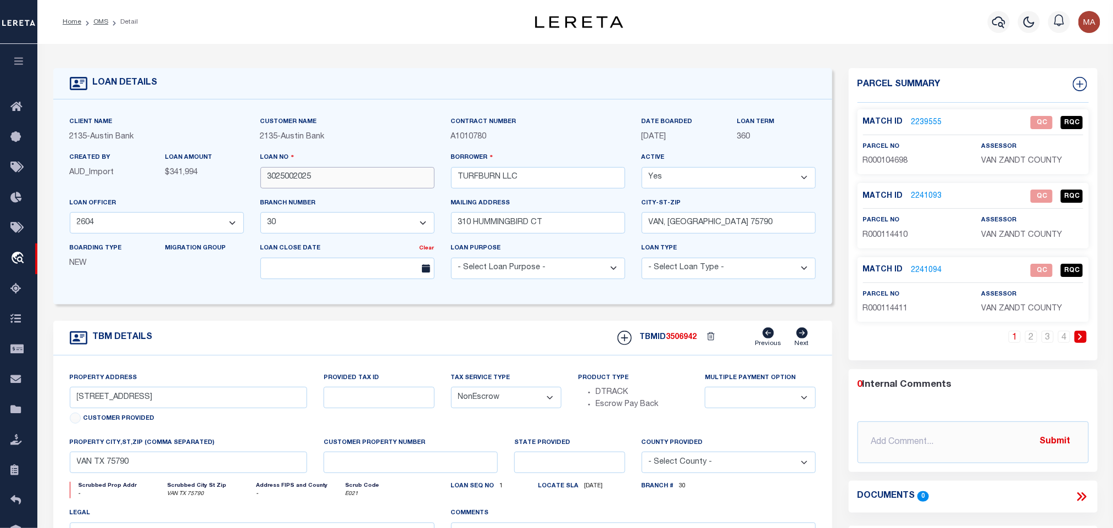
click at [270, 171] on input "3025002025" at bounding box center [347, 177] width 174 height 21
click at [684, 337] on div "TBMID 3506942 Previous Next" at bounding box center [712, 338] width 207 height 21
click at [1028, 340] on link "2" at bounding box center [1031, 337] width 12 height 12
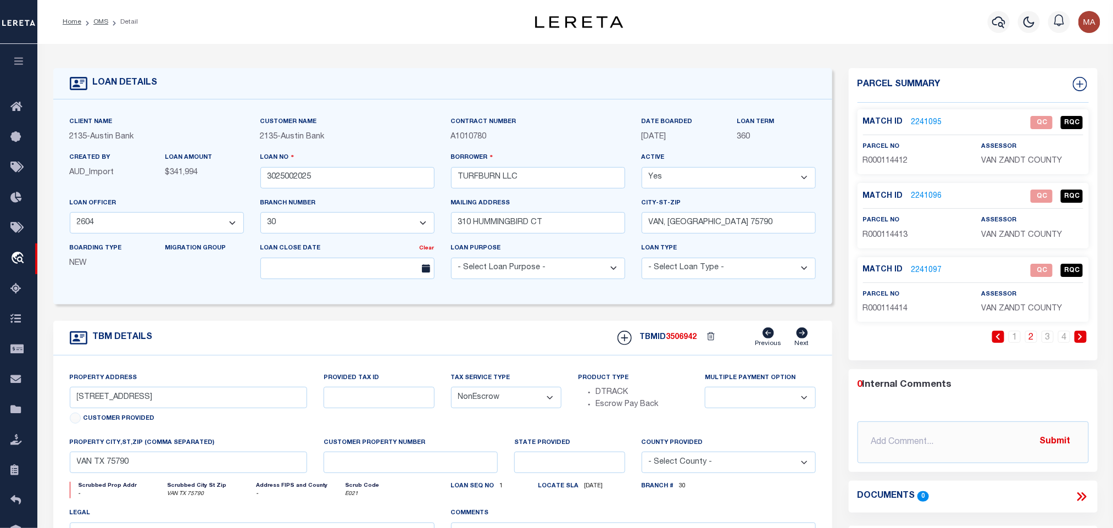
click at [902, 163] on span "R000114412" at bounding box center [885, 161] width 45 height 8
click at [301, 179] on input "3025002025" at bounding box center [347, 177] width 174 height 21
click at [686, 341] on span "3506942" at bounding box center [682, 338] width 31 height 8
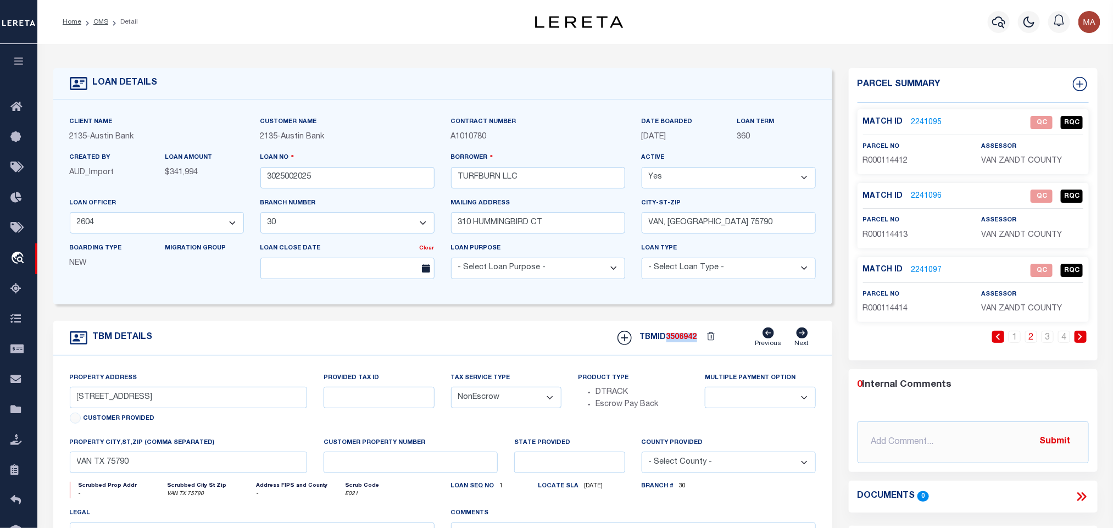
click at [686, 341] on span "3506942" at bounding box center [682, 338] width 31 height 8
click at [896, 241] on p "R000114413" at bounding box center [914, 236] width 102 height 12
click at [289, 177] on input "3025002025" at bounding box center [347, 177] width 174 height 21
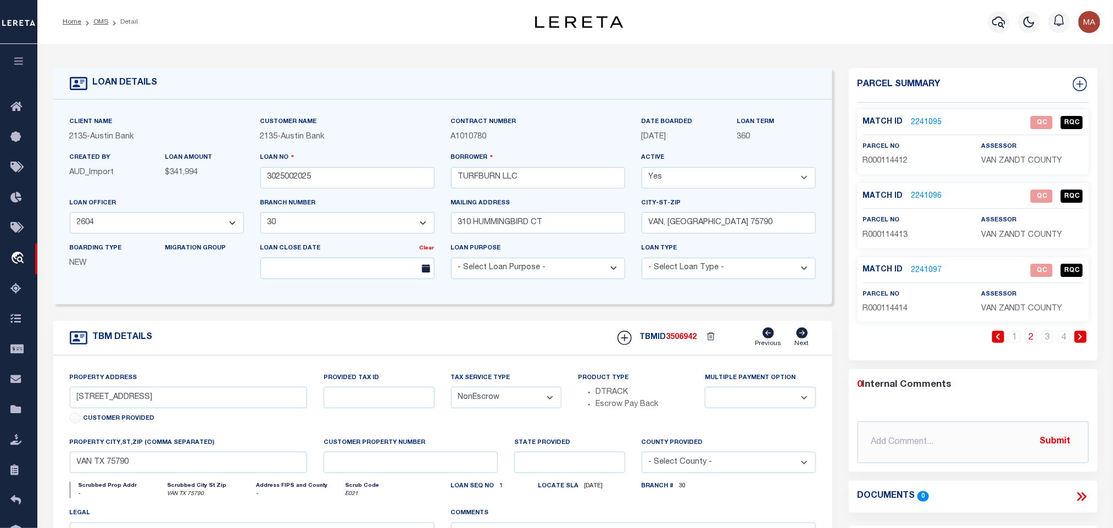
click at [682, 341] on span "3506942" at bounding box center [682, 338] width 31 height 8
click at [889, 313] on span "R000114414" at bounding box center [885, 309] width 45 height 8
click at [274, 173] on input "3025002025" at bounding box center [347, 177] width 174 height 21
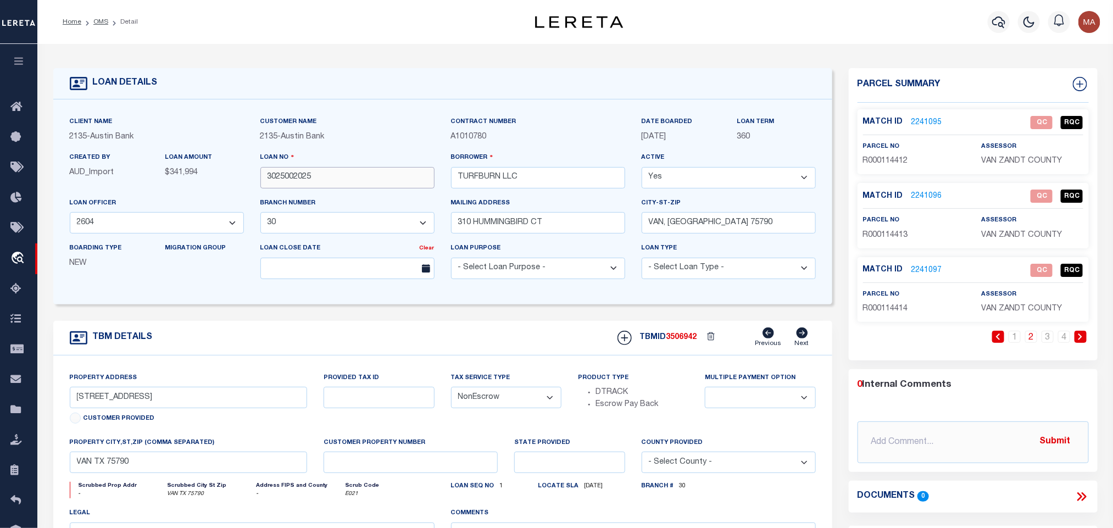
click at [274, 173] on input "3025002025" at bounding box center [347, 177] width 174 height 21
click at [691, 340] on span "3506942" at bounding box center [682, 338] width 31 height 8
click at [1046, 338] on link "3" at bounding box center [1048, 337] width 12 height 12
click at [896, 159] on span "R000114415" at bounding box center [885, 161] width 45 height 8
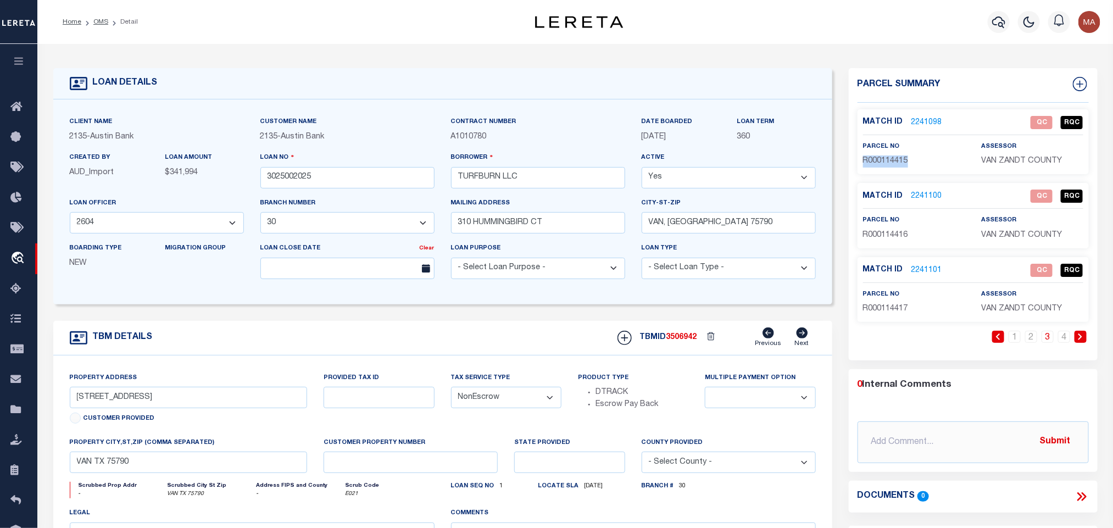
click at [896, 159] on span "R000114415" at bounding box center [885, 161] width 45 height 8
click at [293, 175] on input "3025002025" at bounding box center [347, 177] width 174 height 21
click at [687, 336] on div "TBMID 3506942 Previous Next" at bounding box center [712, 338] width 207 height 21
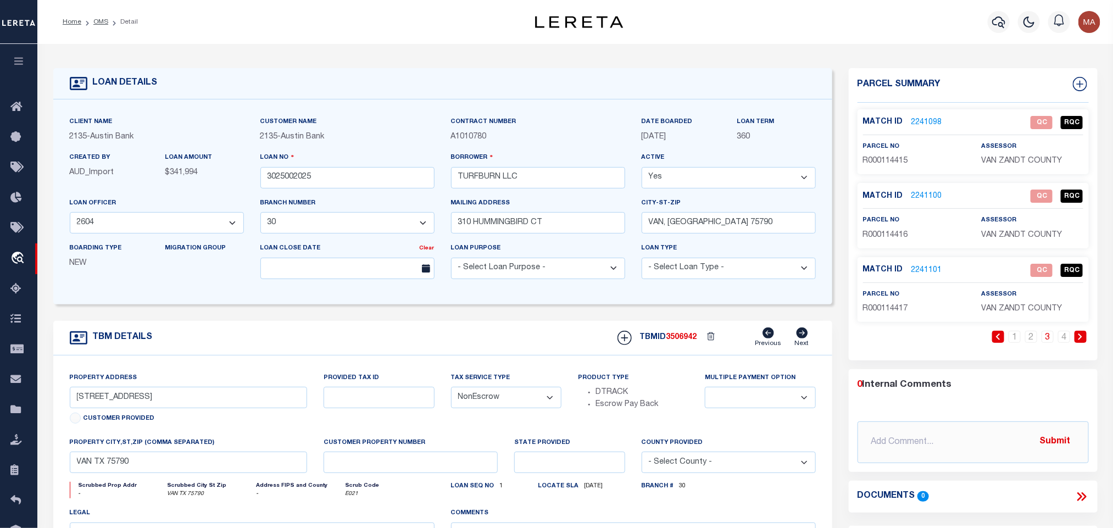
click at [887, 238] on span "R000114416" at bounding box center [885, 235] width 45 height 8
click at [293, 183] on input "3025002025" at bounding box center [347, 177] width 174 height 21
click at [674, 341] on span "3506942" at bounding box center [682, 338] width 31 height 8
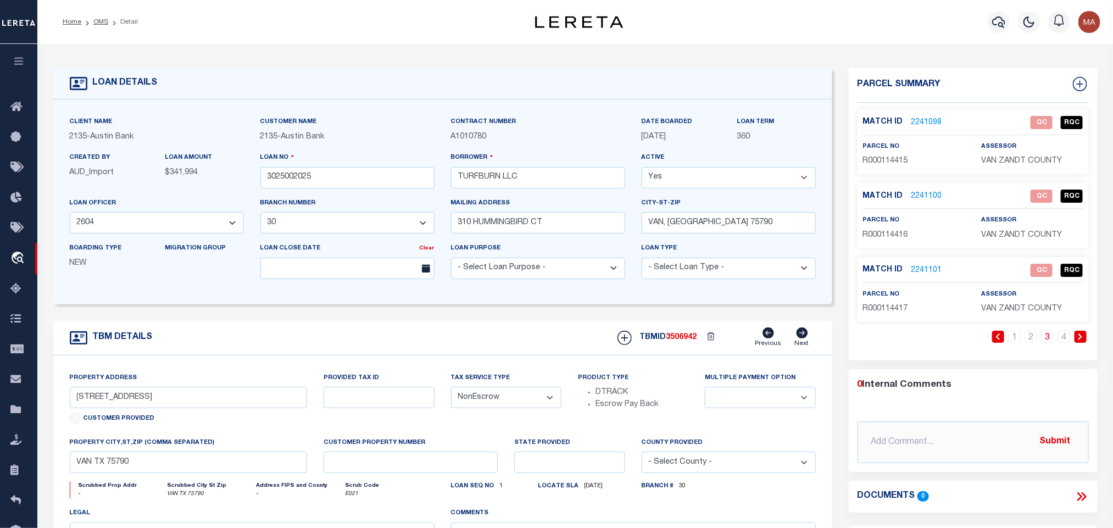
click at [674, 341] on span "3506942" at bounding box center [682, 338] width 31 height 8
click at [883, 310] on span "R000114417" at bounding box center [885, 309] width 45 height 8
click at [290, 174] on input "3025002025" at bounding box center [347, 177] width 174 height 21
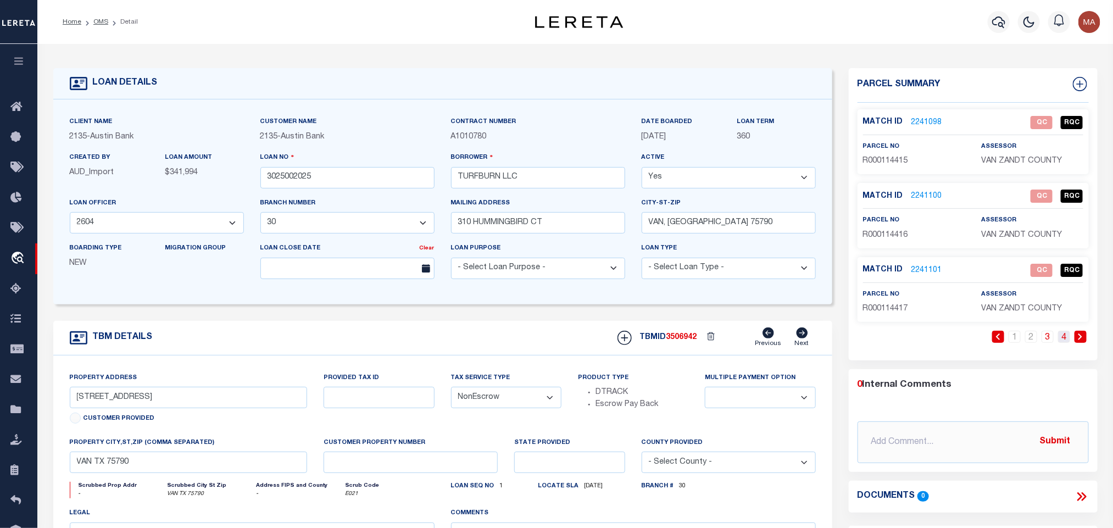
click at [1065, 335] on link "4" at bounding box center [1064, 337] width 12 height 12
click at [684, 348] on div "TBMID 3506942 Previous Next" at bounding box center [712, 338] width 207 height 21
click at [892, 165] on span "R000114418" at bounding box center [885, 161] width 45 height 8
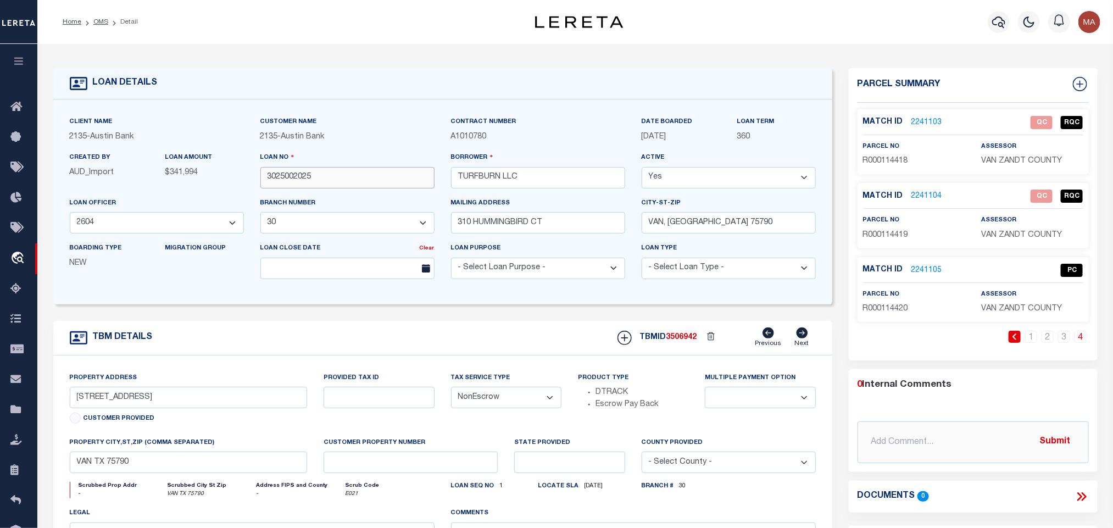
click at [292, 183] on input "3025002025" at bounding box center [347, 177] width 174 height 21
click at [691, 336] on div "TBMID 3506942 Previous Next" at bounding box center [712, 338] width 207 height 21
click at [884, 236] on span "R000114419" at bounding box center [885, 235] width 45 height 8
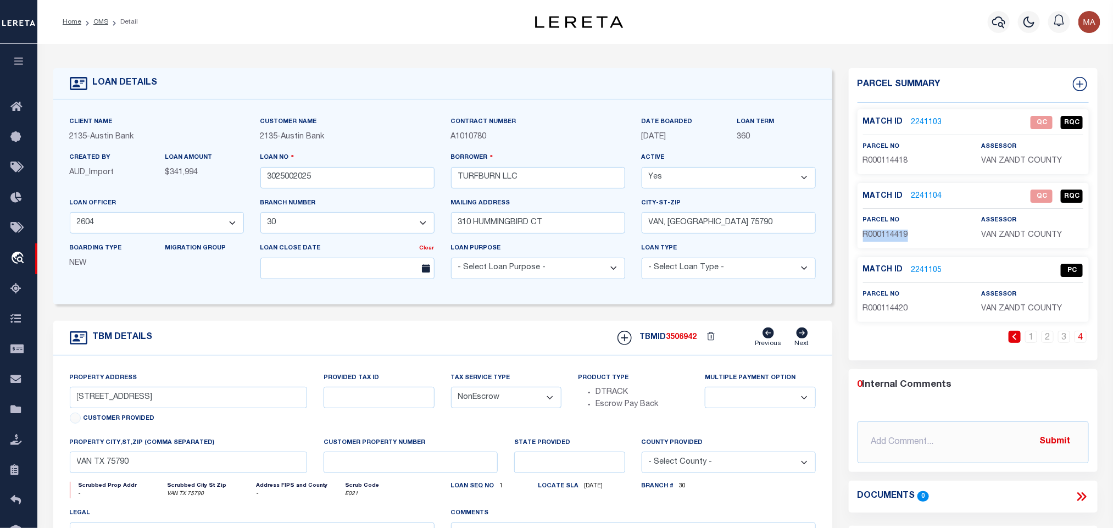
click at [884, 236] on span "R000114419" at bounding box center [885, 235] width 45 height 8
click at [291, 168] on div "Loan No 3025002025" at bounding box center [347, 170] width 174 height 36
click at [297, 188] on input "3025002025" at bounding box center [347, 177] width 174 height 21
click at [298, 180] on input "3025002025" at bounding box center [347, 177] width 174 height 21
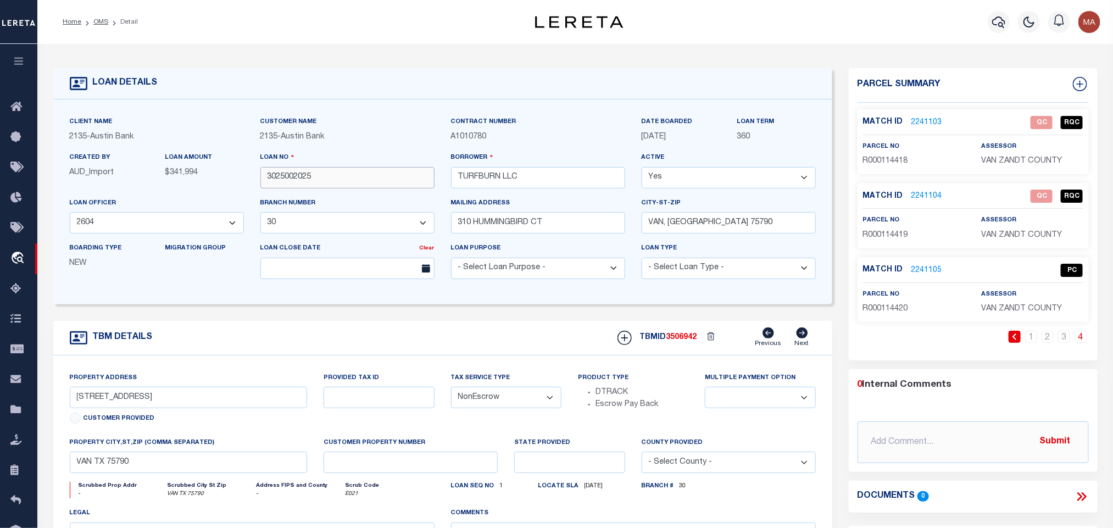
click at [298, 180] on input "3025002025" at bounding box center [347, 177] width 174 height 21
click at [687, 341] on span "3506942" at bounding box center [682, 338] width 31 height 8
click at [879, 302] on div "parcel no R000114420" at bounding box center [914, 301] width 102 height 27
click at [887, 313] on span "R000114420" at bounding box center [885, 309] width 45 height 8
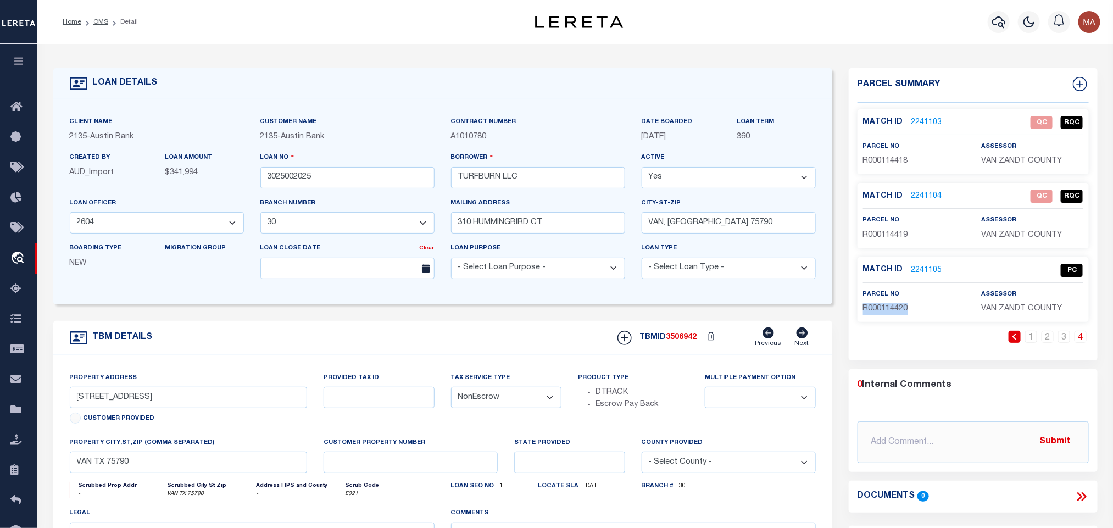
click at [887, 313] on span "R000114420" at bounding box center [885, 309] width 45 height 8
drag, startPoint x: 99, startPoint y: 21, endPoint x: 96, endPoint y: 60, distance: 38.6
click at [99, 21] on link "OMS" at bounding box center [100, 22] width 15 height 7
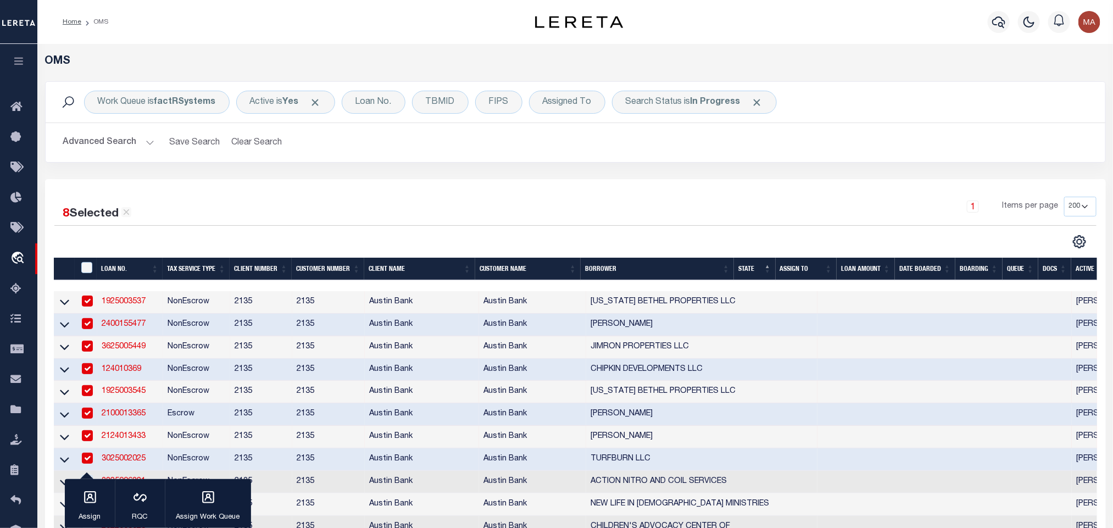
scroll to position [82, 0]
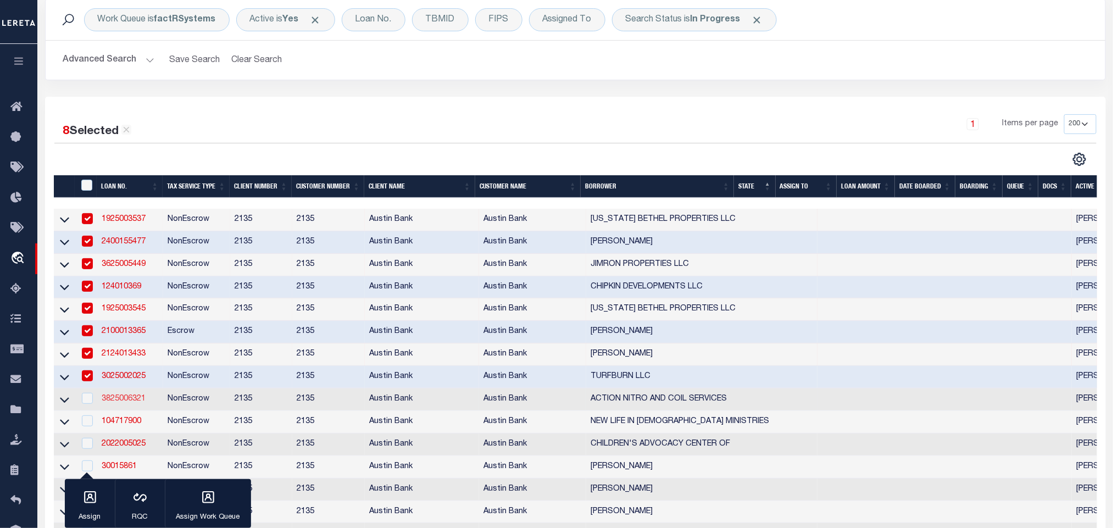
click at [131, 402] on link "3825006321" at bounding box center [124, 399] width 44 height 8
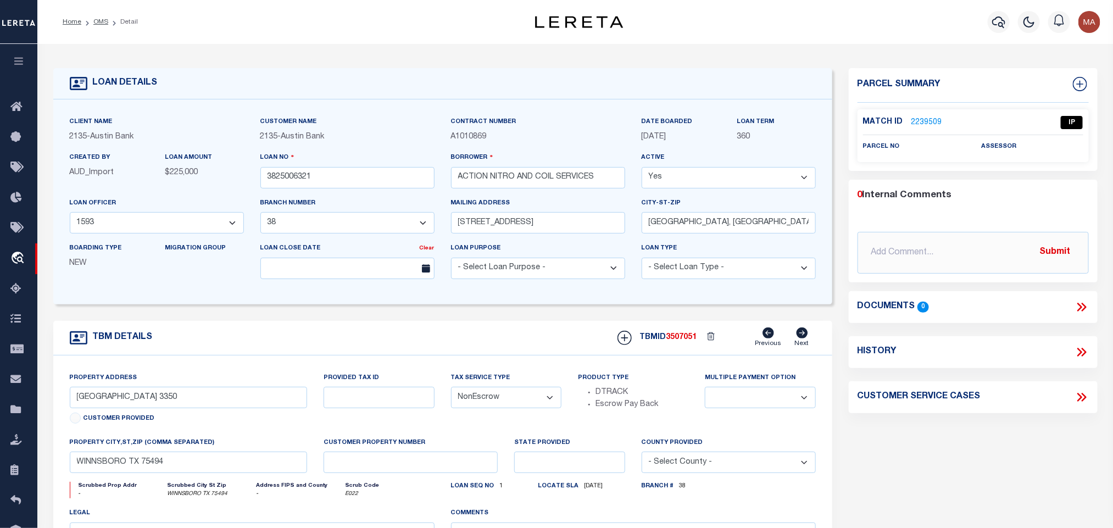
click at [908, 124] on label "Match ID" at bounding box center [887, 122] width 48 height 12
click at [925, 124] on link "2239509" at bounding box center [927, 123] width 31 height 12
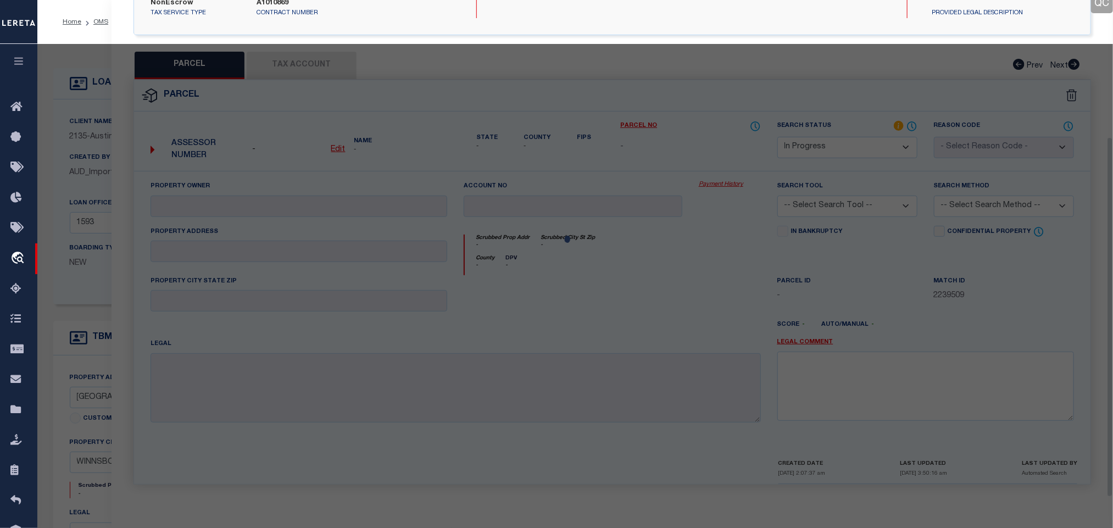
scroll to position [201, 0]
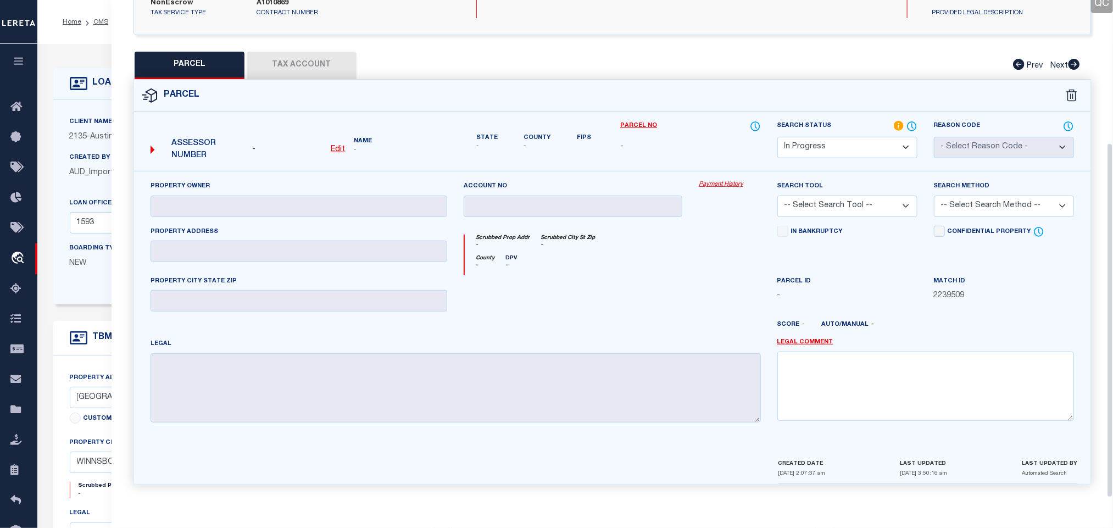
click at [865, 141] on select "Automated Search Bad Parcel Complete Duplicate Parcel High Dollar Reporting In …" at bounding box center [848, 147] width 140 height 21
drag, startPoint x: 865, startPoint y: 141, endPoint x: 839, endPoint y: 334, distance: 194.7
click at [865, 141] on select "Automated Search Bad Parcel Complete Duplicate Parcel High Dollar Reporting In …" at bounding box center [848, 147] width 140 height 21
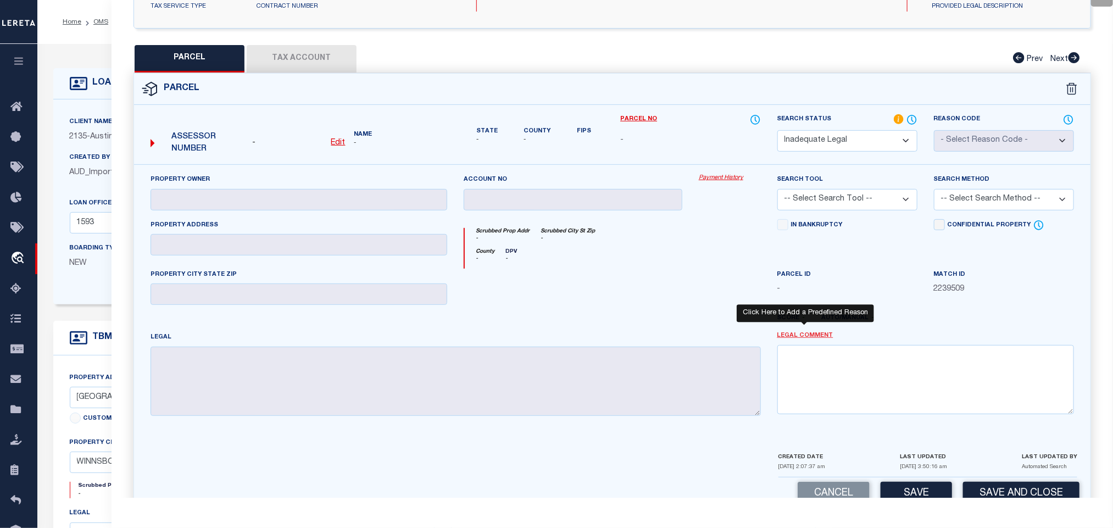
click at [818, 341] on link "Legal Comment" at bounding box center [806, 335] width 56 height 9
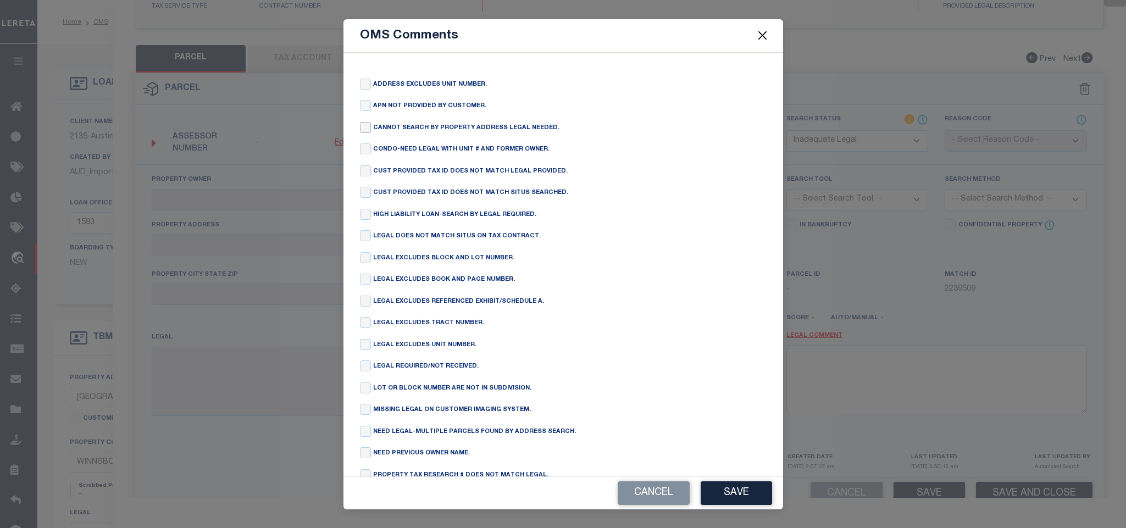
click at [365, 129] on input "checkbox" at bounding box center [365, 127] width 11 height 11
click at [761, 488] on button "Save" at bounding box center [736, 493] width 71 height 24
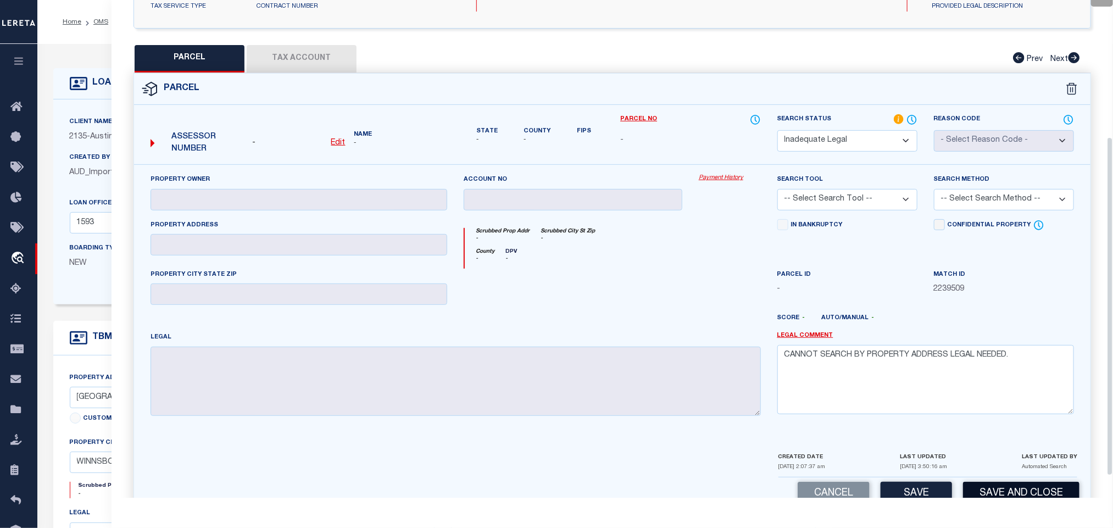
click at [1067, 495] on button "Save and Close" at bounding box center [1021, 494] width 116 height 24
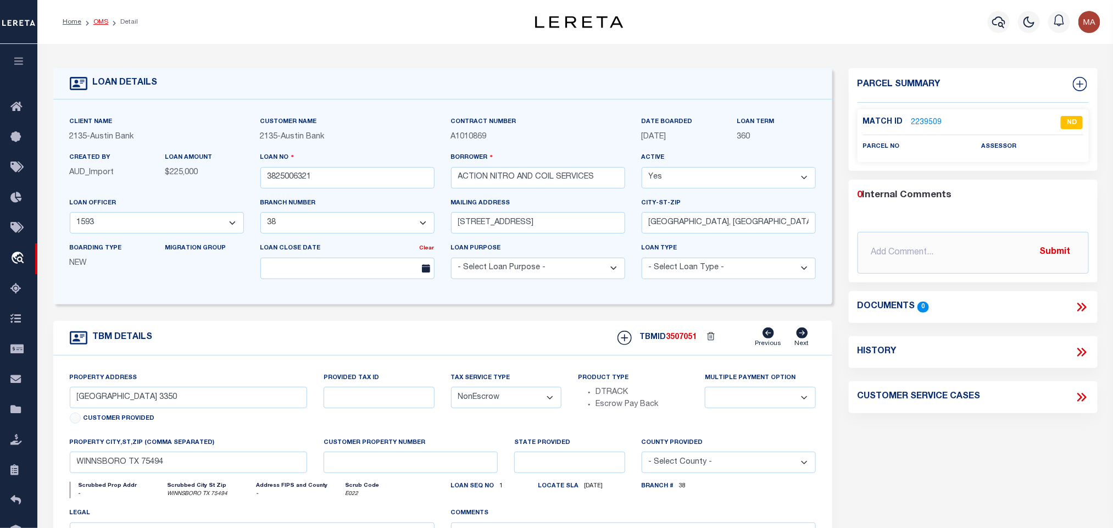
click at [97, 23] on link "OMS" at bounding box center [100, 22] width 15 height 7
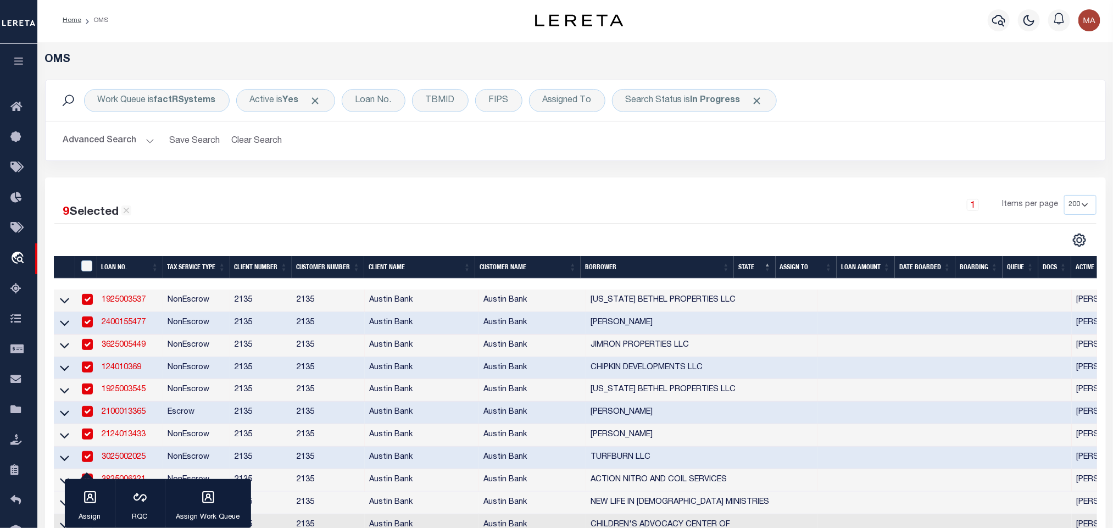
scroll to position [247, 0]
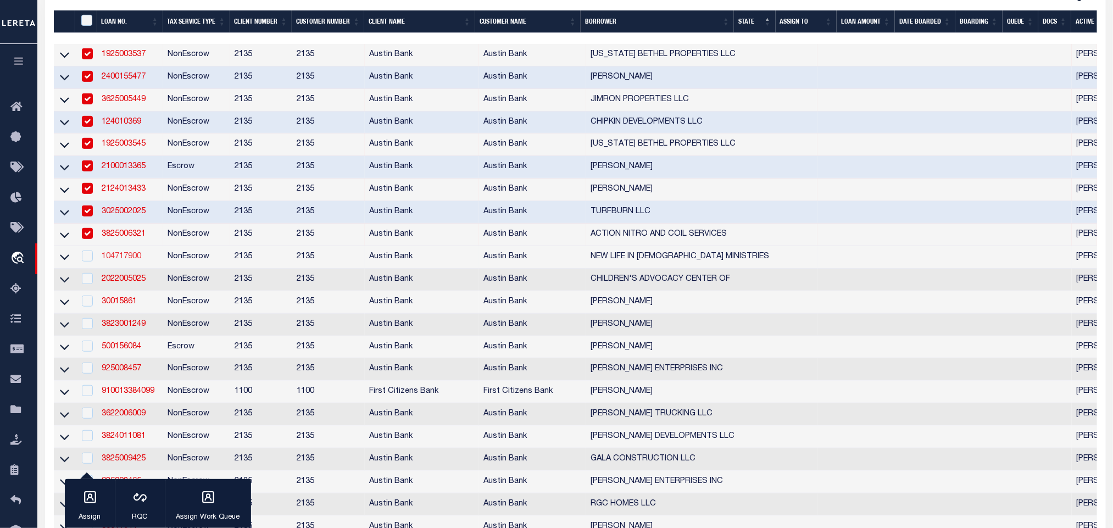
click at [126, 260] on link "104717900" at bounding box center [122, 257] width 40 height 8
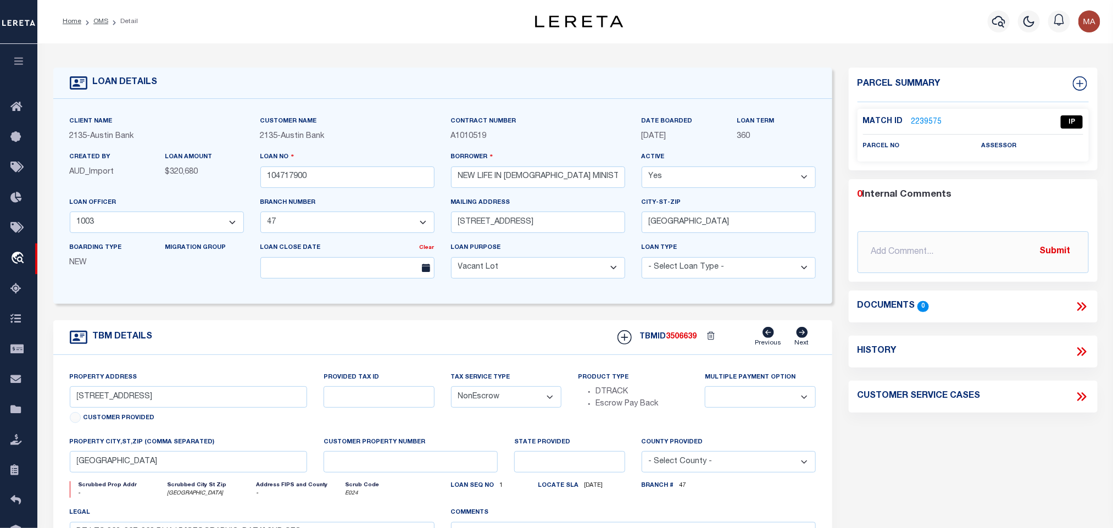
scroll to position [82, 0]
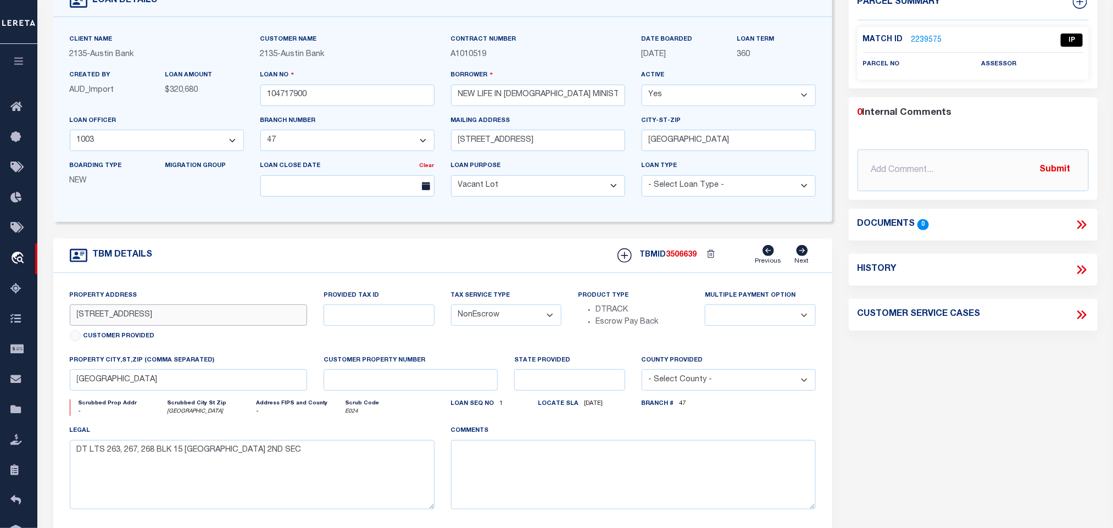
drag, startPoint x: 75, startPoint y: 320, endPoint x: 147, endPoint y: 335, distance: 74.0
click at [147, 335] on div "Property Address [STREET_ADDRESS] Customer Provided" at bounding box center [189, 318] width 238 height 56
drag, startPoint x: 456, startPoint y: 96, endPoint x: 586, endPoint y: 109, distance: 131.0
click at [586, 109] on div "Borrower NEW LIFE IN [DEMOGRAPHIC_DATA] MINISTRIES" at bounding box center [538, 91] width 191 height 45
click at [180, 319] on input "[STREET_ADDRESS]" at bounding box center [189, 314] width 238 height 21
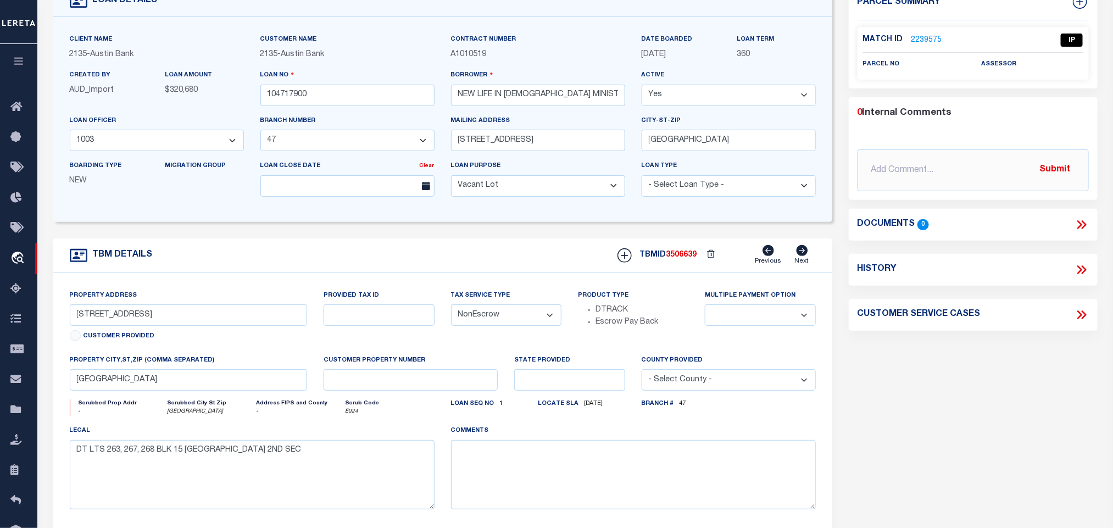
drag, startPoint x: 137, startPoint y: 368, endPoint x: 137, endPoint y: 398, distance: 30.2
click at [137, 365] on label "property city,st,zip (Comma separated)" at bounding box center [142, 360] width 145 height 9
click at [136, 399] on div "property city,st,zip (Comma separated) [GEOGRAPHIC_DATA]" at bounding box center [189, 376] width 254 height 45
click at [139, 388] on input "[GEOGRAPHIC_DATA]" at bounding box center [189, 379] width 238 height 21
drag, startPoint x: 185, startPoint y: 467, endPoint x: 226, endPoint y: 470, distance: 41.9
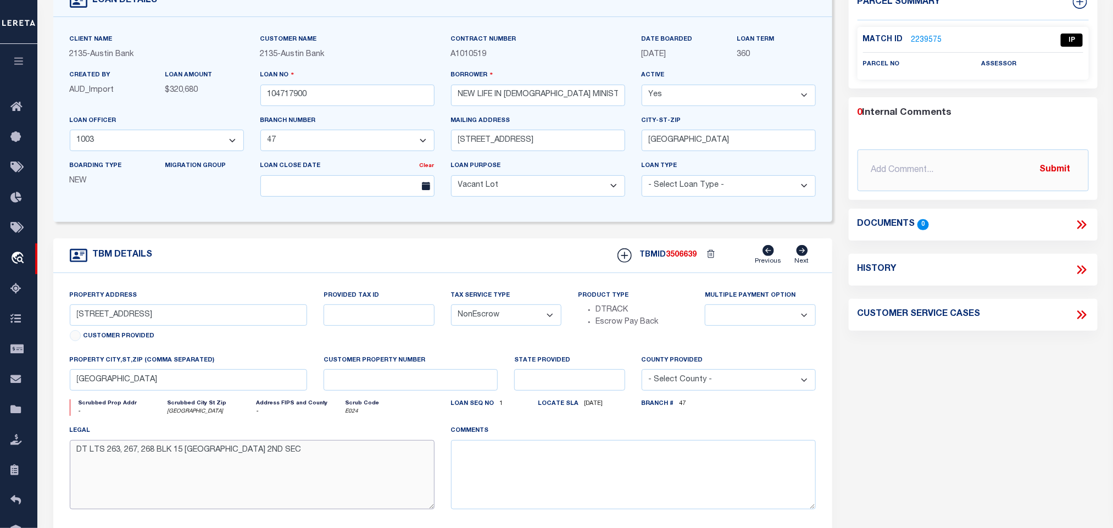
click at [226, 470] on textarea "DT LTS 263, 267, 268 BLK 15 [GEOGRAPHIC_DATA] 2ND SEC" at bounding box center [252, 474] width 365 height 69
click at [193, 465] on textarea "DT LTS 263, 267, 268 BLK 15 [GEOGRAPHIC_DATA] 2ND SEC" at bounding box center [252, 474] width 365 height 69
drag, startPoint x: 186, startPoint y: 464, endPoint x: 258, endPoint y: 474, distance: 72.1
click at [258, 474] on textarea "DT LTS 263, 267, 268 BLK 15 [GEOGRAPHIC_DATA] 2ND SEC" at bounding box center [252, 474] width 365 height 69
click at [129, 320] on input "[STREET_ADDRESS]" at bounding box center [189, 314] width 238 height 21
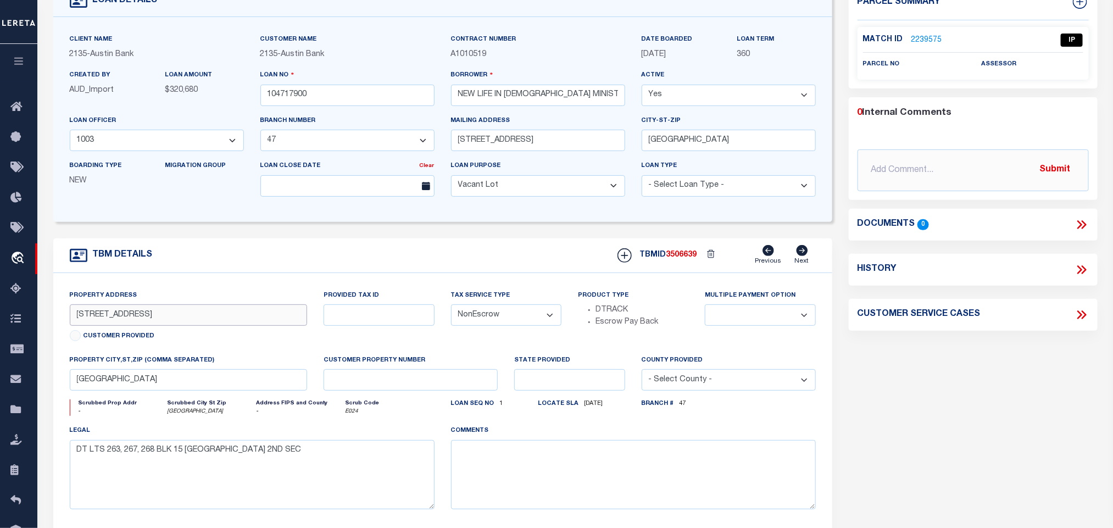
click at [129, 320] on input "[STREET_ADDRESS]" at bounding box center [189, 314] width 238 height 21
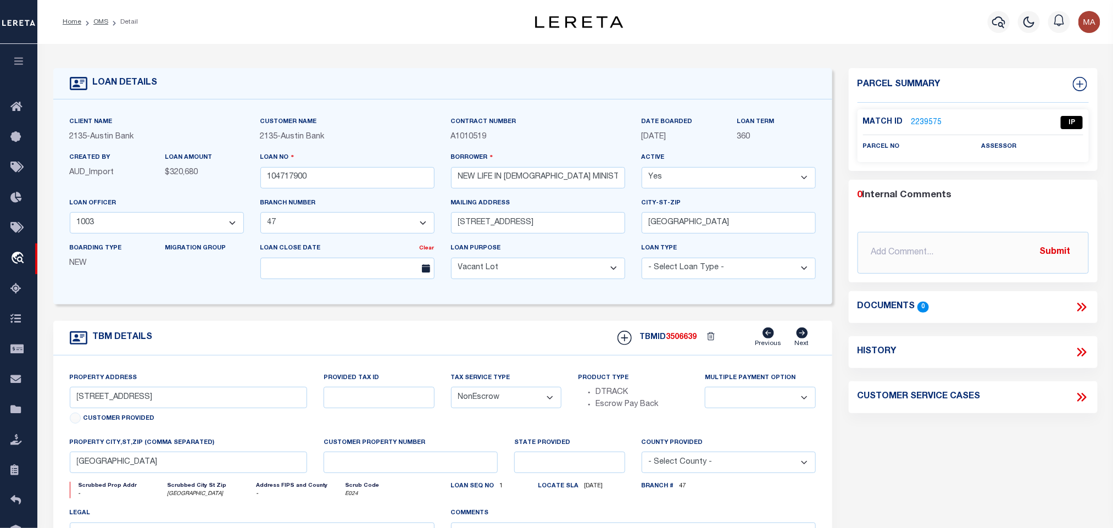
click at [917, 122] on link "2239575" at bounding box center [927, 123] width 31 height 12
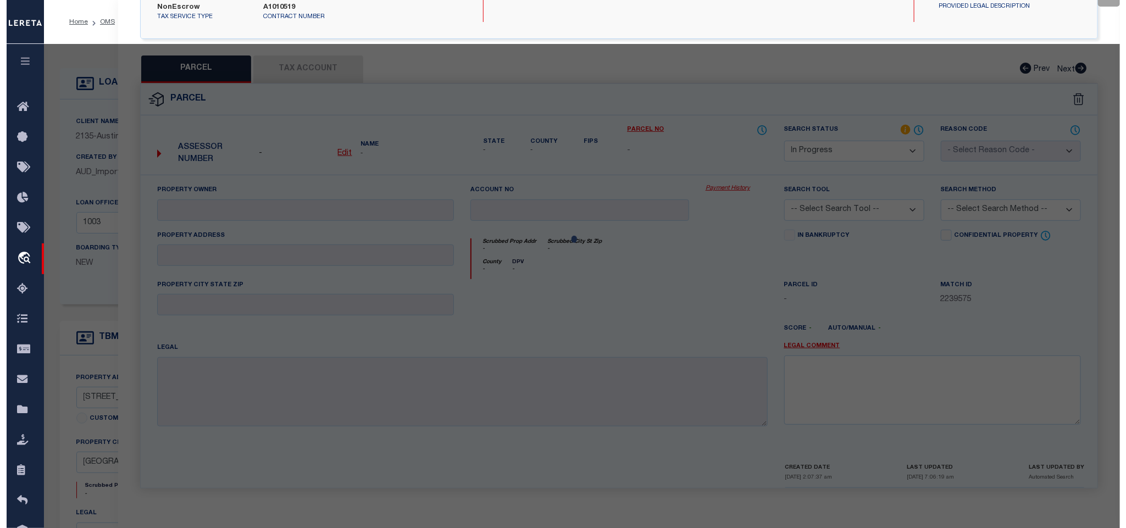
scroll to position [201, 0]
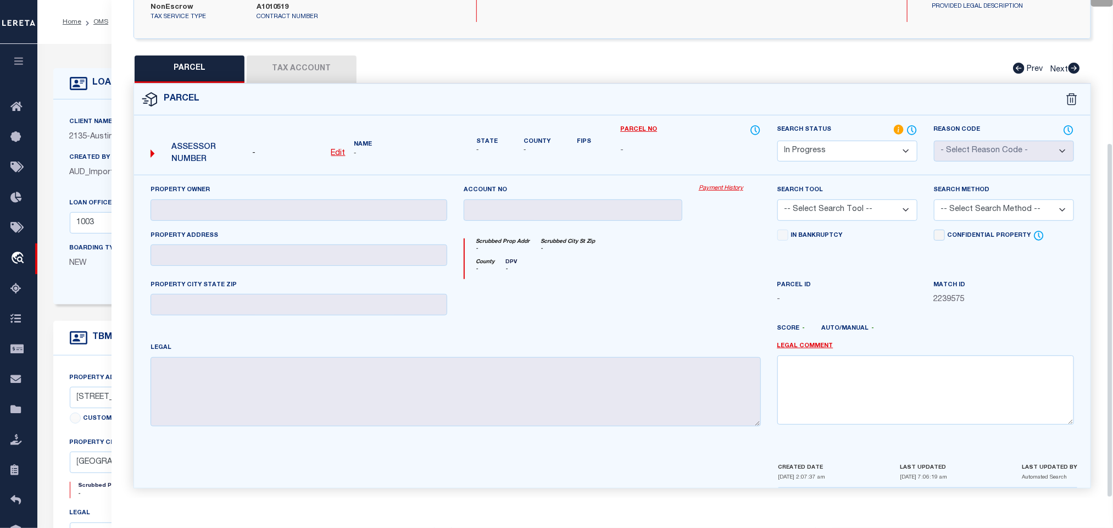
click at [336, 149] on u "Edit" at bounding box center [338, 153] width 14 height 8
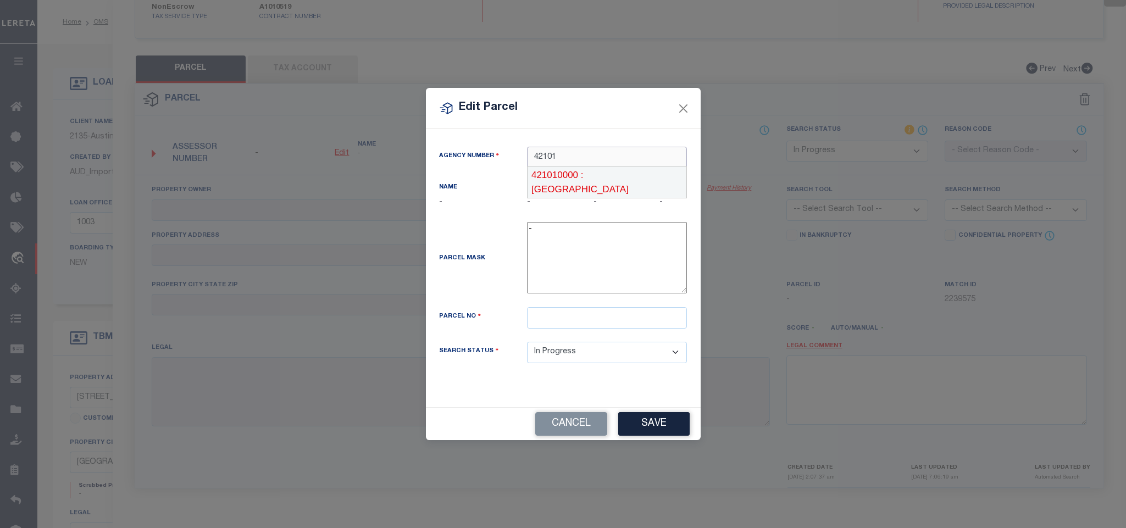
click at [589, 172] on div "421010000 : [GEOGRAPHIC_DATA]" at bounding box center [607, 182] width 159 height 31
click at [620, 320] on input "text" at bounding box center [607, 317] width 160 height 21
paste input "0690640150267"
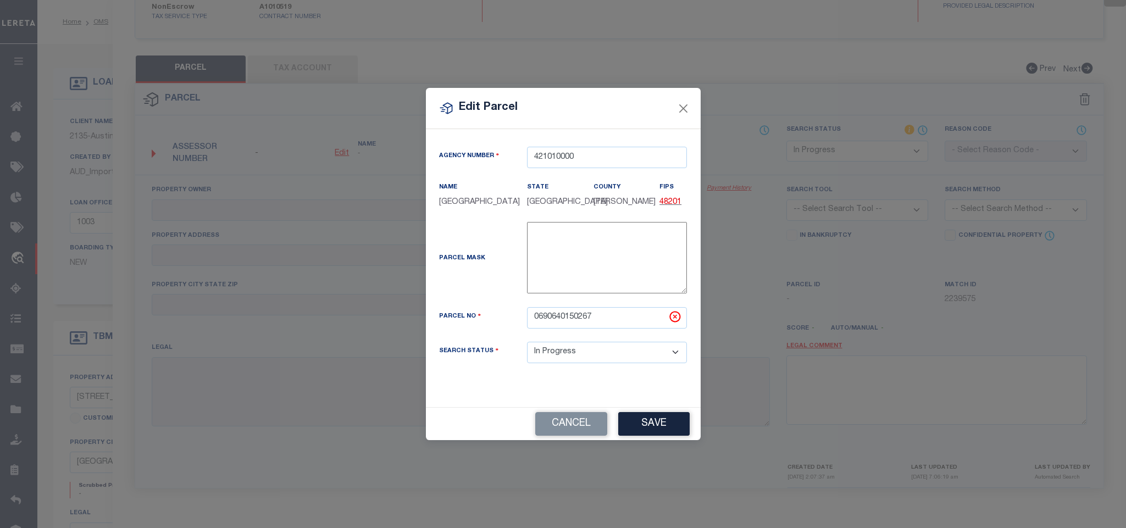
click at [647, 411] on div "Cancel Save" at bounding box center [563, 424] width 275 height 32
click at [651, 434] on button "Save" at bounding box center [653, 424] width 71 height 24
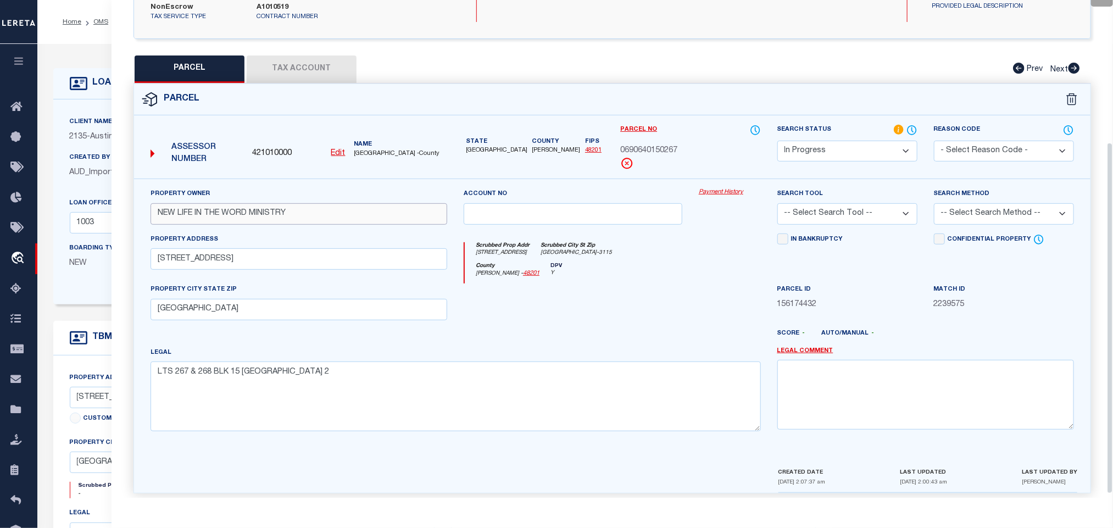
click at [254, 203] on input "NEW LIFE IN THE WORD MINISTRY" at bounding box center [299, 213] width 297 height 21
paste input "text"
click at [848, 203] on select "-- Select Search Tool -- 3rd Party Website Agency File Agency Website ATLS CNV-…" at bounding box center [848, 213] width 140 height 21
click at [778, 203] on select "-- Select Search Tool -- 3rd Party Website Agency File Agency Website ATLS CNV-…" at bounding box center [848, 213] width 140 height 21
click at [973, 206] on select "-- Select Search Method -- Property Address Legal Liability Info Provided" at bounding box center [1004, 213] width 140 height 21
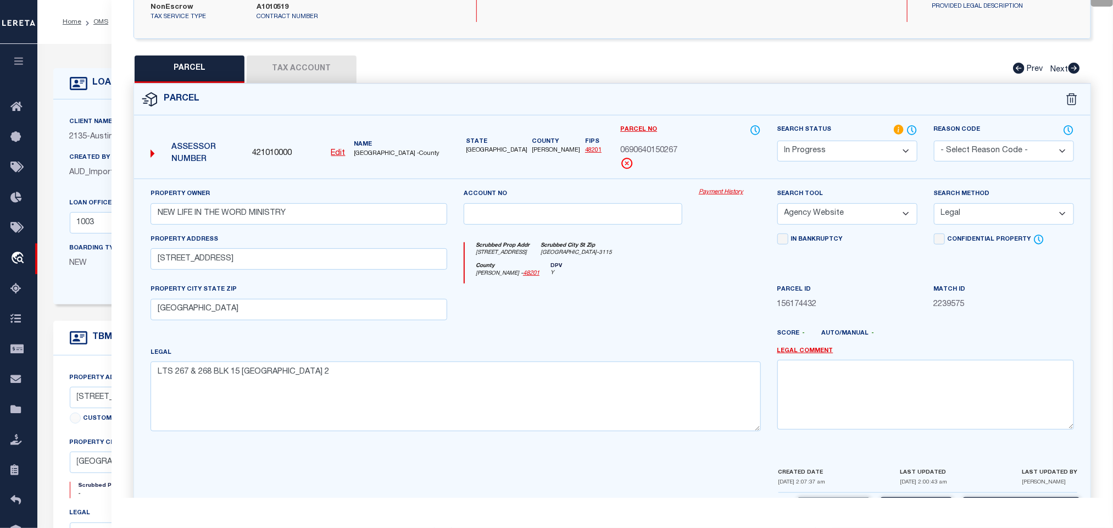
click at [934, 203] on select "-- Select Search Method -- Property Address Legal Liability Info Provided" at bounding box center [1004, 213] width 140 height 21
click at [913, 498] on div "Parcel Data QC QC QC - Select Status -" at bounding box center [613, 264] width 1002 height 528
click at [913, 497] on button "Save" at bounding box center [916, 509] width 71 height 24
click at [291, 56] on button "Tax Account" at bounding box center [302, 69] width 110 height 27
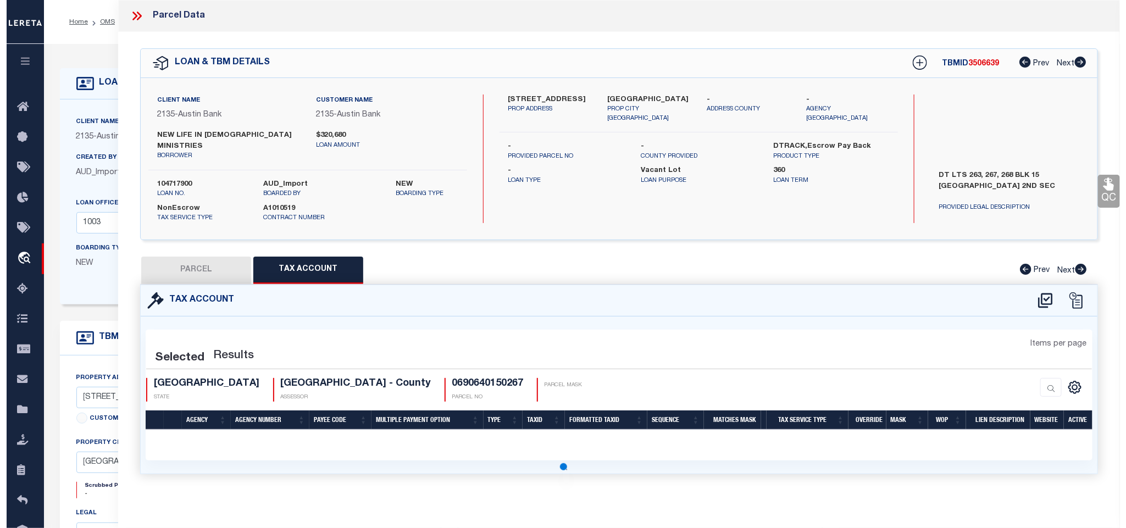
scroll to position [0, 0]
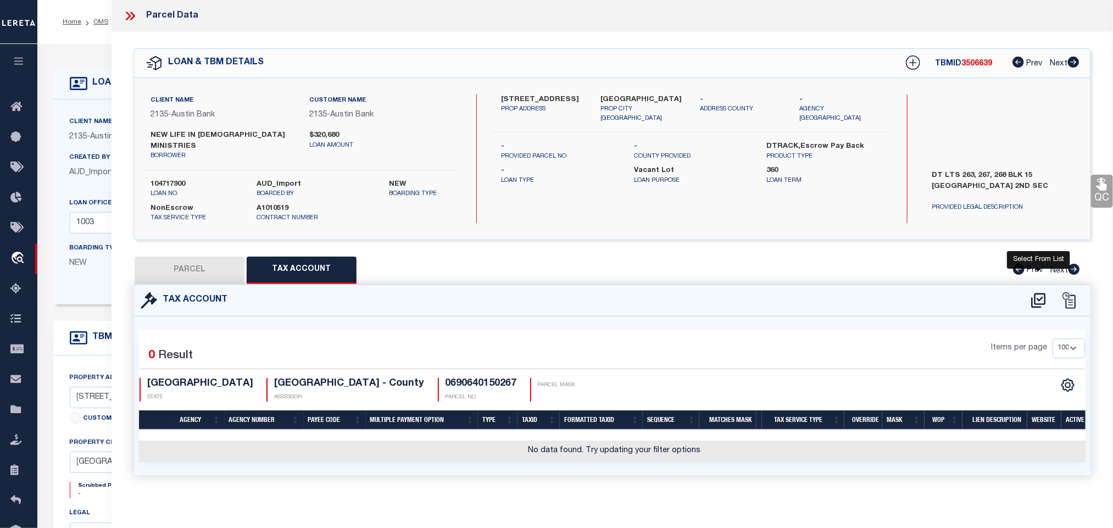
click at [1034, 292] on icon at bounding box center [1039, 301] width 18 height 18
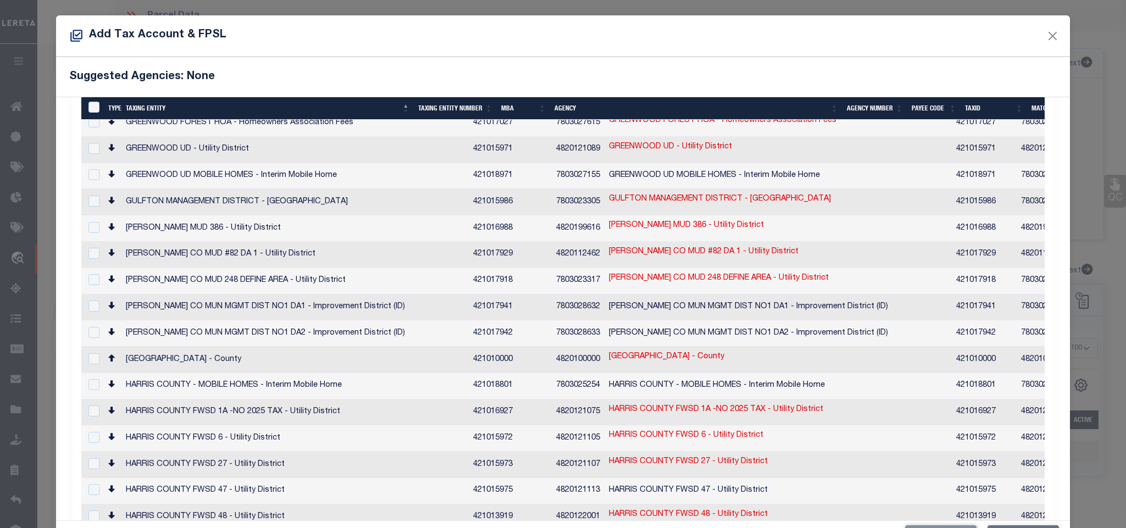
scroll to position [2473, 0]
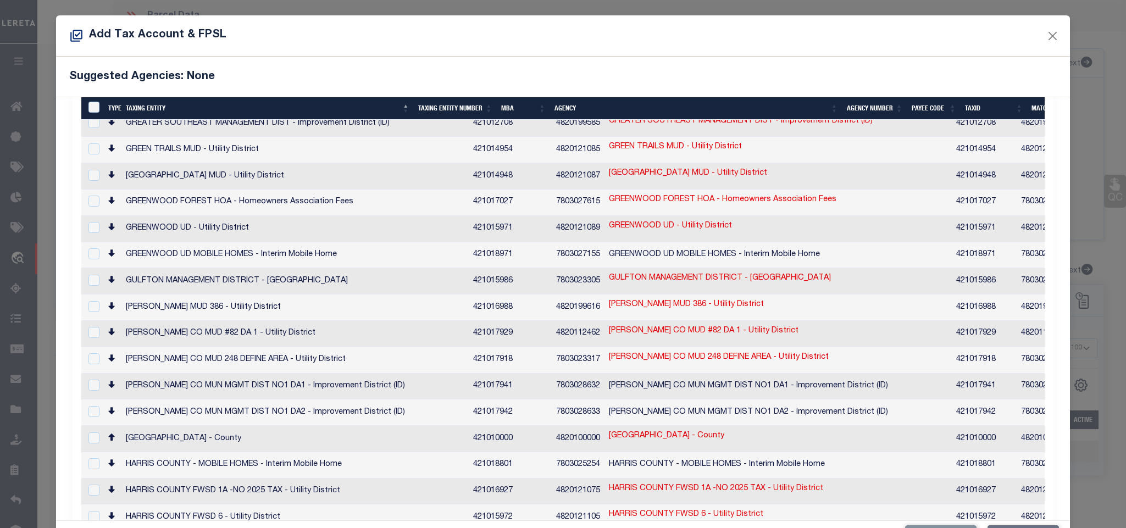
click at [201, 426] on td "[GEOGRAPHIC_DATA] - County" at bounding box center [294, 439] width 347 height 26
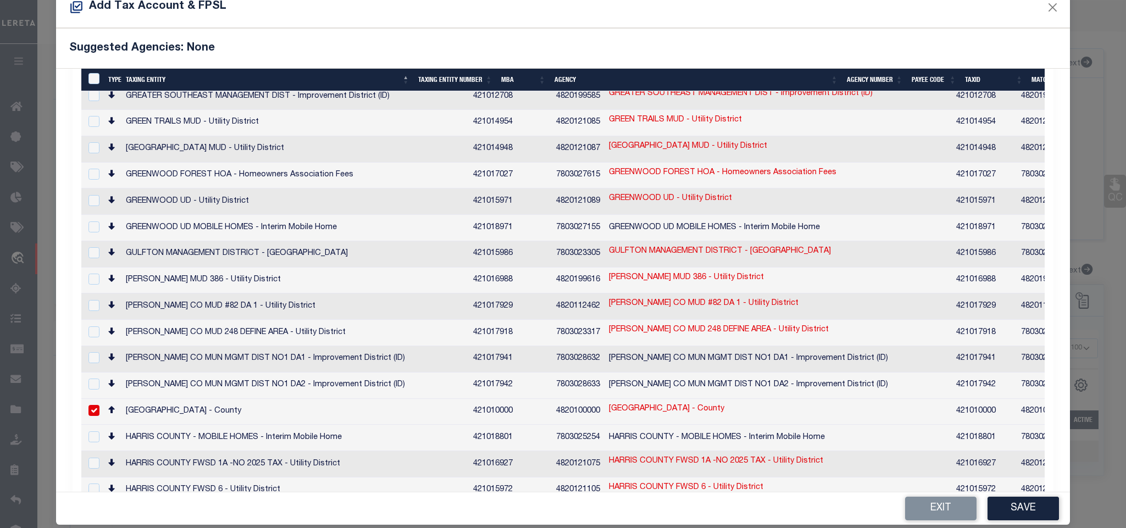
scroll to position [41, 0]
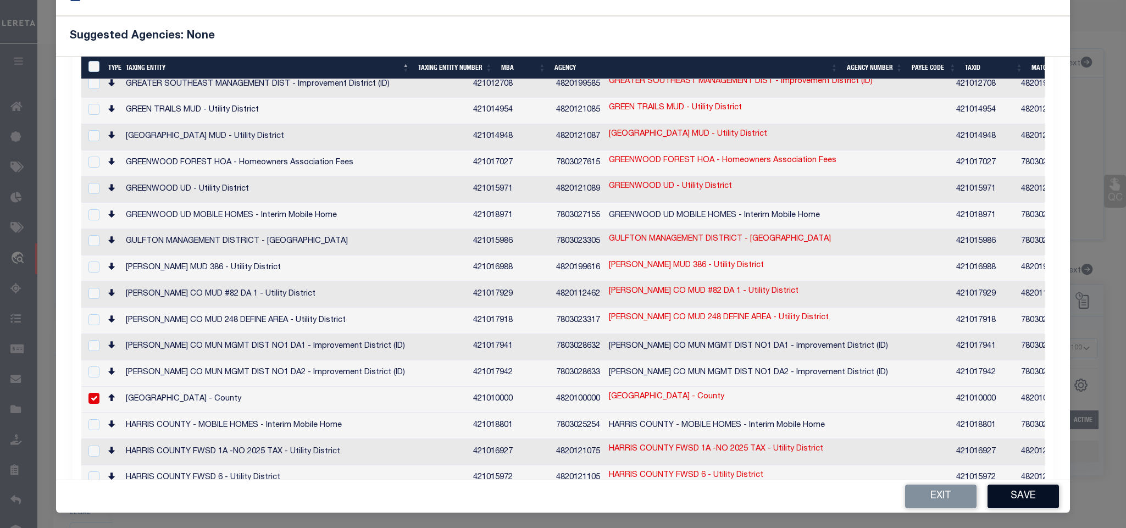
click at [1014, 493] on button "Save" at bounding box center [1022, 497] width 71 height 24
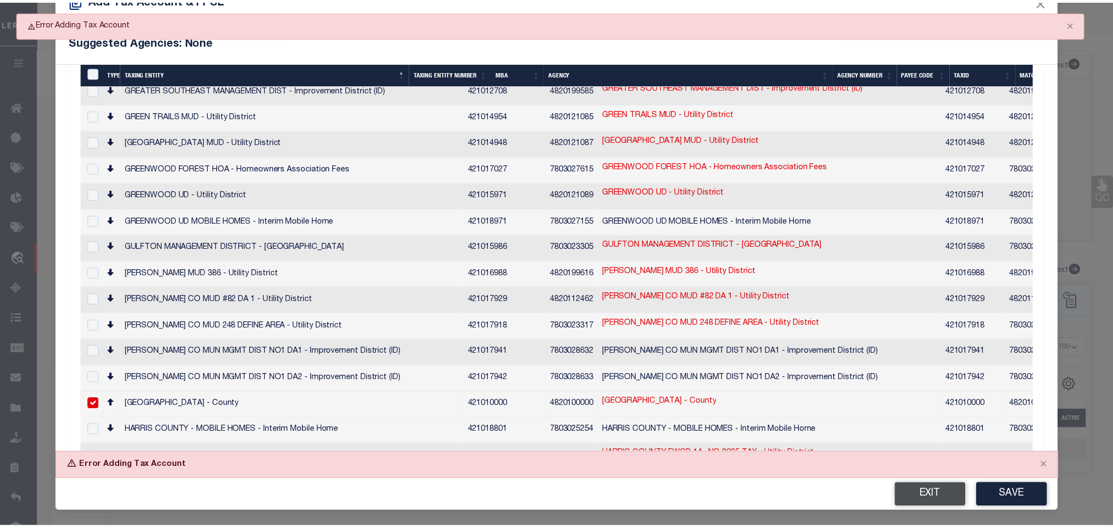
scroll to position [35, 0]
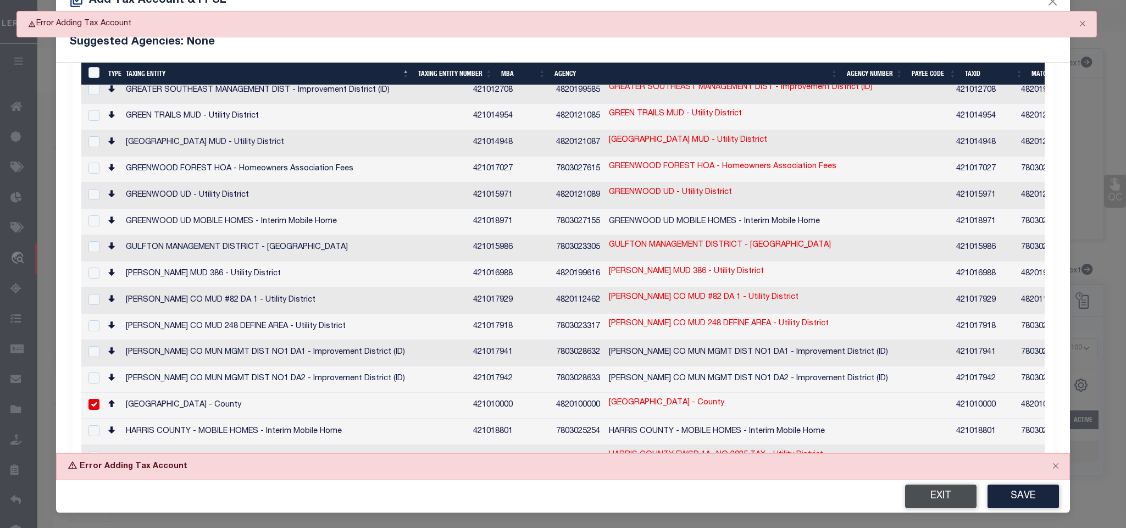
click at [924, 496] on button "Exit" at bounding box center [940, 497] width 71 height 24
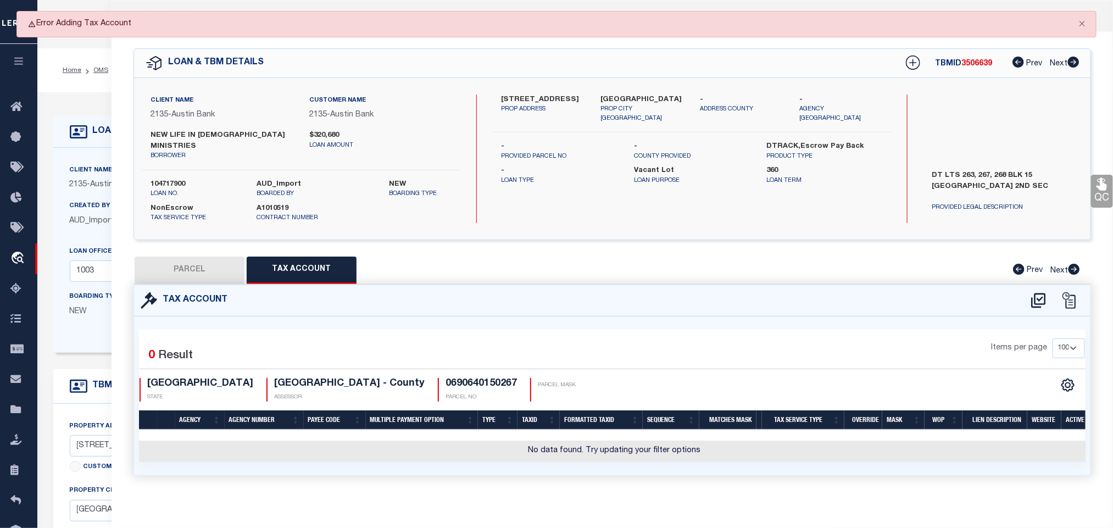
click at [177, 257] on button "PARCEL" at bounding box center [190, 270] width 110 height 27
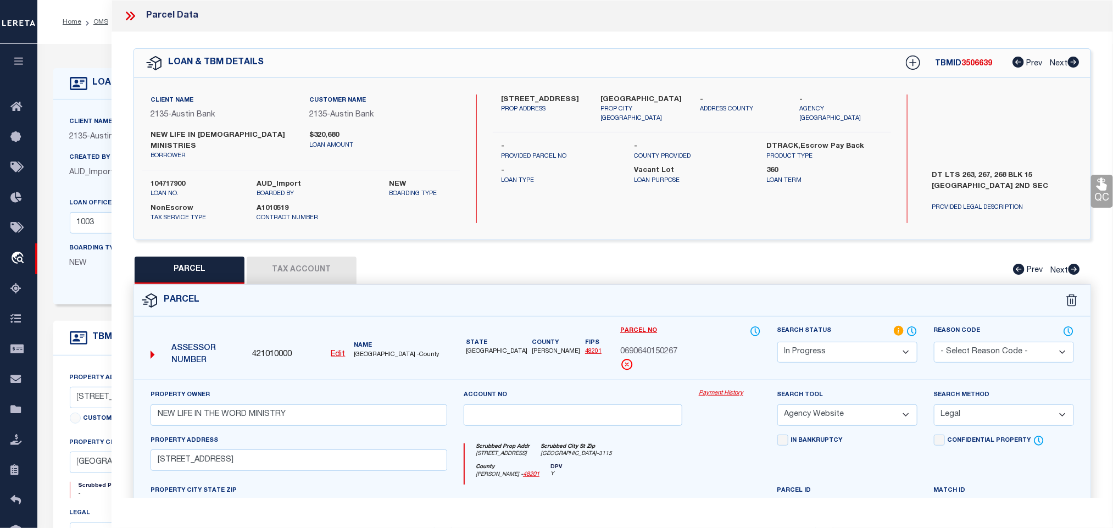
click at [818, 342] on select "Automated Search Bad Parcel Complete Duplicate Parcel High Dollar Reporting In …" at bounding box center [848, 352] width 140 height 21
click at [778, 342] on select "Automated Search Bad Parcel Complete Duplicate Parcel High Dollar Reporting In …" at bounding box center [848, 352] width 140 height 21
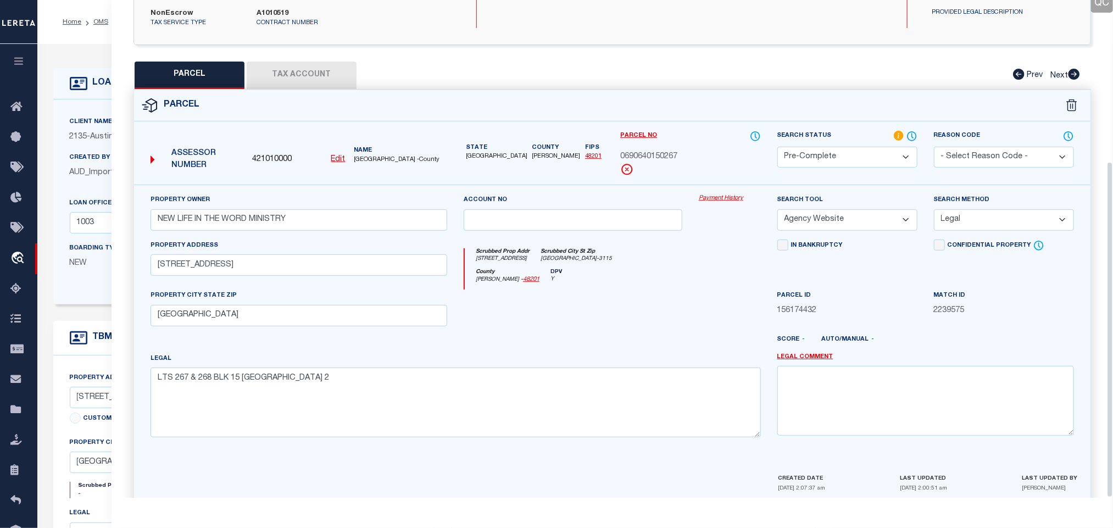
scroll to position [239, 0]
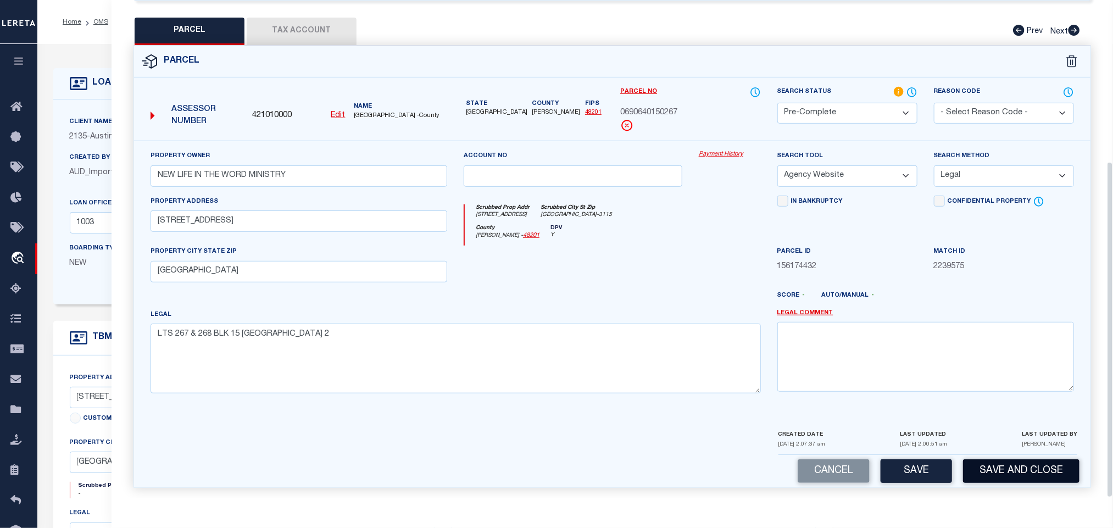
click at [1000, 472] on button "Save and Close" at bounding box center [1021, 471] width 116 height 24
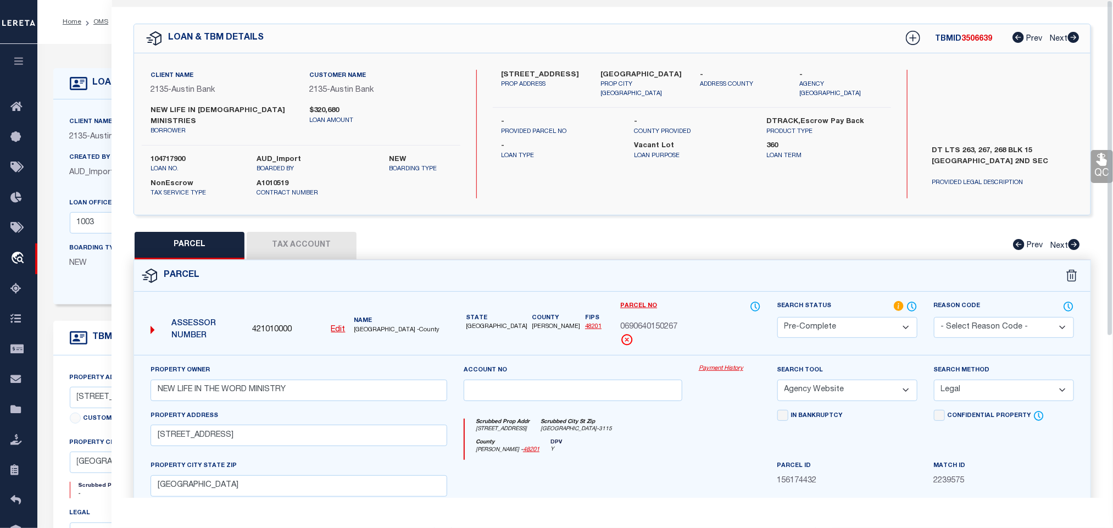
scroll to position [0, 0]
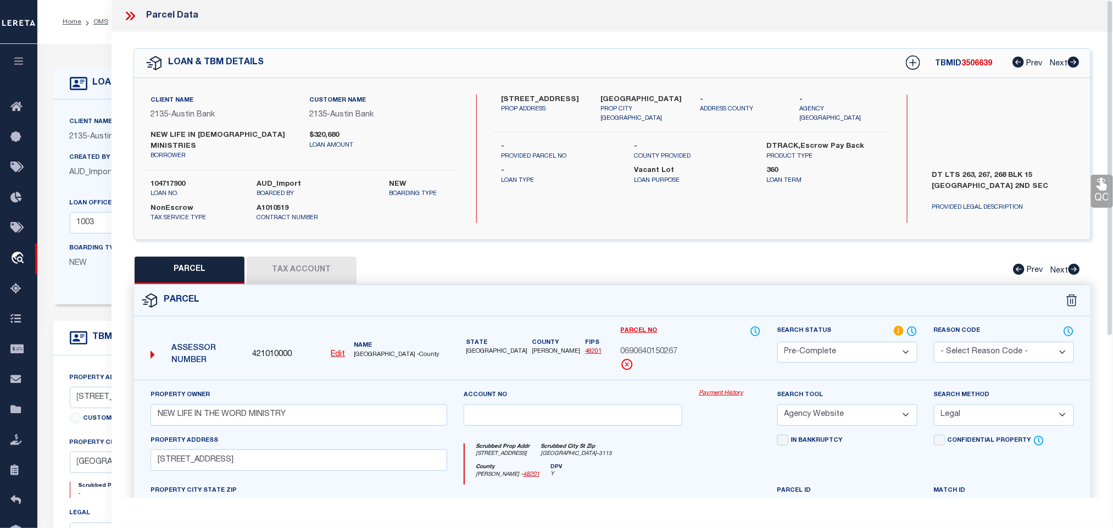
click at [184, 164] on div "Client Name 2135 - Austin Bank Customer Name 2135 - Austin Bank NEW LIFE IN [DE…" at bounding box center [301, 159] width 319 height 129
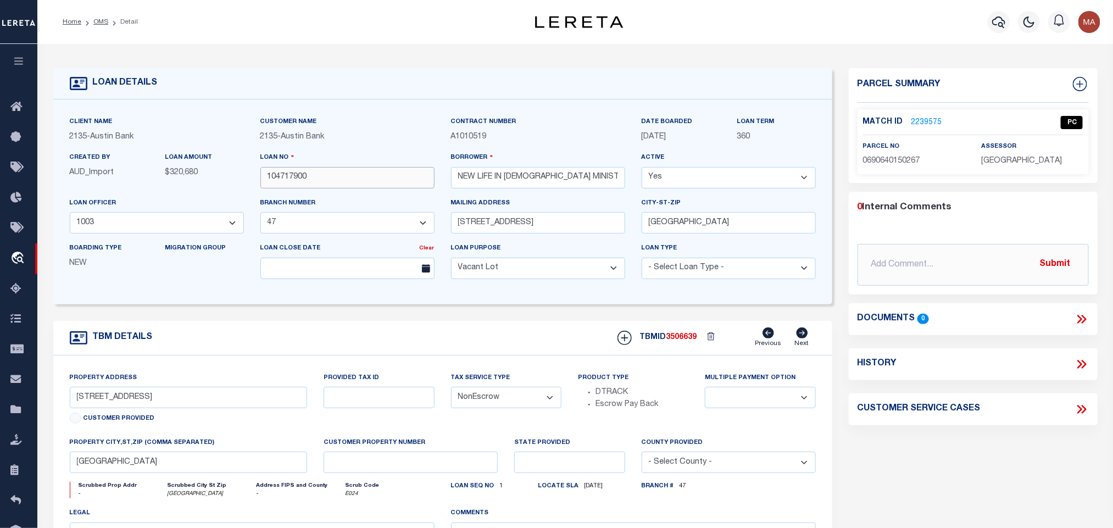
click at [314, 181] on input "104717900" at bounding box center [347, 177] width 174 height 21
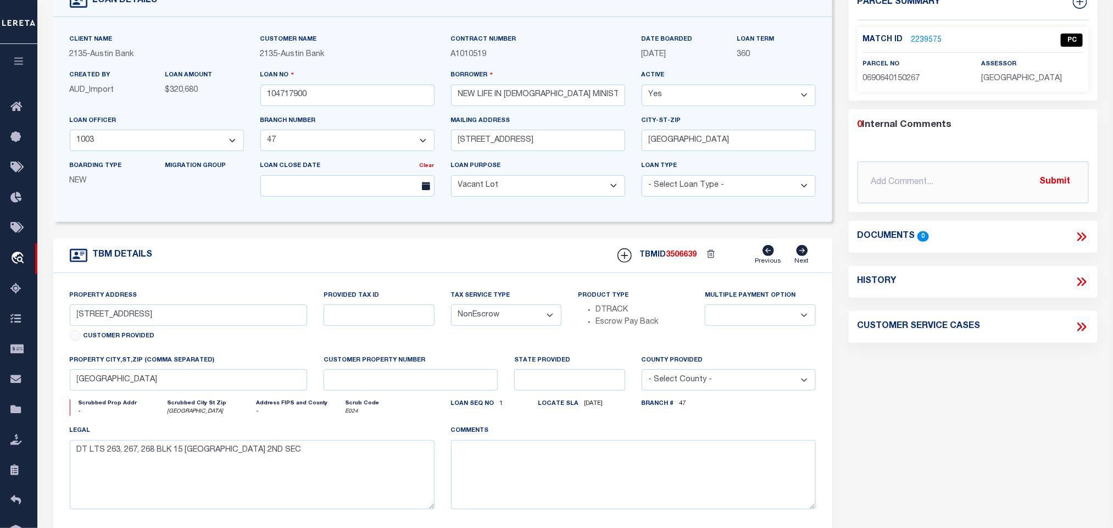
click at [682, 256] on span "3506639" at bounding box center [682, 255] width 31 height 8
click at [1002, 75] on span "[GEOGRAPHIC_DATA]" at bounding box center [1021, 79] width 81 height 8
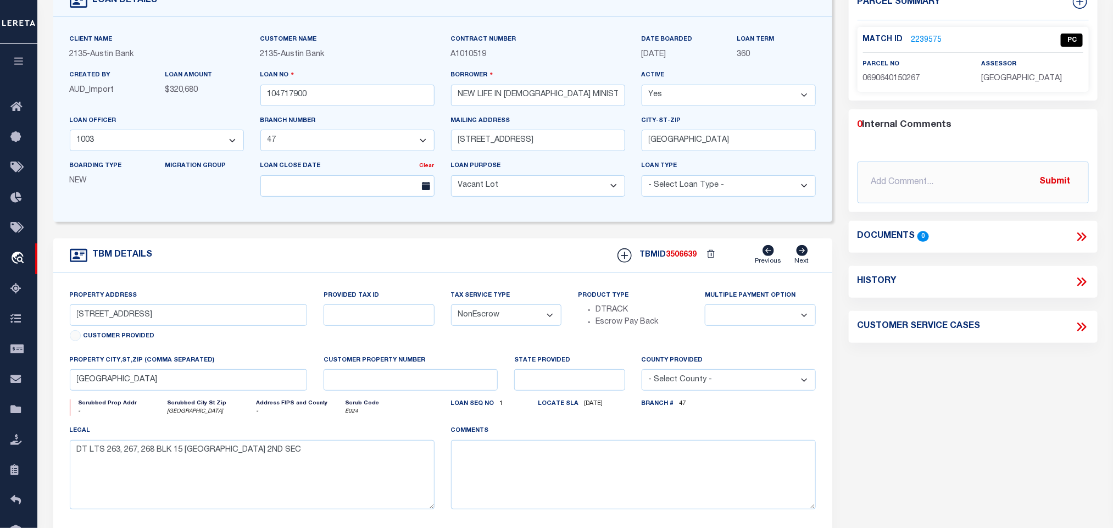
click at [894, 76] on span "0690640150267" at bounding box center [891, 79] width 57 height 8
